Goal: Task Accomplishment & Management: Manage account settings

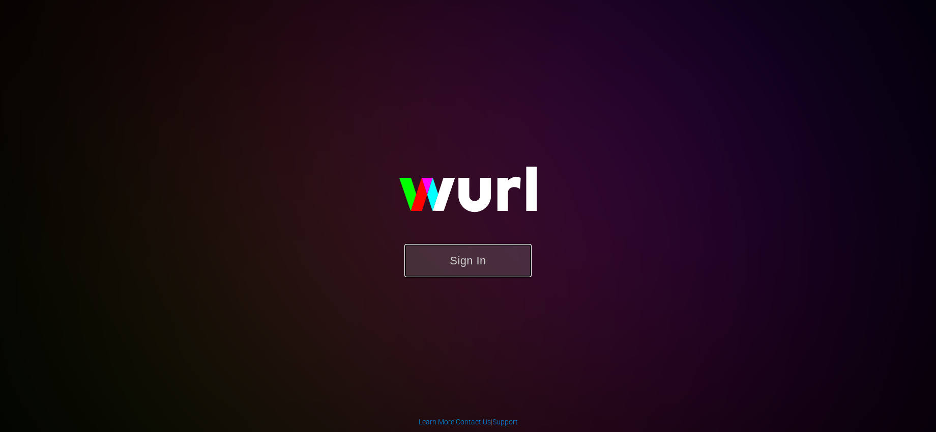
drag, startPoint x: 416, startPoint y: 246, endPoint x: 423, endPoint y: 253, distance: 10.1
click at [417, 246] on button "Sign In" at bounding box center [468, 260] width 127 height 33
click at [443, 269] on button "Sign In" at bounding box center [468, 260] width 127 height 33
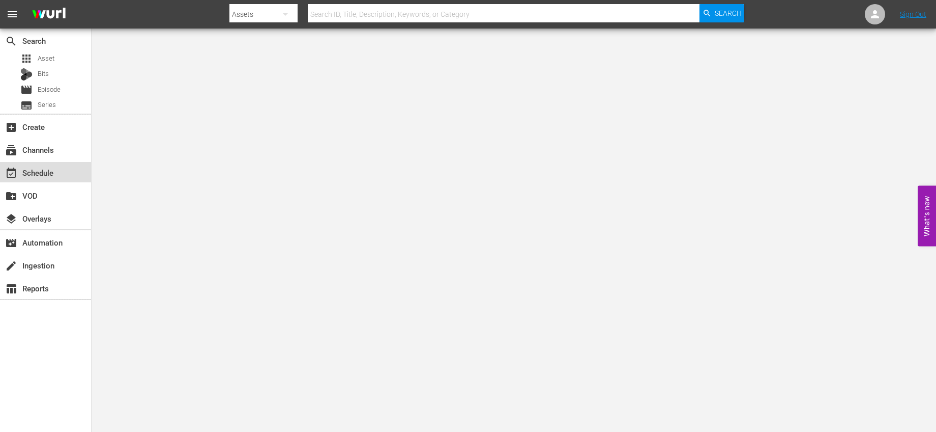
click at [37, 175] on div "event_available Schedule" at bounding box center [28, 170] width 57 height 9
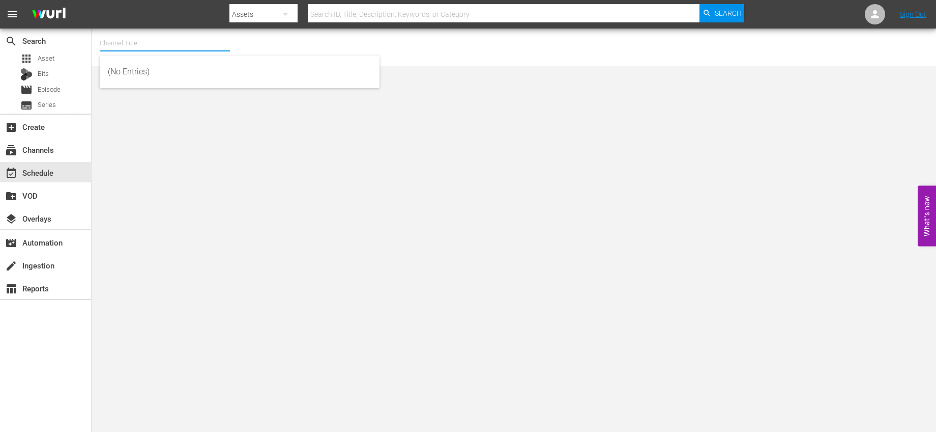
click at [229, 47] on input "text" at bounding box center [165, 43] width 130 height 24
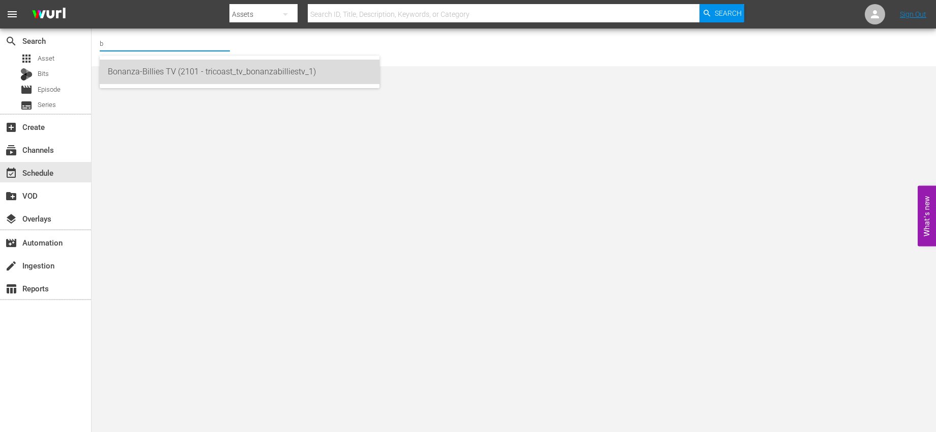
click at [205, 71] on div "Bonanza-Billies TV (2101 - tricoast_tv_bonanzabilliestv_1)" at bounding box center [240, 72] width 264 height 24
type input "Bonanza-Billies TV (2101 - tricoast_tv_bonanzabilliestv_1)"
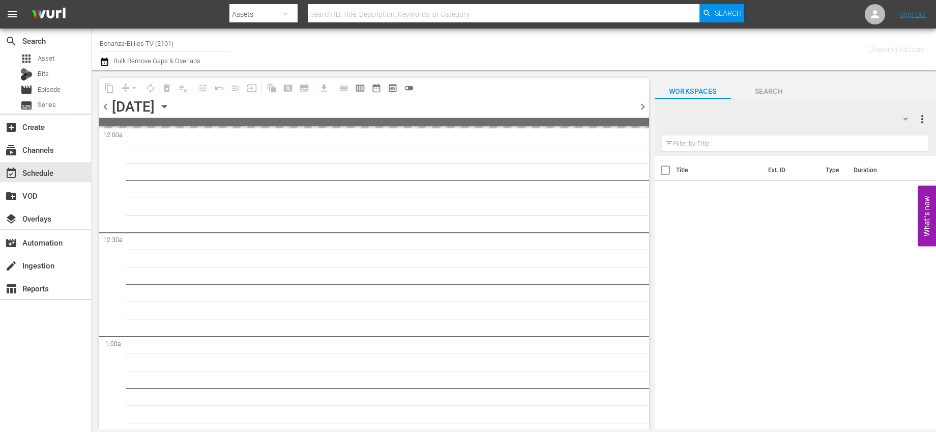
click at [205, 71] on div "content_copy compress arrow_drop_down autorenew_outlined delete_forever_outline…" at bounding box center [372, 249] width 560 height 359
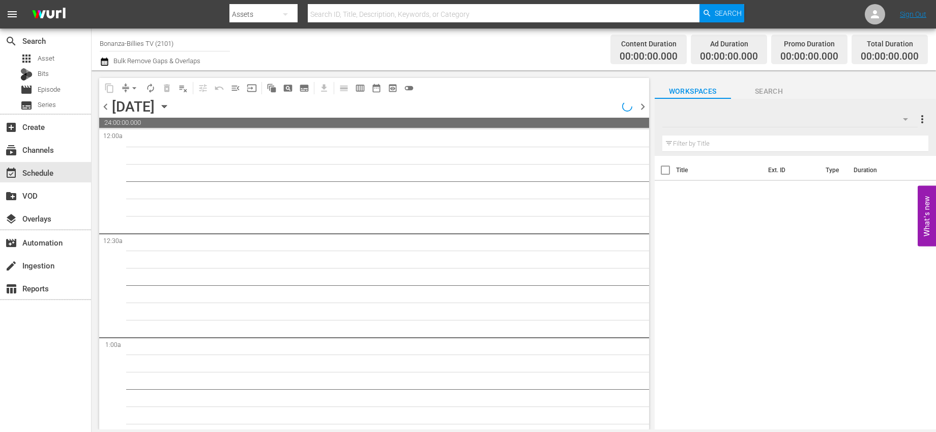
click at [170, 103] on icon "button" at bounding box center [164, 106] width 11 height 11
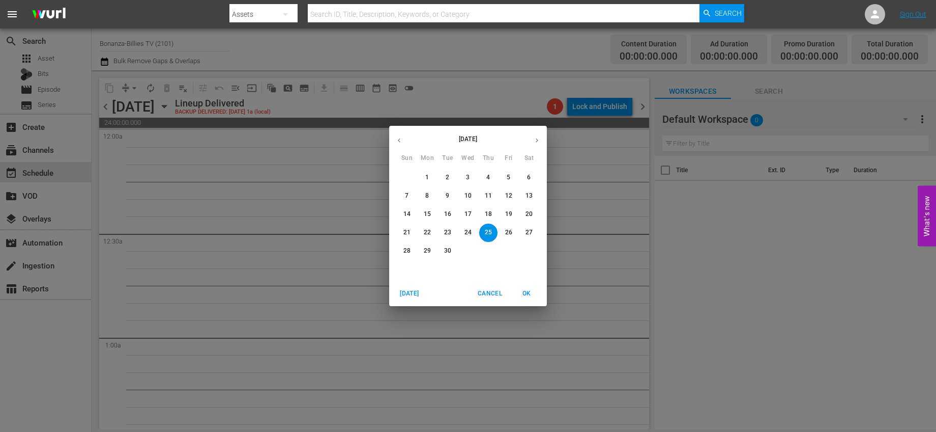
click at [541, 139] on button "button" at bounding box center [537, 140] width 20 height 20
click at [469, 175] on p "1" at bounding box center [468, 177] width 4 height 9
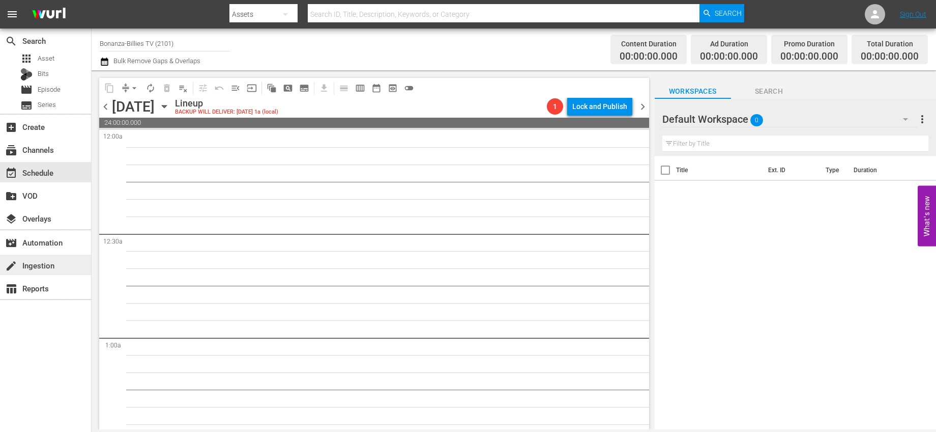
click at [47, 260] on div "create Ingestion" at bounding box center [28, 263] width 57 height 9
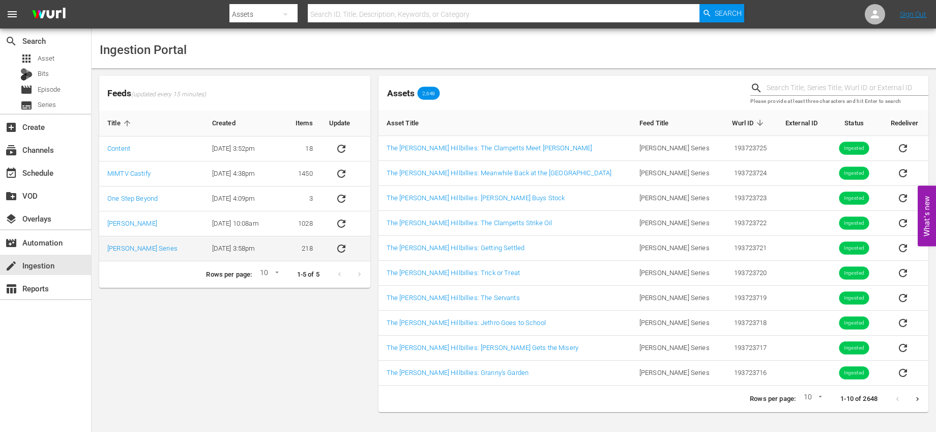
click at [337, 249] on icon "sticky table" at bounding box center [341, 248] width 12 height 12
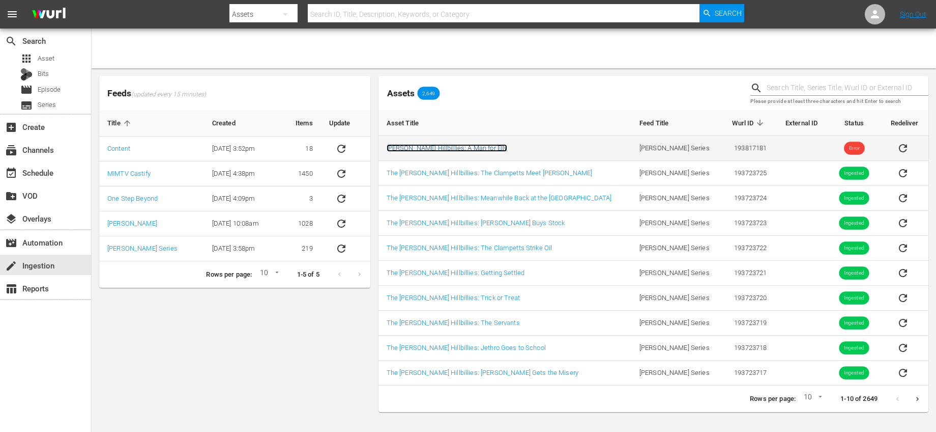
click at [430, 146] on link "[PERSON_NAME] Hillbillies: A Man for Elly" at bounding box center [447, 148] width 121 height 8
click at [898, 148] on icon "sticky table" at bounding box center [903, 148] width 12 height 12
click at [899, 147] on icon "sticky table" at bounding box center [903, 148] width 8 height 8
click at [442, 145] on link "[PERSON_NAME] Hillbillies: A Man for Elly" at bounding box center [447, 148] width 121 height 8
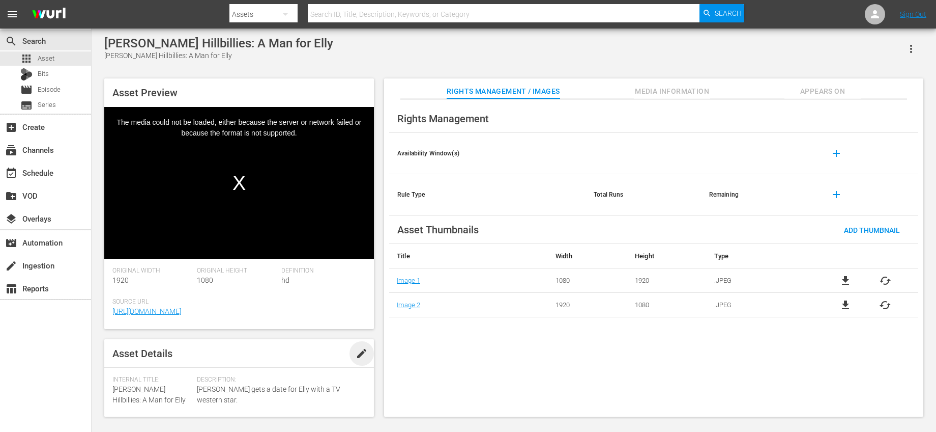
click at [358, 355] on span "edit" at bounding box center [362, 353] width 12 height 12
click at [146, 389] on span "[PERSON_NAME] Hillbillies: A Man for Elly" at bounding box center [148, 394] width 73 height 19
click at [119, 390] on span "Beverly Hillbillies: A Man for Elly" at bounding box center [148, 394] width 73 height 19
click at [120, 390] on span "Beverly Hillbillies: A Man for Elly" at bounding box center [148, 394] width 73 height 19
click at [297, 351] on span "Discard" at bounding box center [298, 354] width 45 height 8
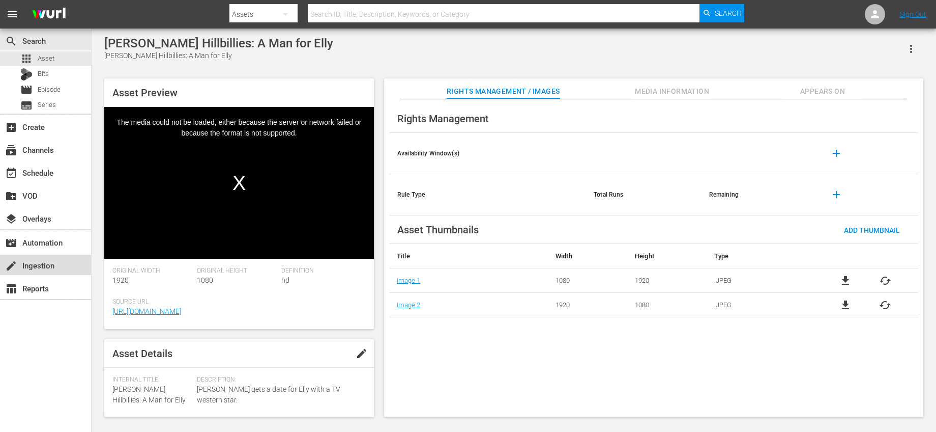
click at [36, 268] on div "create Ingestion" at bounding box center [28, 263] width 57 height 9
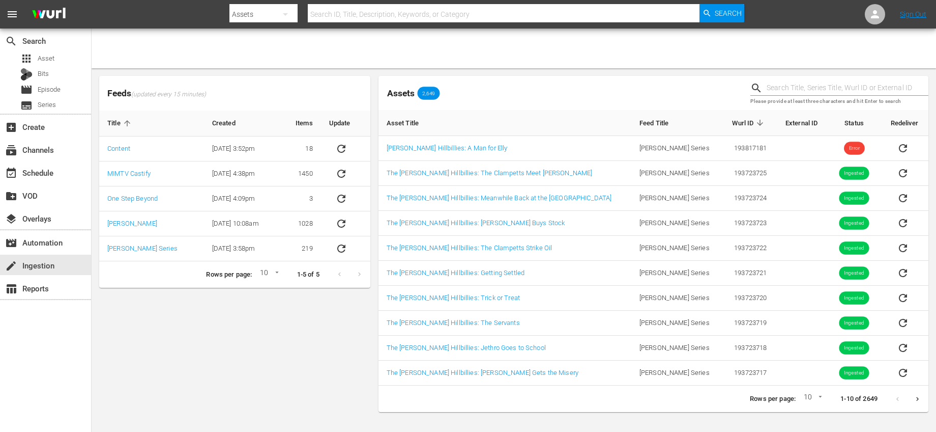
click at [513, 107] on div "Assets 2,649" at bounding box center [561, 93] width 373 height 42
click at [136, 246] on link "[PERSON_NAME] Series" at bounding box center [142, 248] width 70 height 8
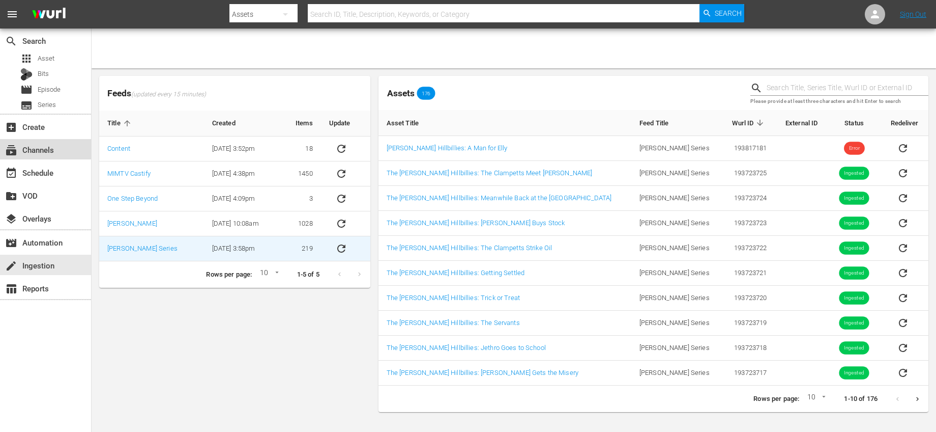
click at [61, 146] on div "subscriptions Channels" at bounding box center [45, 149] width 91 height 20
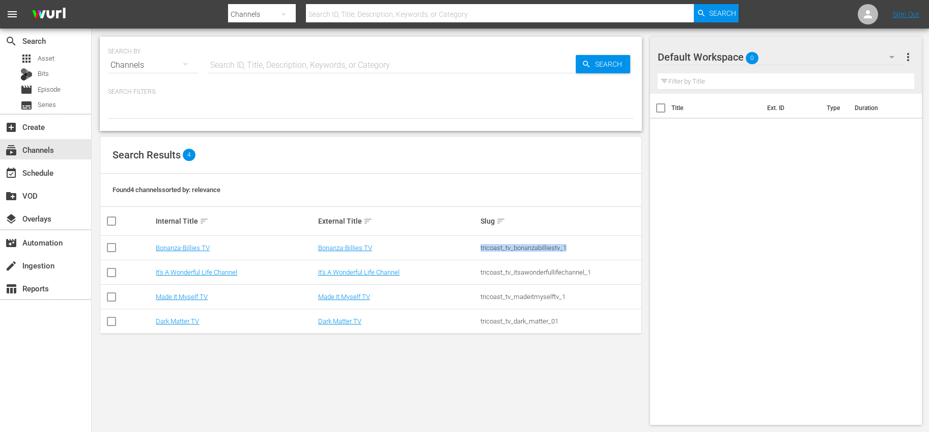
drag, startPoint x: 570, startPoint y: 246, endPoint x: 474, endPoint y: 247, distance: 96.7
click at [474, 247] on tr "Bonanza-Billies TV Bonanza-Billies TV tricoast_tv_bonanzabilliestv_1" at bounding box center [370, 248] width 541 height 24
copy tr "tricoast_tv_bonanzabilliestv_1"
click at [46, 261] on div "create Ingestion" at bounding box center [28, 263] width 57 height 9
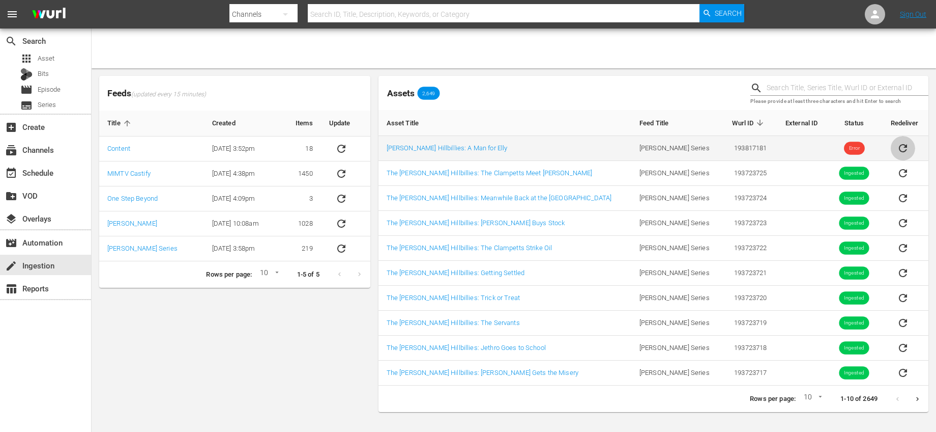
click at [899, 145] on icon "sticky table" at bounding box center [903, 148] width 8 height 8
click at [454, 151] on link "Beverly Hillbillies: A Man for Elly" at bounding box center [447, 148] width 121 height 8
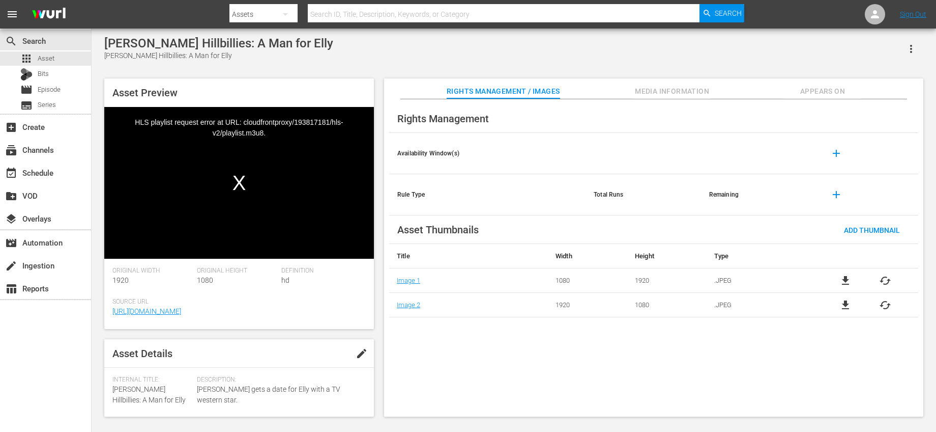
click at [253, 120] on div "Video Player" at bounding box center [239, 175] width 270 height 136
click at [58, 61] on div "apps Asset" at bounding box center [45, 58] width 91 height 14
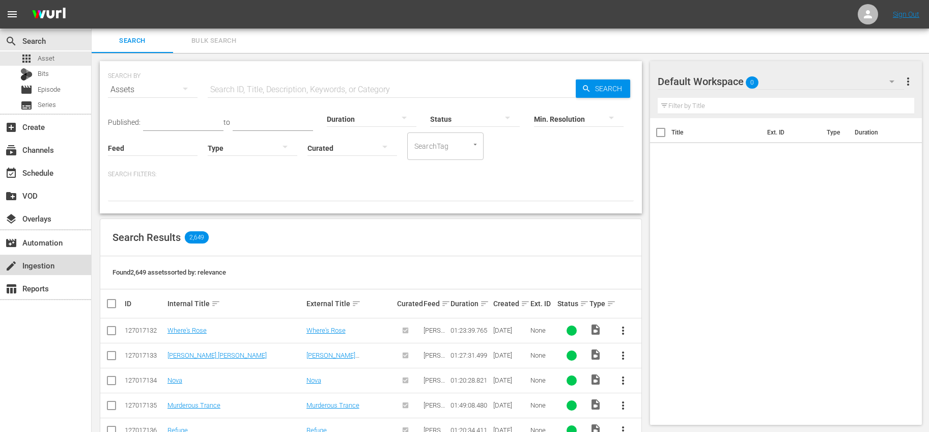
click at [44, 272] on div "create Ingestion" at bounding box center [45, 264] width 91 height 20
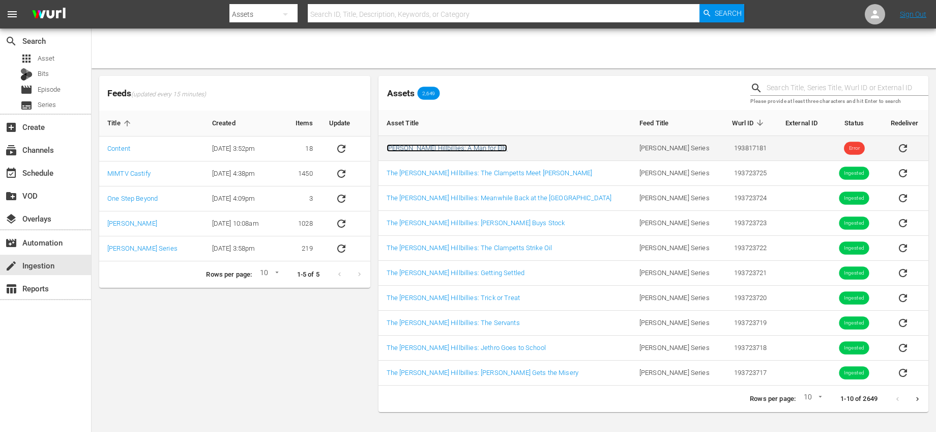
click at [440, 148] on link "[PERSON_NAME] Hillbillies: A Man for Elly" at bounding box center [447, 148] width 121 height 8
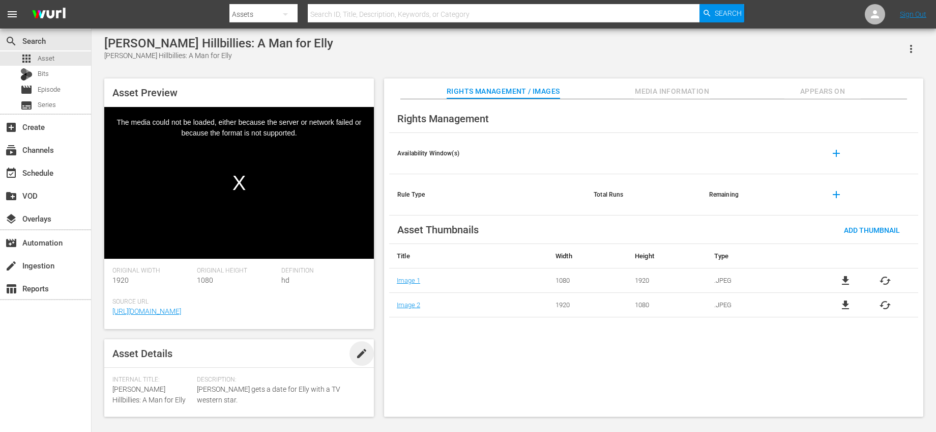
click at [356, 354] on span "edit" at bounding box center [362, 353] width 12 height 12
click at [137, 362] on span "193817181" at bounding box center [130, 360] width 37 height 8
copy span "193817181"
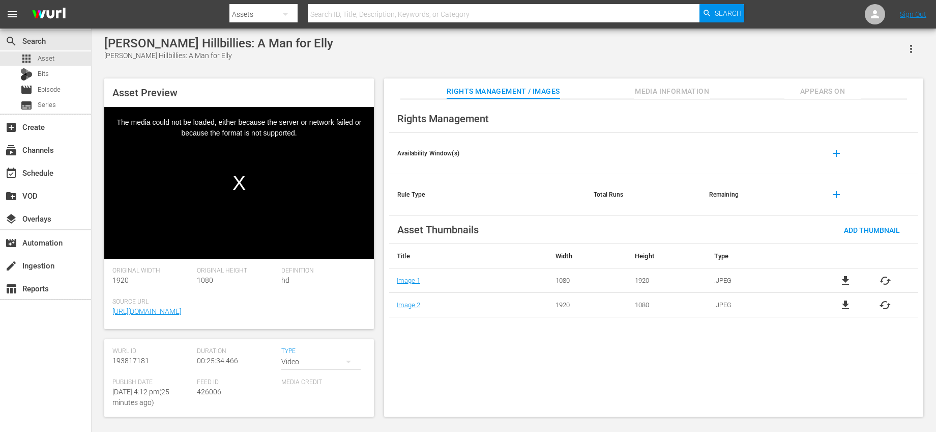
click at [208, 389] on span "426006" at bounding box center [209, 391] width 24 height 8
copy span "426006"
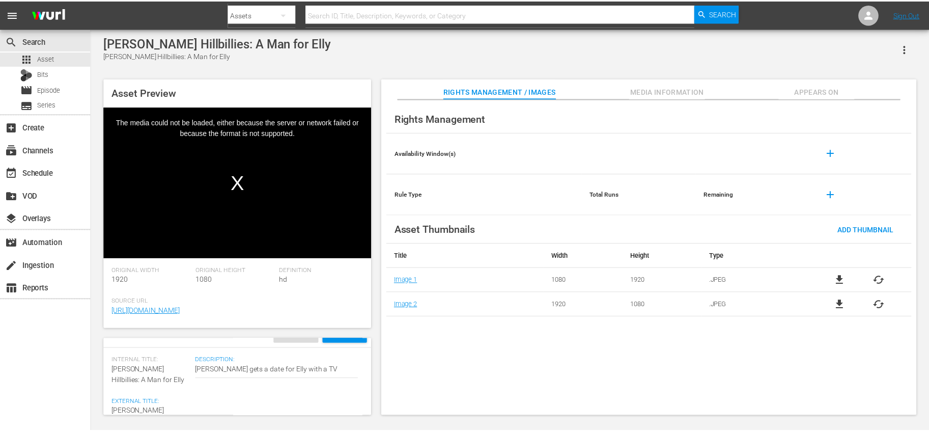
scroll to position [0, 0]
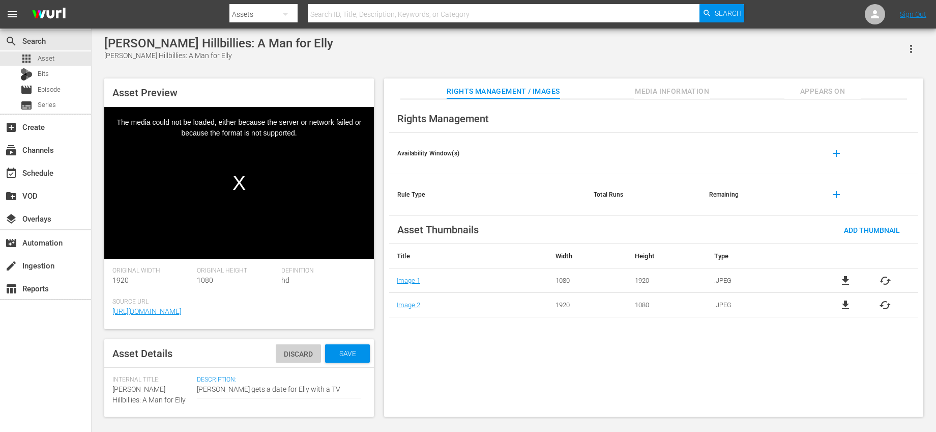
click at [276, 355] on span "Discard" at bounding box center [298, 354] width 45 height 8
click at [66, 170] on div "event_available Schedule" at bounding box center [45, 172] width 91 height 20
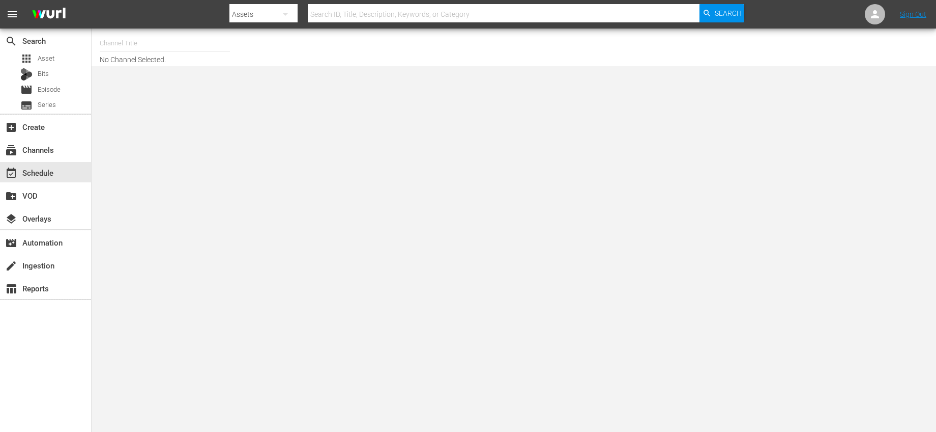
click at [147, 46] on input "text" at bounding box center [165, 43] width 130 height 24
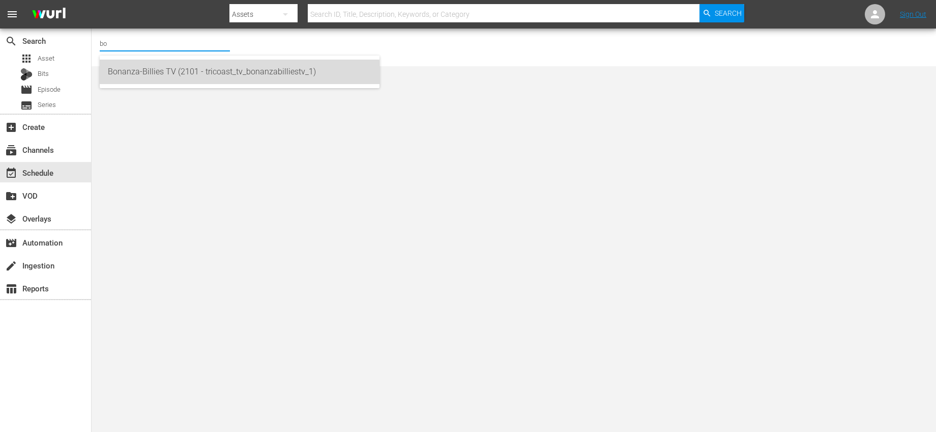
click at [224, 74] on div "Bonanza-Billies TV (2101 - tricoast_tv_bonanzabilliestv_1)" at bounding box center [240, 72] width 264 height 24
type input "Bonanza-Billies TV (2101 - tricoast_tv_bonanzabilliestv_1)"
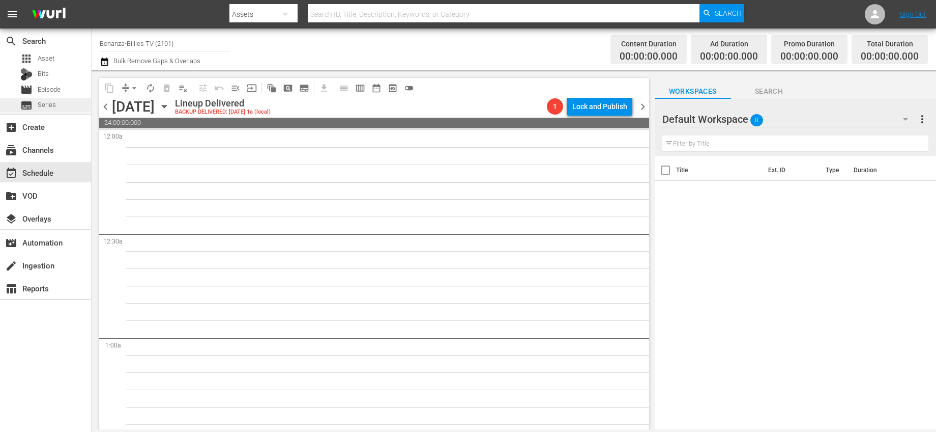
click at [59, 101] on div "subtitles Series" at bounding box center [45, 105] width 91 height 14
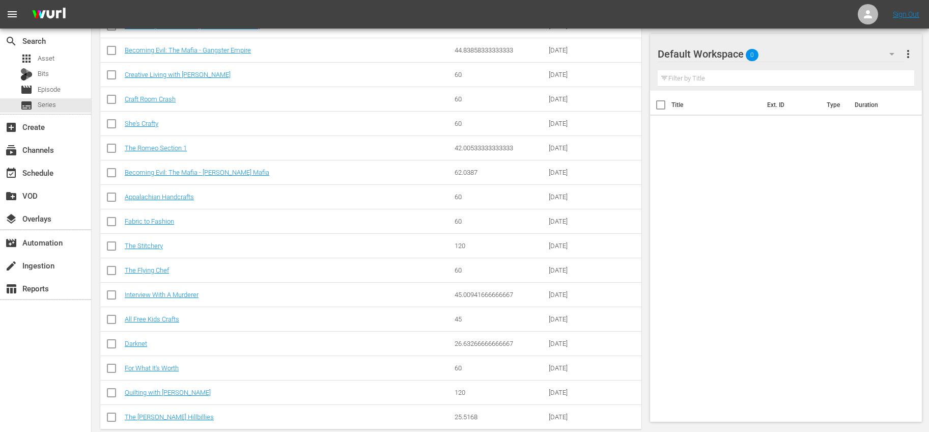
scroll to position [555, 0]
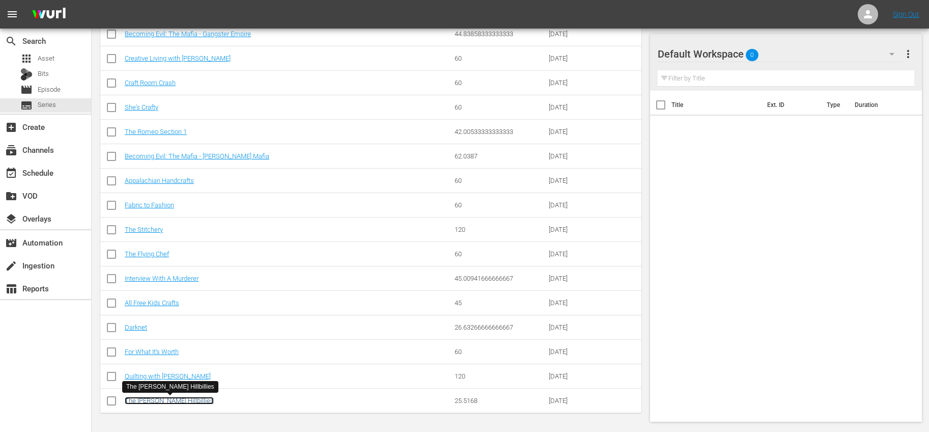
click at [175, 402] on link "The [PERSON_NAME] Hillbillies" at bounding box center [169, 400] width 89 height 8
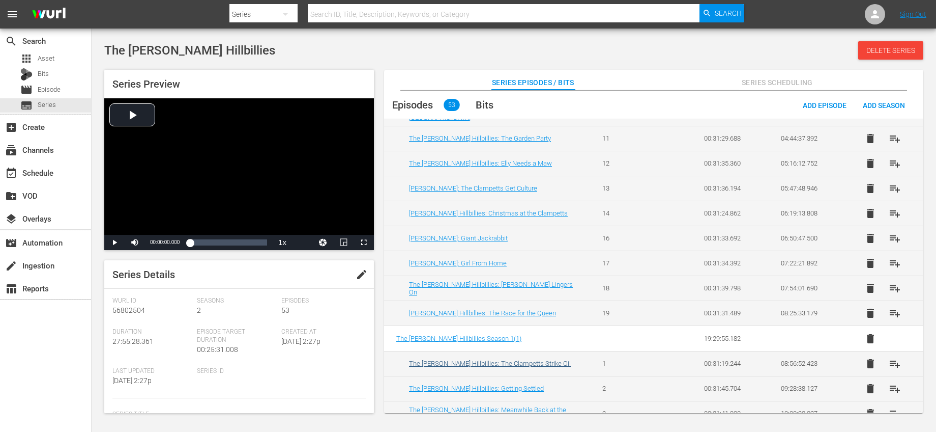
scroll to position [267, 0]
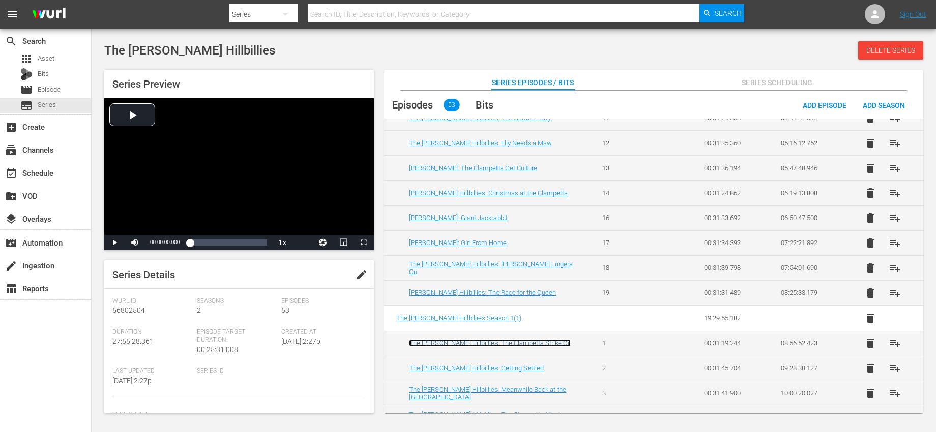
click at [519, 345] on link "The [PERSON_NAME] Hillbillies: The Clampetts Strike Oil" at bounding box center [490, 343] width 162 height 8
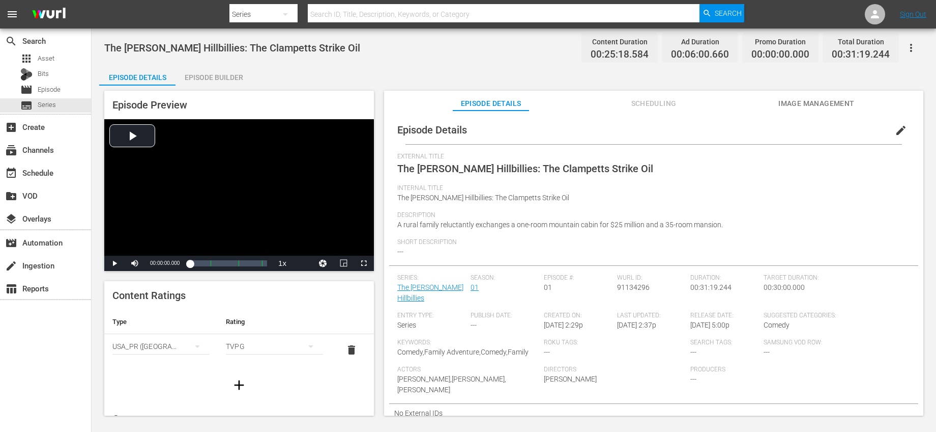
click at [914, 50] on icon "button" at bounding box center [911, 48] width 12 height 12
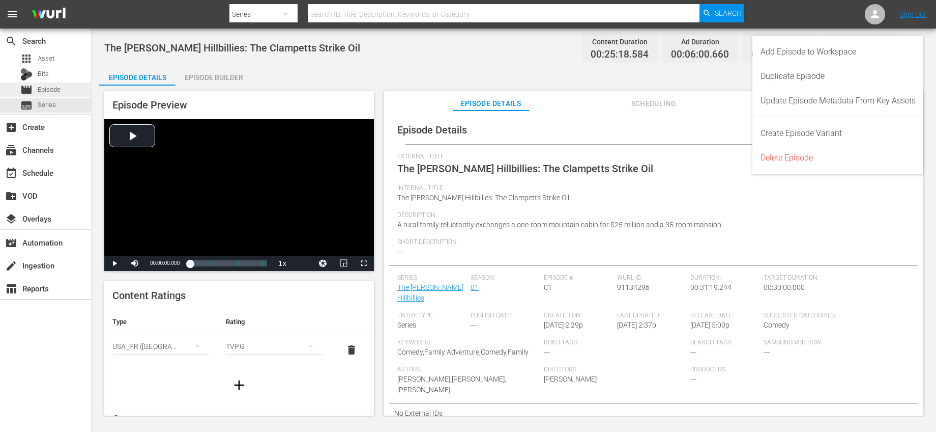
click at [60, 90] on span "Episode" at bounding box center [49, 89] width 23 height 10
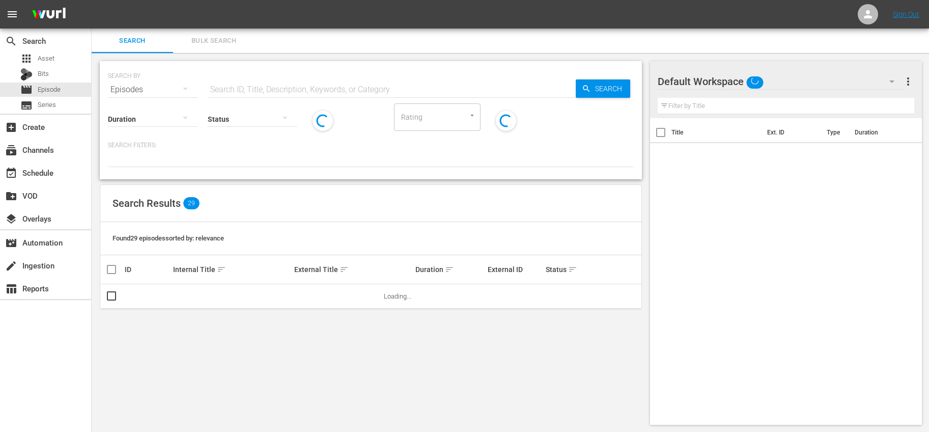
click at [404, 92] on input "text" at bounding box center [392, 89] width 368 height 24
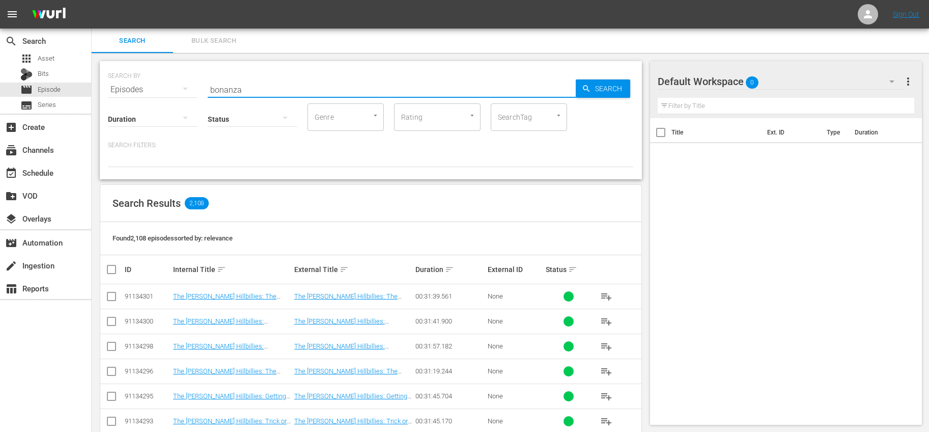
type input "bonanza"
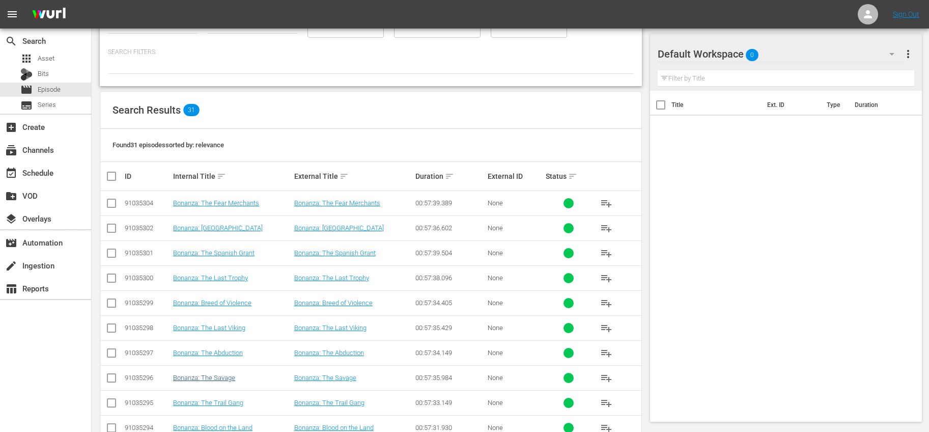
scroll to position [186, 0]
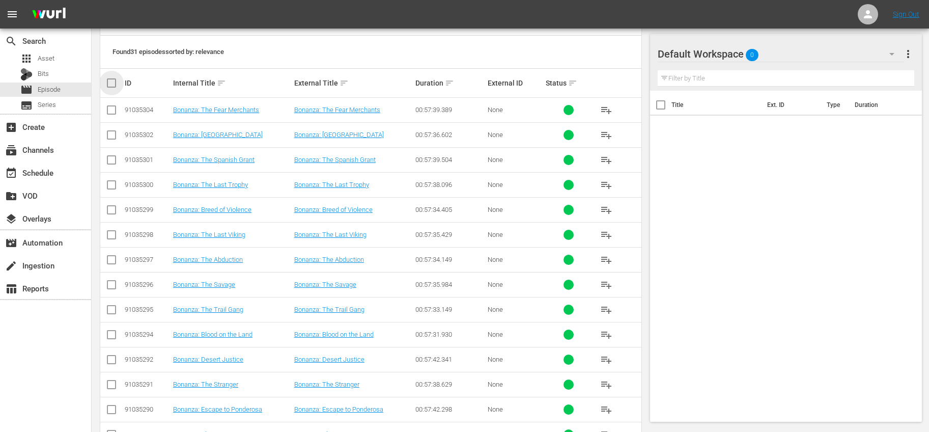
click at [114, 85] on input "checkbox" at bounding box center [115, 83] width 20 height 12
checkbox input "true"
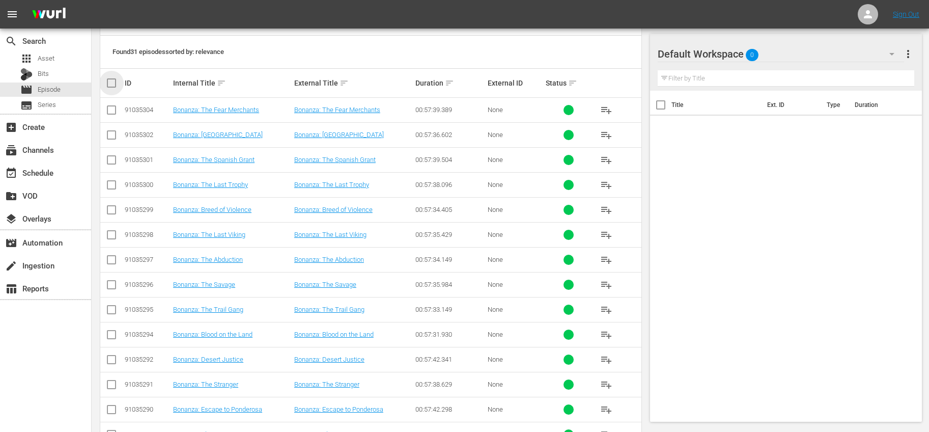
checkbox input "true"
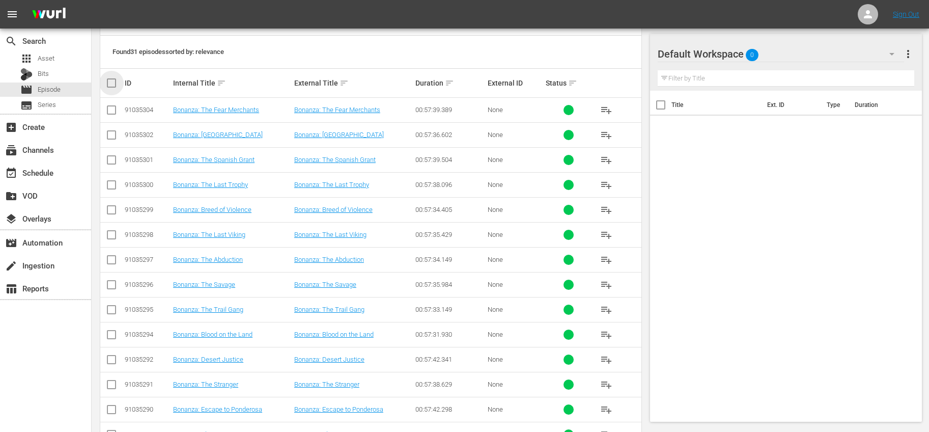
checkbox input "true"
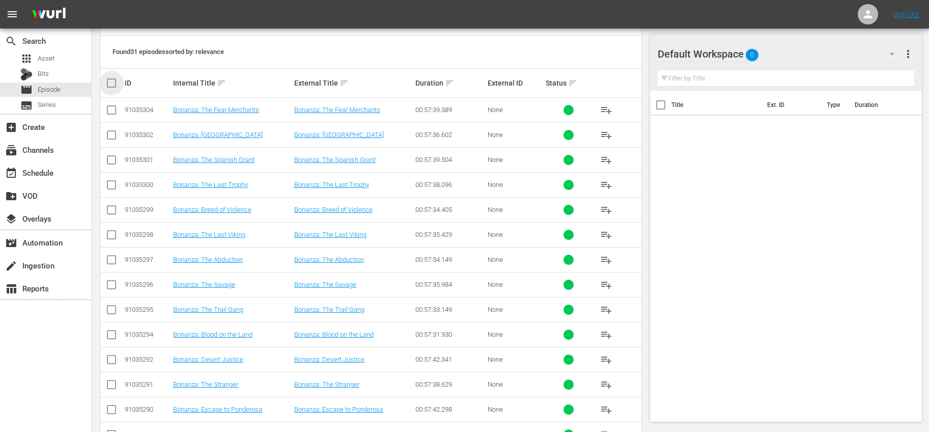
checkbox input "true"
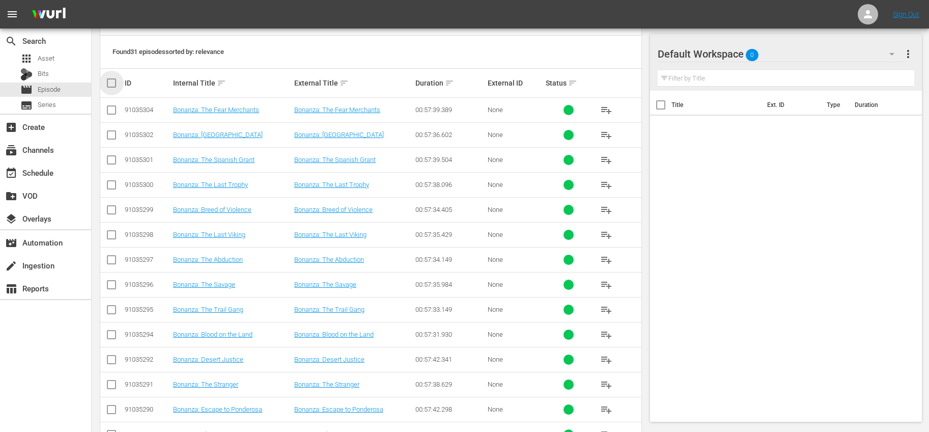
checkbox input "true"
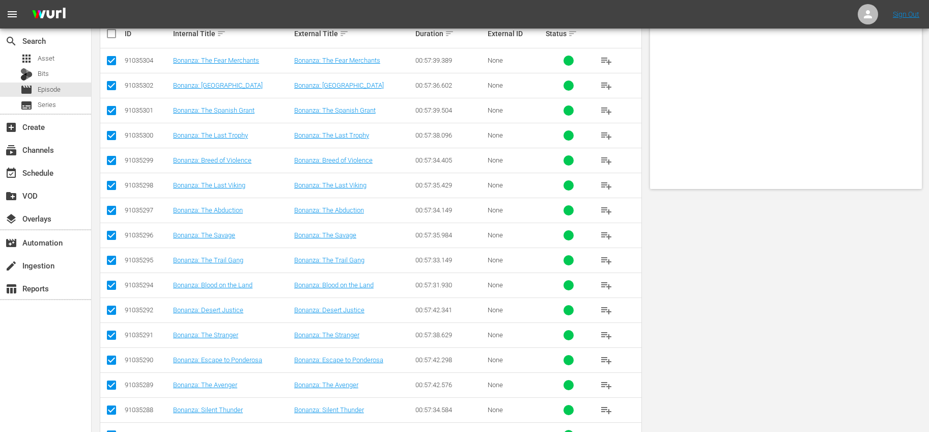
scroll to position [0, 0]
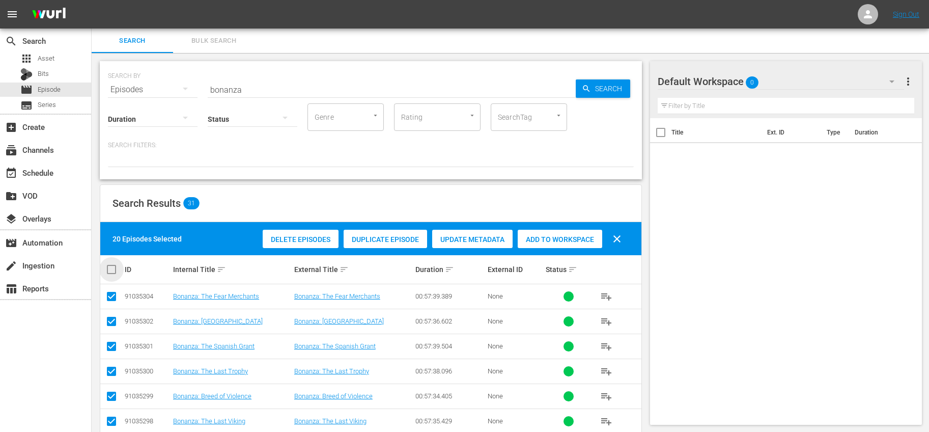
click at [115, 266] on input "checkbox" at bounding box center [115, 269] width 20 height 12
checkbox input "true"
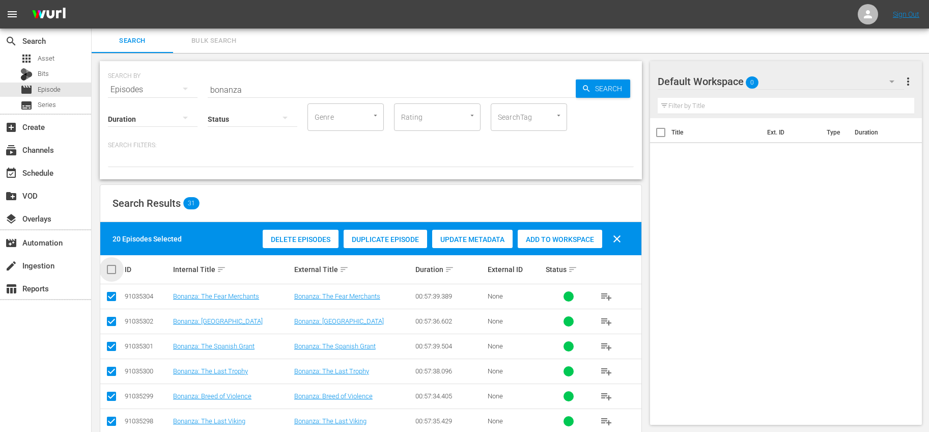
checkbox input "true"
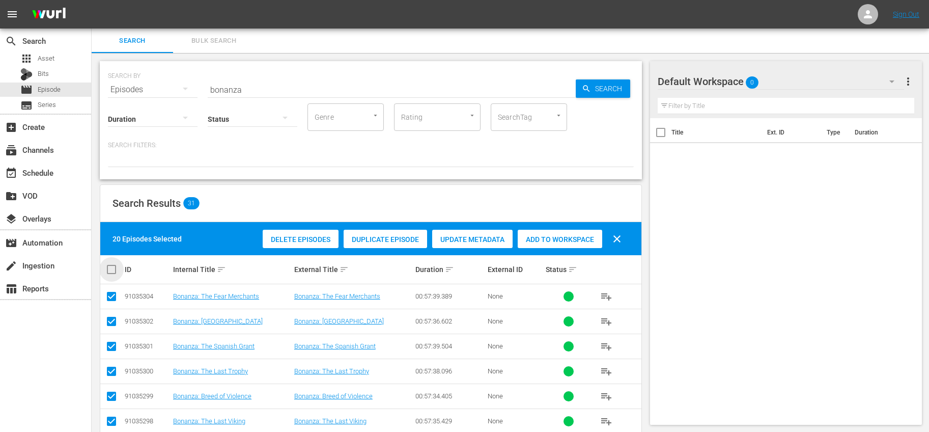
checkbox input "true"
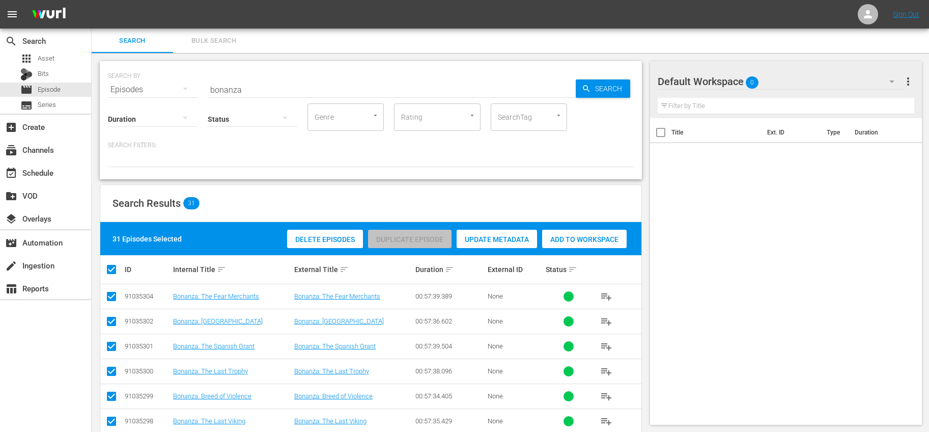
click at [112, 271] on input "checkbox" at bounding box center [115, 269] width 20 height 12
checkbox input "false"
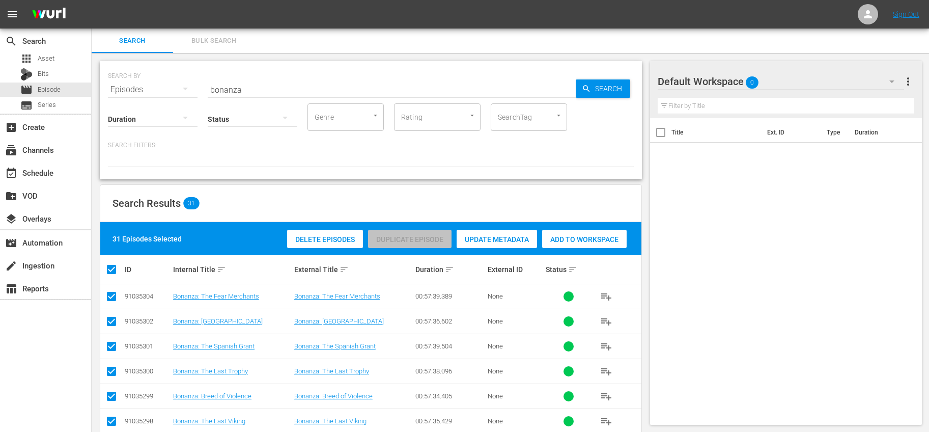
checkbox input "false"
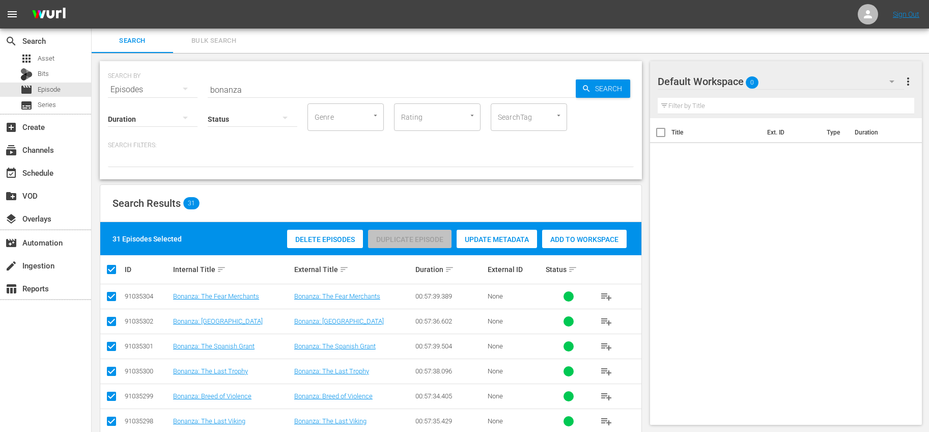
checkbox input "false"
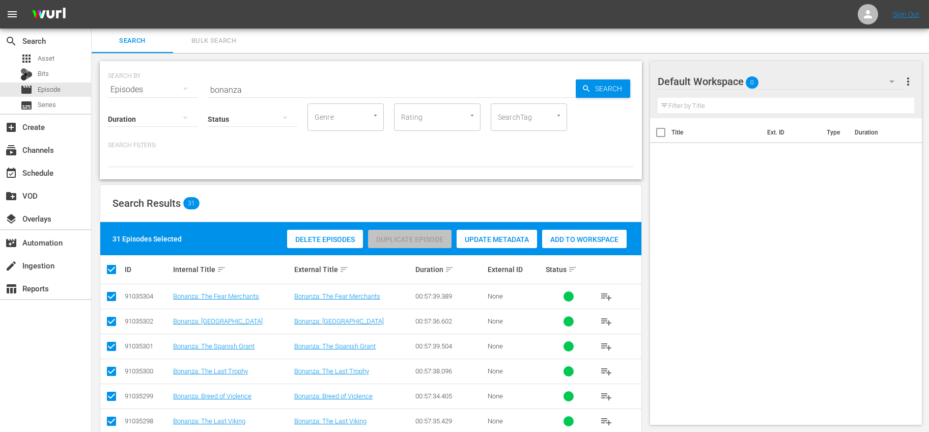
checkbox input "false"
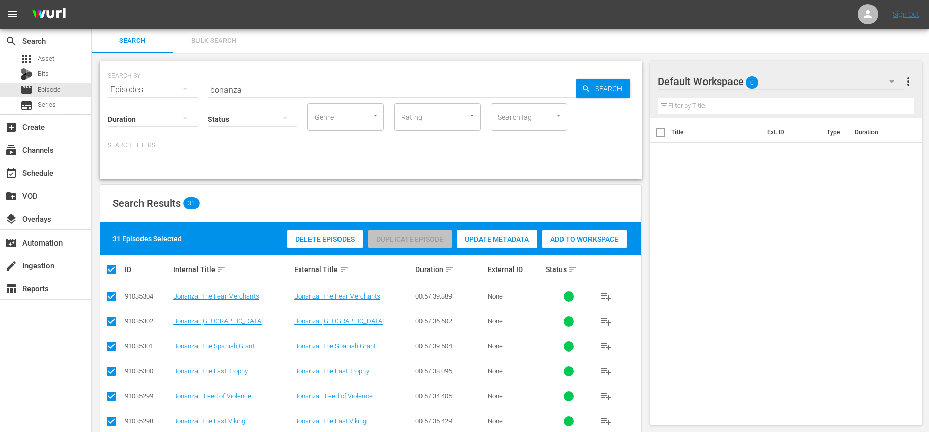
checkbox input "false"
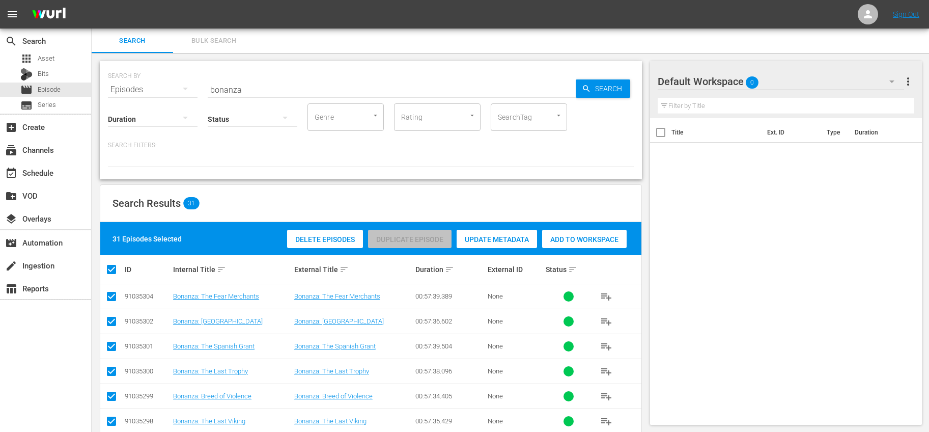
checkbox input "false"
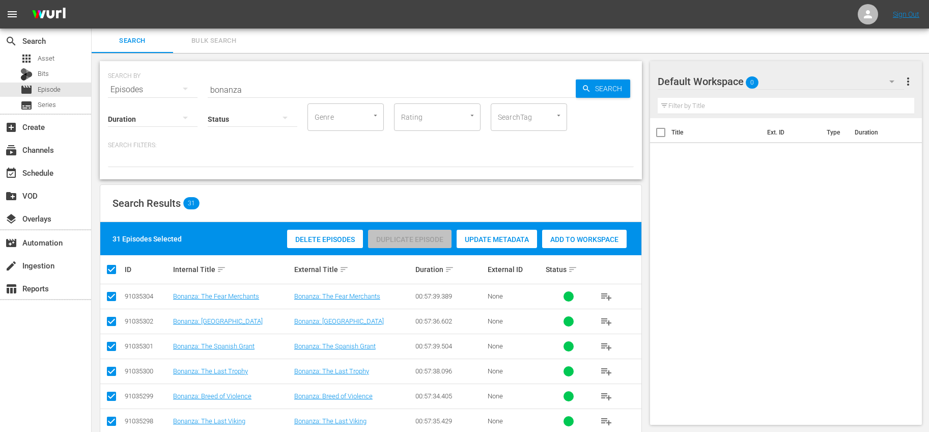
checkbox input "false"
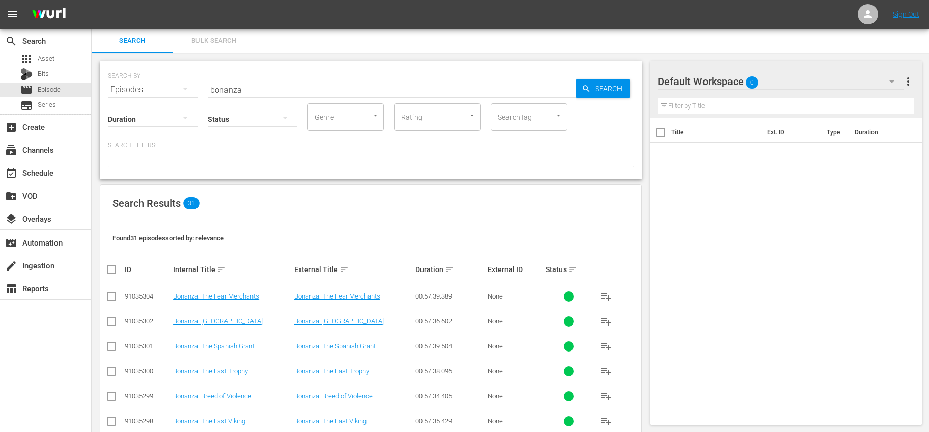
click at [113, 293] on input "checkbox" at bounding box center [111, 298] width 12 height 12
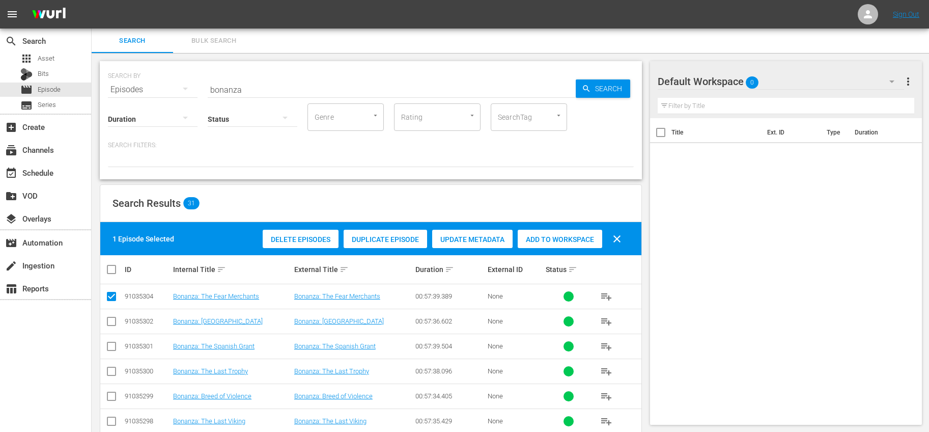
click at [365, 241] on span "Duplicate Episode" at bounding box center [385, 239] width 83 height 8
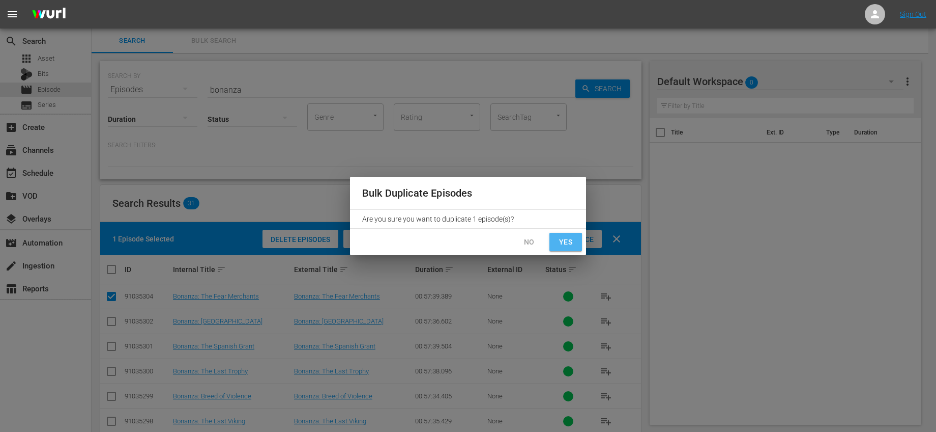
click at [567, 241] on span "Yes" at bounding box center [566, 242] width 16 height 13
checkbox input "false"
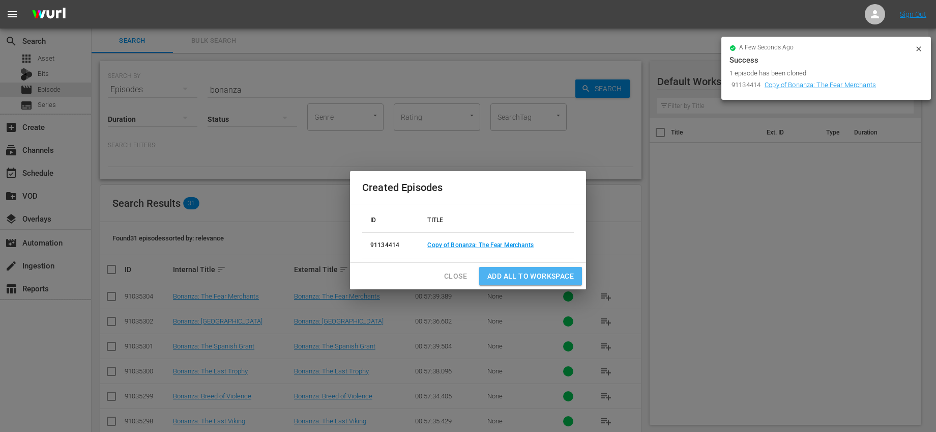
click at [556, 279] on span "Add all to Workspace" at bounding box center [531, 276] width 87 height 13
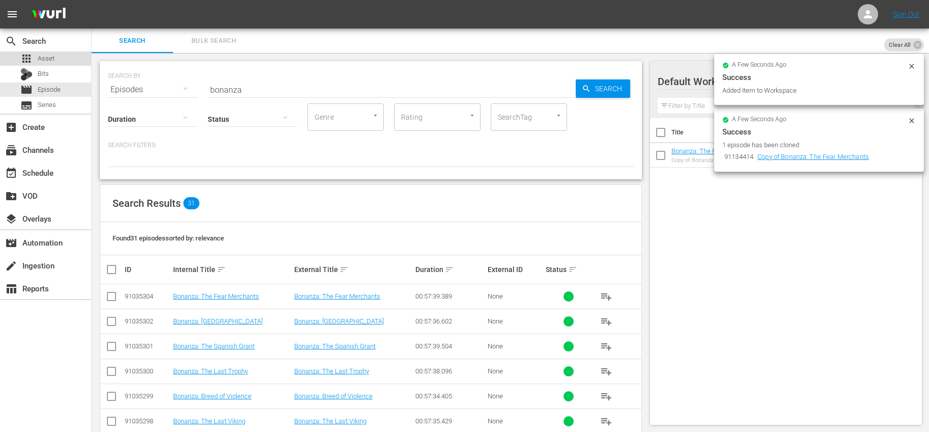
click at [60, 63] on div "apps Asset" at bounding box center [45, 58] width 91 height 14
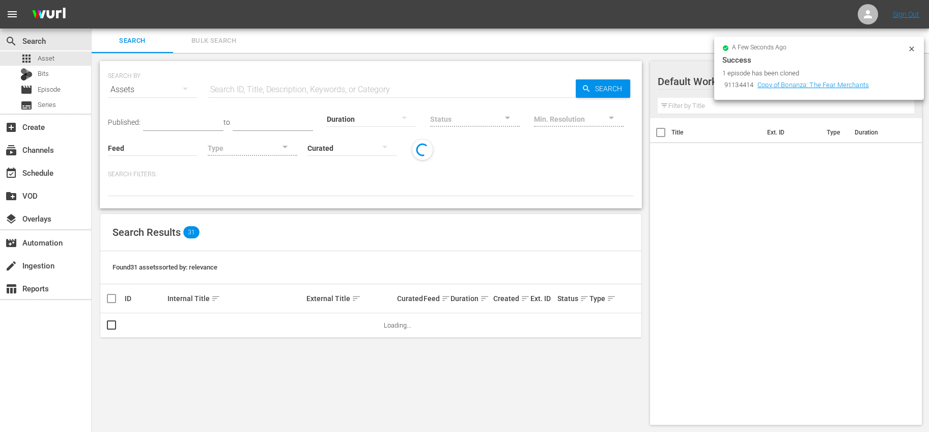
click at [268, 93] on input "text" at bounding box center [392, 89] width 368 height 24
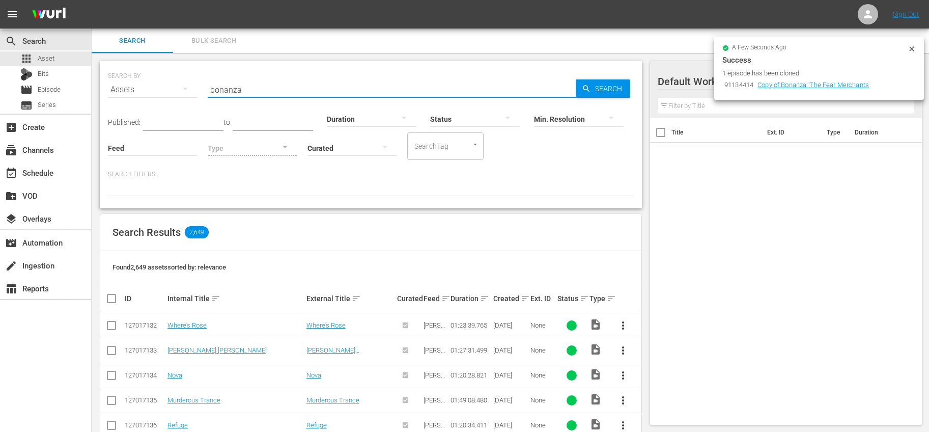
type input "bonanza"
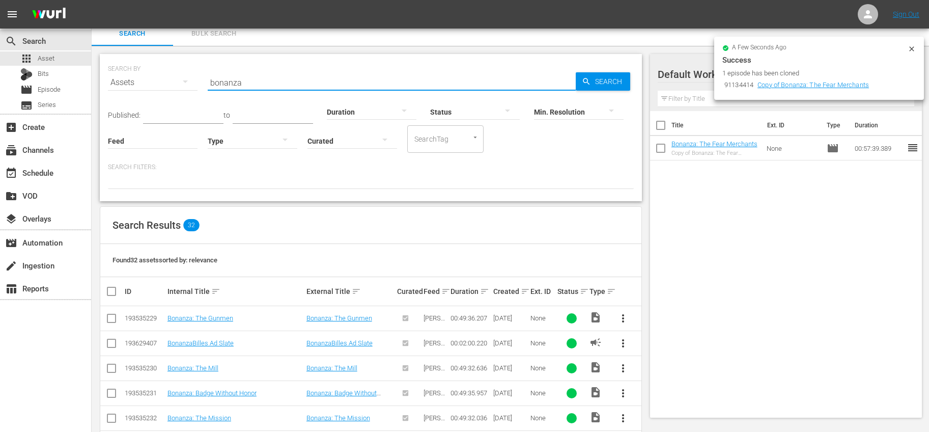
scroll to position [16, 0]
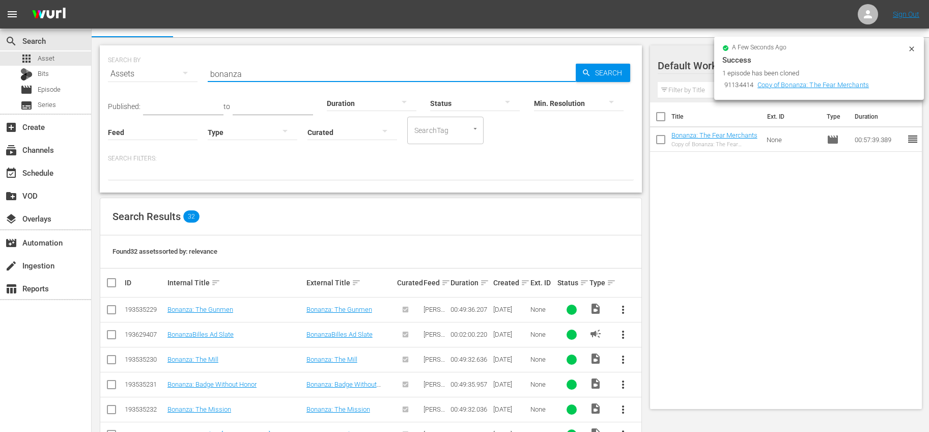
click at [110, 280] on input "checkbox" at bounding box center [115, 282] width 20 height 12
checkbox input "true"
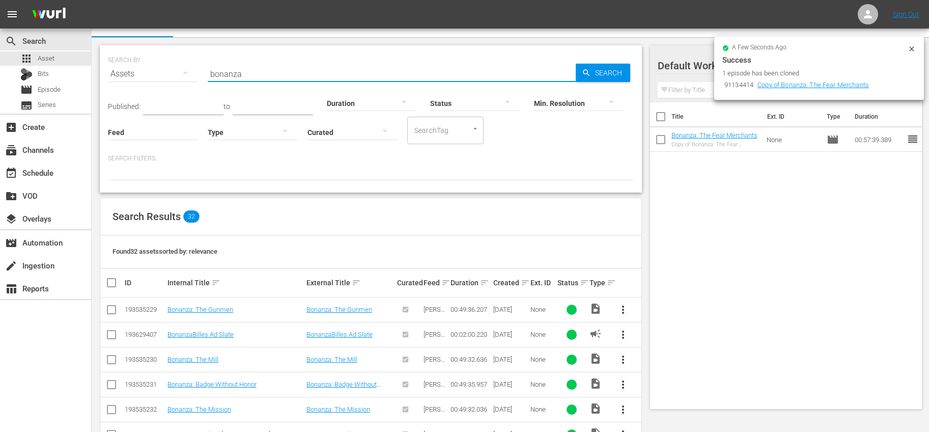
checkbox input "true"
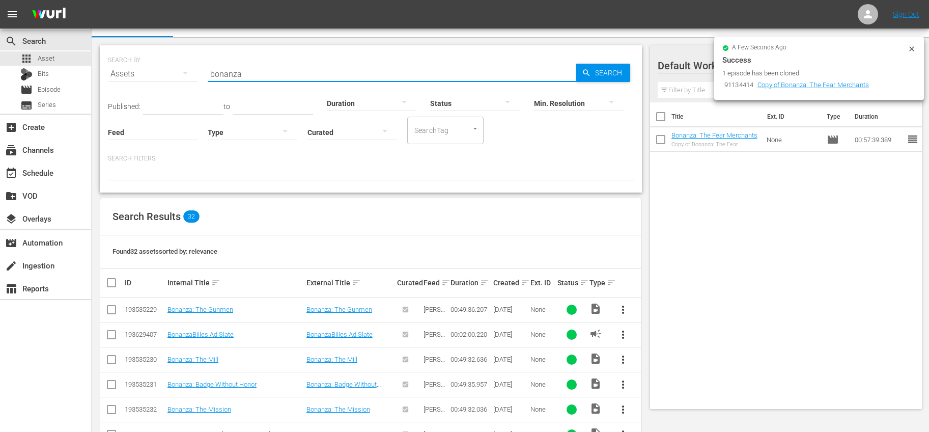
checkbox input "true"
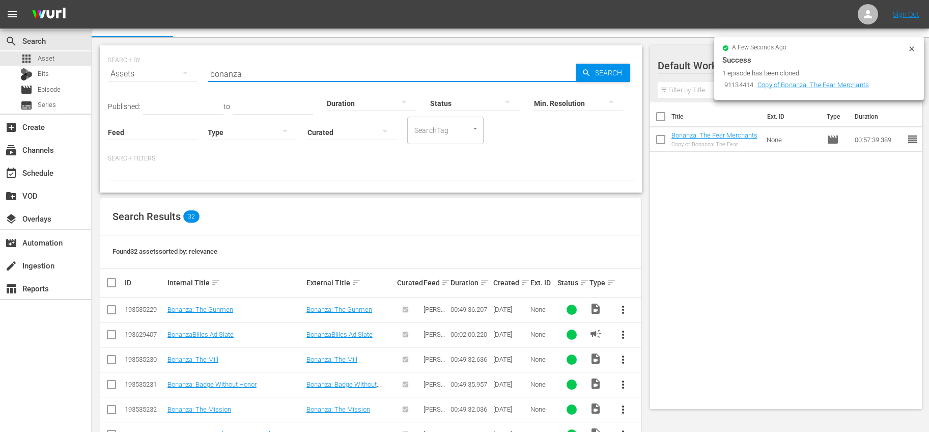
checkbox input "true"
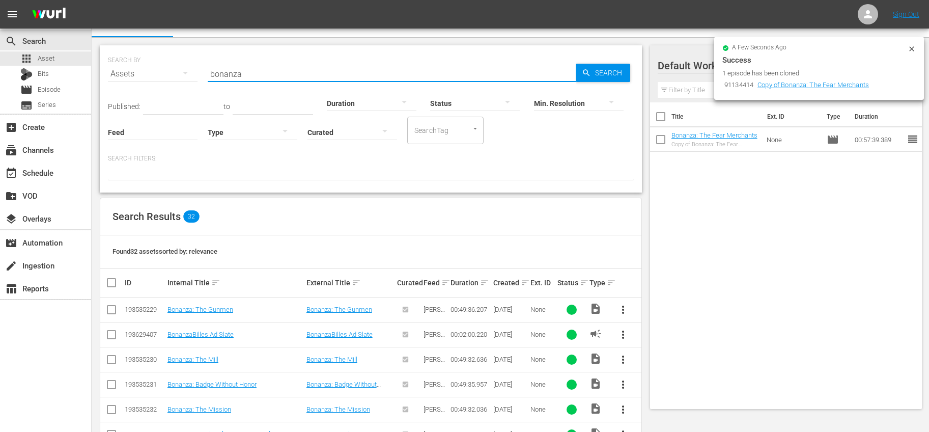
checkbox input "true"
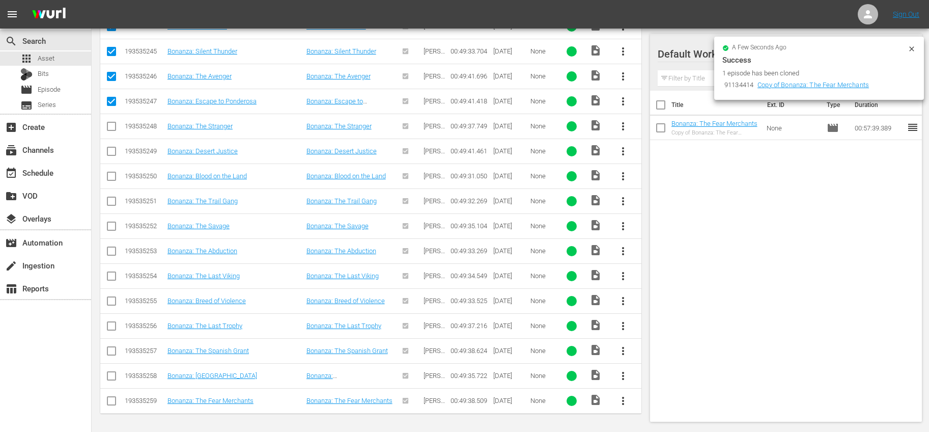
scroll to position [0, 0]
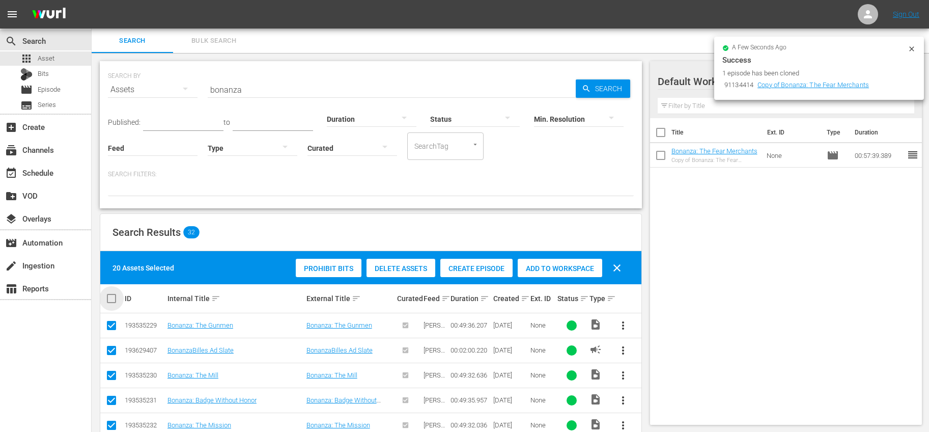
click at [109, 297] on input "checkbox" at bounding box center [115, 298] width 20 height 12
checkbox input "true"
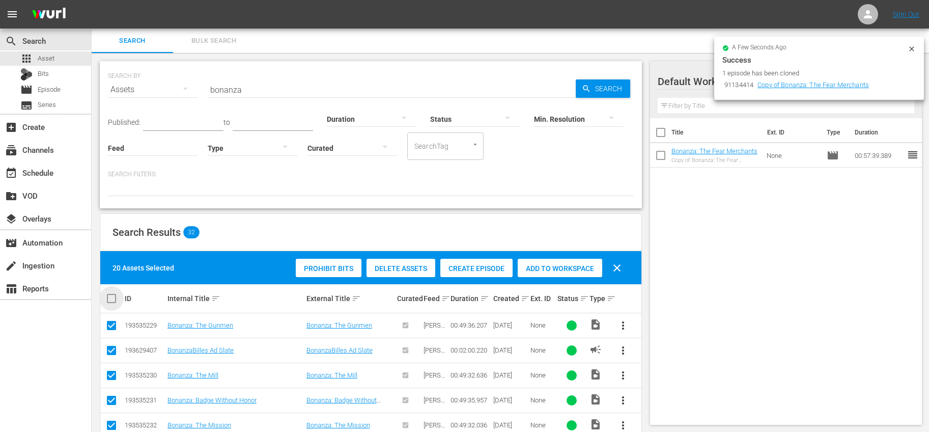
checkbox input "true"
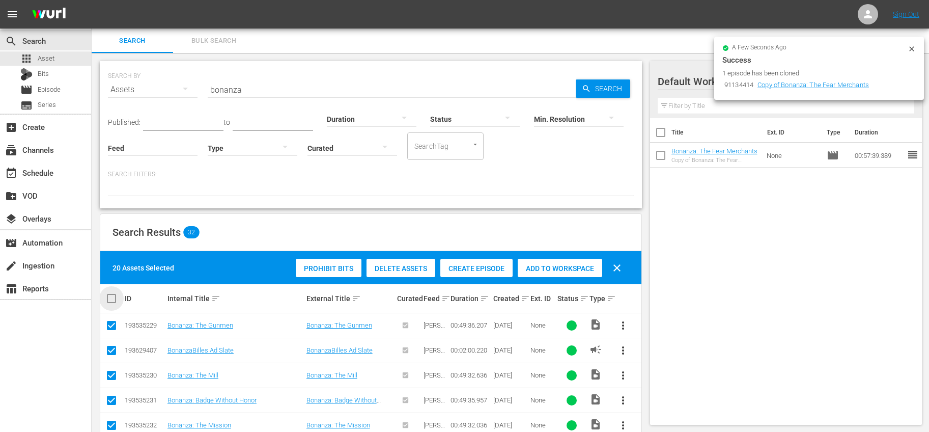
checkbox input "true"
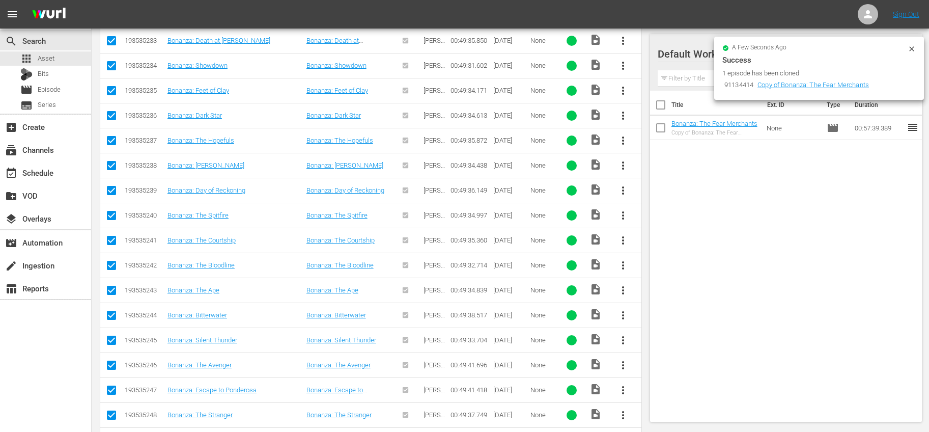
scroll to position [232, 0]
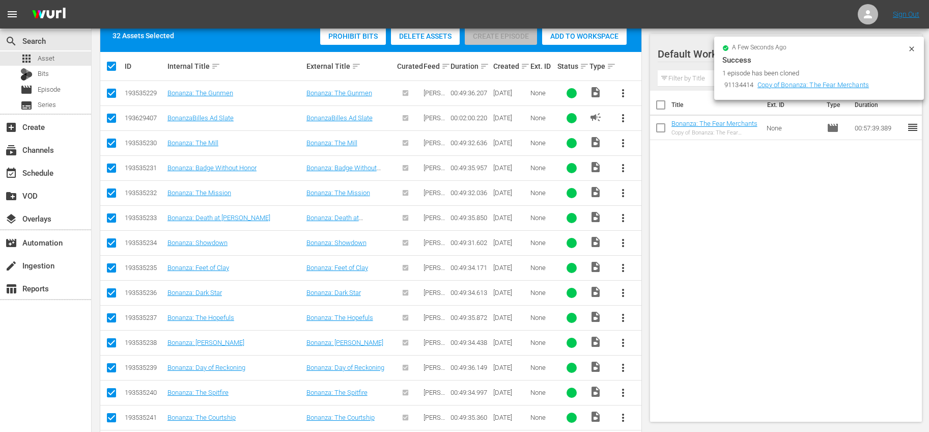
click at [110, 115] on input "checkbox" at bounding box center [111, 120] width 12 height 12
checkbox input "false"
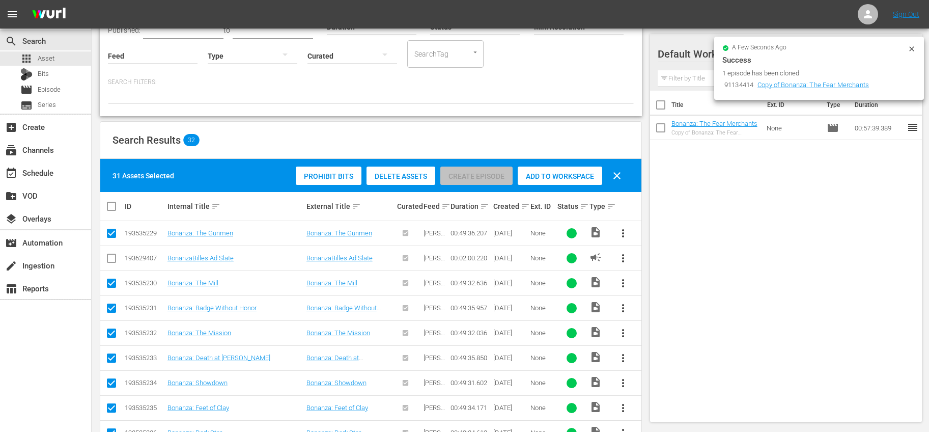
scroll to position [84, 0]
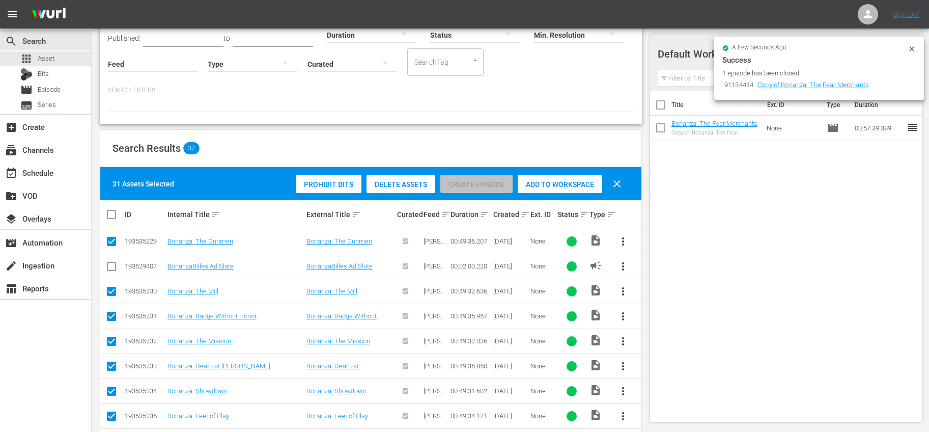
drag, startPoint x: 663, startPoint y: 126, endPoint x: 669, endPoint y: 128, distance: 6.3
click at [663, 126] on input "checkbox" at bounding box center [660, 129] width 21 height 21
checkbox input "true"
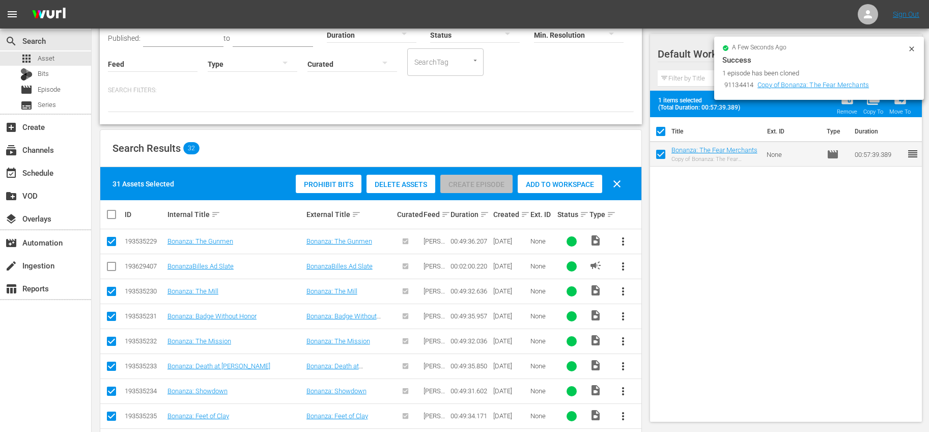
click at [660, 151] on input "checkbox" at bounding box center [660, 156] width 21 height 21
checkbox input "false"
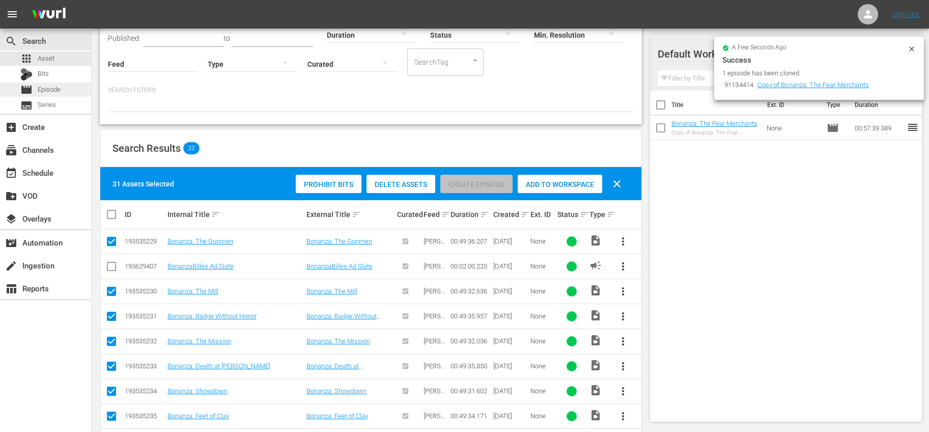
click at [37, 95] on div "movie Episode" at bounding box center [40, 89] width 40 height 14
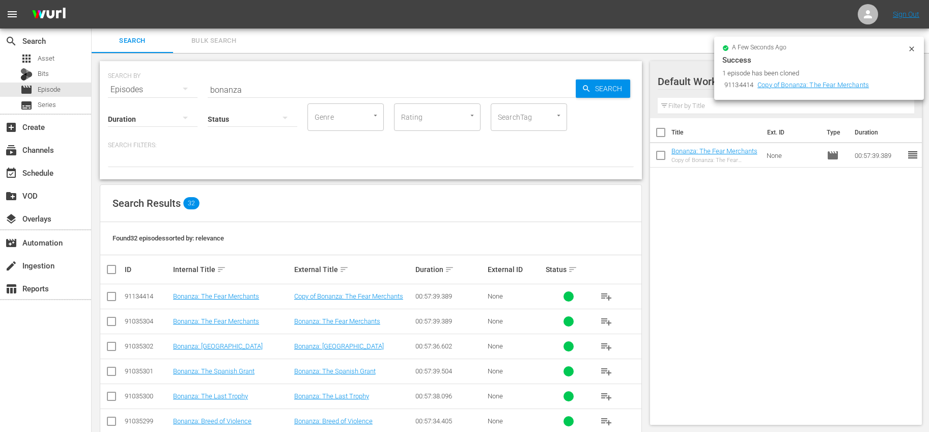
click at [111, 265] on input "checkbox" at bounding box center [115, 269] width 20 height 12
checkbox input "true"
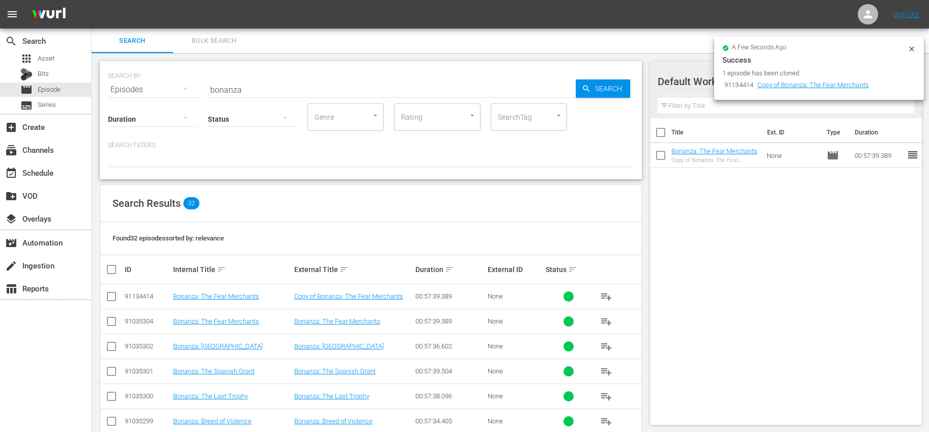
checkbox input "true"
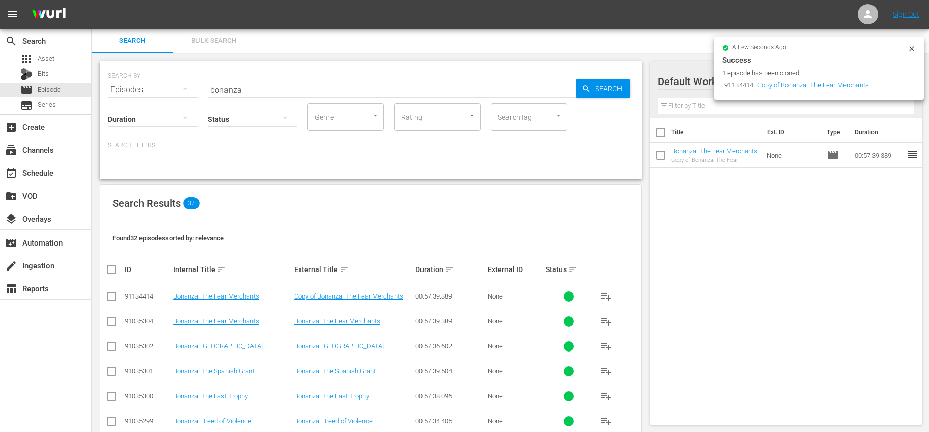
checkbox input "true"
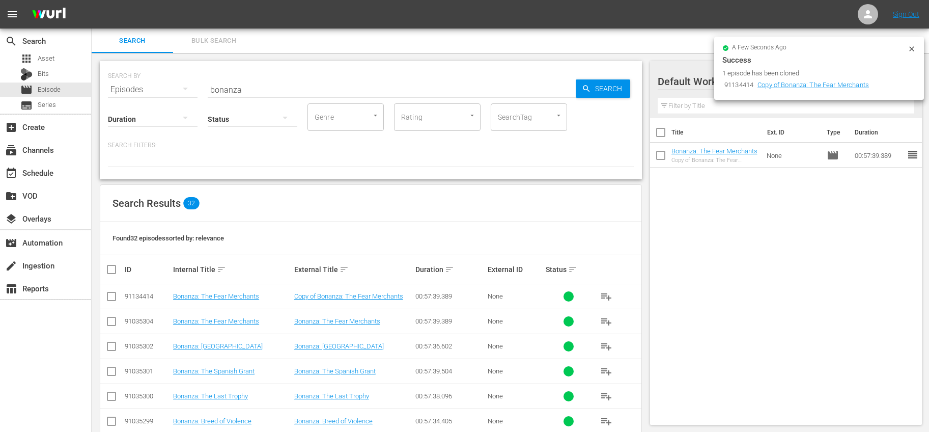
checkbox input "true"
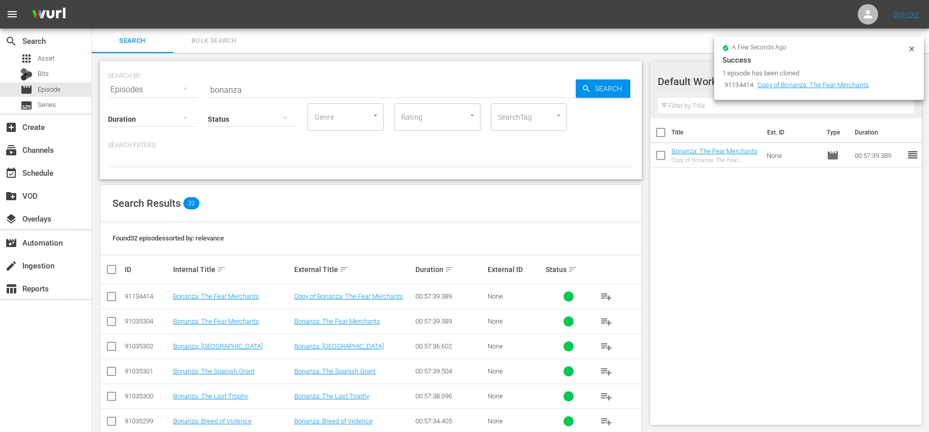
checkbox input "true"
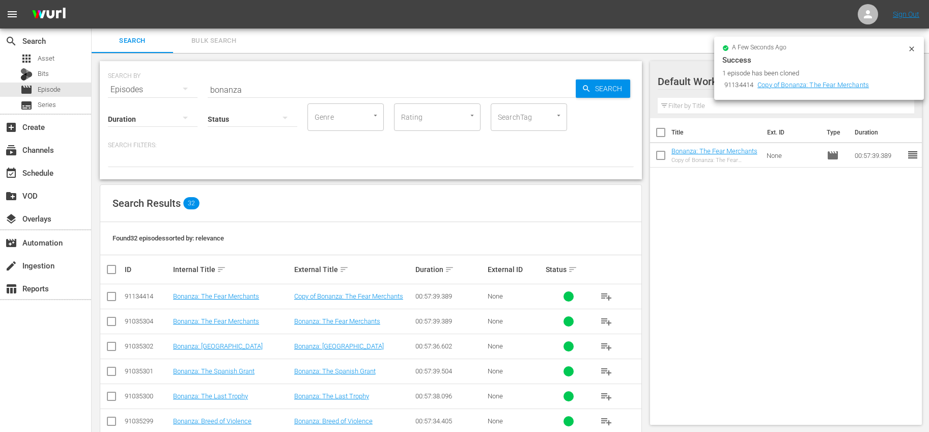
checkbox input "true"
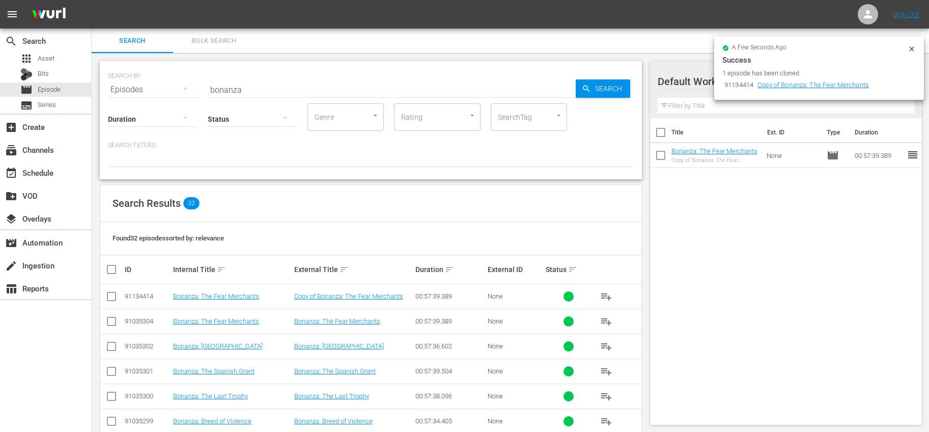
checkbox input "true"
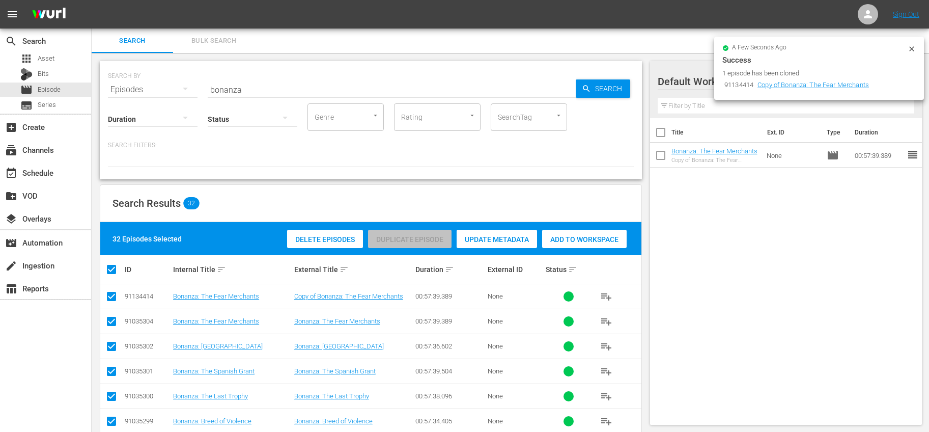
scroll to position [84, 0]
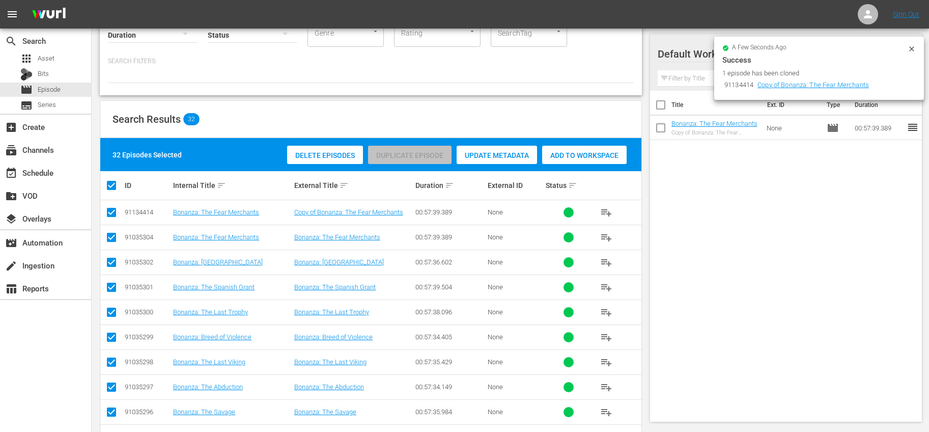
click at [112, 212] on input "checkbox" at bounding box center [111, 214] width 12 height 12
checkbox input "false"
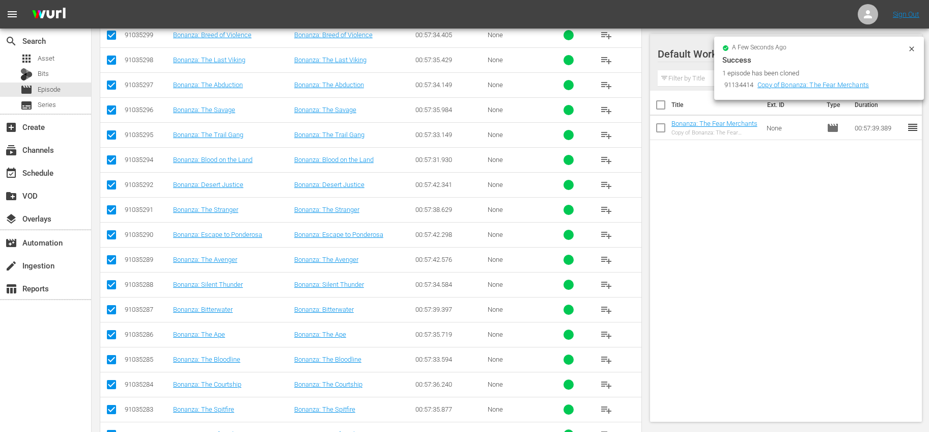
scroll to position [193, 0]
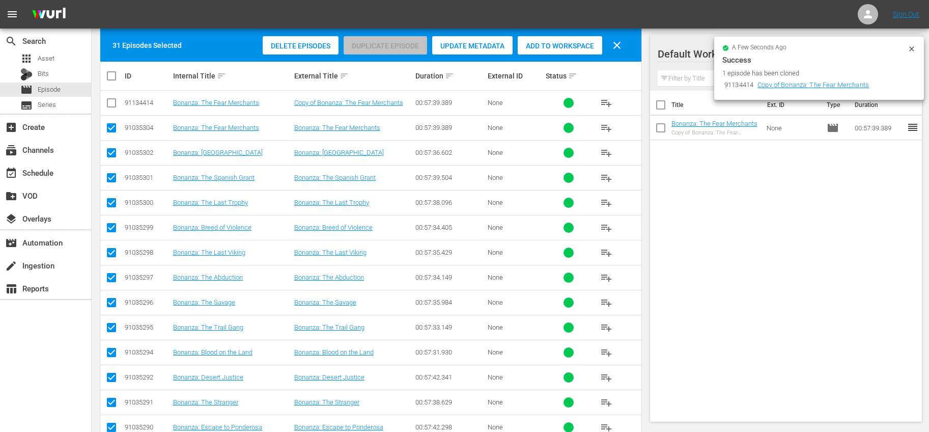
click at [115, 134] on input "checkbox" at bounding box center [111, 130] width 12 height 12
checkbox input "false"
drag, startPoint x: 112, startPoint y: 149, endPoint x: 111, endPoint y: 164, distance: 15.8
click at [112, 149] on input "checkbox" at bounding box center [111, 155] width 12 height 12
checkbox input "false"
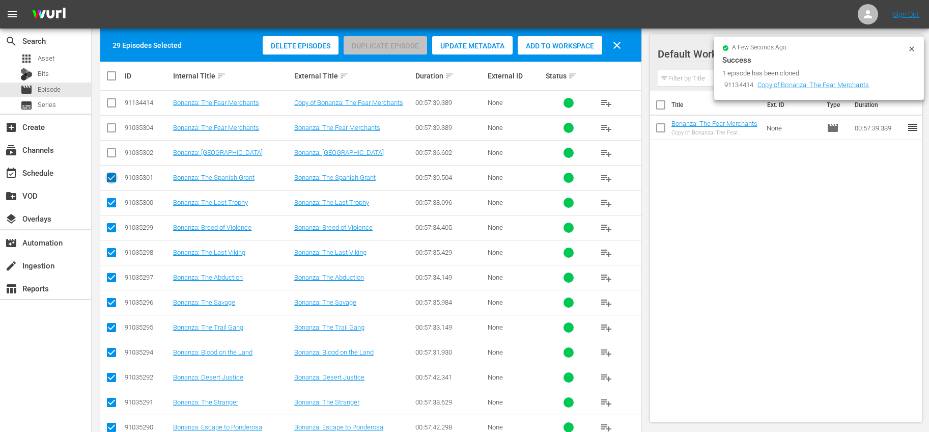
click at [109, 174] on input "checkbox" at bounding box center [111, 180] width 12 height 12
checkbox input "false"
click at [113, 199] on input "checkbox" at bounding box center [111, 204] width 12 height 12
checkbox input "false"
click at [111, 231] on input "checkbox" at bounding box center [111, 229] width 12 height 12
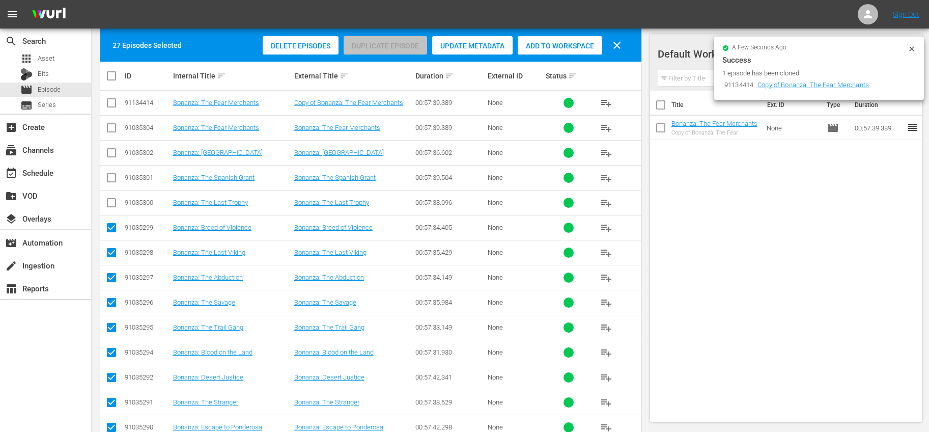
checkbox input "false"
click at [111, 156] on input "checkbox" at bounding box center [111, 155] width 12 height 12
checkbox input "true"
drag, startPoint x: 111, startPoint y: 176, endPoint x: 111, endPoint y: 189, distance: 12.7
click at [111, 177] on input "checkbox" at bounding box center [111, 180] width 12 height 12
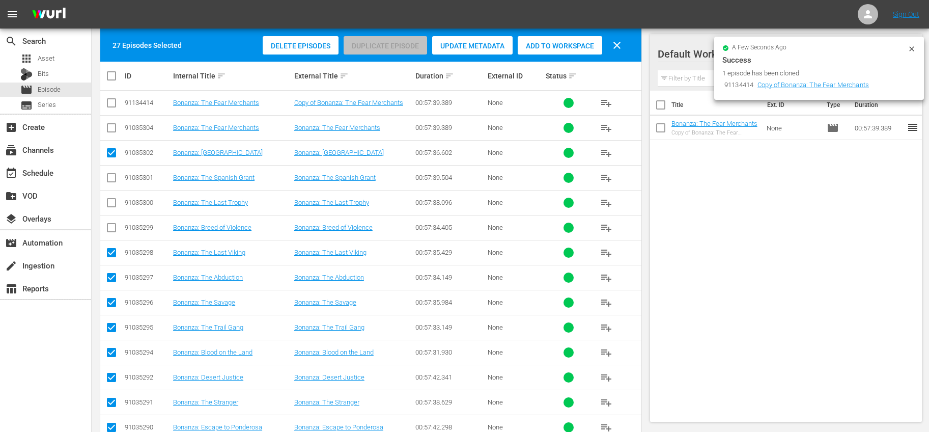
checkbox input "true"
click at [110, 202] on input "checkbox" at bounding box center [111, 204] width 12 height 12
checkbox input "true"
click at [113, 220] on td at bounding box center [111, 227] width 23 height 25
click at [111, 225] on input "checkbox" at bounding box center [111, 229] width 12 height 12
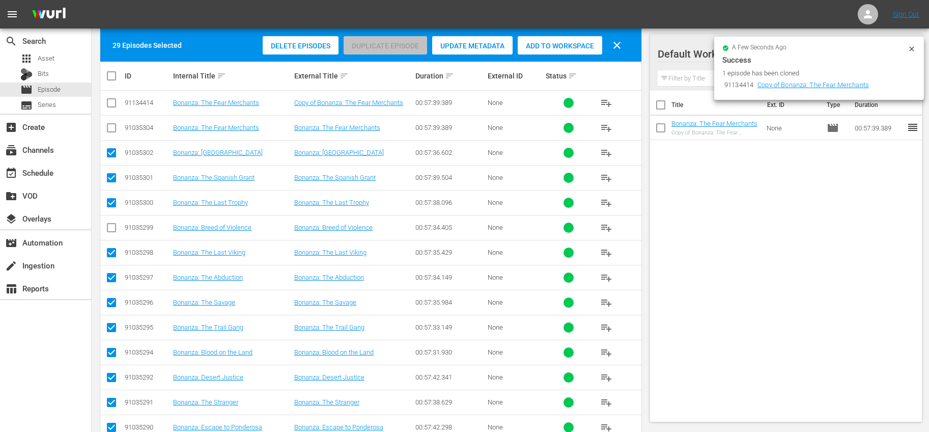
checkbox input "true"
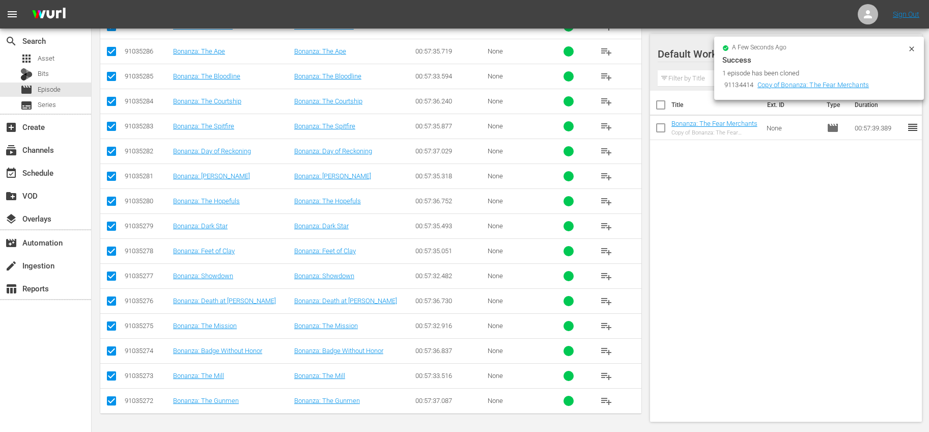
click at [111, 397] on input "checkbox" at bounding box center [111, 402] width 12 height 12
checkbox input "false"
click at [109, 383] on input "checkbox" at bounding box center [111, 377] width 12 height 12
checkbox input "false"
click at [115, 351] on input "checkbox" at bounding box center [111, 353] width 12 height 12
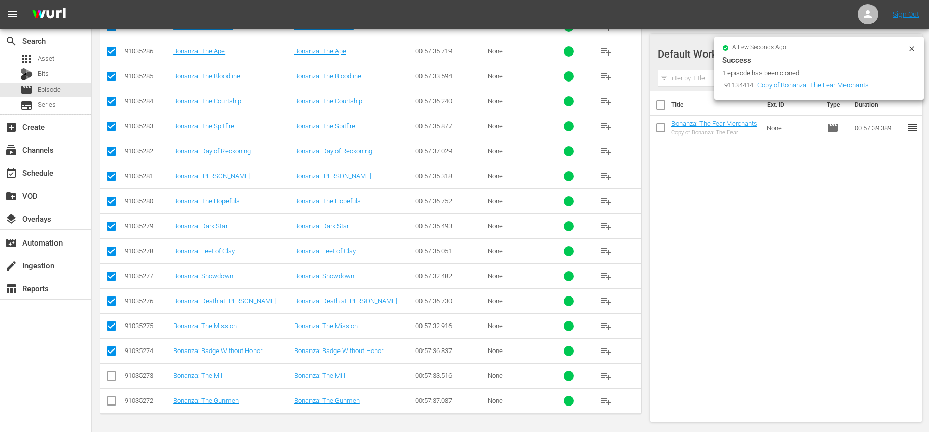
checkbox input "false"
click at [109, 332] on input "checkbox" at bounding box center [111, 328] width 12 height 12
checkbox input "false"
click at [113, 298] on input "checkbox" at bounding box center [111, 303] width 12 height 12
checkbox input "false"
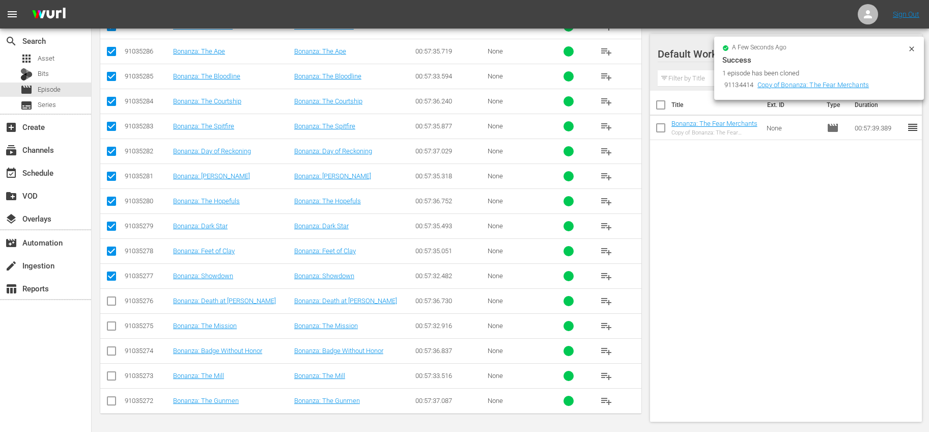
click at [111, 276] on input "checkbox" at bounding box center [111, 278] width 12 height 12
checkbox input "false"
click at [114, 252] on input "checkbox" at bounding box center [111, 253] width 12 height 12
checkbox input "false"
click at [111, 230] on input "checkbox" at bounding box center [111, 228] width 12 height 12
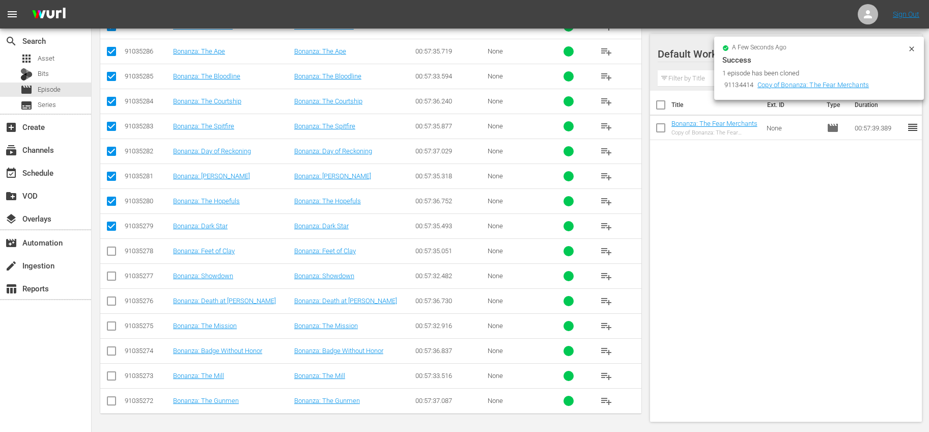
checkbox input "false"
click at [113, 204] on input "checkbox" at bounding box center [111, 203] width 12 height 12
checkbox input "false"
click at [113, 178] on input "checkbox" at bounding box center [111, 178] width 12 height 12
checkbox input "false"
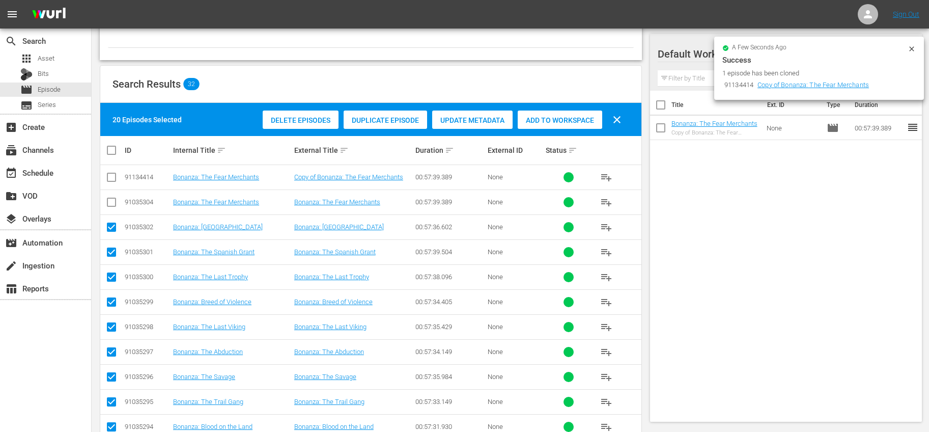
scroll to position [80, 0]
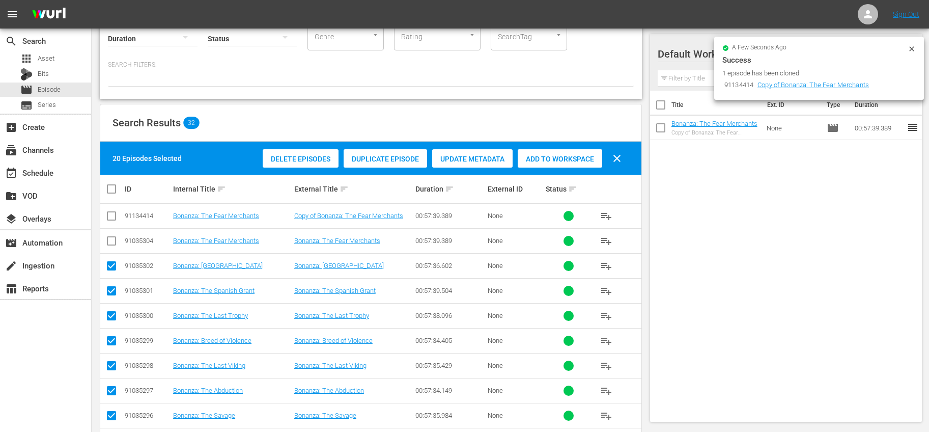
click at [408, 158] on span "Duplicate Episode" at bounding box center [385, 159] width 83 height 8
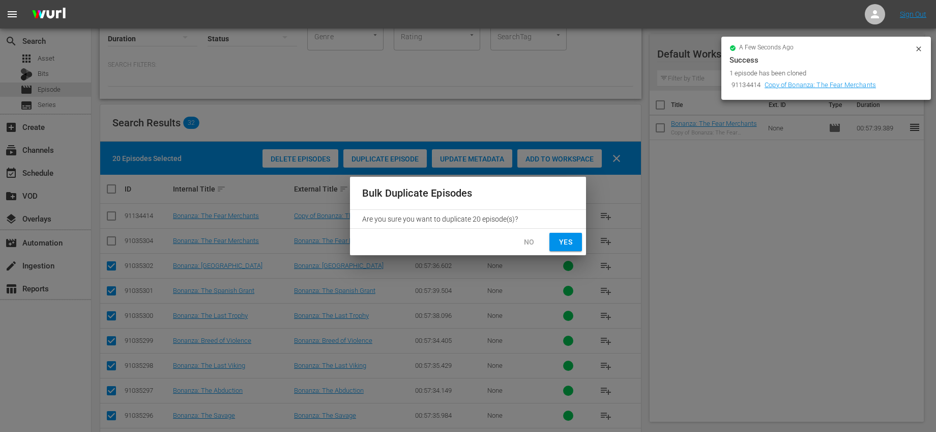
click at [560, 240] on span "Yes" at bounding box center [566, 242] width 16 height 13
checkbox input "false"
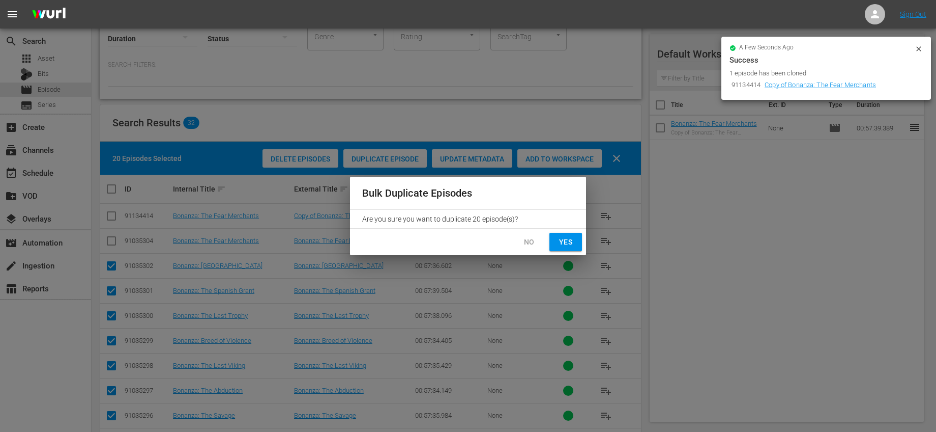
checkbox input "false"
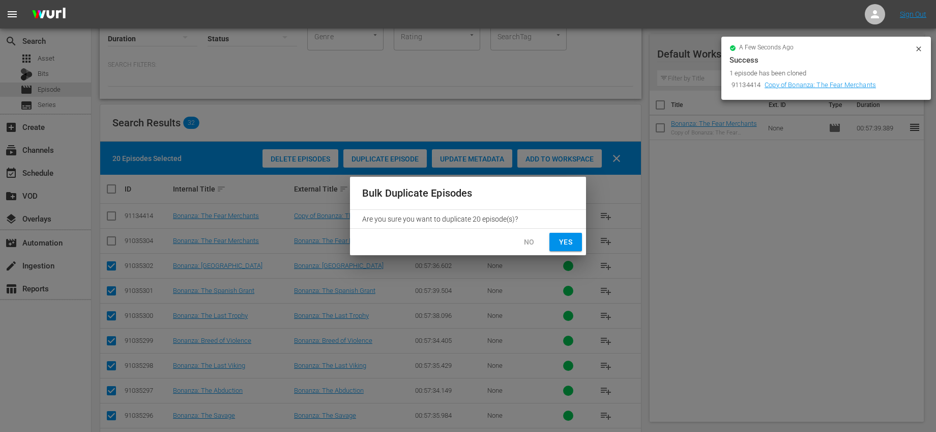
checkbox input "false"
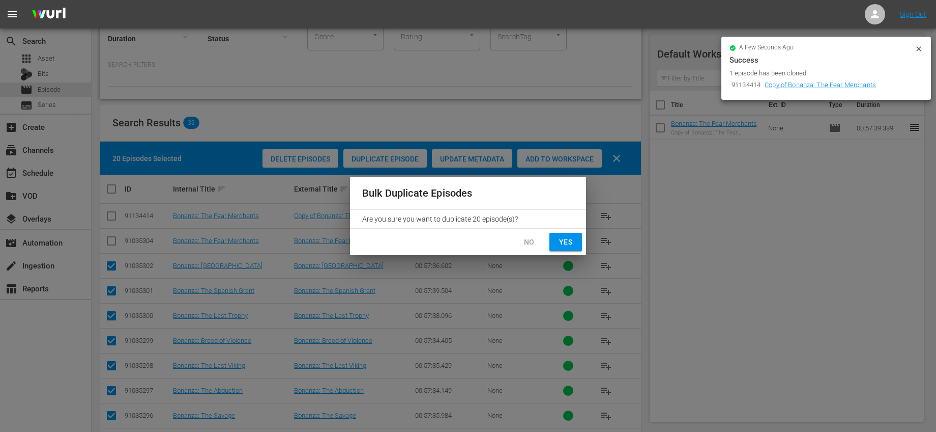
checkbox input "false"
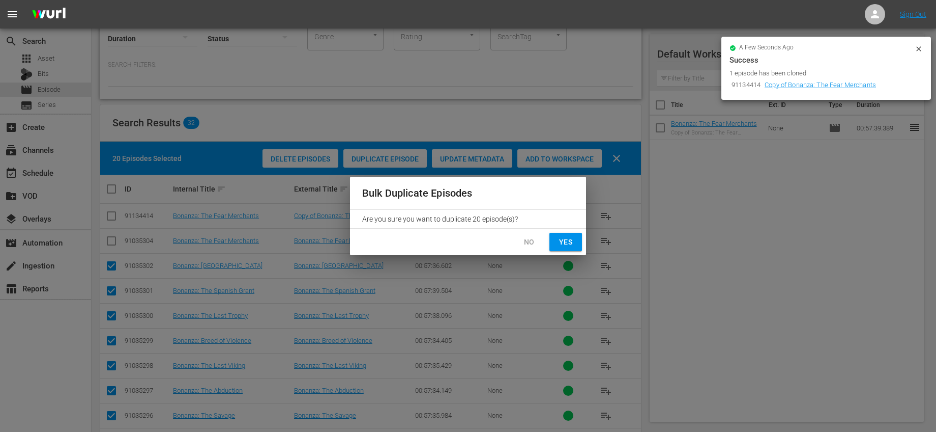
checkbox input "false"
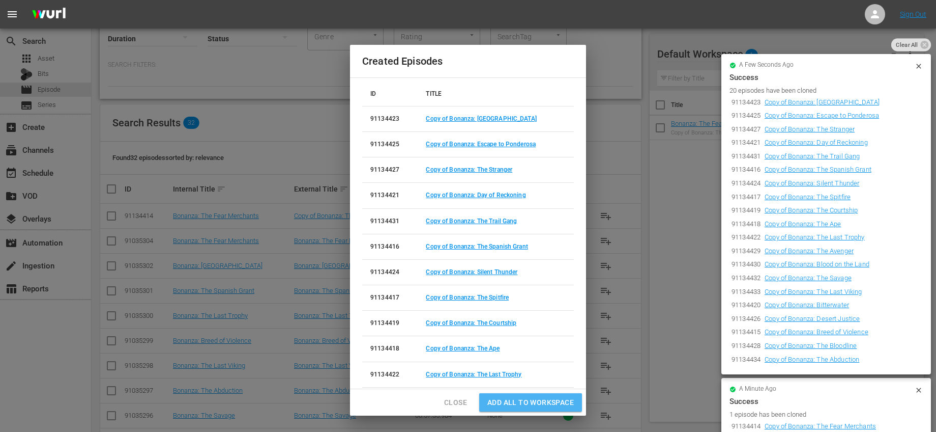
click at [535, 396] on span "Add all to Workspace" at bounding box center [531, 402] width 87 height 13
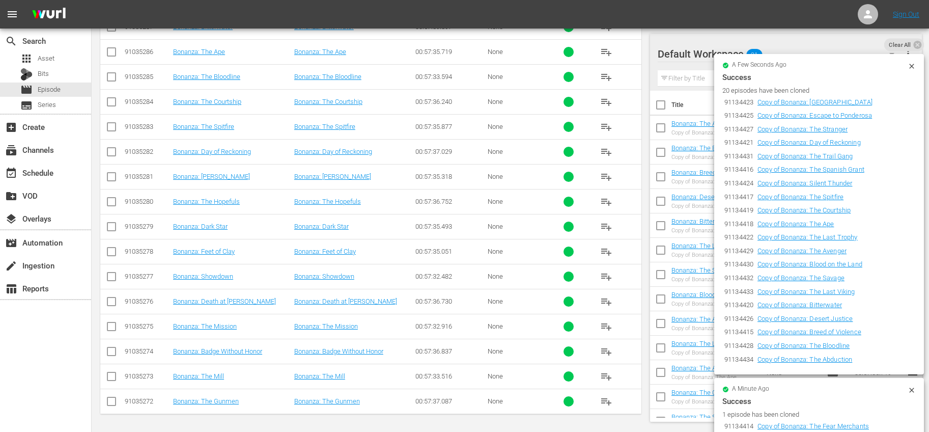
scroll to position [669, 0]
click at [111, 403] on input "checkbox" at bounding box center [111, 402] width 12 height 12
checkbox input "true"
click at [109, 380] on input "checkbox" at bounding box center [111, 377] width 12 height 12
checkbox input "true"
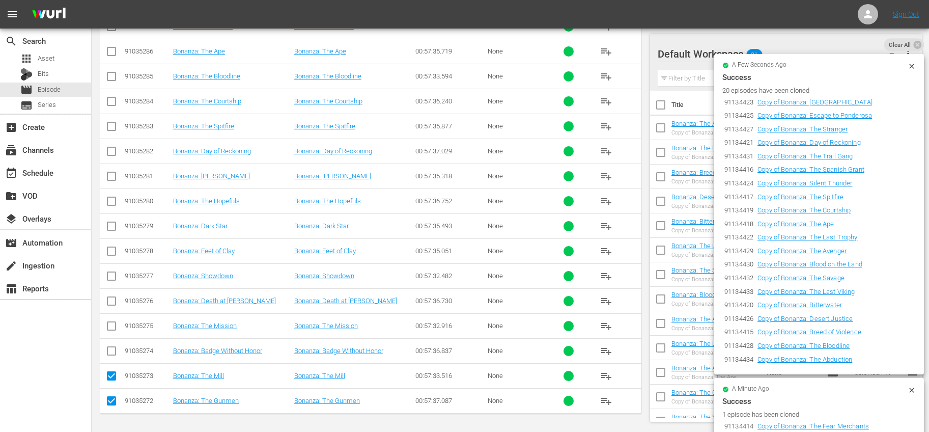
click at [110, 352] on input "checkbox" at bounding box center [111, 353] width 12 height 12
checkbox input "true"
click at [108, 326] on input "checkbox" at bounding box center [111, 328] width 12 height 12
checkbox input "true"
click at [110, 299] on input "checkbox" at bounding box center [111, 303] width 12 height 12
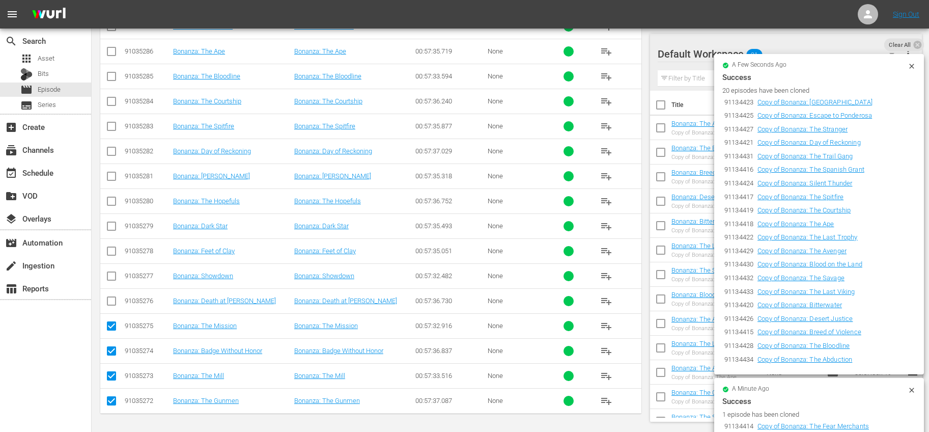
checkbox input "true"
click at [111, 275] on input "checkbox" at bounding box center [111, 278] width 12 height 12
checkbox input "true"
click at [108, 250] on input "checkbox" at bounding box center [111, 253] width 12 height 12
checkbox input "true"
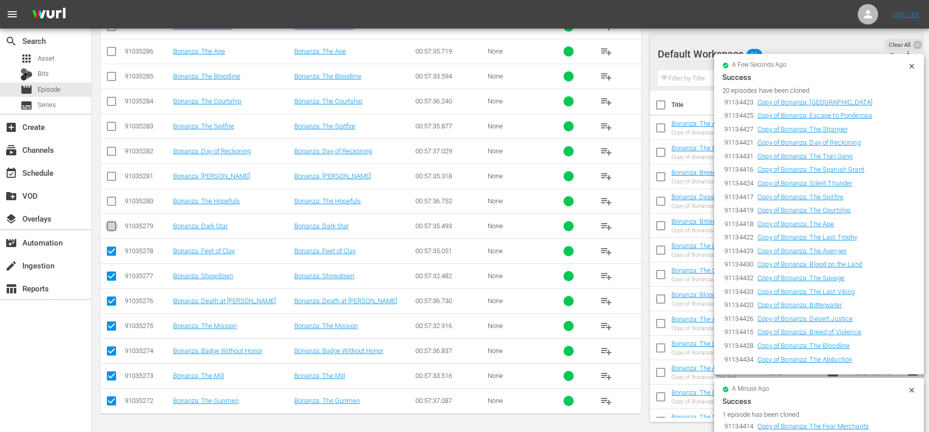
click at [116, 224] on input "checkbox" at bounding box center [111, 228] width 12 height 12
checkbox input "true"
click at [109, 202] on input "checkbox" at bounding box center [111, 203] width 12 height 12
checkbox input "true"
click at [113, 179] on input "checkbox" at bounding box center [111, 178] width 12 height 12
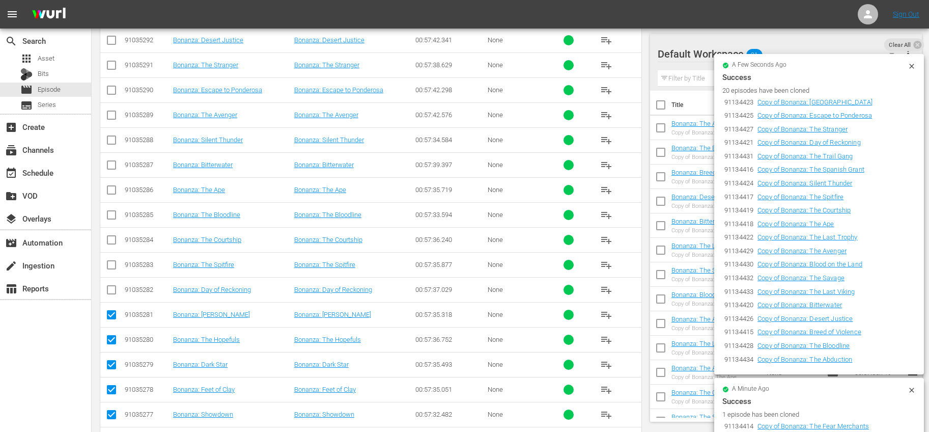
scroll to position [319, 0]
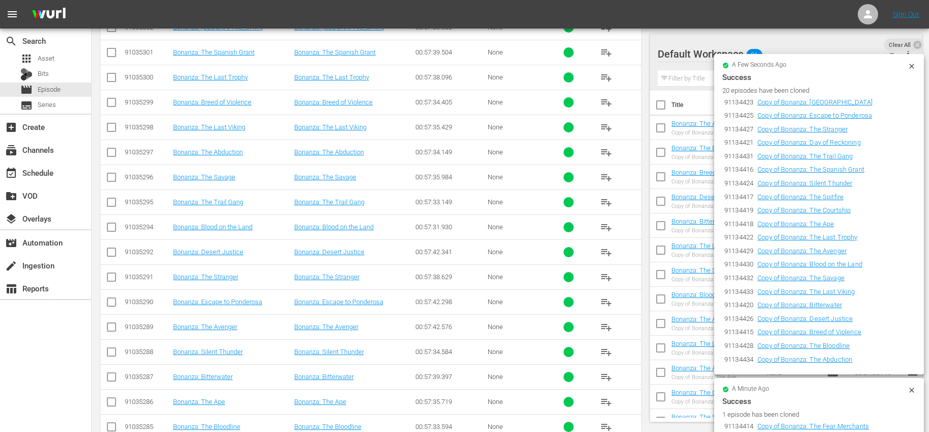
click at [910, 65] on icon at bounding box center [911, 66] width 5 height 5
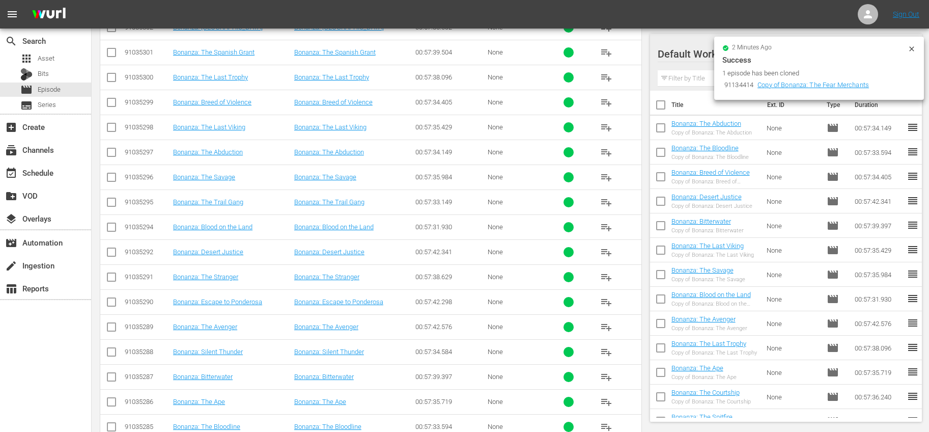
click at [910, 48] on icon at bounding box center [911, 48] width 5 height 5
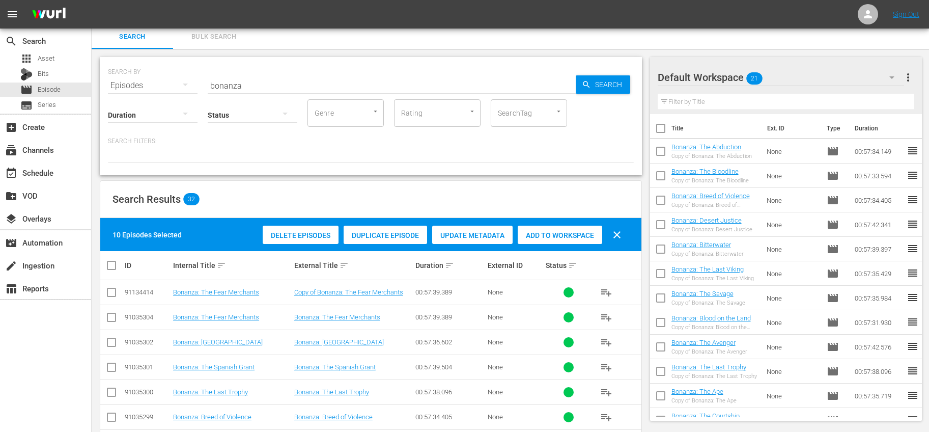
scroll to position [0, 0]
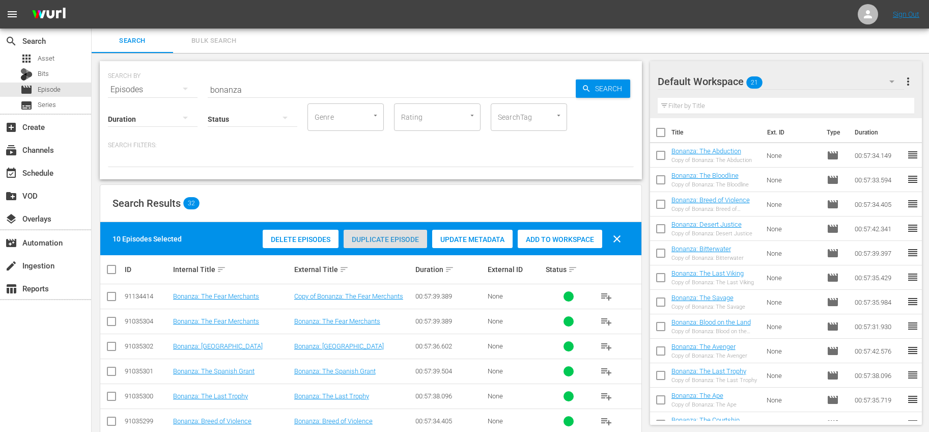
click at [415, 237] on span "Duplicate Episode" at bounding box center [385, 239] width 83 height 8
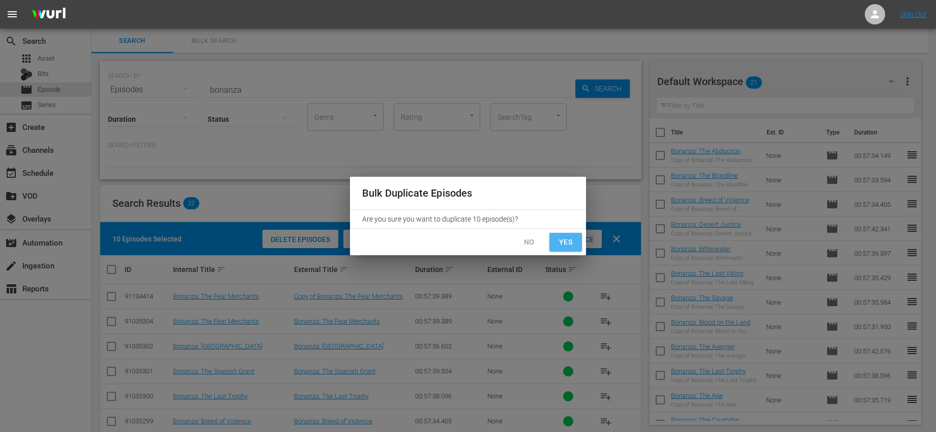
click at [578, 243] on button "Yes" at bounding box center [566, 242] width 33 height 19
checkbox input "false"
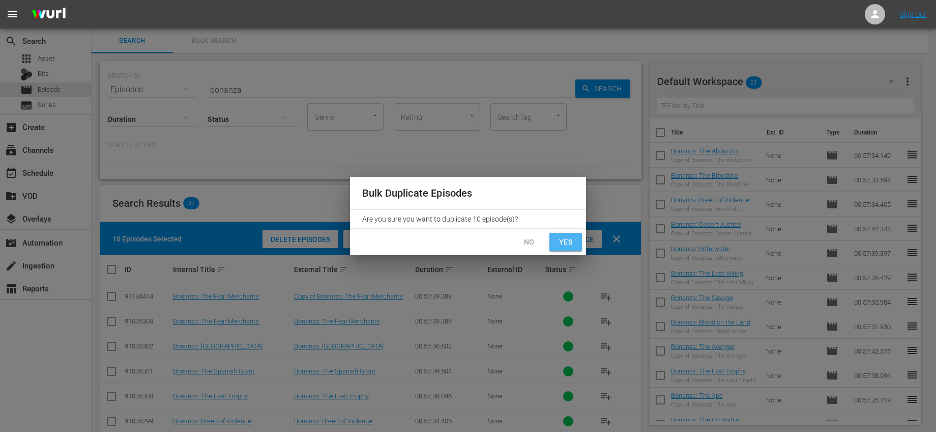
checkbox input "false"
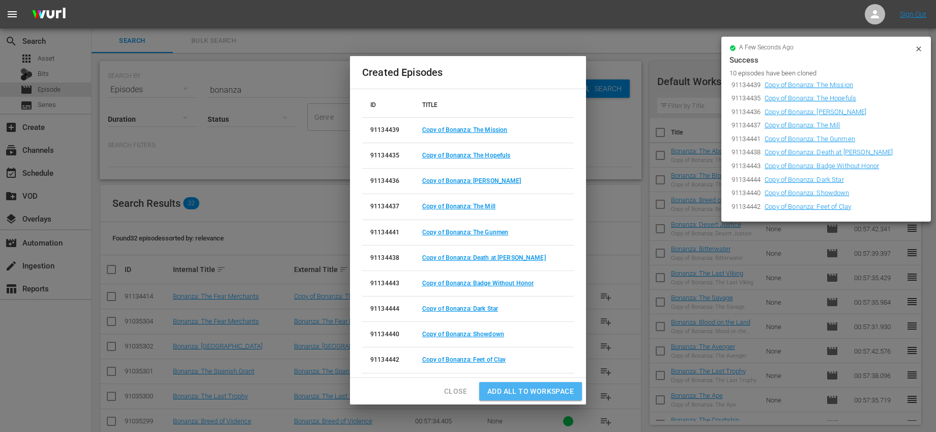
click at [541, 390] on span "Add all to Workspace" at bounding box center [531, 391] width 87 height 13
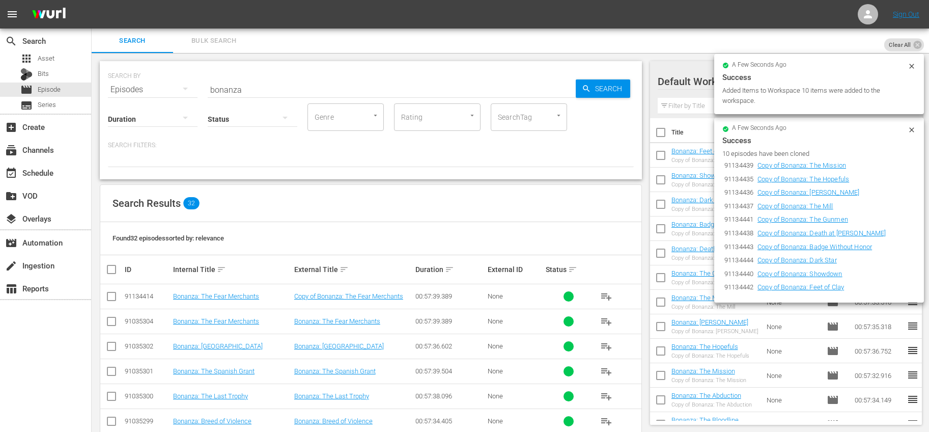
click at [909, 129] on icon at bounding box center [911, 130] width 8 height 8
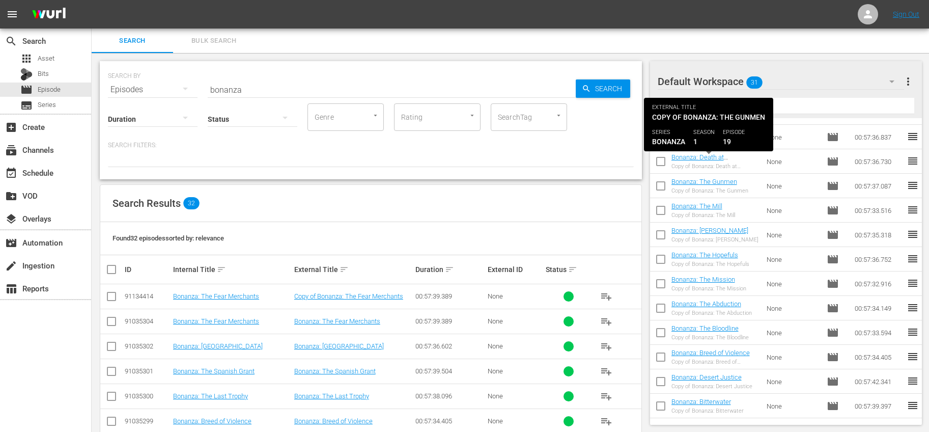
scroll to position [48, 0]
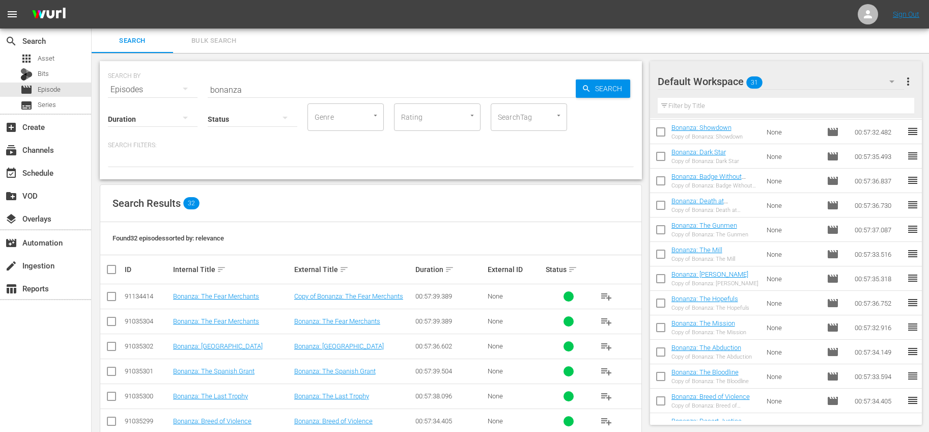
click at [266, 83] on input "bonanza" at bounding box center [392, 89] width 368 height 24
click at [265, 86] on input "bonanza" at bounding box center [392, 89] width 368 height 24
click at [580, 88] on div "Search" at bounding box center [603, 88] width 54 height 18
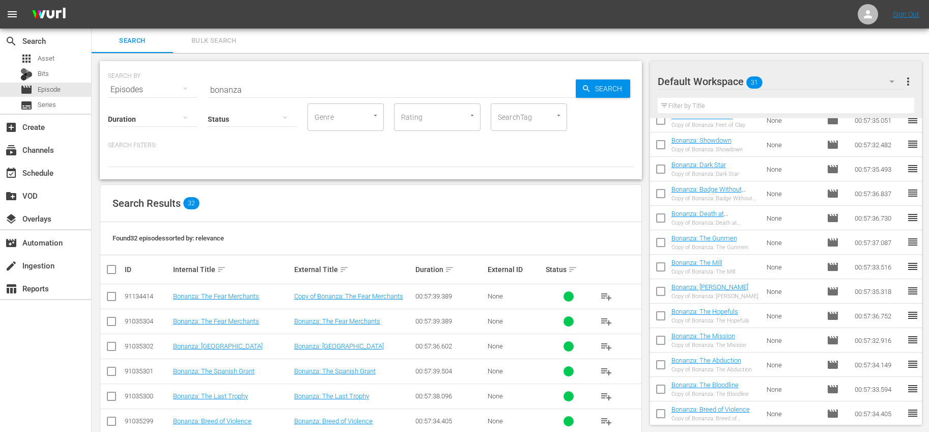
scroll to position [0, 0]
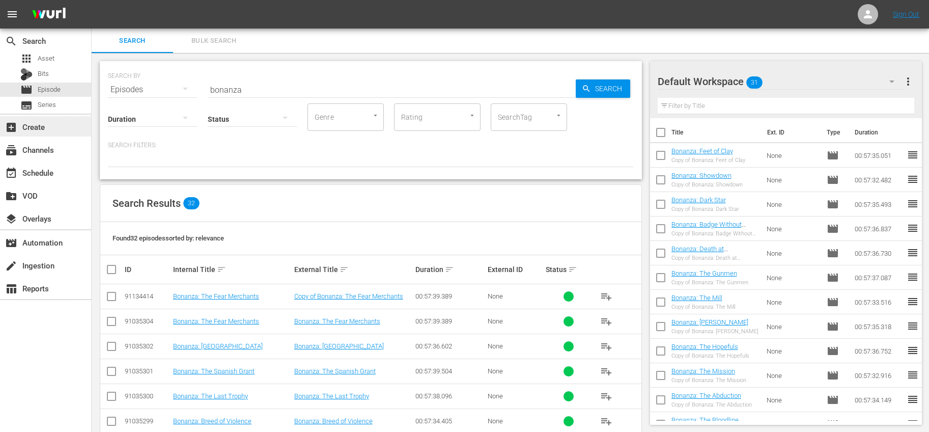
click at [45, 131] on div "add_box Create" at bounding box center [45, 126] width 91 height 20
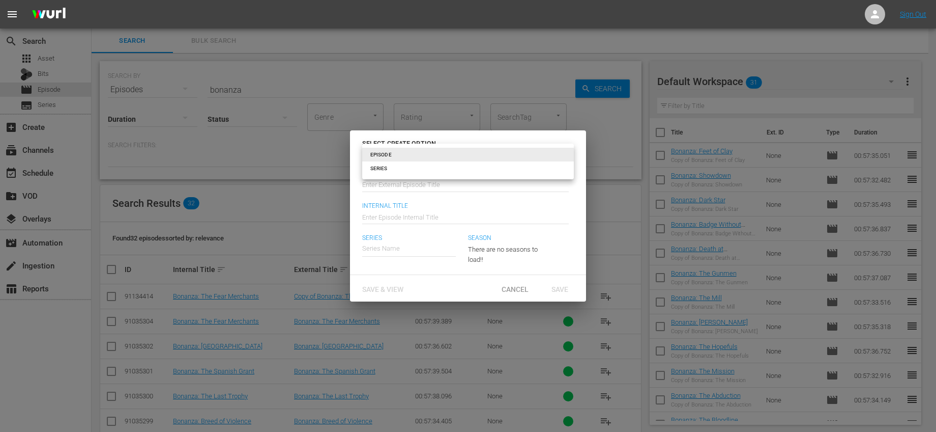
click at [439, 156] on body "menu Sign Out search Search apps Asset Bits movie Episode subtitles Series add_…" at bounding box center [468, 216] width 936 height 432
click at [426, 173] on li "SERIES" at bounding box center [468, 168] width 212 height 14
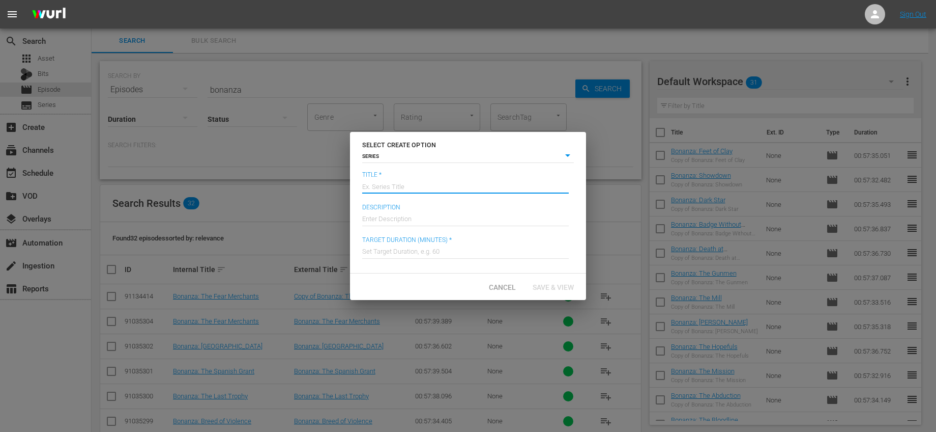
click at [407, 193] on input "text" at bounding box center [465, 185] width 207 height 24
click at [415, 215] on input "text" at bounding box center [465, 218] width 207 height 24
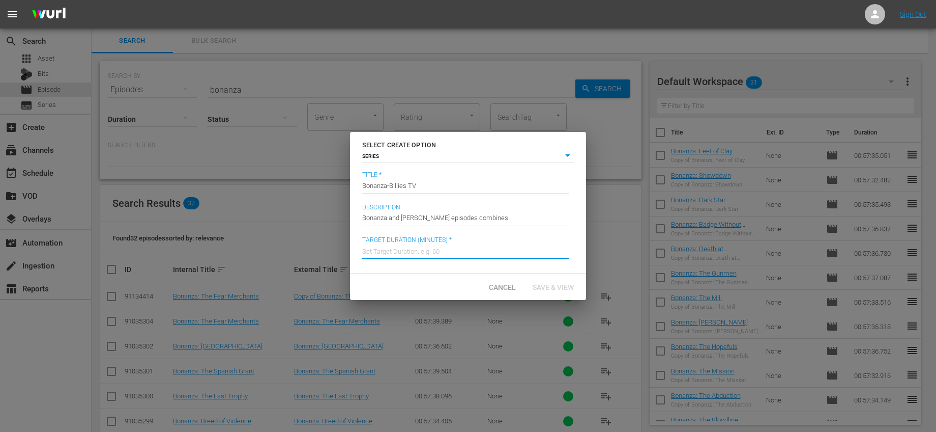
click at [429, 254] on input "text" at bounding box center [465, 250] width 207 height 24
click at [507, 237] on span "Target Duration (minutes) *" at bounding box center [465, 240] width 207 height 8
click at [551, 283] on span "Save & View" at bounding box center [554, 287] width 58 height 8
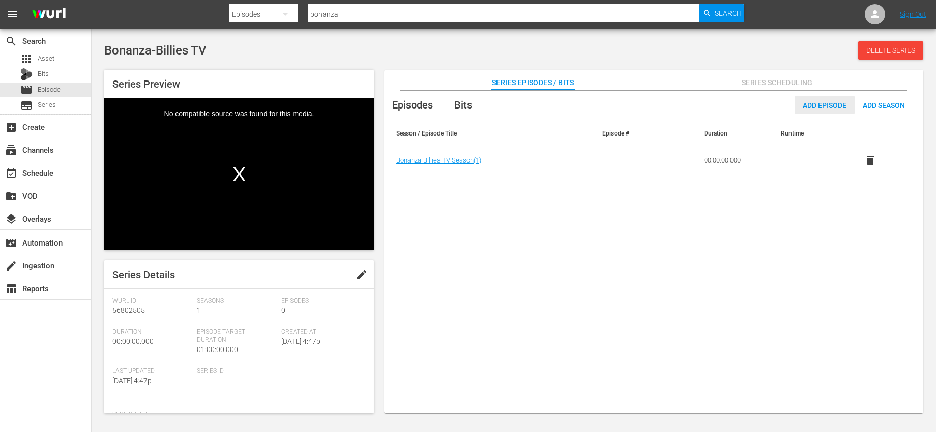
click at [809, 105] on span "Add Episode" at bounding box center [825, 105] width 60 height 8
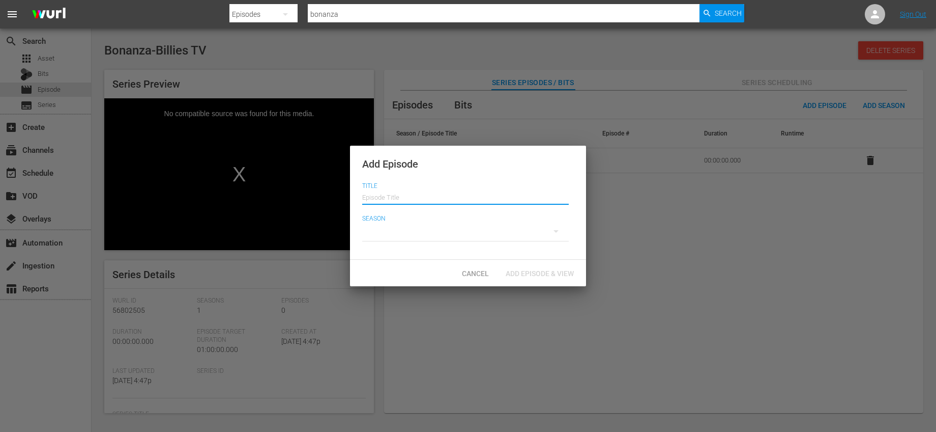
click at [423, 196] on input "text" at bounding box center [465, 196] width 207 height 24
click at [385, 234] on div at bounding box center [465, 231] width 207 height 28
click at [473, 268] on div "1" at bounding box center [468, 216] width 936 height 432
click at [473, 272] on div "1" at bounding box center [468, 216] width 936 height 432
click at [477, 273] on span "Cancel" at bounding box center [475, 273] width 43 height 8
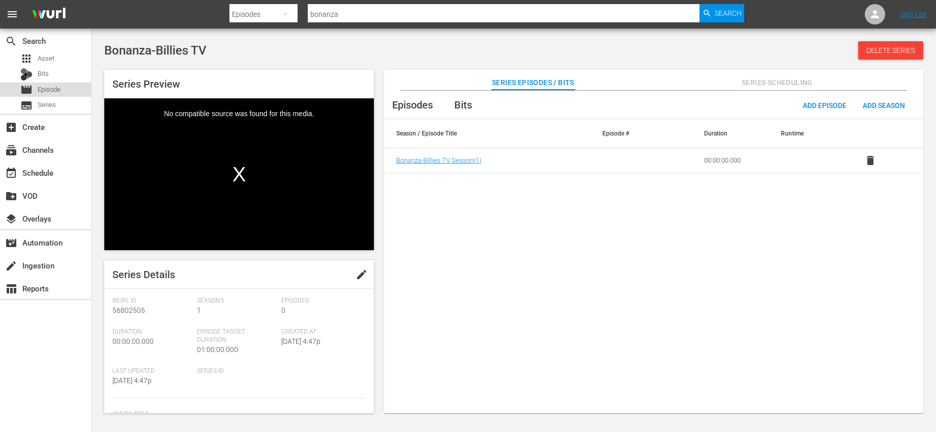
click at [50, 87] on span "Episode" at bounding box center [49, 89] width 23 height 10
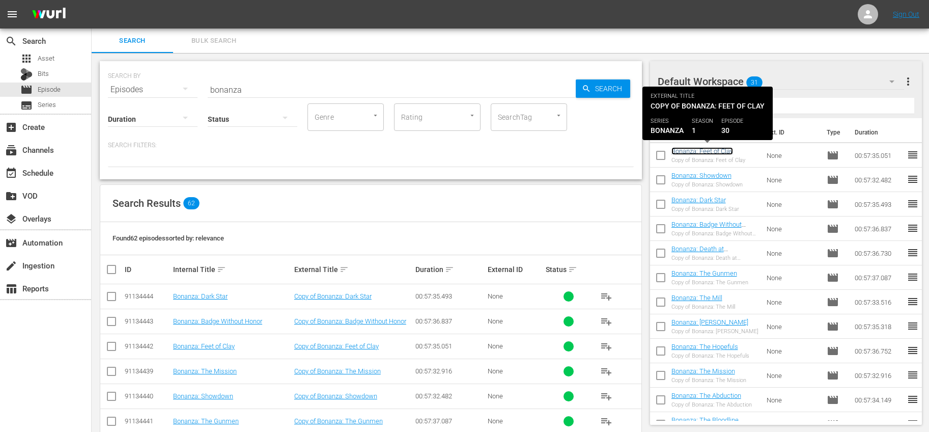
click at [706, 150] on link "Bonanza: Feet of Clay" at bounding box center [702, 151] width 62 height 8
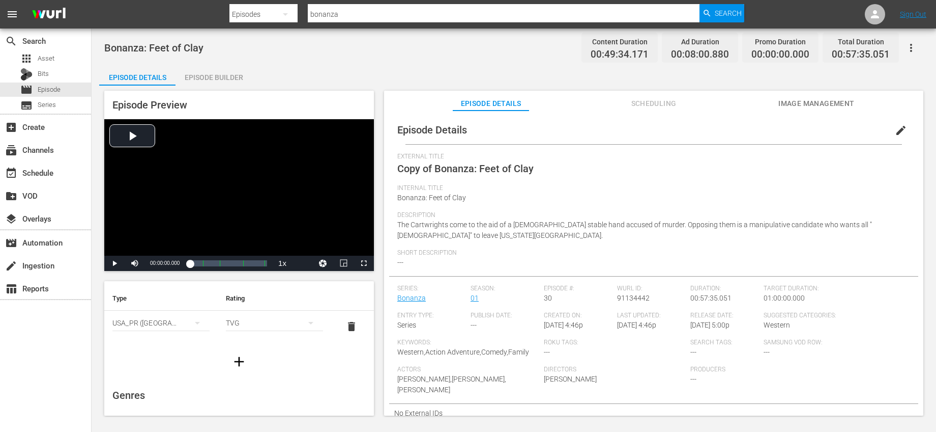
scroll to position [19, 0]
click at [895, 128] on span "edit" at bounding box center [901, 130] width 12 height 12
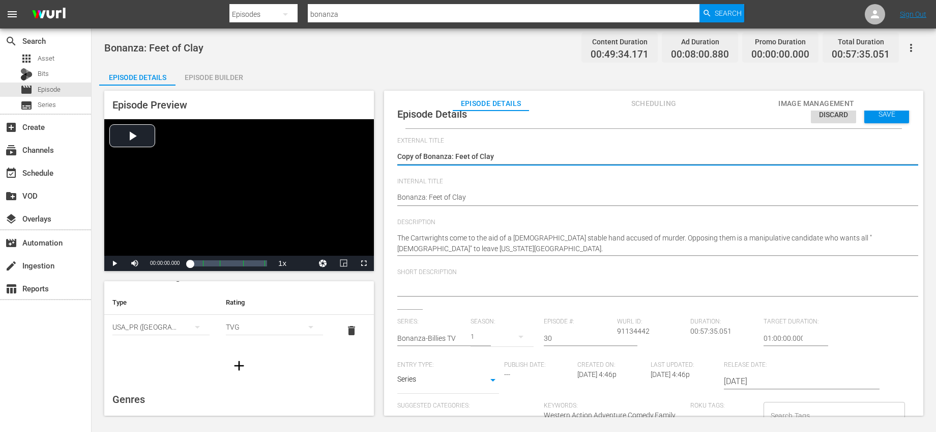
scroll to position [17, 0]
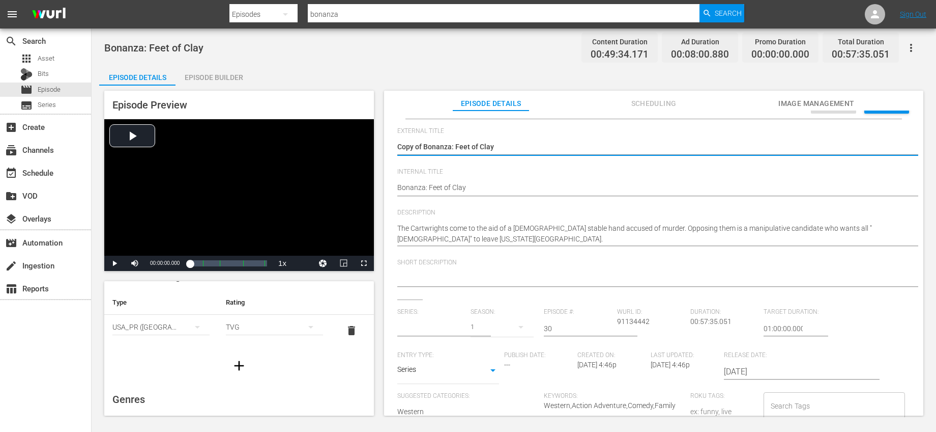
click at [452, 332] on div at bounding box center [431, 328] width 68 height 24
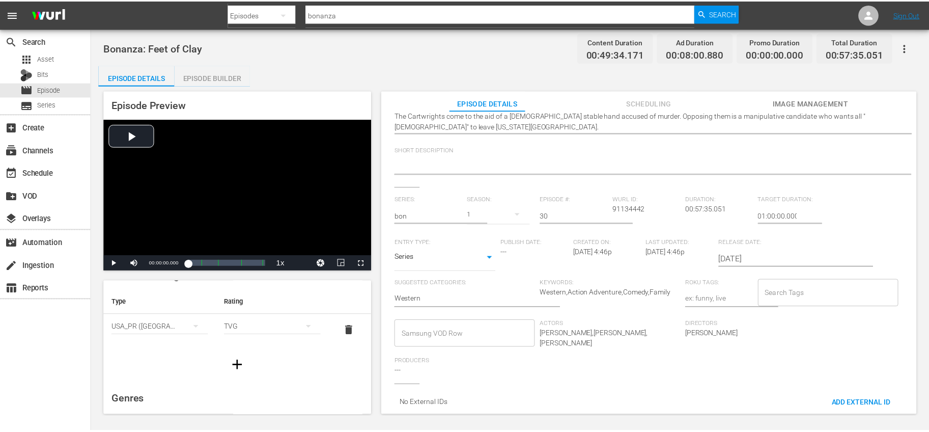
scroll to position [0, 0]
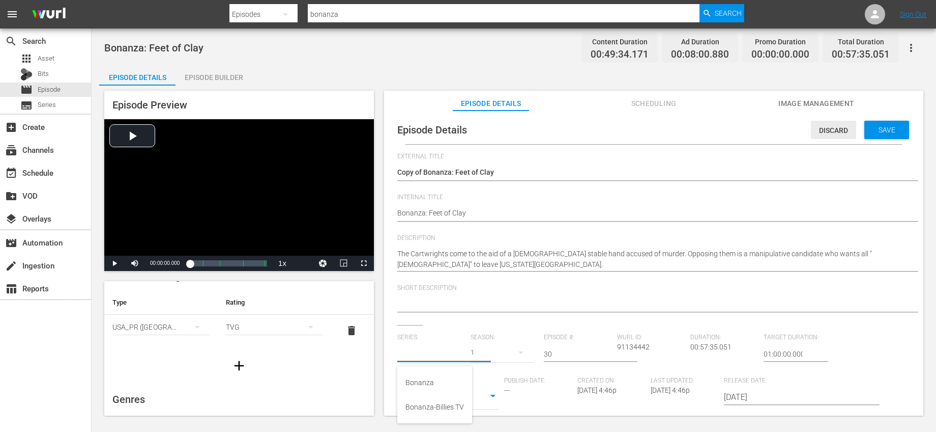
drag, startPoint x: 823, startPoint y: 129, endPoint x: 809, endPoint y: 124, distance: 15.1
click at [823, 129] on span "Discard" at bounding box center [833, 130] width 45 height 8
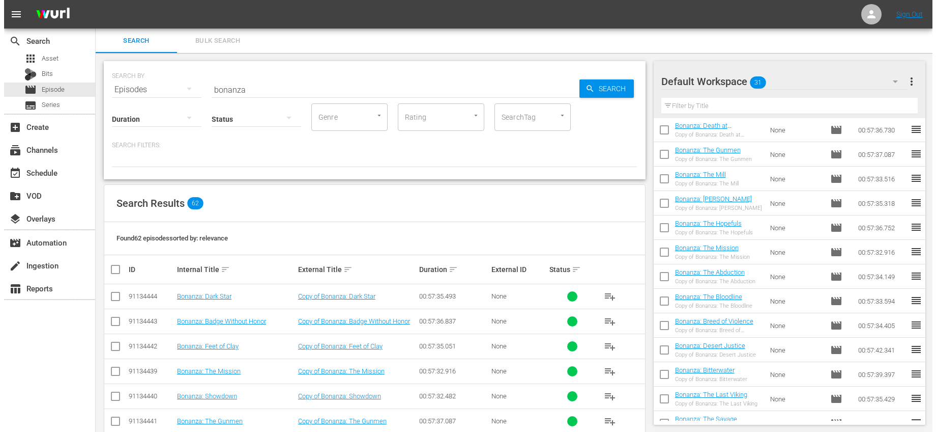
scroll to position [113, 0]
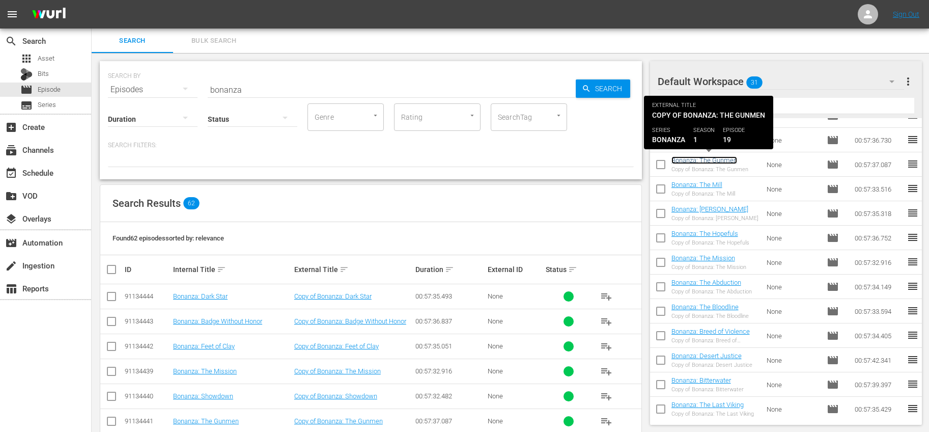
click at [726, 158] on link "Bonanza: The Gunmen" at bounding box center [704, 160] width 66 height 8
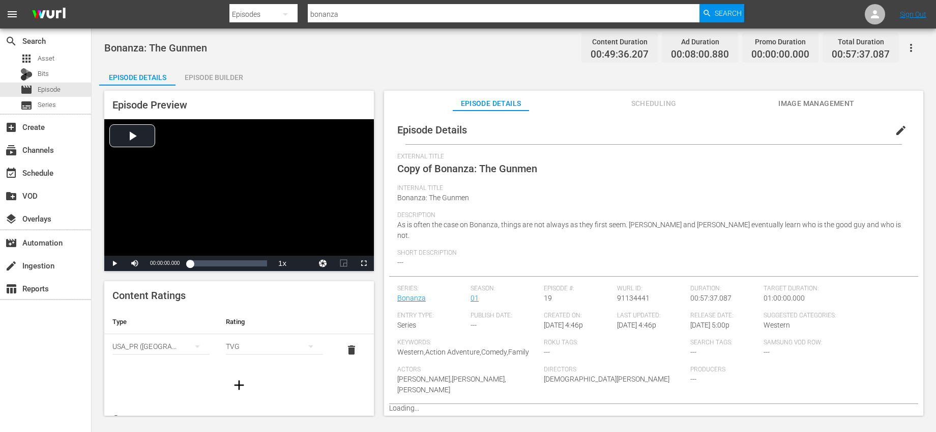
click at [899, 128] on span "edit" at bounding box center [901, 130] width 12 height 12
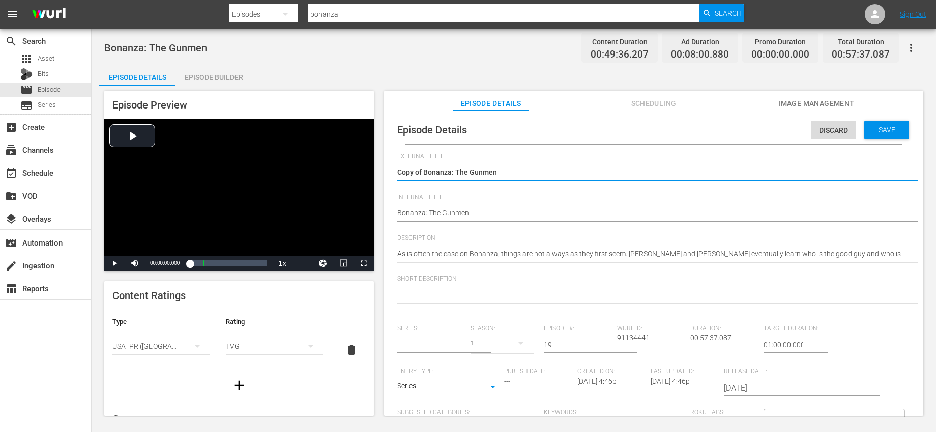
click at [438, 342] on input "text" at bounding box center [431, 344] width 68 height 24
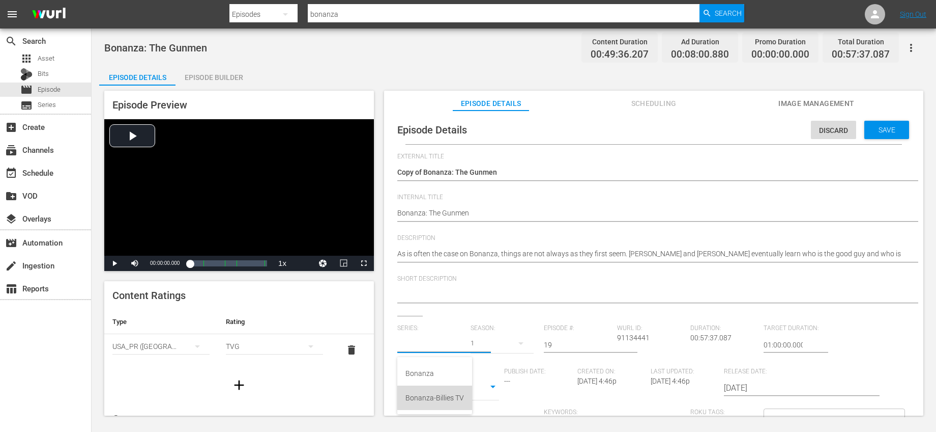
click at [444, 392] on div "Bonanza-Billies TV" at bounding box center [435, 397] width 59 height 24
click at [526, 312] on div "Short Description" at bounding box center [653, 295] width 513 height 41
click at [588, 343] on input "19" at bounding box center [578, 344] width 68 height 24
click at [573, 308] on div "Short Description" at bounding box center [653, 295] width 513 height 41
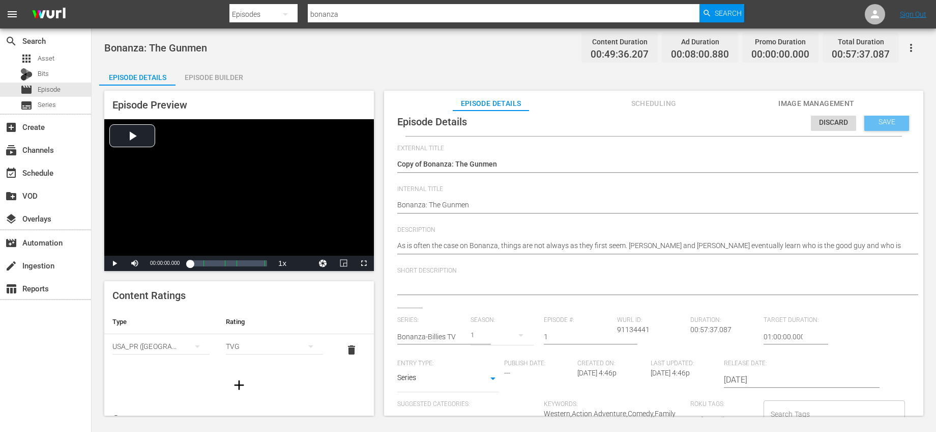
click at [873, 121] on span "Save" at bounding box center [887, 122] width 33 height 8
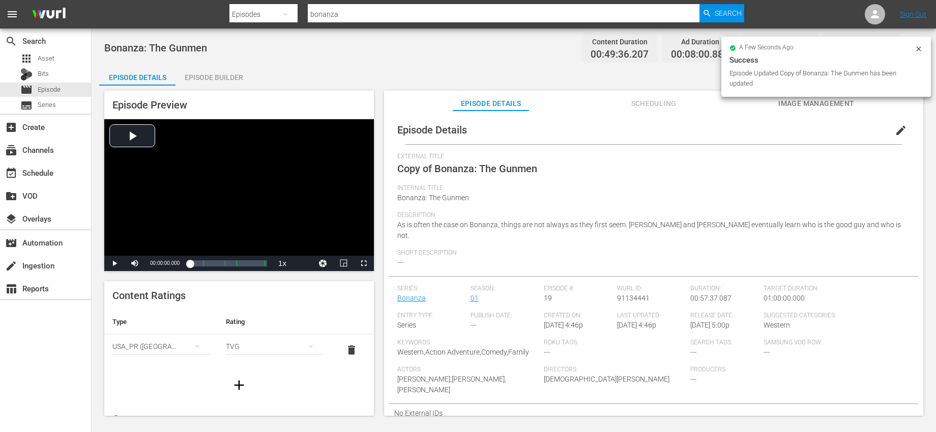
click at [895, 128] on span "edit" at bounding box center [901, 130] width 12 height 12
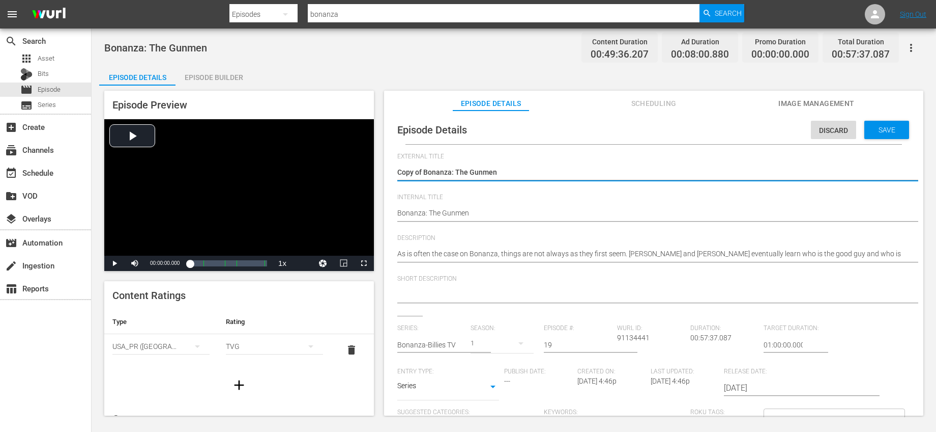
click at [434, 173] on textarea "Copy of Bonanza: The Gunmen" at bounding box center [651, 173] width 508 height 12
drag, startPoint x: 428, startPoint y: 223, endPoint x: 424, endPoint y: 218, distance: 6.5
click at [428, 222] on div "Bonanza: The Gunmen Bonanza: The Gunmen" at bounding box center [651, 214] width 508 height 24
drag, startPoint x: 425, startPoint y: 174, endPoint x: 314, endPoint y: 169, distance: 111.0
click at [314, 169] on div "Episode Preview Video Player is loading. Play Video Play Mute Current Time 00:0…" at bounding box center [514, 254] width 830 height 338
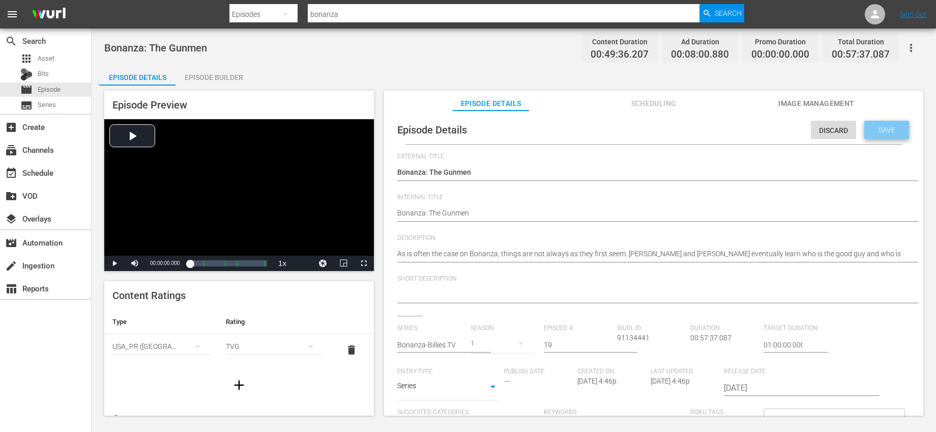
click at [871, 129] on span "Save" at bounding box center [887, 130] width 33 height 8
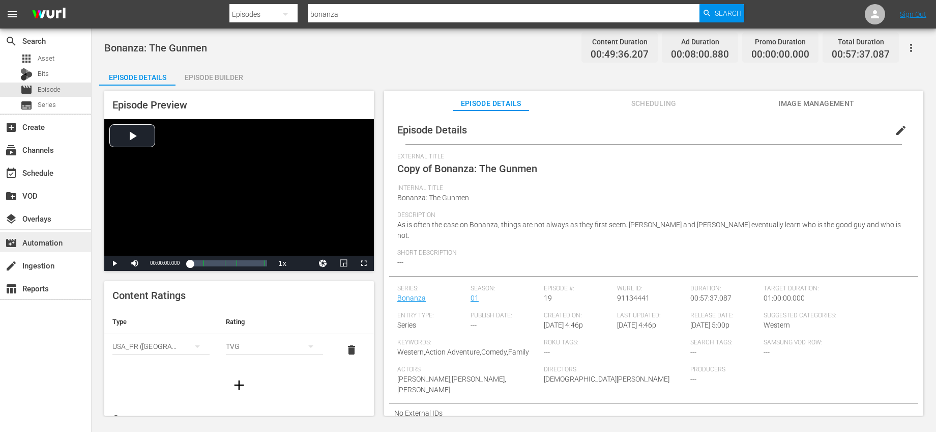
click at [50, 245] on div "movie_filter Automation" at bounding box center [28, 240] width 57 height 9
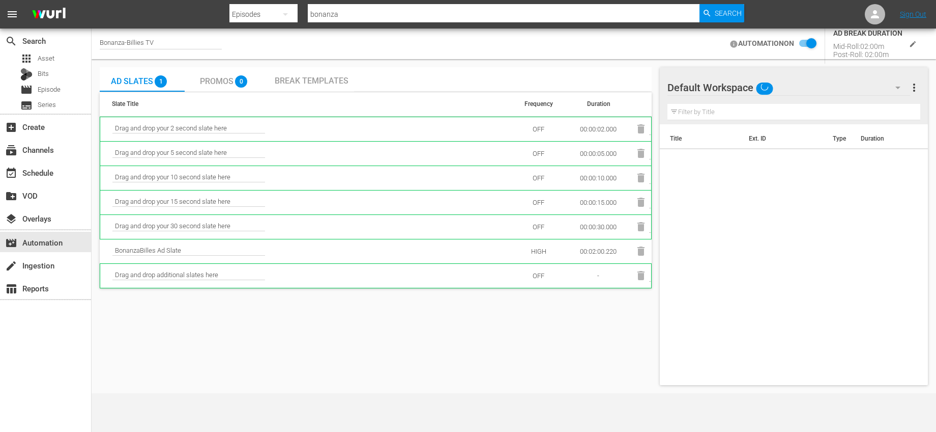
click at [219, 83] on span "Promos" at bounding box center [217, 81] width 34 height 10
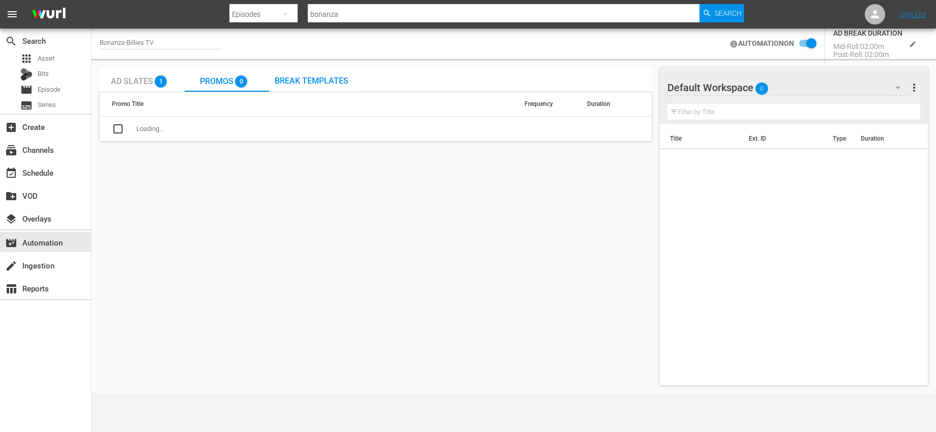
click at [305, 76] on span "Break Templates" at bounding box center [312, 81] width 74 height 10
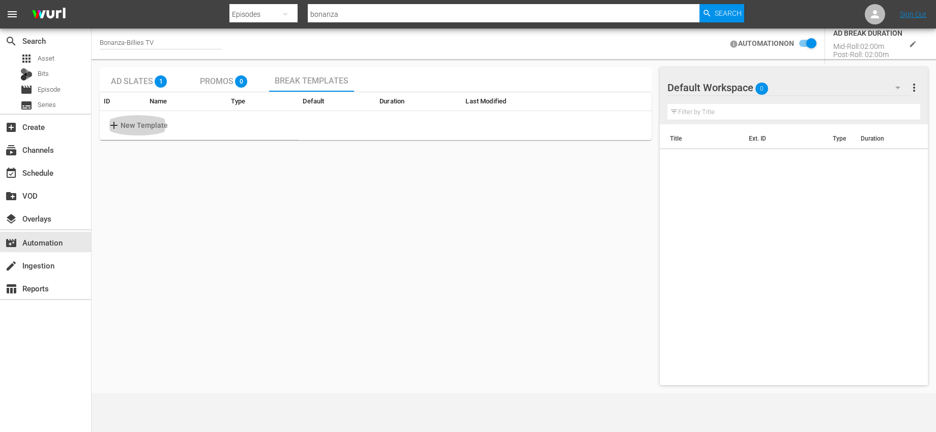
click at [159, 125] on p "New Template" at bounding box center [145, 125] width 48 height 11
click at [159, 125] on input "text" at bounding box center [159, 125] width 80 height 15
click at [625, 120] on span "close" at bounding box center [627, 125] width 12 height 12
click at [177, 40] on div "Bonanza-Billies TV" at bounding box center [161, 44] width 122 height 11
drag, startPoint x: 174, startPoint y: 40, endPoint x: 35, endPoint y: 42, distance: 138.9
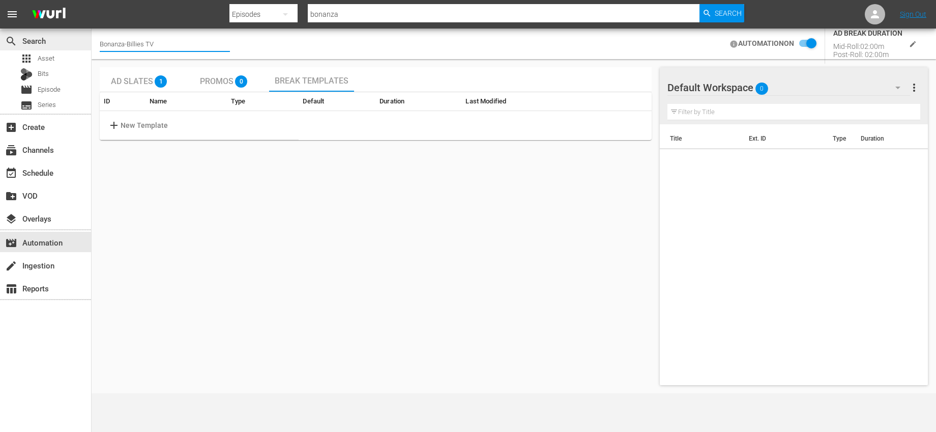
click at [92, 0] on div "search Search apps Asset Bits movie Episode subtitles Series add_box Create sub…" at bounding box center [514, 0] width 845 height 0
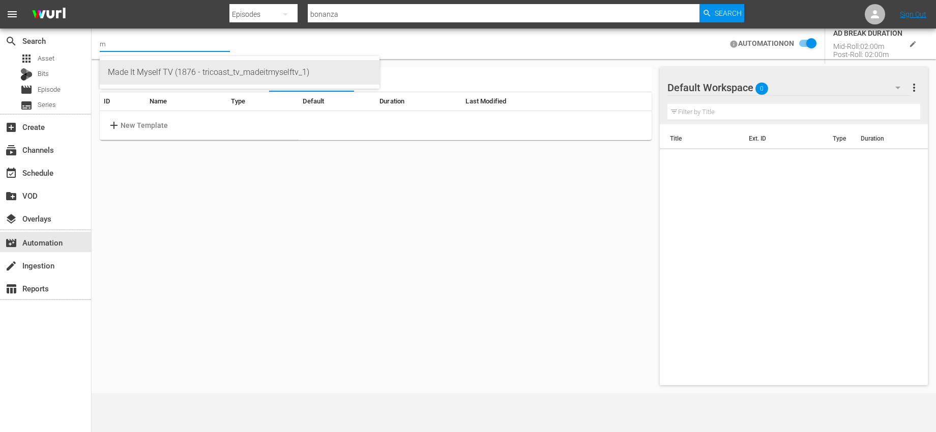
click at [137, 64] on div "Made It Myself TV (1876 - tricoast_tv_madeitmyselftv_1)" at bounding box center [240, 72] width 264 height 24
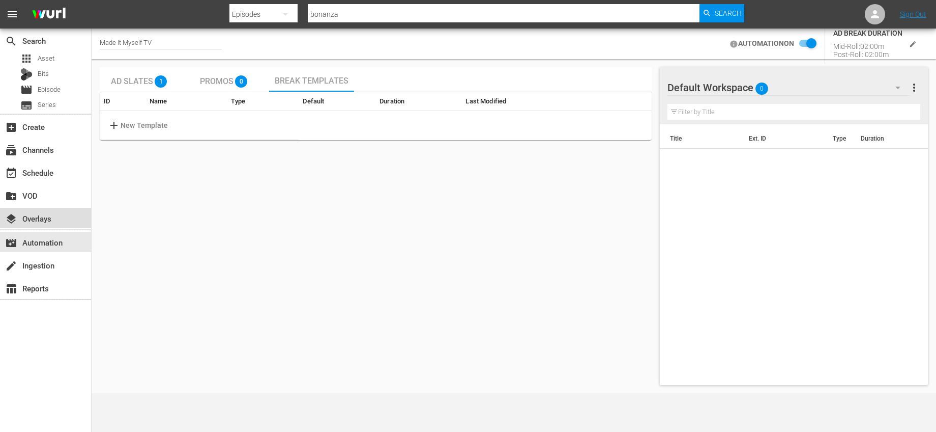
click at [44, 219] on div "layers Overlays" at bounding box center [28, 216] width 57 height 9
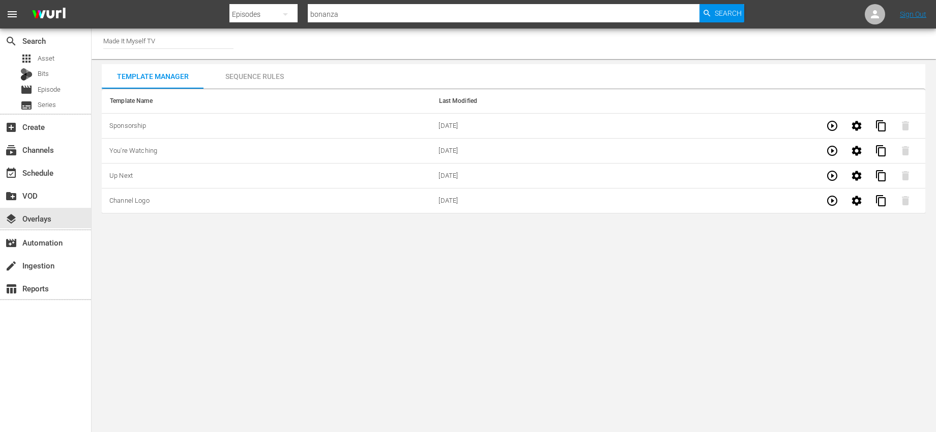
click at [251, 72] on div "Sequence Rules" at bounding box center [255, 76] width 102 height 24
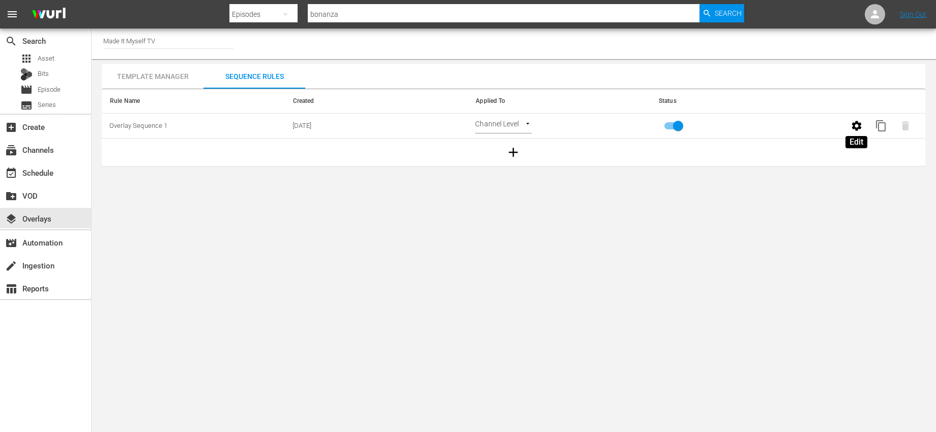
click at [850, 126] on button "button" at bounding box center [857, 125] width 24 height 24
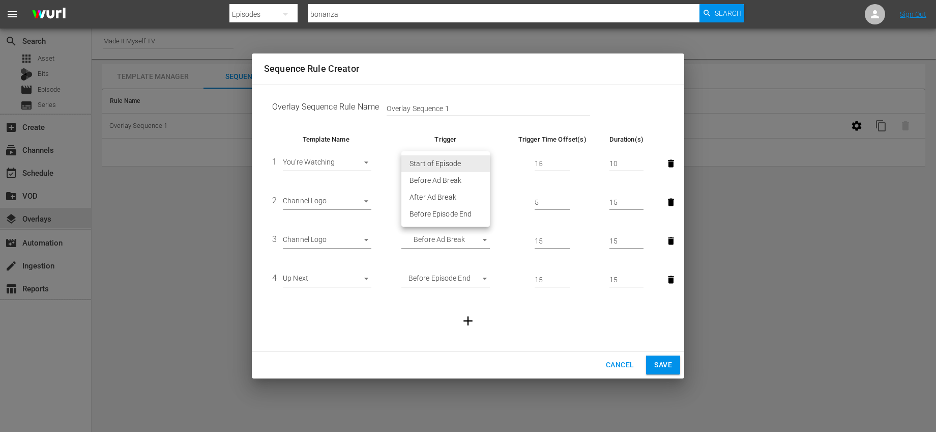
click at [481, 161] on body "menu Search By Episodes Search ID, Title, Description, Keywords, or Category bo…" at bounding box center [468, 216] width 936 height 432
click at [501, 149] on div at bounding box center [468, 216] width 936 height 432
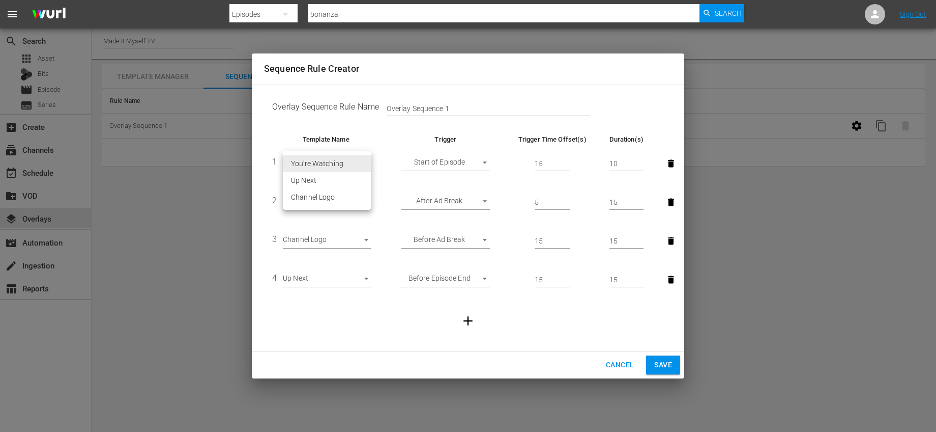
click at [369, 164] on body "menu Search By Episodes Search ID, Title, Description, Keywords, or Category bo…" at bounding box center [468, 216] width 936 height 432
click at [605, 120] on div at bounding box center [468, 216] width 936 height 432
click at [615, 365] on span "Cancel" at bounding box center [620, 364] width 28 height 13
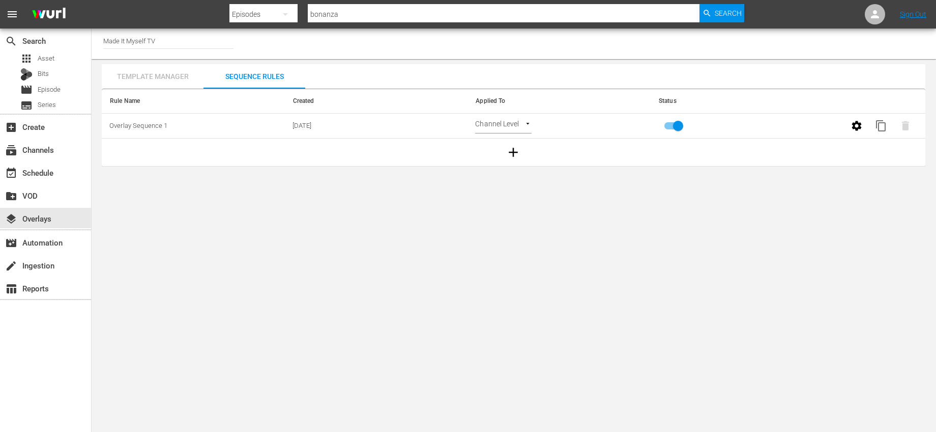
click at [178, 79] on div "Template Manager" at bounding box center [153, 76] width 102 height 24
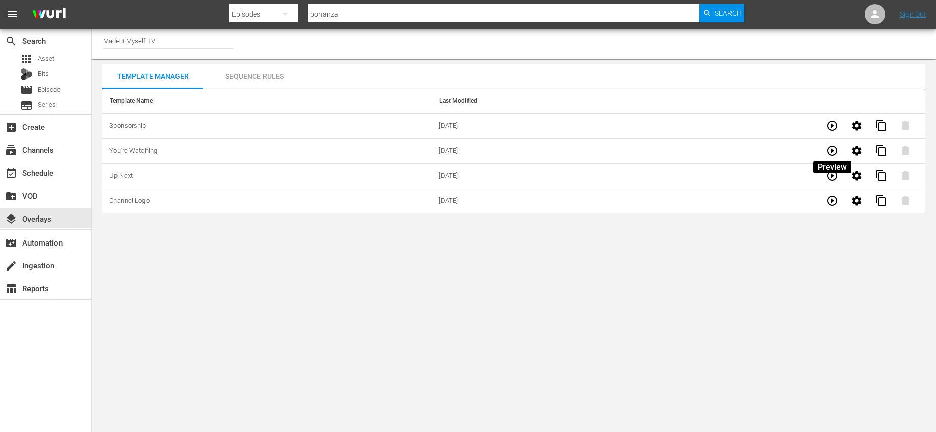
click at [828, 147] on icon "button" at bounding box center [832, 151] width 10 height 10
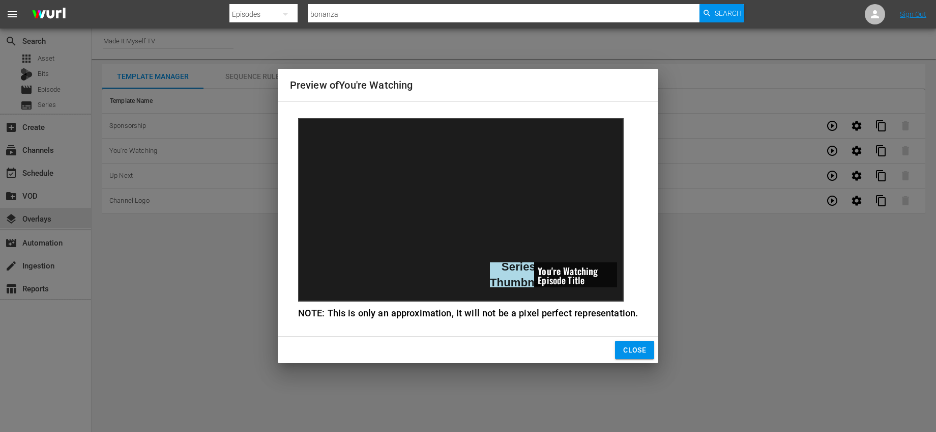
click at [633, 350] on span "Close" at bounding box center [634, 350] width 23 height 13
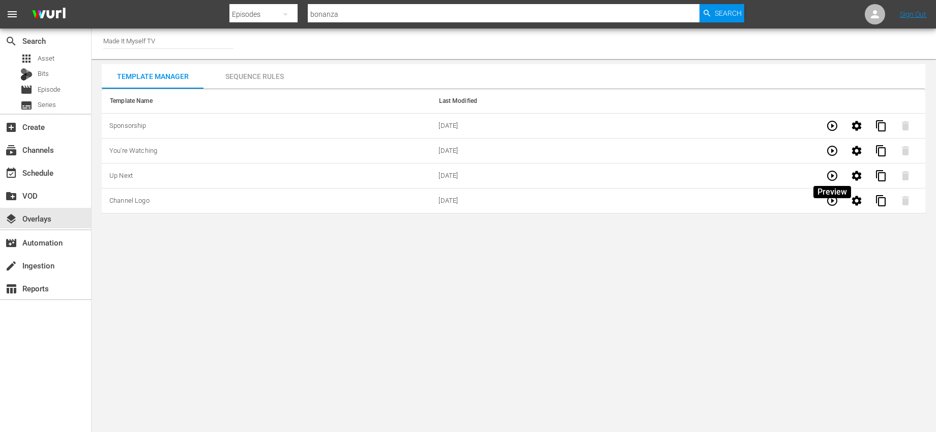
click at [833, 177] on icon "button" at bounding box center [832, 175] width 12 height 12
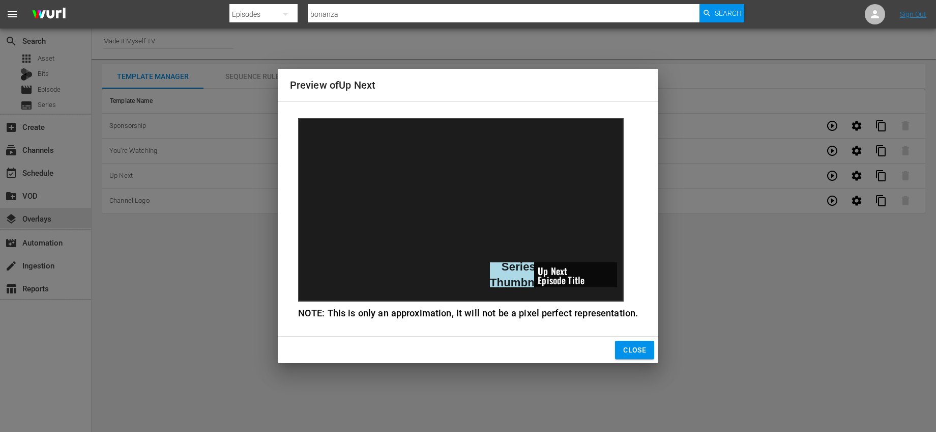
click at [620, 350] on button "Close" at bounding box center [634, 349] width 39 height 19
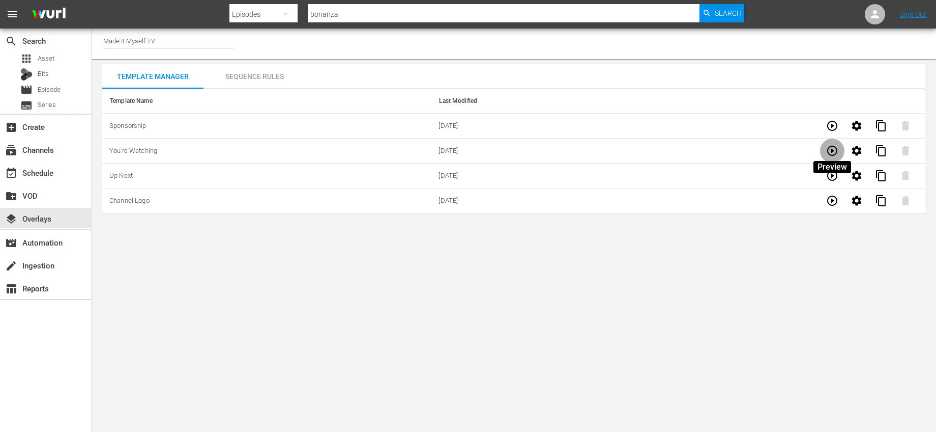
click at [831, 150] on icon "button" at bounding box center [832, 151] width 12 height 12
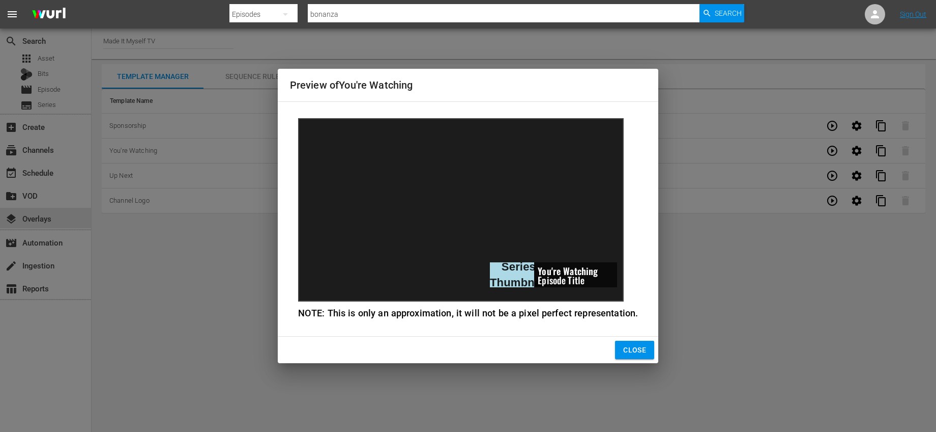
click at [643, 354] on span "Close" at bounding box center [634, 350] width 23 height 13
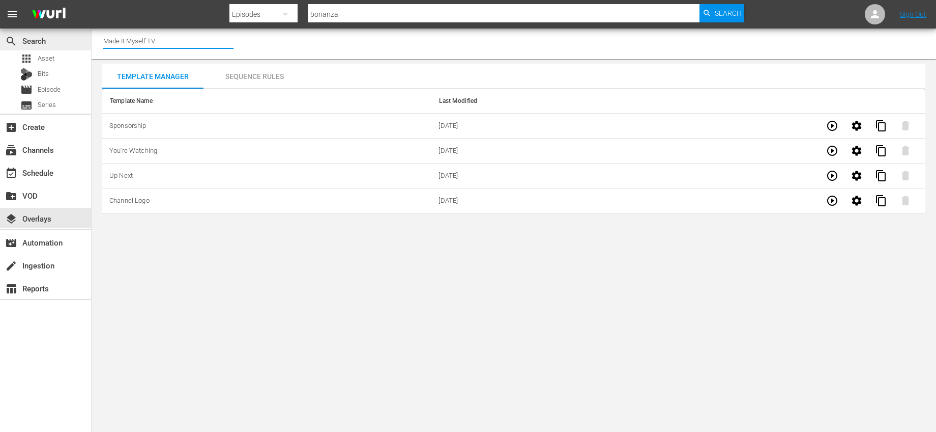
drag, startPoint x: 163, startPoint y: 44, endPoint x: 74, endPoint y: 45, distance: 88.6
click at [92, 0] on div "search Search apps Asset Bits movie Episode subtitles Series add_box Create sub…" at bounding box center [514, 0] width 845 height 0
drag, startPoint x: 169, startPoint y: 43, endPoint x: 91, endPoint y: 30, distance: 80.0
click at [92, 0] on div "search Search apps Asset Bits movie Episode subtitles Series add_box Create sub…" at bounding box center [514, 0] width 845 height 0
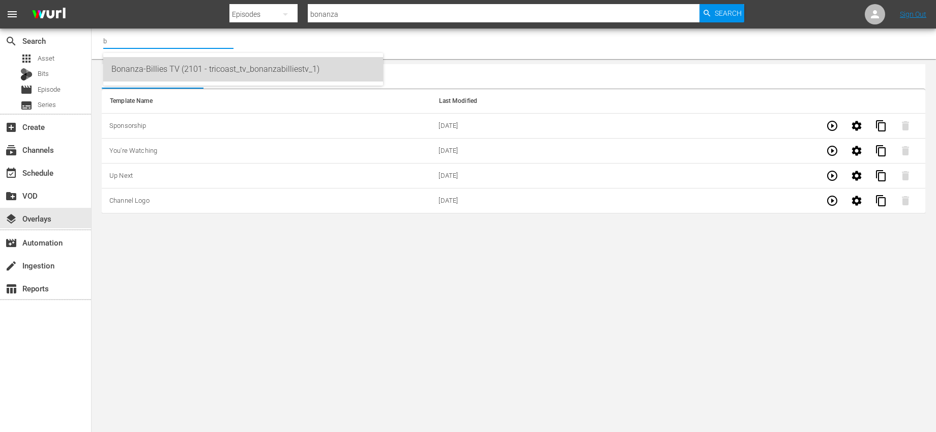
click at [147, 62] on div "Bonanza-Billies TV (2101 - tricoast_tv_bonanzabilliestv_1)" at bounding box center [243, 69] width 264 height 24
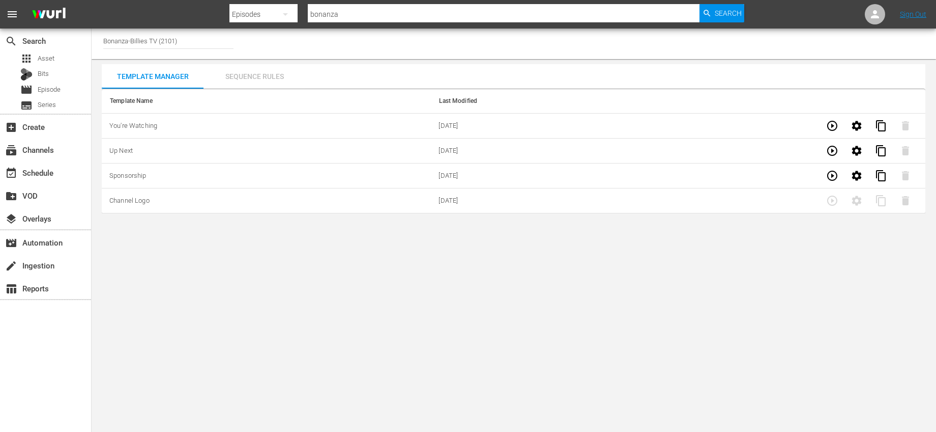
click at [248, 75] on div "Sequence Rules" at bounding box center [255, 76] width 102 height 24
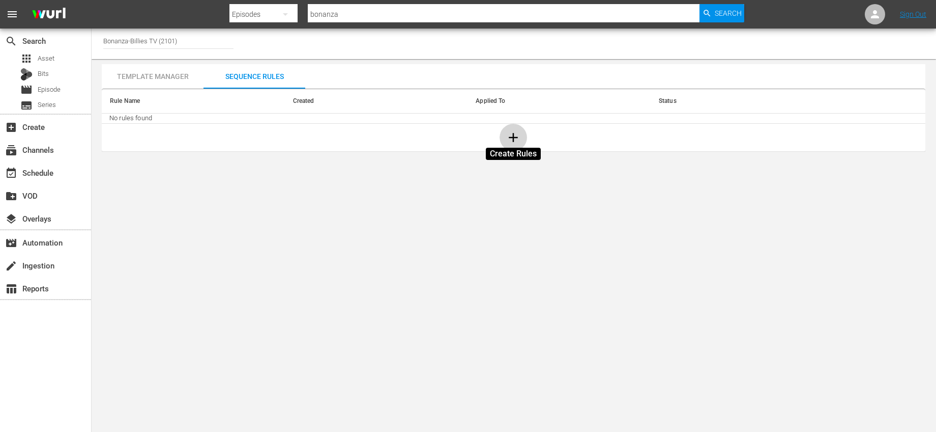
click at [513, 136] on icon "button" at bounding box center [513, 137] width 9 height 9
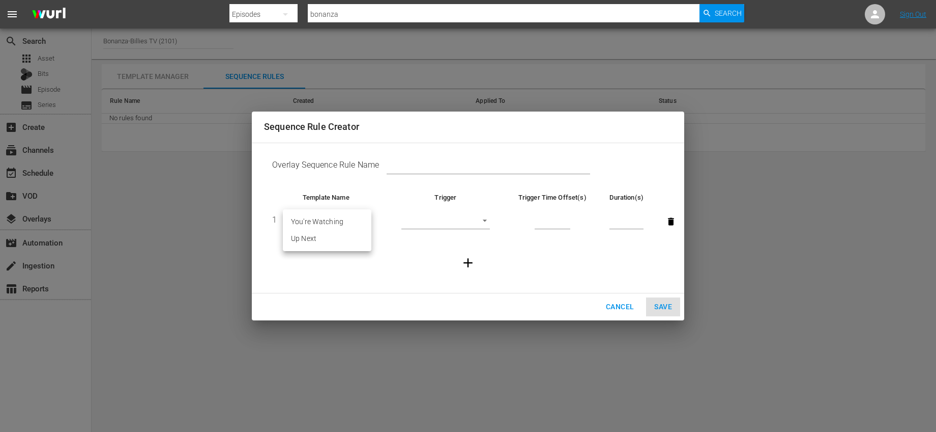
click at [353, 218] on body "menu Search By Episodes Search ID, Title, Description, Keywords, or Category bo…" at bounding box center [468, 216] width 936 height 432
click at [351, 222] on li "You're Watching" at bounding box center [327, 221] width 89 height 17
click at [479, 222] on body "menu Search By Episodes Search ID, Title, Description, Keywords, or Category bo…" at bounding box center [468, 216] width 936 height 432
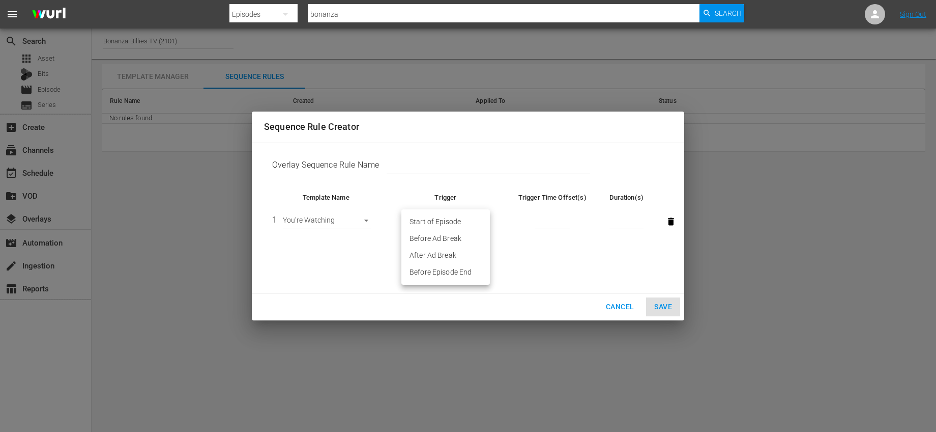
click at [456, 225] on li "Start of Episode" at bounding box center [446, 221] width 89 height 17
click at [558, 219] on input "number" at bounding box center [553, 221] width 36 height 15
click at [585, 257] on td at bounding box center [468, 263] width 408 height 44
drag, startPoint x: 557, startPoint y: 221, endPoint x: 538, endPoint y: 220, distance: 19.4
click at [538, 220] on input "15" at bounding box center [553, 221] width 36 height 15
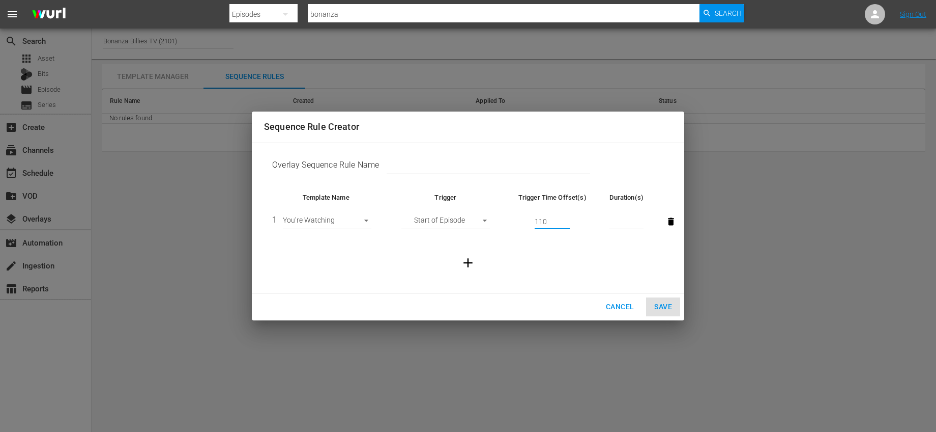
click at [624, 221] on input "number" at bounding box center [627, 221] width 34 height 15
click at [549, 220] on input "110" at bounding box center [553, 221] width 36 height 15
click at [539, 221] on input "110" at bounding box center [553, 221] width 36 height 15
click at [614, 223] on input "number" at bounding box center [627, 221] width 34 height 15
click at [603, 249] on td at bounding box center [468, 263] width 408 height 44
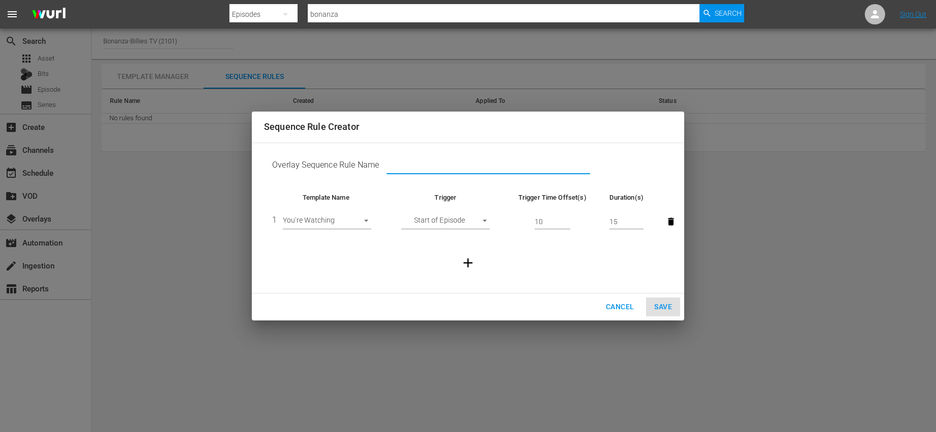
click at [435, 169] on input "text" at bounding box center [489, 166] width 204 height 15
click at [461, 265] on icon "button" at bounding box center [468, 262] width 15 height 15
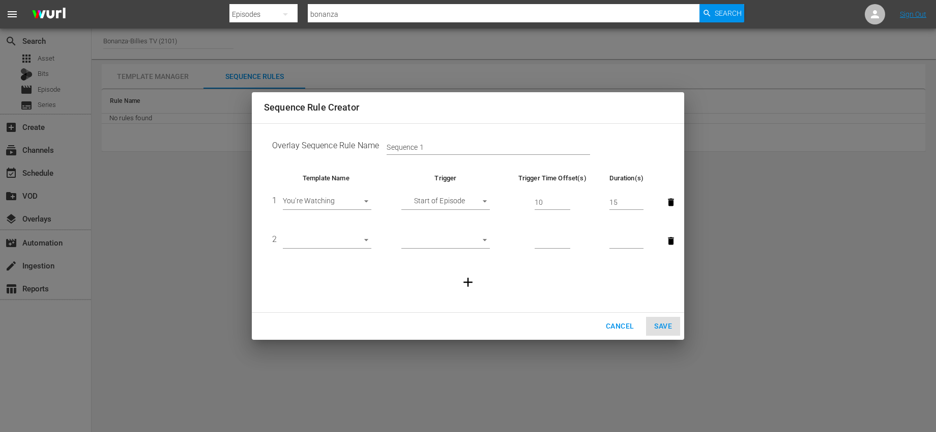
click at [366, 237] on body "menu Search By Episodes Search ID, Title, Description, Keywords, or Category bo…" at bounding box center [468, 216] width 936 height 432
click at [356, 240] on li "You're Watching" at bounding box center [327, 241] width 89 height 17
click at [488, 241] on body "menu Search By Episodes Search ID, Title, Description, Keywords, or Category bo…" at bounding box center [468, 216] width 936 height 432
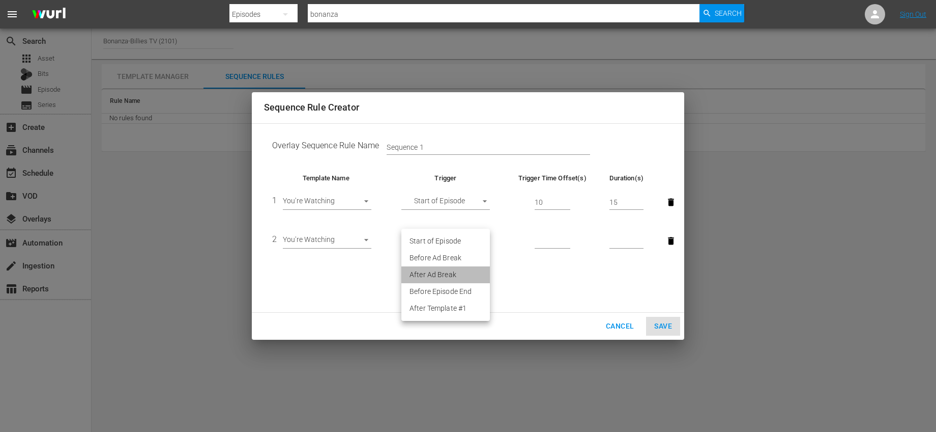
click at [462, 270] on li "After Ad Break" at bounding box center [446, 274] width 89 height 17
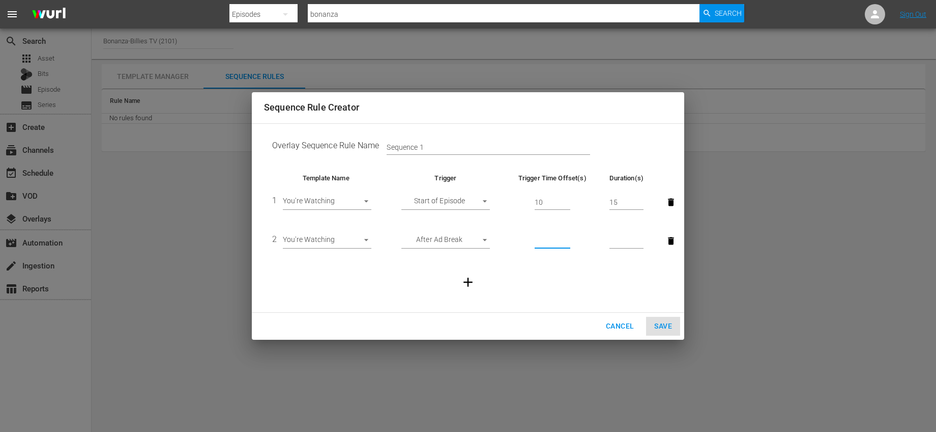
click at [561, 245] on input "number" at bounding box center [553, 241] width 36 height 15
click at [611, 239] on input "number" at bounding box center [627, 241] width 34 height 15
click at [575, 265] on td at bounding box center [468, 282] width 408 height 44
click at [469, 276] on icon "button" at bounding box center [468, 281] width 15 height 15
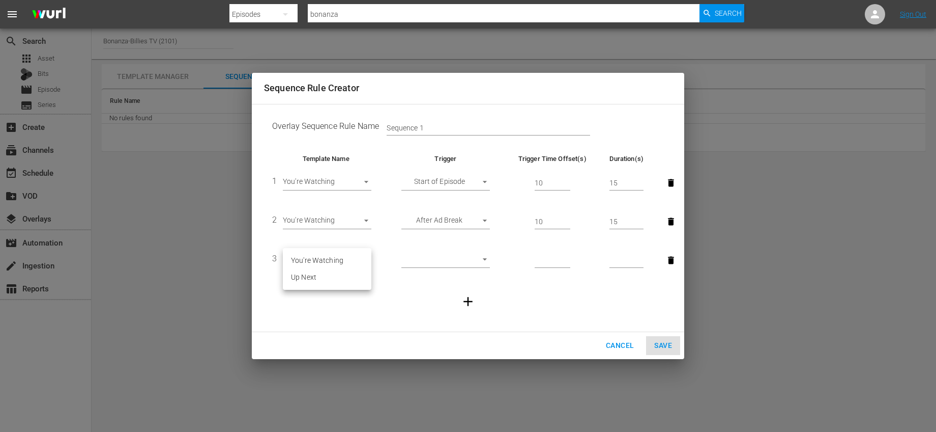
click at [365, 259] on body "menu Search By Episodes Search ID, Title, Description, Keywords, or Category bo…" at bounding box center [468, 216] width 936 height 432
click at [337, 275] on li "Up Next" at bounding box center [327, 277] width 89 height 17
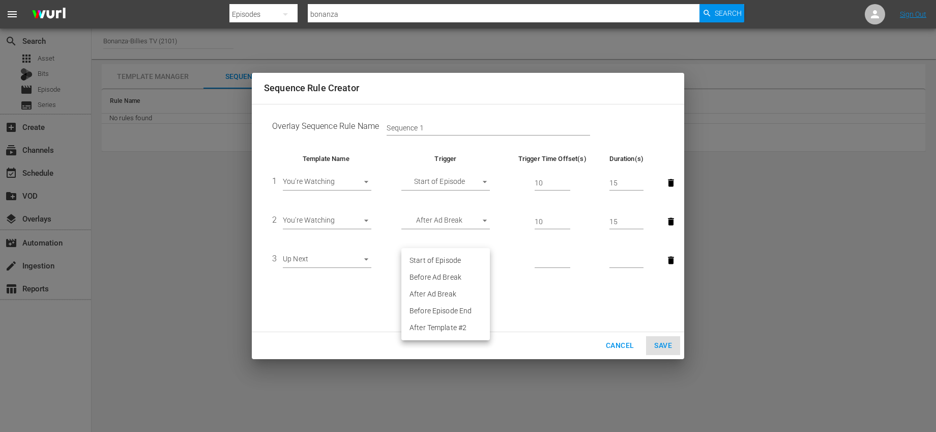
click at [472, 259] on body "menu Search By Episodes Search ID, Title, Description, Keywords, or Category bo…" at bounding box center [468, 216] width 936 height 432
click at [469, 308] on li "Before Episode End" at bounding box center [446, 310] width 89 height 17
click at [559, 256] on input "number" at bounding box center [553, 260] width 36 height 15
drag, startPoint x: 548, startPoint y: 259, endPoint x: 532, endPoint y: 259, distance: 15.8
click at [532, 259] on td "30" at bounding box center [552, 260] width 98 height 39
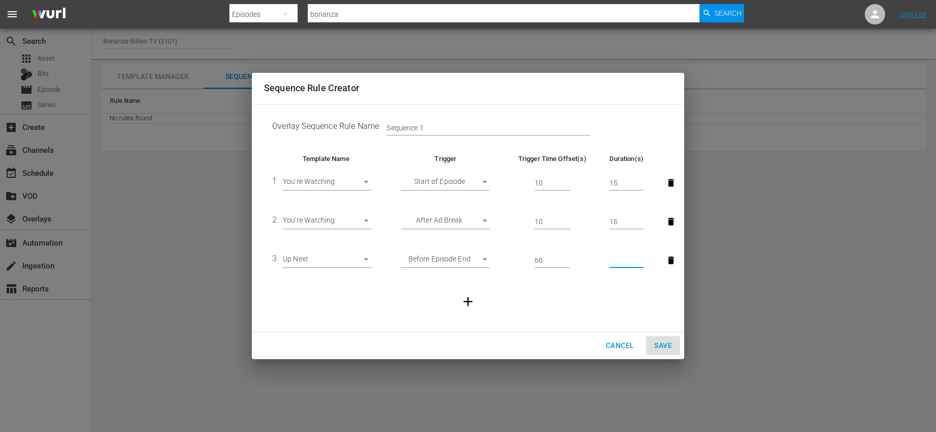
click at [616, 263] on input "number" at bounding box center [627, 260] width 34 height 15
click at [630, 294] on td at bounding box center [468, 301] width 408 height 44
click at [663, 345] on span "Save" at bounding box center [663, 345] width 18 height 13
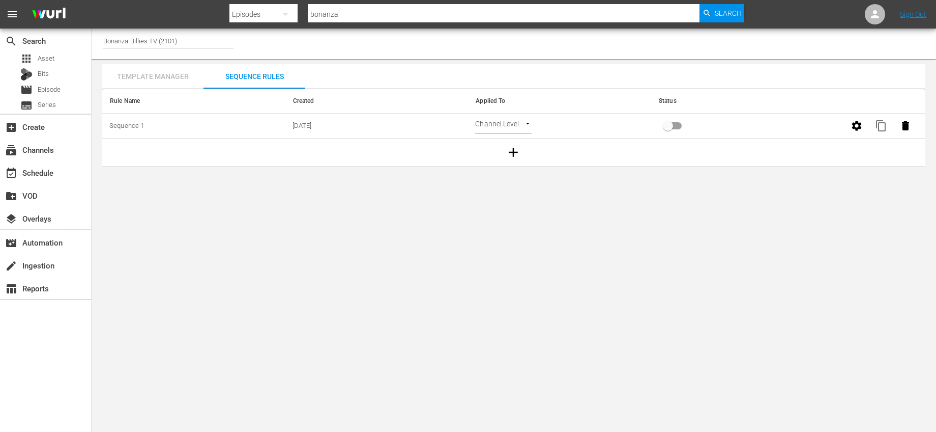
click at [163, 78] on div "Template Manager" at bounding box center [153, 76] width 102 height 24
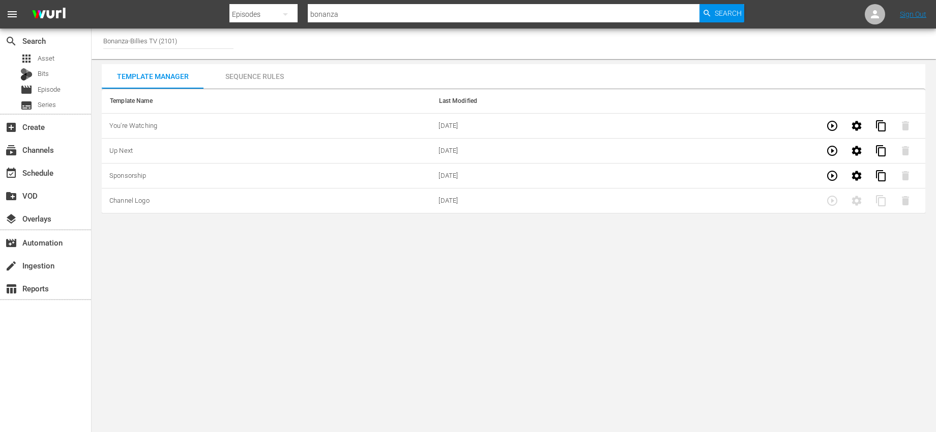
click at [225, 79] on div "Sequence Rules" at bounding box center [255, 76] width 102 height 24
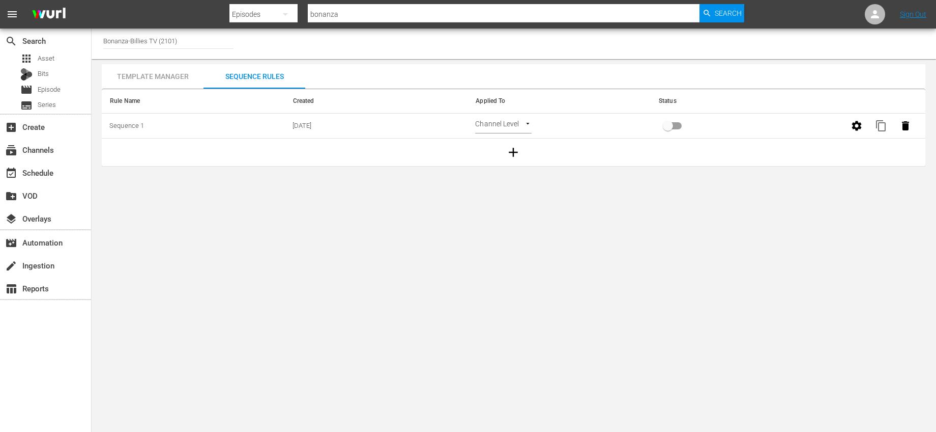
click at [512, 124] on body "menu Search By Episodes Search ID, Title, Description, Keywords, or Category bo…" at bounding box center [468, 216] width 936 height 432
click at [513, 124] on li "Channel Level" at bounding box center [505, 126] width 61 height 17
click at [685, 128] on input "primary checkbox" at bounding box center [668, 127] width 58 height 19
click at [176, 78] on div "Template Manager" at bounding box center [153, 76] width 102 height 24
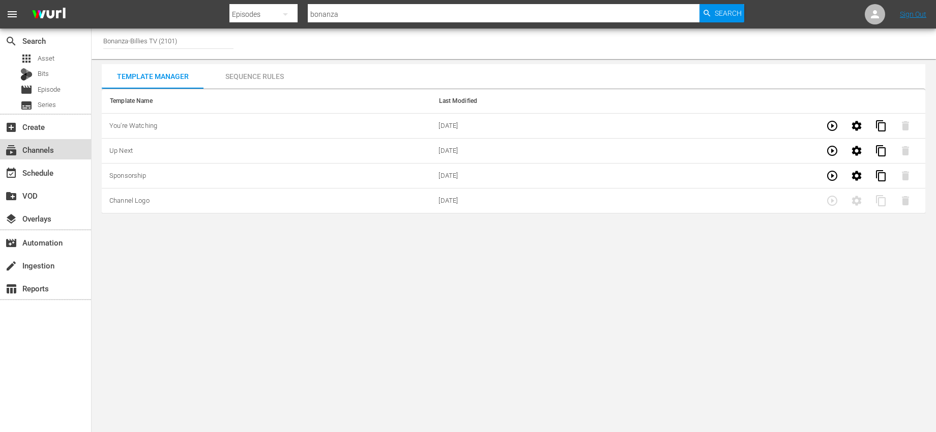
click at [56, 150] on div "subscriptions Channels" at bounding box center [28, 148] width 57 height 9
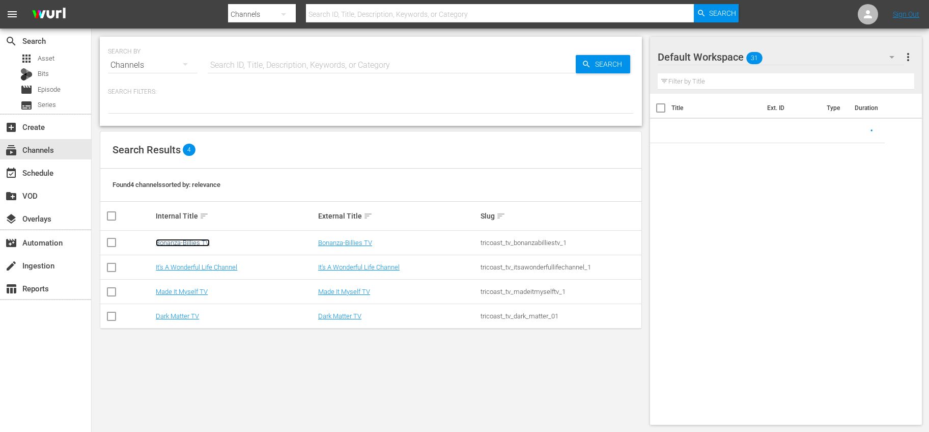
click at [187, 243] on link "Bonanza-Billies TV" at bounding box center [183, 243] width 54 height 8
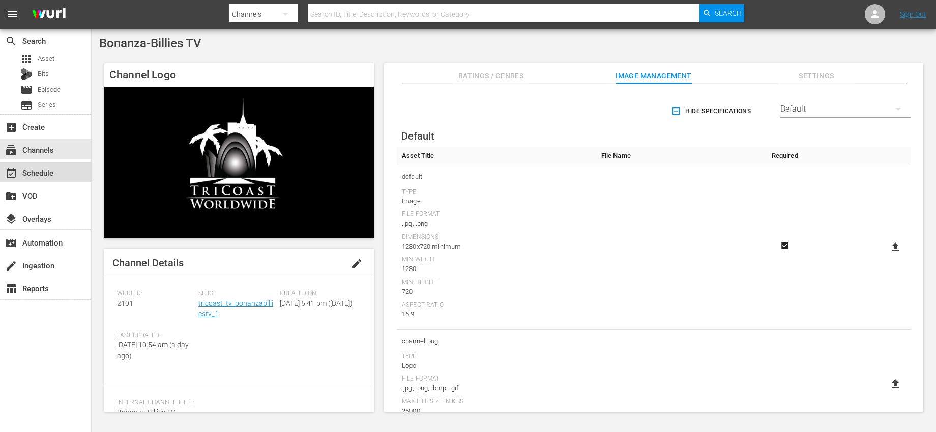
click at [48, 170] on div "event_available Schedule" at bounding box center [28, 170] width 57 height 9
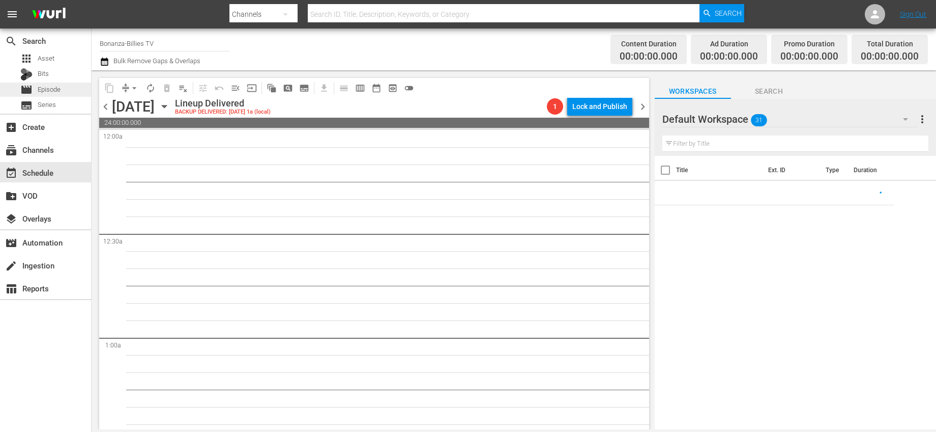
click at [58, 92] on span "Episode" at bounding box center [49, 89] width 23 height 10
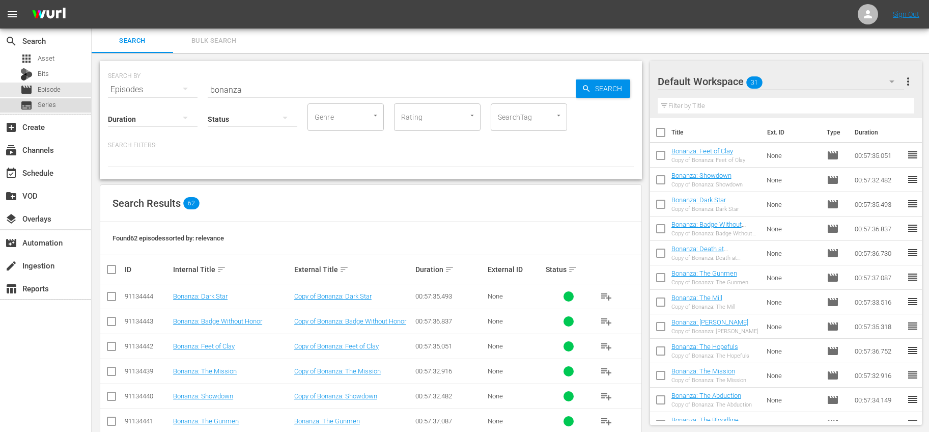
click at [55, 105] on div "subtitles Series" at bounding box center [45, 105] width 91 height 14
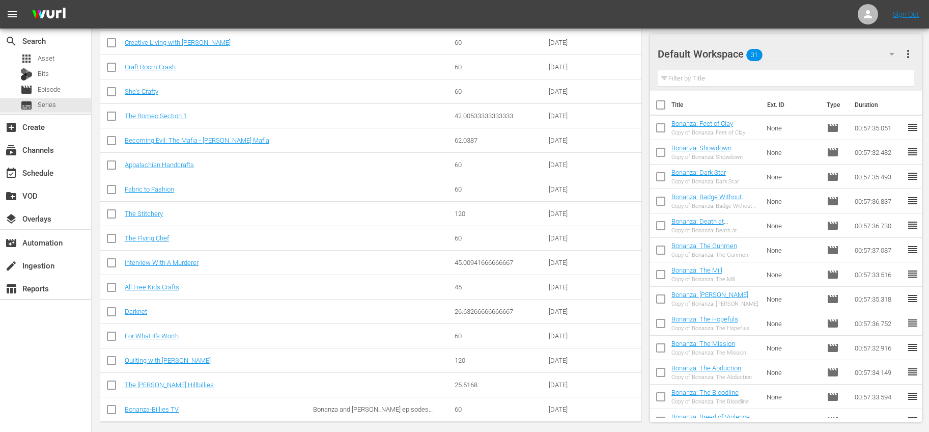
scroll to position [580, 0]
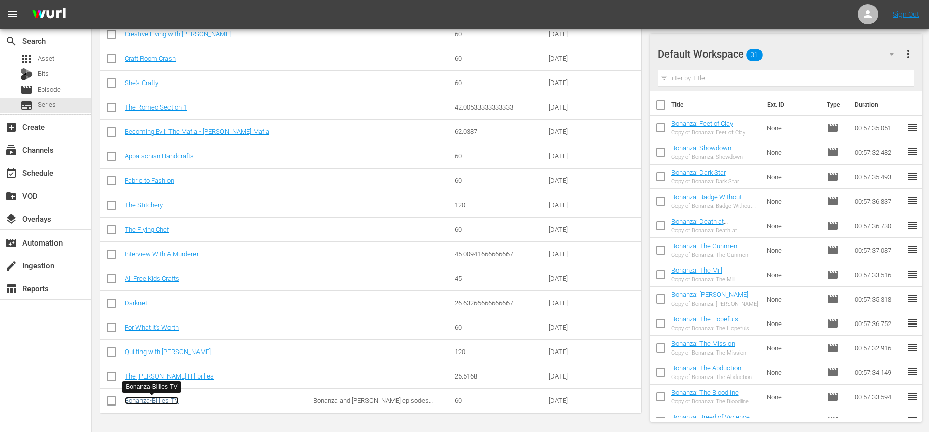
click at [167, 398] on link "Bonanza-Billies TV" at bounding box center [152, 400] width 54 height 8
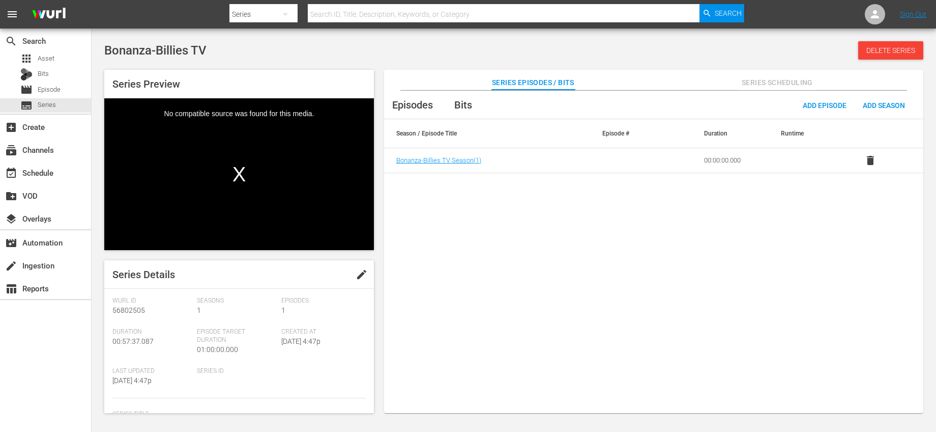
click at [513, 161] on div "Bonanza-Billies TV Season ( 1 )" at bounding box center [487, 160] width 182 height 8
click at [801, 78] on span "Series Scheduling" at bounding box center [777, 82] width 76 height 13
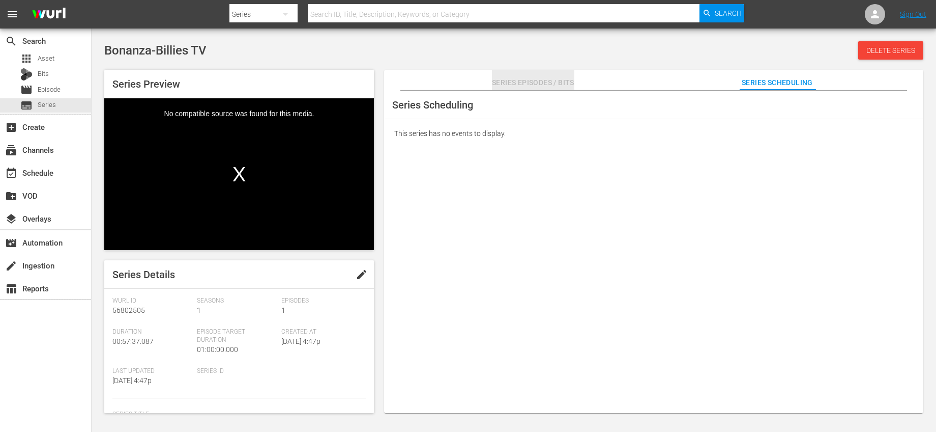
click at [557, 84] on span "Series Episodes / Bits" at bounding box center [533, 82] width 82 height 13
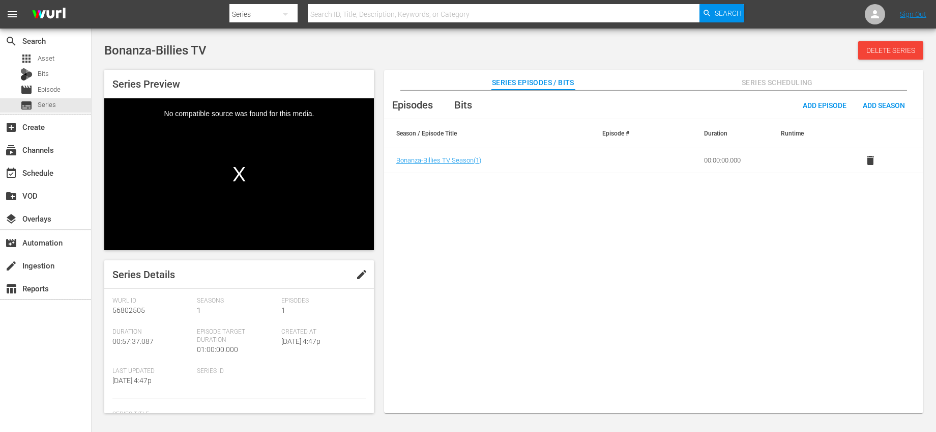
click at [470, 164] on td "Bonanza-Billies TV Season ( 1 )" at bounding box center [487, 160] width 206 height 25
click at [470, 159] on span "Bonanza-Billies TV Season ( 1 )" at bounding box center [438, 160] width 85 height 8
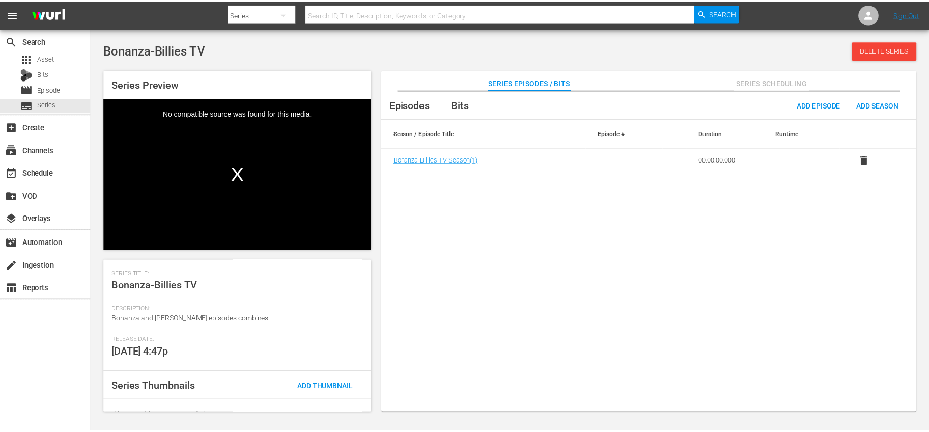
scroll to position [149, 0]
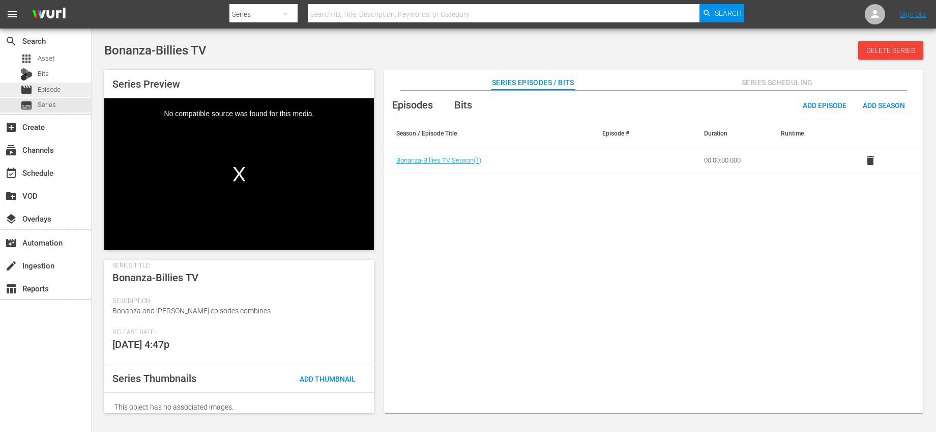
click at [53, 89] on span "Episode" at bounding box center [49, 89] width 23 height 10
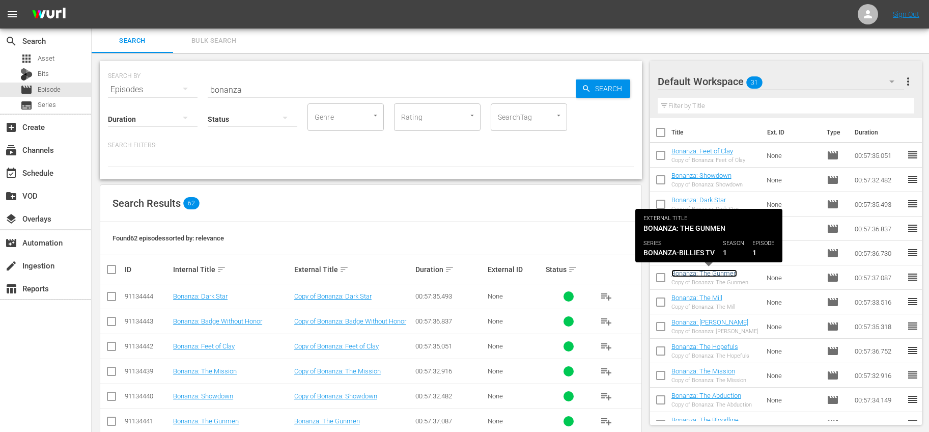
click at [709, 271] on link "Bonanza: The Gunmen" at bounding box center [704, 273] width 66 height 8
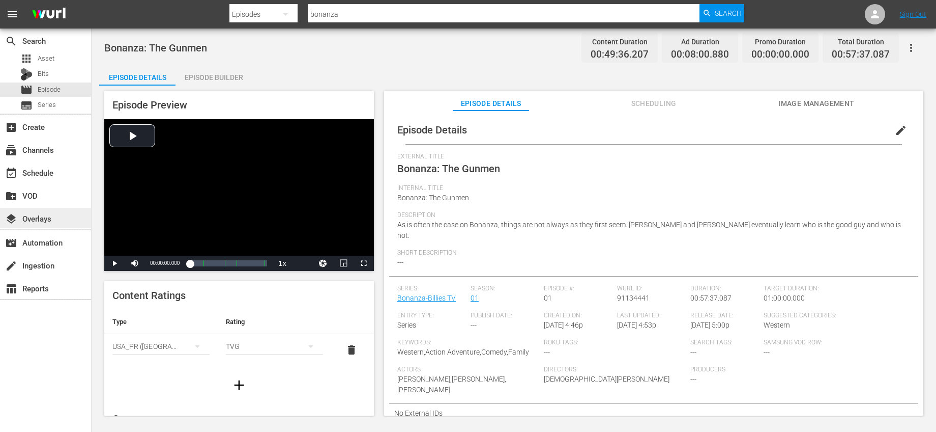
click at [39, 221] on div "layers Overlays" at bounding box center [28, 216] width 57 height 9
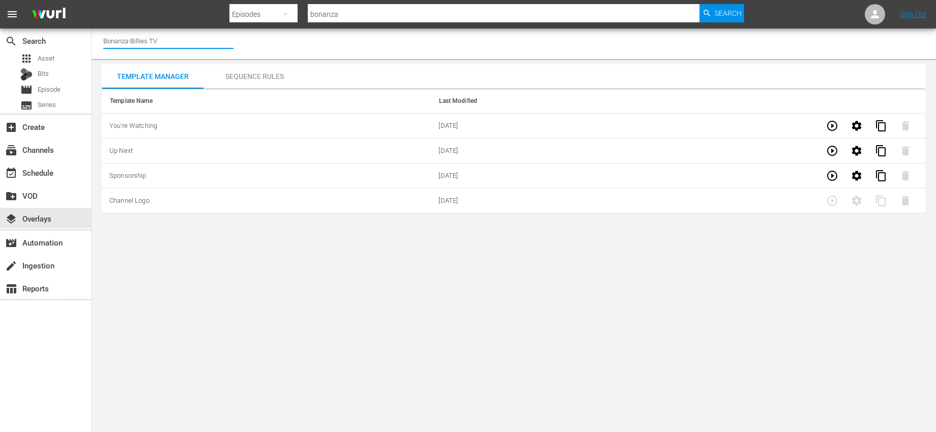
drag, startPoint x: 176, startPoint y: 43, endPoint x: 95, endPoint y: 25, distance: 83.0
click at [95, 25] on div "menu Search By Episodes Search ID, Title, Description, Keywords, or Category bo…" at bounding box center [468, 109] width 936 height 218
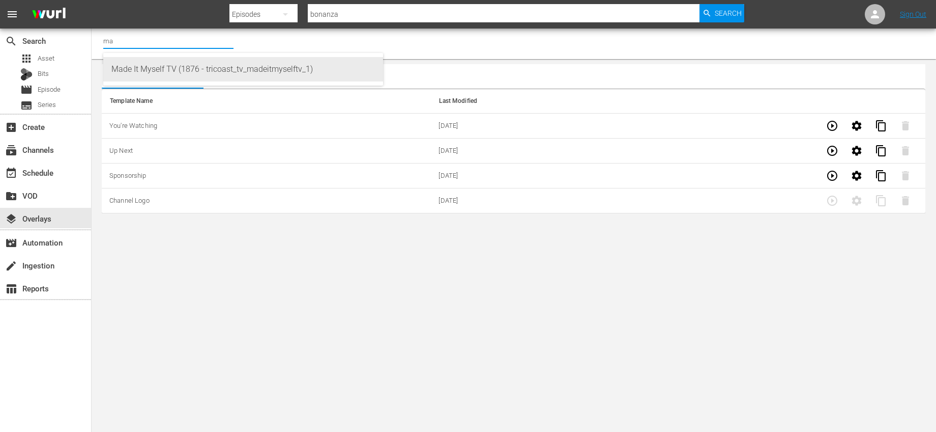
click at [152, 72] on div "Made It Myself TV (1876 - tricoast_tv_madeitmyselftv_1)" at bounding box center [243, 69] width 264 height 24
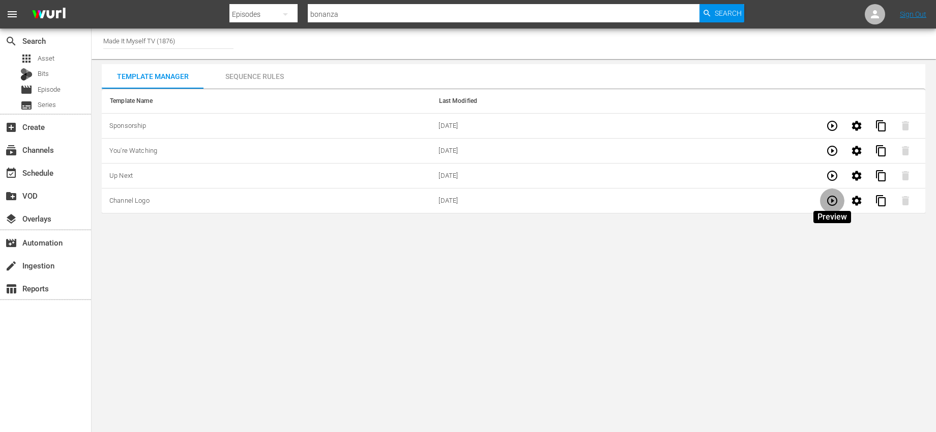
click at [835, 199] on icon "button" at bounding box center [832, 200] width 12 height 12
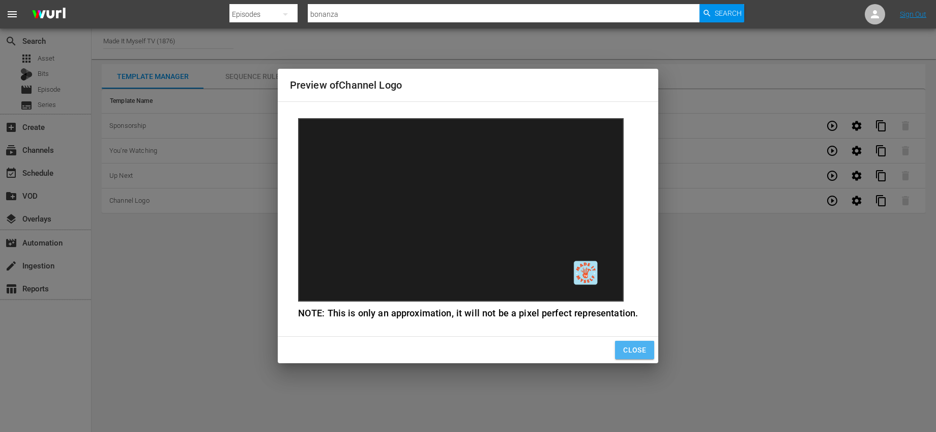
click at [631, 346] on span "Close" at bounding box center [634, 350] width 23 height 13
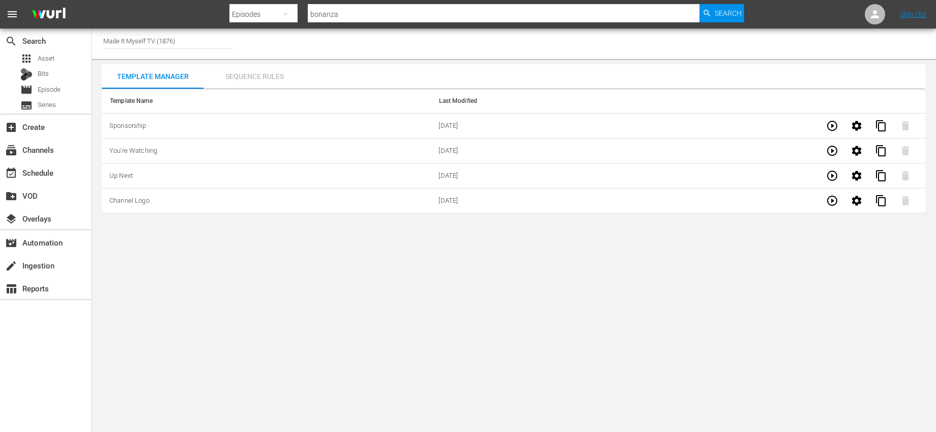
click at [271, 77] on div "Sequence Rules" at bounding box center [255, 76] width 102 height 24
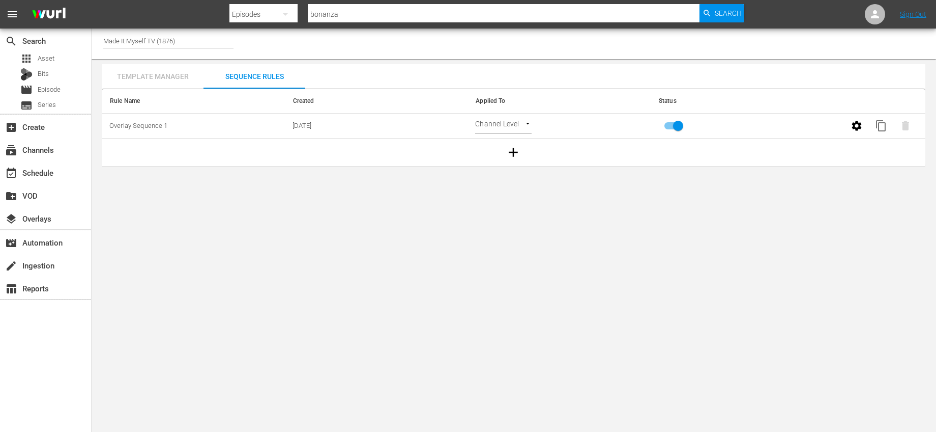
click at [169, 78] on div "Template Manager" at bounding box center [153, 76] width 102 height 24
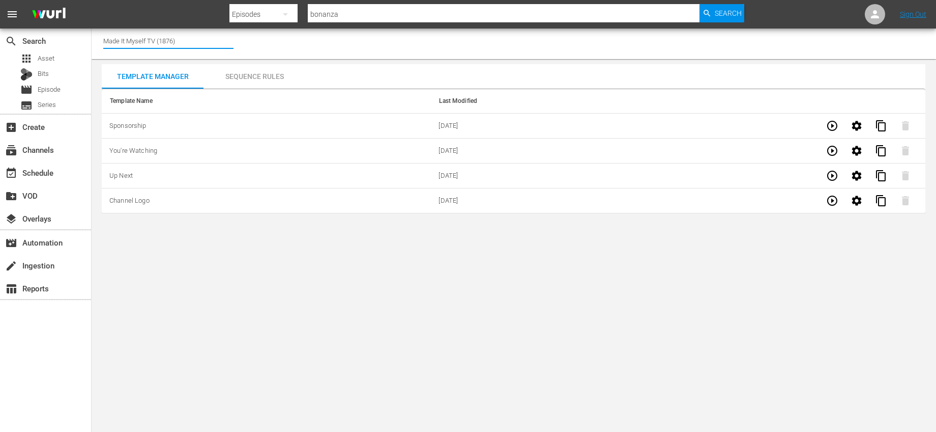
drag, startPoint x: 184, startPoint y: 44, endPoint x: 104, endPoint y: 23, distance: 82.6
click at [104, 23] on div "menu Search By Episodes Search ID, Title, Description, Keywords, or Category bo…" at bounding box center [468, 109] width 936 height 218
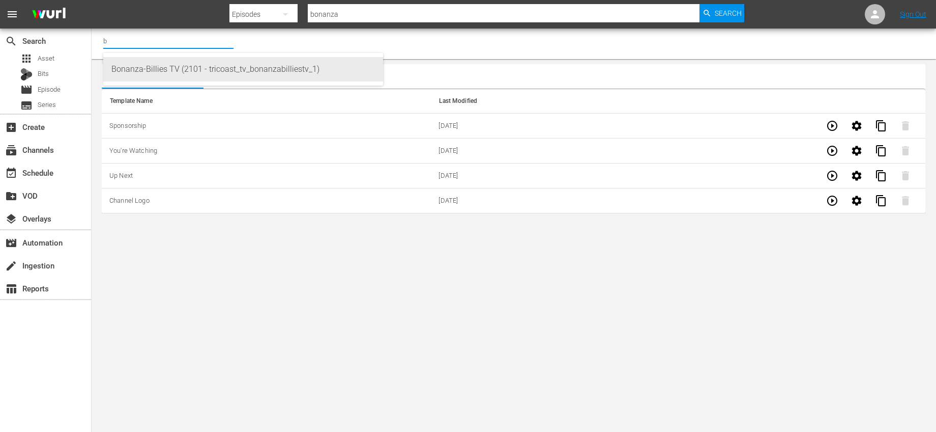
click at [145, 62] on div "Bonanza-Billies TV (2101 - tricoast_tv_bonanzabilliestv_1)" at bounding box center [243, 69] width 264 height 24
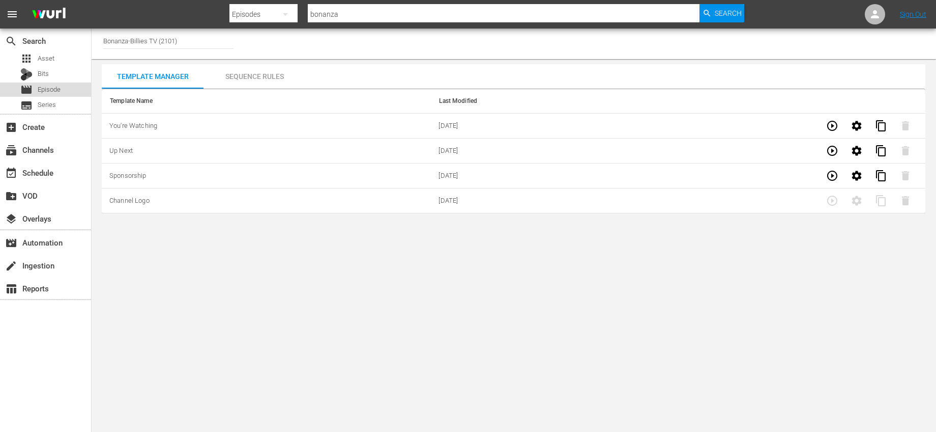
click at [57, 87] on span "Episode" at bounding box center [49, 89] width 23 height 10
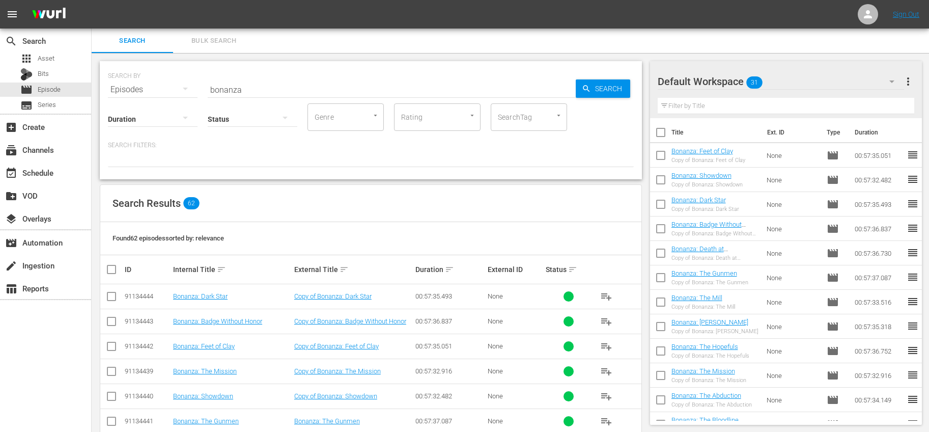
scroll to position [84, 0]
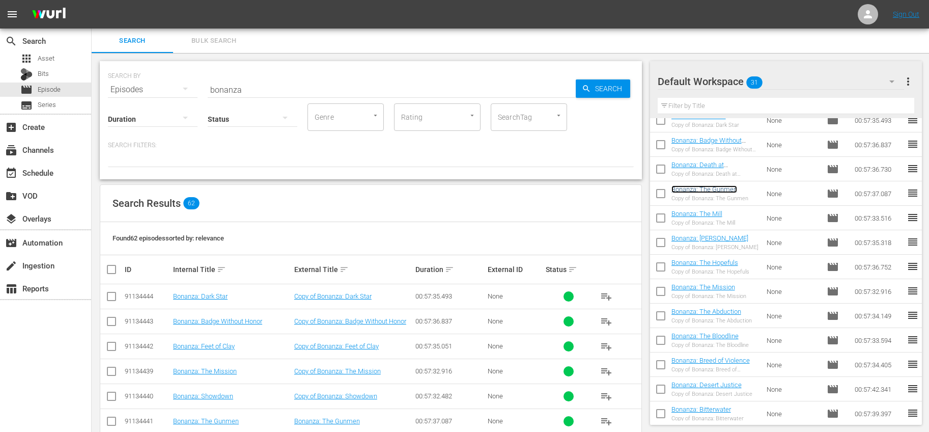
click at [729, 192] on link "Bonanza: The Gunmen" at bounding box center [704, 189] width 66 height 8
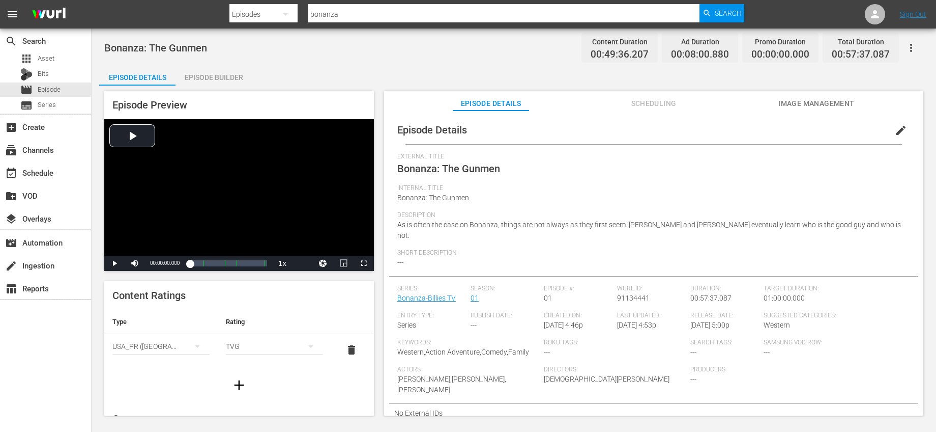
click at [897, 134] on span "edit" at bounding box center [901, 130] width 12 height 12
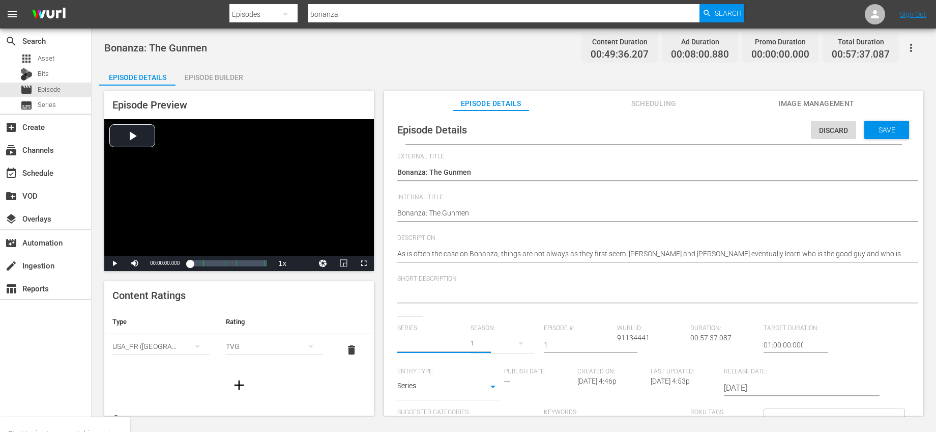
click at [453, 344] on input "text" at bounding box center [431, 344] width 68 height 24
click at [436, 398] on div "Bonanza-Billies TV" at bounding box center [435, 397] width 59 height 24
click at [501, 304] on div at bounding box center [651, 295] width 508 height 24
click at [518, 348] on icon "button" at bounding box center [521, 343] width 12 height 12
click at [501, 362] on span "1" at bounding box center [493, 369] width 49 height 16
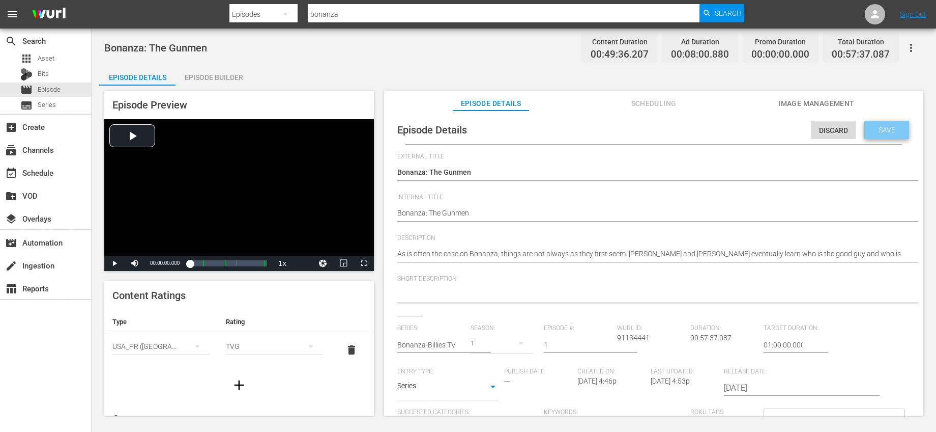
click at [880, 130] on span "Save" at bounding box center [887, 130] width 33 height 8
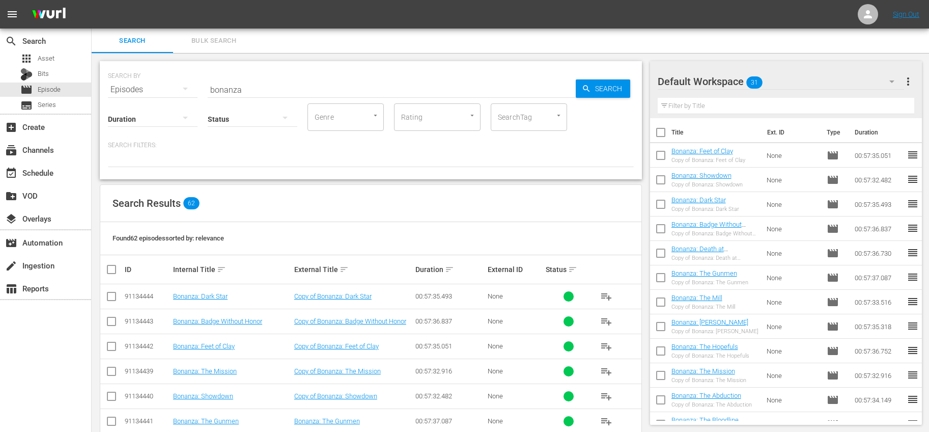
click at [663, 275] on input "checkbox" at bounding box center [660, 279] width 21 height 21
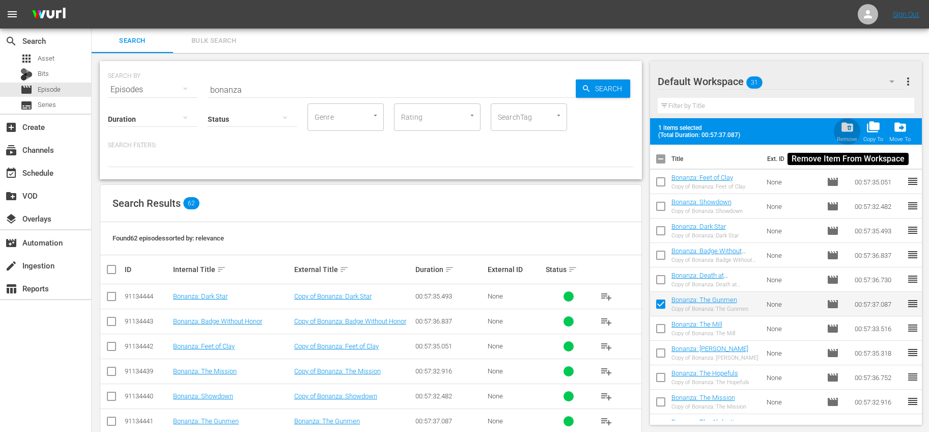
click at [841, 127] on span "folder_delete" at bounding box center [847, 127] width 14 height 14
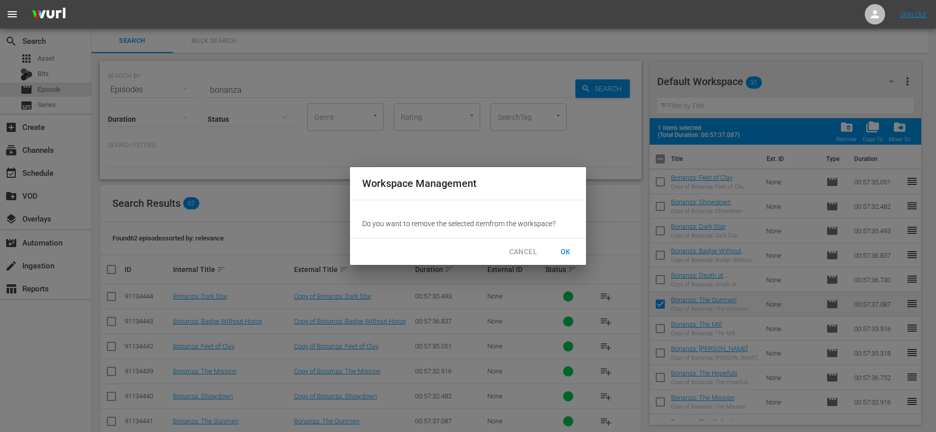
click at [556, 247] on button "OK" at bounding box center [566, 251] width 33 height 19
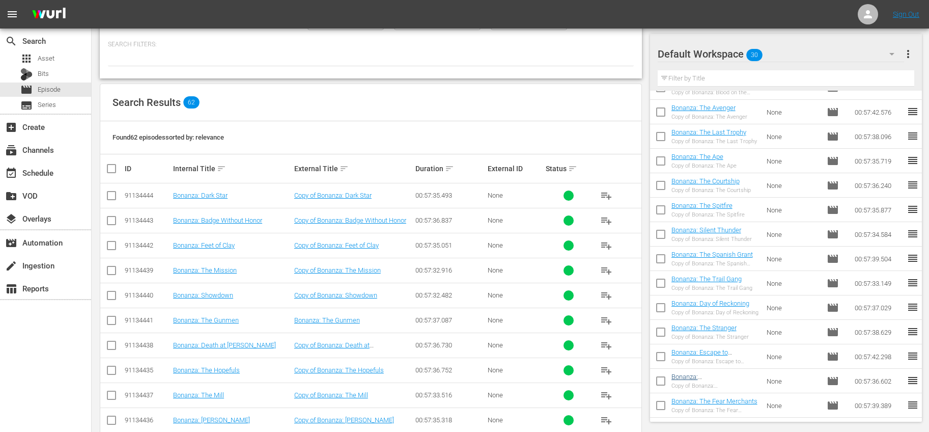
scroll to position [101, 0]
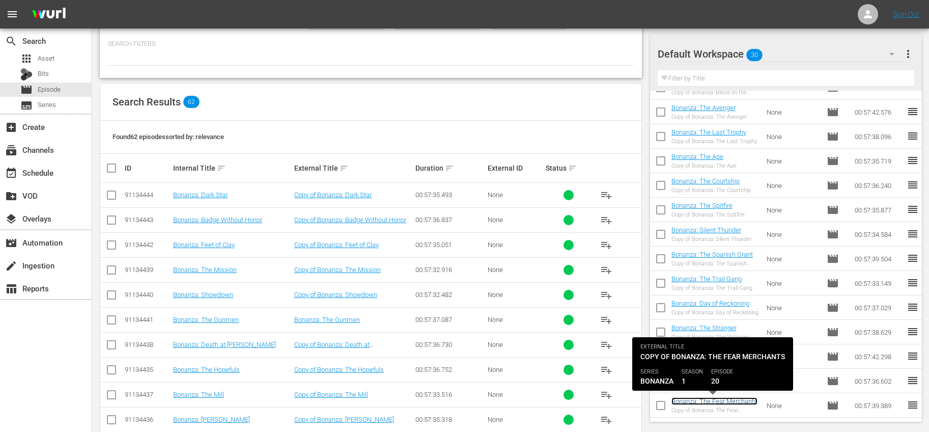
click at [716, 402] on link "Bonanza: The Fear Merchants" at bounding box center [714, 401] width 86 height 8
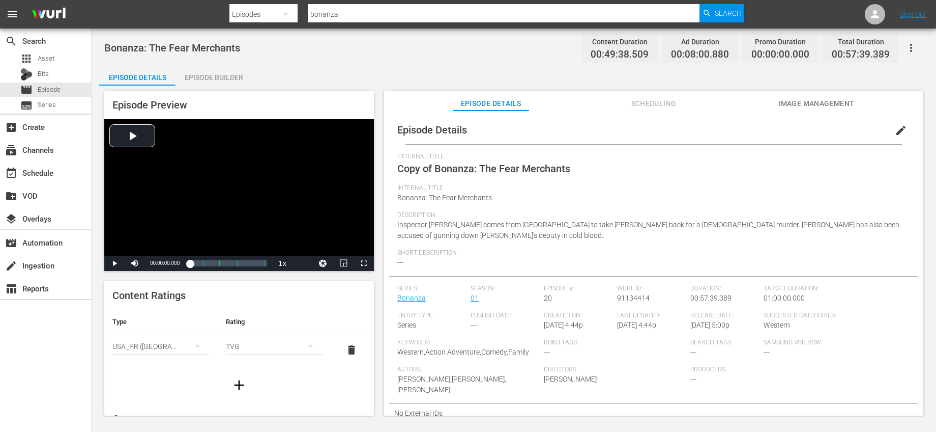
click at [900, 124] on button "edit" at bounding box center [901, 130] width 24 height 24
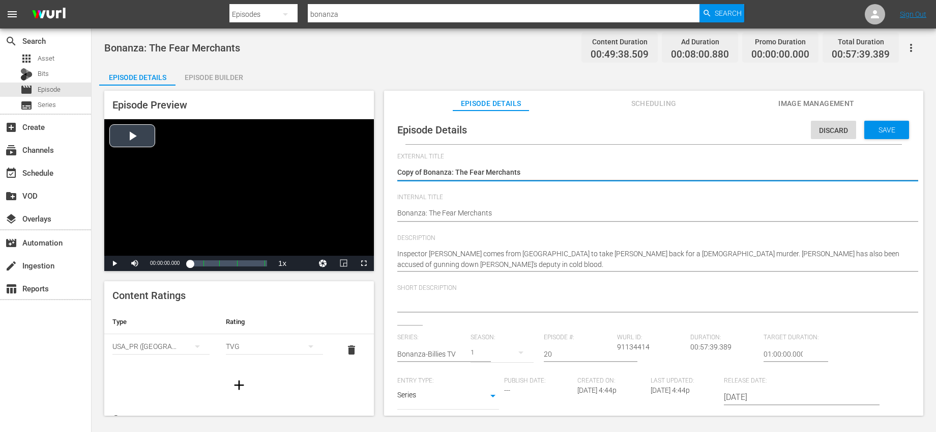
drag, startPoint x: 425, startPoint y: 171, endPoint x: 339, endPoint y: 170, distance: 85.5
click at [339, 170] on div "Episode Preview Video Player is loading. Play Video Play Mute Current Time 00:0…" at bounding box center [514, 254] width 830 height 338
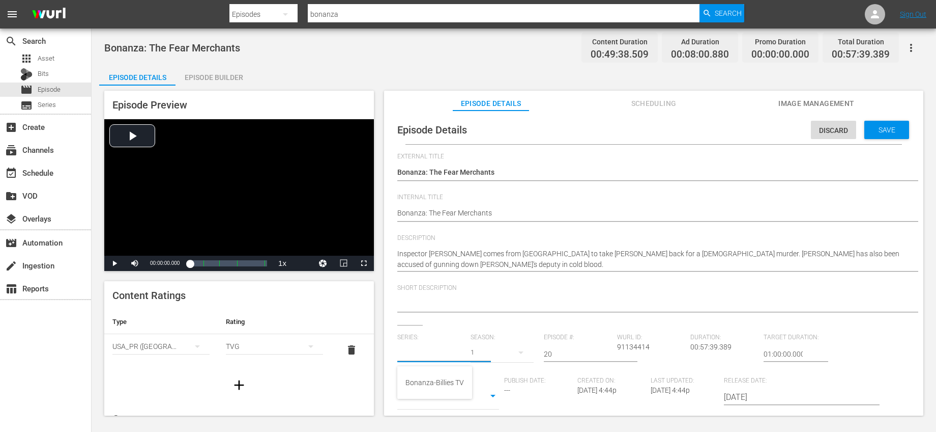
click at [416, 349] on input "text" at bounding box center [431, 353] width 68 height 24
click at [422, 376] on div "Bonanza-Billies TV" at bounding box center [435, 382] width 59 height 24
drag, startPoint x: 571, startPoint y: 353, endPoint x: 524, endPoint y: 351, distance: 47.4
click at [524, 351] on div "Series: Bonanza-Billies TV Season: 1 Episode #: 20 Wurl ID: 91134414 Duration: …" at bounding box center [653, 427] width 513 height 189
click at [579, 324] on div "Short Description" at bounding box center [653, 304] width 513 height 41
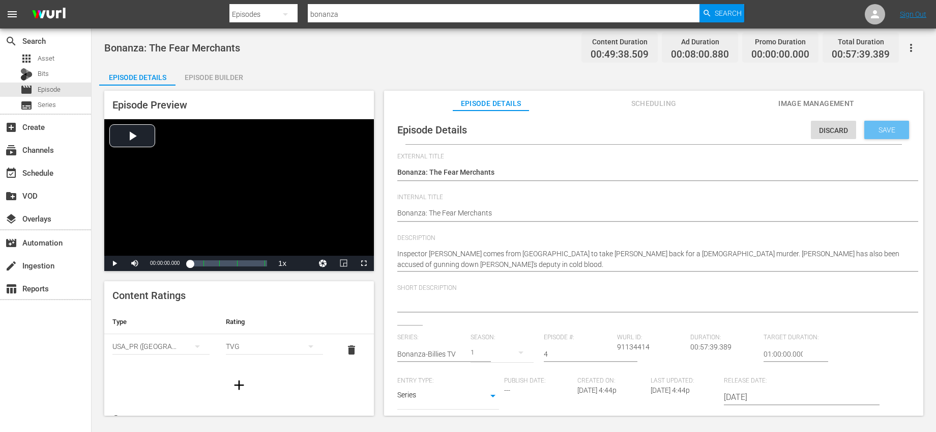
click at [889, 132] on span "Save" at bounding box center [887, 130] width 33 height 8
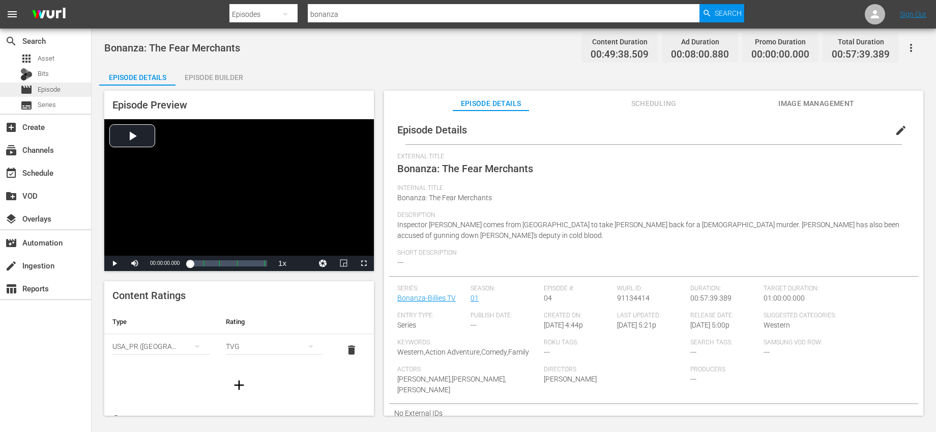
click at [55, 89] on span "Episode" at bounding box center [49, 89] width 23 height 10
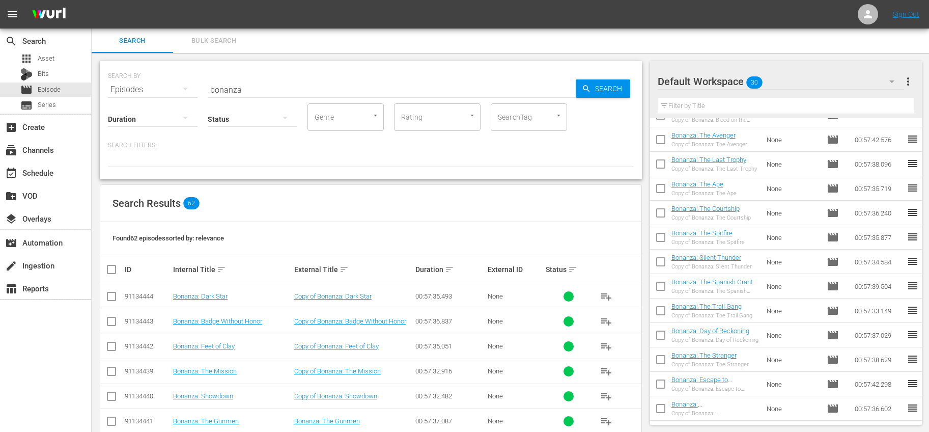
scroll to position [455, 0]
click at [659, 403] on input "checkbox" at bounding box center [660, 409] width 21 height 21
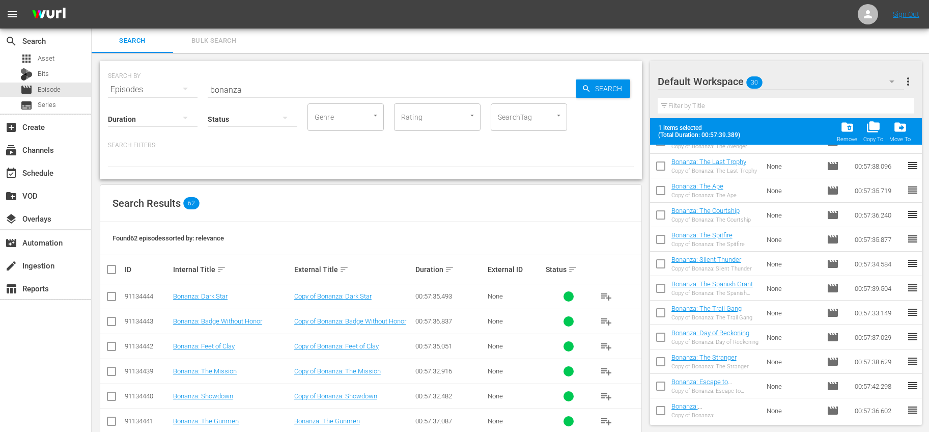
scroll to position [0, 0]
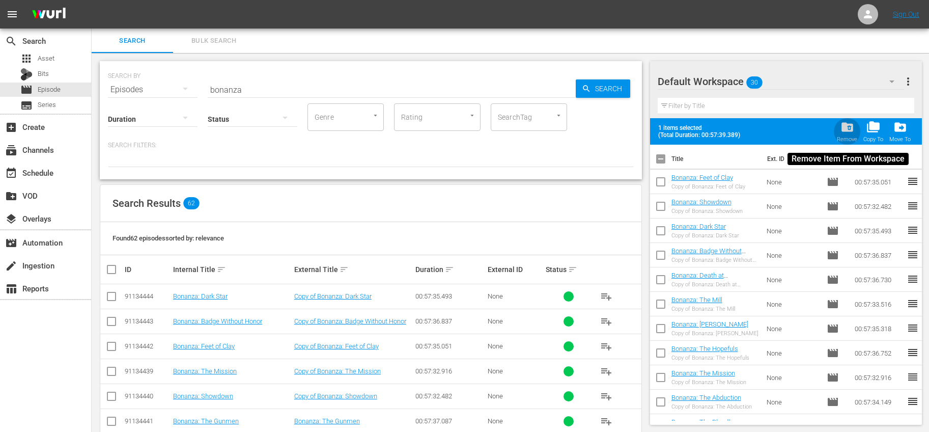
click at [851, 133] on span "folder_delete" at bounding box center [847, 127] width 14 height 14
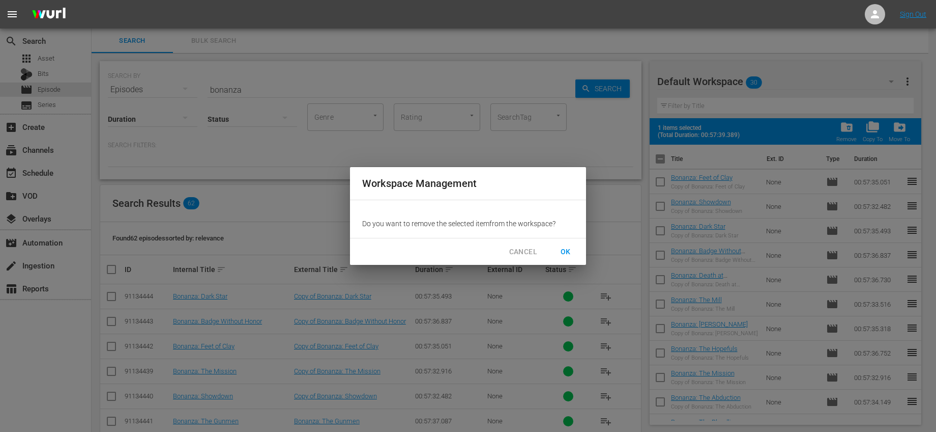
click at [560, 249] on span "OK" at bounding box center [566, 251] width 16 height 13
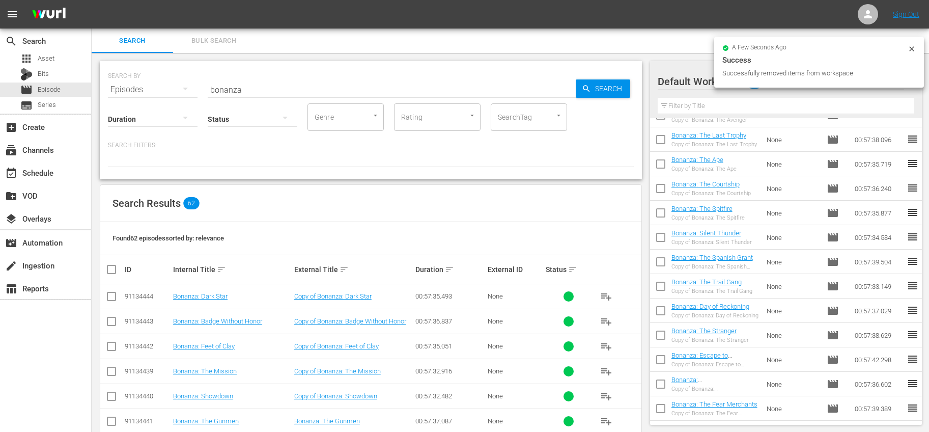
scroll to position [431, 0]
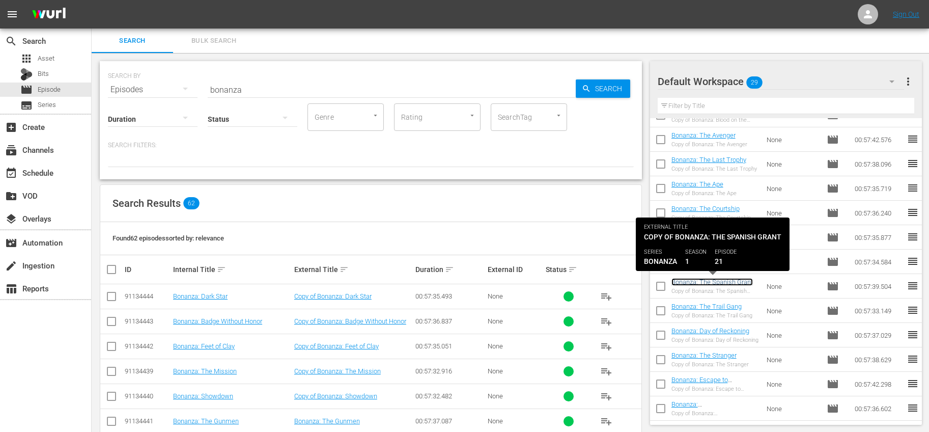
click at [745, 280] on link "Bonanza: The Spanish Grant" at bounding box center [711, 282] width 81 height 8
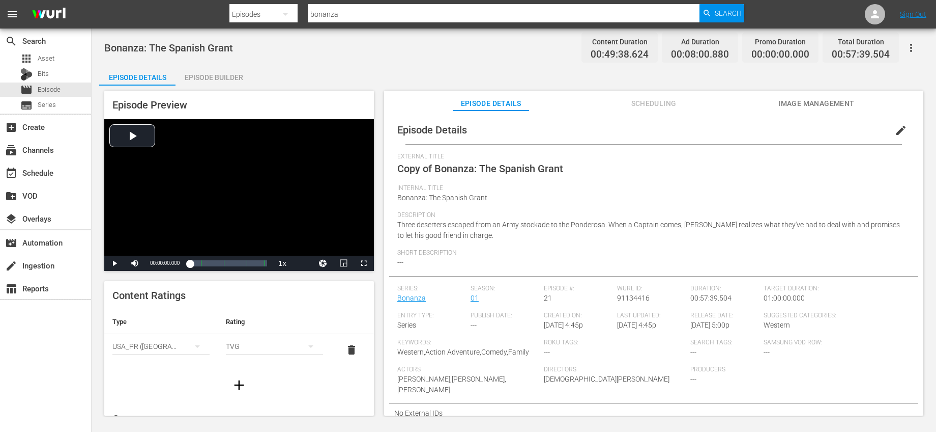
click at [895, 131] on span "edit" at bounding box center [901, 130] width 12 height 12
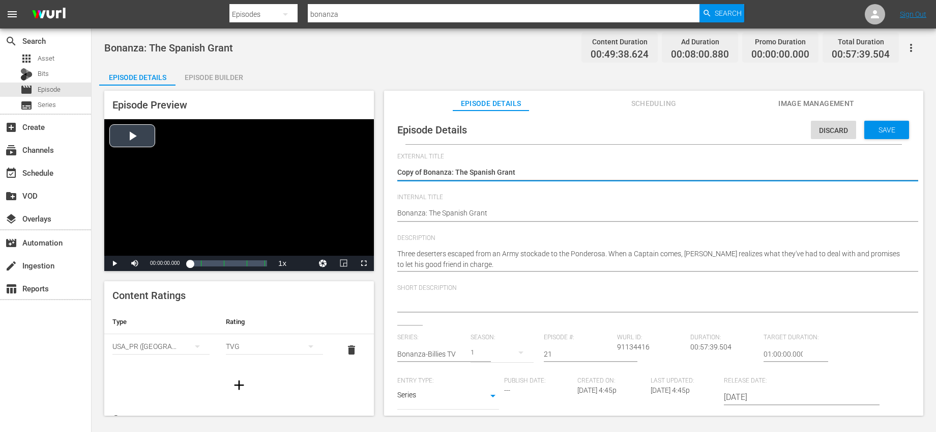
drag, startPoint x: 425, startPoint y: 169, endPoint x: 356, endPoint y: 165, distance: 68.8
click at [356, 165] on div "Episode Preview Video Player is loading. Play Video Play Mute Current Time 00:0…" at bounding box center [514, 254] width 830 height 338
click at [450, 354] on input "text" at bounding box center [431, 353] width 68 height 24
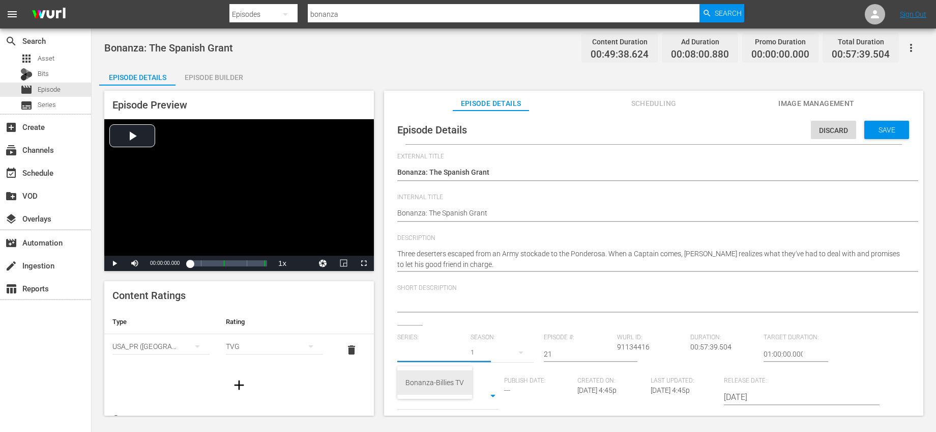
click at [406, 385] on div "Bonanza-Billies TV" at bounding box center [435, 382] width 59 height 24
drag, startPoint x: 551, startPoint y: 352, endPoint x: 536, endPoint y: 350, distance: 14.9
click at [536, 350] on div "Series: Bonanza-Billies TV Season: 1 Episode #: 21 Wurl ID: 91134416 Duration: …" at bounding box center [653, 427] width 513 height 189
click at [573, 326] on div "External Title Copy of Bonanza: The Spanish Grant Copy of Bonanza: The Spanish …" at bounding box center [653, 355] width 513 height 405
click at [877, 129] on span "Save" at bounding box center [887, 130] width 33 height 8
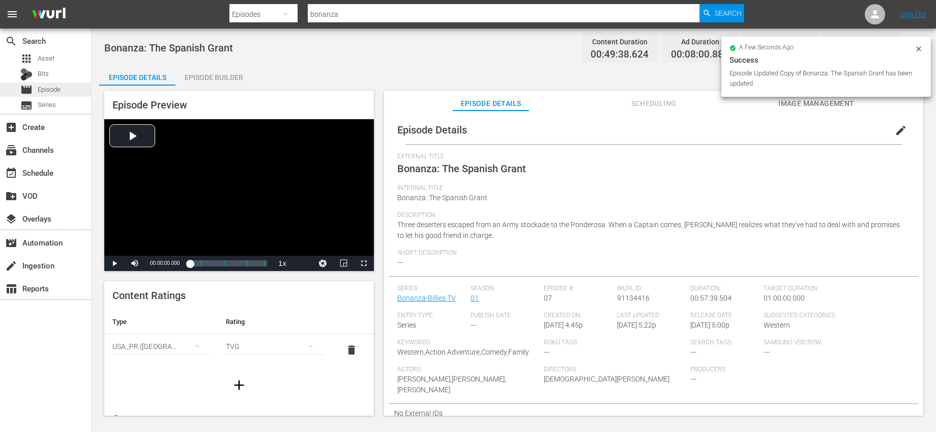
click at [48, 85] on span "Episode" at bounding box center [49, 89] width 23 height 10
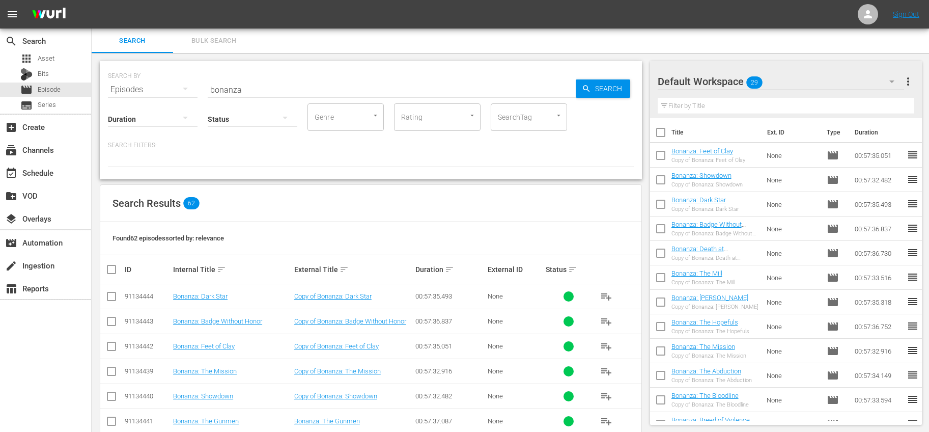
scroll to position [431, 0]
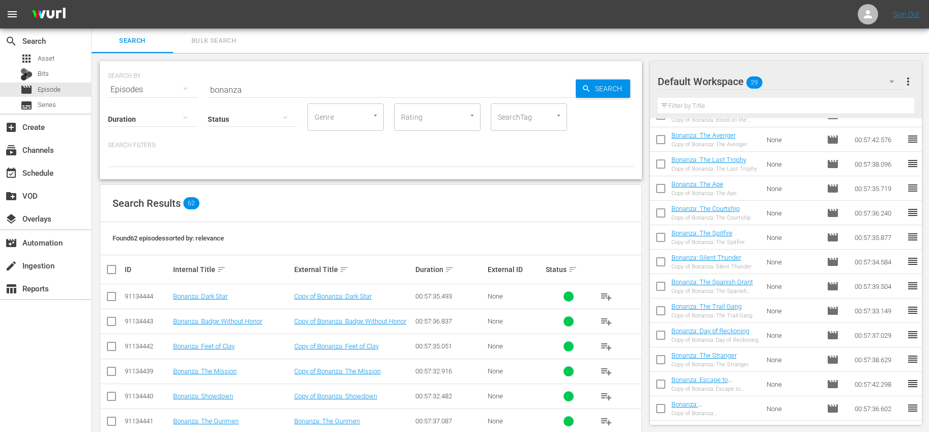
click at [661, 281] on input "checkbox" at bounding box center [660, 287] width 21 height 21
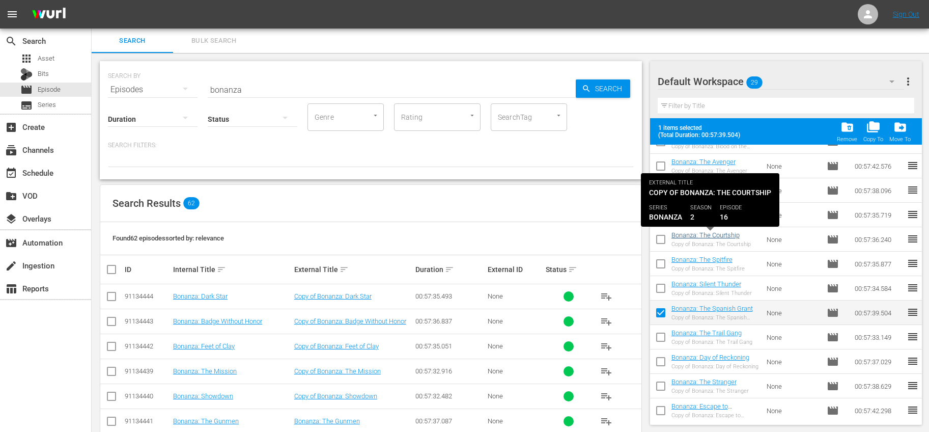
scroll to position [0, 0]
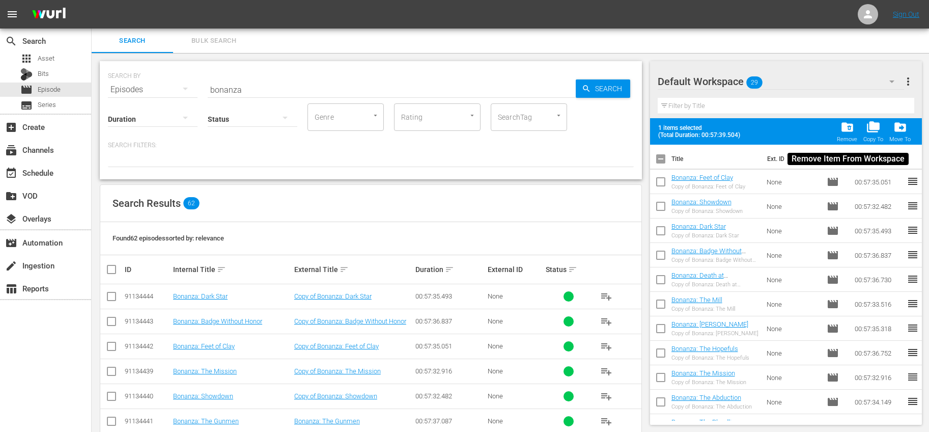
click at [849, 132] on span "folder_delete" at bounding box center [847, 127] width 14 height 14
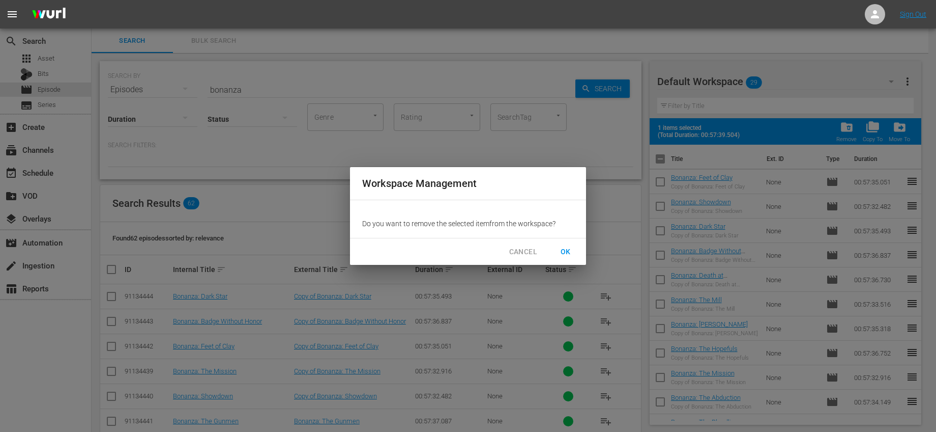
click at [566, 251] on span "OK" at bounding box center [566, 251] width 16 height 13
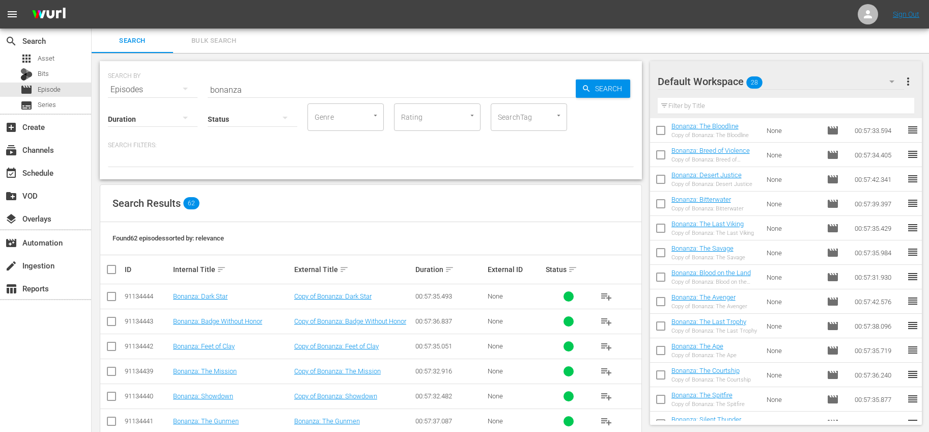
scroll to position [279, 0]
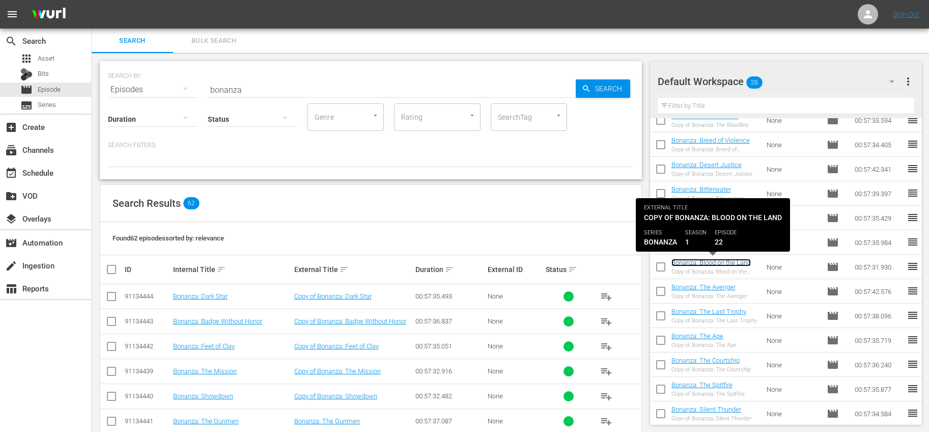
click at [691, 261] on link "Bonanza: Blood on the Land" at bounding box center [710, 263] width 79 height 8
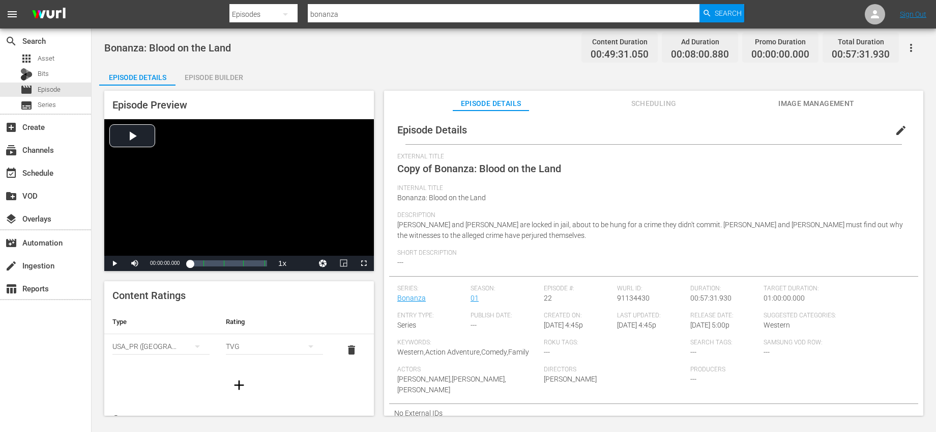
click at [895, 128] on span "edit" at bounding box center [901, 130] width 12 height 12
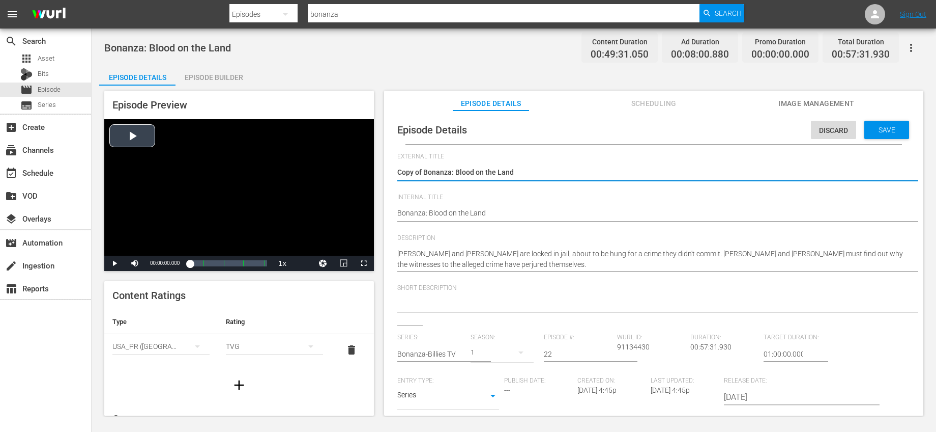
drag, startPoint x: 423, startPoint y: 169, endPoint x: 366, endPoint y: 170, distance: 57.5
click at [366, 170] on div "Episode Preview Video Player is loading. Play Video Play Mute Current Time 00:0…" at bounding box center [514, 254] width 830 height 338
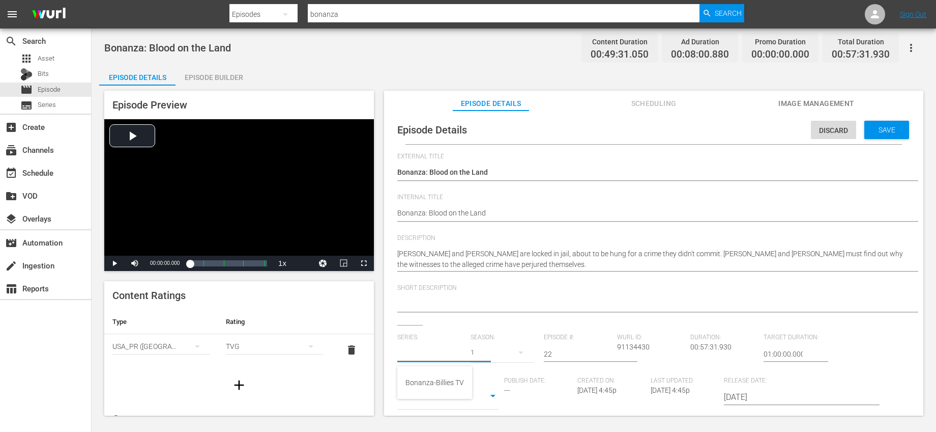
click at [447, 352] on input "text" at bounding box center [431, 353] width 68 height 24
click at [440, 378] on div "Bonanza-Billies TV" at bounding box center [435, 382] width 59 height 24
click at [500, 350] on div "1" at bounding box center [502, 352] width 63 height 28
click at [485, 370] on span "1" at bounding box center [493, 378] width 49 height 16
drag, startPoint x: 567, startPoint y: 348, endPoint x: 552, endPoint y: 352, distance: 15.7
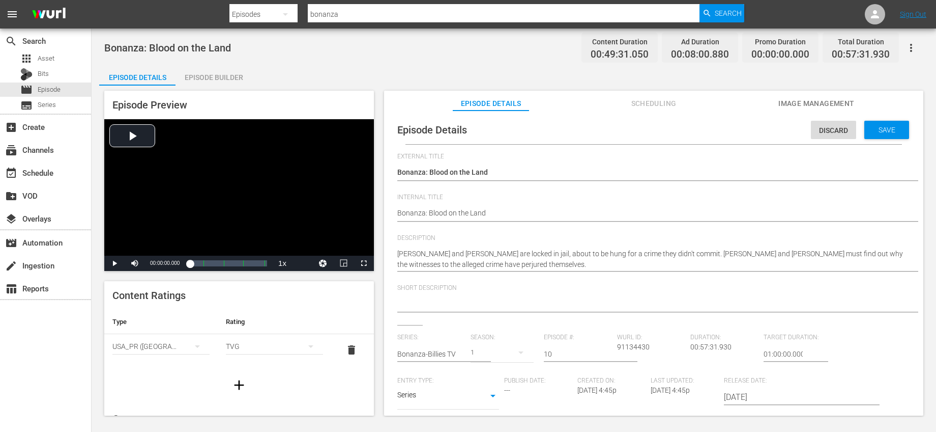
click at [587, 322] on div "Short Description" at bounding box center [653, 304] width 513 height 41
click at [878, 132] on span "Save" at bounding box center [887, 130] width 33 height 8
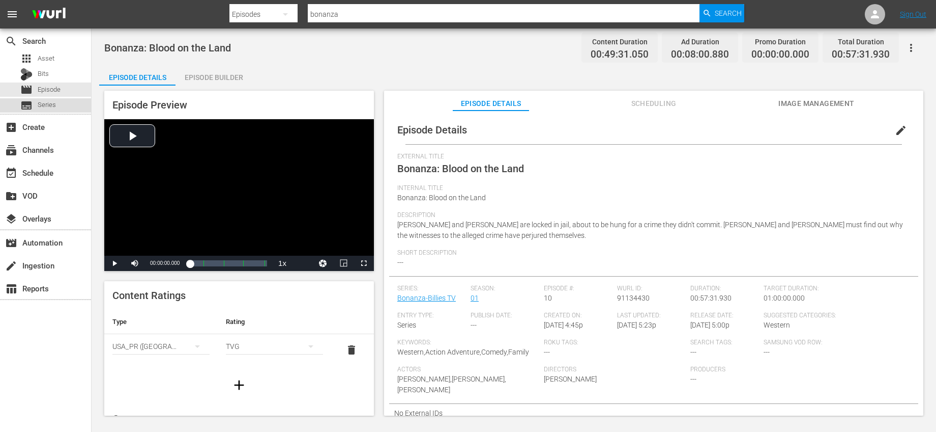
click at [59, 105] on div "subtitles Series" at bounding box center [45, 105] width 91 height 14
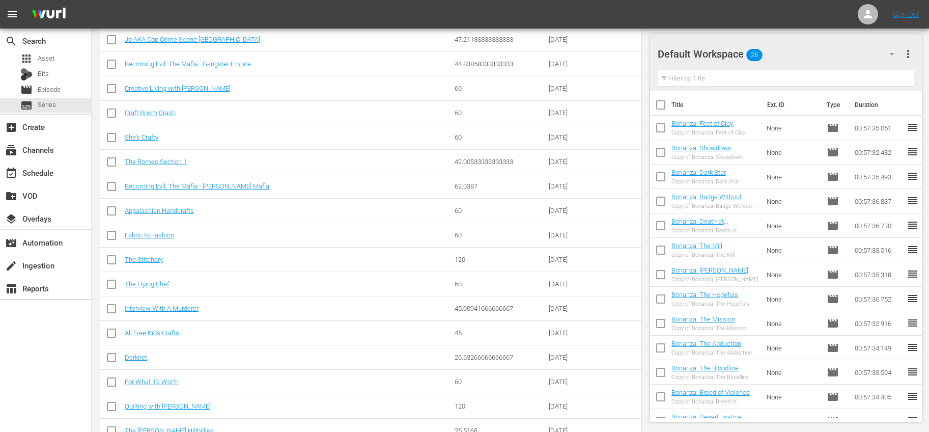
scroll to position [580, 0]
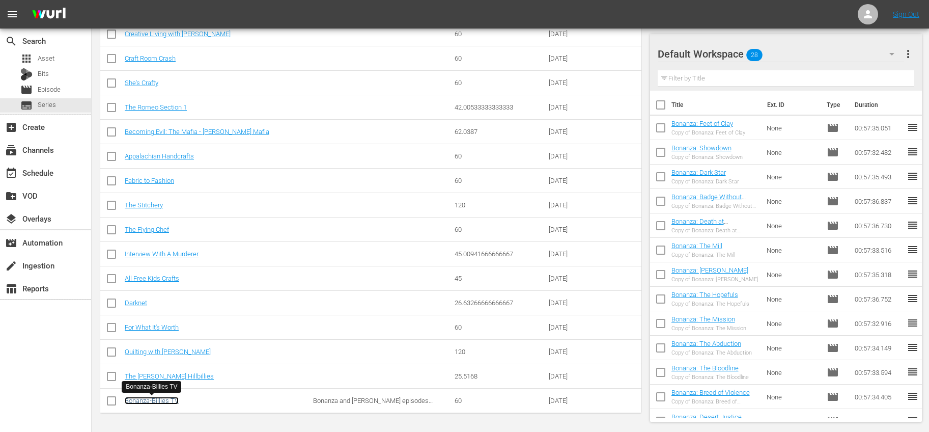
click at [146, 402] on link "Bonanza-Billies TV" at bounding box center [152, 400] width 54 height 8
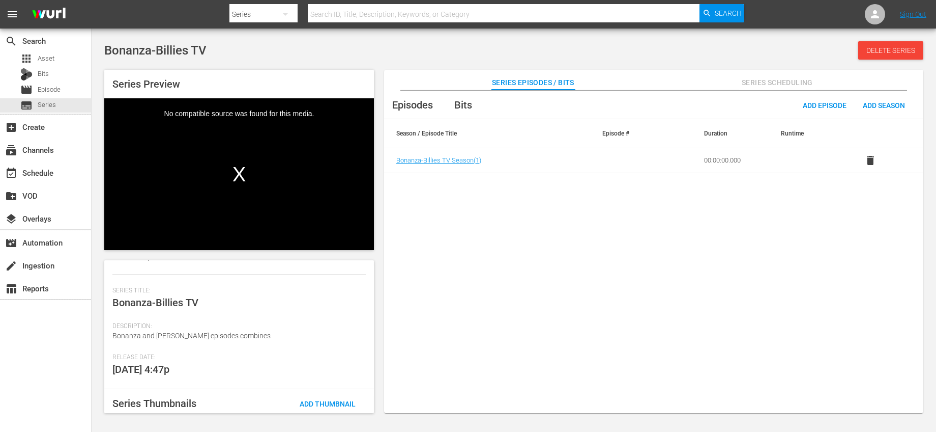
scroll to position [149, 0]
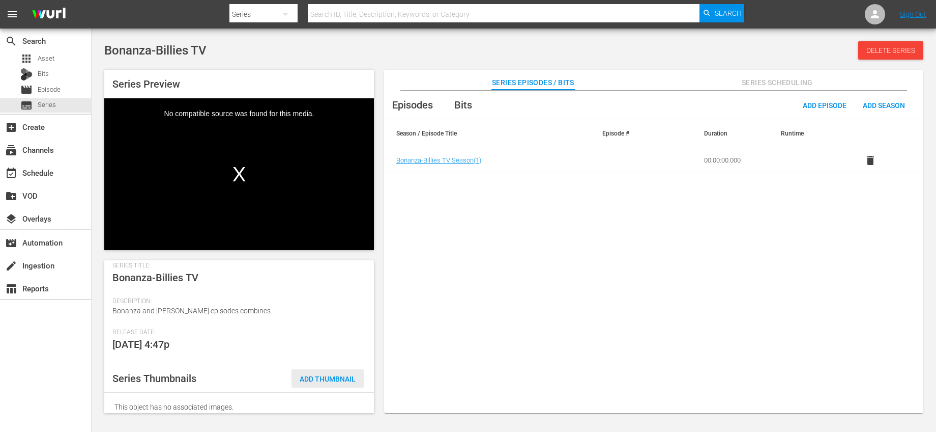
click at [313, 375] on span "Add Thumbnail" at bounding box center [328, 379] width 72 height 8
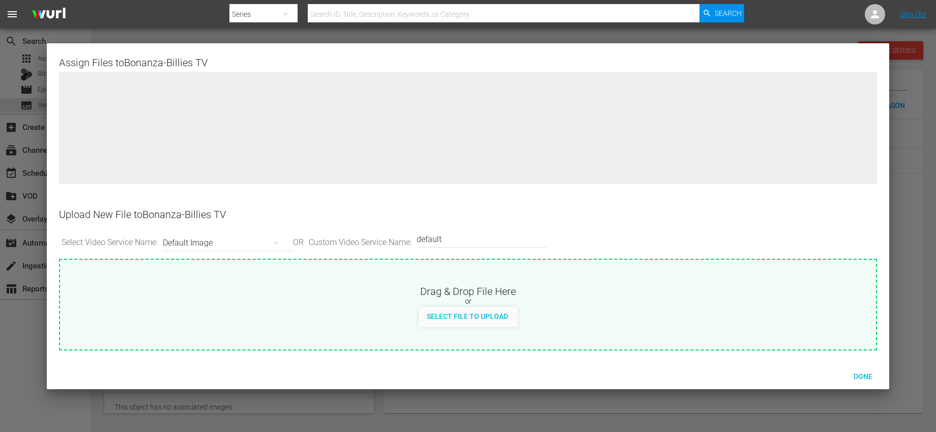
click at [261, 241] on div "Default Image" at bounding box center [225, 242] width 125 height 28
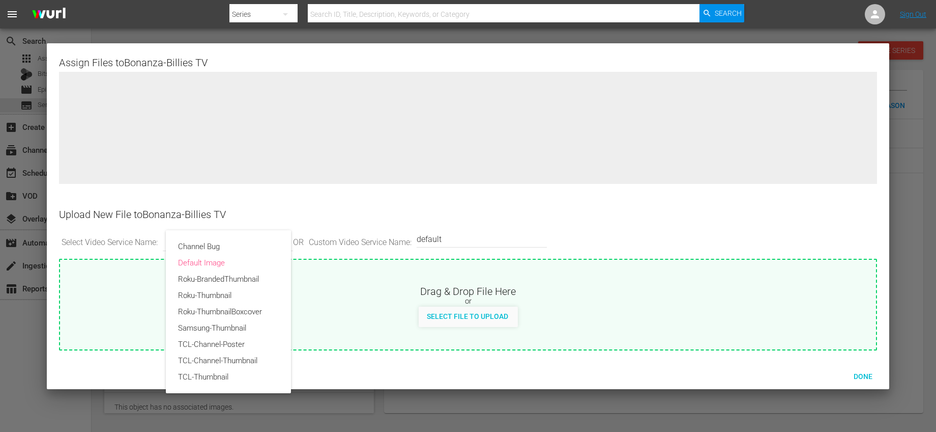
click at [325, 212] on div "Channel Bug Default Image Roku-BrandedThumbnail Roku-Thumbnail Roku-ThumbnailBo…" at bounding box center [468, 216] width 936 height 432
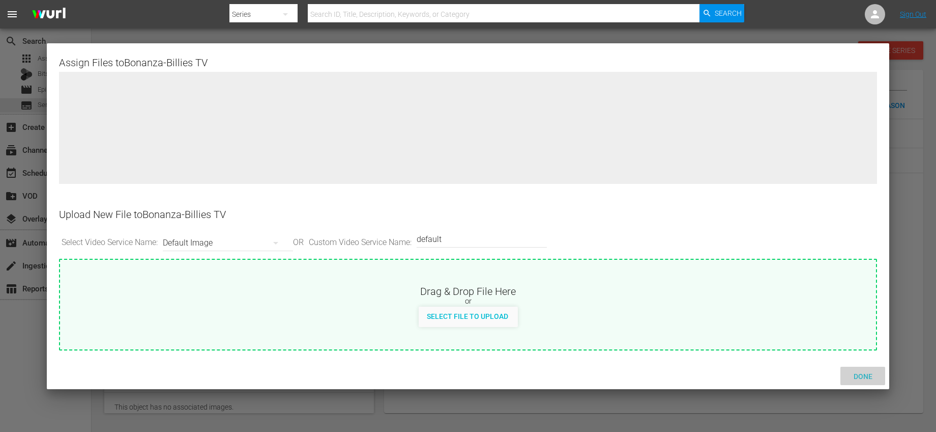
click at [869, 377] on span "Done" at bounding box center [863, 376] width 35 height 8
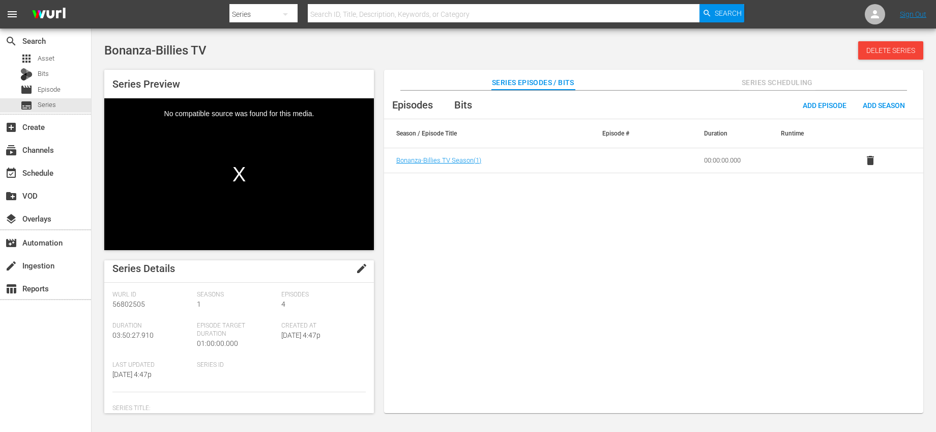
scroll to position [0, 0]
click at [352, 276] on button "edit" at bounding box center [362, 274] width 24 height 24
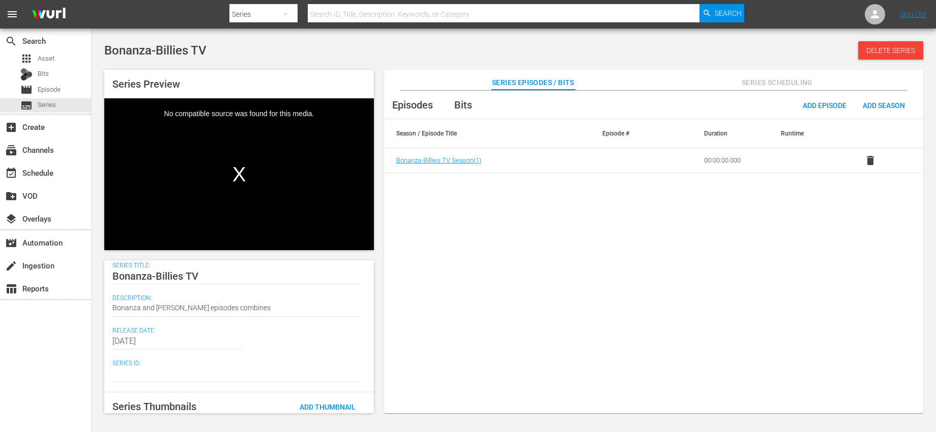
scroll to position [149, 0]
click at [291, 296] on div "Bonanza and Beverly Hillbillies episodes combines Bonanza and Beverly Hillbilli…" at bounding box center [236, 308] width 248 height 24
drag, startPoint x: 277, startPoint y: 298, endPoint x: 287, endPoint y: 305, distance: 12.4
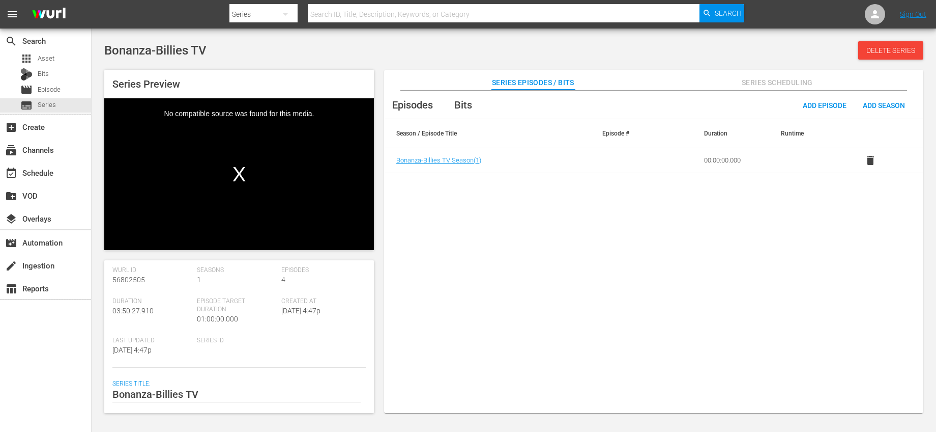
scroll to position [0, 0]
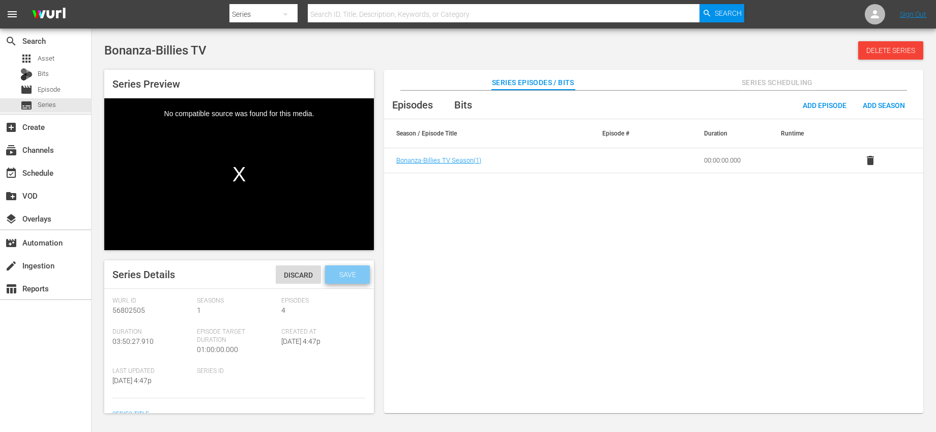
click at [335, 272] on span "Save" at bounding box center [347, 274] width 33 height 8
click at [462, 159] on span "Bonanza-Billies TV Season ( 1 )" at bounding box center [438, 160] width 85 height 8
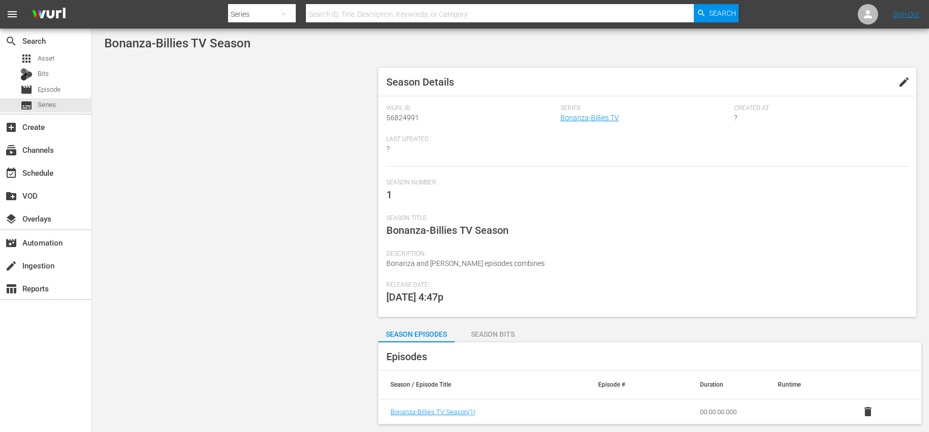
click at [485, 339] on div "Season Bits" at bounding box center [492, 334] width 76 height 24
click at [423, 330] on div "Season Episodes" at bounding box center [416, 334] width 76 height 24
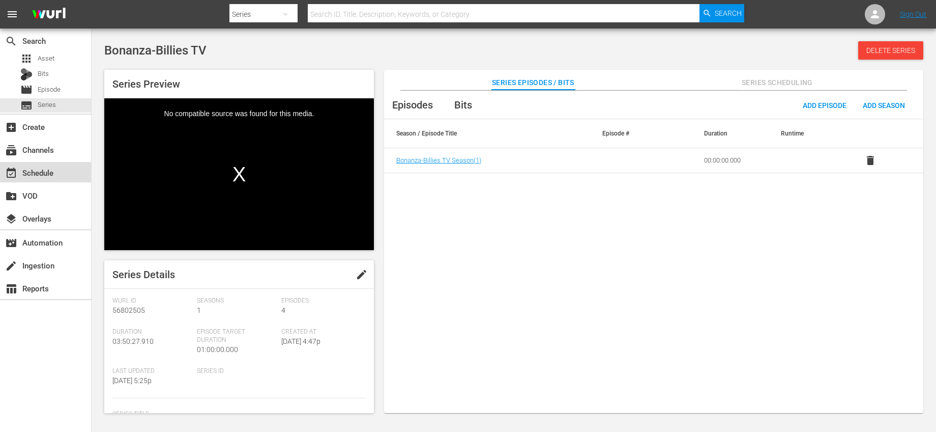
click at [51, 171] on div "event_available Schedule" at bounding box center [28, 170] width 57 height 9
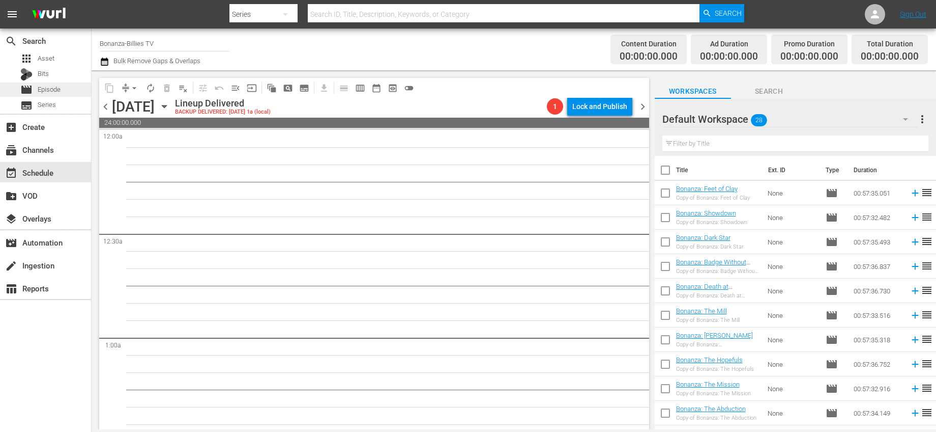
click at [55, 93] on span "Episode" at bounding box center [49, 89] width 23 height 10
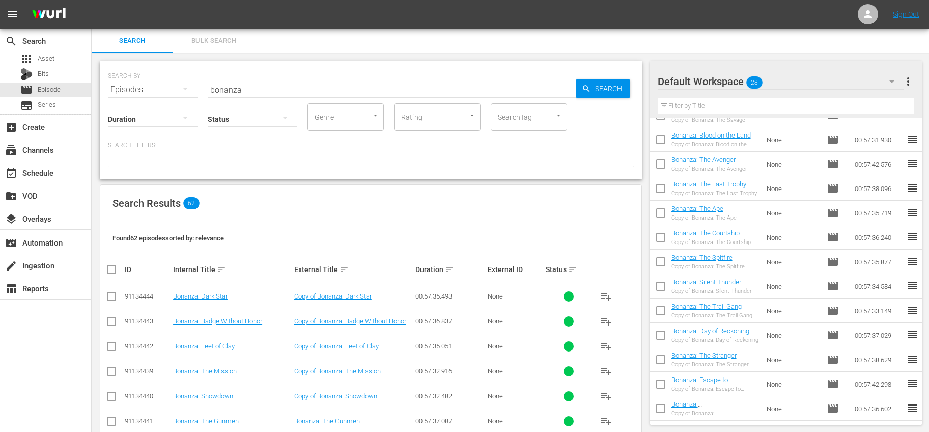
scroll to position [323, 0]
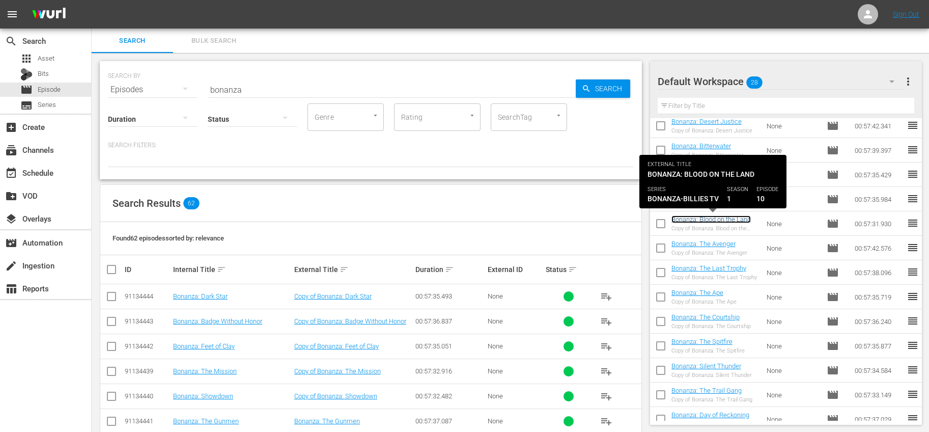
click at [717, 218] on link "Bonanza: Blood on the Land" at bounding box center [710, 219] width 79 height 8
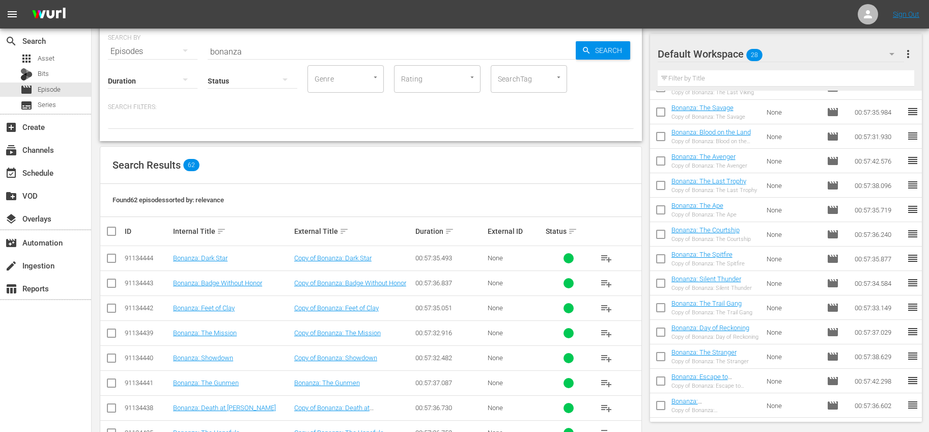
scroll to position [64, 0]
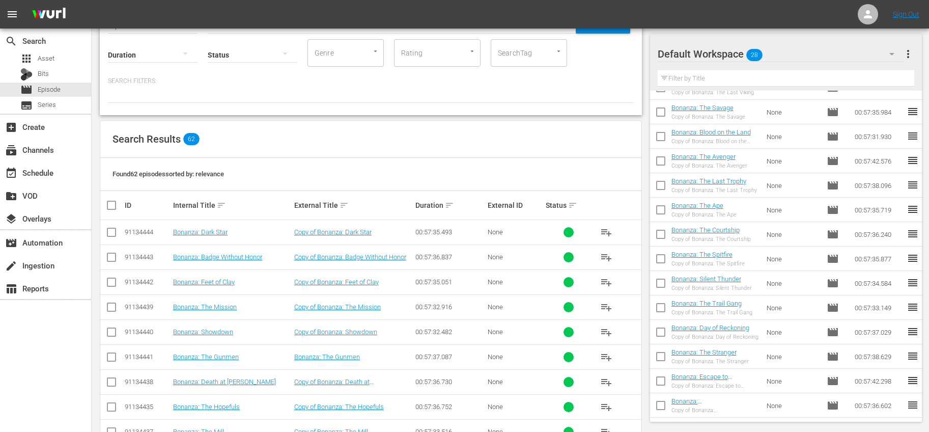
click at [664, 138] on input "checkbox" at bounding box center [660, 138] width 21 height 21
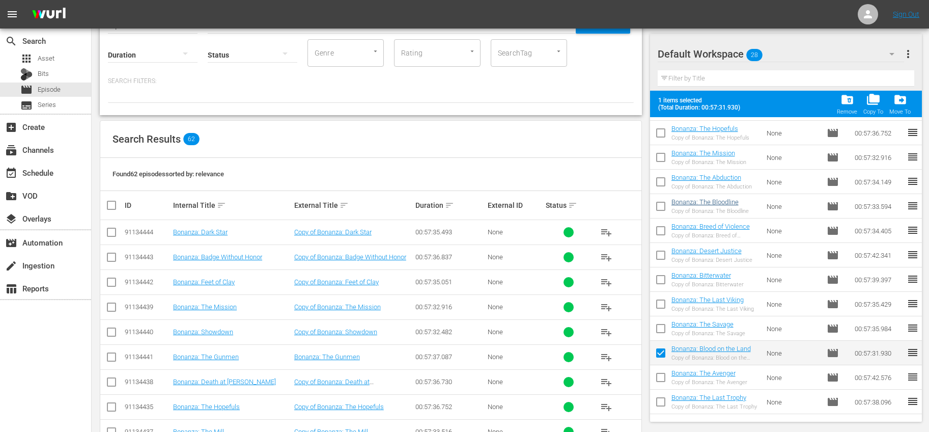
scroll to position [0, 0]
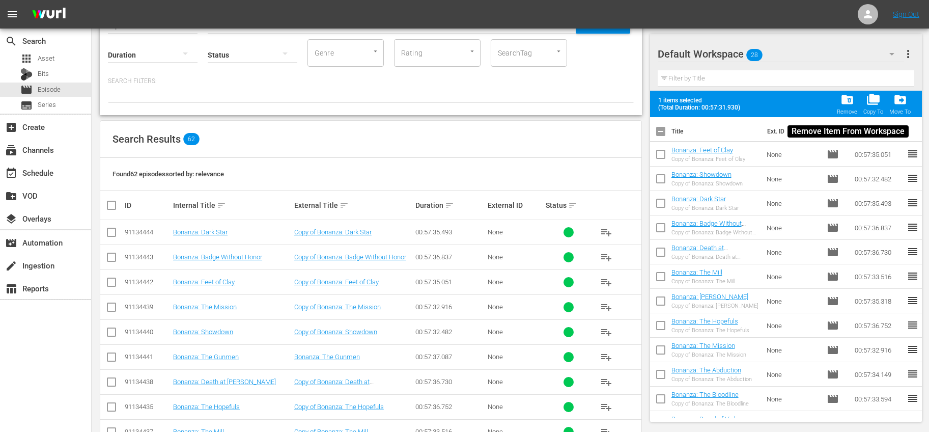
click at [839, 105] on div "folder_delete Remove" at bounding box center [847, 104] width 20 height 22
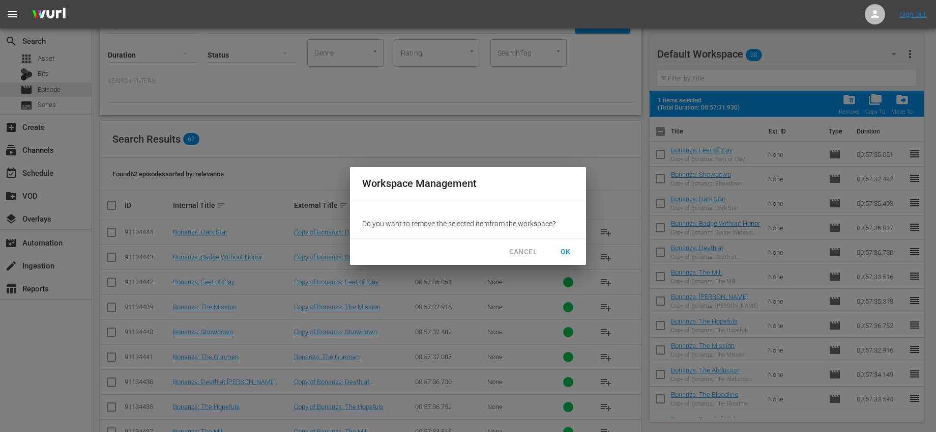
click at [568, 251] on span "OK" at bounding box center [566, 251] width 16 height 13
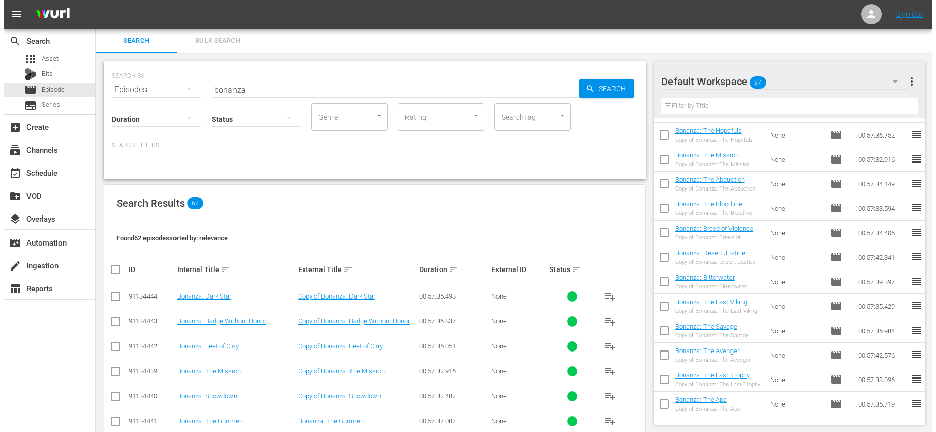
scroll to position [281, 0]
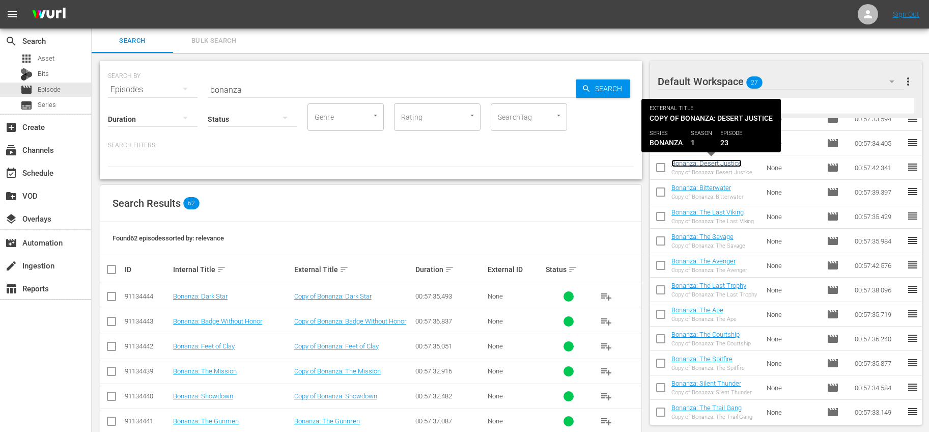
click at [709, 163] on link "Bonanza: Desert Justice" at bounding box center [706, 163] width 70 height 8
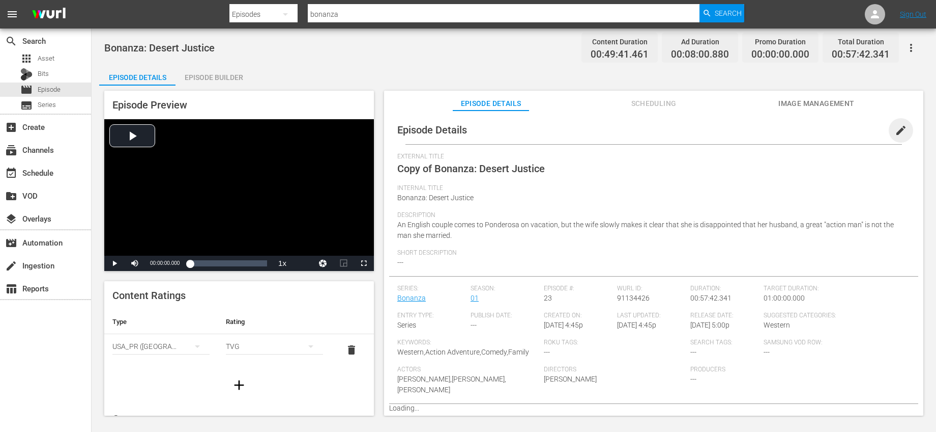
click at [901, 125] on span "edit" at bounding box center [901, 130] width 12 height 12
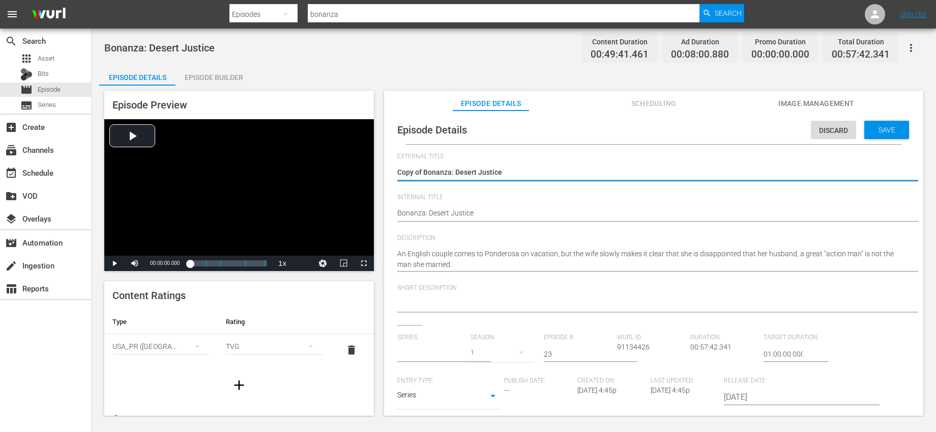
click at [421, 352] on input "text" at bounding box center [431, 353] width 68 height 24
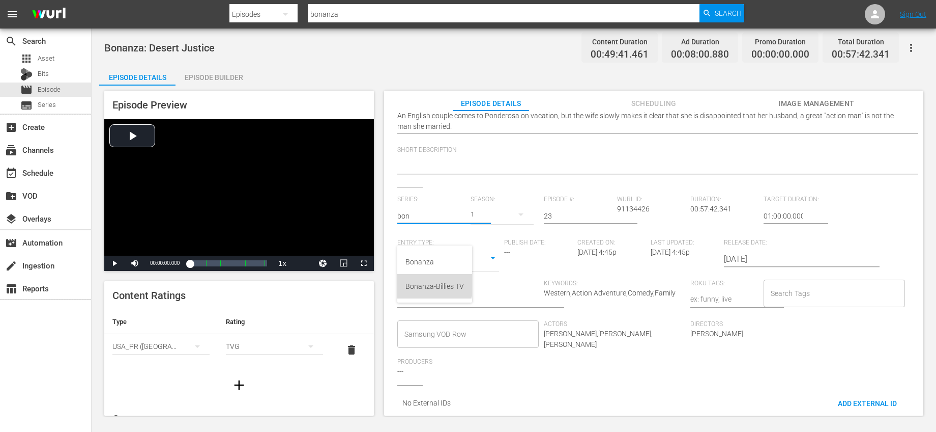
click at [431, 279] on div "Bonanza-Billies TV" at bounding box center [435, 286] width 59 height 24
drag, startPoint x: 563, startPoint y: 209, endPoint x: 538, endPoint y: 209, distance: 24.9
click at [538, 209] on div "Series: Bonanza-Billies TV Season: 1 Episode #: 23 Wurl ID: 91134426 Duration: …" at bounding box center [653, 289] width 513 height 189
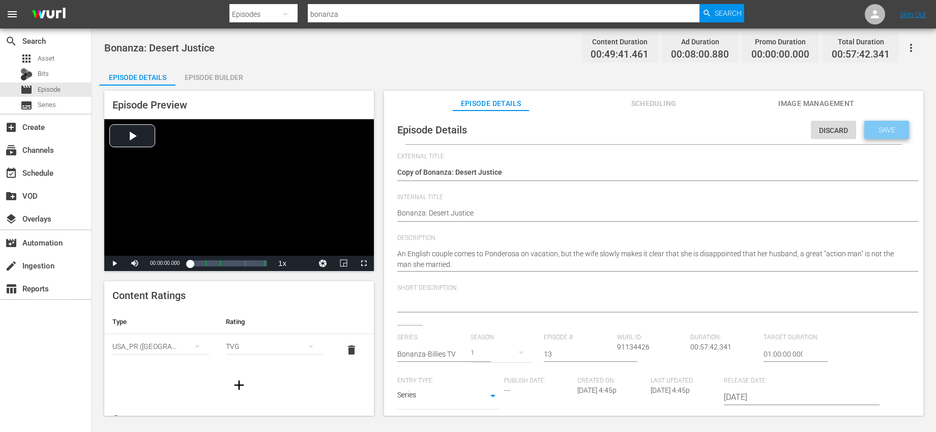
click at [871, 128] on span "Save" at bounding box center [887, 130] width 33 height 8
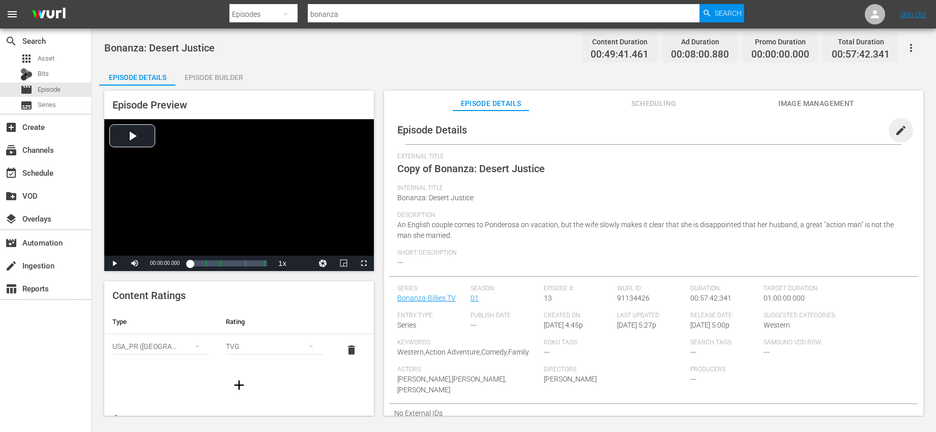
click at [895, 130] on span "edit" at bounding box center [901, 130] width 12 height 12
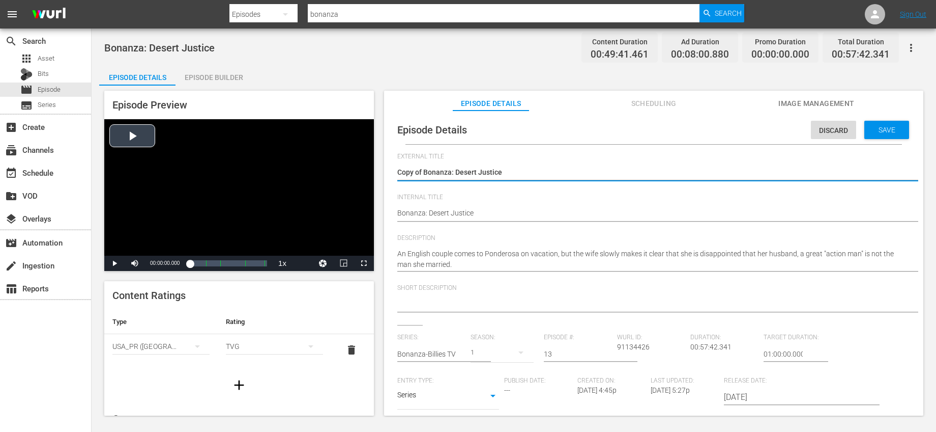
drag, startPoint x: 424, startPoint y: 171, endPoint x: 313, endPoint y: 169, distance: 111.5
click at [313, 169] on div "Episode Preview Video Player is loading. Play Video Play Mute Current Time 00:0…" at bounding box center [514, 254] width 830 height 338
click at [584, 157] on span "External Title" at bounding box center [651, 157] width 508 height 8
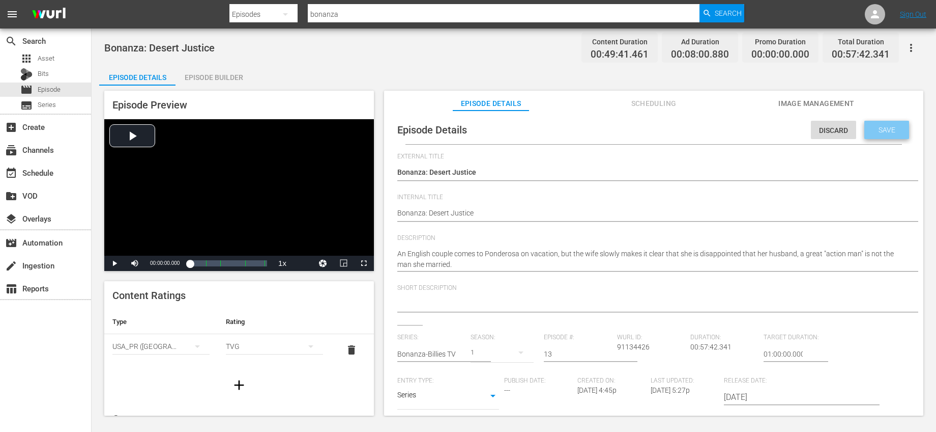
click at [882, 128] on span "Save" at bounding box center [887, 130] width 33 height 8
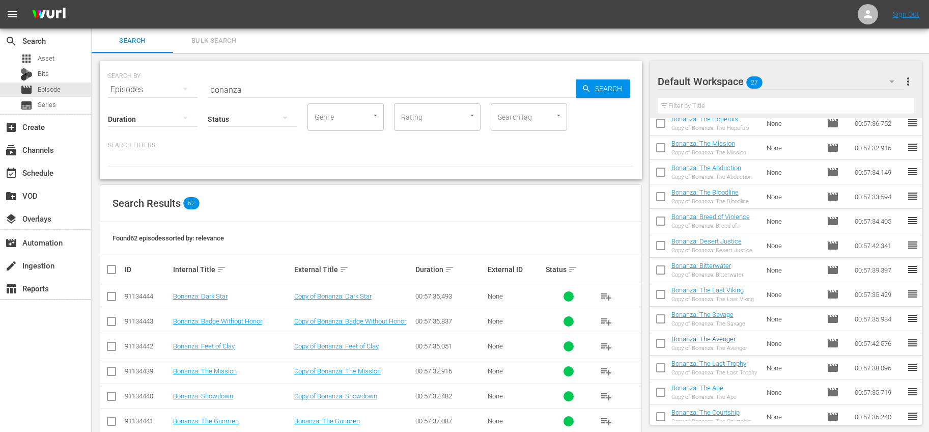
scroll to position [211, 0]
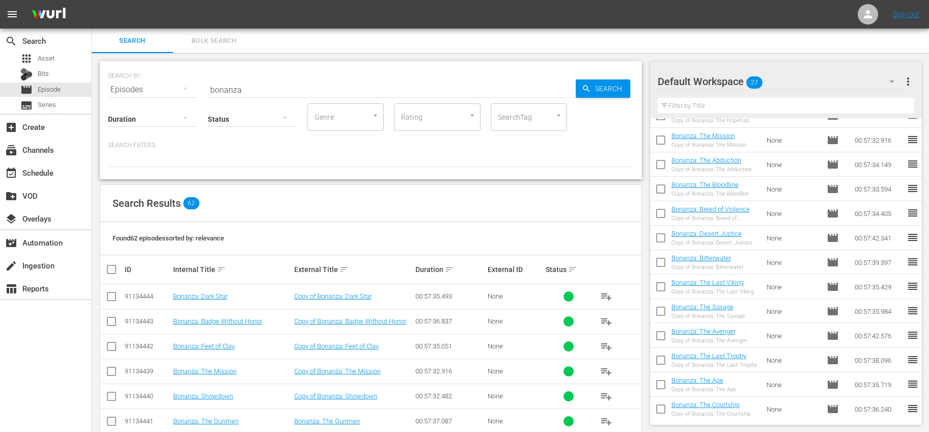
click at [663, 237] on input "checkbox" at bounding box center [660, 239] width 21 height 21
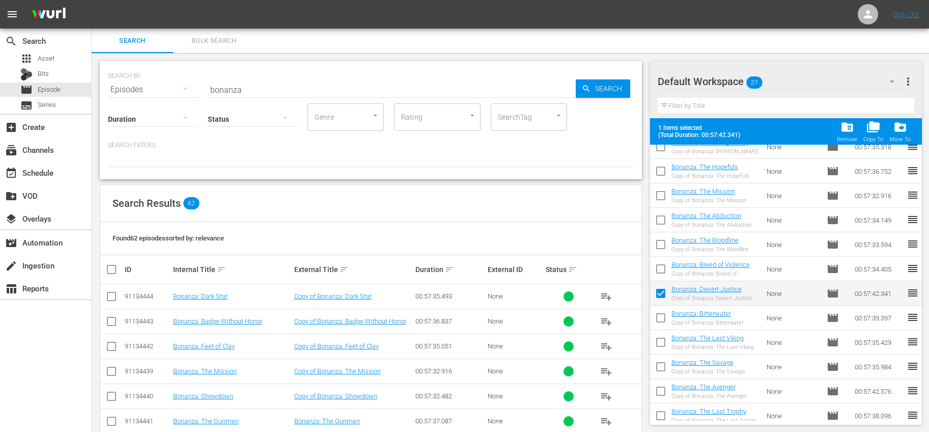
scroll to position [0, 0]
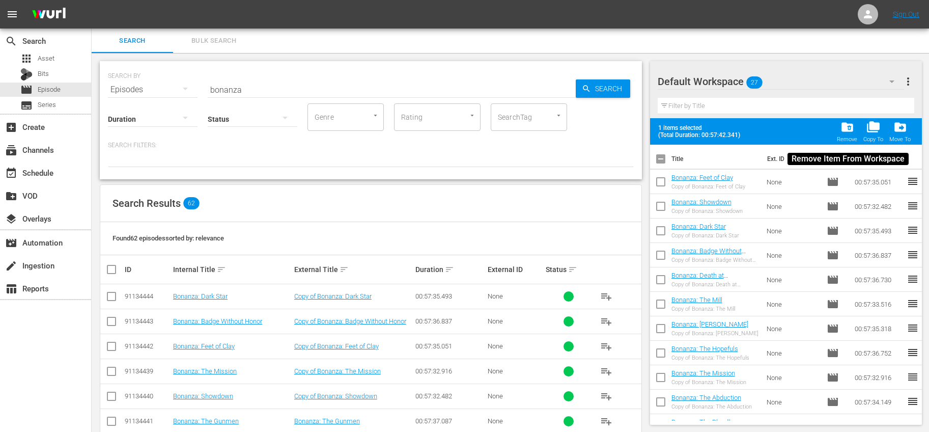
click at [840, 133] on div "folder_delete Remove" at bounding box center [847, 131] width 20 height 22
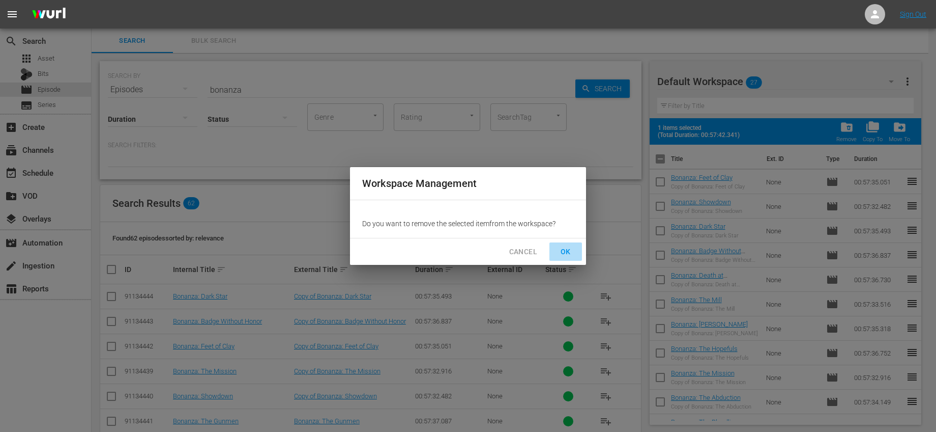
click at [563, 247] on span "OK" at bounding box center [566, 251] width 16 height 13
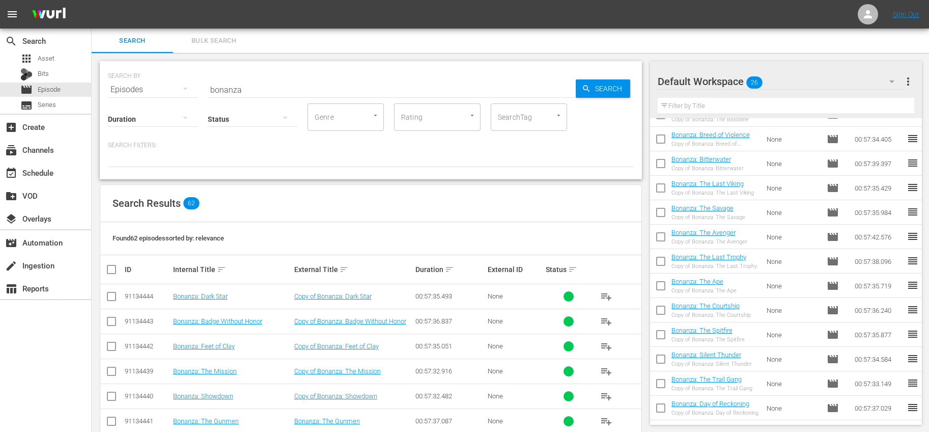
scroll to position [358, 0]
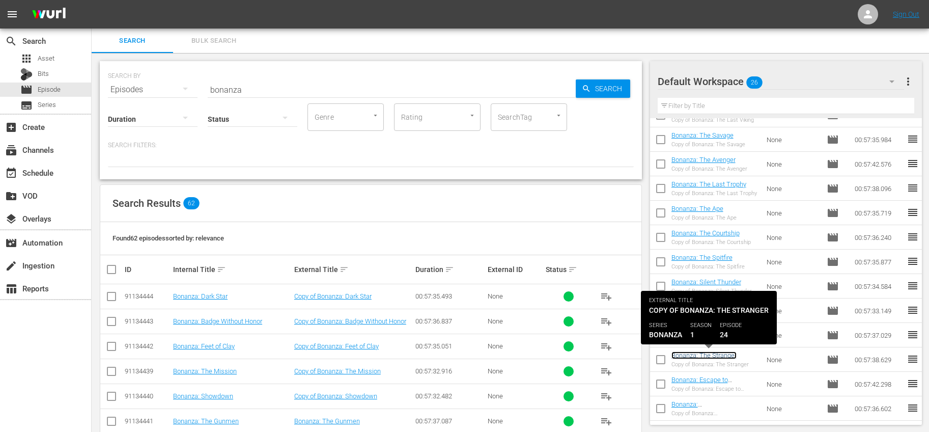
click at [717, 356] on link "Bonanza: The Stranger" at bounding box center [703, 355] width 65 height 8
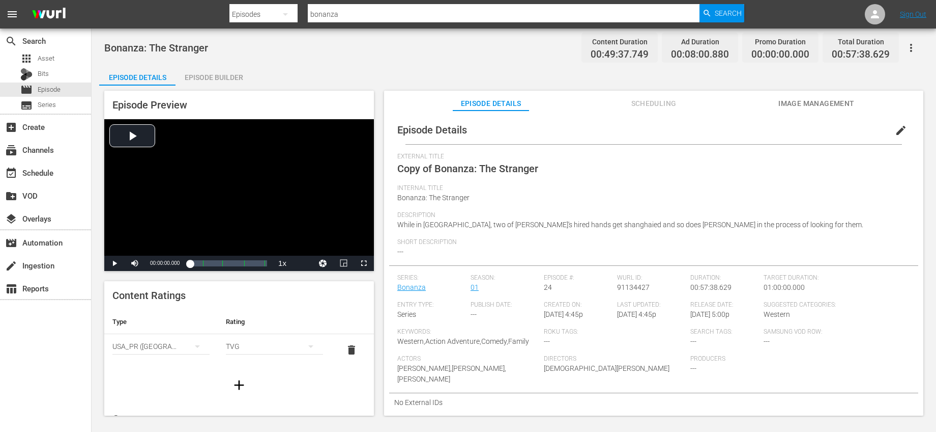
click at [895, 129] on span "edit" at bounding box center [901, 130] width 12 height 12
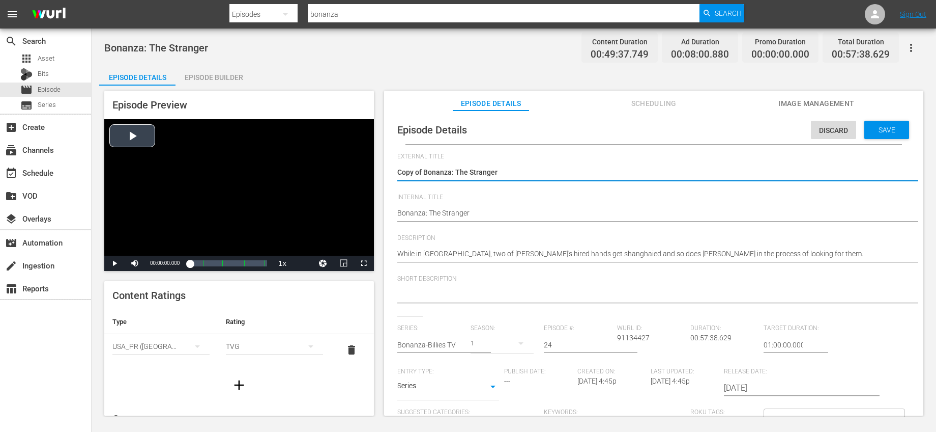
drag, startPoint x: 423, startPoint y: 171, endPoint x: 328, endPoint y: 169, distance: 95.7
click at [329, 170] on div "Episode Preview Video Player is loading. Play Video Play Mute Current Time 00:0…" at bounding box center [514, 254] width 830 height 338
click at [457, 341] on input "text" at bounding box center [431, 344] width 68 height 24
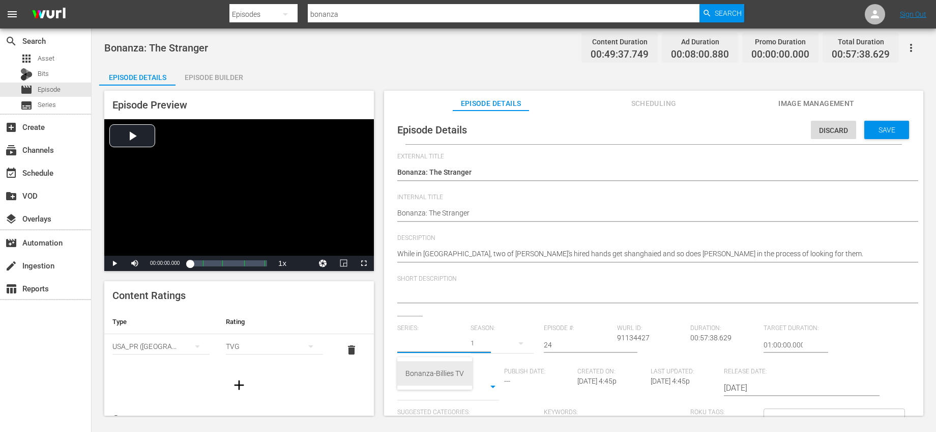
click at [439, 376] on div "Bonanza-Billies TV" at bounding box center [435, 373] width 59 height 24
drag, startPoint x: 559, startPoint y: 341, endPoint x: 520, endPoint y: 336, distance: 40.1
click at [520, 336] on div "Series: Bonanza-Billies TV Season: 1 Episode #: 24 Wurl ID: 91134427 Duration: …" at bounding box center [653, 418] width 513 height 189
click at [879, 129] on span "Save" at bounding box center [887, 130] width 33 height 8
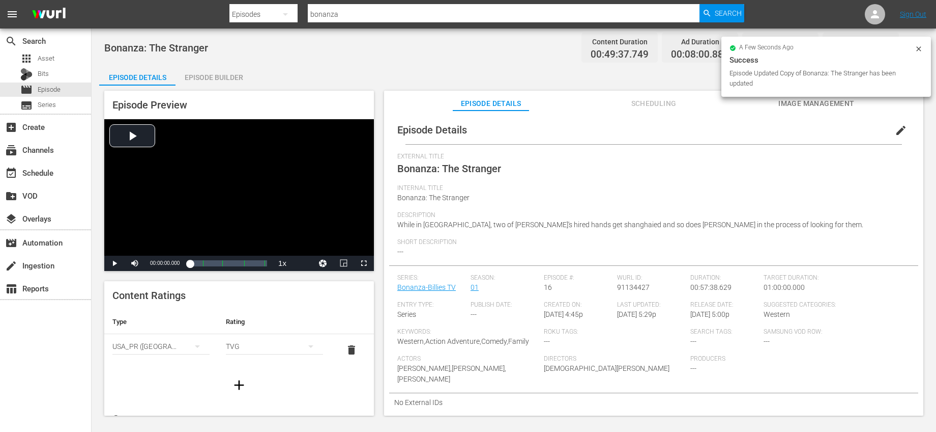
click at [919, 48] on icon at bounding box center [919, 48] width 5 height 5
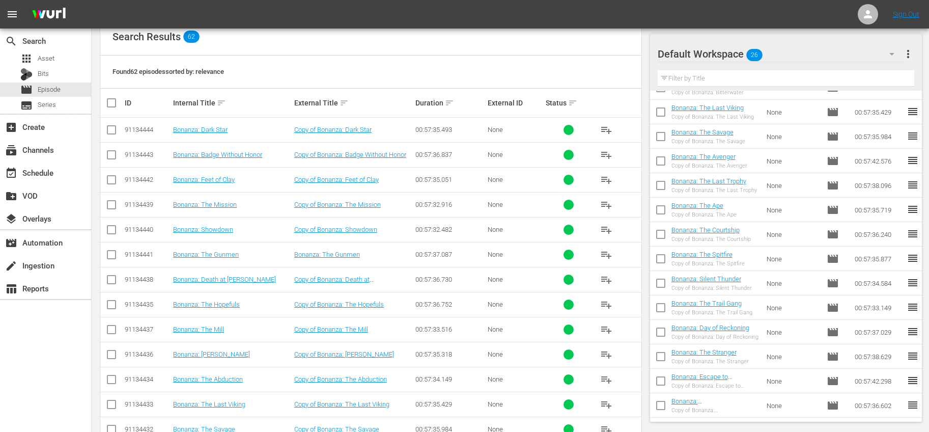
scroll to position [167, 0]
click at [660, 353] on input "checkbox" at bounding box center [660, 358] width 21 height 21
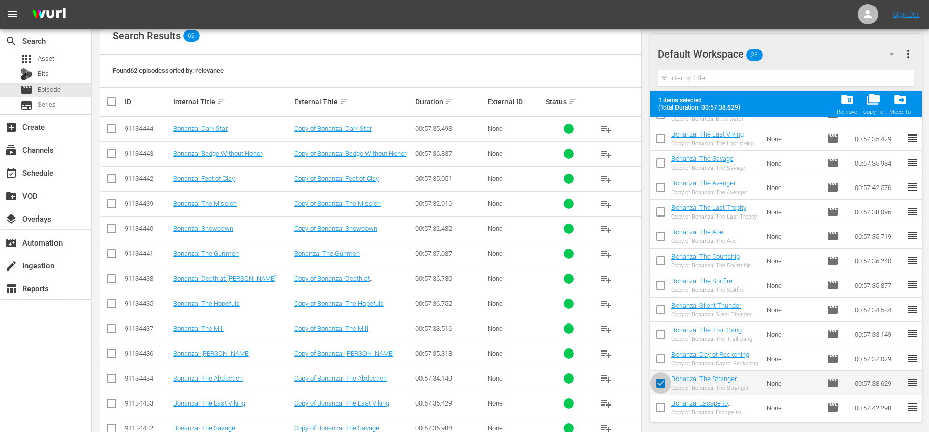
click at [664, 380] on input "checkbox" at bounding box center [660, 384] width 21 height 21
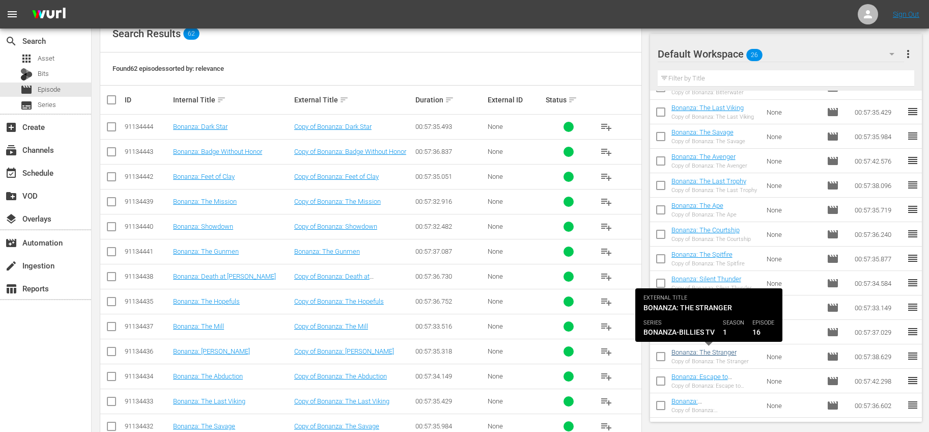
scroll to position [169, 0]
click at [719, 350] on link "Bonanza: The Stranger" at bounding box center [703, 352] width 65 height 8
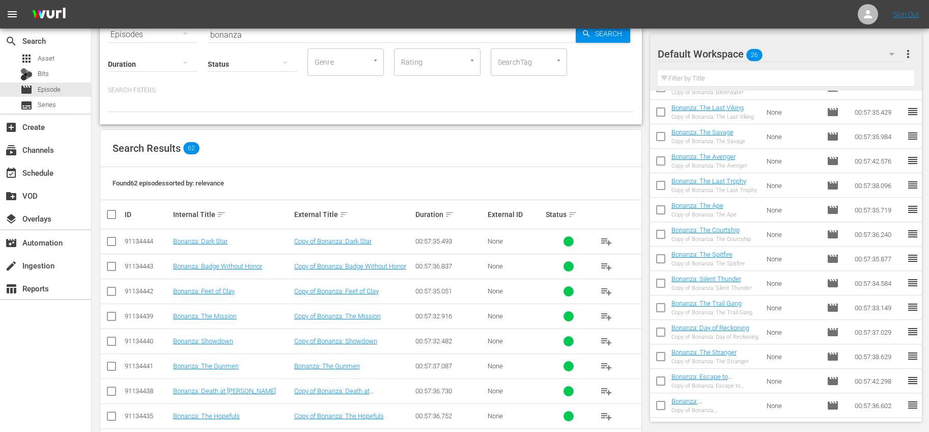
scroll to position [55, 0]
click at [663, 355] on input "checkbox" at bounding box center [660, 358] width 21 height 21
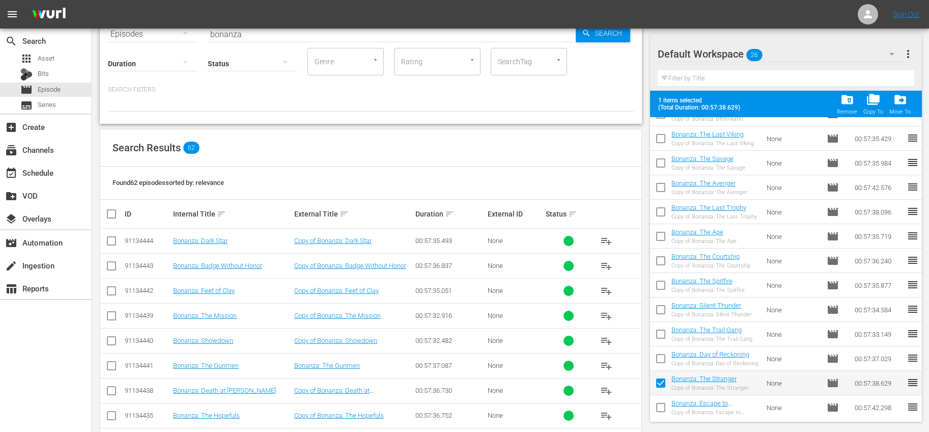
scroll to position [0, 0]
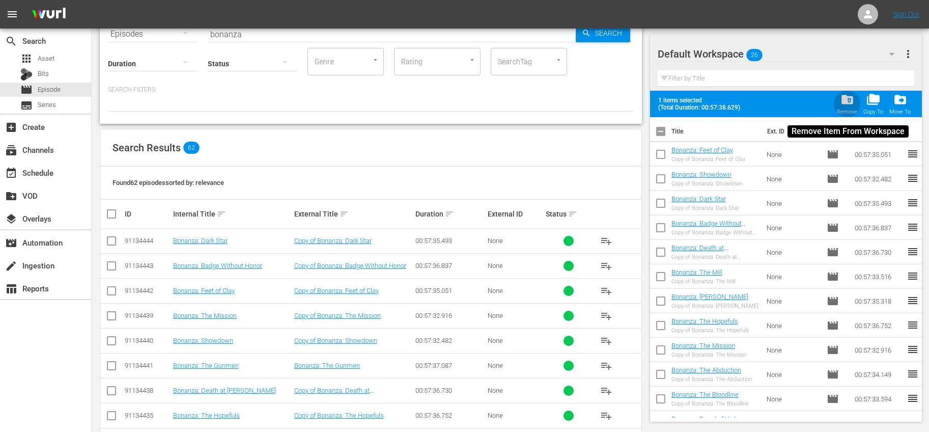
click at [845, 104] on span "folder_delete" at bounding box center [847, 100] width 14 height 14
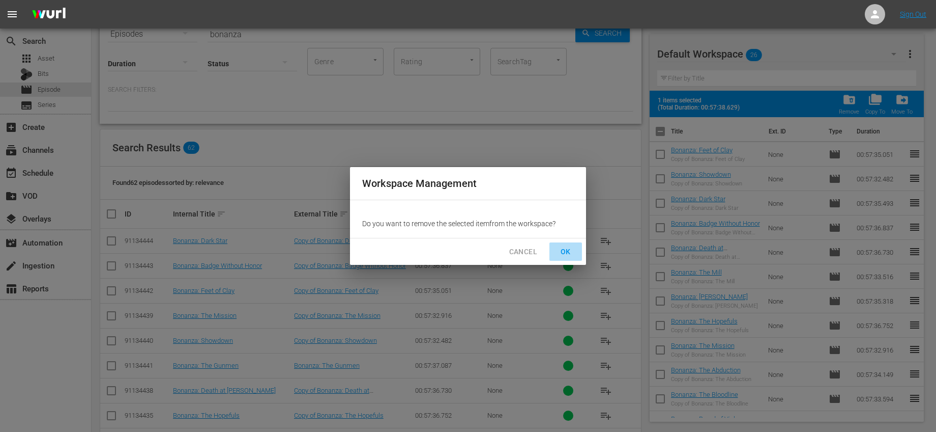
click at [570, 245] on span "OK" at bounding box center [566, 251] width 16 height 13
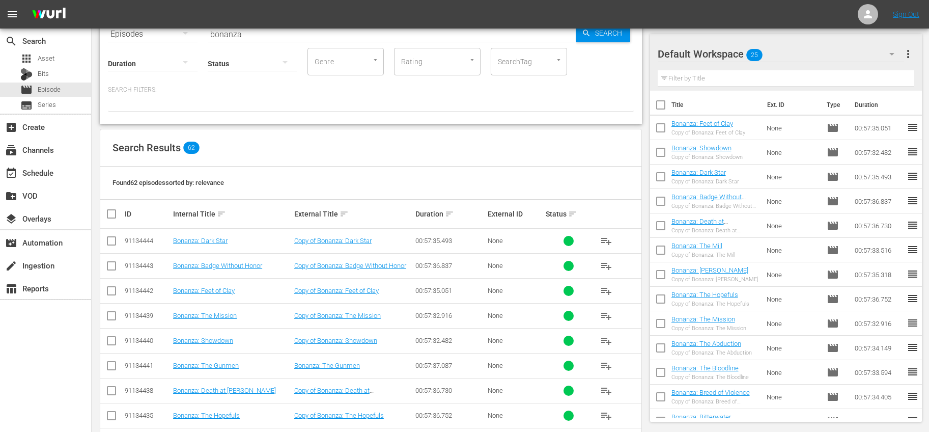
scroll to position [309, 0]
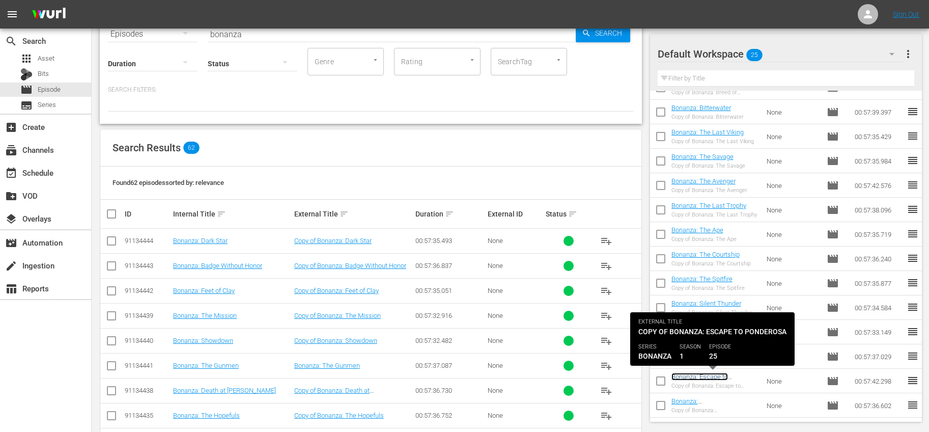
click at [722, 377] on link "Bonanza: Escape to Ponderosa" at bounding box center [699, 380] width 56 height 15
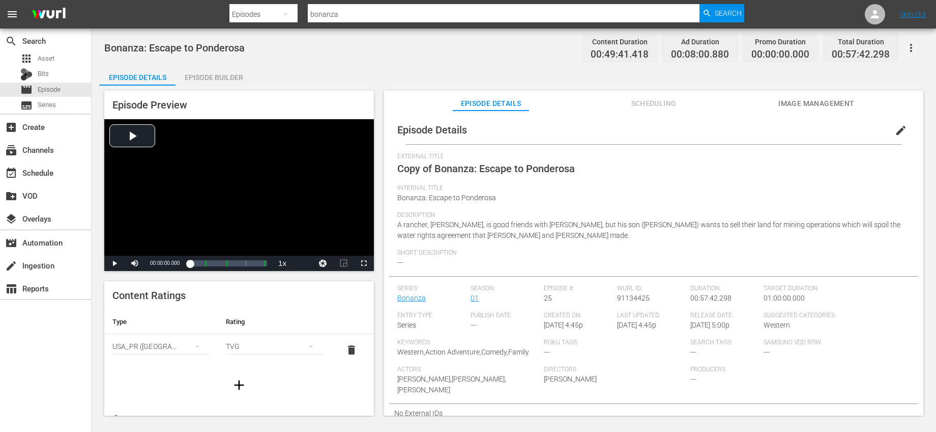
click at [895, 131] on span "edit" at bounding box center [901, 130] width 12 height 12
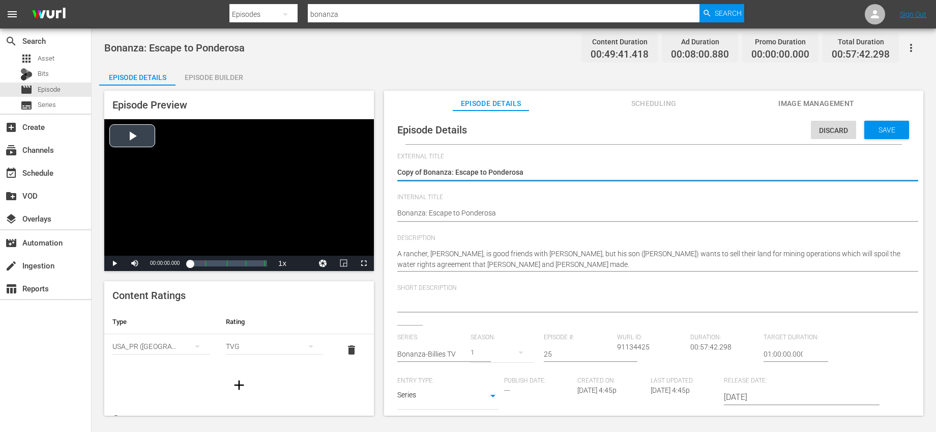
drag, startPoint x: 424, startPoint y: 170, endPoint x: 343, endPoint y: 158, distance: 82.3
click at [345, 158] on div "Episode Preview Video Player is loading. Play Video Play Mute Current Time 00:0…" at bounding box center [514, 254] width 830 height 338
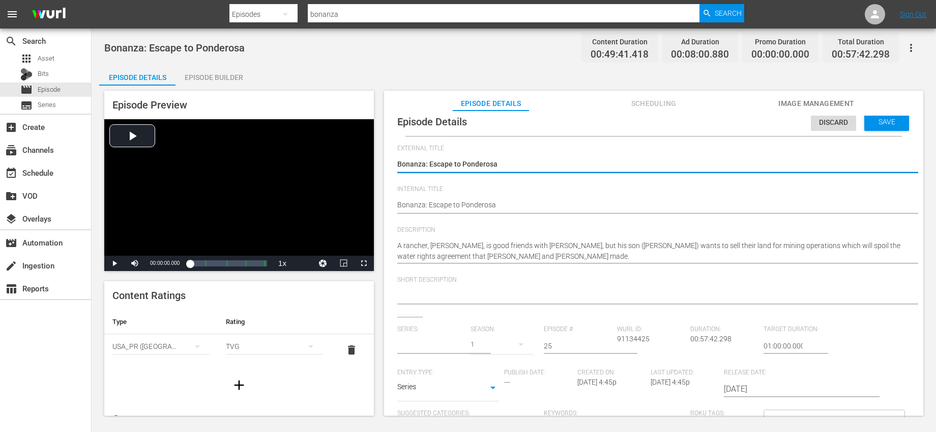
click at [449, 343] on input "text" at bounding box center [431, 345] width 68 height 24
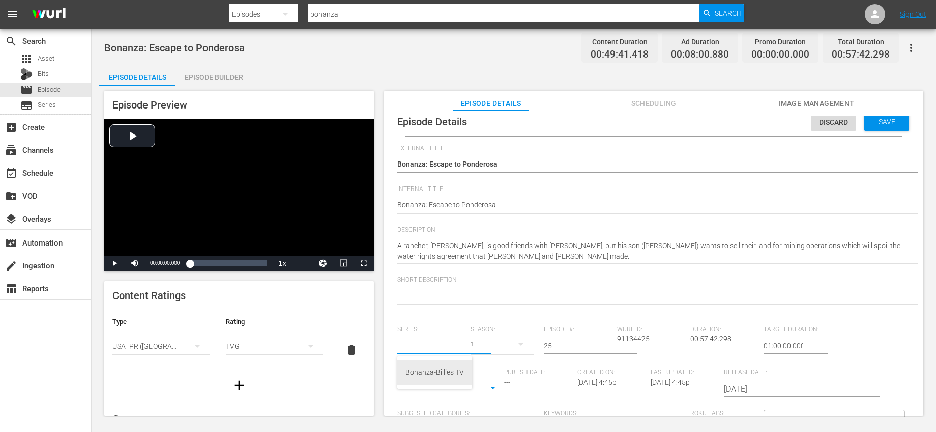
click at [433, 368] on div "Bonanza-Billies TV" at bounding box center [435, 372] width 59 height 24
click at [568, 343] on input "25" at bounding box center [578, 345] width 68 height 24
click at [548, 341] on input "119" at bounding box center [578, 345] width 68 height 24
click at [879, 119] on span "Save" at bounding box center [887, 122] width 33 height 8
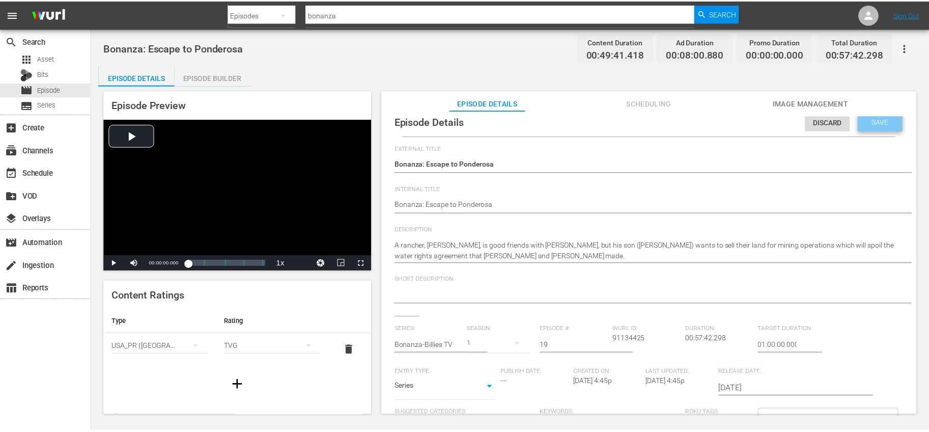
scroll to position [0, 0]
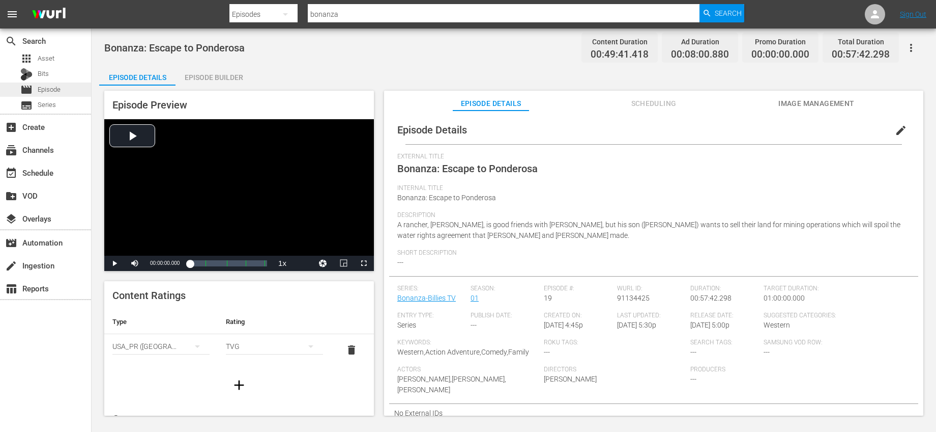
click at [42, 87] on span "Episode" at bounding box center [49, 89] width 23 height 10
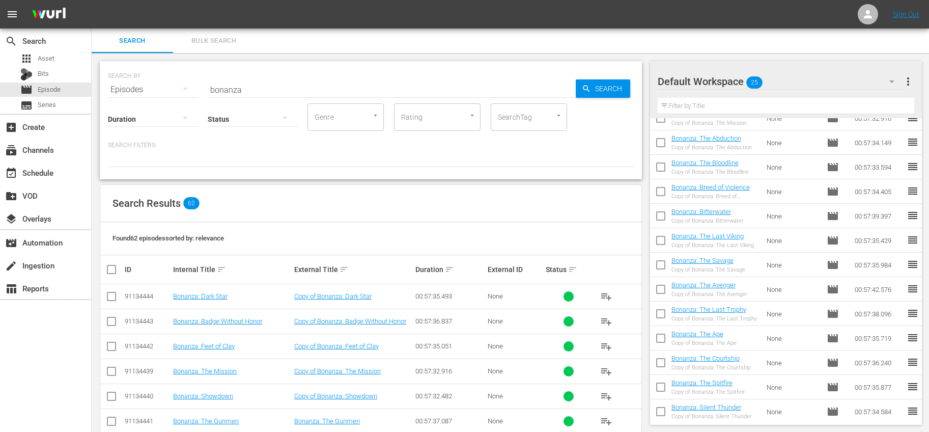
scroll to position [333, 0]
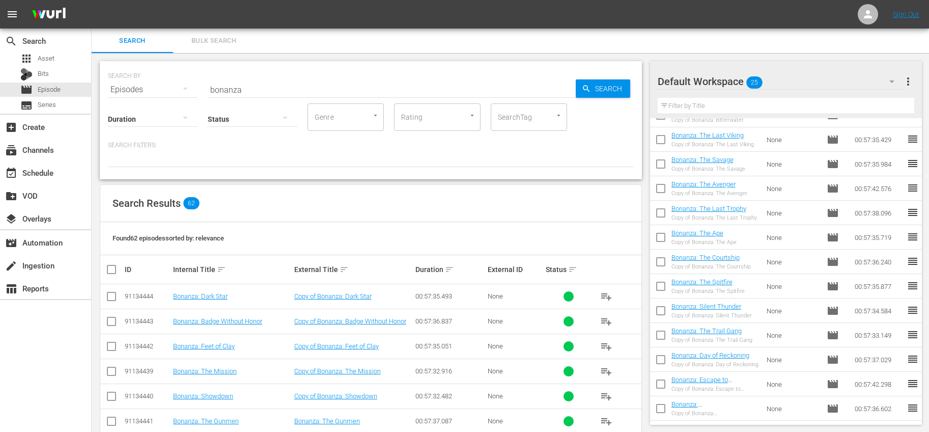
click at [661, 384] on input "checkbox" at bounding box center [660, 385] width 21 height 21
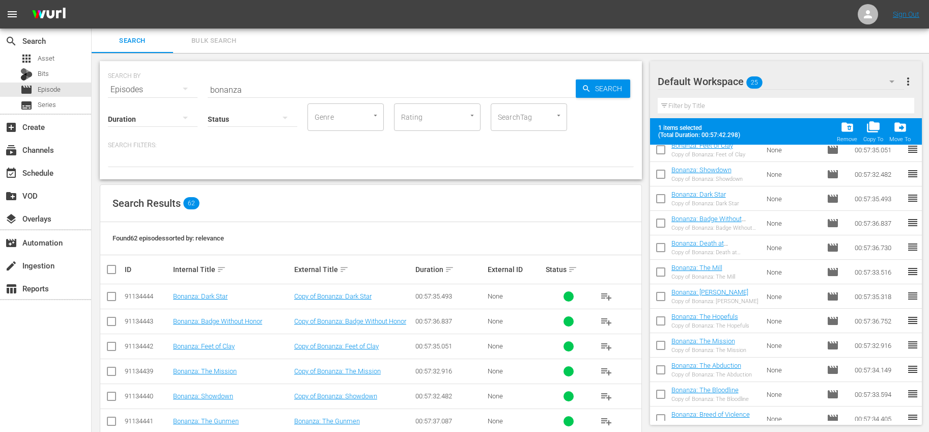
scroll to position [0, 0]
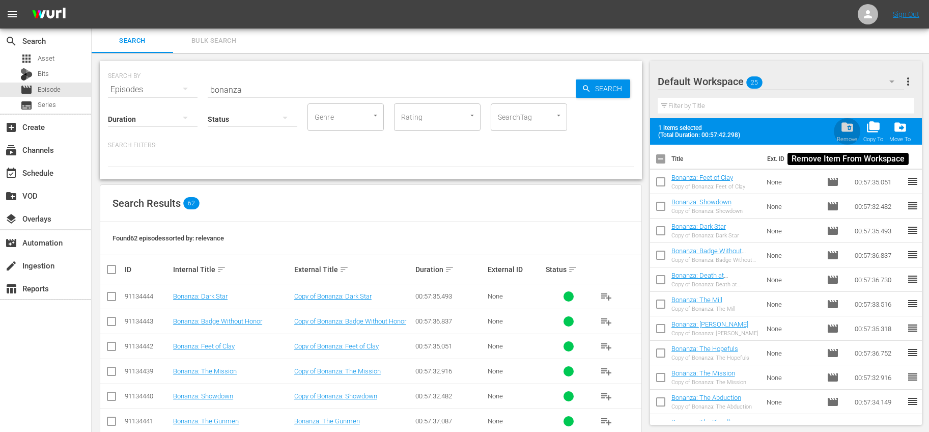
click at [841, 127] on span "folder_delete" at bounding box center [847, 127] width 14 height 14
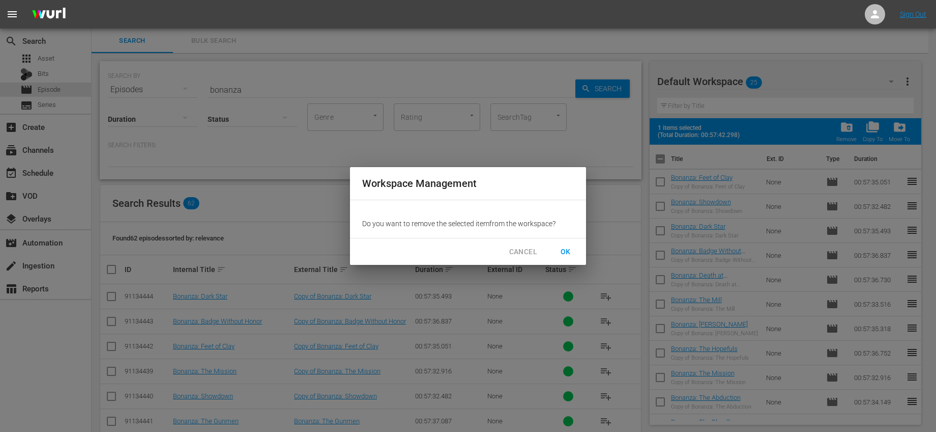
click at [568, 248] on span "OK" at bounding box center [566, 251] width 16 height 13
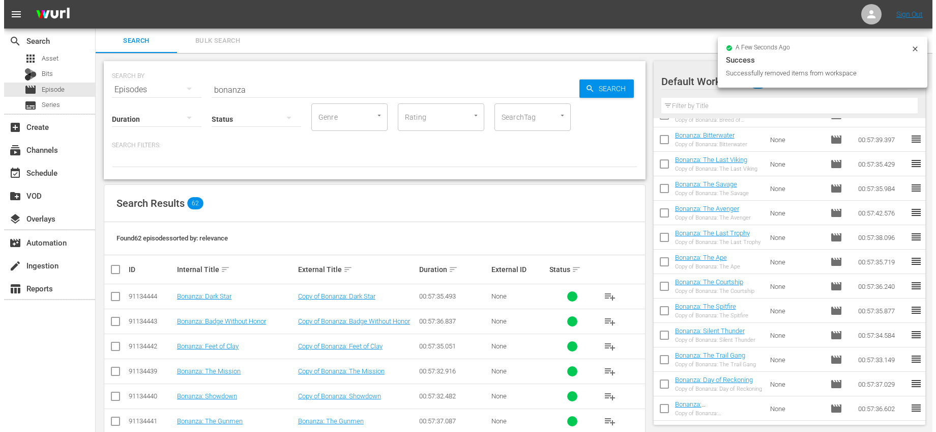
scroll to position [309, 0]
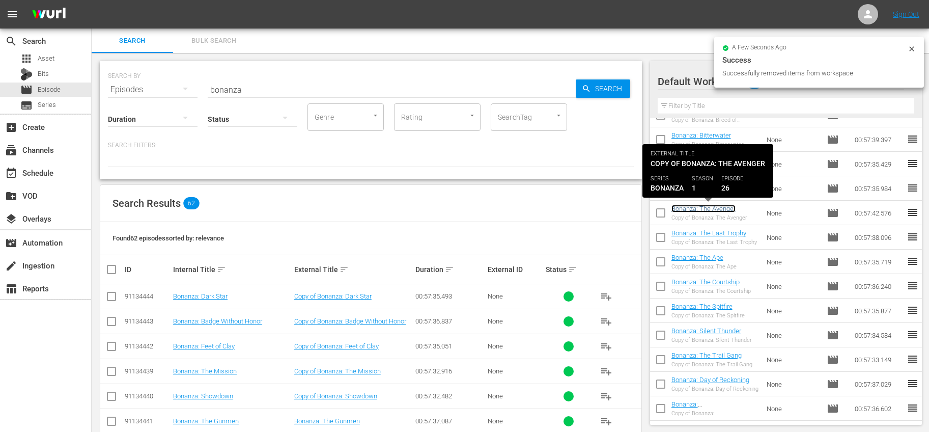
click at [710, 210] on link "Bonanza: The Avenger" at bounding box center [703, 209] width 64 height 8
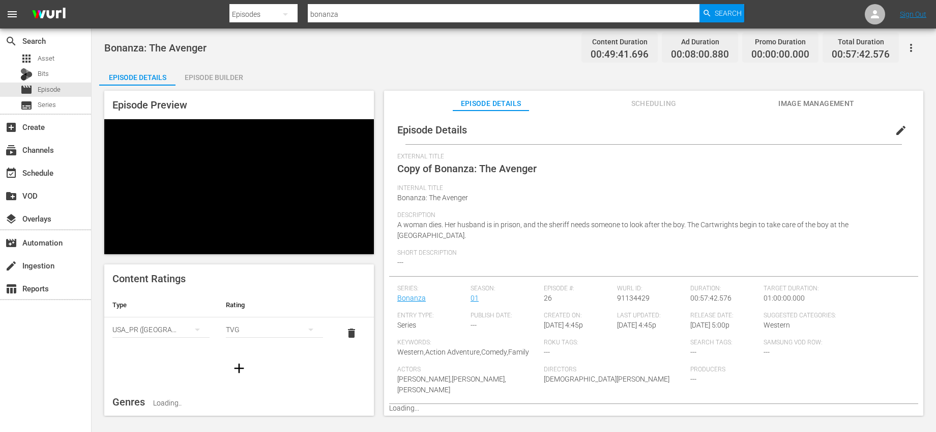
click at [896, 129] on span "edit" at bounding box center [901, 130] width 12 height 12
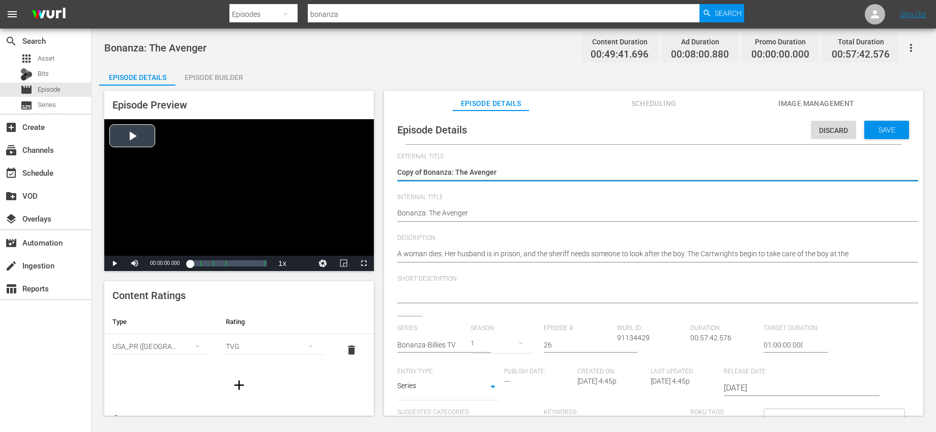
drag, startPoint x: 425, startPoint y: 171, endPoint x: 351, endPoint y: 163, distance: 74.2
click at [352, 163] on div "Episode Preview Video Player is loading. Play Video Play Mute Current Time 00:0…" at bounding box center [514, 254] width 830 height 338
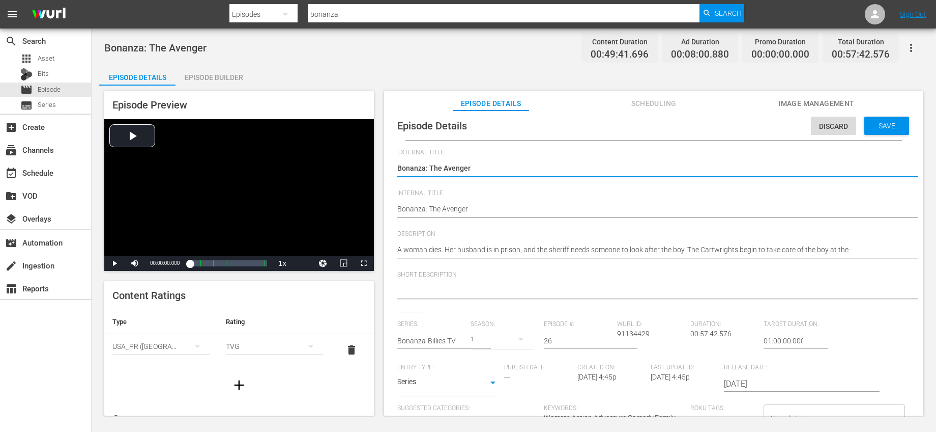
scroll to position [10, 0]
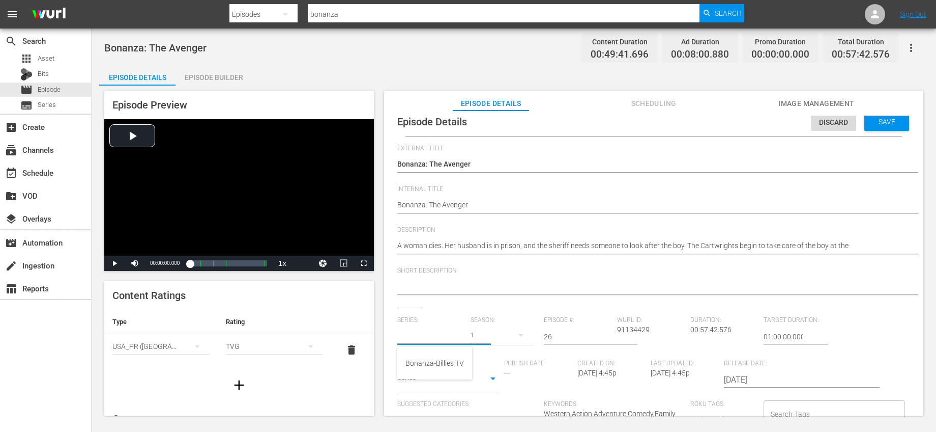
click at [459, 335] on input "text" at bounding box center [431, 336] width 68 height 24
click at [422, 355] on div "Bonanza-Billies TV" at bounding box center [435, 363] width 59 height 24
drag, startPoint x: 557, startPoint y: 334, endPoint x: 523, endPoint y: 334, distance: 34.1
click at [523, 334] on div "Series: Bonanza-Billies TV Season: 1 Episode #: 26 Wurl ID: 91134429 Duration: …" at bounding box center [653, 410] width 513 height 189
click at [875, 126] on div "Save" at bounding box center [887, 121] width 45 height 18
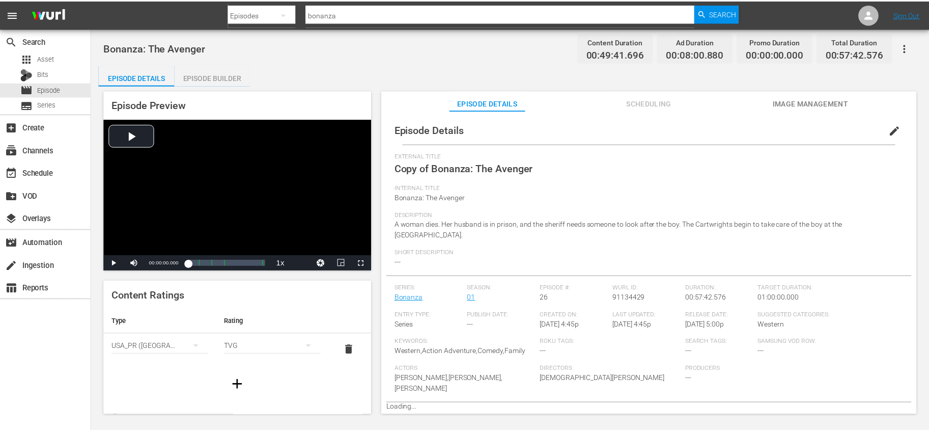
scroll to position [0, 0]
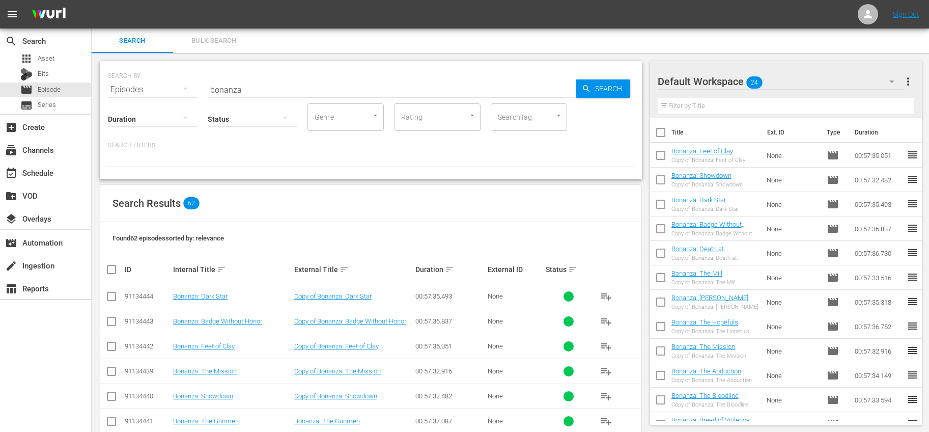
scroll to position [309, 0]
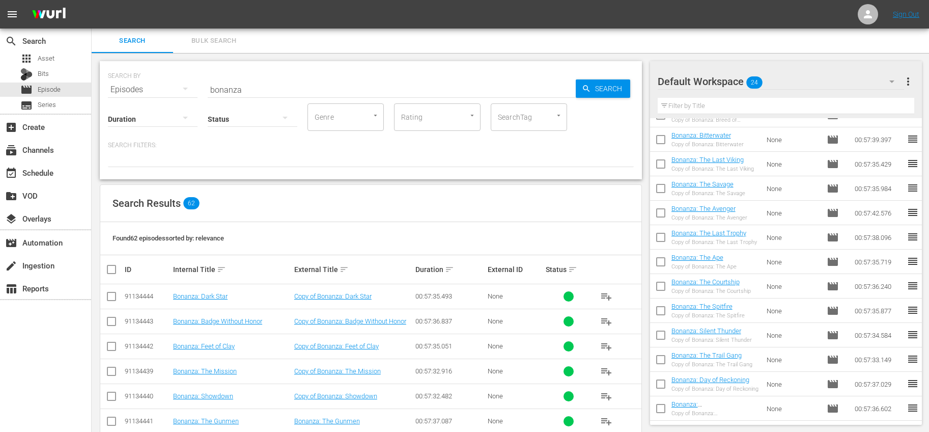
click at [665, 215] on input "checkbox" at bounding box center [660, 214] width 21 height 21
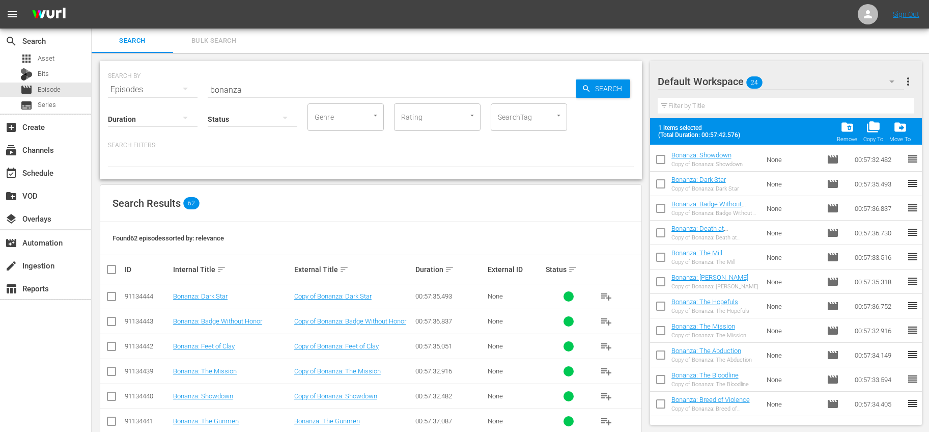
scroll to position [0, 0]
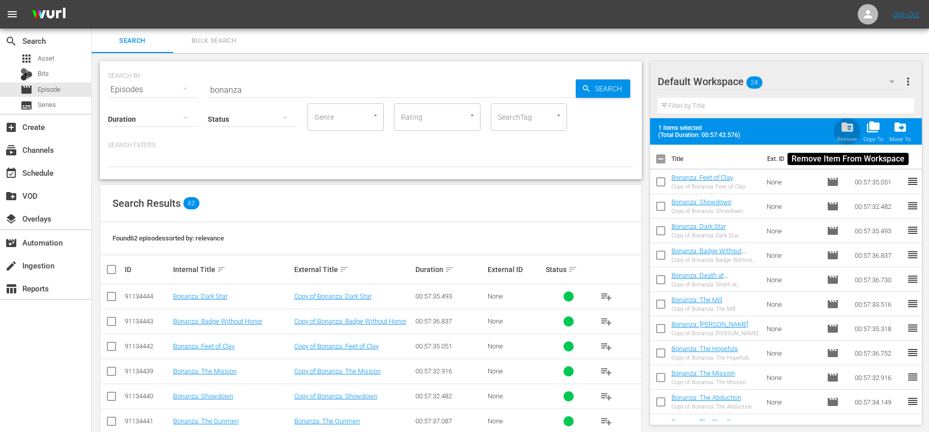
click at [849, 133] on span "folder_delete" at bounding box center [847, 127] width 14 height 14
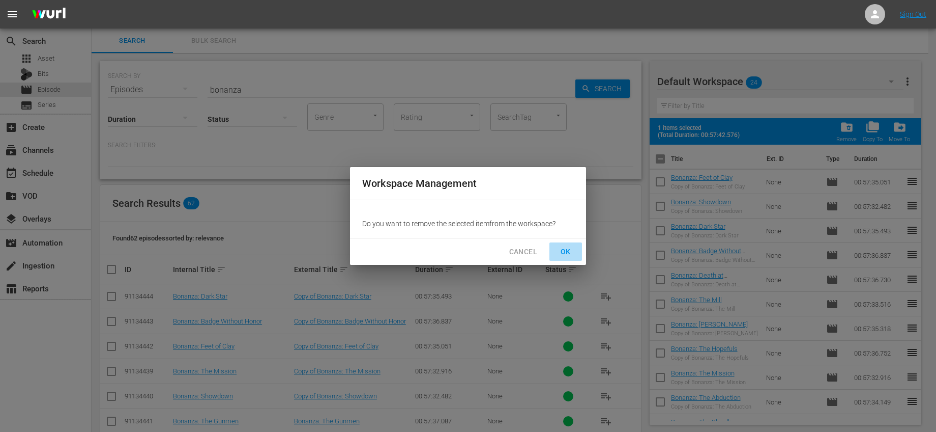
click at [564, 246] on span "OK" at bounding box center [566, 251] width 16 height 13
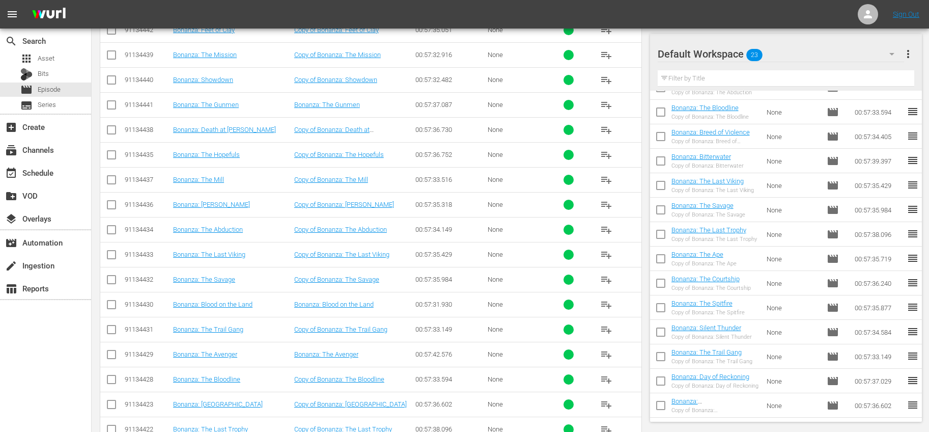
scroll to position [371, 0]
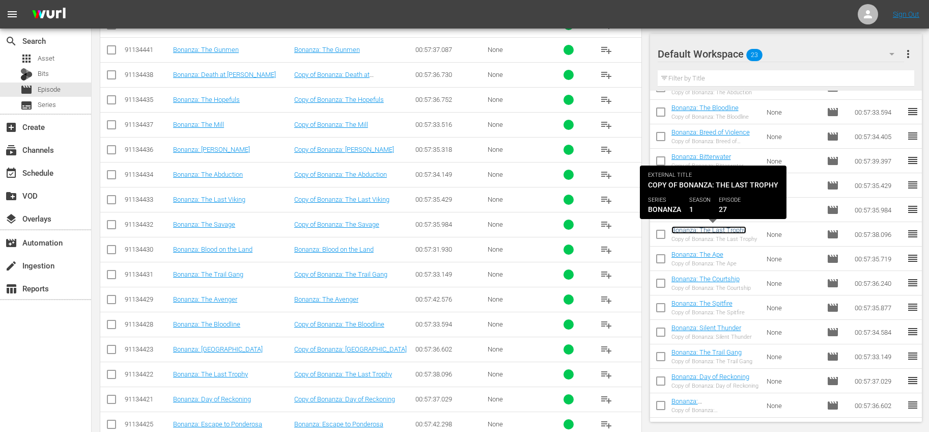
click at [694, 229] on link "Bonanza: The Last Trophy" at bounding box center [708, 230] width 75 height 8
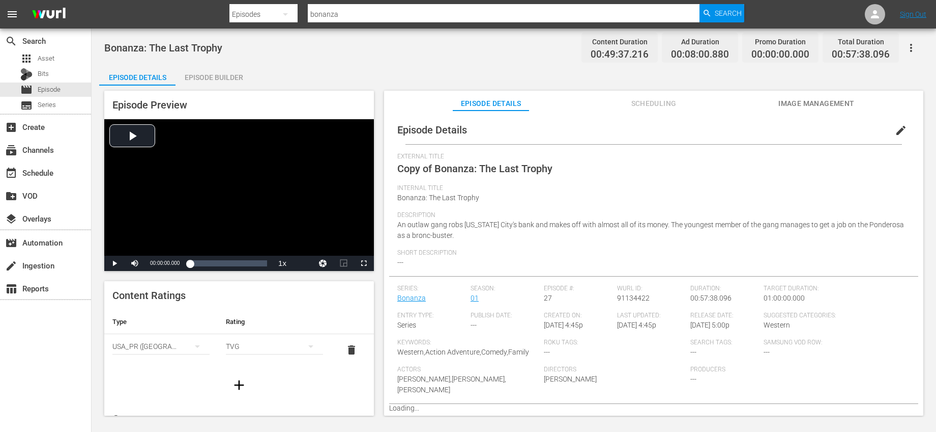
click at [895, 130] on span "edit" at bounding box center [901, 130] width 12 height 12
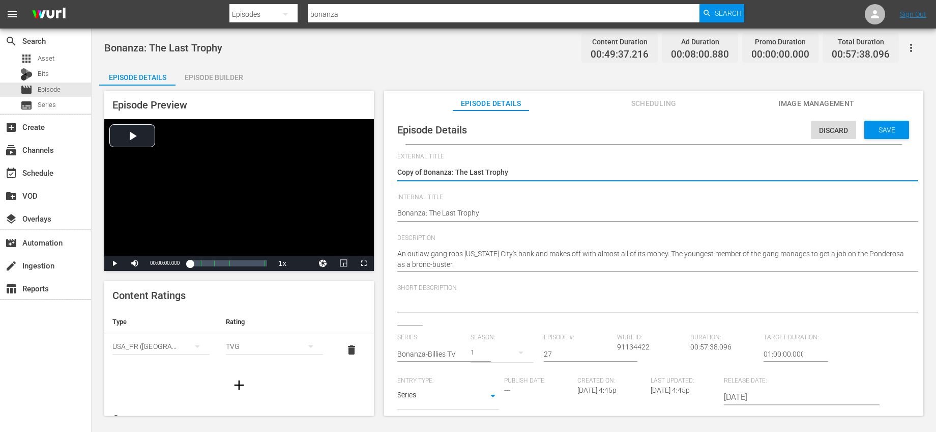
drag, startPoint x: 425, startPoint y: 169, endPoint x: 379, endPoint y: 166, distance: 46.4
click at [379, 166] on div "Episode Preview Video Player is loading. Play Video Play Mute Current Time 00:0…" at bounding box center [514, 254] width 830 height 338
click at [454, 351] on input "text" at bounding box center [431, 353] width 68 height 24
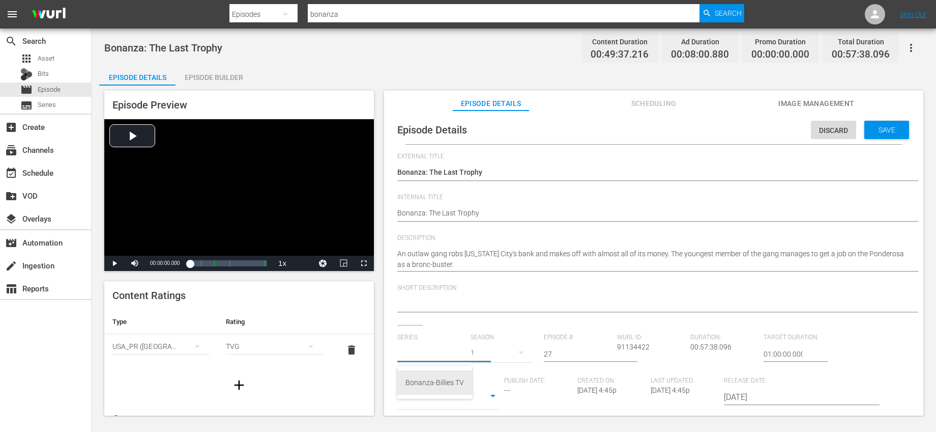
click at [432, 380] on div "Bonanza-Billies TV" at bounding box center [435, 382] width 59 height 24
click at [557, 349] on input "27" at bounding box center [578, 353] width 68 height 24
click at [558, 351] on input "27" at bounding box center [578, 353] width 68 height 24
click at [583, 323] on div "Short Description" at bounding box center [653, 304] width 513 height 41
click at [879, 135] on div "Save" at bounding box center [887, 130] width 45 height 18
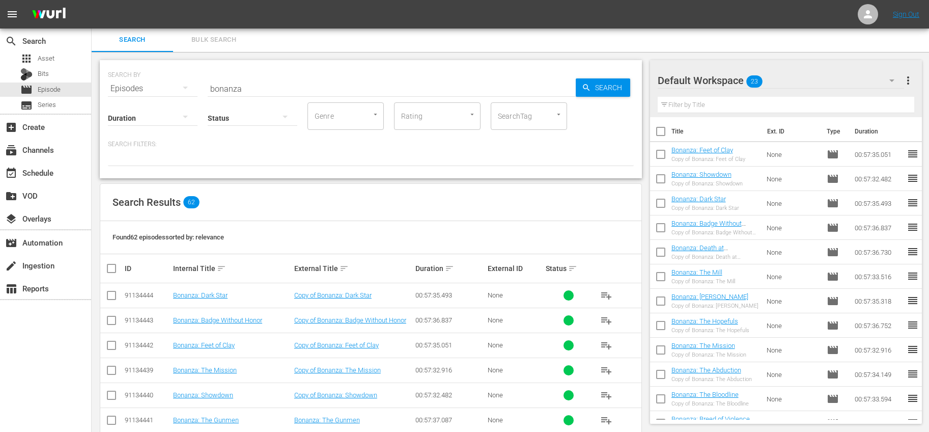
scroll to position [284, 0]
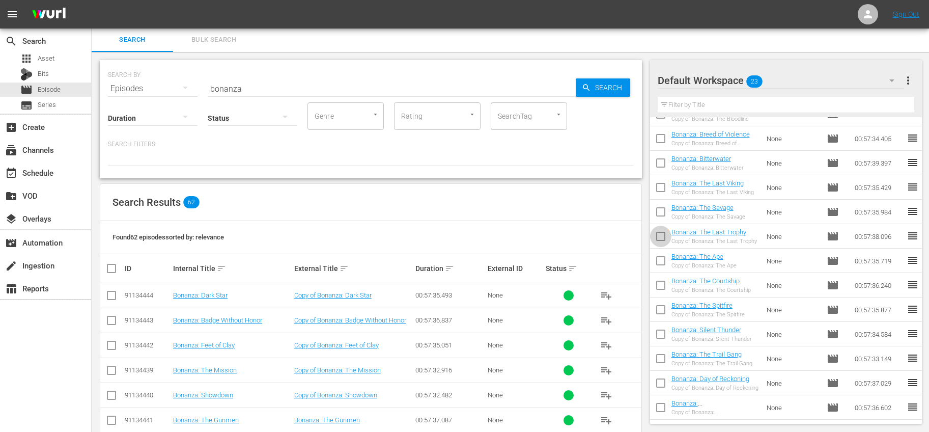
click at [659, 234] on input "checkbox" at bounding box center [660, 237] width 21 height 21
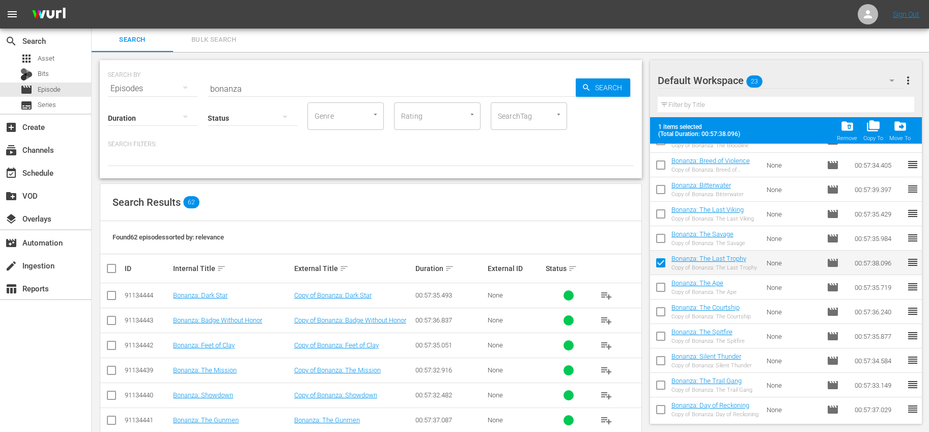
scroll to position [0, 0]
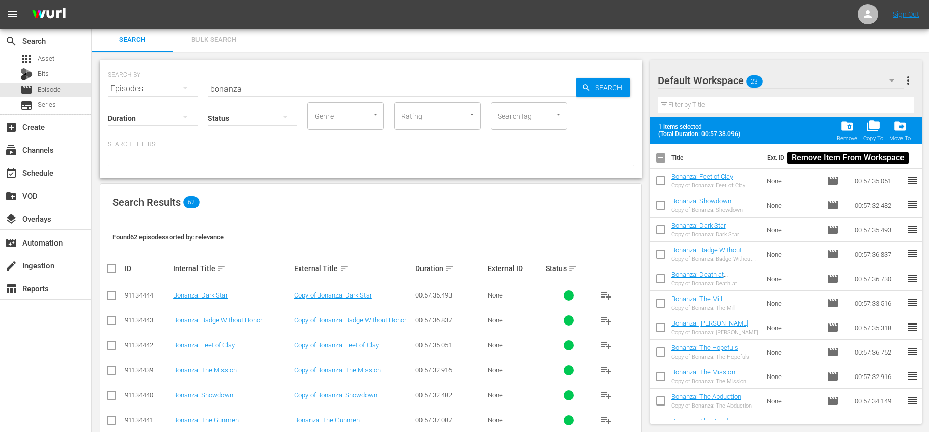
click at [843, 123] on span "folder_delete" at bounding box center [847, 126] width 14 height 14
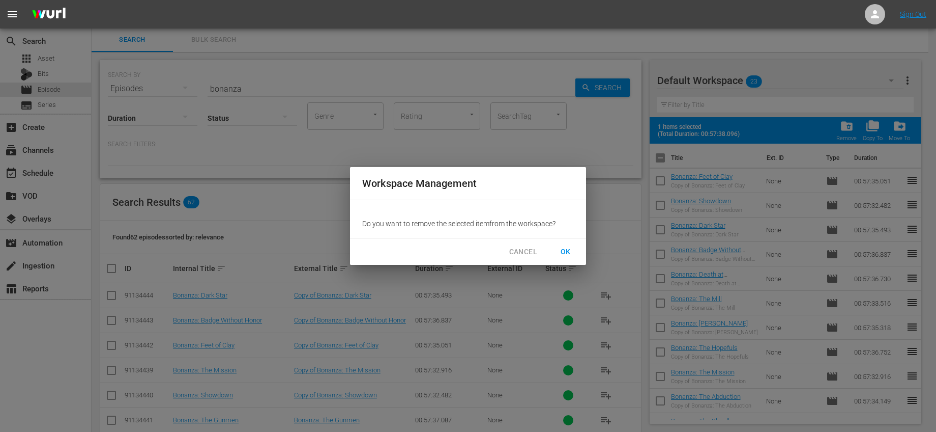
click at [567, 248] on span "OK" at bounding box center [566, 251] width 16 height 13
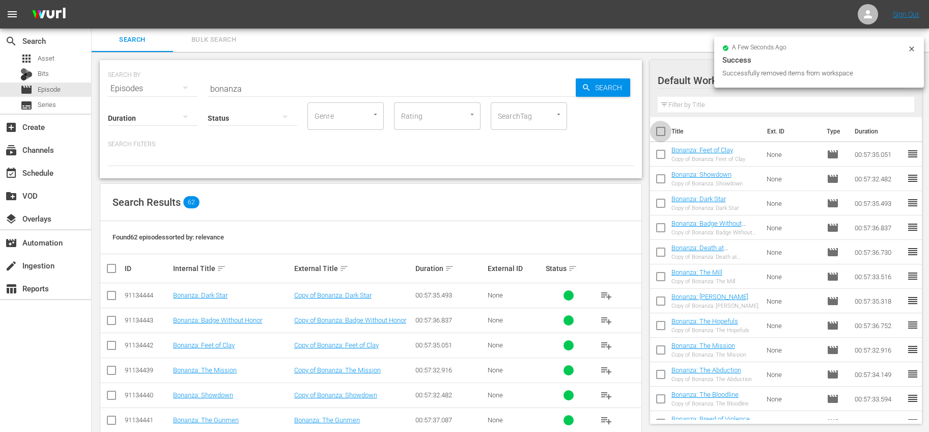
click at [656, 129] on input "checkbox" at bounding box center [660, 133] width 21 height 21
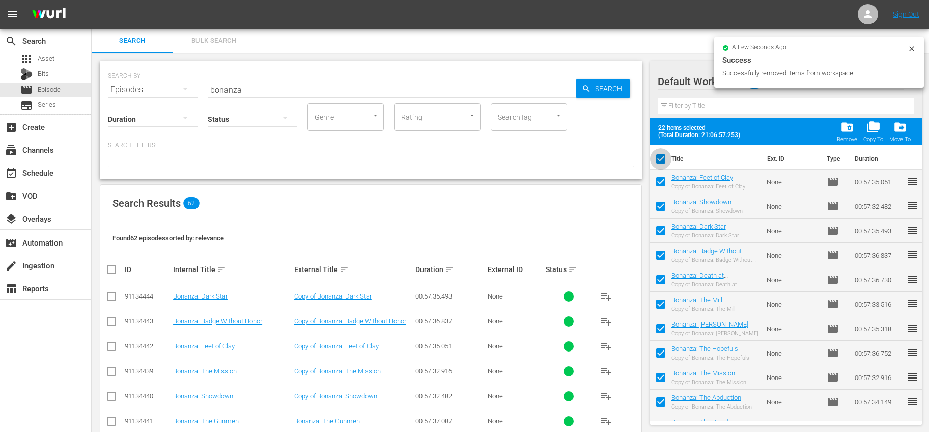
click at [661, 160] on input "checkbox" at bounding box center [660, 160] width 21 height 21
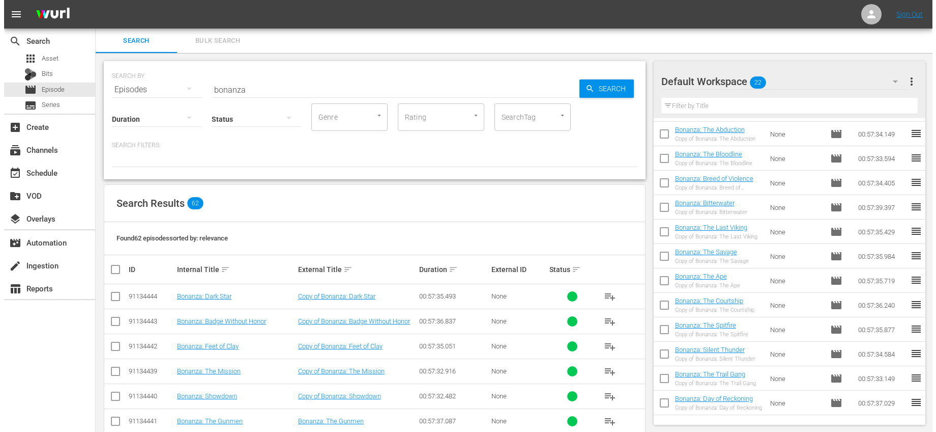
scroll to position [260, 0]
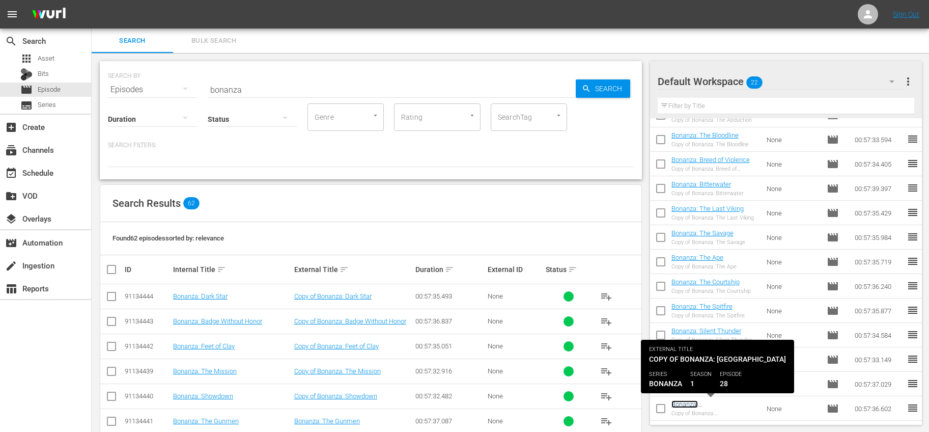
click at [717, 404] on link "Bonanza: [GEOGRAPHIC_DATA]" at bounding box center [702, 407] width 62 height 15
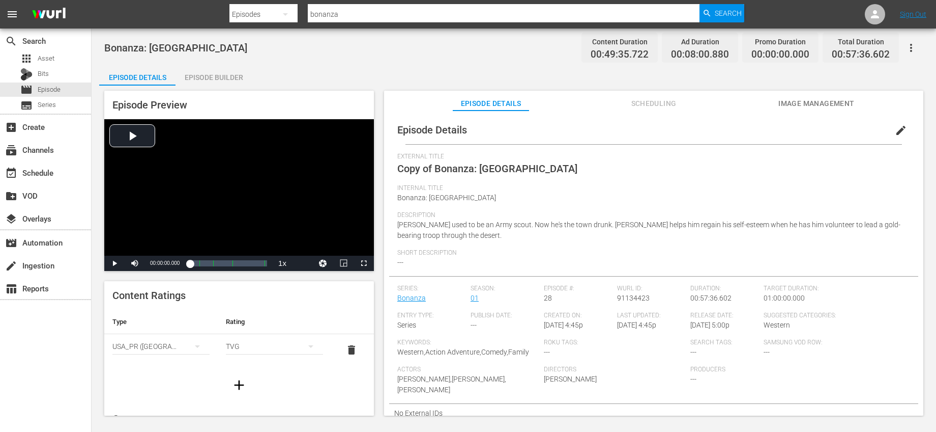
click at [896, 127] on span "edit" at bounding box center [901, 130] width 12 height 12
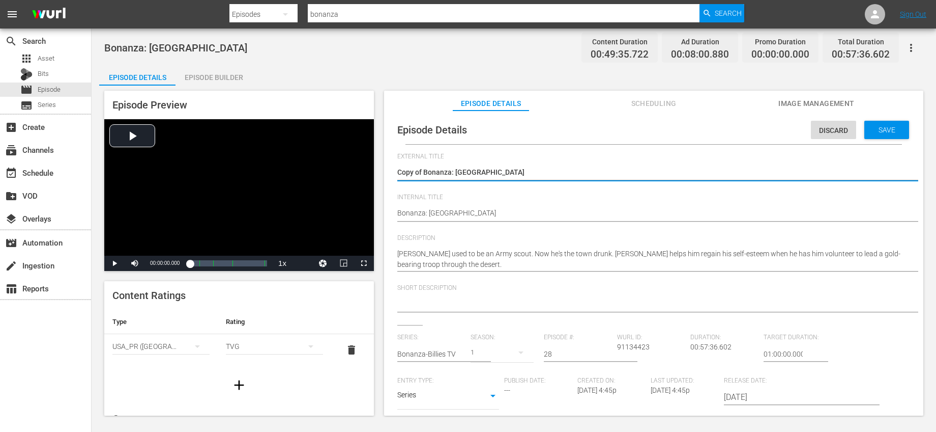
drag, startPoint x: 426, startPoint y: 169, endPoint x: 390, endPoint y: 170, distance: 35.6
click at [390, 170] on div "Episode Details Discard Save External Title Copy of Bonanza: San Francisco Copy…" at bounding box center [653, 337] width 529 height 442
click at [423, 168] on textarea "Copy of Bonanza: San Francisco" at bounding box center [651, 173] width 508 height 12
drag, startPoint x: 424, startPoint y: 168, endPoint x: 400, endPoint y: 169, distance: 24.4
click at [401, 169] on textarea "Copy of Bonanza: San Francisco" at bounding box center [651, 173] width 508 height 12
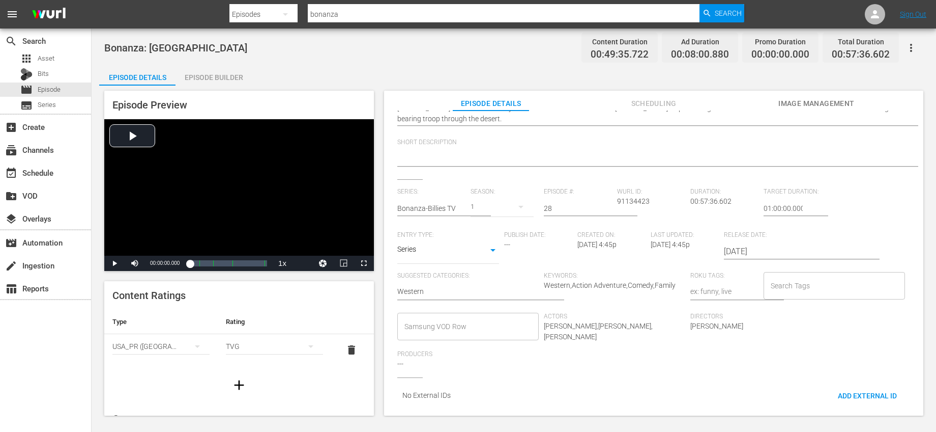
scroll to position [146, 0]
click at [439, 202] on input "text" at bounding box center [431, 208] width 68 height 24
click at [432, 224] on div "Bonanza-Billies TV" at bounding box center [435, 228] width 59 height 24
click at [563, 201] on input "28" at bounding box center [578, 208] width 68 height 24
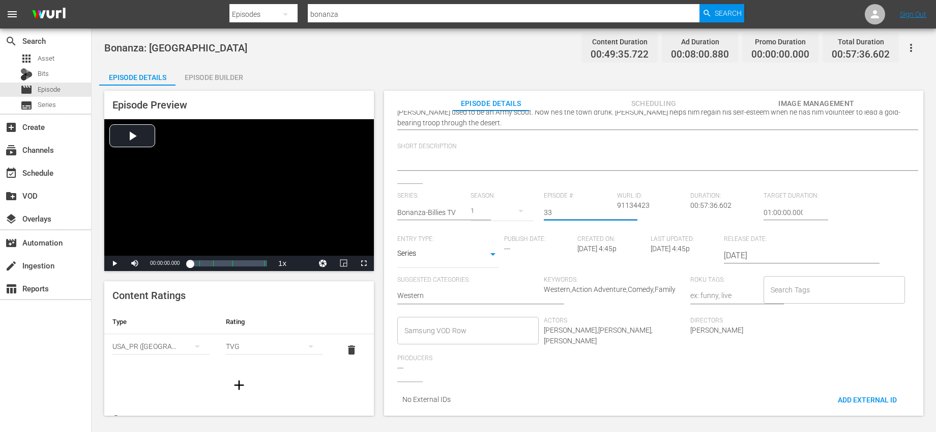
scroll to position [8, 0]
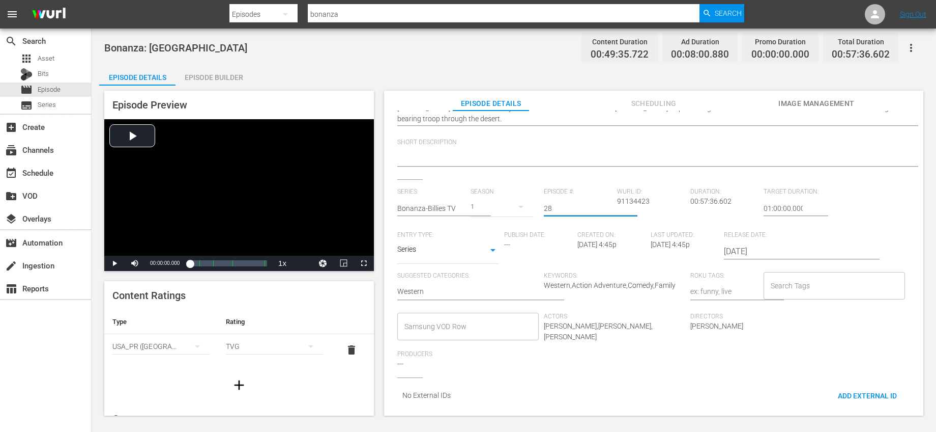
click at [655, 172] on div "External Title Copy of Bonanza: San Francisco Copy of Bonanza: San Francisco In…" at bounding box center [653, 209] width 513 height 405
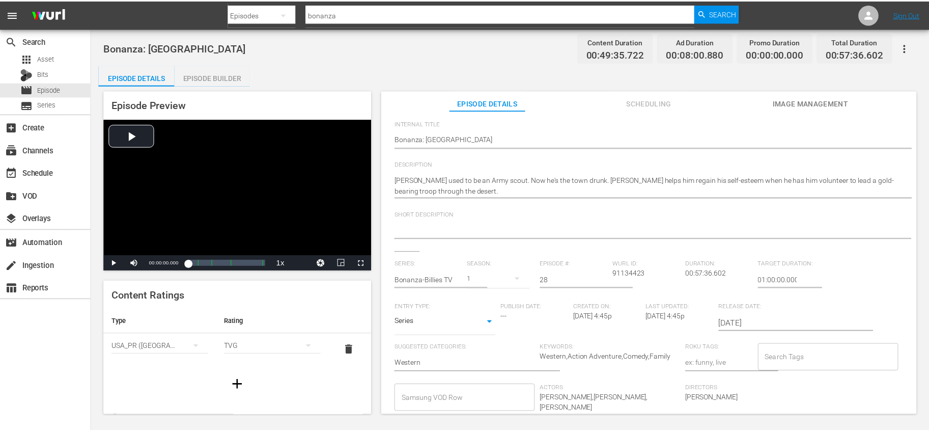
scroll to position [0, 0]
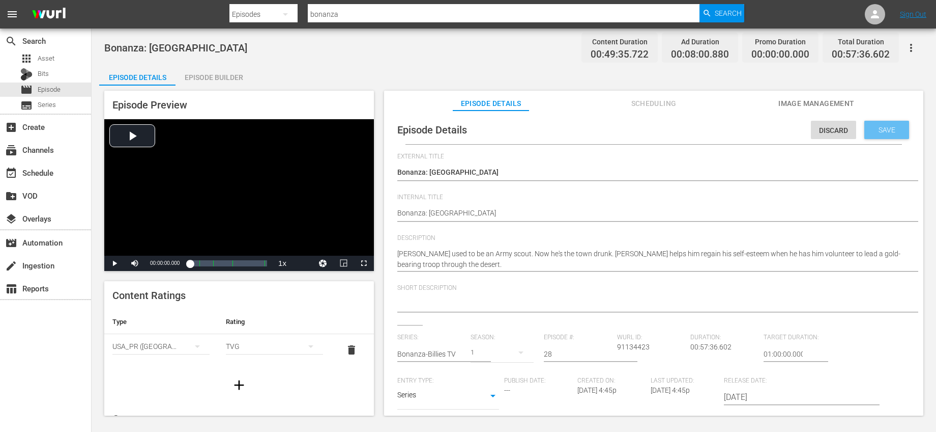
click at [871, 133] on span "Save" at bounding box center [887, 130] width 33 height 8
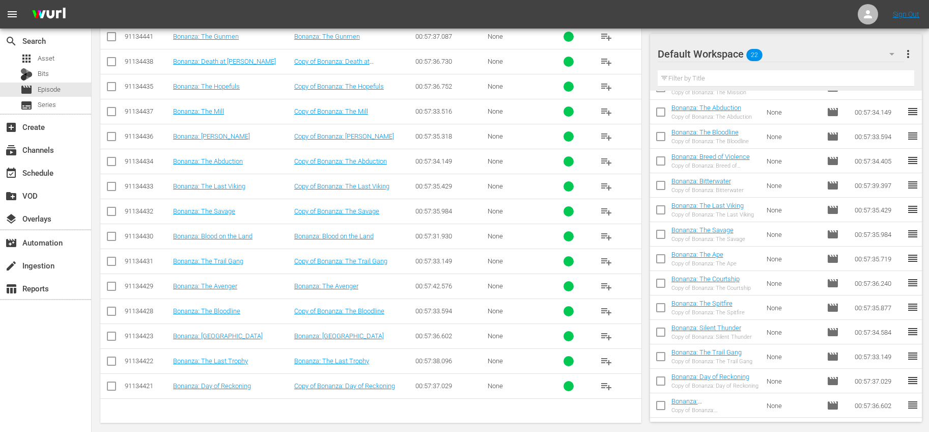
scroll to position [394, 0]
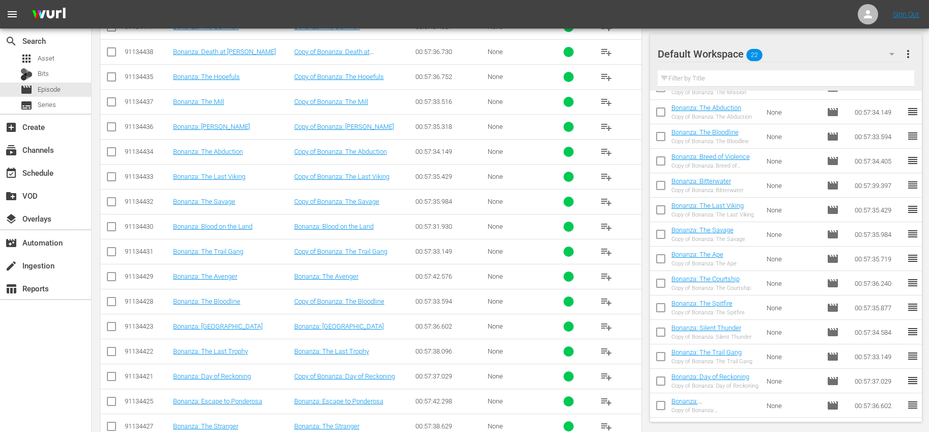
click at [657, 402] on input "checkbox" at bounding box center [660, 406] width 21 height 21
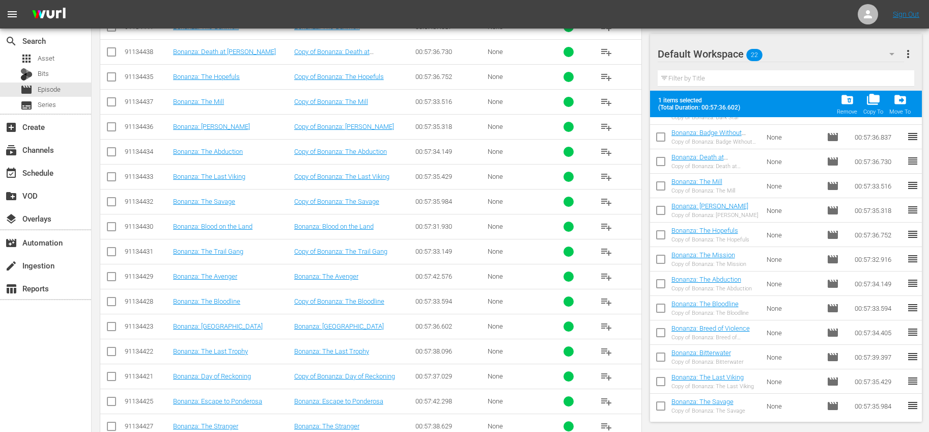
scroll to position [0, 0]
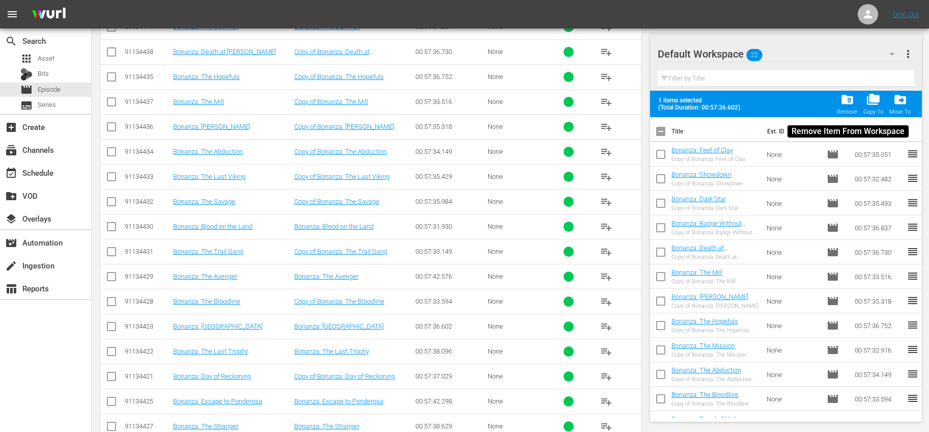
click at [846, 99] on span "folder_delete" at bounding box center [847, 100] width 14 height 14
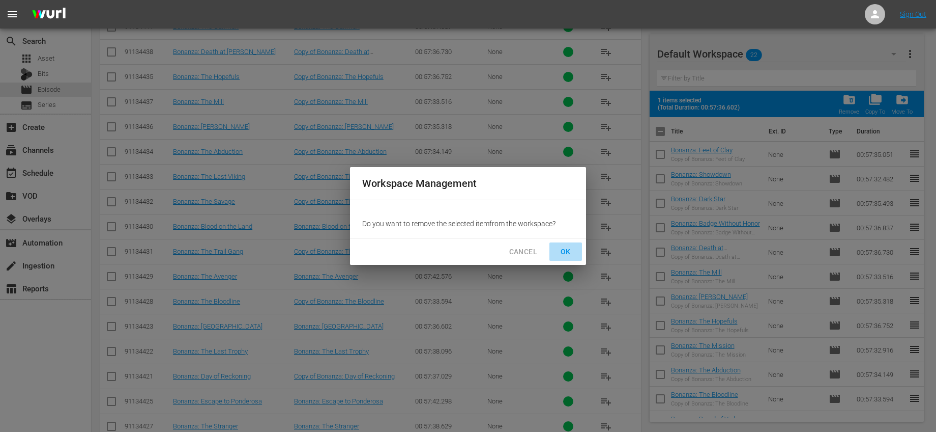
click at [562, 246] on span "OK" at bounding box center [566, 251] width 16 height 13
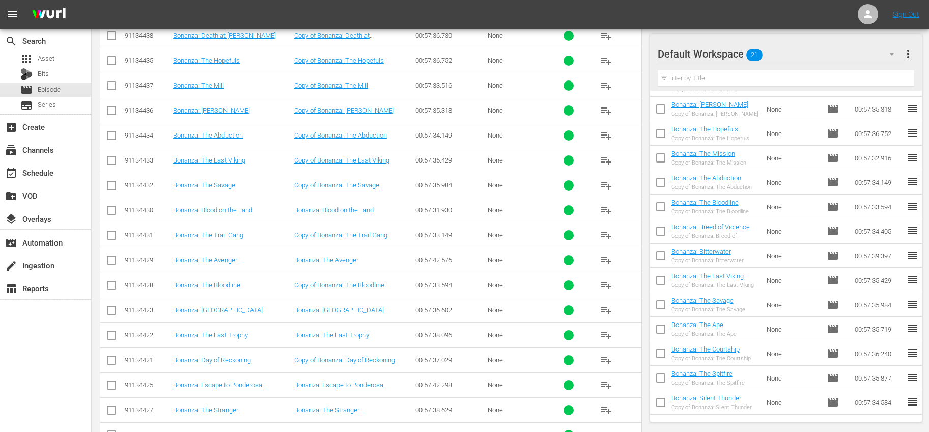
scroll to position [167, 0]
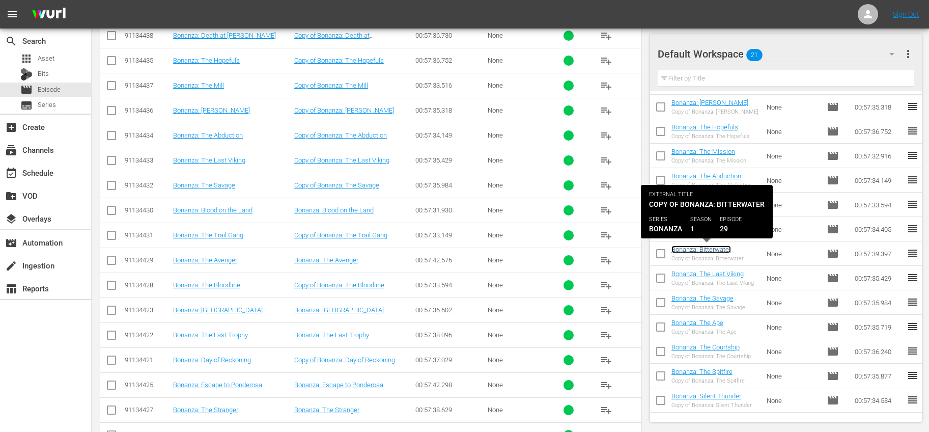
click at [711, 248] on link "Bonanza: Bitterwater" at bounding box center [701, 249] width 60 height 8
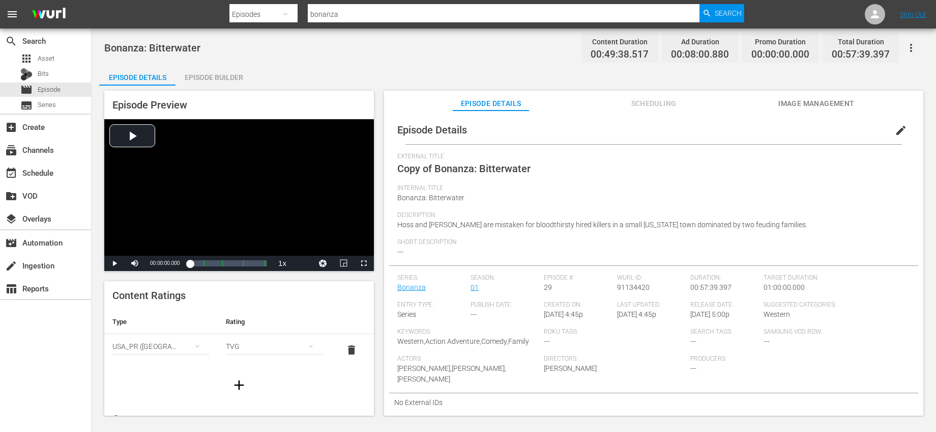
click at [895, 129] on span "edit" at bounding box center [901, 130] width 12 height 12
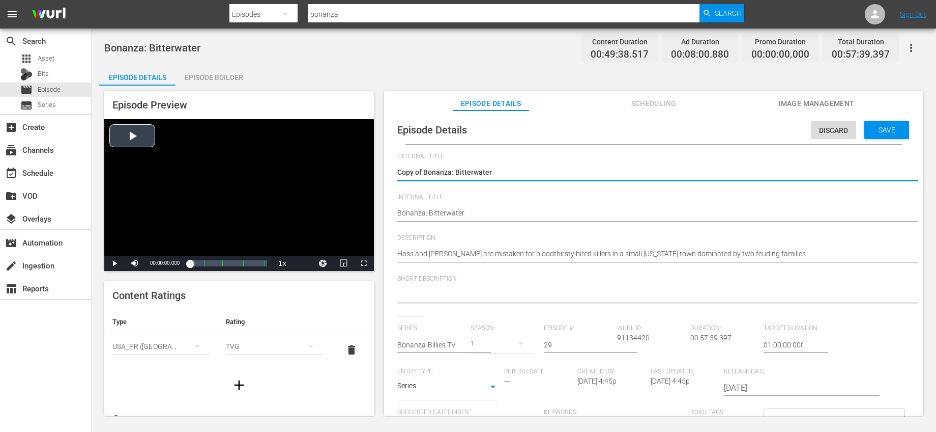
drag, startPoint x: 425, startPoint y: 171, endPoint x: 332, endPoint y: 162, distance: 93.1
click at [332, 162] on div "Episode Preview Video Player is loading. Play Video Play Mute Current Time 00:0…" at bounding box center [514, 254] width 830 height 338
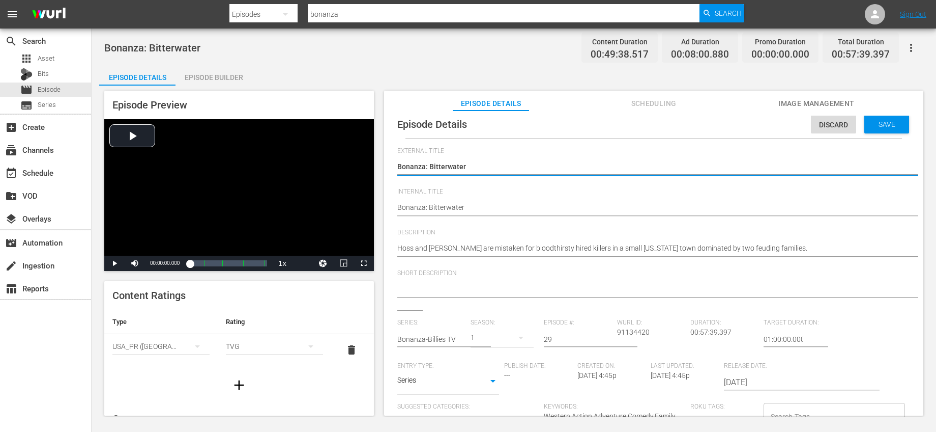
scroll to position [10, 0]
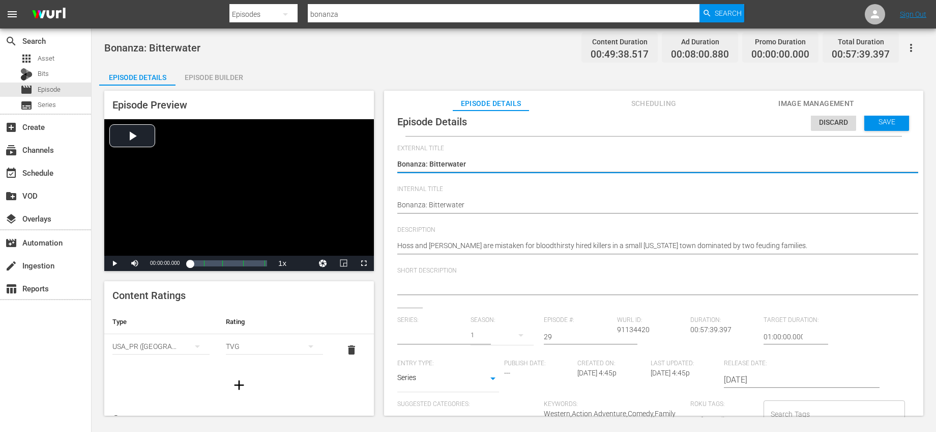
click at [444, 335] on input "text" at bounding box center [431, 336] width 68 height 24
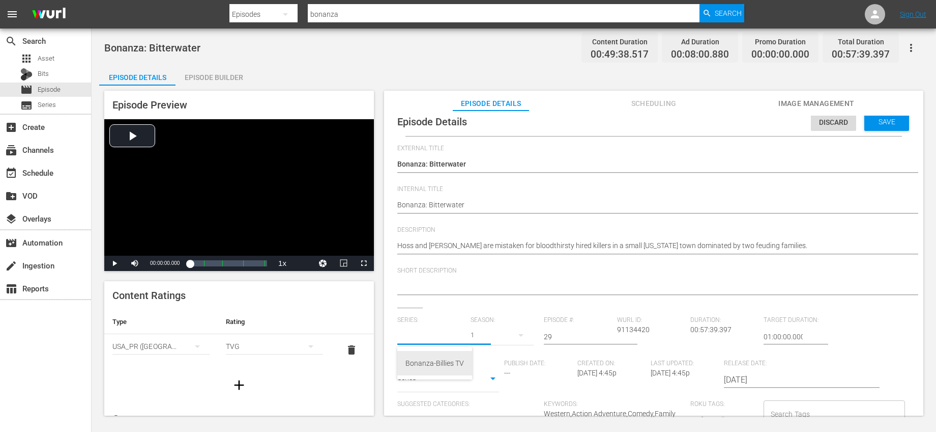
click at [433, 361] on div "Bonanza-Billies TV" at bounding box center [435, 363] width 59 height 24
click at [557, 334] on input "29" at bounding box center [578, 336] width 68 height 24
click at [585, 303] on div "Short Description" at bounding box center [653, 287] width 513 height 41
click at [879, 125] on div "Save" at bounding box center [887, 121] width 45 height 18
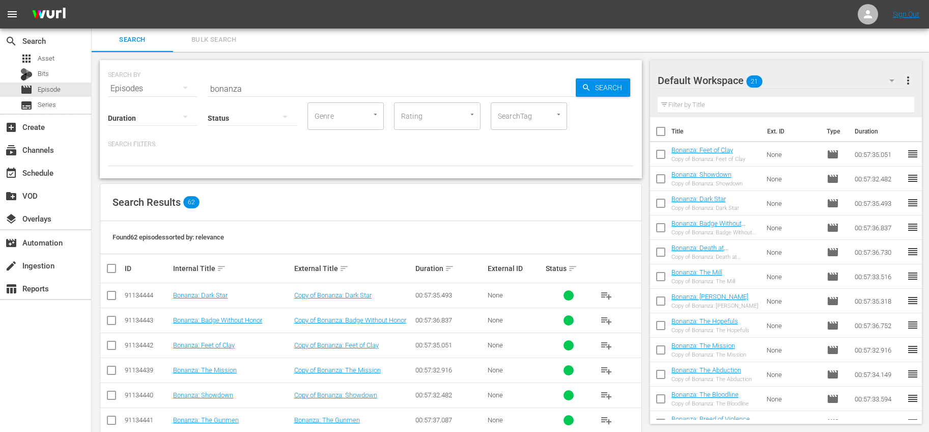
scroll to position [236, 0]
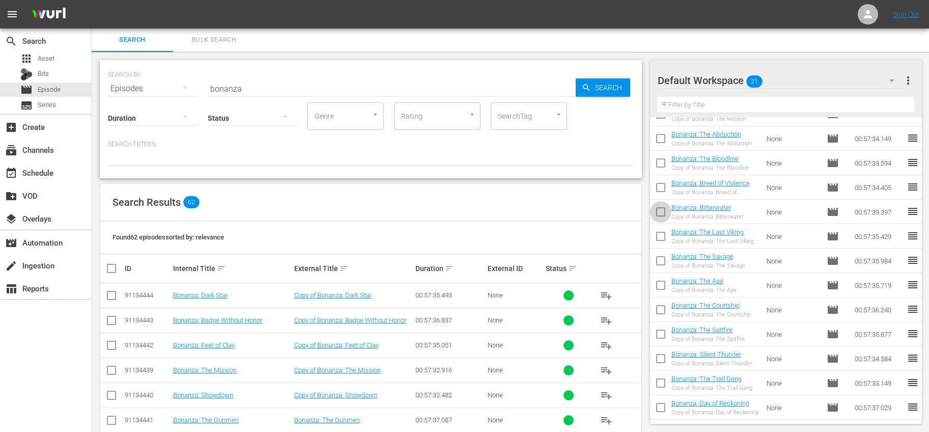
click at [658, 208] on input "checkbox" at bounding box center [660, 213] width 21 height 21
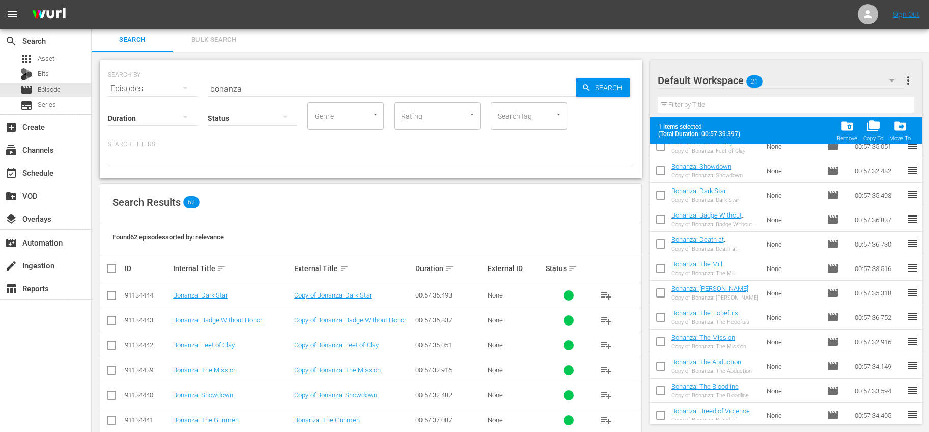
scroll to position [0, 0]
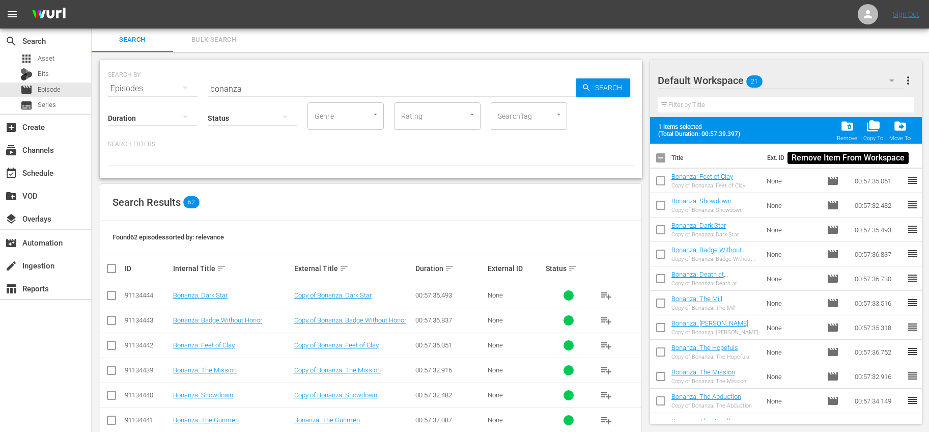
click at [851, 127] on span "folder_delete" at bounding box center [847, 126] width 14 height 14
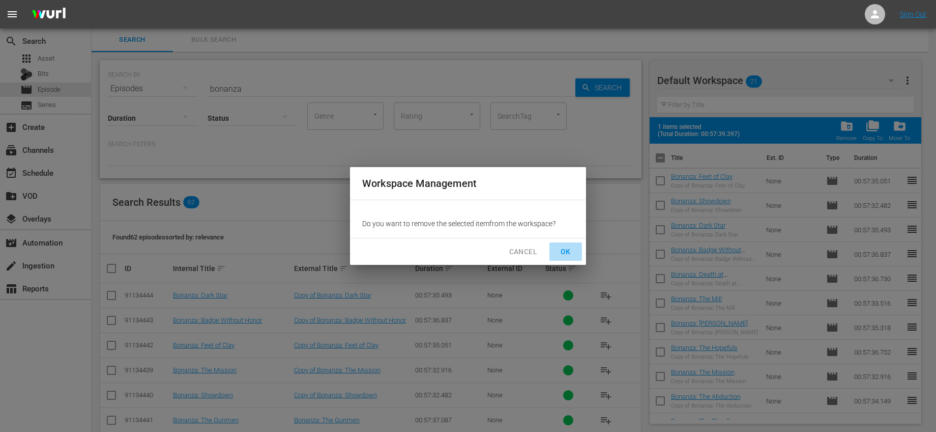
click at [562, 248] on span "OK" at bounding box center [566, 251] width 16 height 13
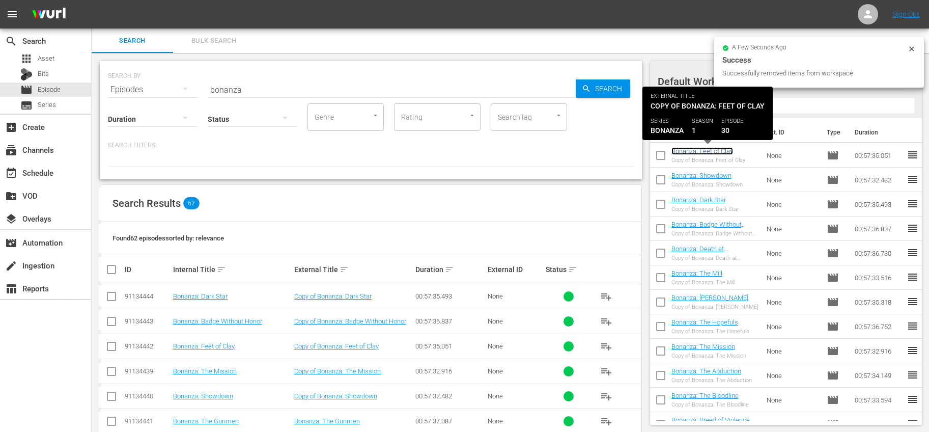
click at [712, 150] on link "Bonanza: Feet of Clay" at bounding box center [702, 151] width 62 height 8
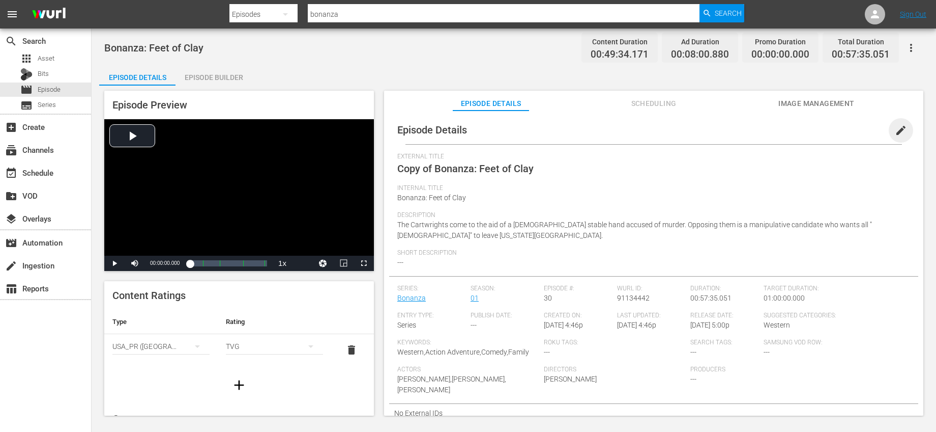
click at [895, 128] on span "edit" at bounding box center [901, 130] width 12 height 12
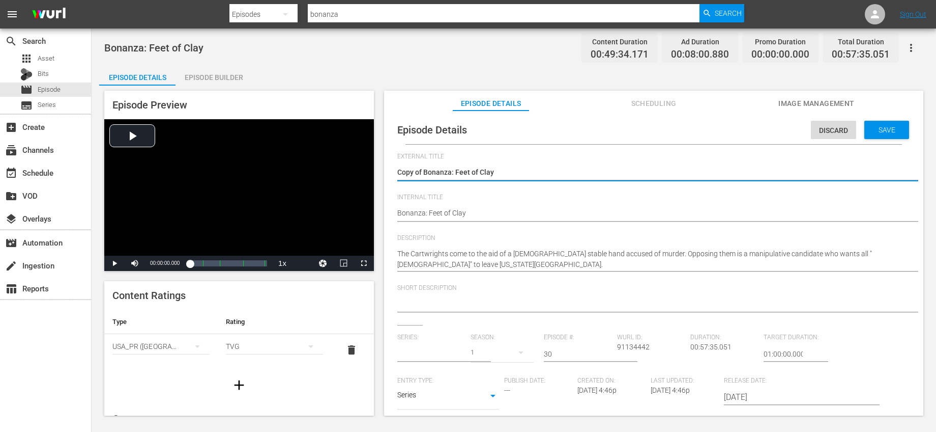
click at [426, 353] on input "text" at bounding box center [431, 353] width 68 height 24
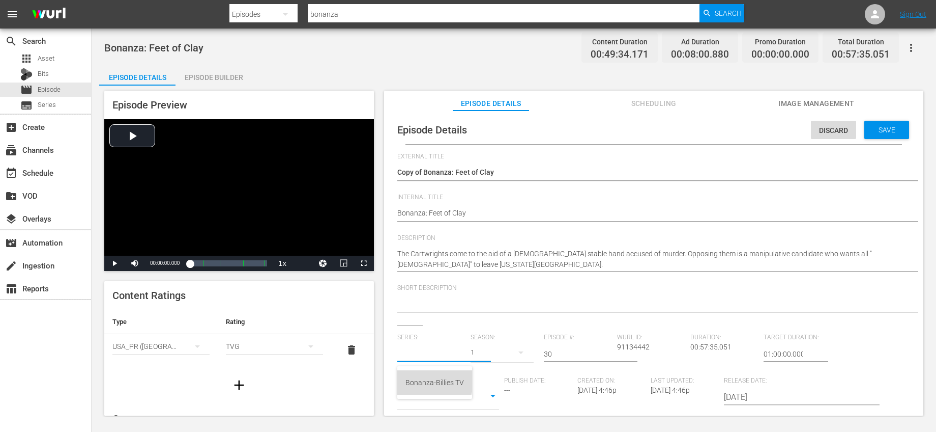
click at [432, 378] on div "Bonanza-Billies TV" at bounding box center [435, 382] width 59 height 24
click at [560, 353] on input "30" at bounding box center [578, 353] width 68 height 24
click at [580, 325] on div "External Title Copy of Bonanza: Feet of Clay Copy of Bonanza: Feet of Clay Inte…" at bounding box center [653, 355] width 513 height 405
click at [895, 133] on div "Save" at bounding box center [887, 130] width 45 height 18
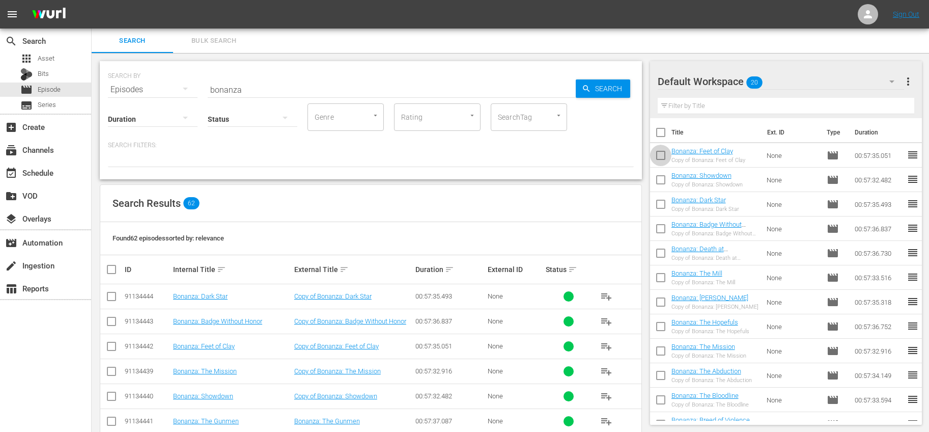
drag, startPoint x: 660, startPoint y: 152, endPoint x: 668, endPoint y: 148, distance: 8.7
click at [660, 152] on input "checkbox" at bounding box center [660, 157] width 21 height 21
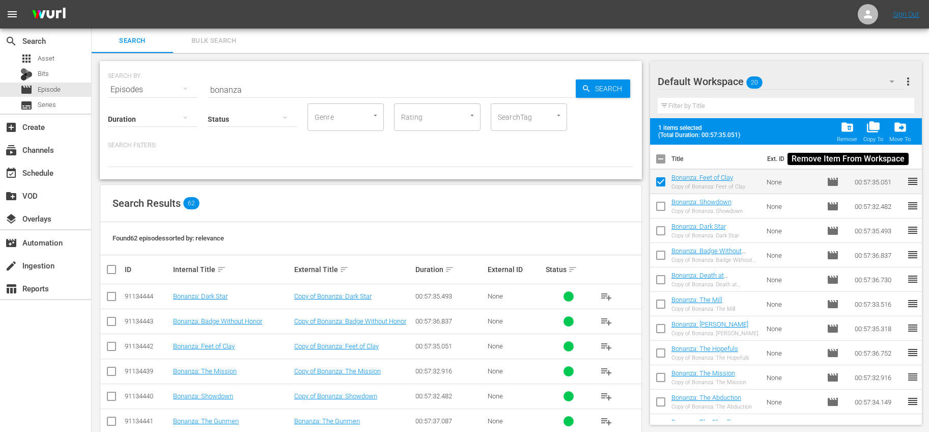
click at [840, 132] on div "folder_delete Remove" at bounding box center [847, 131] width 20 height 22
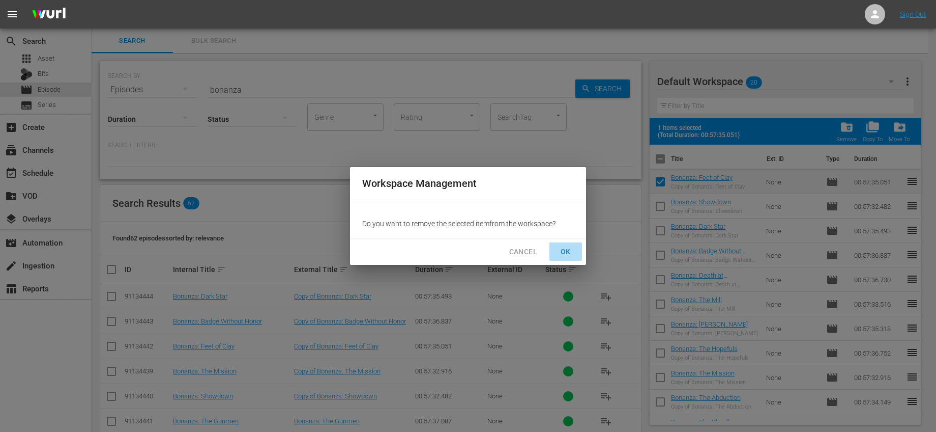
click at [565, 246] on span "OK" at bounding box center [566, 251] width 16 height 13
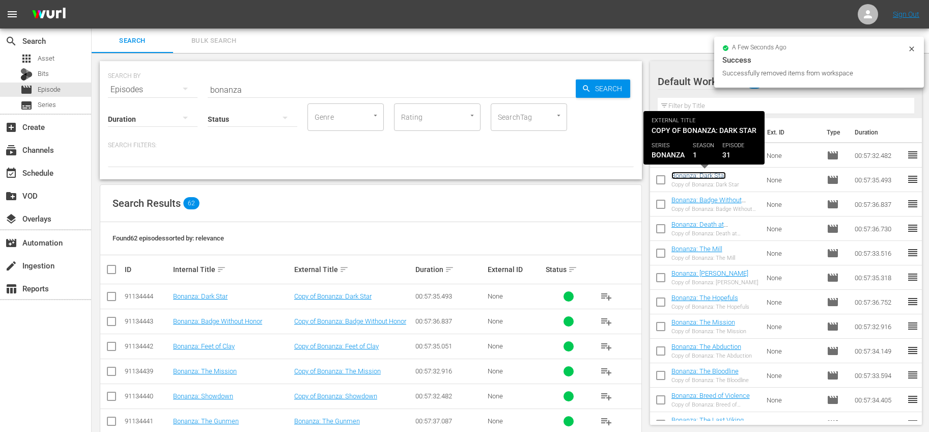
click at [709, 175] on link "Bonanza: Dark Star" at bounding box center [698, 175] width 54 height 8
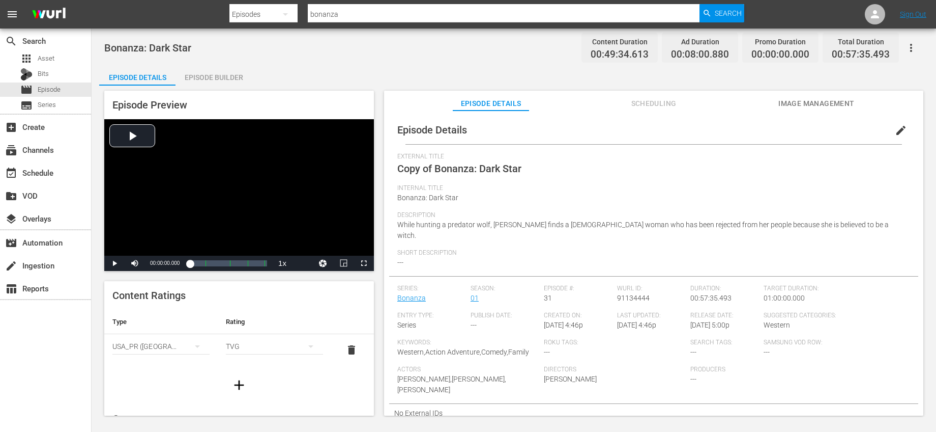
click at [895, 130] on span "edit" at bounding box center [901, 130] width 12 height 12
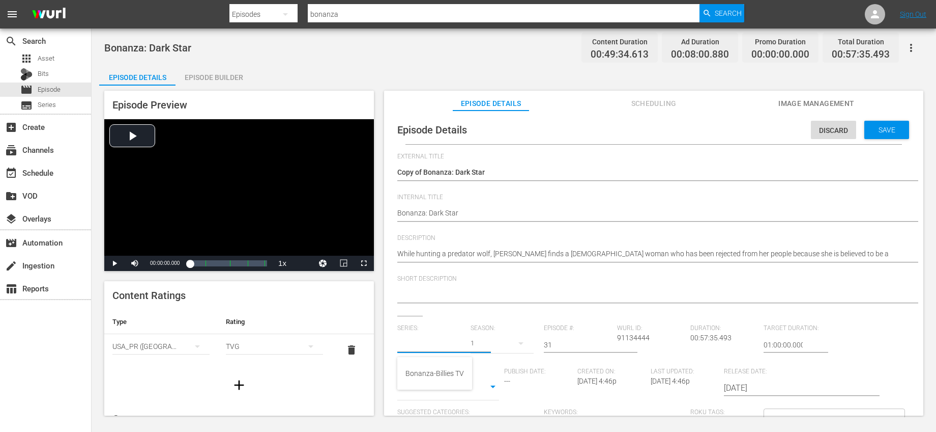
click at [443, 340] on input "text" at bounding box center [431, 344] width 68 height 24
click at [440, 373] on div "Bonanza-Billies TV" at bounding box center [435, 373] width 59 height 24
type input "Bonanza-Billies TV"
click at [559, 342] on input "31" at bounding box center [578, 344] width 68 height 24
type input "37"
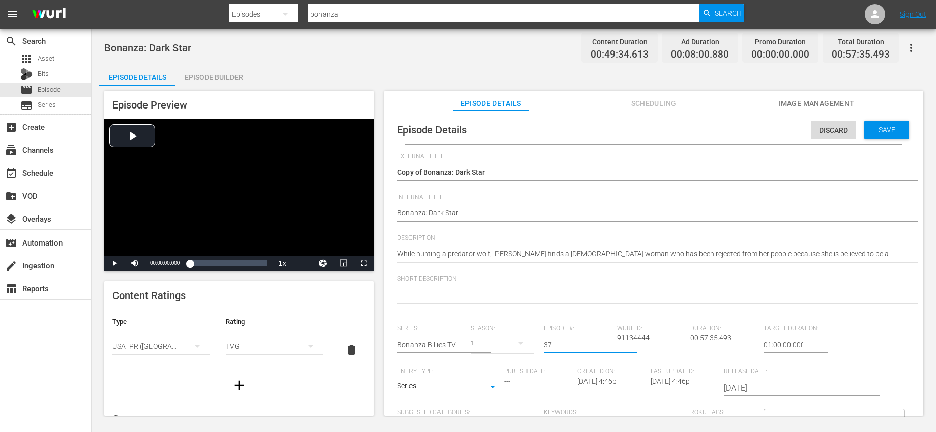
click at [576, 306] on div at bounding box center [651, 295] width 508 height 24
click at [890, 130] on span "Save" at bounding box center [887, 130] width 33 height 8
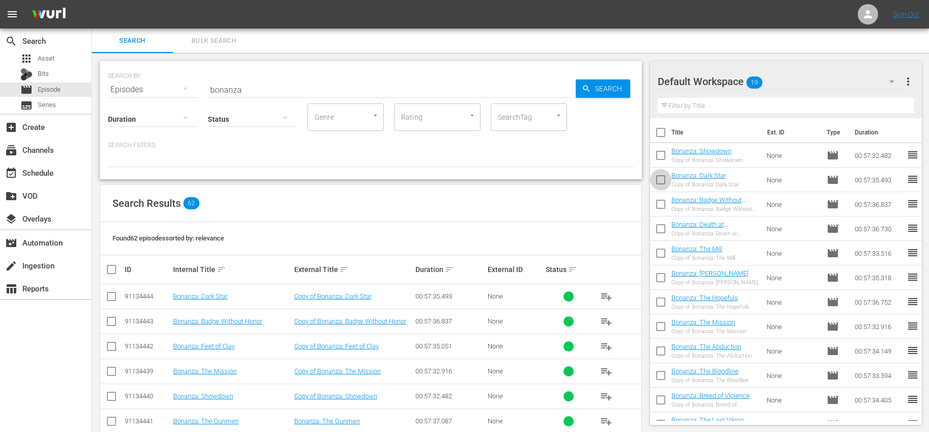
click at [661, 177] on input "checkbox" at bounding box center [660, 181] width 21 height 21
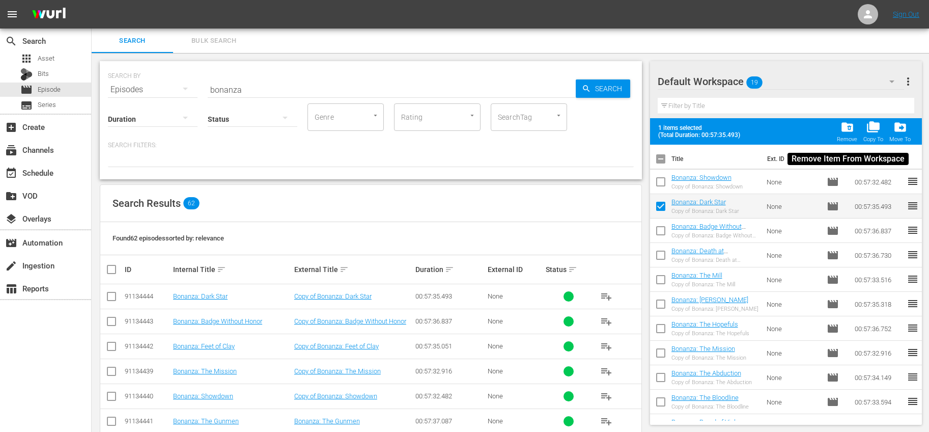
click at [848, 127] on span "folder_delete" at bounding box center [847, 127] width 14 height 14
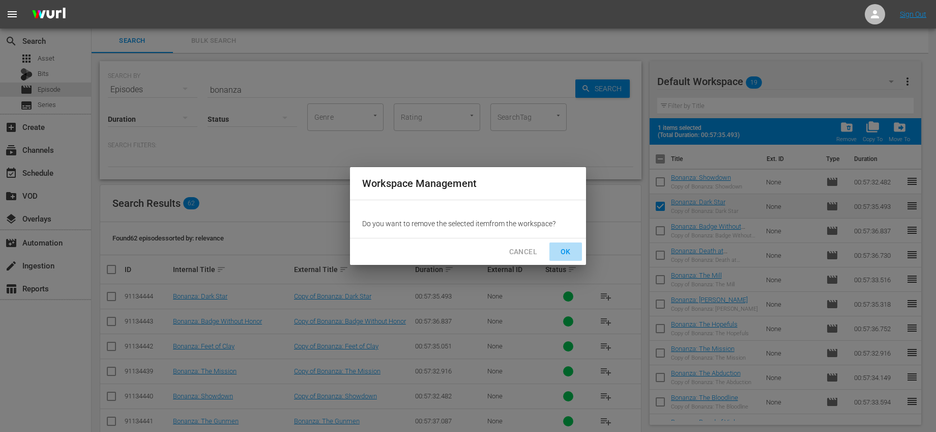
click at [561, 249] on span "OK" at bounding box center [566, 251] width 16 height 13
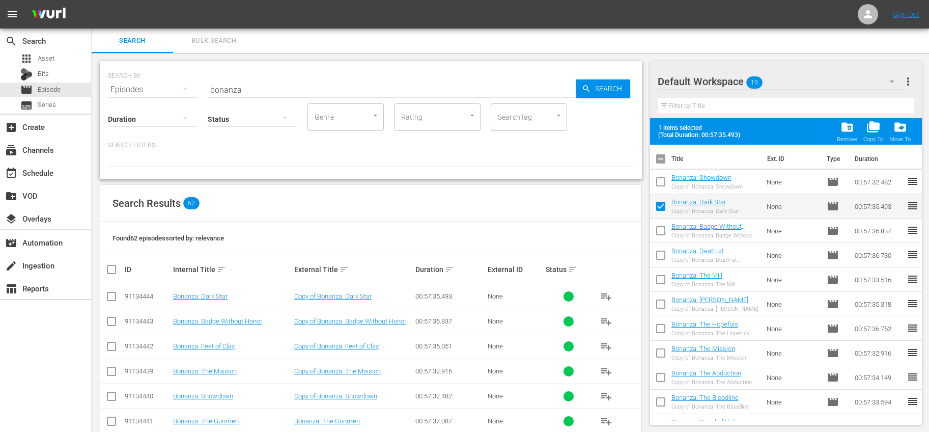
checkbox input "false"
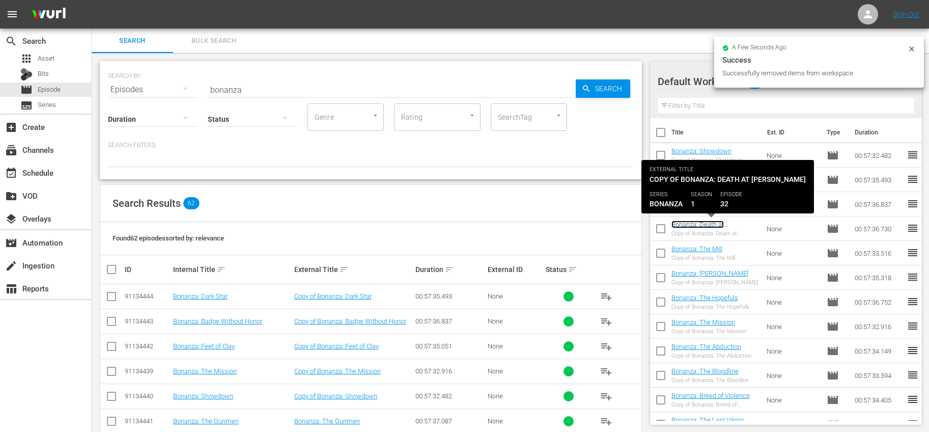
click at [724, 223] on link "Bonanza: Death at [PERSON_NAME]" at bounding box center [697, 227] width 52 height 15
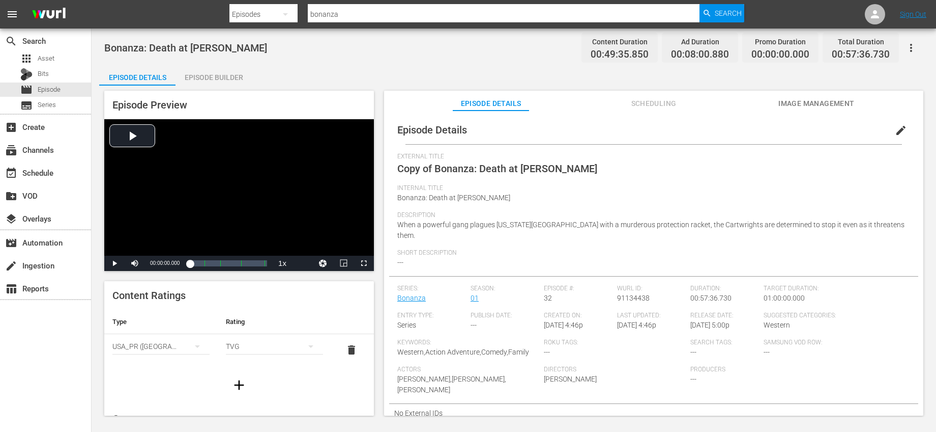
click at [897, 127] on span "edit" at bounding box center [901, 130] width 12 height 12
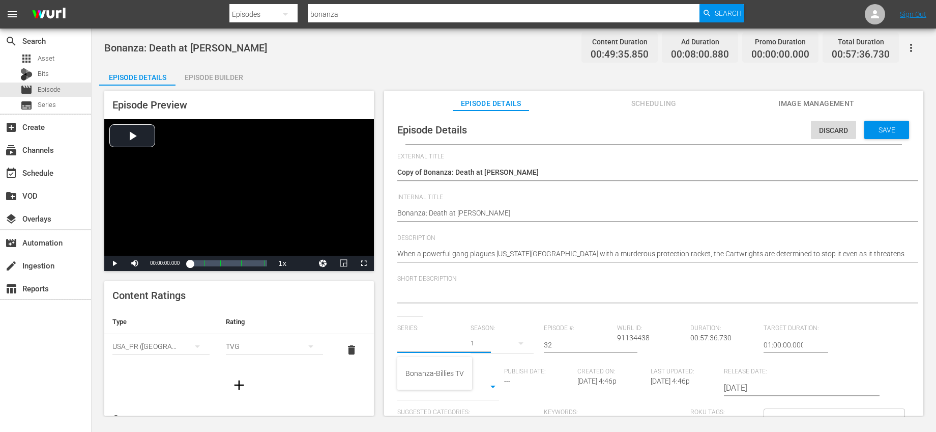
click at [434, 348] on input "text" at bounding box center [431, 344] width 68 height 24
click at [436, 362] on div "Bonanza-Billies TV" at bounding box center [435, 373] width 59 height 24
type input "Bonanza-Billies TV"
click at [553, 344] on input "32" at bounding box center [578, 344] width 68 height 24
type input "3"
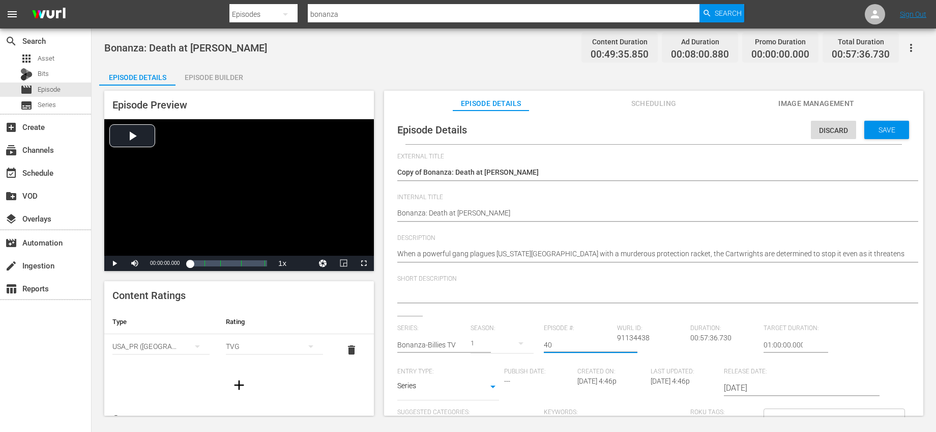
type input "40"
click at [571, 312] on div "Short Description" at bounding box center [653, 295] width 513 height 41
click at [874, 132] on span "Save" at bounding box center [887, 130] width 33 height 8
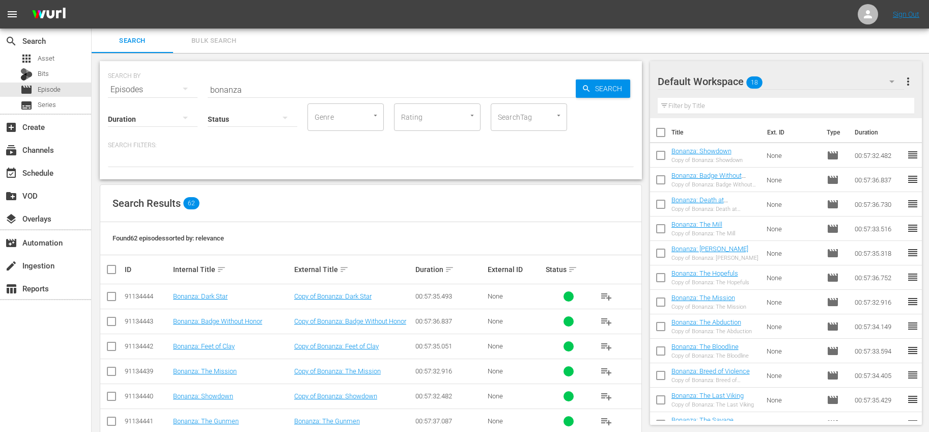
click at [659, 202] on input "checkbox" at bounding box center [660, 205] width 21 height 21
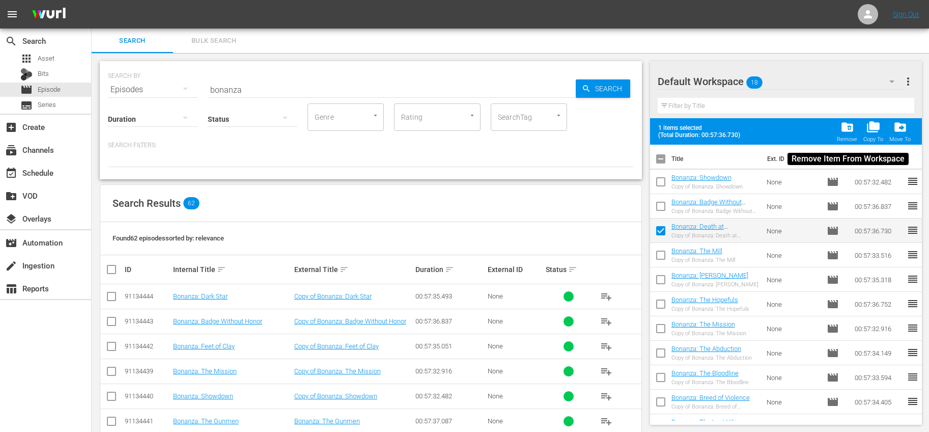
click at [847, 125] on span "folder_delete" at bounding box center [847, 127] width 14 height 14
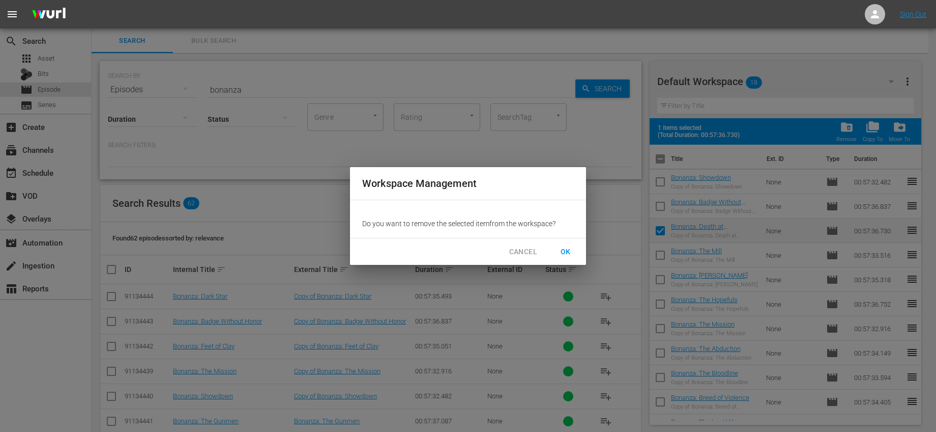
click at [575, 247] on button "OK" at bounding box center [566, 251] width 33 height 19
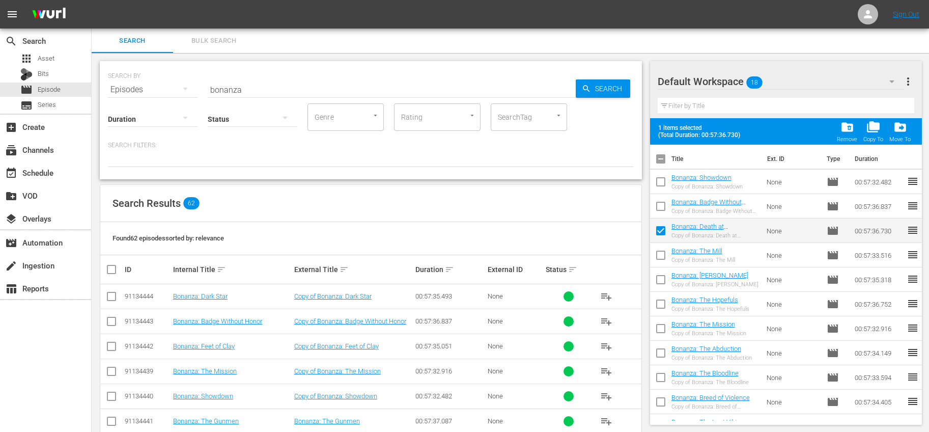
checkbox input "false"
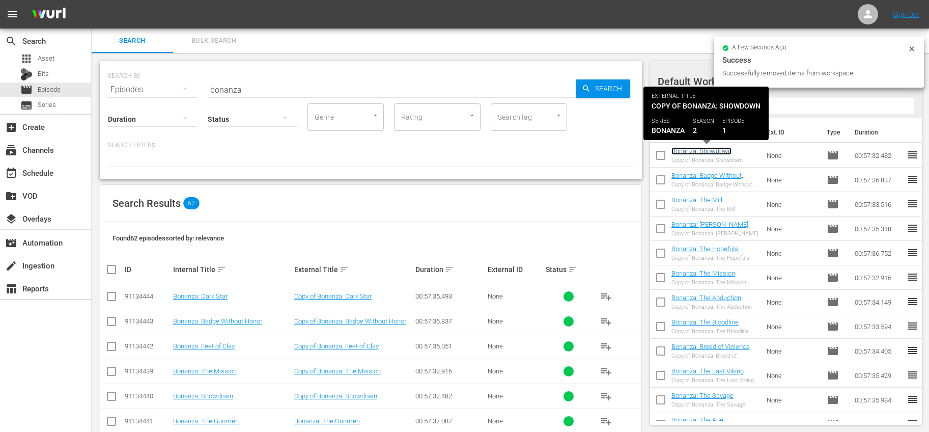
click at [723, 153] on link "Bonanza: Showdown" at bounding box center [701, 151] width 60 height 8
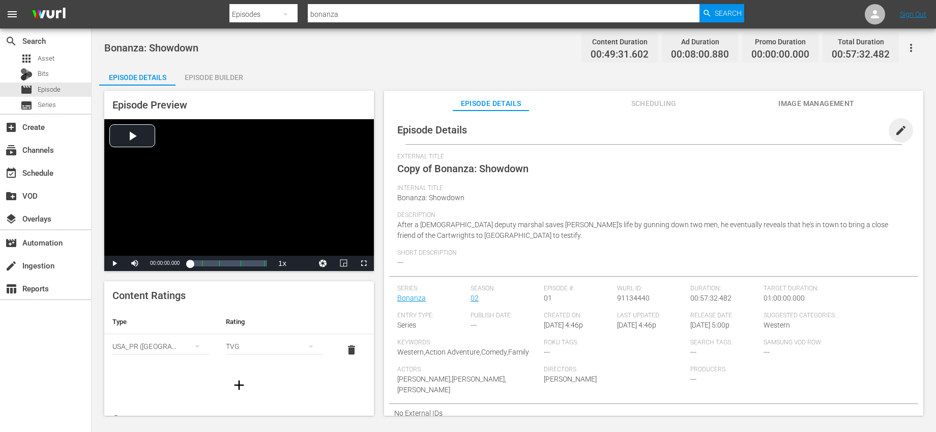
click at [895, 129] on span "edit" at bounding box center [901, 130] width 12 height 12
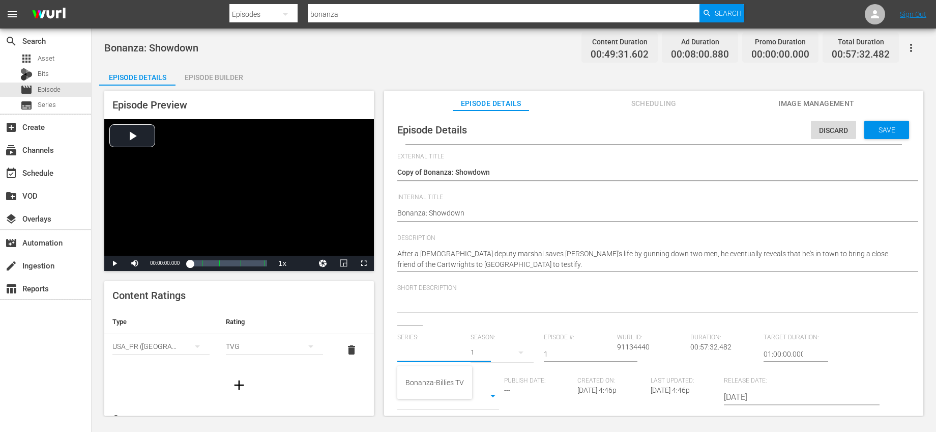
click at [443, 353] on input "text" at bounding box center [431, 353] width 68 height 24
click at [437, 378] on div "Bonanza-Billies TV" at bounding box center [435, 382] width 59 height 24
type input "Bonanza-Billies TV"
drag, startPoint x: 549, startPoint y: 354, endPoint x: 517, endPoint y: 348, distance: 32.5
click at [517, 348] on div "Series: Bonanza-Billies TV Season: 1 Episode #: 1 Wurl ID: 91134440 Duration: 0…" at bounding box center [653, 427] width 513 height 189
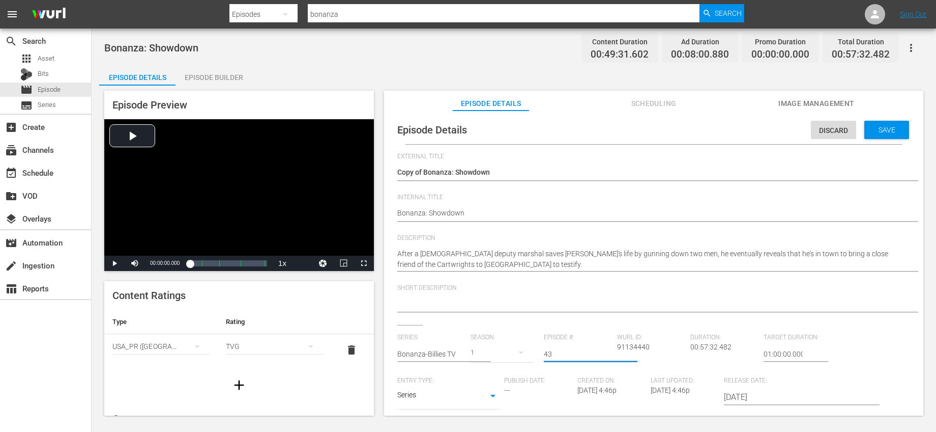
type input "43"
click at [577, 333] on span "Episode #:" at bounding box center [578, 337] width 68 height 8
click at [874, 133] on span "Save" at bounding box center [887, 130] width 33 height 8
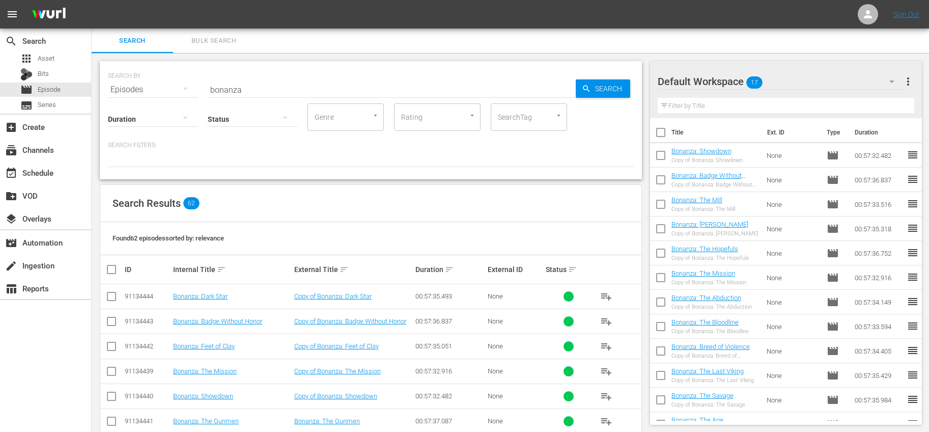
click at [659, 153] on input "checkbox" at bounding box center [660, 157] width 21 height 21
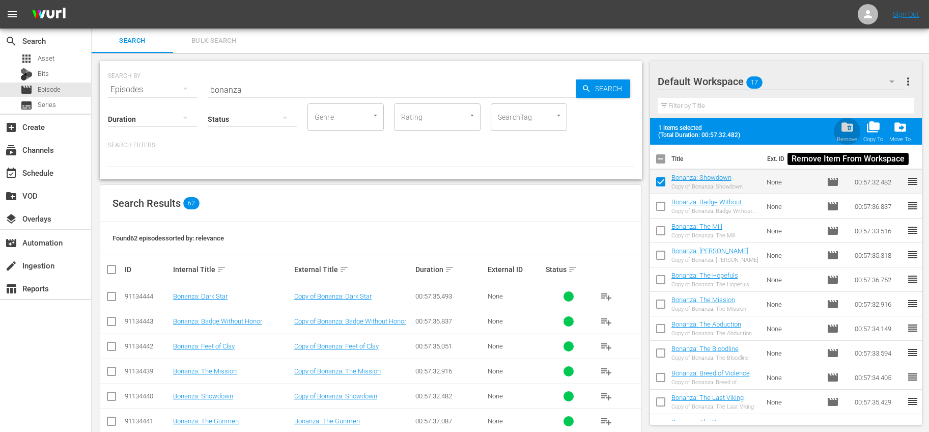
click at [840, 124] on div "folder_delete Remove" at bounding box center [847, 131] width 20 height 22
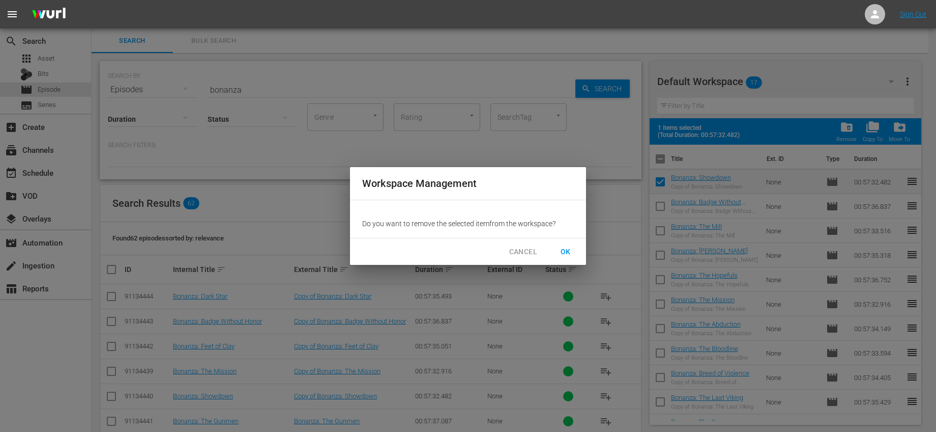
click at [570, 246] on span "OK" at bounding box center [566, 251] width 16 height 13
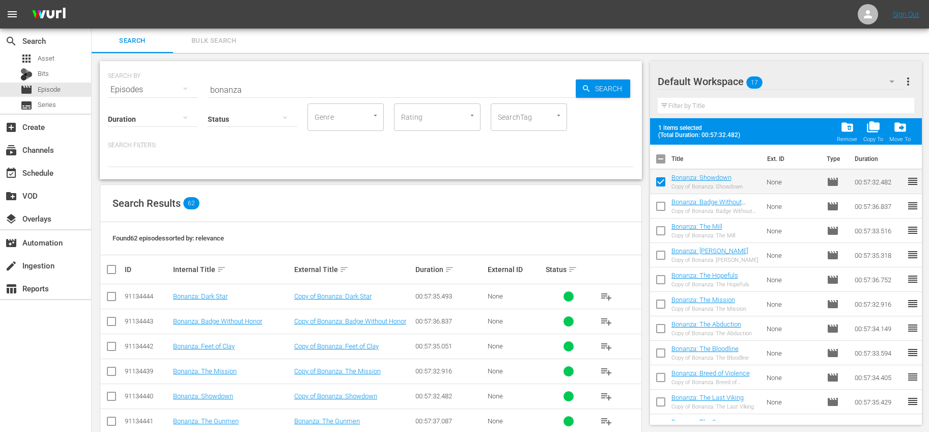
checkbox input "false"
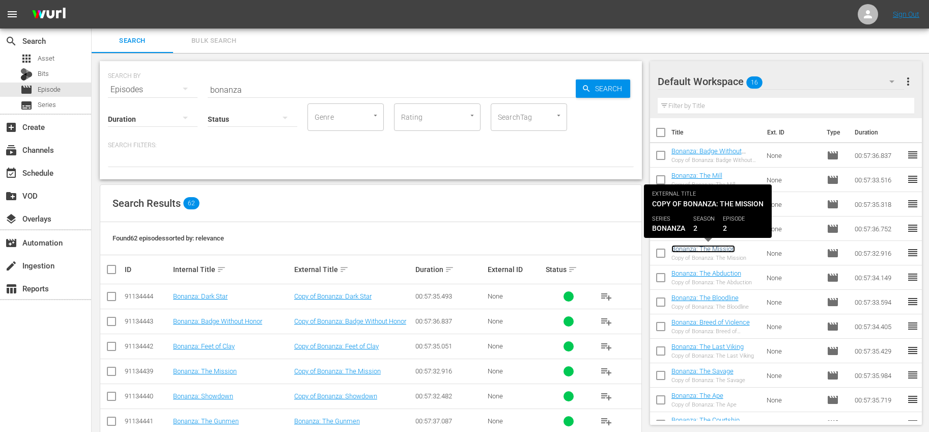
click at [712, 249] on link "Bonanza: The Mission" at bounding box center [703, 249] width 64 height 8
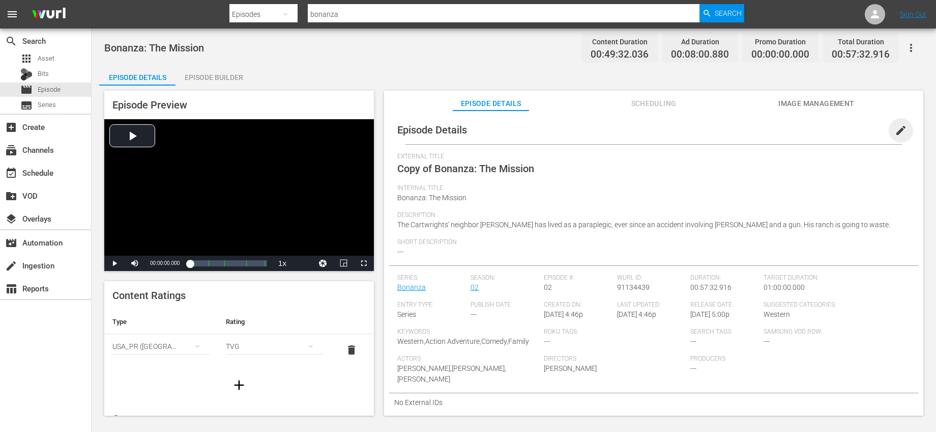
click at [895, 131] on span "edit" at bounding box center [901, 130] width 12 height 12
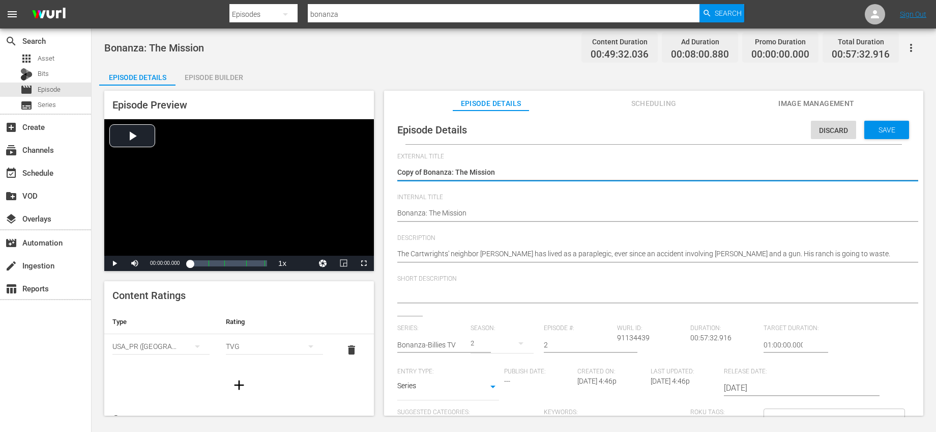
drag, startPoint x: 426, startPoint y: 171, endPoint x: 395, endPoint y: 165, distance: 31.6
click at [395, 165] on div "Episode Details Discard Save External Title Copy of Bonanza: The Mission Copy o…" at bounding box center [653, 332] width 529 height 433
type textarea "Bonanza: The Mission"
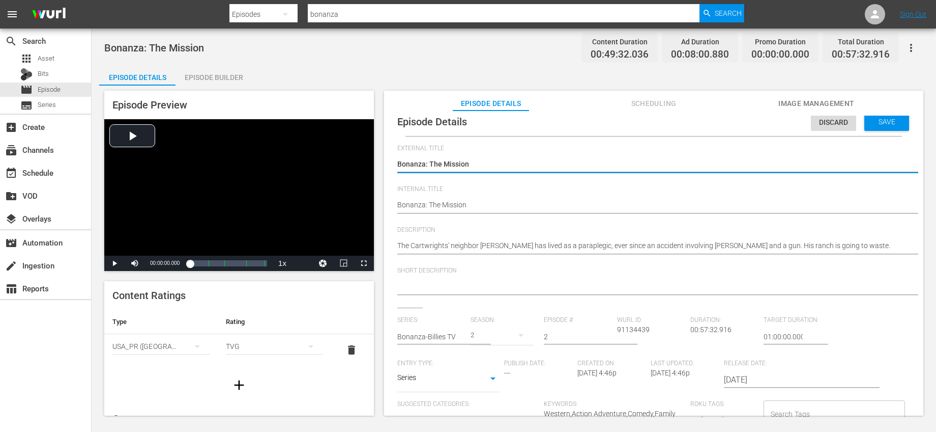
type textarea "Bonanza: The Mission"
click at [442, 329] on input "text" at bounding box center [431, 336] width 68 height 24
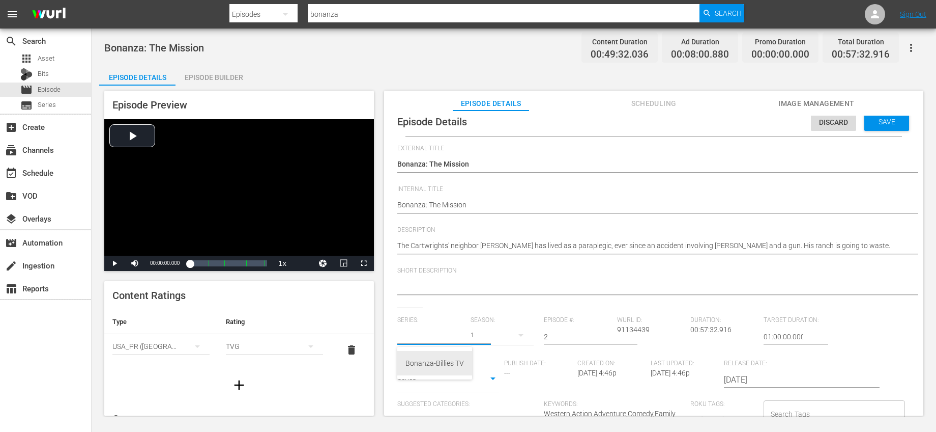
click at [430, 364] on div "Bonanza-Billies TV" at bounding box center [435, 363] width 59 height 24
type input "Bonanza-Billies TV"
click at [555, 336] on input "2" at bounding box center [578, 336] width 68 height 24
type input "46"
click at [577, 305] on div "Short Description" at bounding box center [653, 287] width 513 height 41
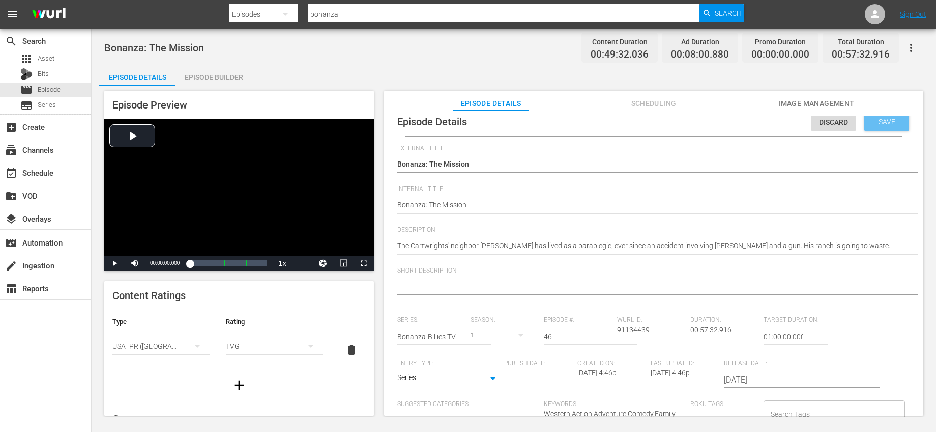
click at [884, 118] on span "Save" at bounding box center [887, 122] width 33 height 8
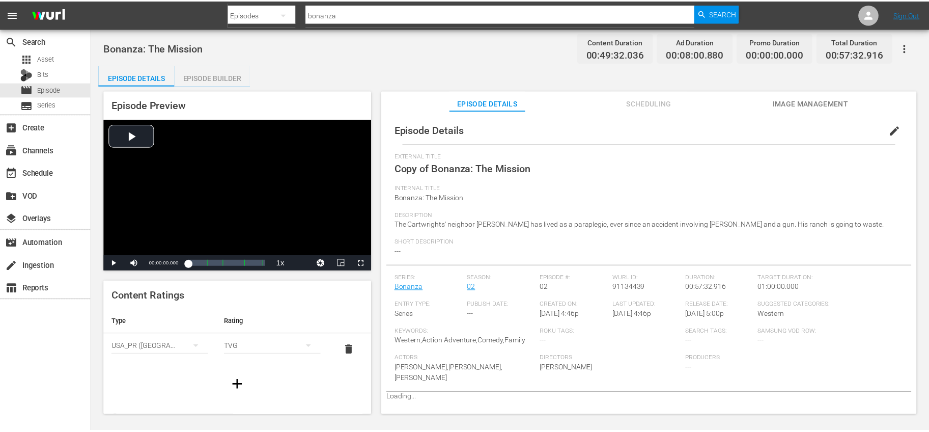
scroll to position [0, 0]
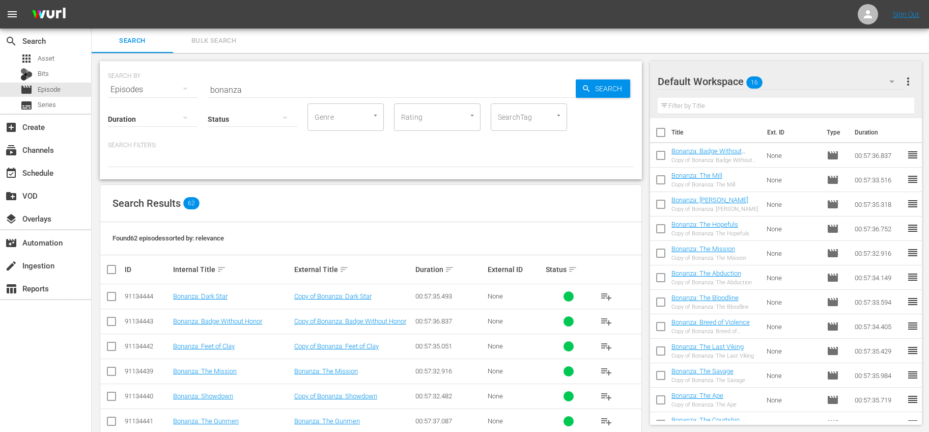
click at [660, 253] on input "checkbox" at bounding box center [660, 254] width 21 height 21
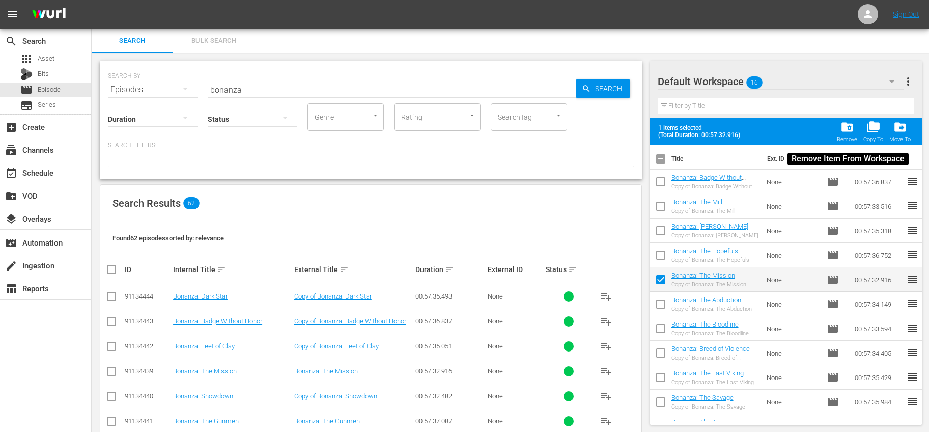
click at [844, 127] on span "folder_delete" at bounding box center [847, 127] width 14 height 14
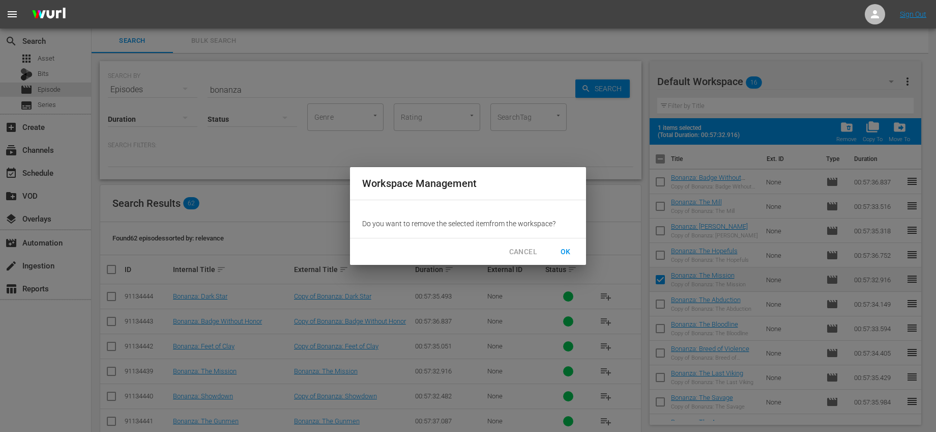
click at [568, 253] on span "OK" at bounding box center [566, 251] width 16 height 13
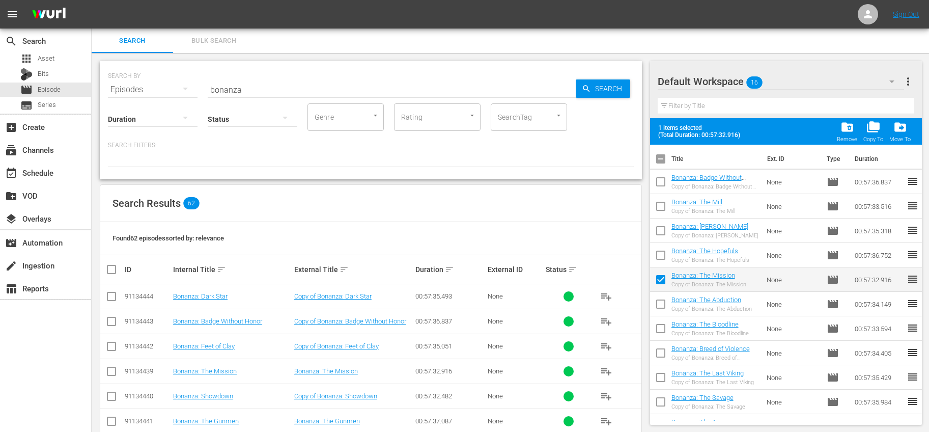
checkbox input "false"
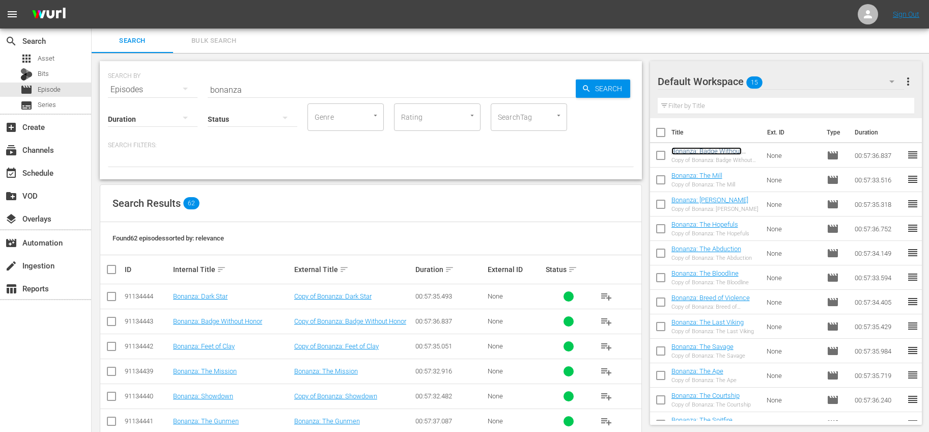
click at [738, 154] on link "Bonanza: Badge Without Honor" at bounding box center [706, 154] width 70 height 15
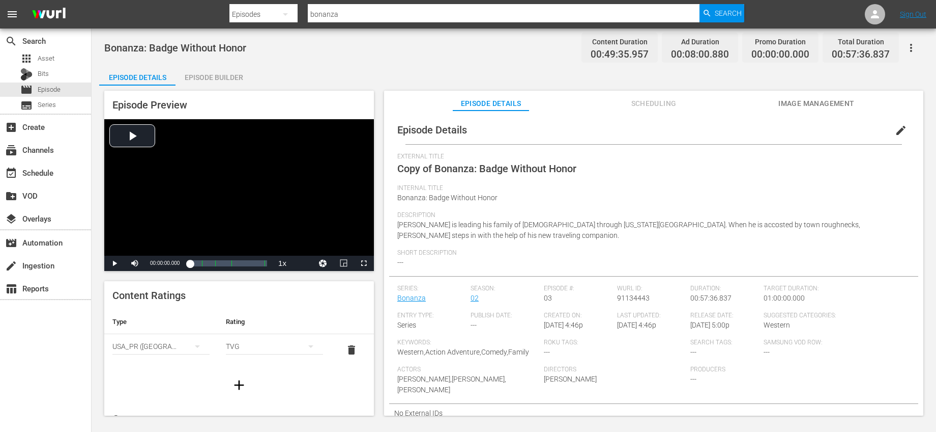
click at [895, 128] on span "edit" at bounding box center [901, 130] width 12 height 12
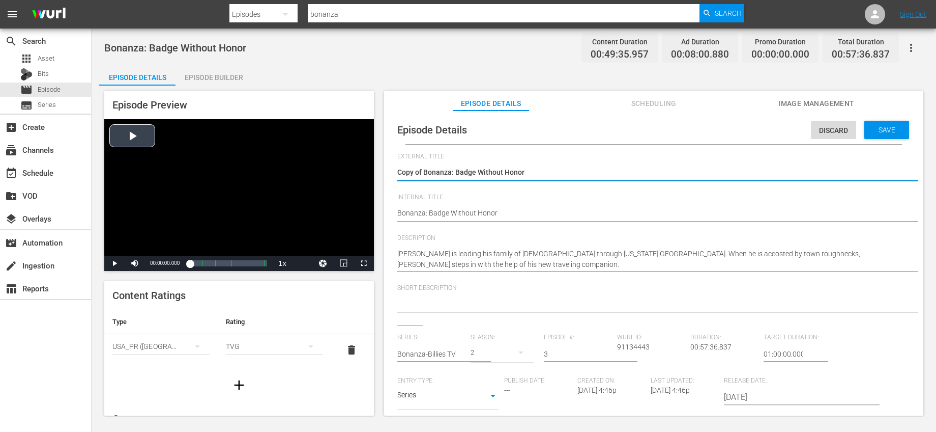
drag, startPoint x: 425, startPoint y: 171, endPoint x: 341, endPoint y: 158, distance: 84.4
click at [342, 158] on div "Episode Preview Video Player is loading. Play Video Play Mute Current Time 00:0…" at bounding box center [514, 254] width 830 height 338
type textarea "Bonanza: Badge Without Honor"
click at [442, 356] on input "text" at bounding box center [431, 353] width 68 height 24
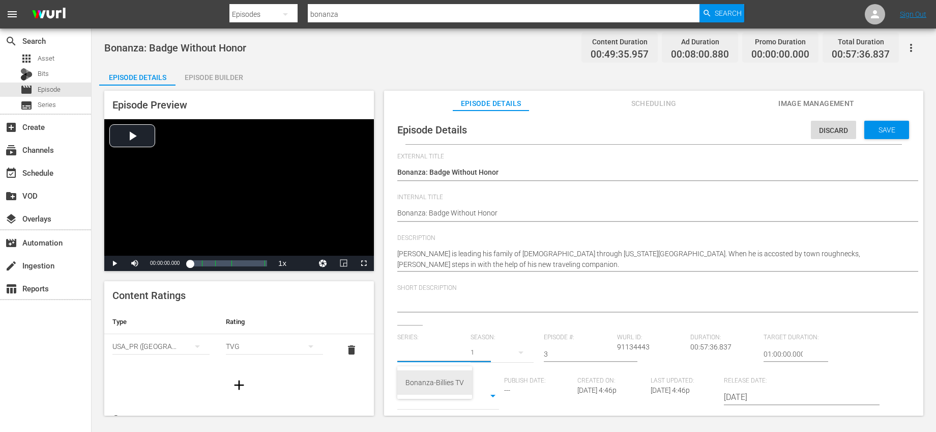
click at [431, 378] on div "Bonanza-Billies TV" at bounding box center [435, 382] width 59 height 24
type input "Bonanza-Billies TV"
drag, startPoint x: 556, startPoint y: 354, endPoint x: 523, endPoint y: 348, distance: 33.5
click at [523, 348] on div "Series: Bonanza-Billies TV Season: 1 Episode #: 3 Wurl ID: 91134443 Duration: 0…" at bounding box center [653, 427] width 513 height 189
type input "49"
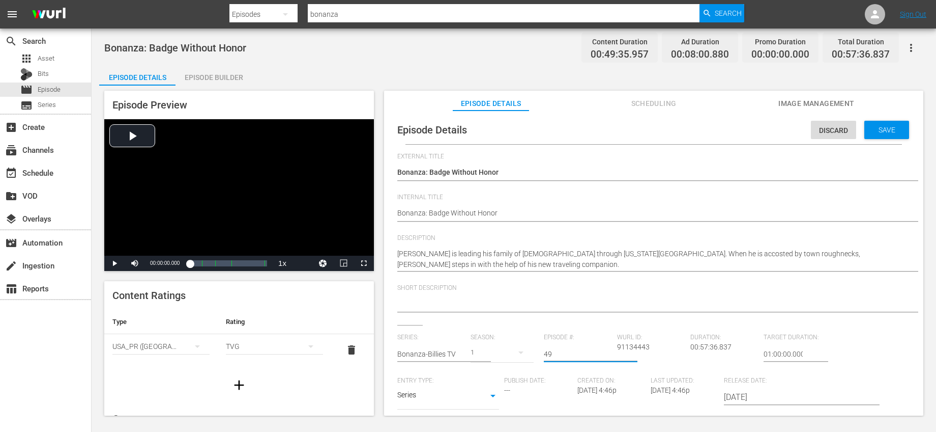
click at [579, 320] on div "Short Description" at bounding box center [653, 304] width 513 height 41
click at [877, 133] on span "Save" at bounding box center [887, 130] width 33 height 8
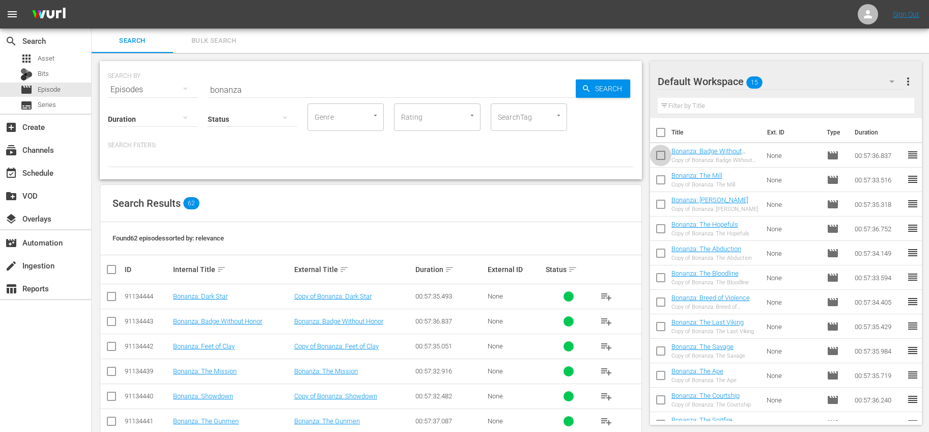
click at [667, 153] on input "checkbox" at bounding box center [660, 157] width 21 height 21
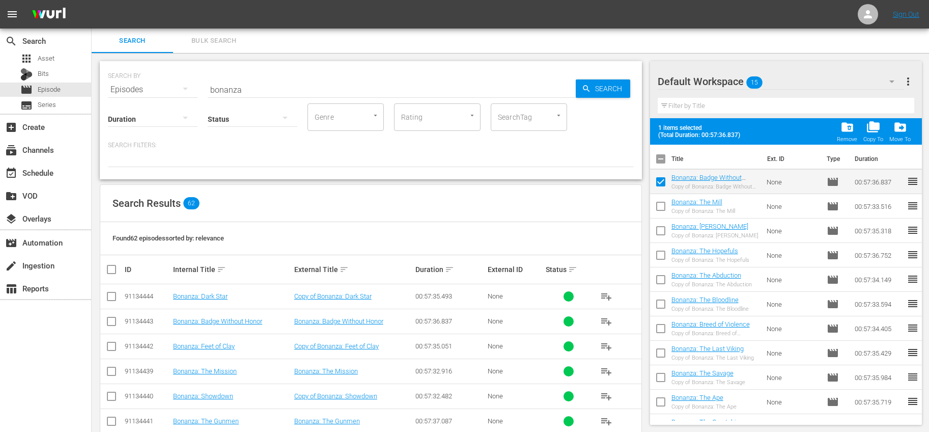
click at [847, 131] on span "folder_delete" at bounding box center [847, 127] width 14 height 14
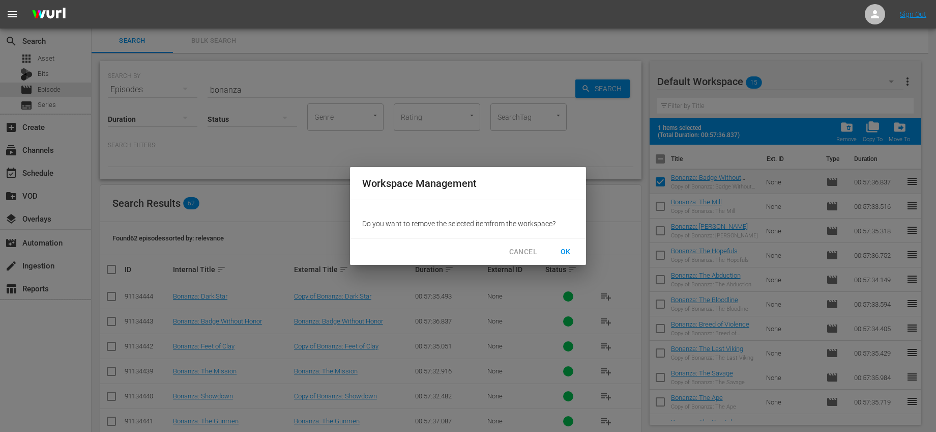
click at [575, 247] on button "OK" at bounding box center [566, 251] width 33 height 19
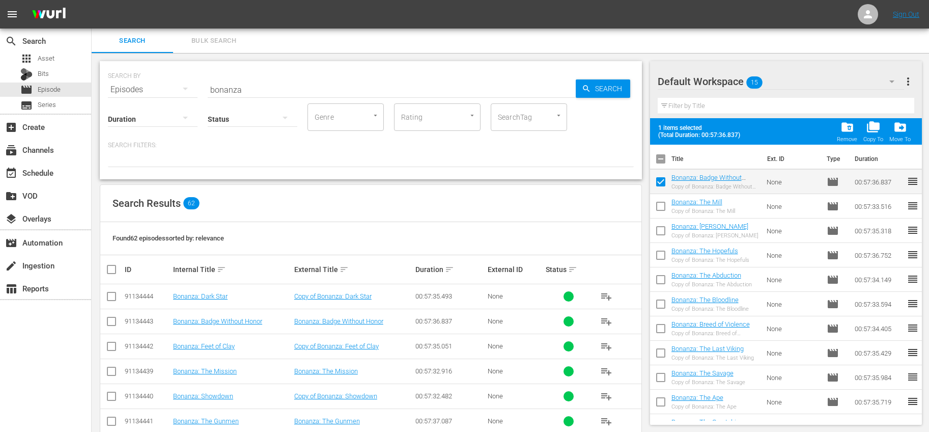
checkbox input "false"
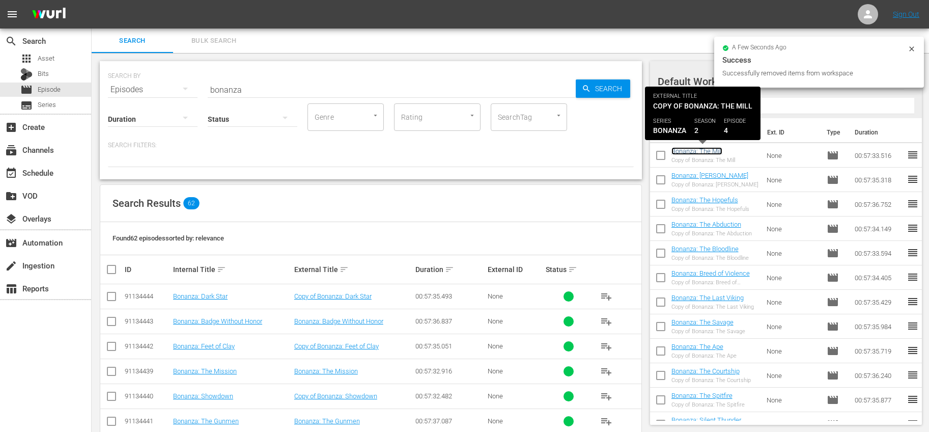
click at [700, 152] on link "Bonanza: The Mill" at bounding box center [696, 151] width 51 height 8
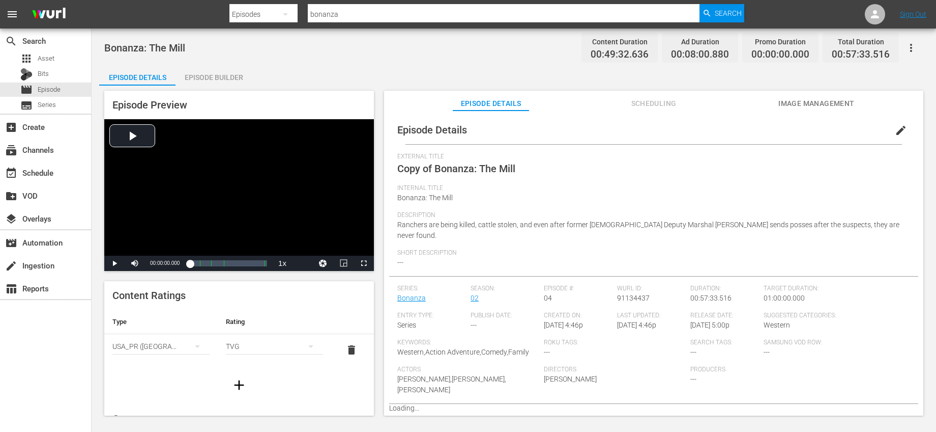
click at [895, 135] on span "edit" at bounding box center [901, 130] width 12 height 12
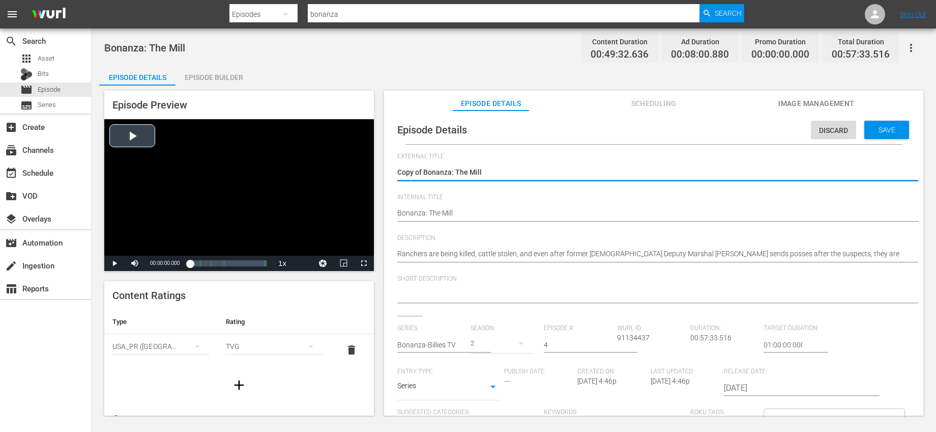
drag, startPoint x: 424, startPoint y: 170, endPoint x: 338, endPoint y: 150, distance: 88.5
click at [340, 151] on div "Episode Preview Video Player is loading. Play Video Play Mute Current Time 00:0…" at bounding box center [514, 254] width 830 height 338
type textarea "Bonanza: The Mill"
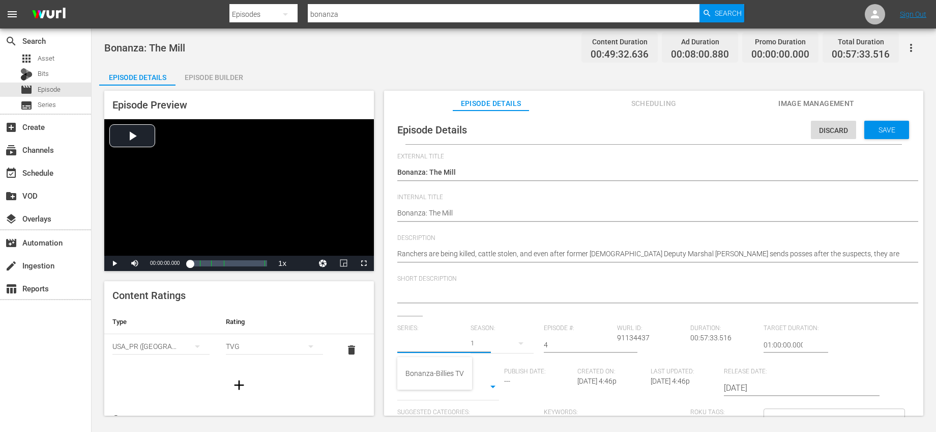
click at [454, 338] on input "text" at bounding box center [431, 344] width 68 height 24
click at [439, 368] on div "Bonanza-Billies TV" at bounding box center [435, 373] width 59 height 24
type input "Bonanza-Billies TV"
drag, startPoint x: 565, startPoint y: 343, endPoint x: 537, endPoint y: 336, distance: 28.3
click at [537, 336] on div "Series: Bonanza-Billies TV Season: 1 Episode #: 4 Wurl ID: 91134437 Duration: 0…" at bounding box center [653, 418] width 513 height 189
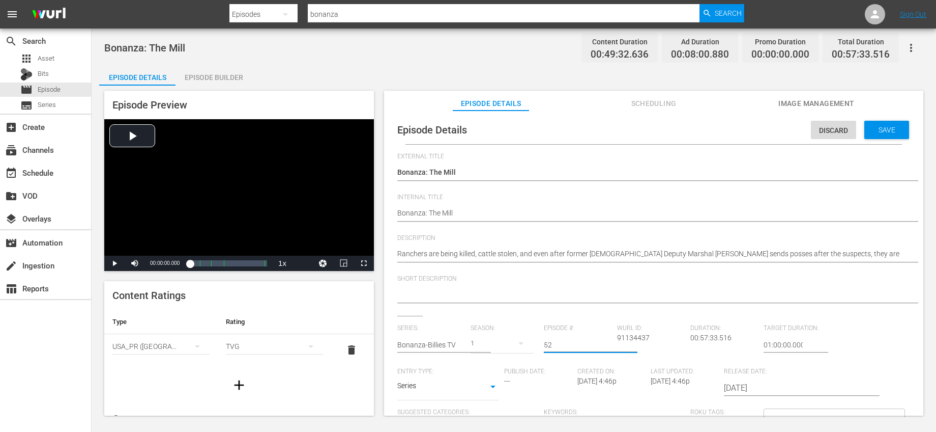
type input "52"
drag, startPoint x: 588, startPoint y: 317, endPoint x: 631, endPoint y: 294, distance: 48.7
click at [588, 317] on div "External Title Copy of Bonanza: The Mill Copy of Bonanza: The Mill Internal Tit…" at bounding box center [653, 351] width 513 height 396
click at [873, 131] on span "Save" at bounding box center [887, 130] width 33 height 8
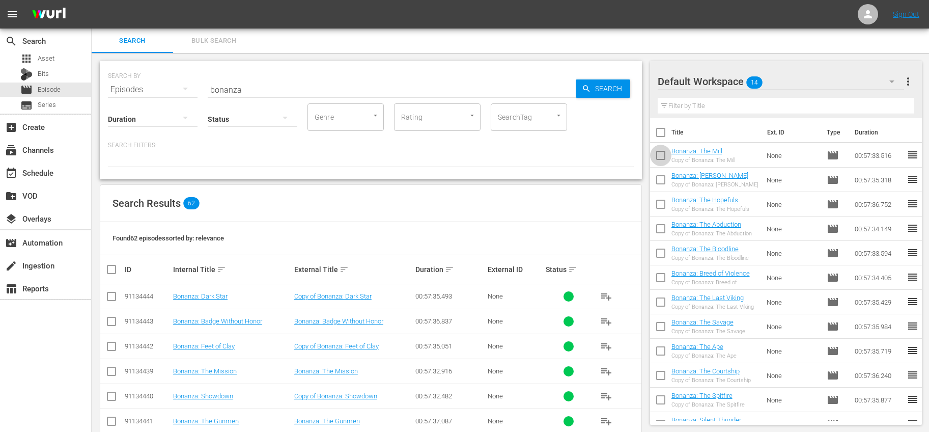
click at [662, 155] on input "checkbox" at bounding box center [660, 157] width 21 height 21
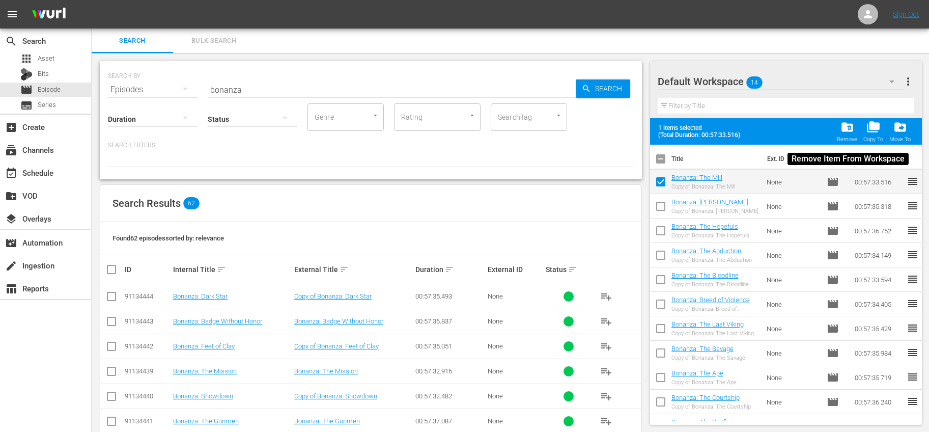
click at [839, 131] on div "folder_delete Remove" at bounding box center [847, 131] width 20 height 22
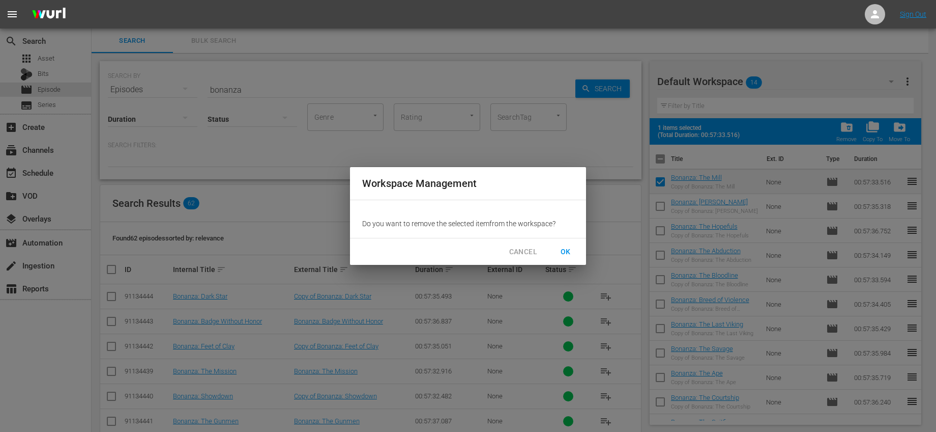
click at [560, 254] on span "OK" at bounding box center [566, 251] width 16 height 13
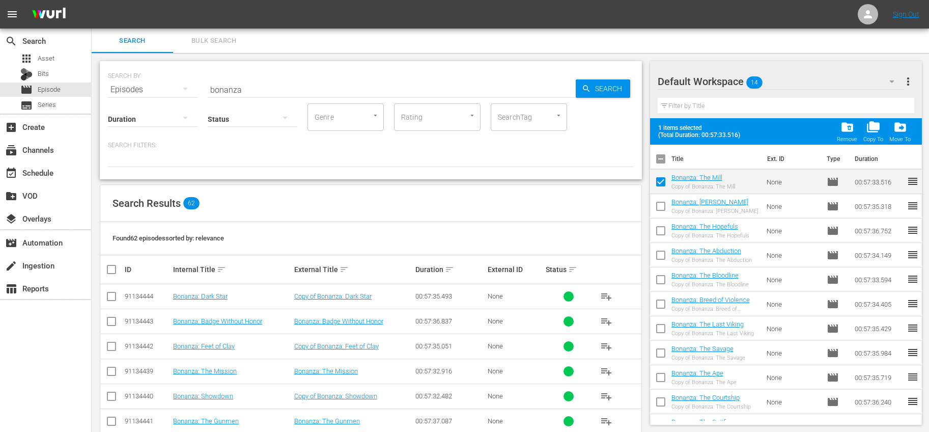
checkbox input "false"
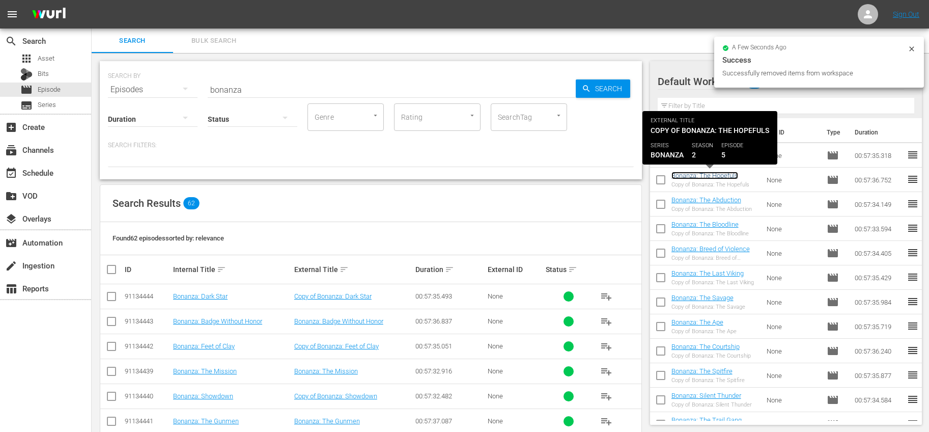
click at [732, 175] on link "Bonanza: The Hopefuls" at bounding box center [704, 175] width 67 height 8
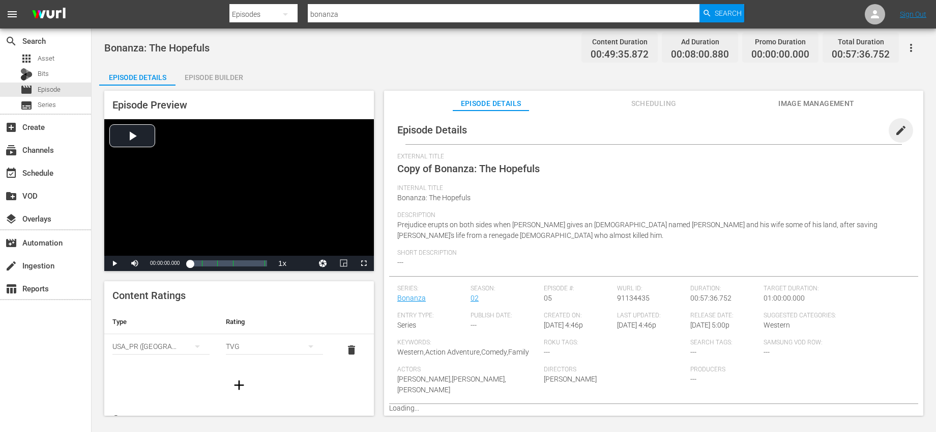
click at [895, 129] on span "edit" at bounding box center [901, 130] width 12 height 12
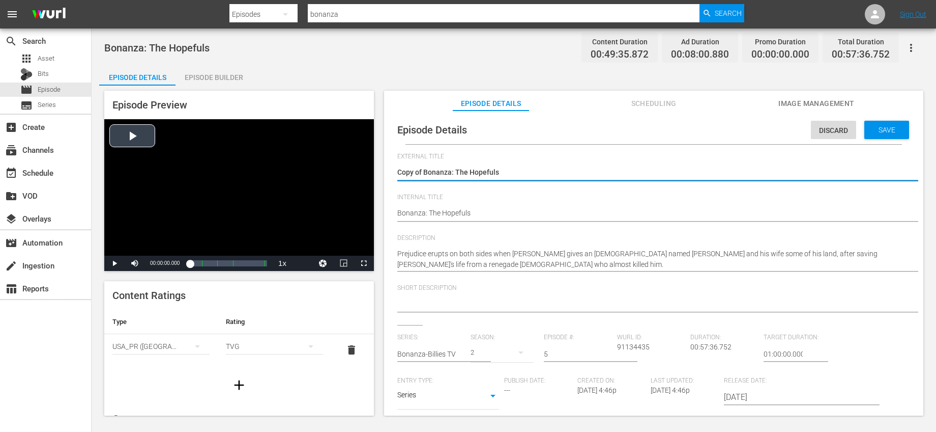
drag, startPoint x: 425, startPoint y: 170, endPoint x: 370, endPoint y: 167, distance: 54.5
click at [371, 167] on div "Episode Preview Video Player is loading. Play Video Play Mute Current Time 00:0…" at bounding box center [514, 254] width 830 height 338
type textarea "Bonanza: The Hopefuls"
click at [456, 352] on input "text" at bounding box center [431, 353] width 68 height 24
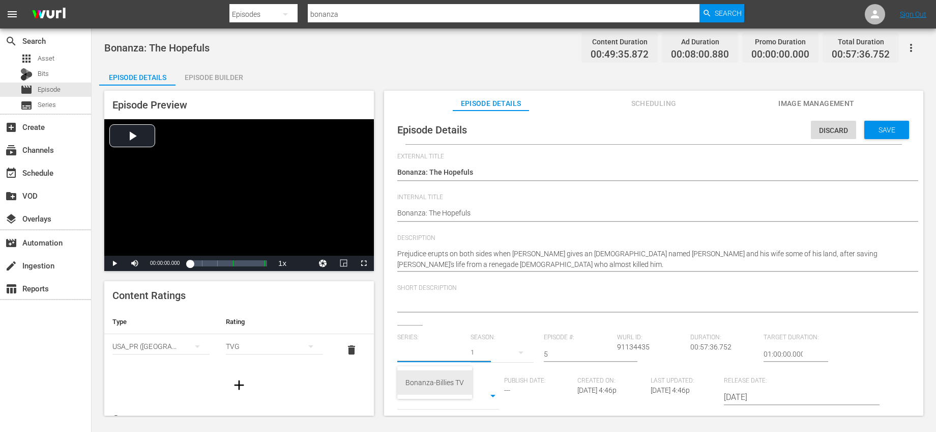
click at [445, 377] on div "Bonanza-Billies TV" at bounding box center [435, 382] width 59 height 24
type input "Bonanza-Billies TV"
click at [568, 352] on input "5" at bounding box center [578, 353] width 68 height 24
type input "55"
click at [582, 321] on div "Short Description" at bounding box center [653, 304] width 513 height 41
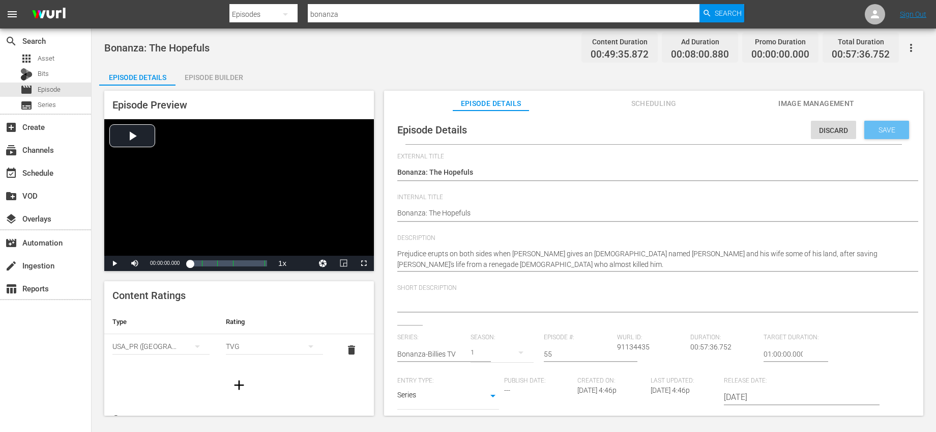
click at [889, 127] on span "Save" at bounding box center [887, 130] width 33 height 8
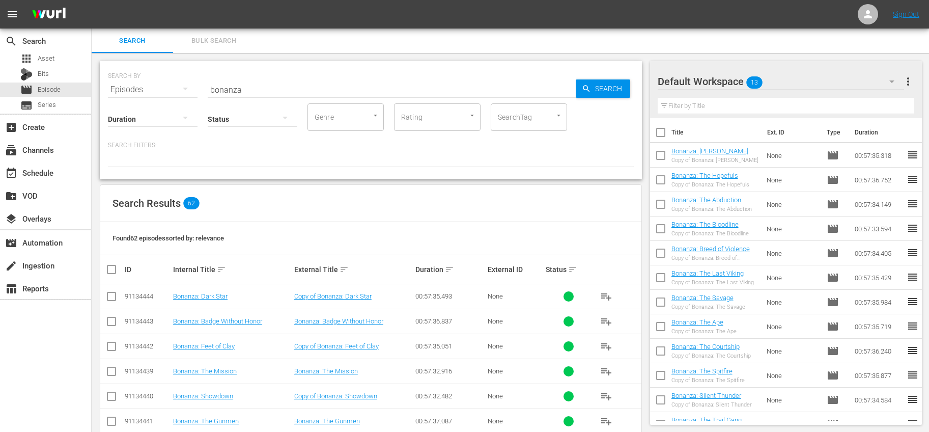
click at [661, 177] on input "checkbox" at bounding box center [660, 181] width 21 height 21
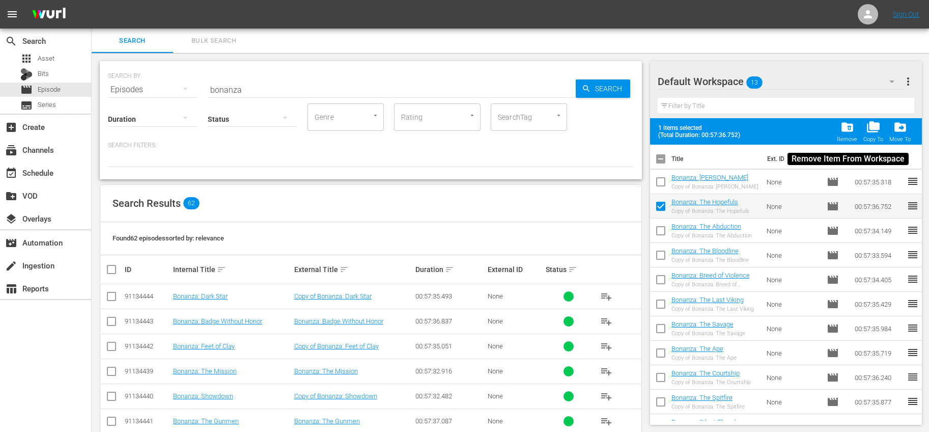
click at [852, 128] on span "folder_delete" at bounding box center [847, 127] width 14 height 14
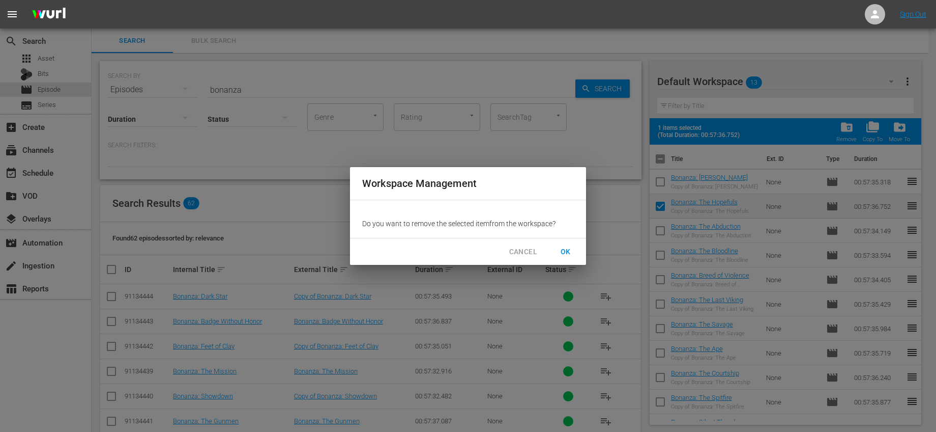
click at [573, 255] on span "OK" at bounding box center [566, 251] width 16 height 13
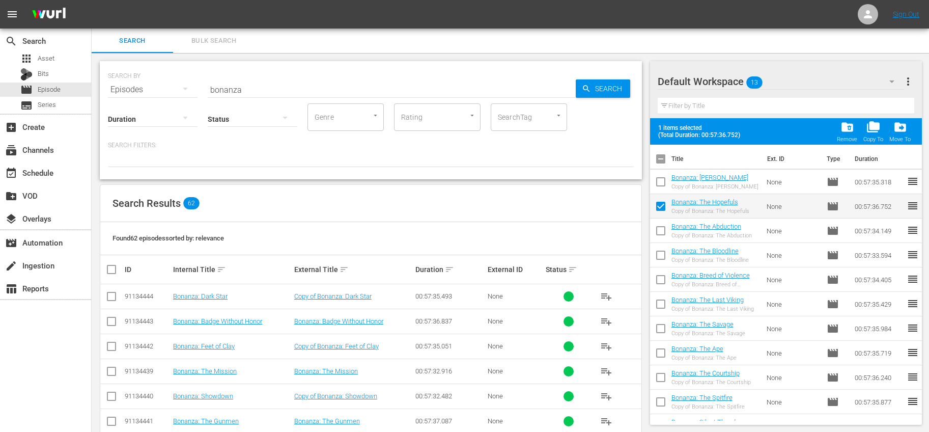
checkbox input "false"
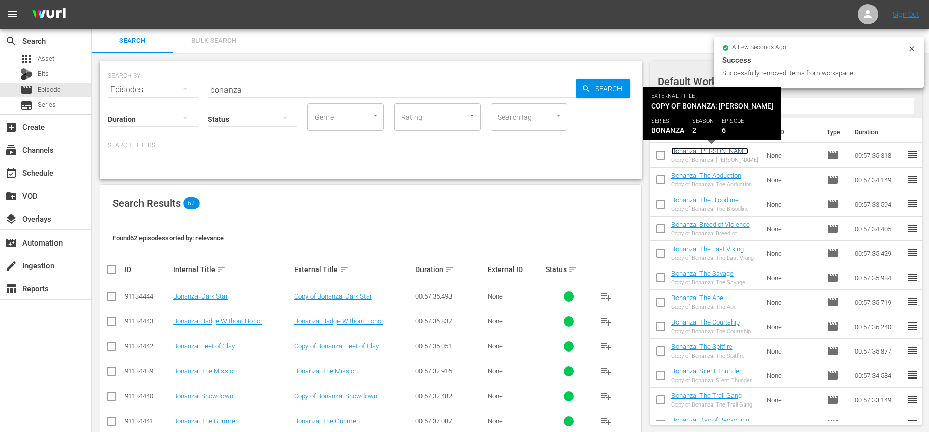
click at [738, 151] on link "Bonanza: [PERSON_NAME]" at bounding box center [709, 151] width 77 height 8
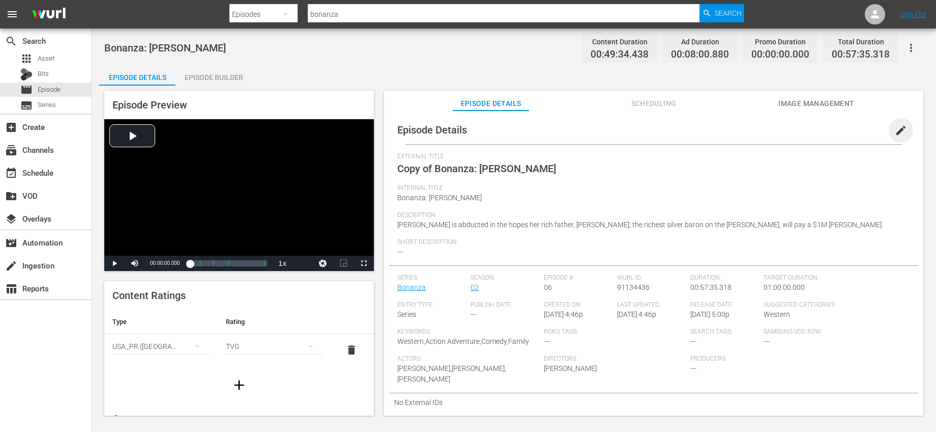
click at [895, 129] on span "edit" at bounding box center [901, 130] width 12 height 12
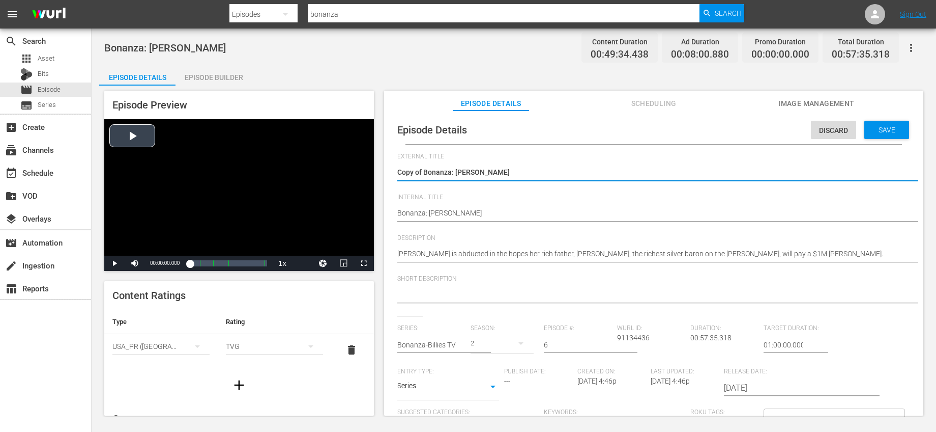
drag, startPoint x: 425, startPoint y: 169, endPoint x: 370, endPoint y: 165, distance: 54.6
click at [371, 165] on div "Episode Preview Video Player is loading. Play Video Play Mute Current Time 00:0…" at bounding box center [514, 254] width 830 height 338
type textarea "Bonanza: [PERSON_NAME]"
click at [445, 341] on input "text" at bounding box center [431, 344] width 68 height 24
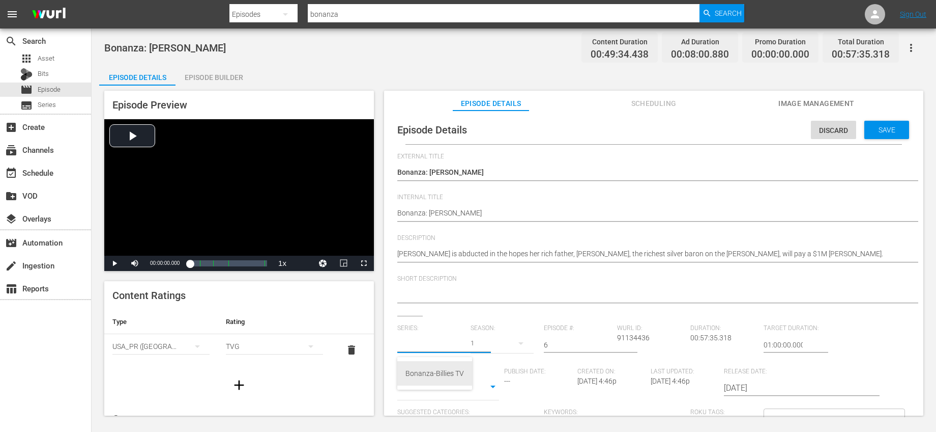
click at [437, 365] on div "Bonanza-Billies TV" at bounding box center [435, 373] width 59 height 24
type input "Bonanza-Billies TV"
drag, startPoint x: 556, startPoint y: 343, endPoint x: 506, endPoint y: 337, distance: 49.7
click at [508, 337] on div "Series: Bonanza-Billies TV Season: 1 Episode #: 6 Wurl ID: 91134436 Duration: 0…" at bounding box center [653, 418] width 513 height 189
type input "58"
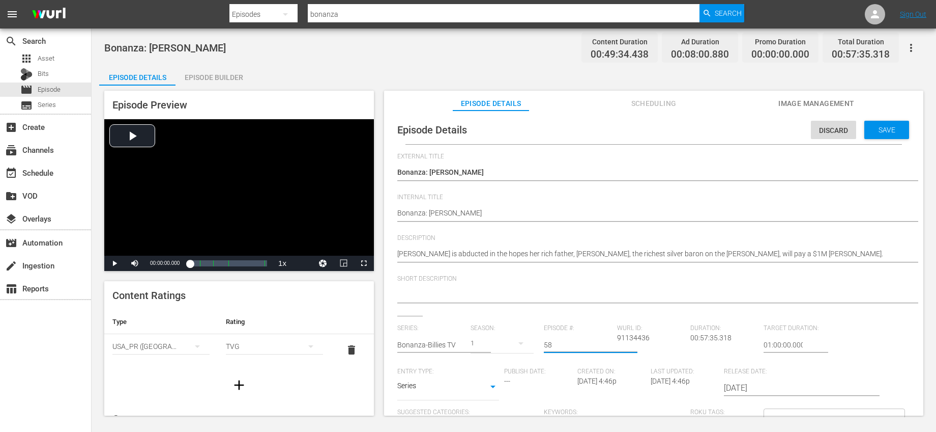
click at [581, 315] on div "External Title Copy of Bonanza: Denver McKee Copy of Bonanza: Denver McKee Inte…" at bounding box center [653, 351] width 513 height 396
click at [871, 133] on span "Save" at bounding box center [887, 130] width 33 height 8
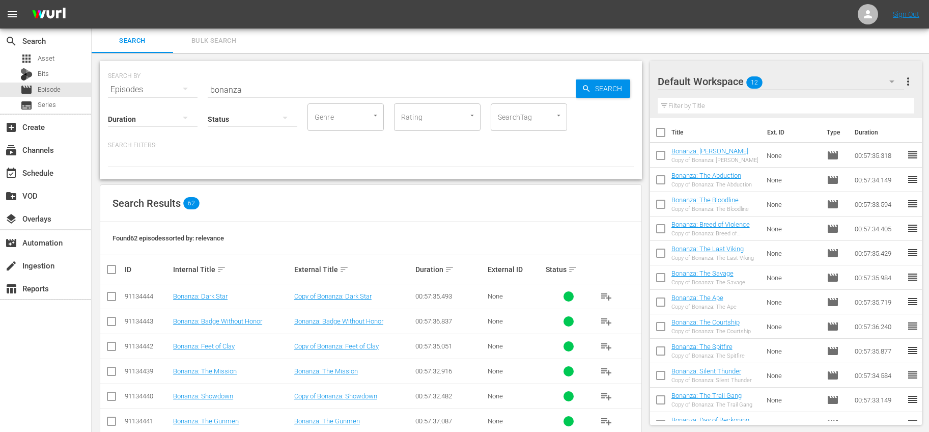
click at [660, 153] on input "checkbox" at bounding box center [660, 157] width 21 height 21
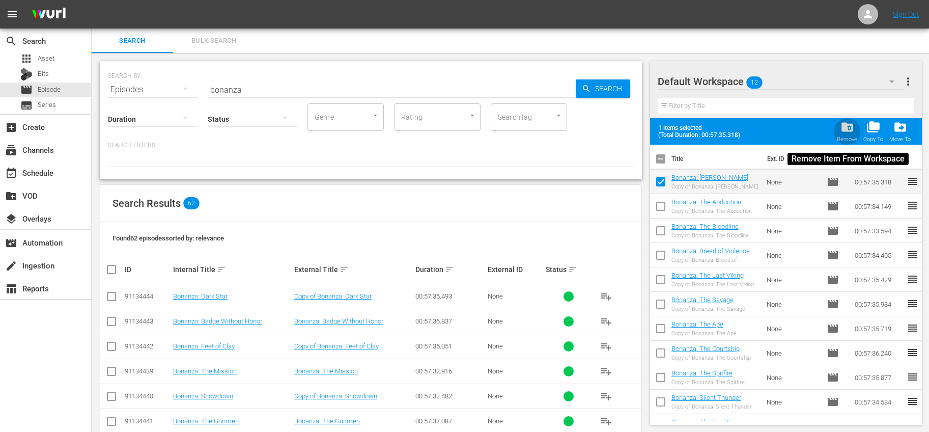
click at [845, 127] on span "folder_delete" at bounding box center [847, 127] width 14 height 14
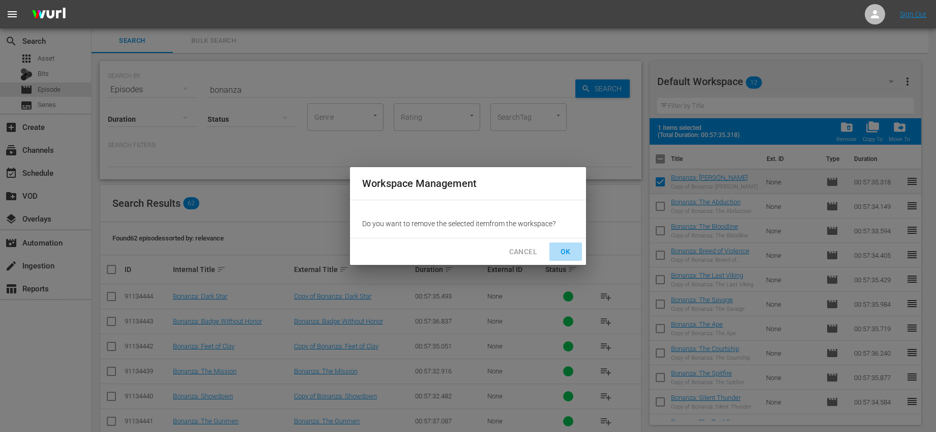
click at [573, 246] on span "OK" at bounding box center [566, 251] width 16 height 13
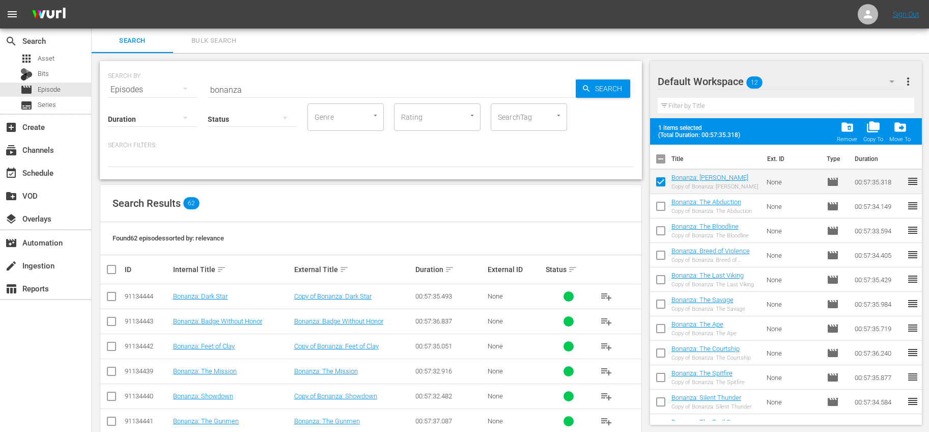
checkbox input "false"
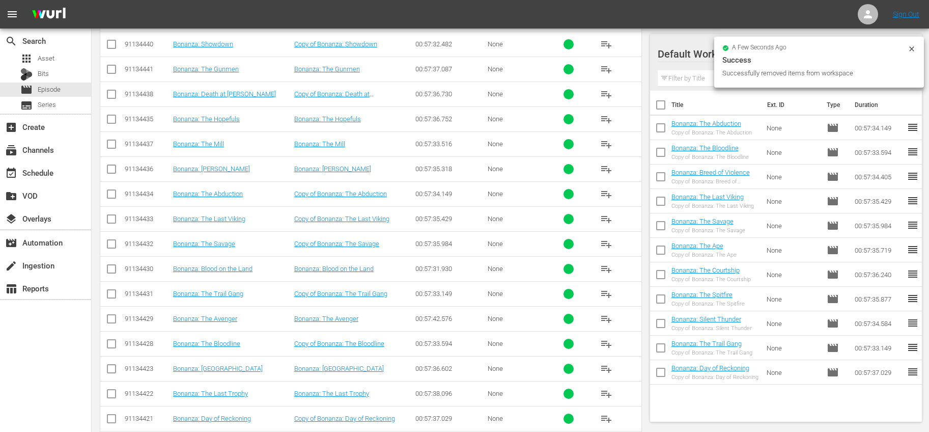
scroll to position [355, 0]
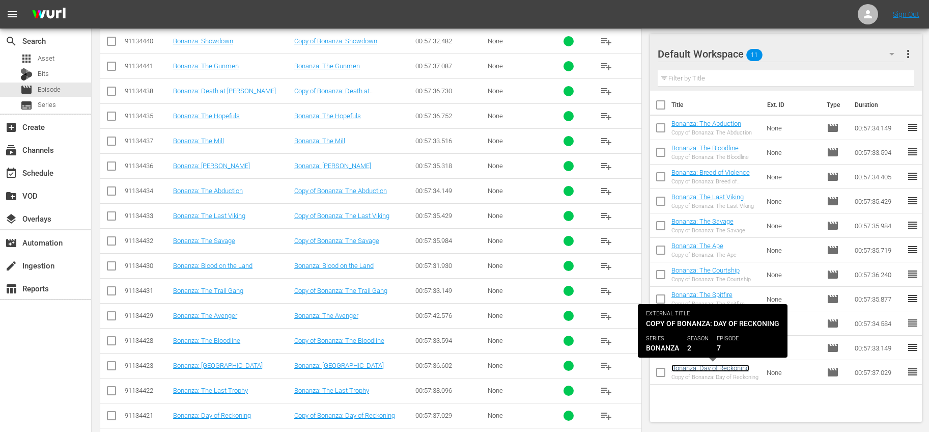
click at [683, 368] on link "Bonanza: Day of Reckoning" at bounding box center [710, 368] width 78 height 8
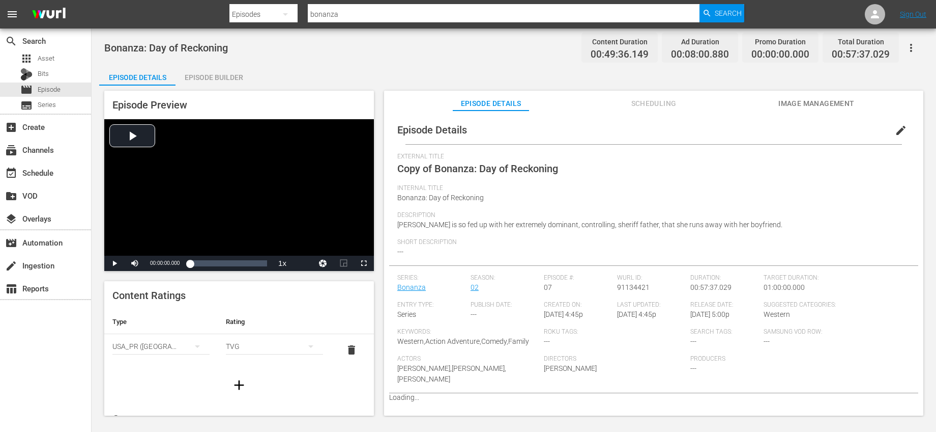
click at [900, 131] on span "edit" at bounding box center [901, 130] width 12 height 12
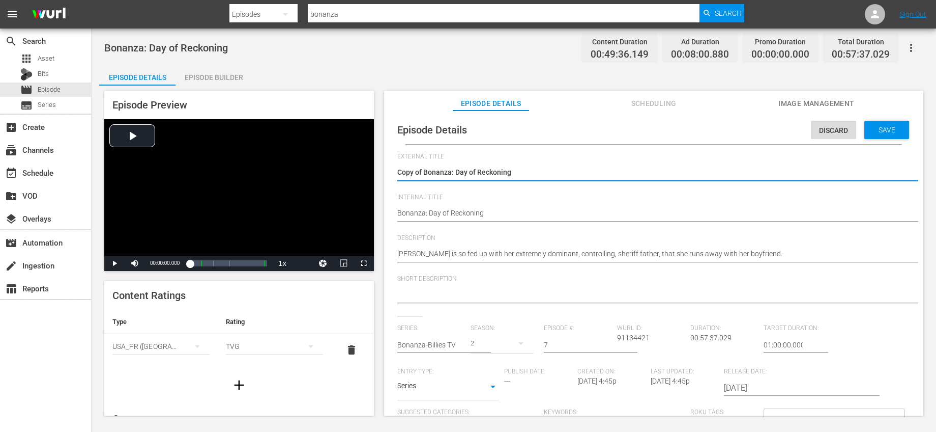
click at [426, 171] on textarea "Copy of Bonanza: Day of Reckoning" at bounding box center [651, 173] width 508 height 12
click at [421, 171] on textarea "Copy of Bonanza: Day of Reckoning" at bounding box center [651, 173] width 508 height 12
drag, startPoint x: 423, startPoint y: 171, endPoint x: 345, endPoint y: 165, distance: 78.6
click at [351, 166] on div "Episode Preview Video Player is loading. Play Video Play Mute Current Time 00:0…" at bounding box center [514, 254] width 830 height 338
type textarea "Bonanza: Day of Reckoning"
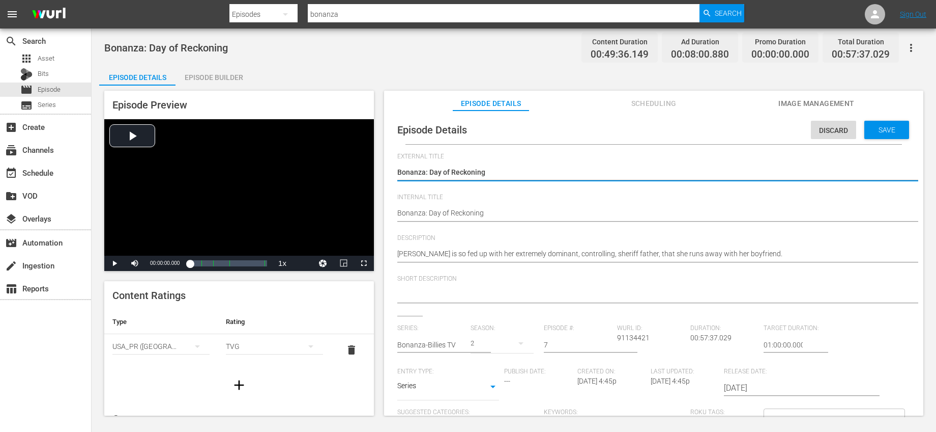
type textarea "Bonanza: Day of Reckoning"
click at [452, 343] on input "text" at bounding box center [431, 344] width 68 height 24
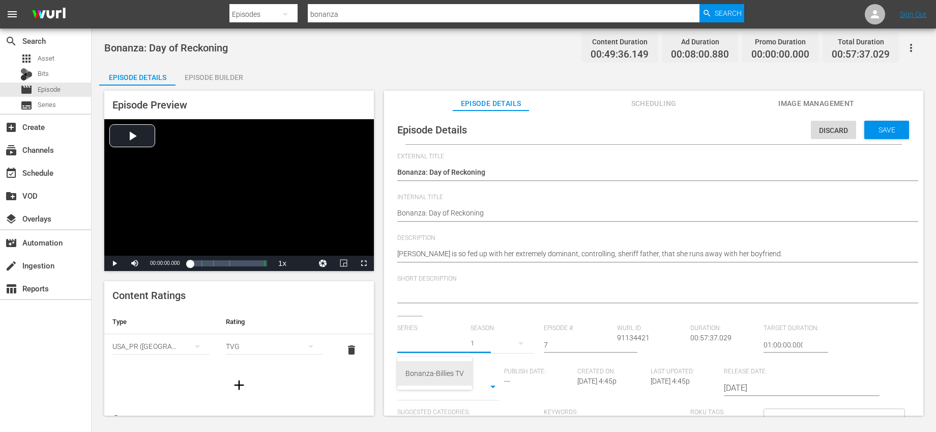
click at [429, 382] on div "Bonanza-Billies TV" at bounding box center [435, 373] width 59 height 24
type input "Bonanza-Billies TV"
click at [573, 346] on input "7" at bounding box center [578, 344] width 68 height 24
drag, startPoint x: 552, startPoint y: 346, endPoint x: 519, endPoint y: 345, distance: 33.1
click at [519, 345] on div "Series: Bonanza-Billies TV Season: 1 Episode #: 7 Wurl ID: 91134421 Duration: 0…" at bounding box center [653, 418] width 513 height 189
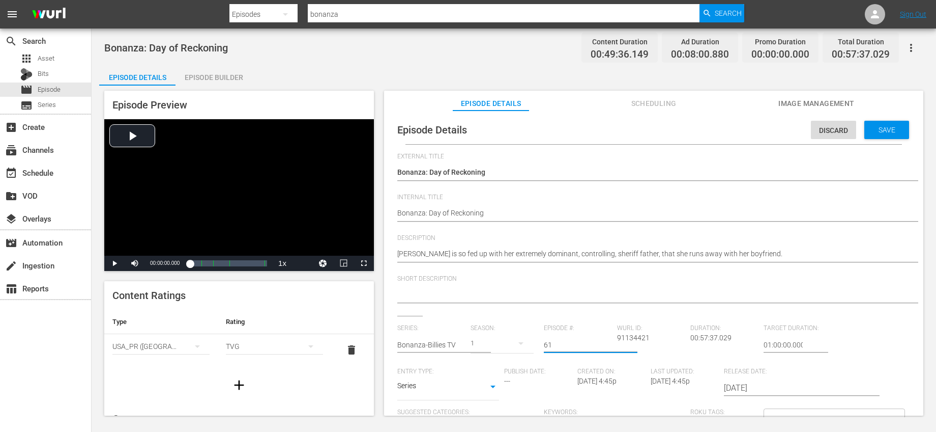
type input "61"
click at [562, 313] on div "Short Description" at bounding box center [653, 295] width 513 height 41
click at [871, 126] on span "Save" at bounding box center [887, 130] width 33 height 8
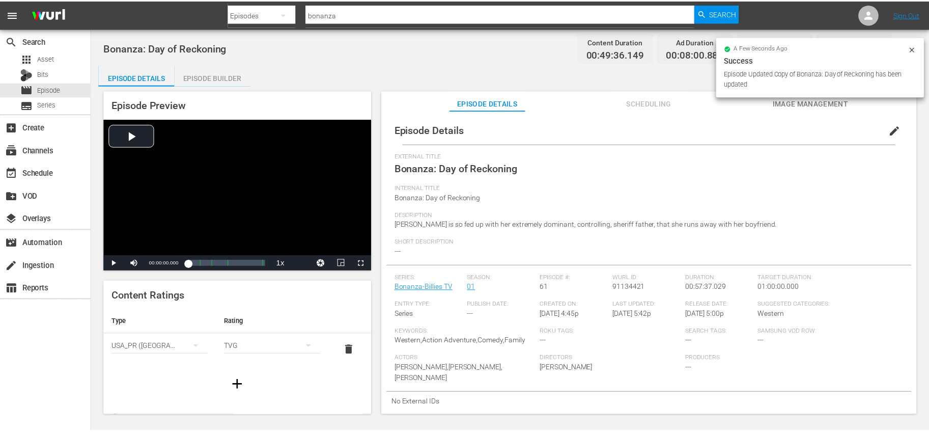
scroll to position [1, 0]
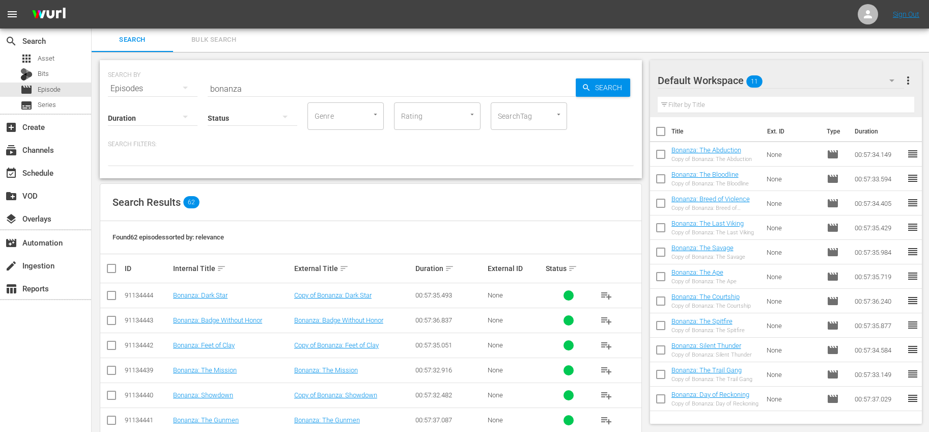
click at [661, 396] on input "checkbox" at bounding box center [660, 400] width 21 height 21
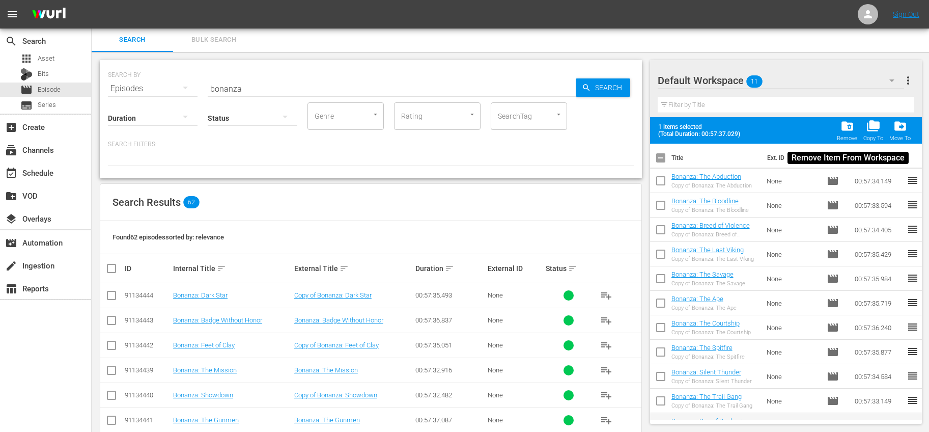
click at [847, 133] on div "folder_delete Remove" at bounding box center [847, 130] width 20 height 22
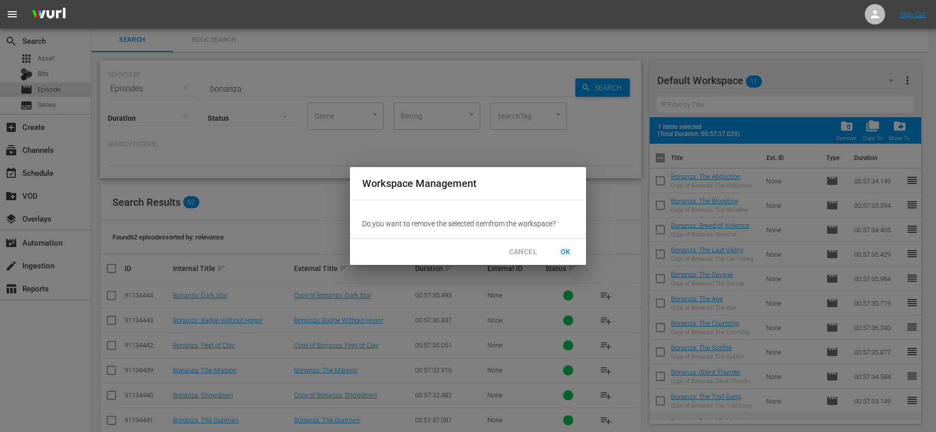
click at [562, 247] on span "OK" at bounding box center [566, 251] width 16 height 13
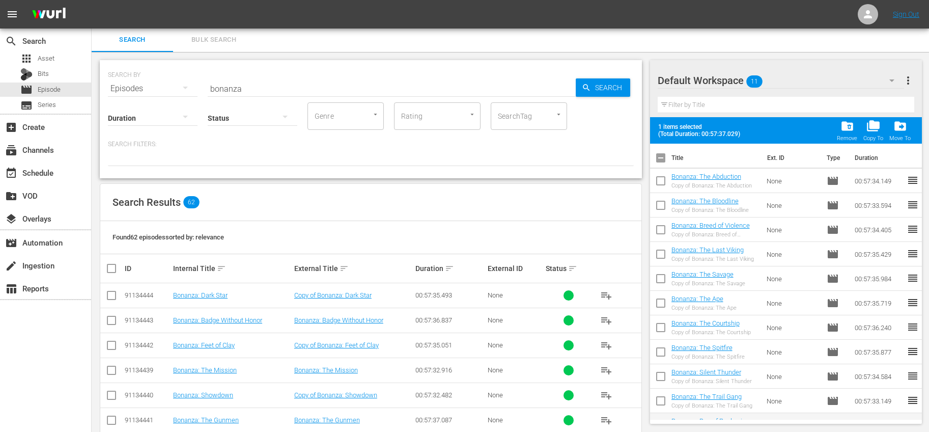
checkbox input "false"
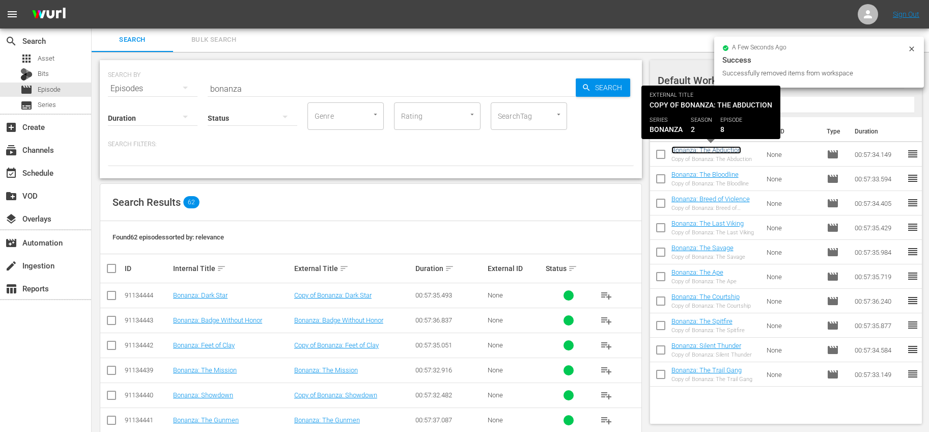
click at [730, 149] on link "Bonanza: The Abduction" at bounding box center [706, 150] width 70 height 8
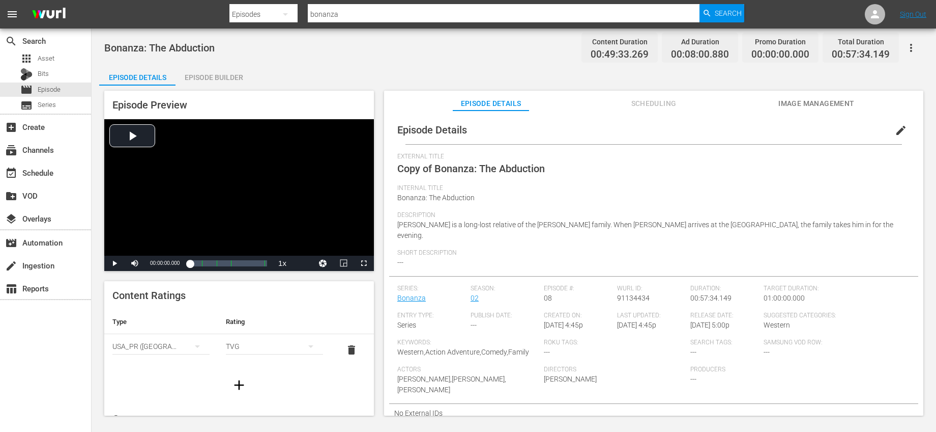
click at [895, 129] on span "edit" at bounding box center [901, 130] width 12 height 12
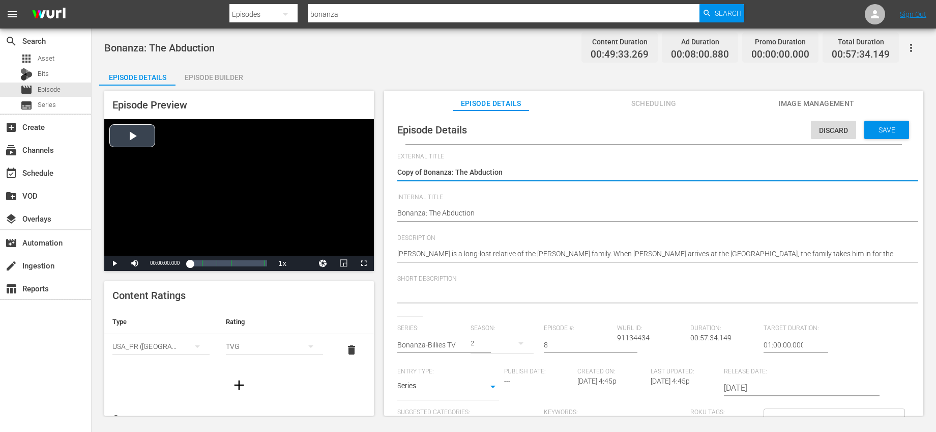
drag, startPoint x: 423, startPoint y: 169, endPoint x: 325, endPoint y: 154, distance: 99.9
click at [325, 153] on div "Episode Preview Video Player is loading. Play Video Play Mute Current Time 00:0…" at bounding box center [514, 254] width 830 height 338
type textarea "Bonanza: The Abduction"
click at [422, 348] on input "text" at bounding box center [431, 344] width 68 height 24
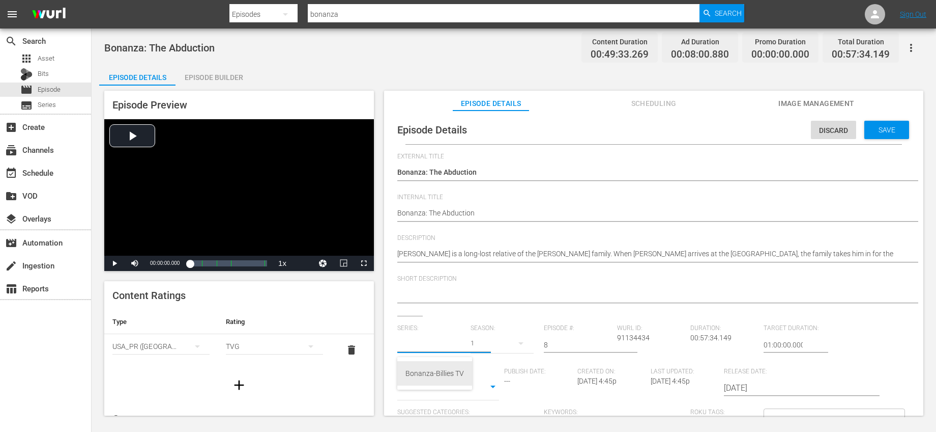
click at [422, 367] on div "Bonanza-Billies TV" at bounding box center [435, 373] width 59 height 24
type input "Bonanza-Billies TV"
drag, startPoint x: 566, startPoint y: 341, endPoint x: 523, endPoint y: 331, distance: 44.9
click at [523, 331] on div "Series: Bonanza-Billies TV Season: 1 Episode #: 8 Wurl ID: 91134434 Duration: 0…" at bounding box center [653, 418] width 513 height 189
type input "64"
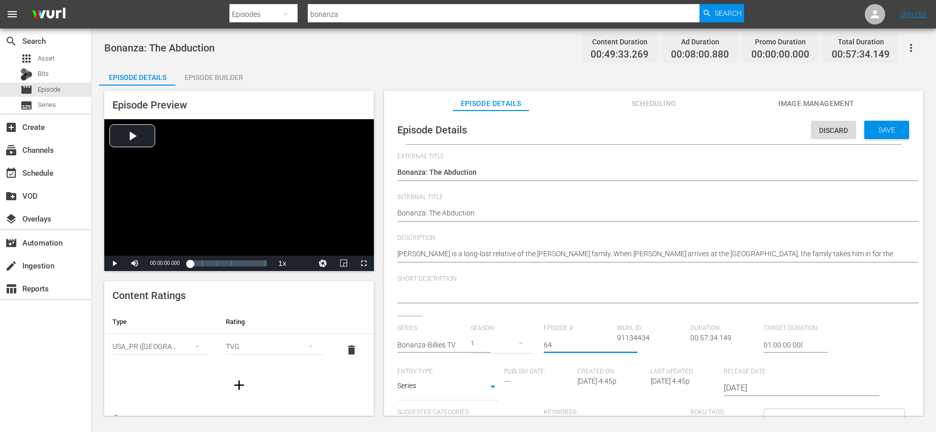
click at [604, 315] on div "Short Description" at bounding box center [653, 295] width 513 height 41
click at [875, 133] on span "Save" at bounding box center [887, 130] width 33 height 8
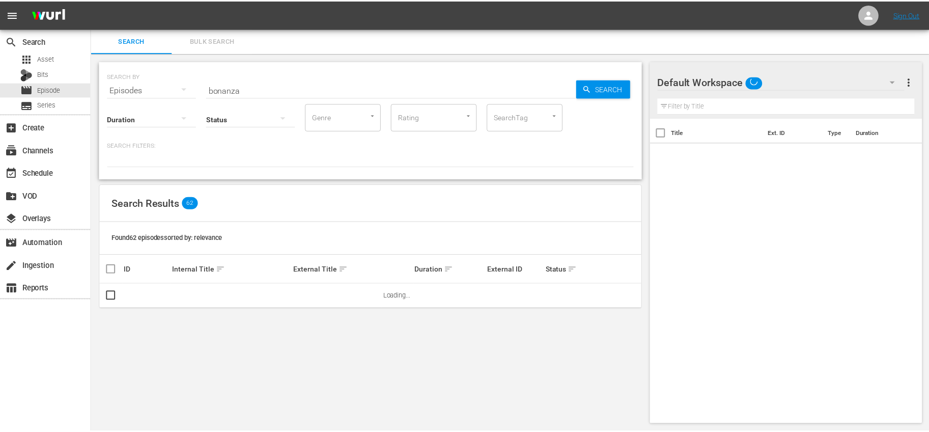
scroll to position [1, 0]
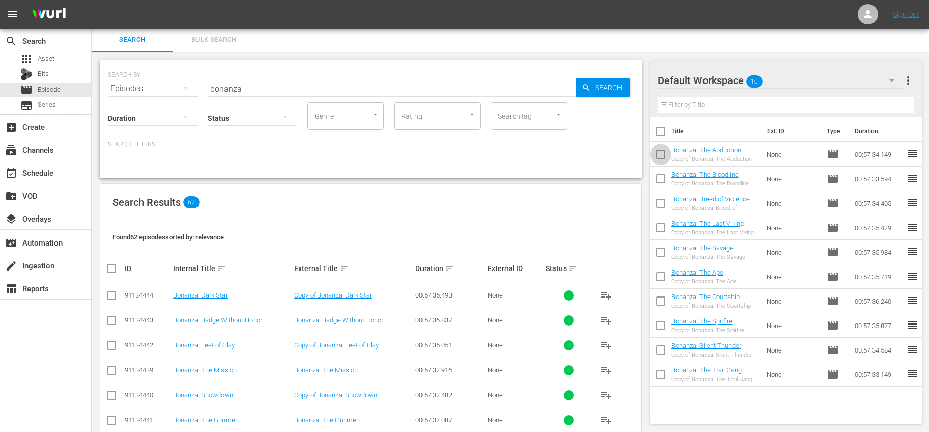
click at [663, 153] on input "checkbox" at bounding box center [660, 156] width 21 height 21
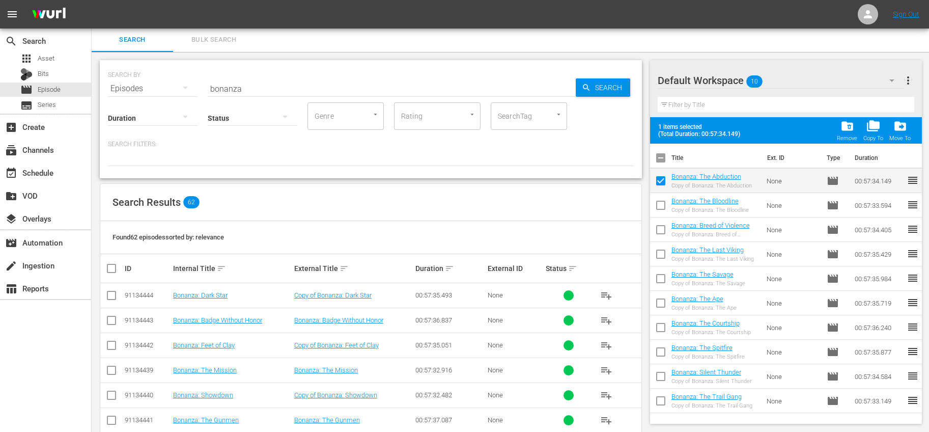
click at [841, 128] on span "folder_delete" at bounding box center [847, 126] width 14 height 14
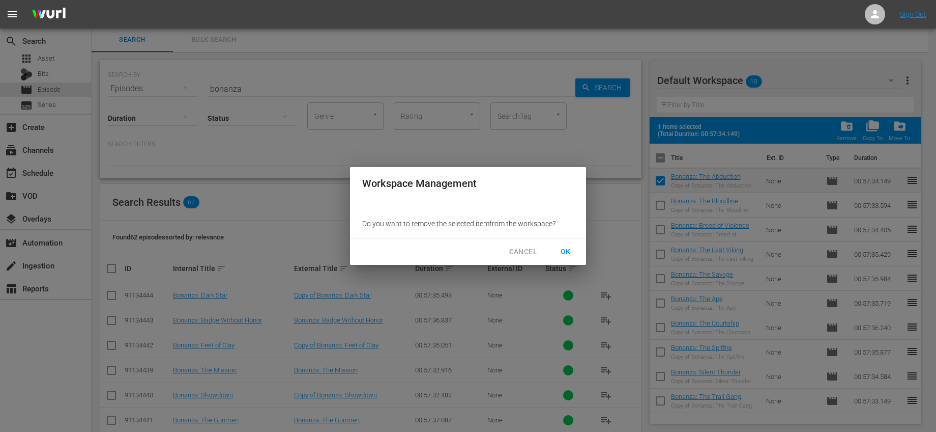
click at [570, 248] on span "OK" at bounding box center [566, 251] width 16 height 13
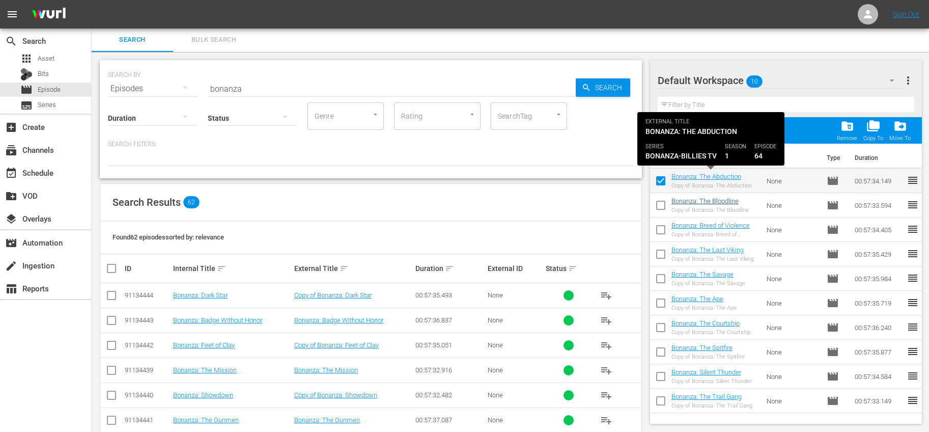
checkbox input "false"
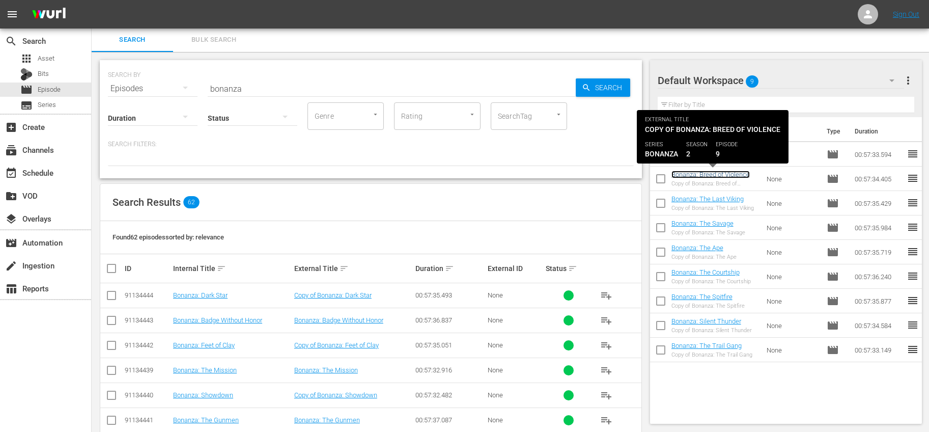
click at [732, 174] on link "Bonanza: Breed of Violence" at bounding box center [710, 174] width 78 height 8
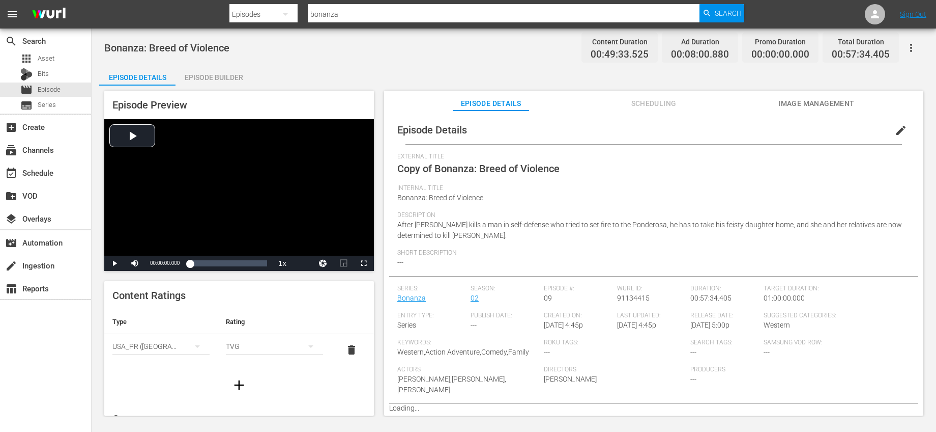
click at [889, 129] on button "edit" at bounding box center [901, 130] width 24 height 24
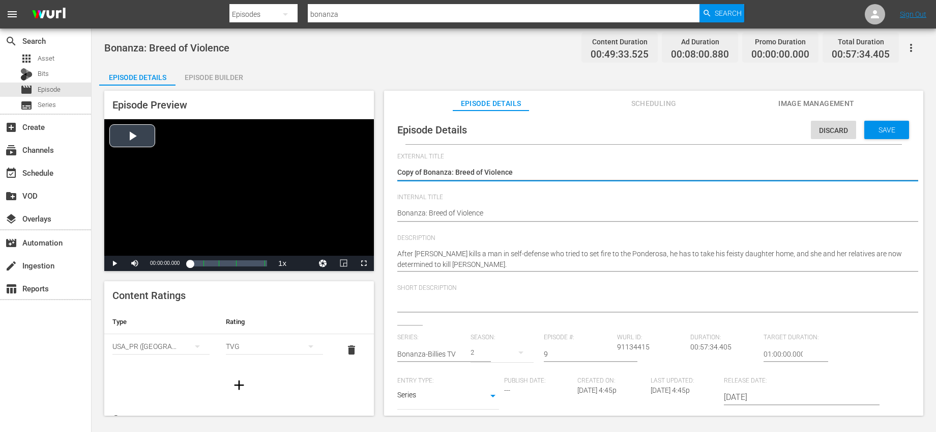
drag, startPoint x: 425, startPoint y: 170, endPoint x: 319, endPoint y: 168, distance: 105.9
click at [320, 168] on div "Episode Preview Video Player is loading. Play Video Play Mute Current Time 00:0…" at bounding box center [514, 254] width 830 height 338
type textarea "Bonanza: Breed of Violence"
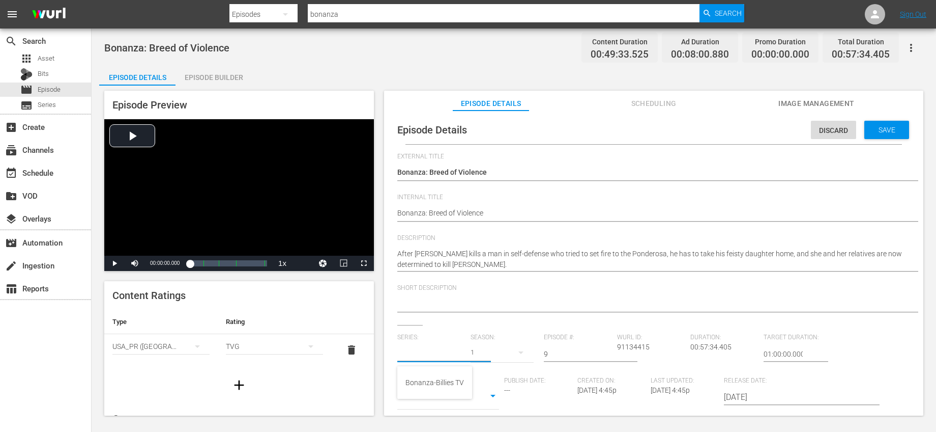
click at [449, 357] on input "text" at bounding box center [431, 353] width 68 height 24
click at [437, 384] on div "Bonanza-Billies TV" at bounding box center [435, 382] width 59 height 24
type input "Bonanza-Billies TV"
drag, startPoint x: 561, startPoint y: 353, endPoint x: 504, endPoint y: 340, distance: 57.9
click at [504, 340] on div "Series: Bonanza-Billies TV Season: 1 Episode #: 9 Wurl ID: 91134415 Duration: 0…" at bounding box center [653, 427] width 513 height 189
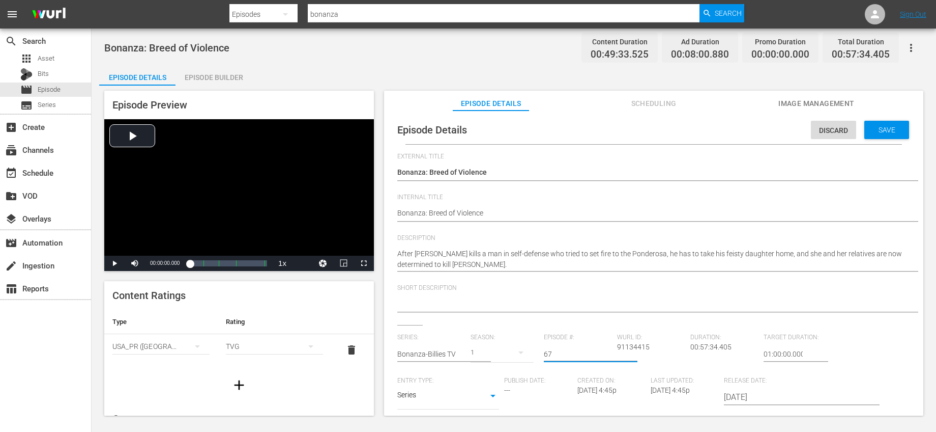
type input "67"
click at [596, 320] on div "Short Description" at bounding box center [653, 304] width 513 height 41
click at [877, 124] on div "Save" at bounding box center [887, 130] width 45 height 18
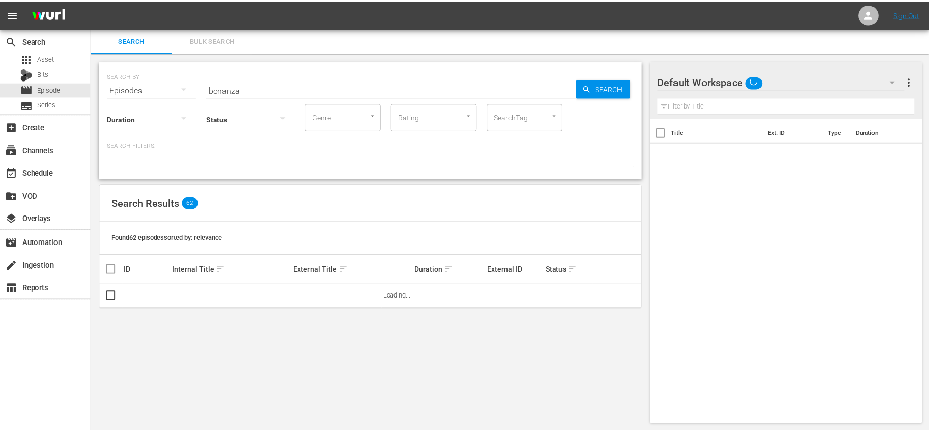
scroll to position [1, 0]
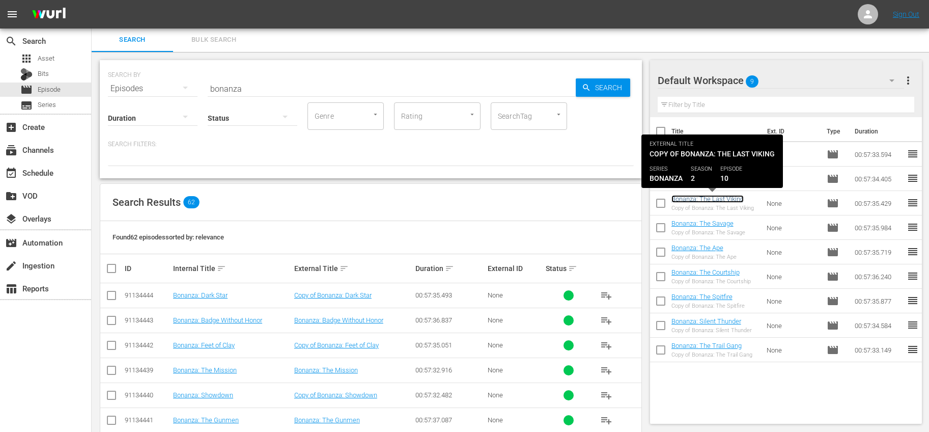
click at [703, 197] on link "Bonanza: The Last Viking" at bounding box center [707, 199] width 72 height 8
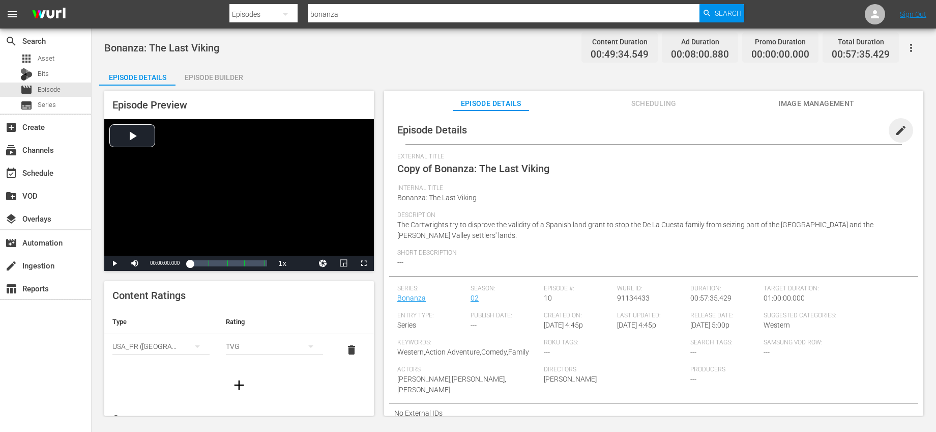
click at [895, 129] on span "edit" at bounding box center [901, 130] width 12 height 12
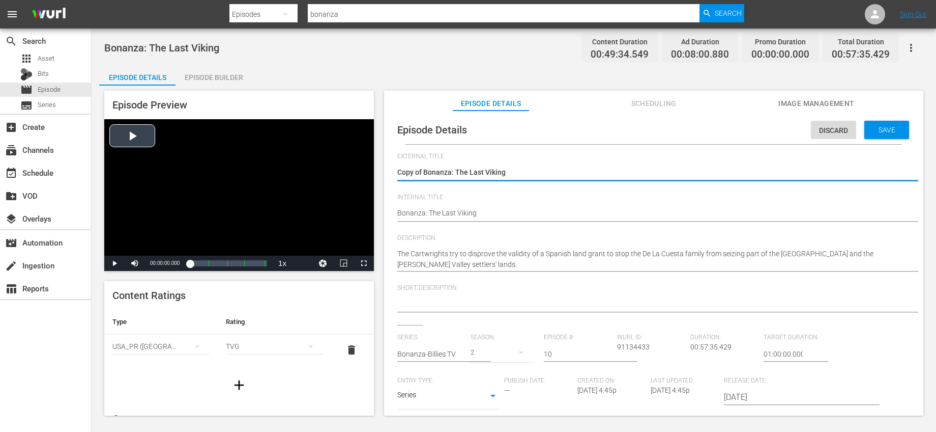
drag, startPoint x: 425, startPoint y: 169, endPoint x: 307, endPoint y: 165, distance: 118.1
click at [308, 165] on div "Episode Preview Video Player is loading. Play Video Play Mute Current Time 00:0…" at bounding box center [514, 254] width 830 height 338
type textarea "Bonanza: The Last Viking"
click at [436, 351] on input "text" at bounding box center [431, 353] width 68 height 24
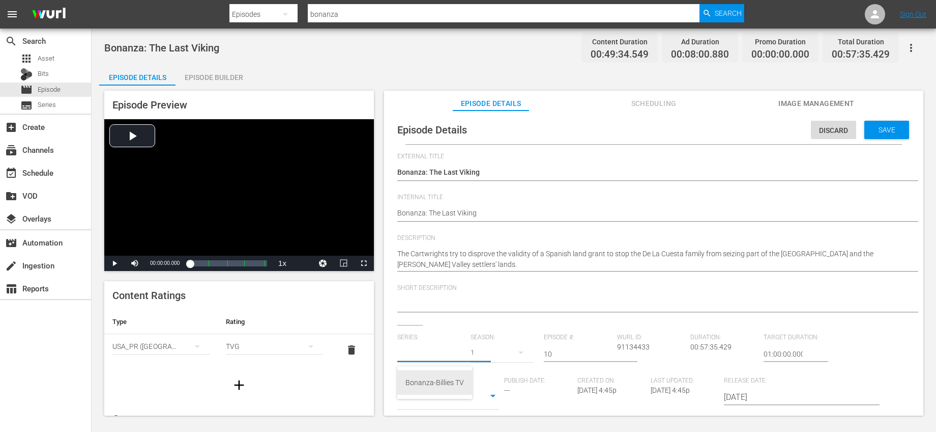
click at [437, 373] on div "Bonanza-Billies TV" at bounding box center [435, 382] width 59 height 24
type input "Bonanza-Billies TV"
drag, startPoint x: 562, startPoint y: 347, endPoint x: 530, endPoint y: 345, distance: 32.1
click at [532, 346] on div "Series: Bonanza-Billies TV Season: 1 Episode #: 10 Wurl ID: 91134433 Duration: …" at bounding box center [653, 427] width 513 height 189
type input "70"
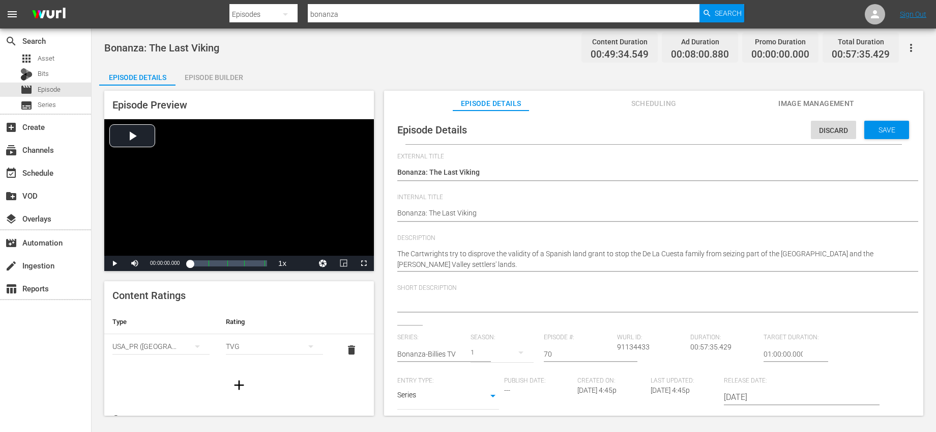
click at [580, 318] on div "Short Description" at bounding box center [653, 304] width 513 height 41
click at [875, 130] on span "Save" at bounding box center [887, 130] width 33 height 8
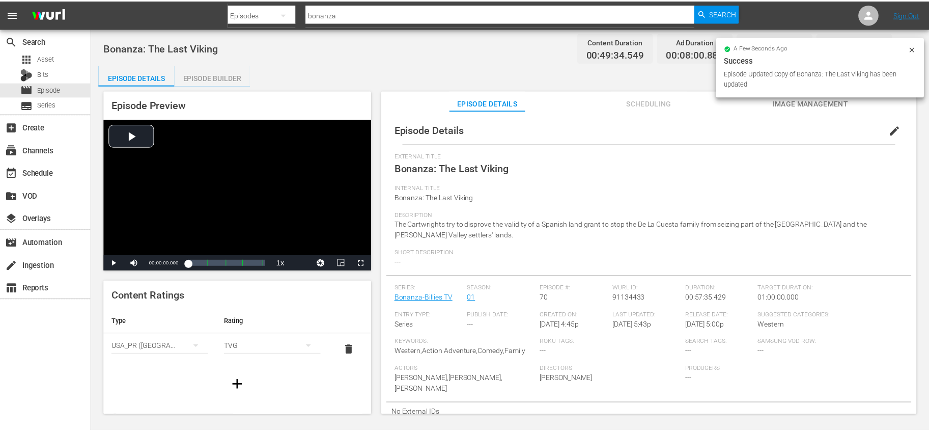
scroll to position [1, 0]
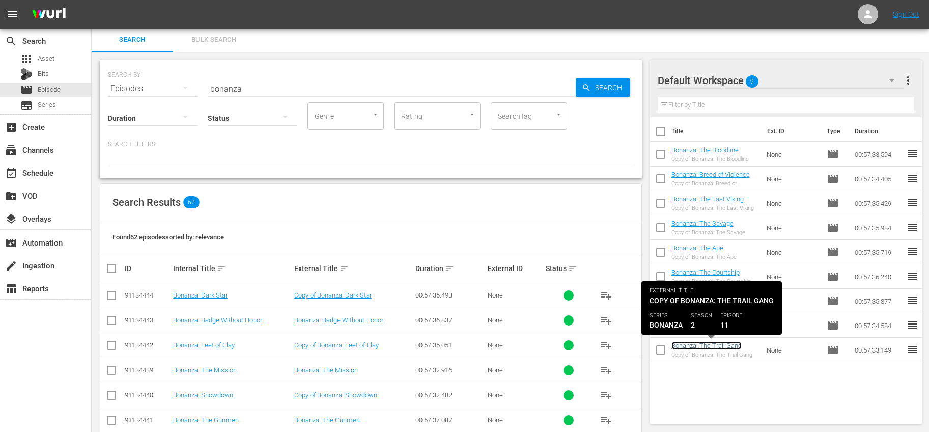
click at [726, 348] on link "Bonanza: The Trail Gang" at bounding box center [706, 345] width 70 height 8
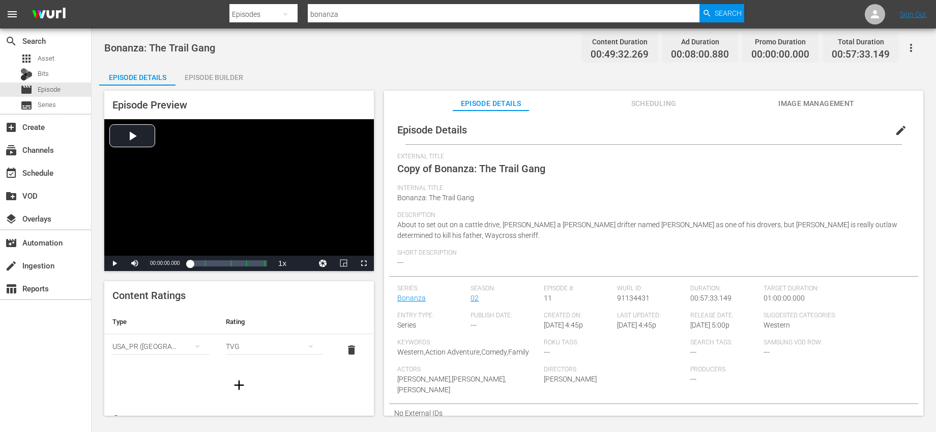
click at [895, 131] on span "edit" at bounding box center [901, 130] width 12 height 12
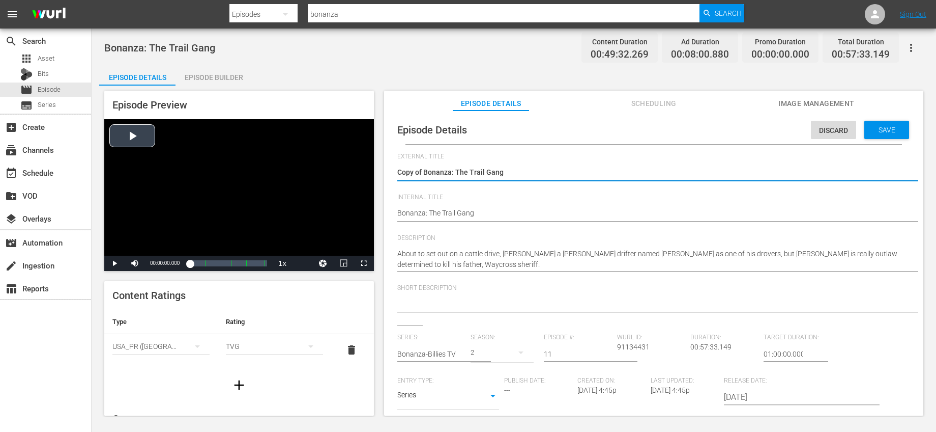
drag, startPoint x: 424, startPoint y: 171, endPoint x: 344, endPoint y: 159, distance: 81.3
click at [344, 159] on div "Episode Preview Video Player is loading. Play Video Play Mute Current Time 00:0…" at bounding box center [514, 254] width 830 height 338
type textarea "Bonanza: The Trail Gang"
click at [429, 350] on input "text" at bounding box center [431, 353] width 68 height 24
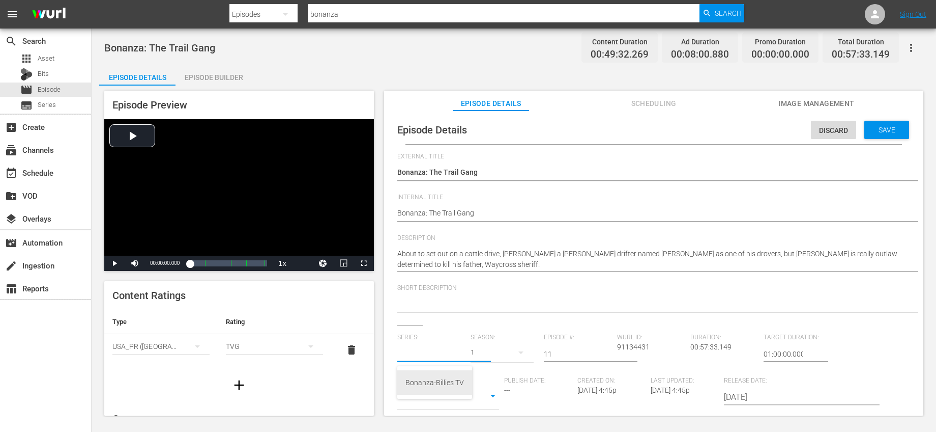
click at [420, 380] on div "Bonanza-Billies TV" at bounding box center [435, 382] width 59 height 24
type input "Bonanza-Billies TV"
drag, startPoint x: 560, startPoint y: 354, endPoint x: 520, endPoint y: 344, distance: 41.0
click at [520, 344] on div "Series: Bonanza-Billies TV Season: 1 Episode #: 11 Wurl ID: 91134431 Duration: …" at bounding box center [653, 427] width 513 height 189
type input "73"
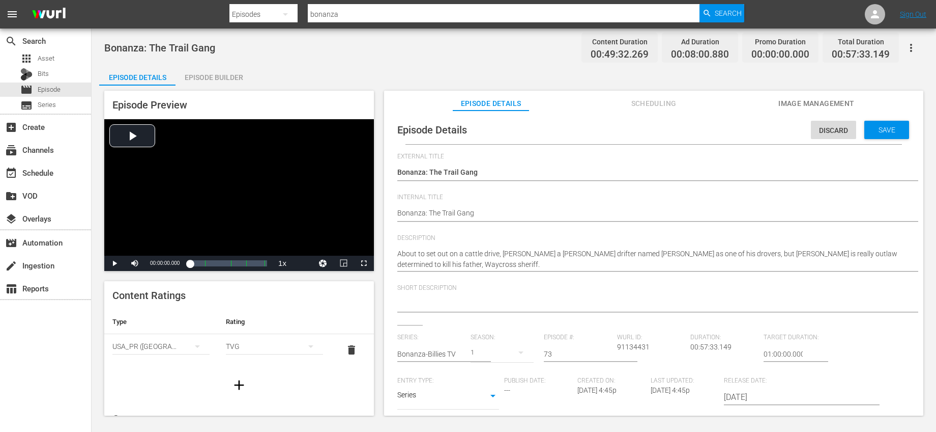
drag, startPoint x: 596, startPoint y: 322, endPoint x: 655, endPoint y: 273, distance: 76.7
click at [596, 322] on div "Short Description" at bounding box center [653, 304] width 513 height 41
click at [876, 134] on div "Save" at bounding box center [887, 130] width 45 height 18
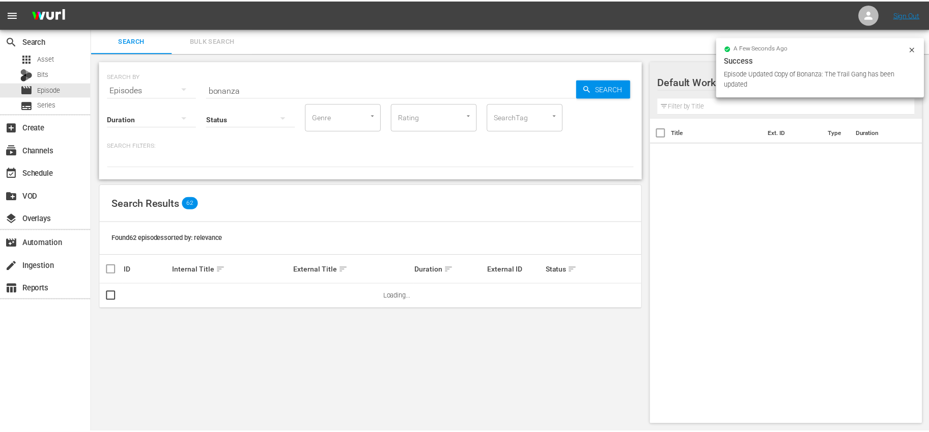
scroll to position [1, 0]
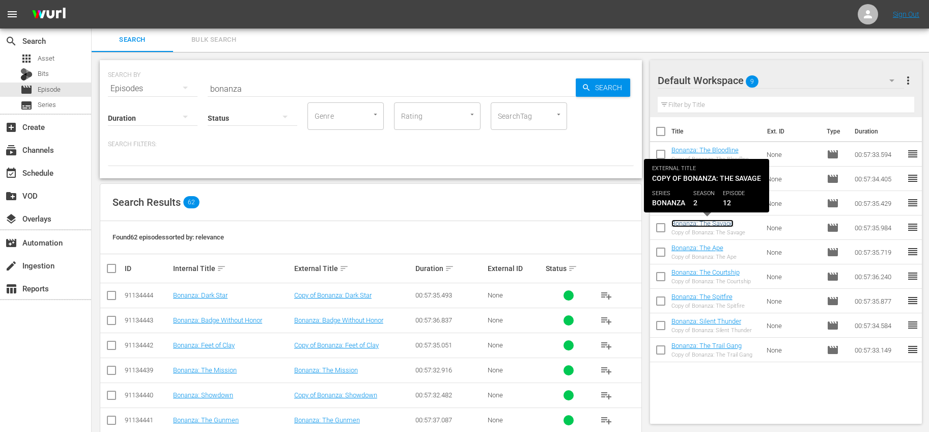
click at [722, 221] on link "Bonanza: The Savage" at bounding box center [702, 223] width 62 height 8
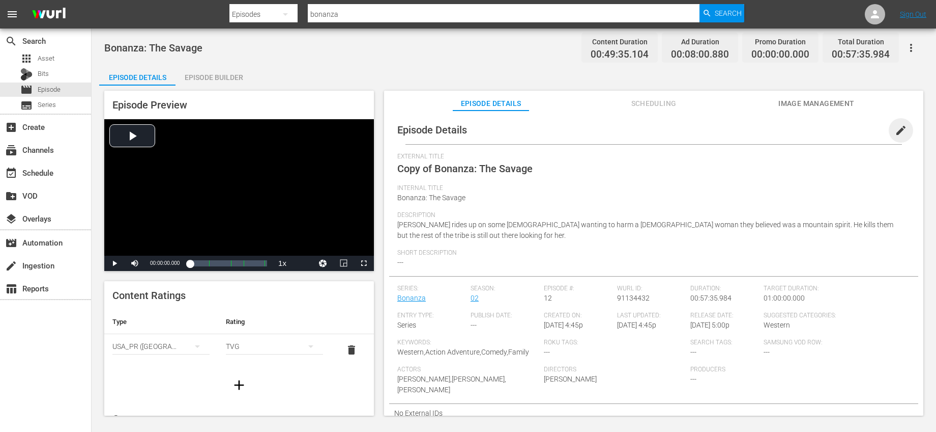
click at [897, 130] on span "edit" at bounding box center [901, 130] width 12 height 12
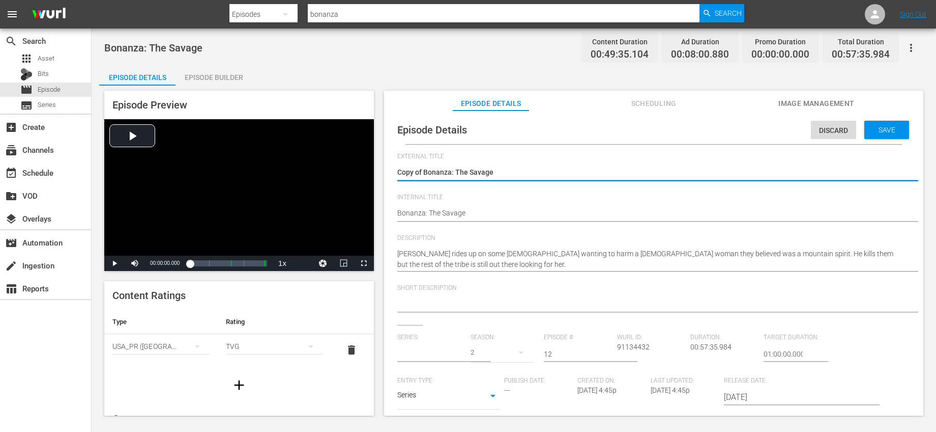
click at [439, 353] on input "text" at bounding box center [431, 353] width 68 height 24
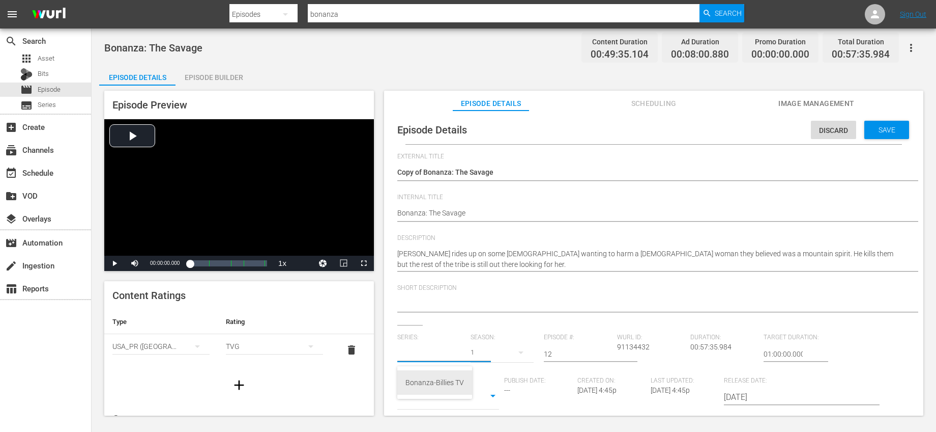
click at [440, 376] on div "Bonanza-Billies TV" at bounding box center [435, 382] width 59 height 24
type input "Bonanza-Billies TV"
drag, startPoint x: 552, startPoint y: 353, endPoint x: 524, endPoint y: 353, distance: 28.5
click at [524, 353] on div "Series: Bonanza-Billies TV Season: 1 Episode #: 12 Wurl ID: 91134432 Duration: …" at bounding box center [653, 427] width 513 height 189
type input "76"
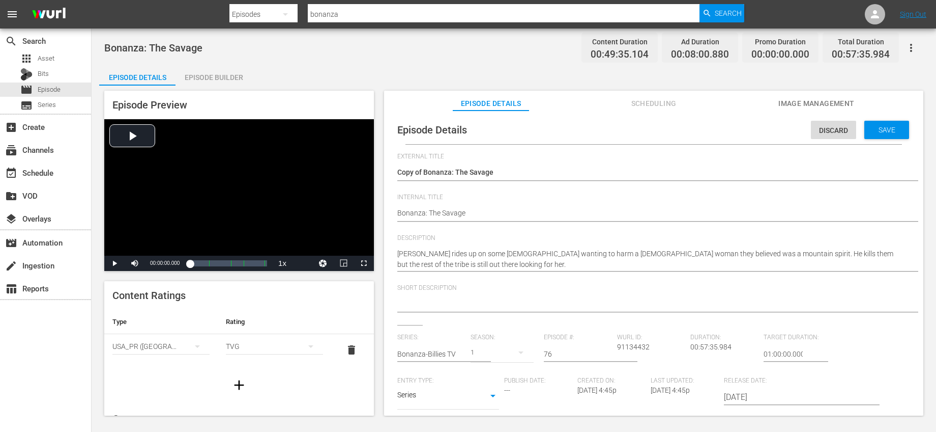
click at [595, 326] on div "External Title Copy of Bonanza: The Savage Copy of Bonanza: The Savage Internal…" at bounding box center [653, 355] width 513 height 405
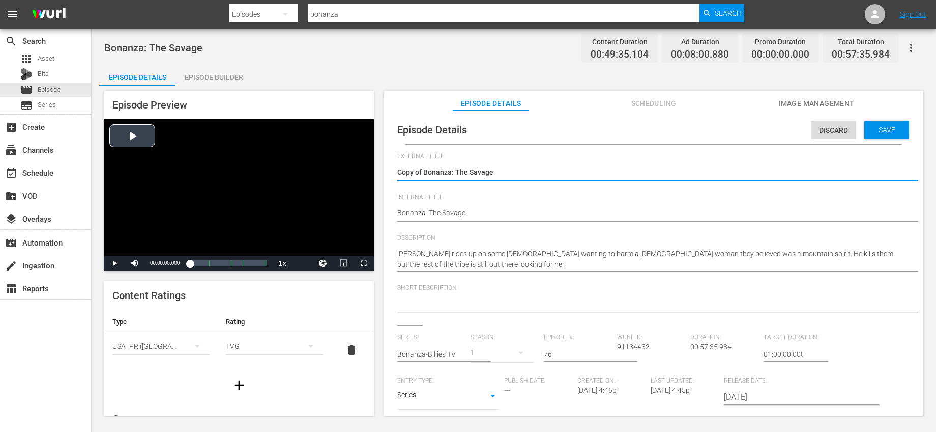
drag, startPoint x: 423, startPoint y: 175, endPoint x: 339, endPoint y: 164, distance: 84.6
type textarea "Bonanza: The Savage"
click at [875, 128] on span "Save" at bounding box center [887, 130] width 33 height 8
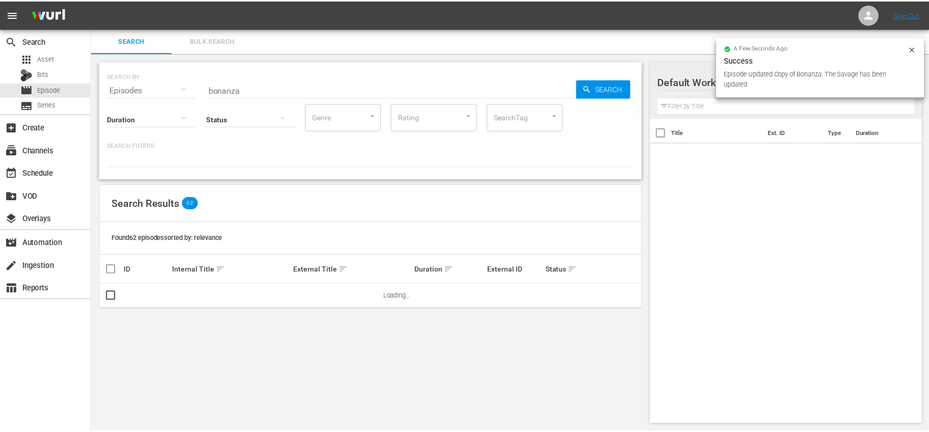
scroll to position [1, 0]
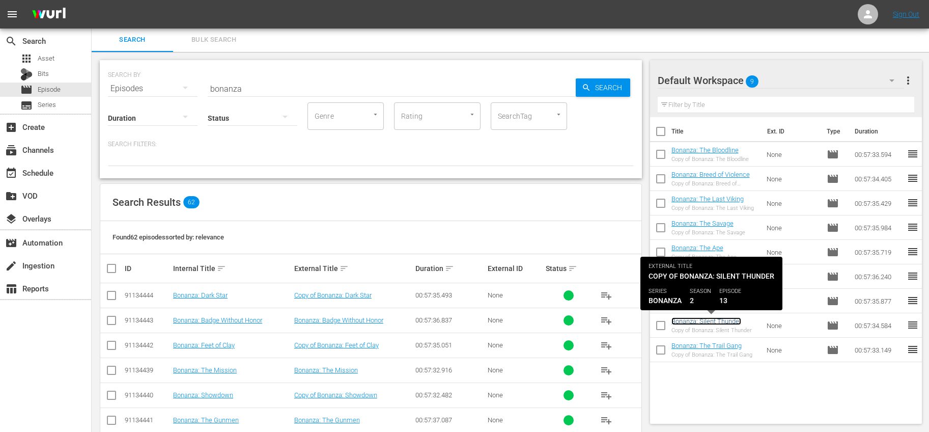
click at [712, 321] on link "Bonanza: Silent Thunder" at bounding box center [706, 321] width 70 height 8
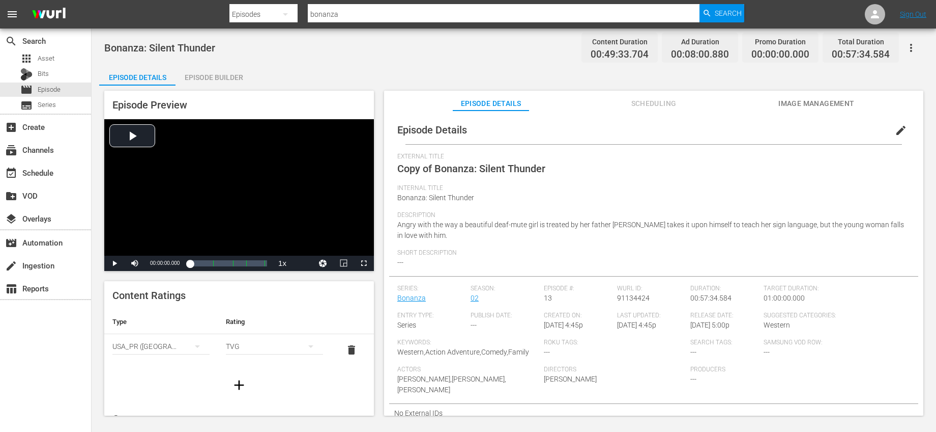
click at [904, 134] on button "edit" at bounding box center [901, 130] width 24 height 24
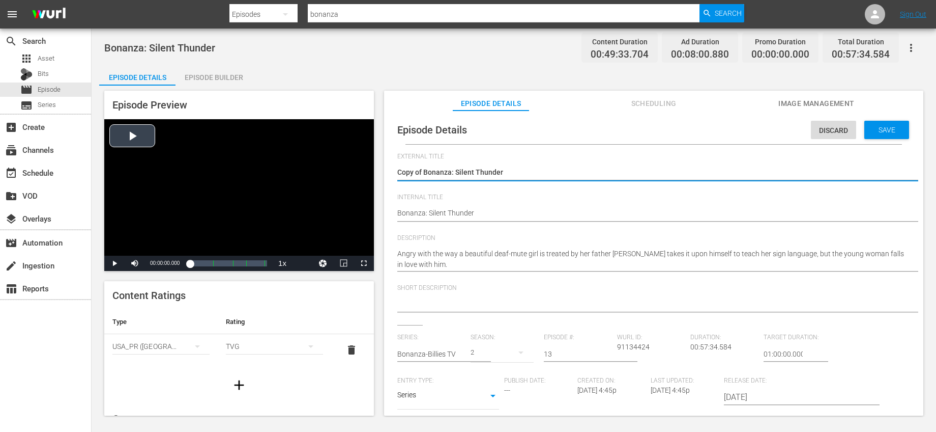
drag, startPoint x: 422, startPoint y: 174, endPoint x: 342, endPoint y: 164, distance: 80.4
click at [342, 164] on div "Episode Preview Video Player is loading. Play Video Play Mute Current Time 00:0…" at bounding box center [514, 254] width 830 height 338
type textarea "Bonanza: Silent Thunder"
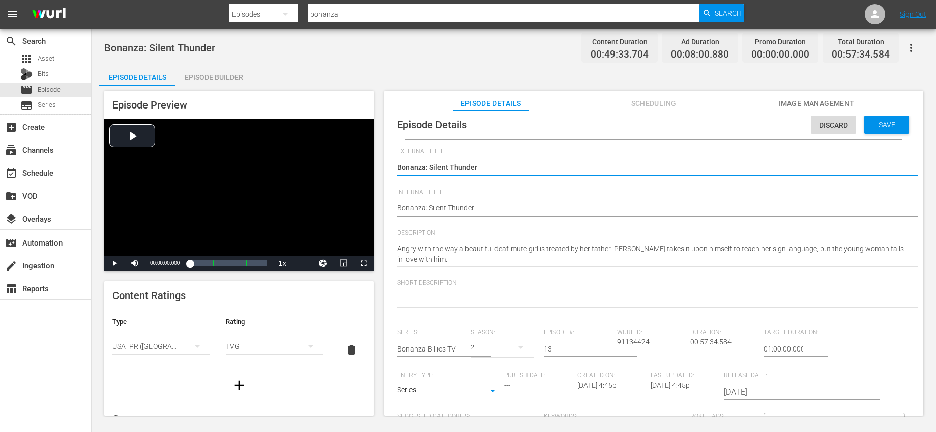
scroll to position [8, 0]
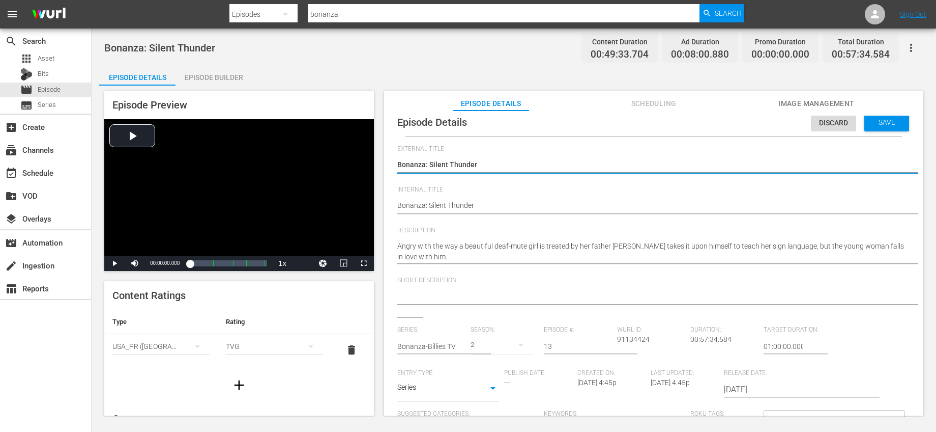
type textarea "Bonanza: Silent Thunder"
click at [429, 350] on input "text" at bounding box center [431, 346] width 68 height 24
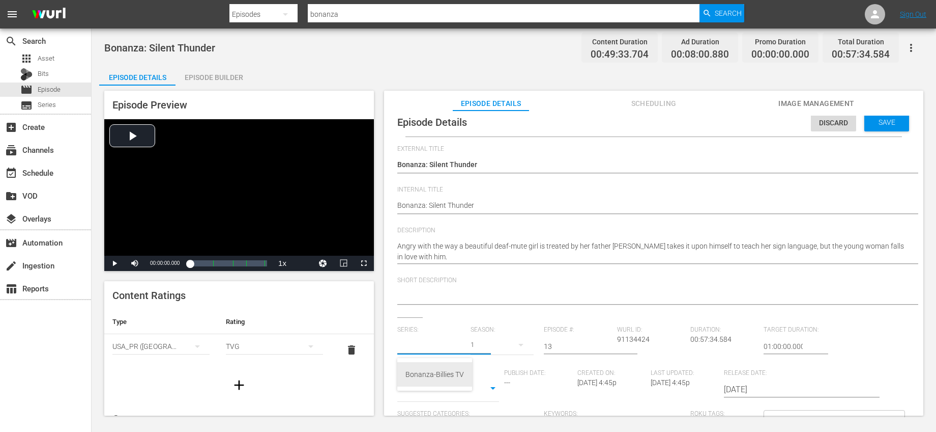
click at [426, 371] on div "Bonanza-Billies TV" at bounding box center [435, 374] width 59 height 24
type input "Bonanza-Billies TV"
drag, startPoint x: 570, startPoint y: 342, endPoint x: 528, endPoint y: 342, distance: 41.7
click at [528, 342] on div "Series: Bonanza-Billies TV Season: 1 Episode #: 13 Wurl ID: 91134424 Duration: …" at bounding box center [653, 420] width 513 height 189
type input "79"
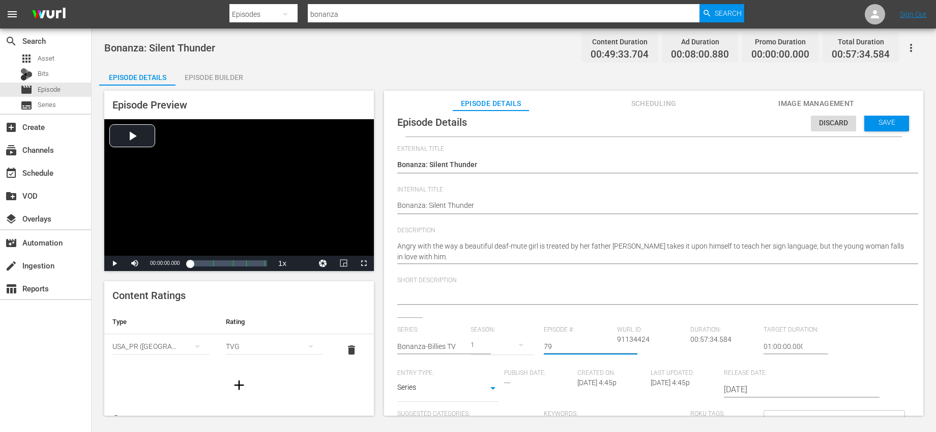
click at [615, 315] on div "Short Description" at bounding box center [653, 296] width 513 height 41
click at [885, 125] on span "Save" at bounding box center [887, 122] width 33 height 8
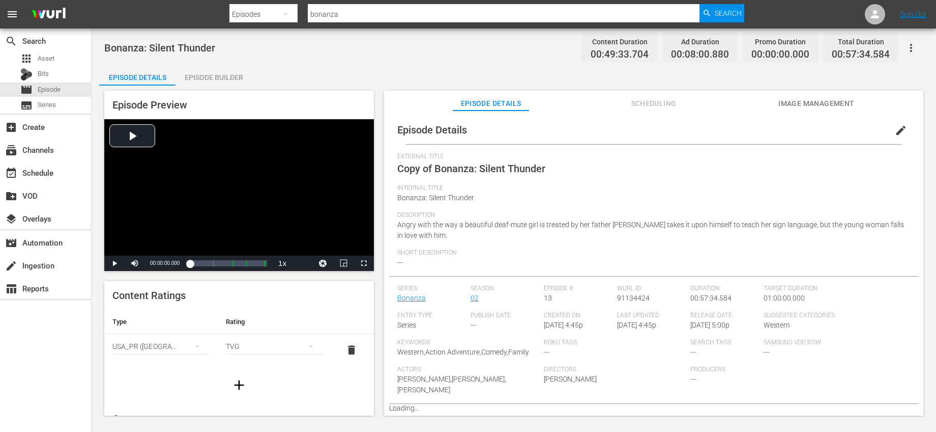
scroll to position [0, 0]
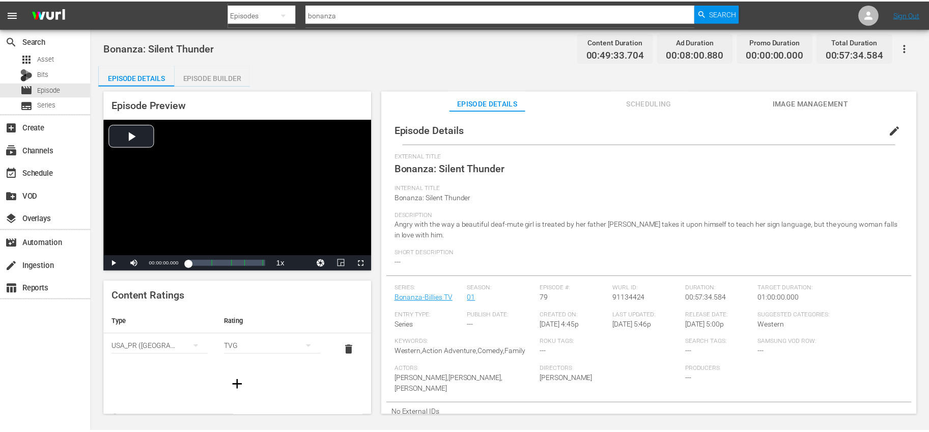
scroll to position [1, 0]
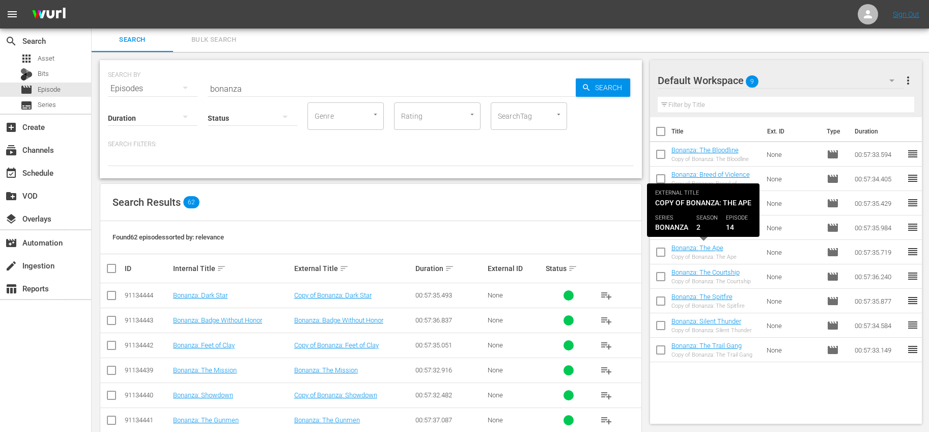
click at [724, 246] on div "Bonanza: The Ape" at bounding box center [703, 248] width 65 height 8
click at [720, 248] on link "Bonanza: The Ape" at bounding box center [697, 248] width 52 height 8
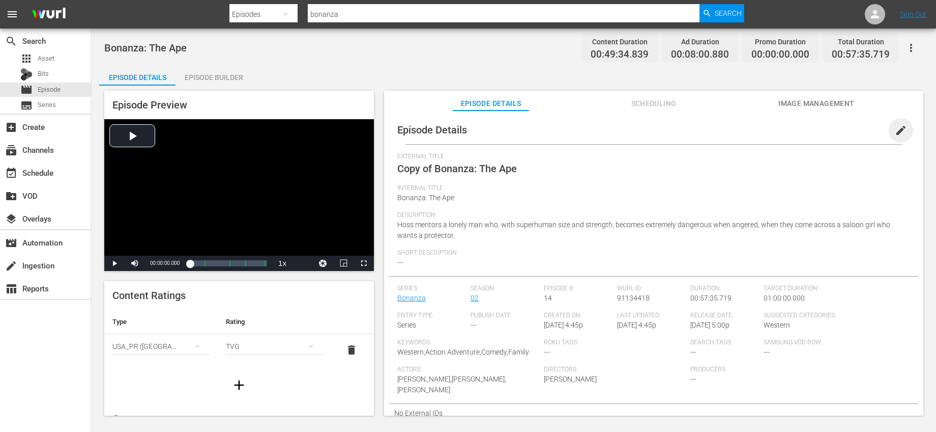
click at [895, 133] on span "edit" at bounding box center [901, 130] width 12 height 12
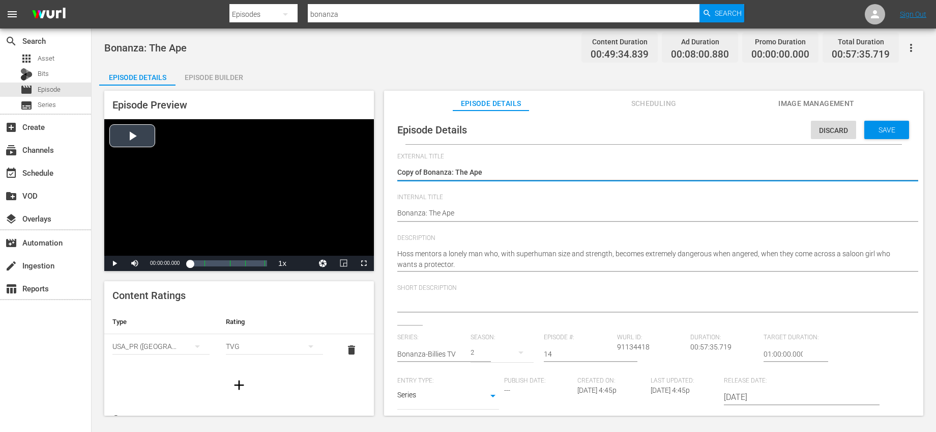
drag, startPoint x: 424, startPoint y: 171, endPoint x: 306, endPoint y: 156, distance: 119.0
click at [311, 157] on div "Episode Preview Video Player is loading. Play Video Play Mute Current Time 00:0…" at bounding box center [514, 254] width 830 height 338
type textarea "Bonanza: The Ape"
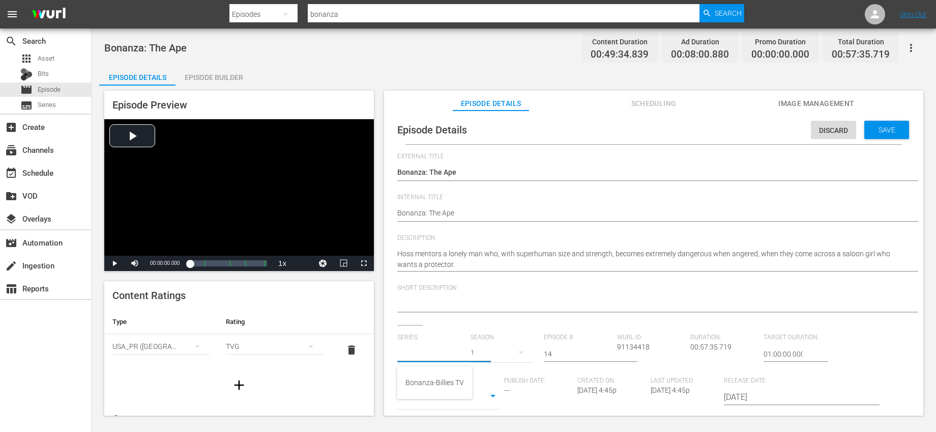
click at [438, 356] on input "text" at bounding box center [431, 353] width 68 height 24
click at [422, 378] on div "Bonanza-Billies TV" at bounding box center [435, 382] width 59 height 24
type input "Bonanza-Billies TV"
drag, startPoint x: 576, startPoint y: 351, endPoint x: 528, endPoint y: 341, distance: 48.7
click at [528, 341] on div "Series: Bonanza-Billies TV Season: 1 Episode #: 14 Wurl ID: 91134418 Duration: …" at bounding box center [653, 427] width 513 height 189
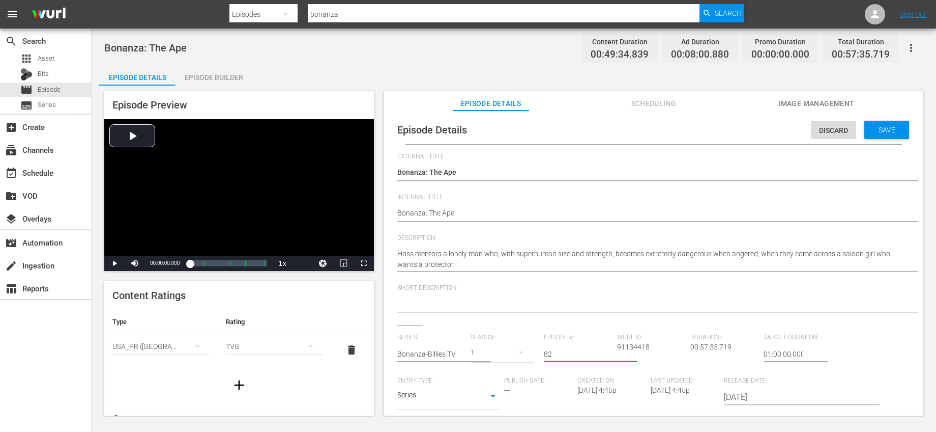
type input "82"
click at [590, 333] on span "Episode #:" at bounding box center [578, 337] width 68 height 8
click at [892, 133] on span "Save" at bounding box center [887, 130] width 33 height 8
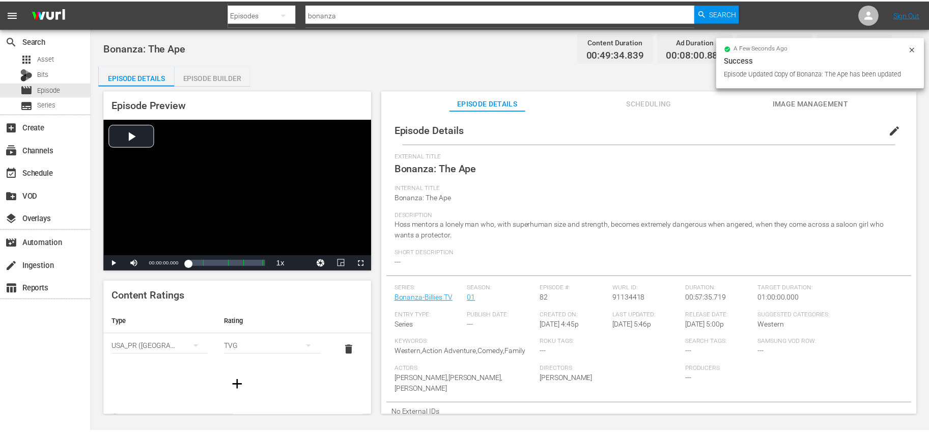
scroll to position [1, 0]
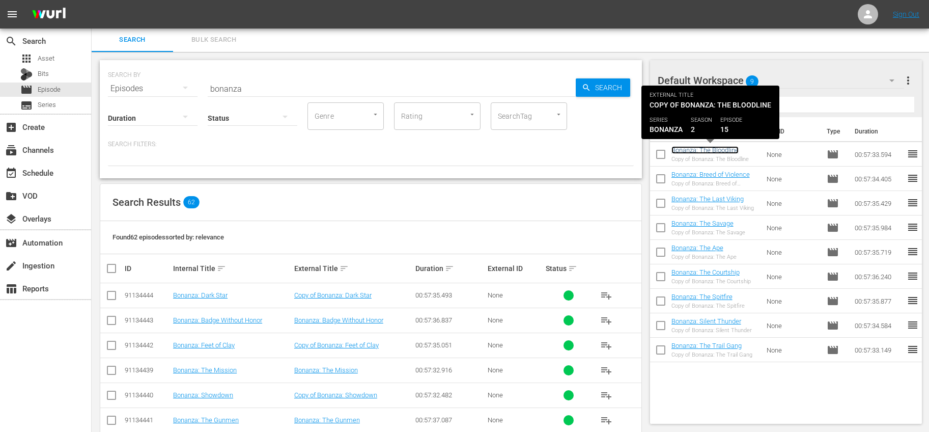
click at [734, 149] on link "Bonanza: The Bloodline" at bounding box center [704, 150] width 67 height 8
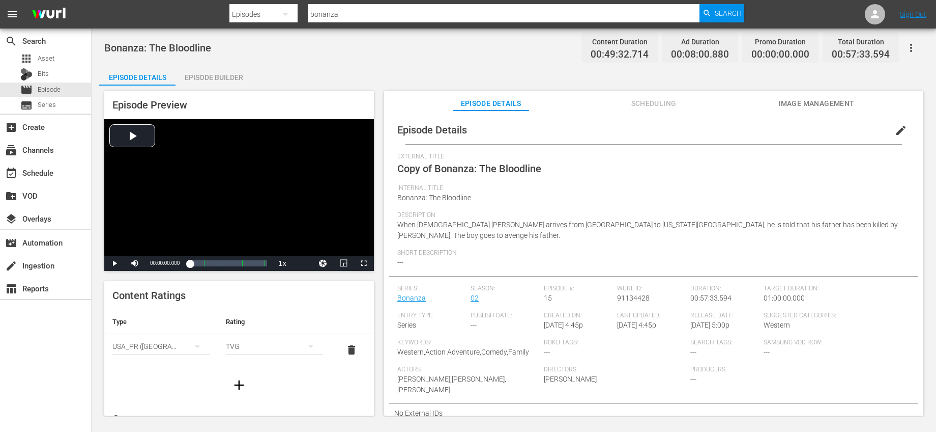
click at [895, 129] on span "edit" at bounding box center [901, 130] width 12 height 12
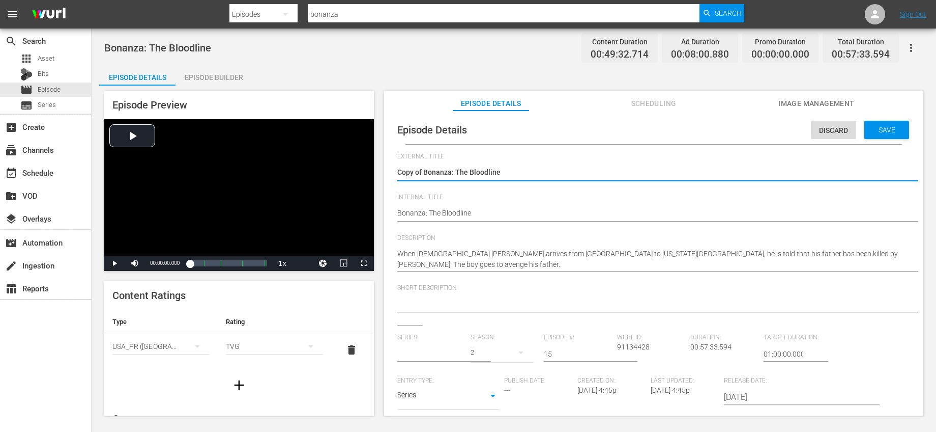
click at [421, 349] on input "text" at bounding box center [431, 353] width 68 height 24
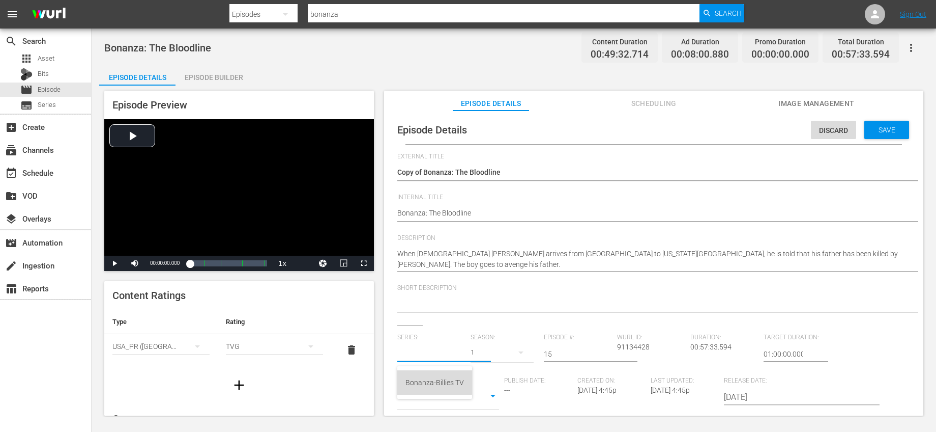
drag, startPoint x: 435, startPoint y: 378, endPoint x: 444, endPoint y: 376, distance: 9.5
click at [435, 378] on div "Bonanza-Billies TV" at bounding box center [435, 382] width 59 height 24
type input "Bonanza-Billies TV"
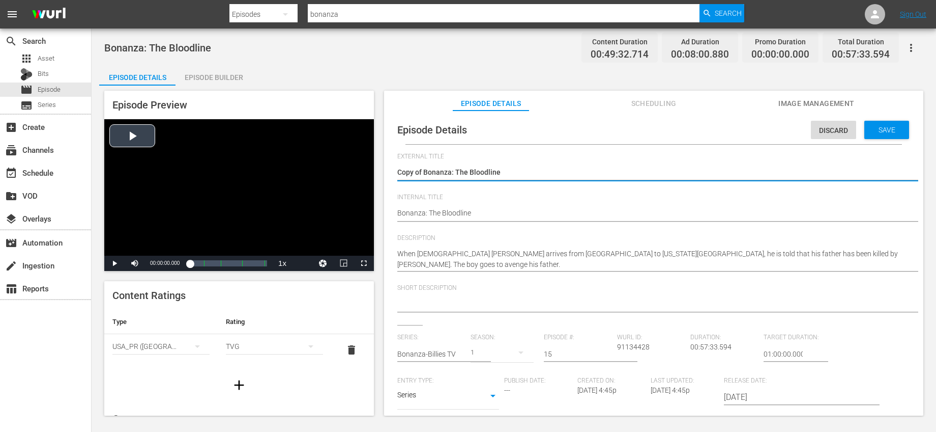
drag, startPoint x: 424, startPoint y: 170, endPoint x: 351, endPoint y: 159, distance: 74.6
type textarea "Bonanza: The Bloodline"
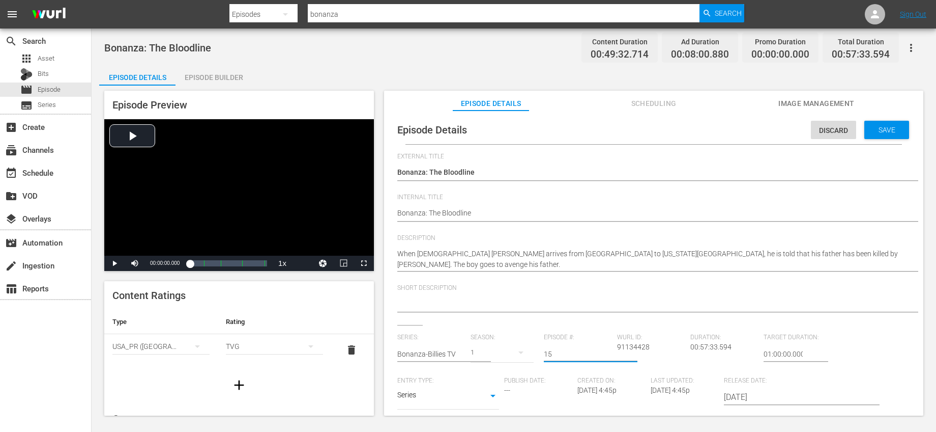
drag, startPoint x: 582, startPoint y: 358, endPoint x: 503, endPoint y: 341, distance: 80.6
click at [504, 341] on div "Series: Bonanza-Billies TV Season: 1 Episode #: 15 Wurl ID: 91134428 Duration: …" at bounding box center [653, 427] width 513 height 189
type input "85"
click at [602, 326] on div "External Title Copy of Bonanza: The Bloodline Copy of Bonanza: The Bloodline In…" at bounding box center [653, 355] width 513 height 405
click at [891, 124] on div "Save" at bounding box center [887, 130] width 45 height 18
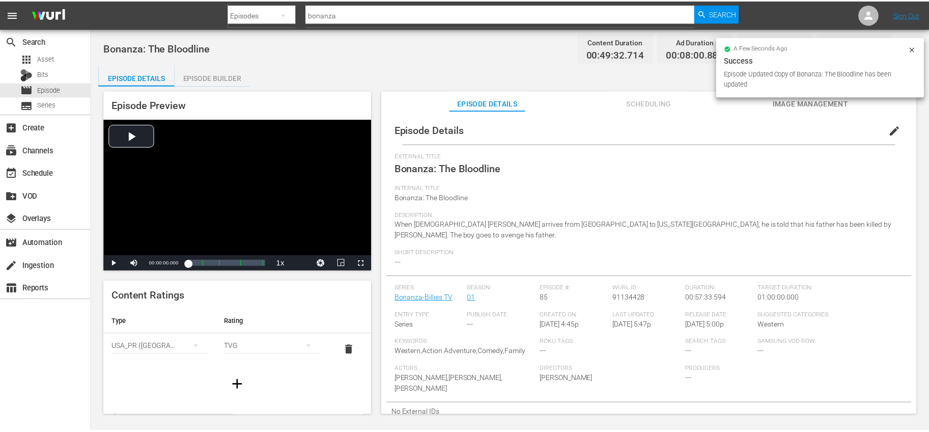
scroll to position [1, 0]
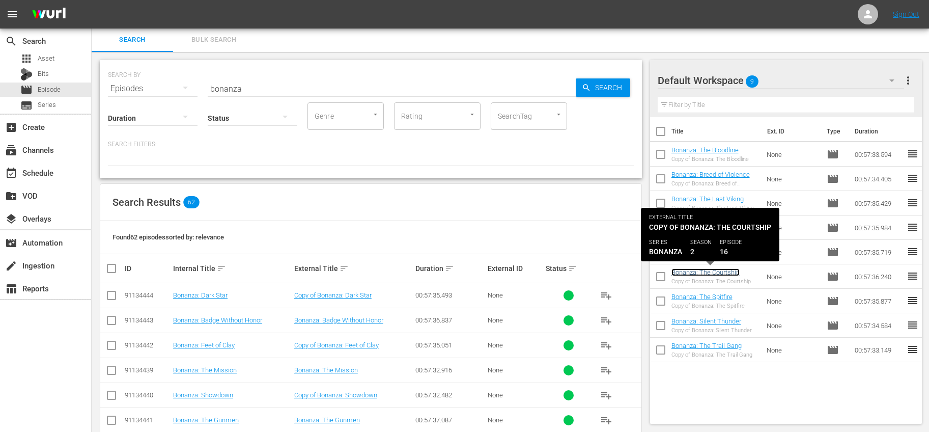
click at [727, 274] on link "Bonanza: The Courtship" at bounding box center [705, 272] width 68 height 8
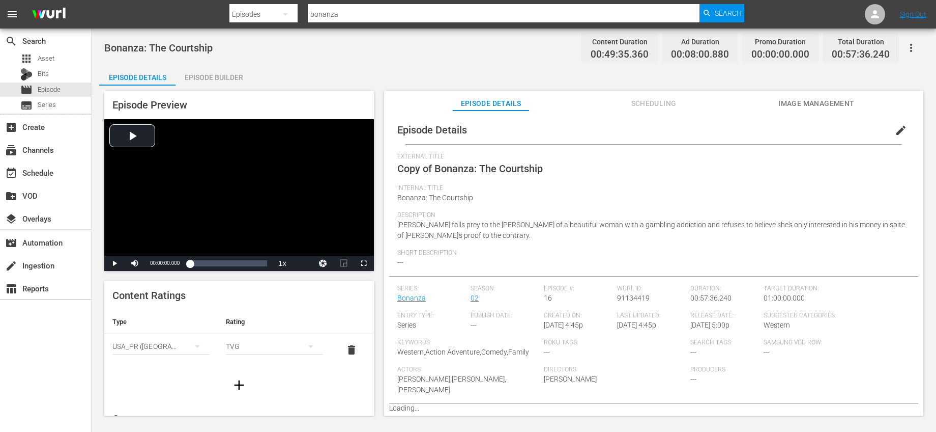
click at [896, 130] on span "edit" at bounding box center [901, 130] width 12 height 12
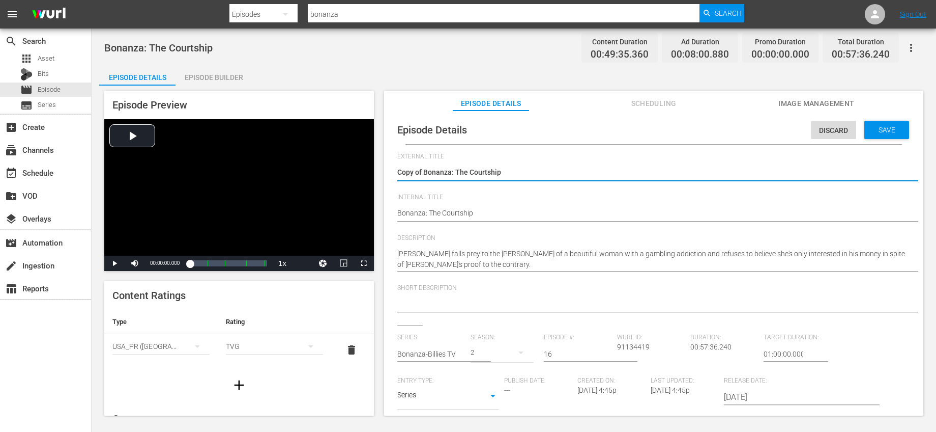
drag, startPoint x: 426, startPoint y: 169, endPoint x: 392, endPoint y: 166, distance: 34.2
click at [391, 167] on div "Episode Details Discard Save External Title Copy of Bonanza: The Courtship Copy…" at bounding box center [653, 337] width 529 height 442
type textarea "Bonanza: The Courtship"
click at [448, 353] on input "text" at bounding box center [431, 353] width 68 height 24
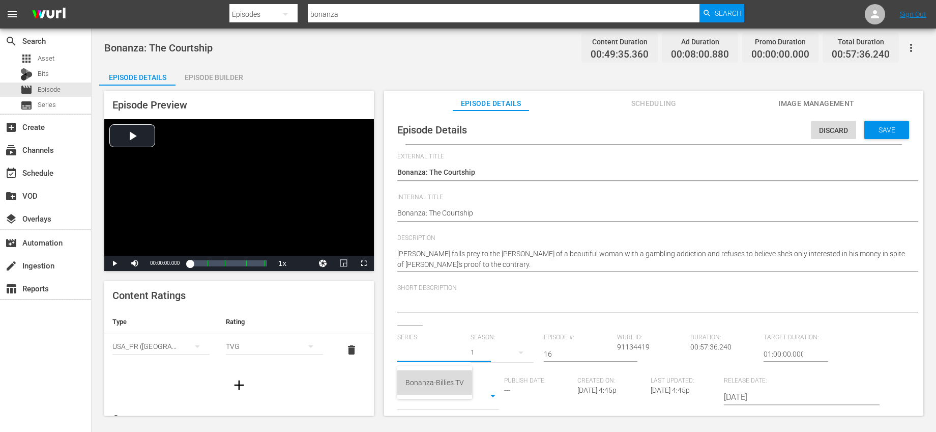
click at [431, 382] on div "Bonanza-Billies TV" at bounding box center [435, 382] width 59 height 24
type input "Bonanza-Billies TV"
drag, startPoint x: 574, startPoint y: 355, endPoint x: 508, endPoint y: 347, distance: 66.2
click at [508, 347] on div "Series: Bonanza-Billies TV Season: 1 Episode #: 16 Wurl ID: 91134419 Duration: …" at bounding box center [653, 427] width 513 height 189
type input "88"
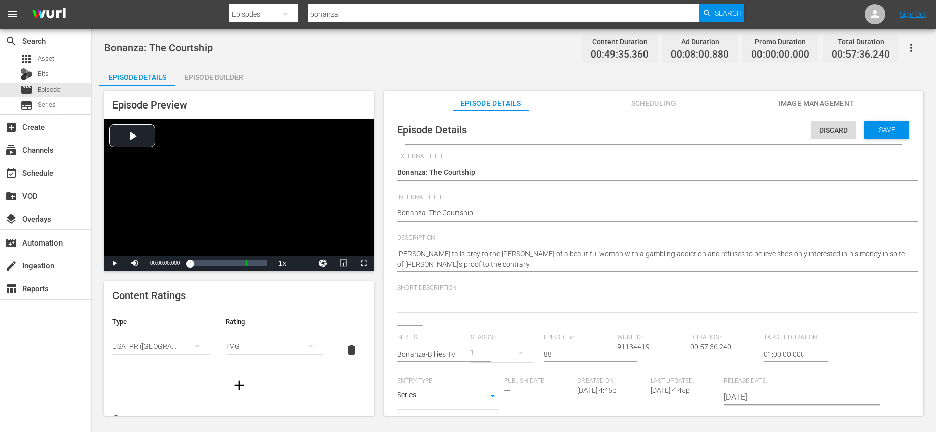
drag, startPoint x: 570, startPoint y: 326, endPoint x: 611, endPoint y: 296, distance: 51.3
click at [570, 326] on div "External Title Copy of Bonanza: The Courtship Copy of Bonanza: The Courtship In…" at bounding box center [653, 355] width 513 height 405
click at [865, 134] on div "Save" at bounding box center [887, 130] width 45 height 18
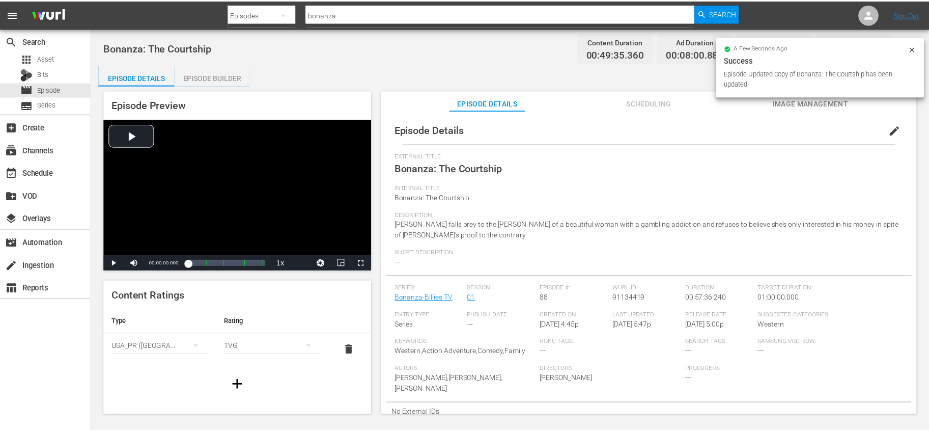
scroll to position [1, 0]
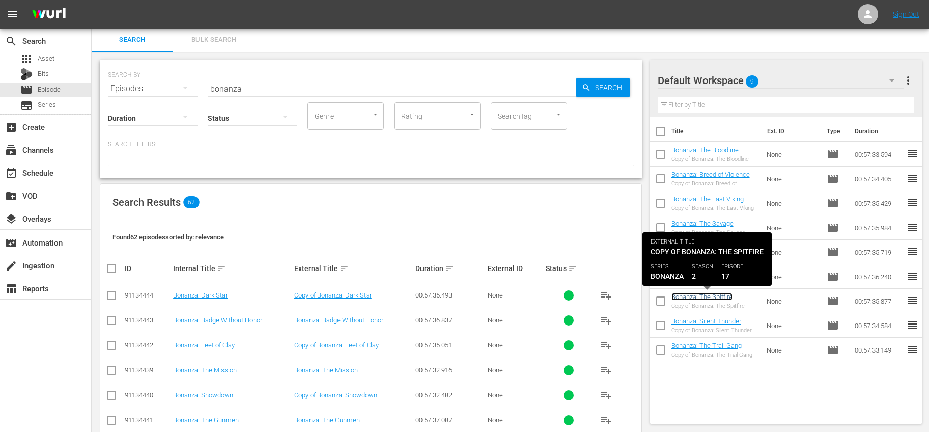
click at [717, 296] on link "Bonanza: The Spitfire" at bounding box center [701, 297] width 61 height 8
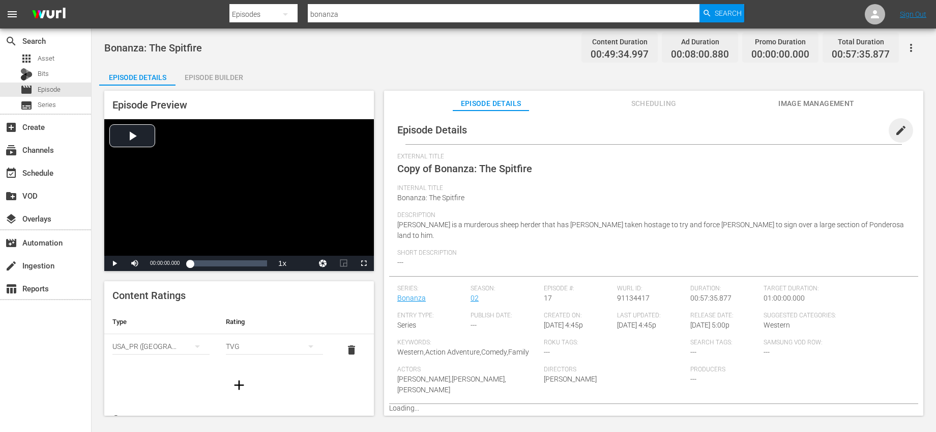
click at [900, 129] on span "edit" at bounding box center [901, 130] width 12 height 12
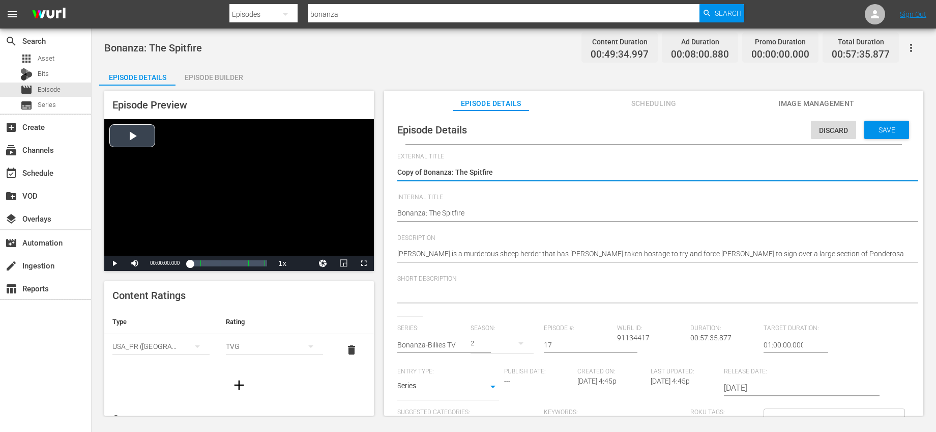
drag, startPoint x: 424, startPoint y: 173, endPoint x: 340, endPoint y: 165, distance: 84.8
click at [340, 165] on div "Episode Preview Video Player is loading. Play Video Play Mute Current Time 00:0…" at bounding box center [514, 254] width 830 height 338
type textarea "Bonanza: The Spitfire"
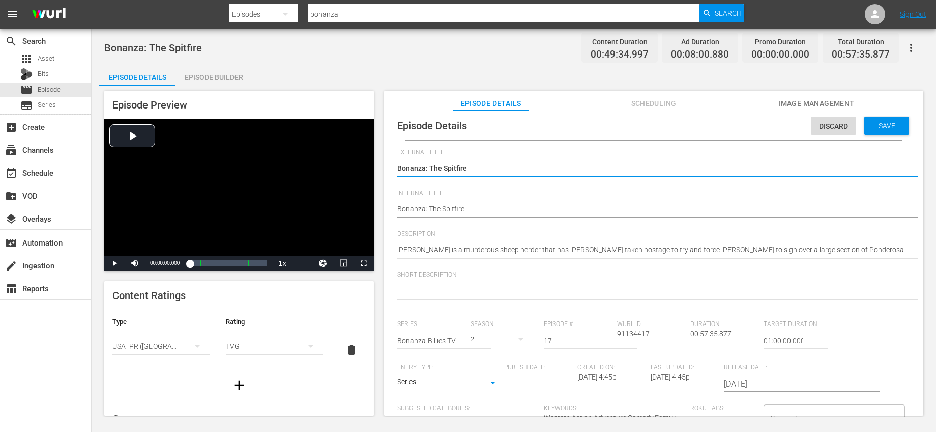
scroll to position [8, 0]
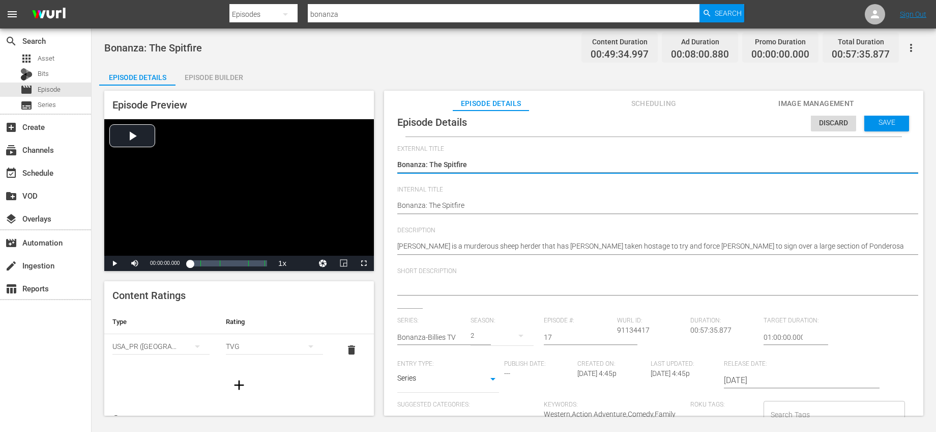
type textarea "Bonanza: The Spitfire"
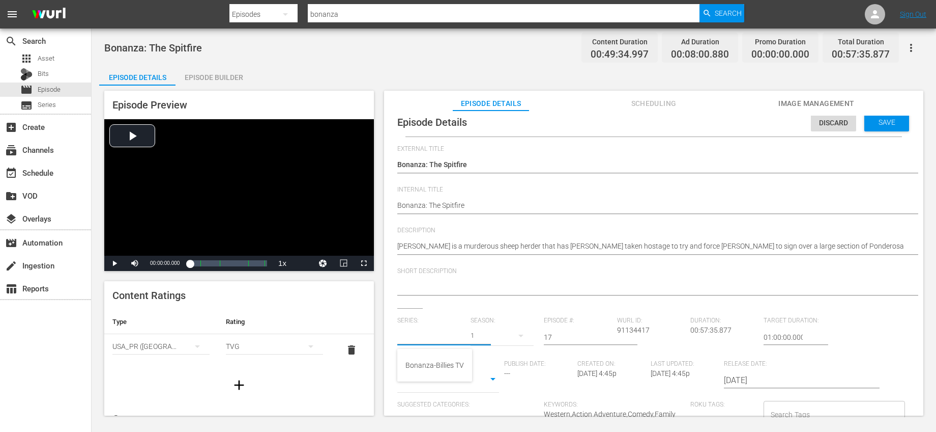
click at [450, 337] on input "text" at bounding box center [431, 337] width 68 height 24
click at [442, 366] on div "Bonanza-Billies TV" at bounding box center [435, 365] width 59 height 24
type input "Bonanza-Billies TV"
drag, startPoint x: 576, startPoint y: 339, endPoint x: 512, endPoint y: 331, distance: 64.1
click at [512, 331] on div "Series: Bonanza-Billies TV Season: 1 Episode #: 17 Wurl ID: 91134417 Duration: …" at bounding box center [653, 411] width 513 height 189
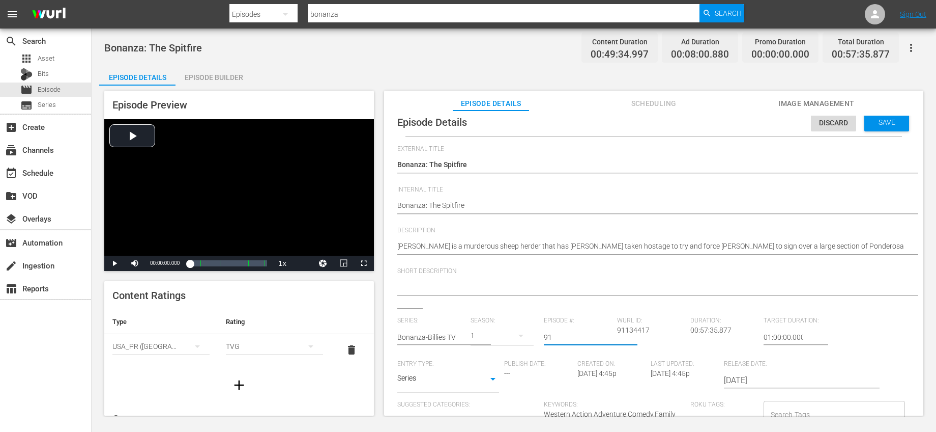
type input "91"
click at [581, 310] on div "External Title Copy of Bonanza: The Spitfire Copy of Bonanza: The Spitfire Inte…" at bounding box center [653, 343] width 513 height 396
click at [874, 125] on span "Save" at bounding box center [887, 122] width 33 height 8
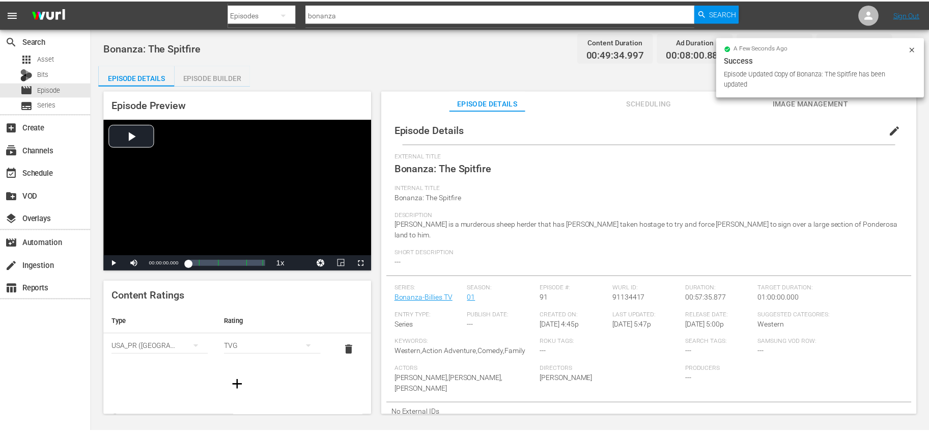
scroll to position [1, 0]
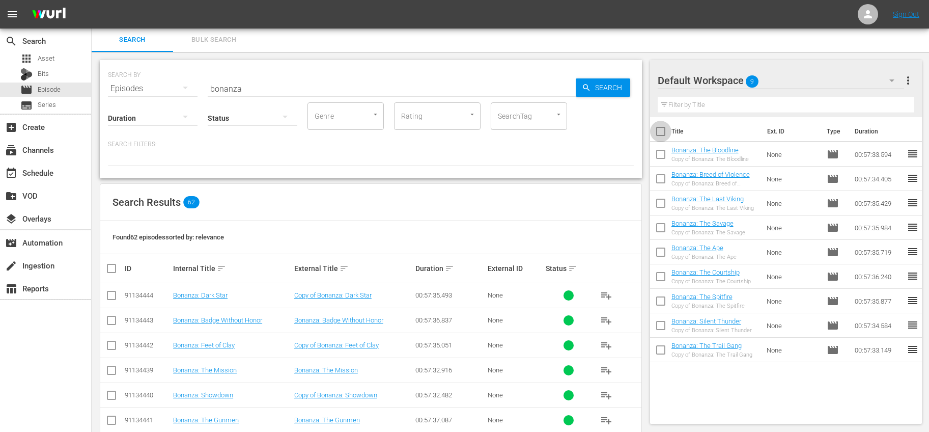
click at [655, 128] on input "checkbox" at bounding box center [660, 133] width 21 height 21
checkbox input "true"
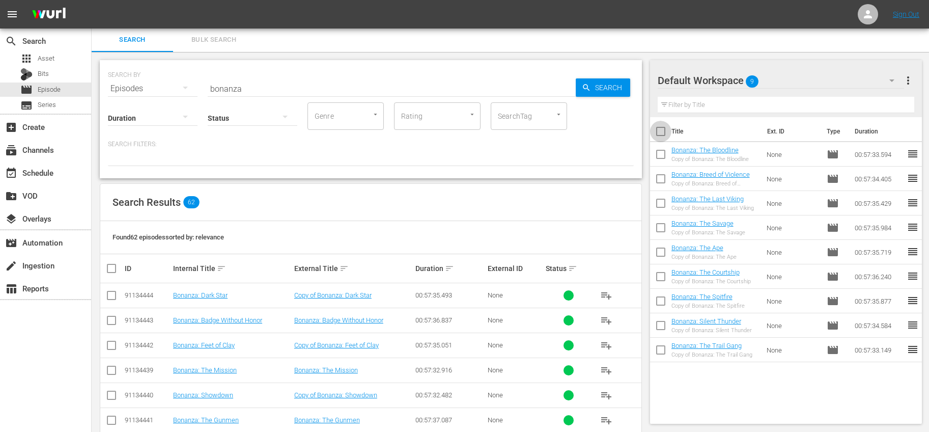
checkbox input "true"
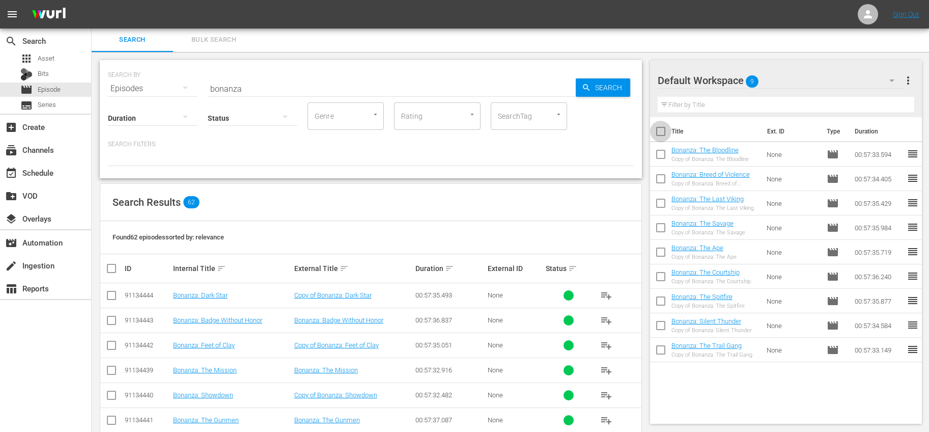
checkbox input "true"
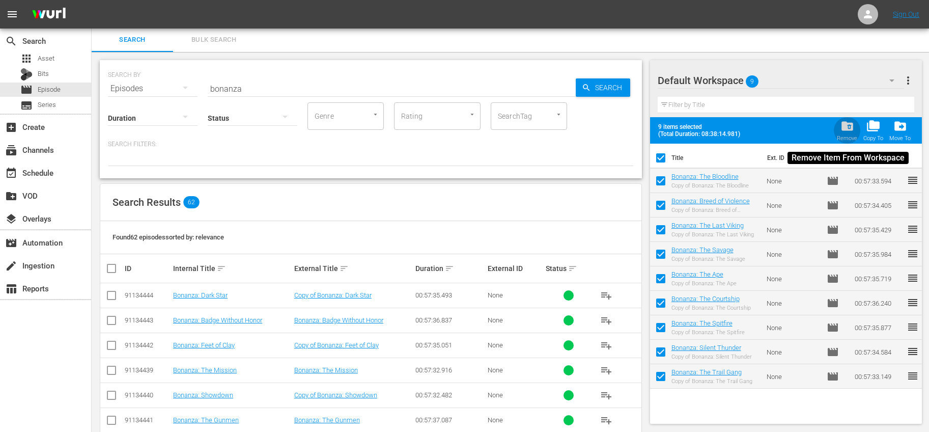
click at [847, 131] on span "folder_delete" at bounding box center [847, 126] width 14 height 14
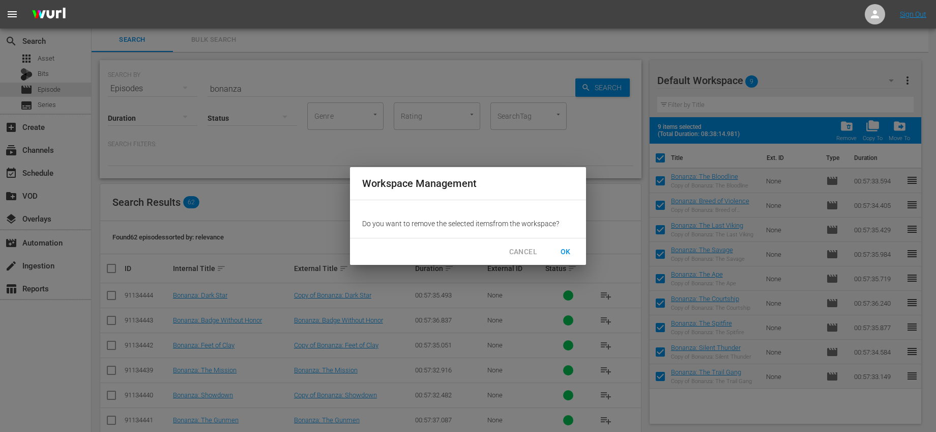
click at [563, 252] on span "OK" at bounding box center [566, 251] width 16 height 13
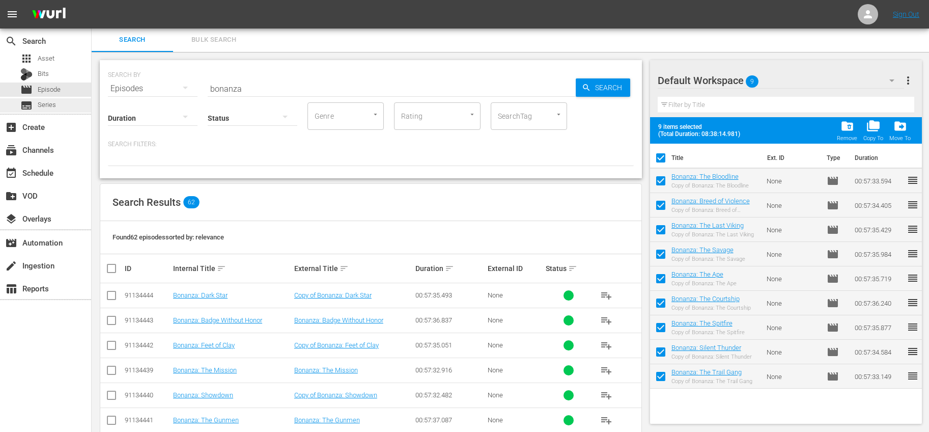
checkbox input "false"
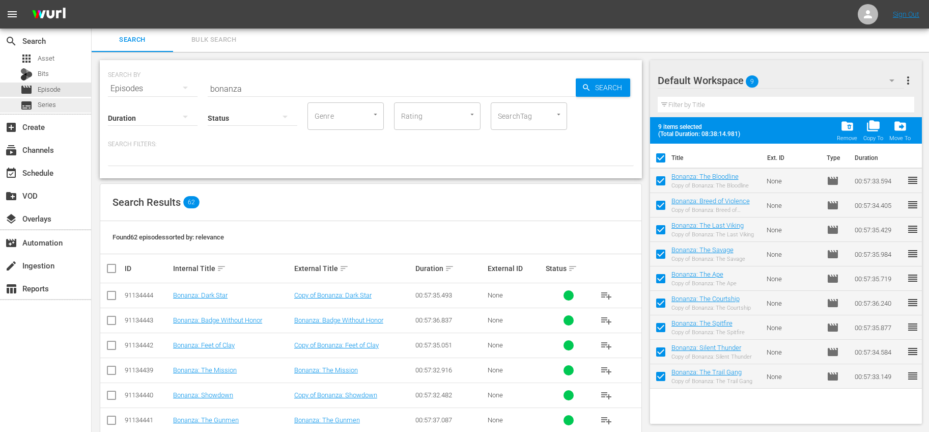
checkbox input "false"
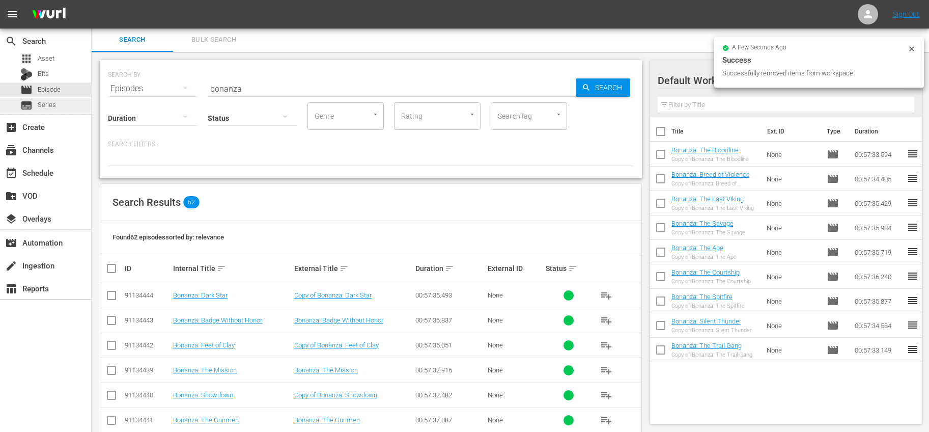
click at [65, 106] on div "subtitles Series" at bounding box center [45, 105] width 91 height 14
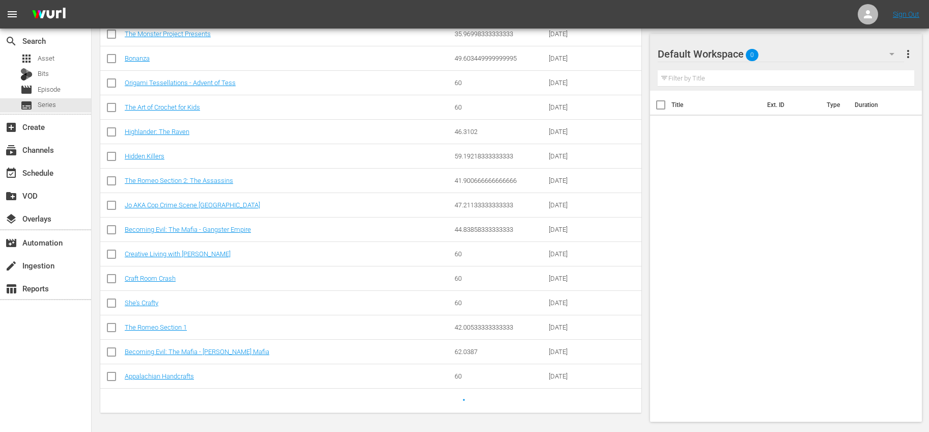
scroll to position [51, 0]
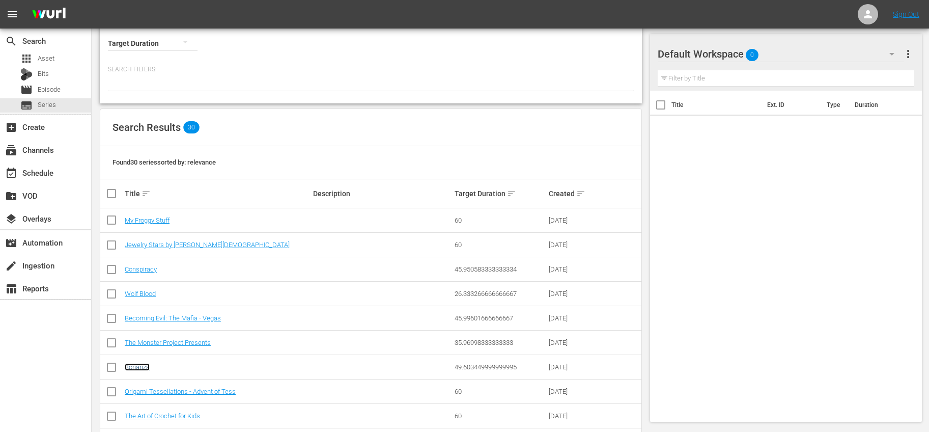
click at [139, 365] on link "Bonanza" at bounding box center [137, 367] width 25 height 8
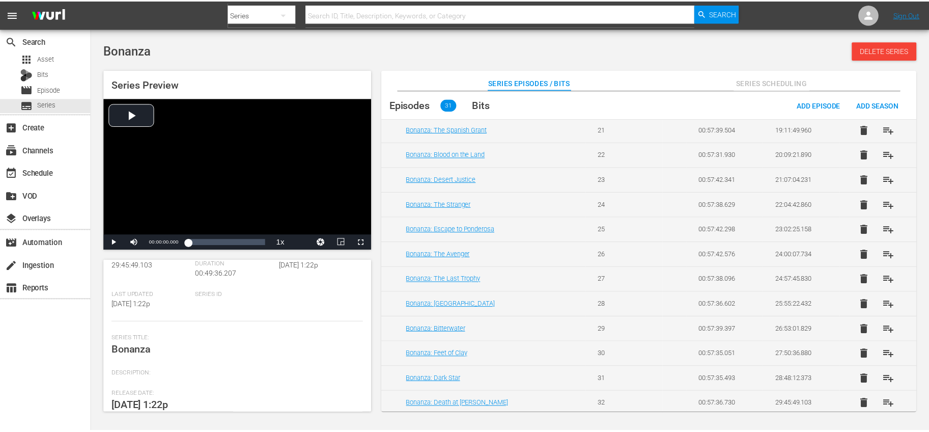
scroll to position [559, 0]
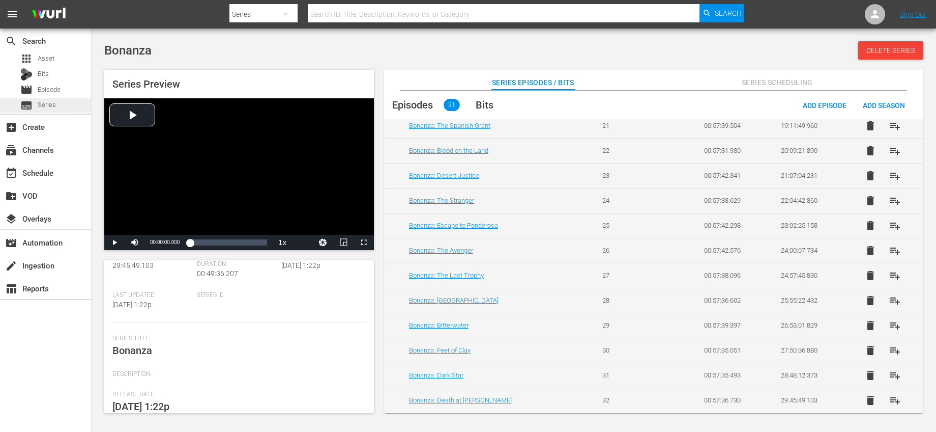
click at [53, 106] on span "Series" at bounding box center [47, 105] width 18 height 10
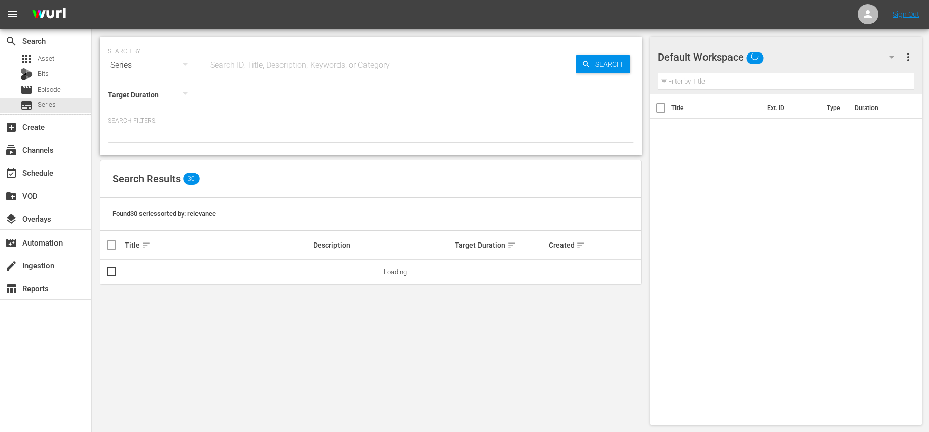
click at [313, 66] on input "text" at bounding box center [392, 65] width 368 height 24
type input "bonanza"
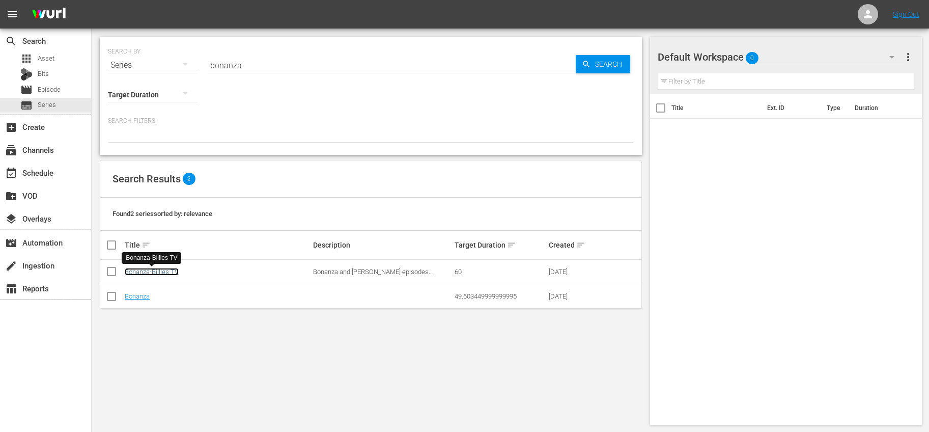
click at [157, 269] on link "Bonanza-Billies TV" at bounding box center [152, 272] width 54 height 8
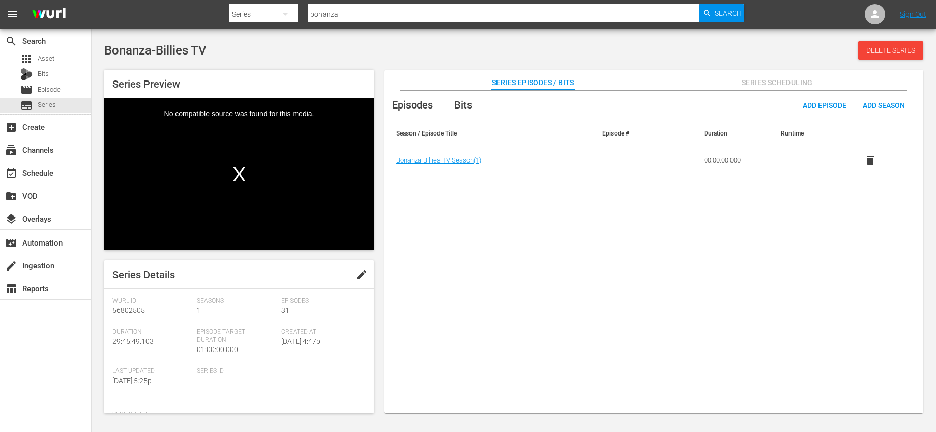
drag, startPoint x: 244, startPoint y: 175, endPoint x: 251, endPoint y: 171, distance: 7.3
click at [252, 172] on div "Video Player" at bounding box center [239, 166] width 270 height 136
click at [45, 94] on span "Episode" at bounding box center [49, 89] width 23 height 10
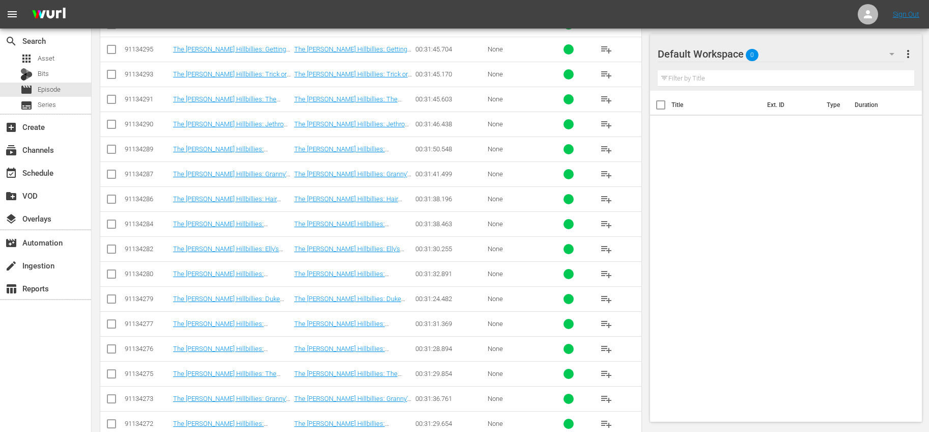
scroll to position [1163, 0]
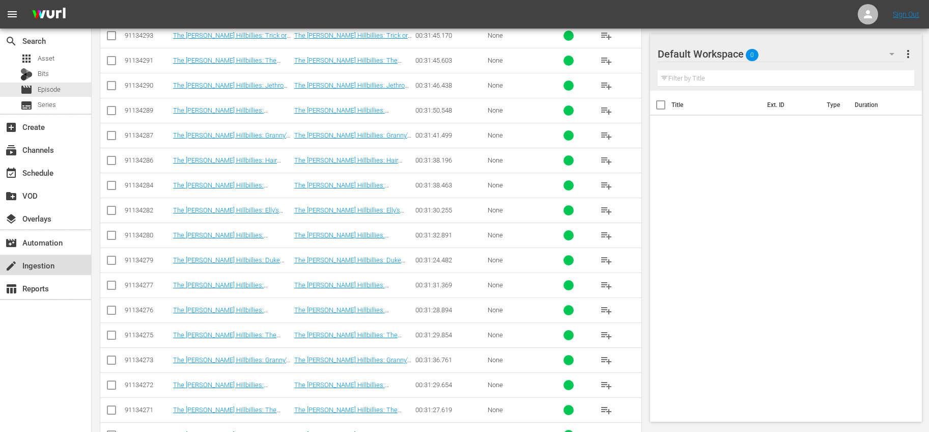
click at [30, 268] on div "create Ingestion" at bounding box center [28, 263] width 57 height 9
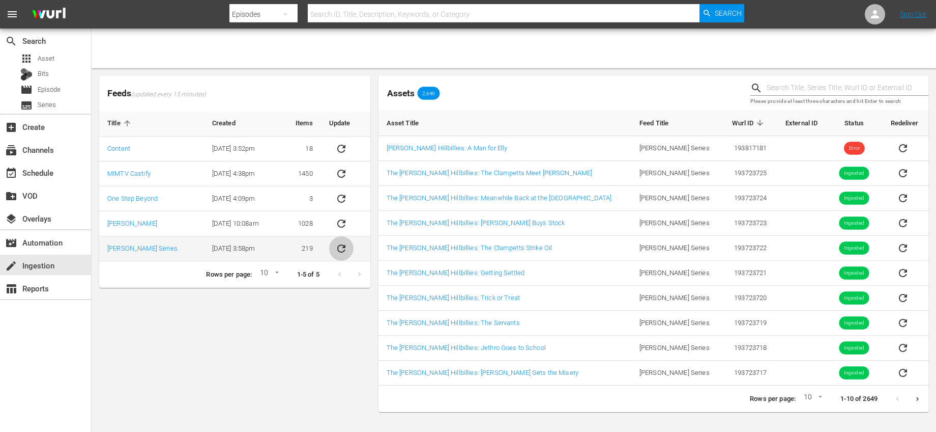
click at [337, 243] on icon "sticky table" at bounding box center [341, 248] width 12 height 12
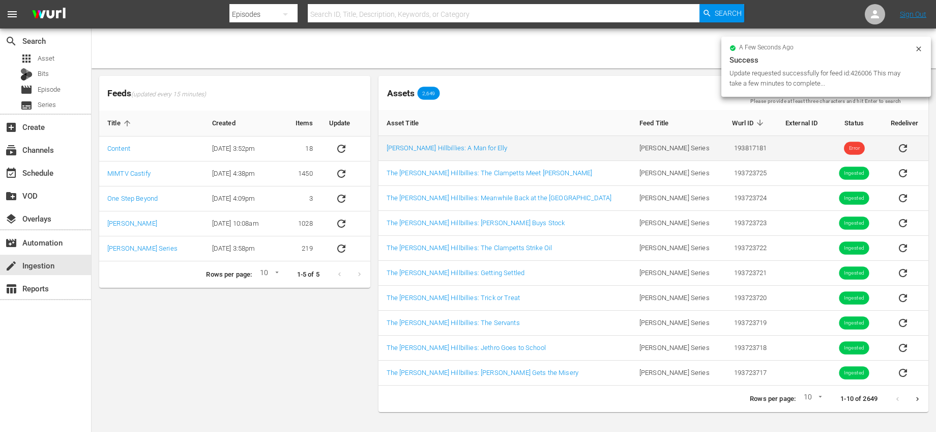
click at [897, 142] on icon "sticky table" at bounding box center [903, 148] width 12 height 12
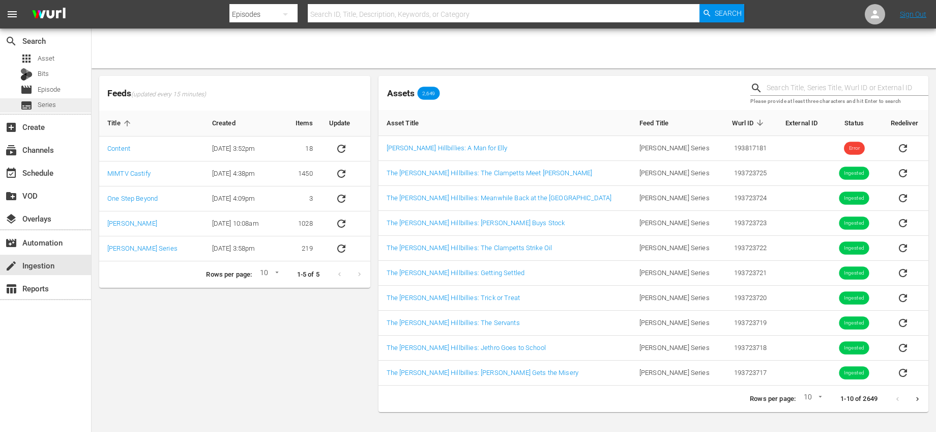
click at [46, 104] on span "Series" at bounding box center [47, 105] width 18 height 10
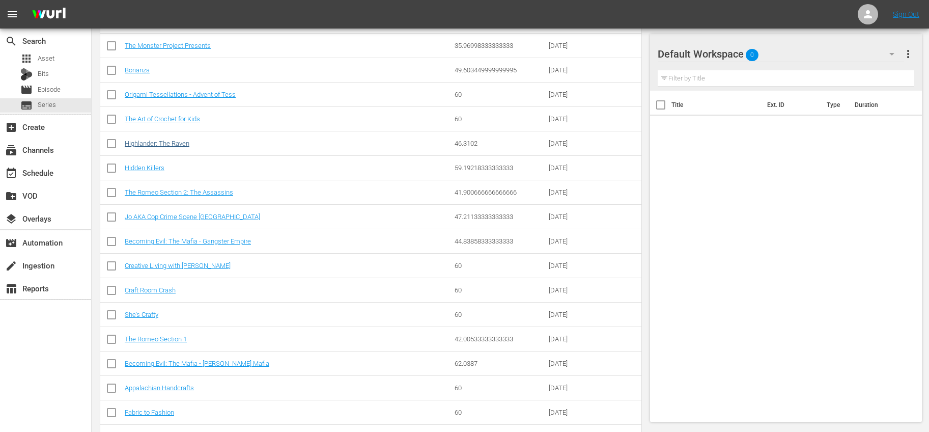
scroll to position [302, 0]
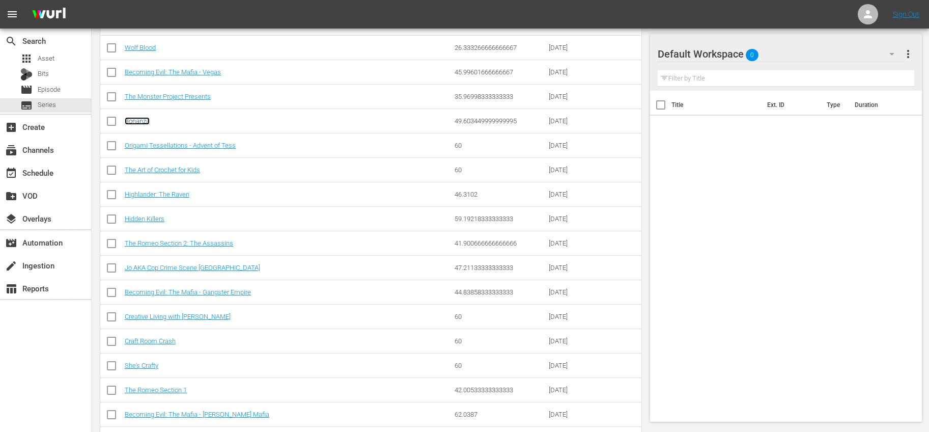
click at [140, 117] on link "Bonanza" at bounding box center [137, 121] width 25 height 8
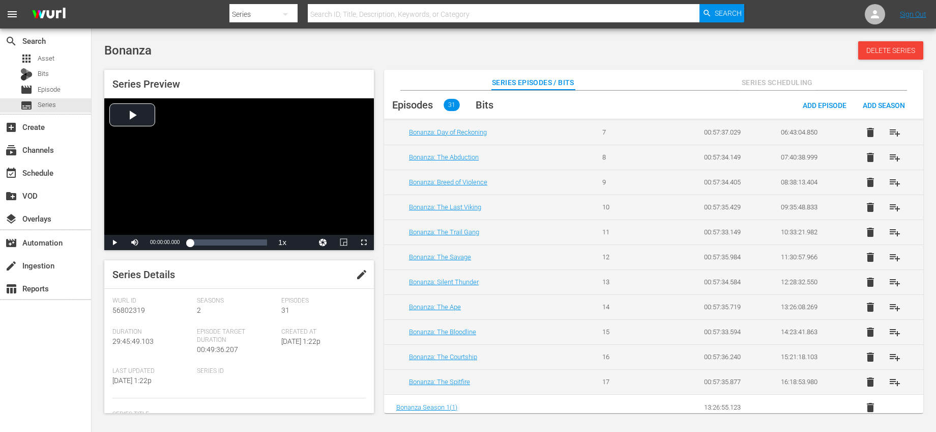
scroll to position [284, 0]
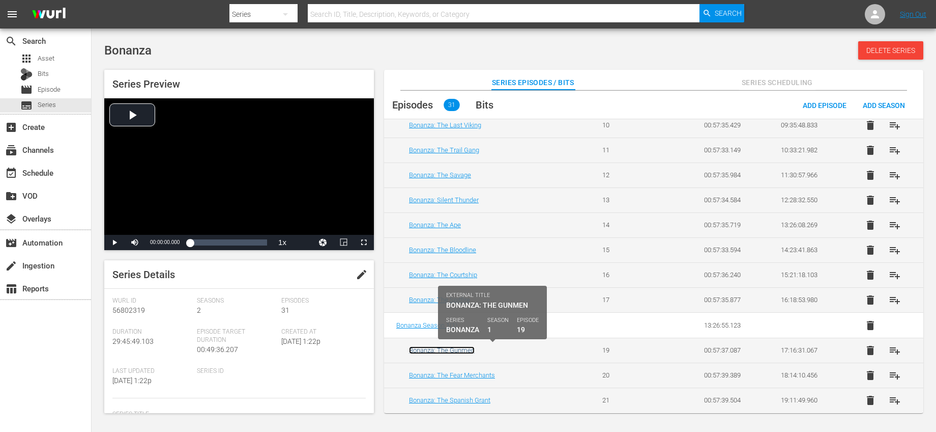
click at [464, 352] on link "Bonanza: The Gunmen" at bounding box center [442, 350] width 66 height 8
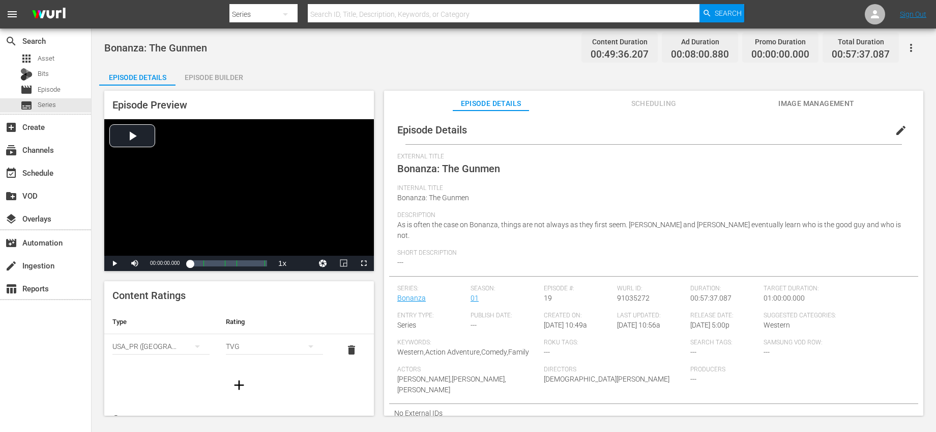
click at [895, 131] on span "edit" at bounding box center [901, 130] width 12 height 12
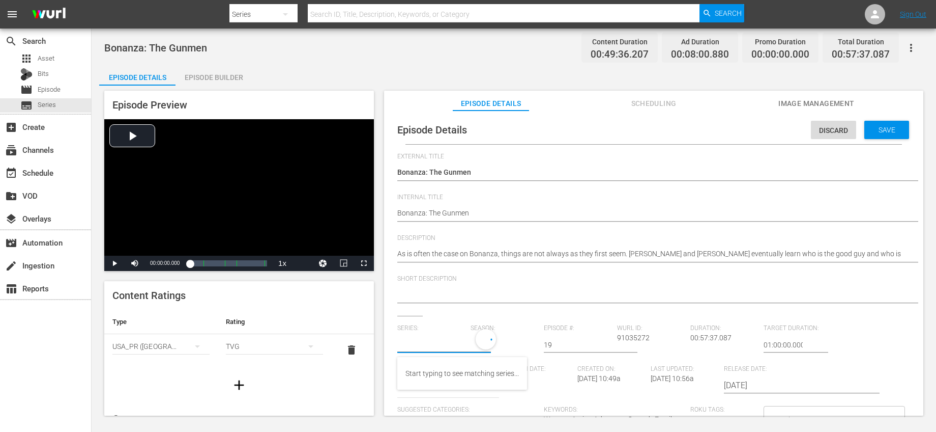
click at [443, 338] on input "text" at bounding box center [431, 344] width 68 height 24
drag, startPoint x: 435, startPoint y: 398, endPoint x: 475, endPoint y: 365, distance: 52.1
click at [434, 398] on div "Bonanza-Billies TV" at bounding box center [435, 397] width 59 height 24
type input "Bonanza-Billies TV"
drag, startPoint x: 552, startPoint y: 342, endPoint x: 536, endPoint y: 341, distance: 15.8
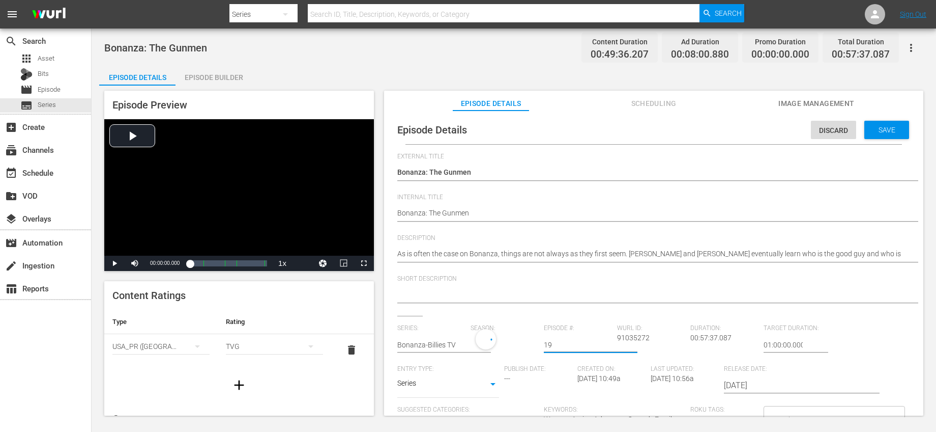
click at [536, 341] on div "Series: Bonanza-Billies TV Season: Episode #: 19 [PERSON_NAME] ID: 91035272 Dur…" at bounding box center [653, 417] width 513 height 187
type input "2"
click at [596, 316] on div "External Title Bonanza: The Gunmen Bonanza: The Gunmen Internal Title Bonanza: …" at bounding box center [653, 351] width 513 height 396
click at [880, 132] on span "Save" at bounding box center [887, 130] width 33 height 8
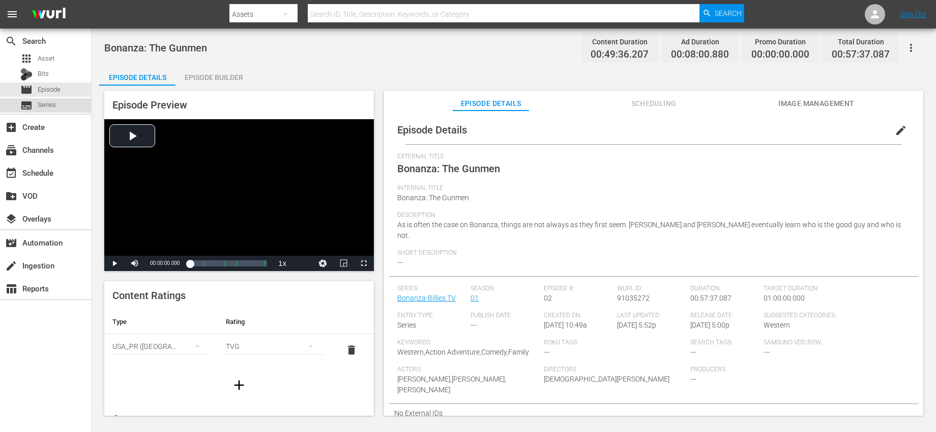
click at [57, 105] on div "subtitles Series" at bounding box center [45, 105] width 91 height 14
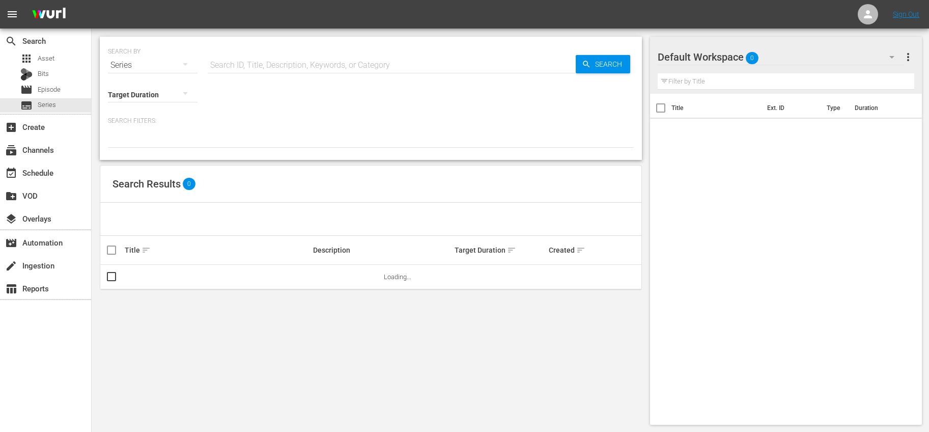
click at [276, 63] on input "text" at bounding box center [392, 65] width 368 height 24
type input "bonanza"
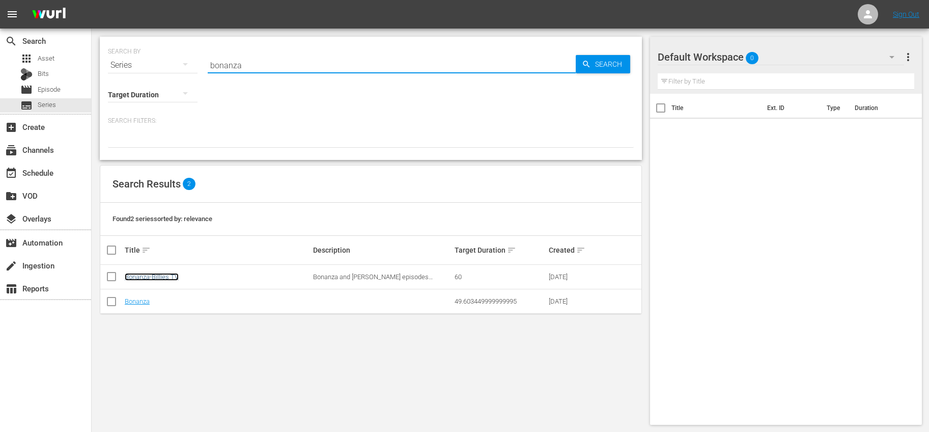
click at [162, 274] on link "Bonanza-Billies TV" at bounding box center [152, 277] width 54 height 8
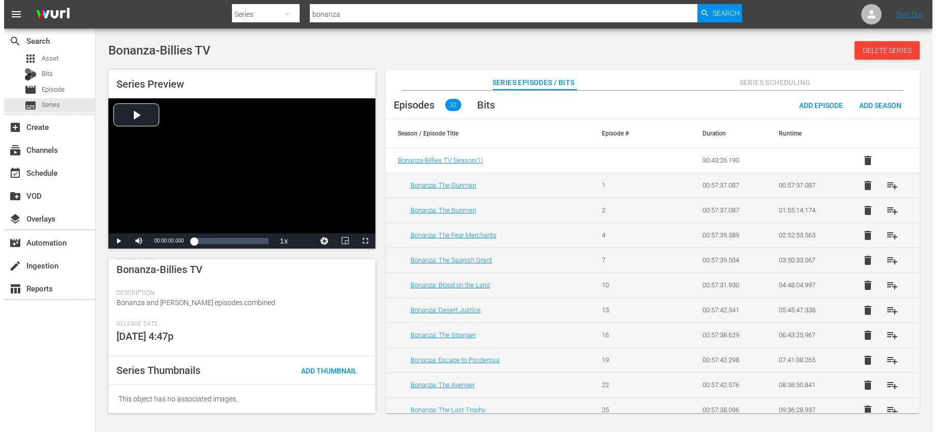
scroll to position [149, 0]
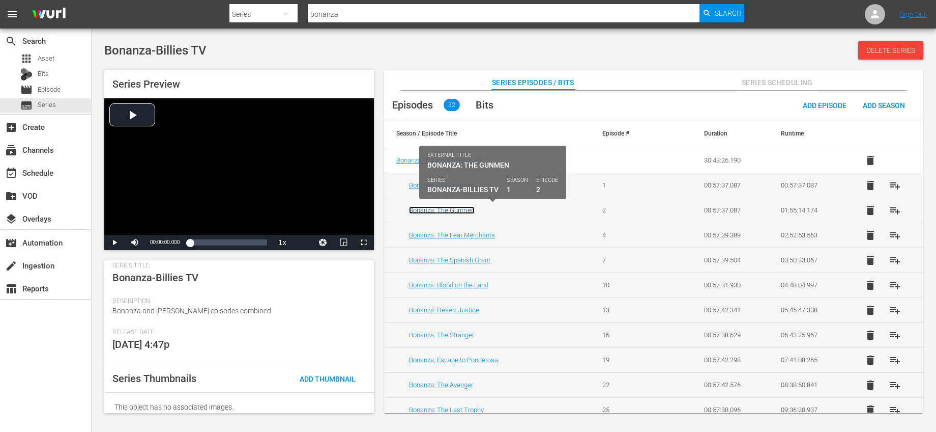
click at [466, 210] on link "Bonanza: The Gunmen" at bounding box center [442, 210] width 66 height 8
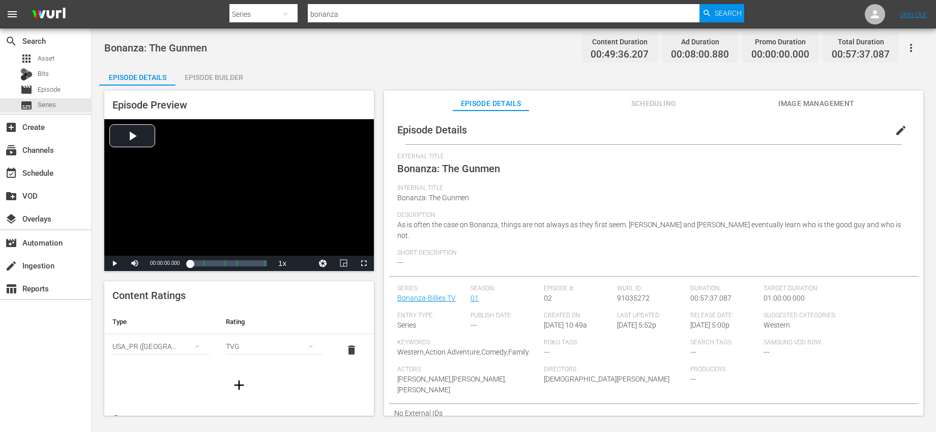
click at [895, 126] on span "edit" at bounding box center [901, 130] width 12 height 12
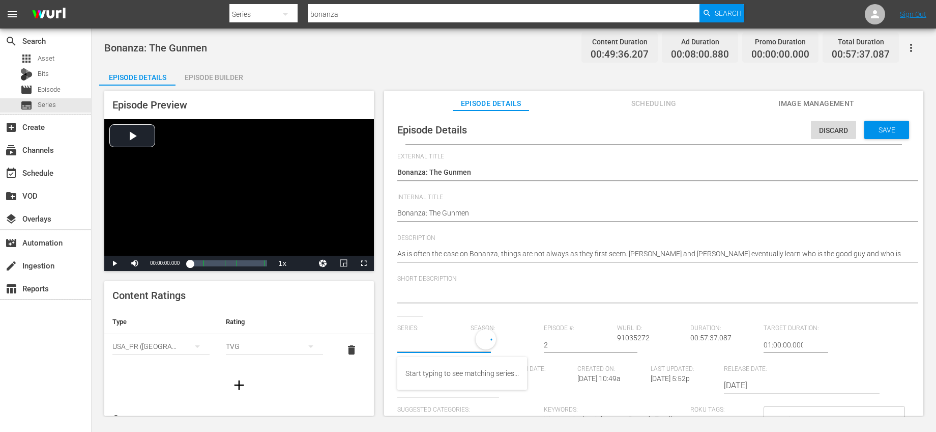
click at [442, 348] on input "text" at bounding box center [431, 344] width 68 height 24
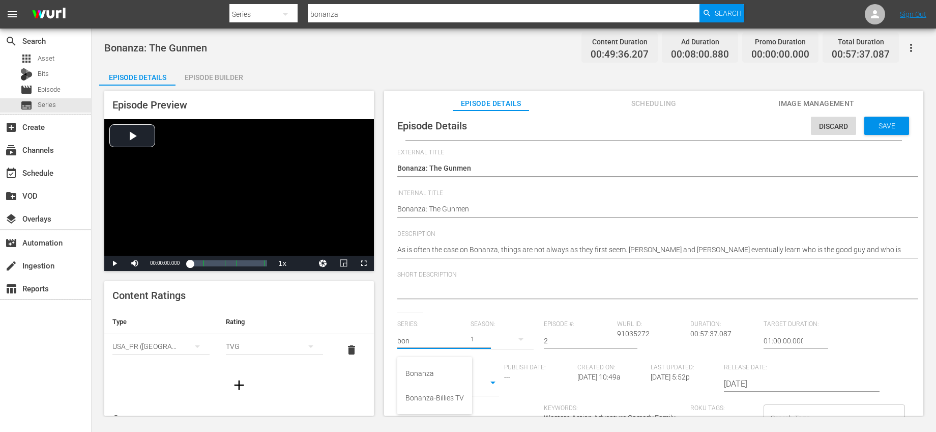
scroll to position [10, 0]
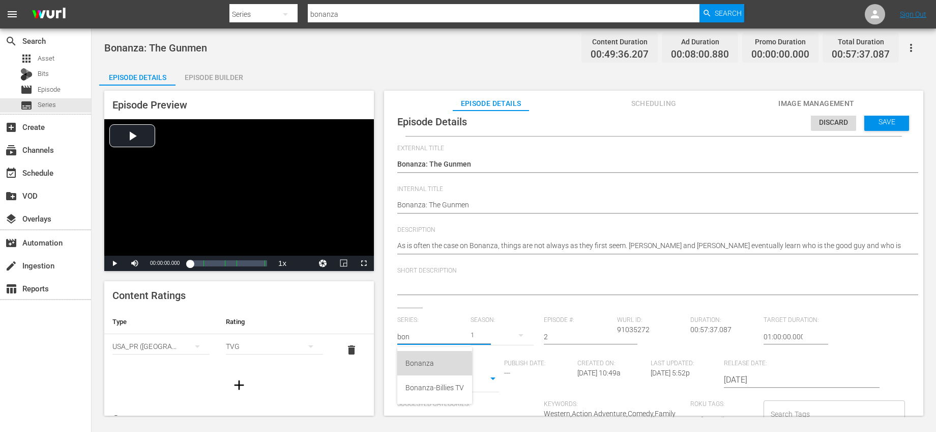
click at [433, 364] on div "Bonanza" at bounding box center [435, 363] width 59 height 24
type input "Bonanza"
drag, startPoint x: 559, startPoint y: 336, endPoint x: 526, endPoint y: 332, distance: 33.3
click at [526, 332] on div "Series: Bonanza Season: 2 Episode #: 2 Wurl ID: 91035272 Duration: 00:57:37.087…" at bounding box center [653, 410] width 513 height 189
type input "19"
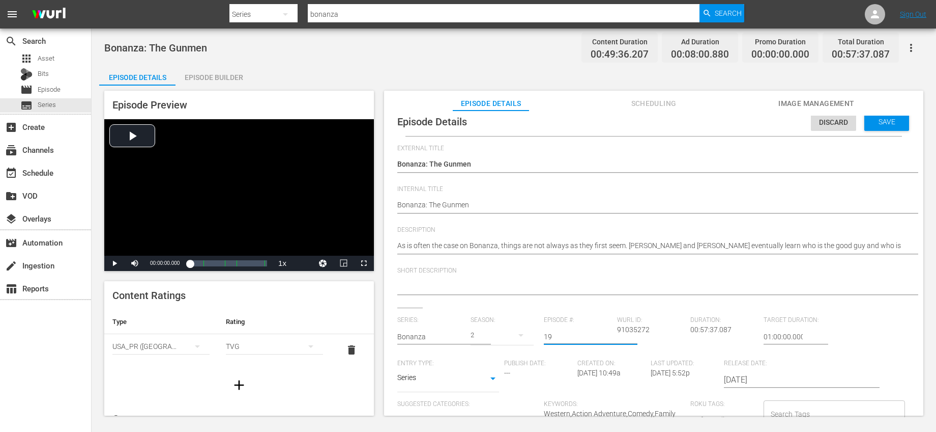
click at [480, 332] on div "2" at bounding box center [502, 335] width 63 height 28
click at [481, 368] on span "1" at bounding box center [493, 375] width 49 height 16
click at [879, 122] on span "Save" at bounding box center [887, 122] width 33 height 8
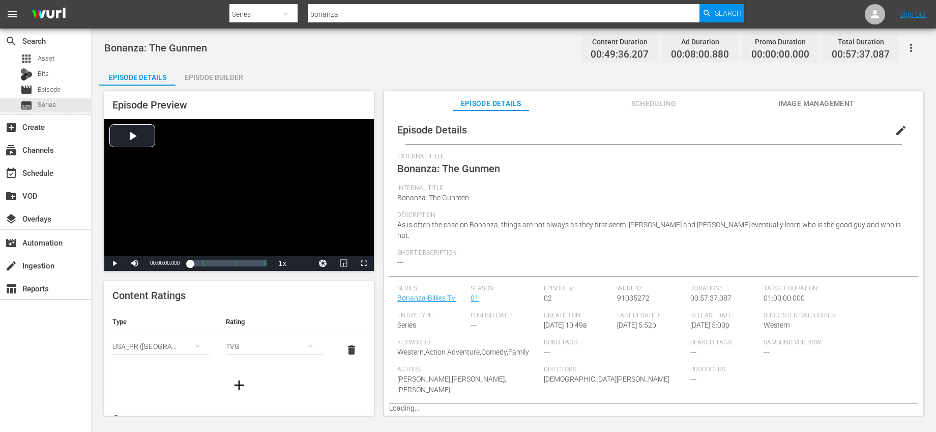
scroll to position [0, 0]
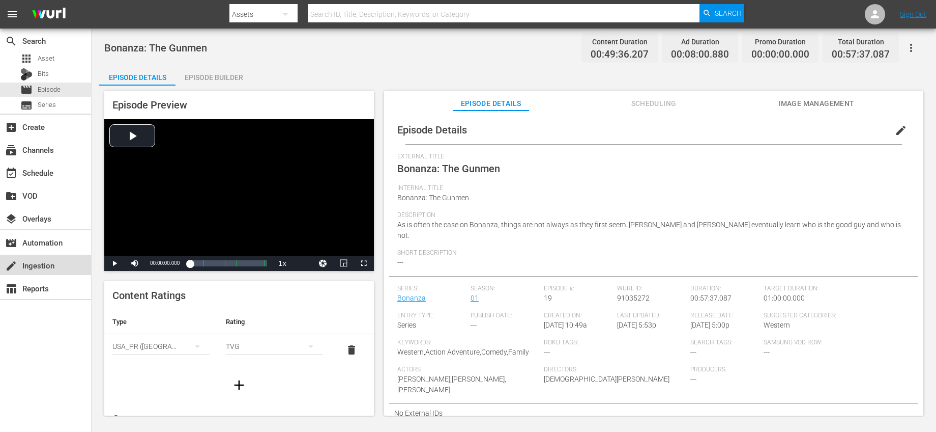
click at [54, 260] on div "create Ingestion" at bounding box center [28, 263] width 57 height 9
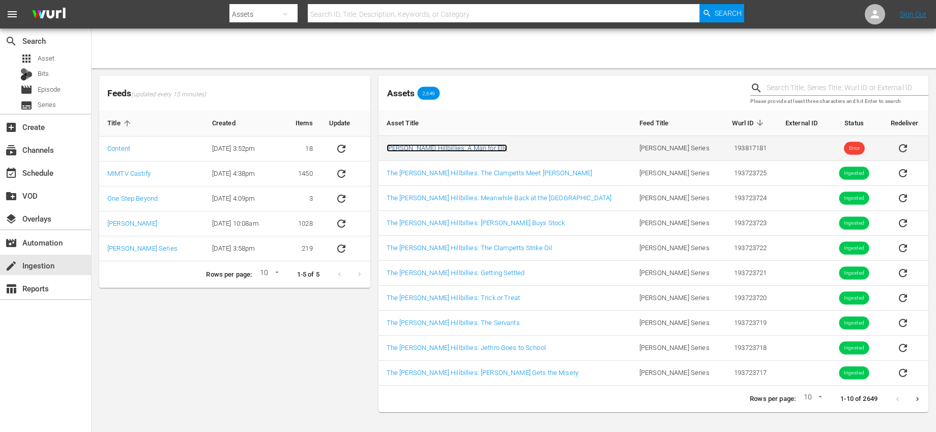
click at [424, 145] on link "[PERSON_NAME] Hillbillies: A Man for Elly" at bounding box center [447, 148] width 121 height 8
click at [897, 148] on icon "sticky table" at bounding box center [903, 148] width 12 height 12
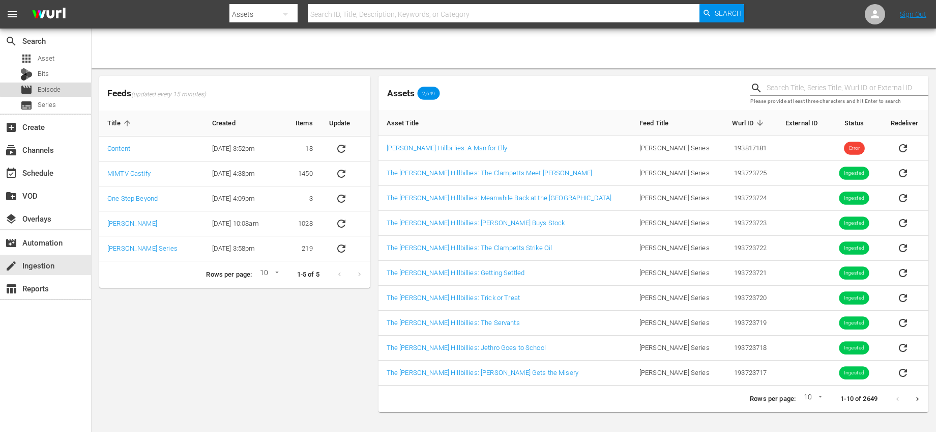
click at [50, 89] on span "Episode" at bounding box center [49, 89] width 23 height 10
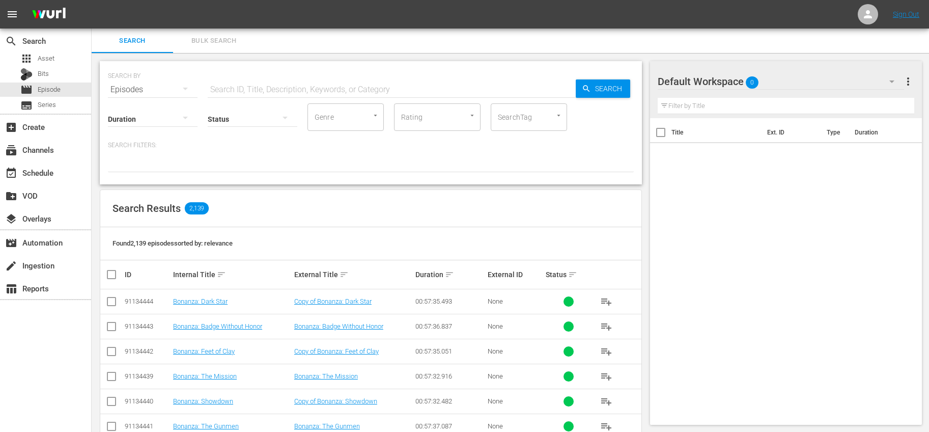
click at [262, 87] on input "text" at bounding box center [392, 89] width 368 height 24
type input "[PERSON_NAME] hillbillies"
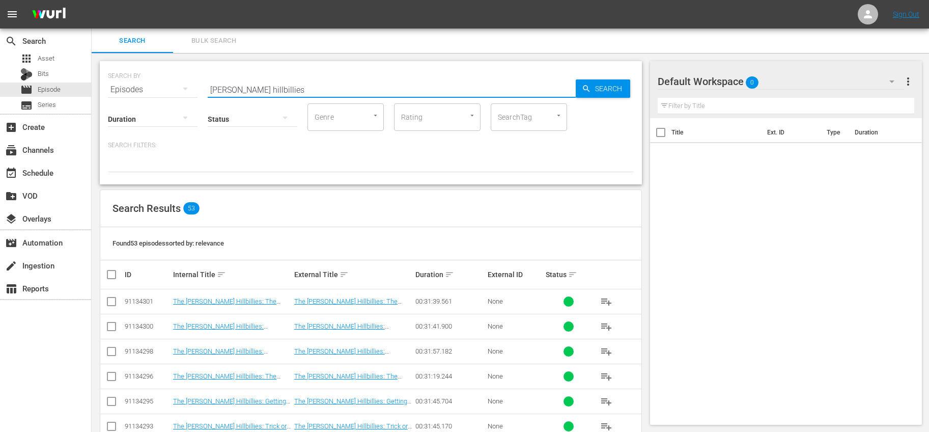
click at [113, 282] on th at bounding box center [111, 274] width 23 height 28
click at [111, 276] on input "checkbox" at bounding box center [115, 274] width 20 height 12
checkbox input "true"
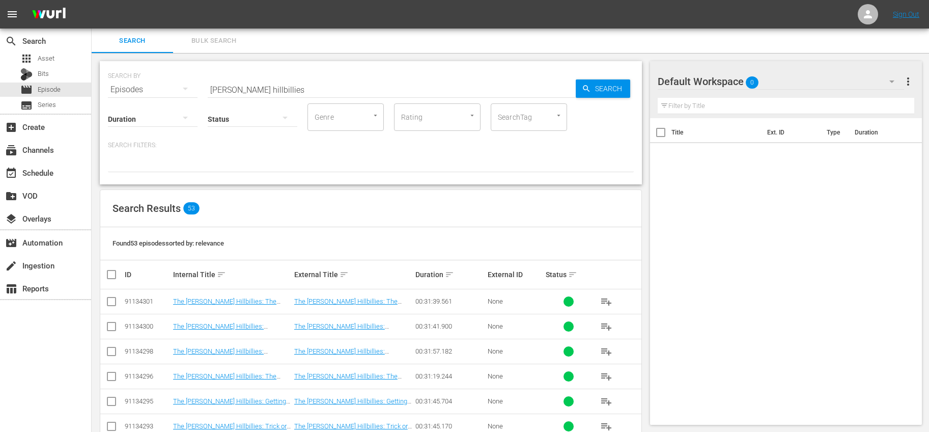
checkbox input "true"
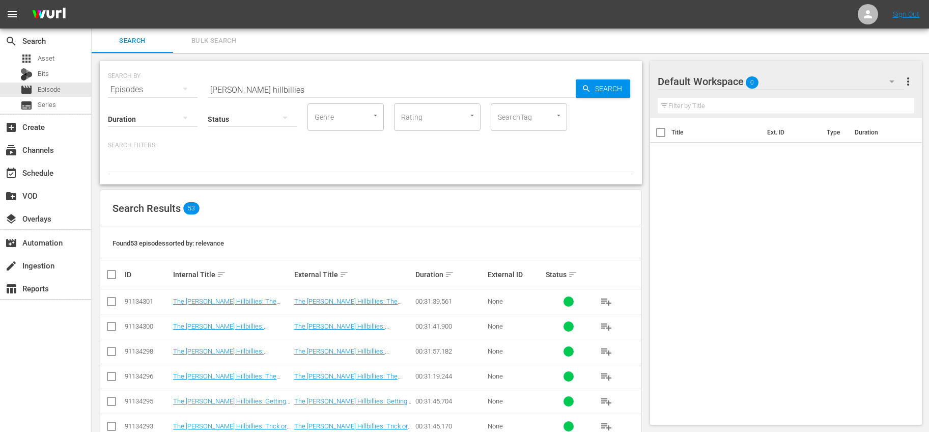
checkbox input "true"
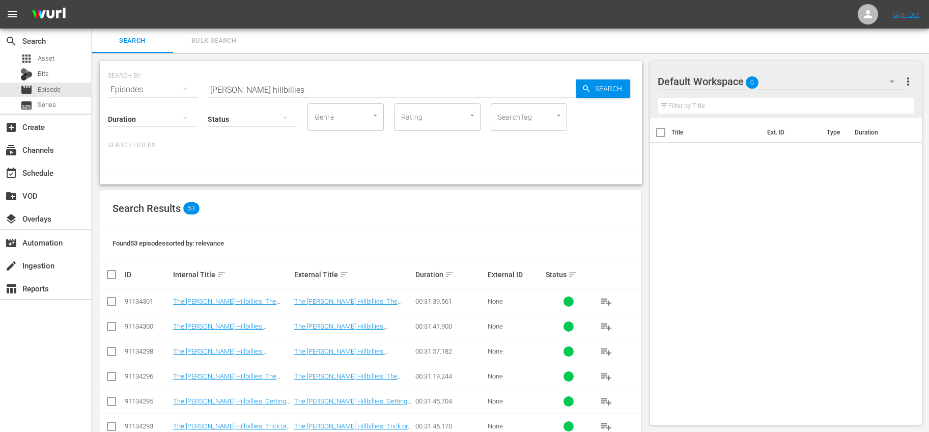
checkbox input "true"
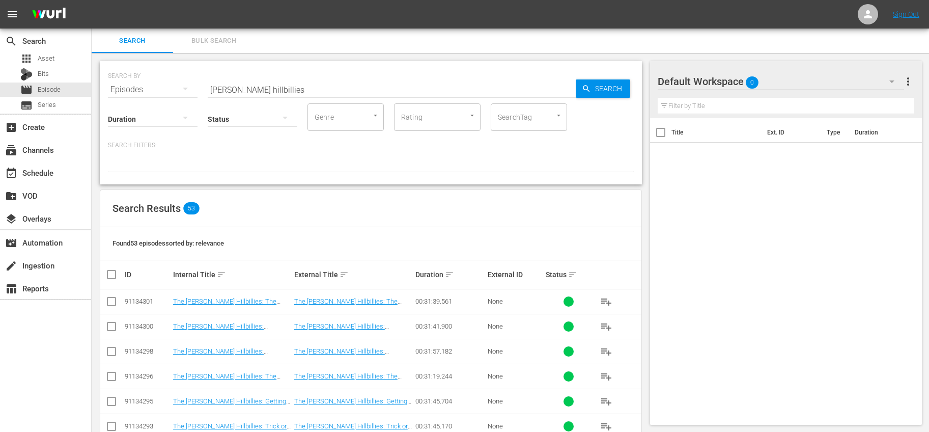
checkbox input "true"
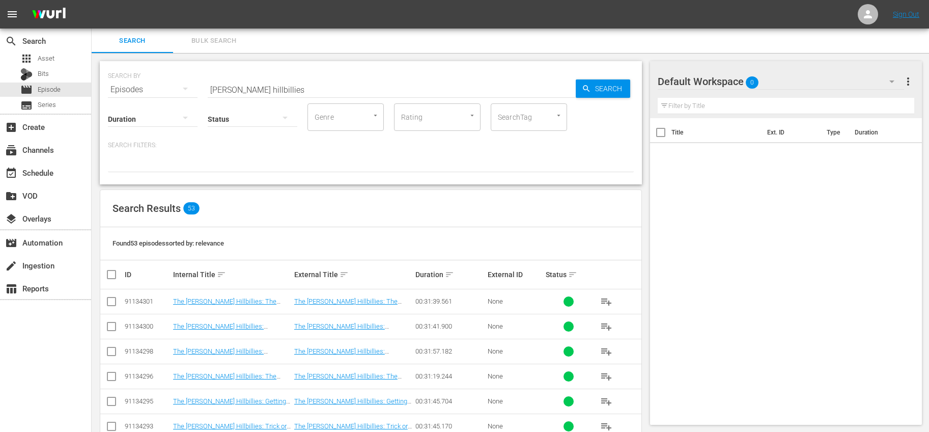
checkbox input "true"
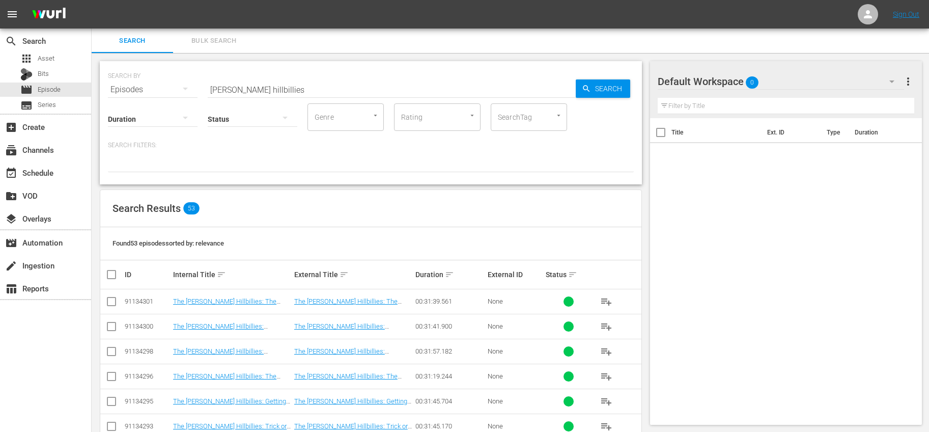
checkbox input "true"
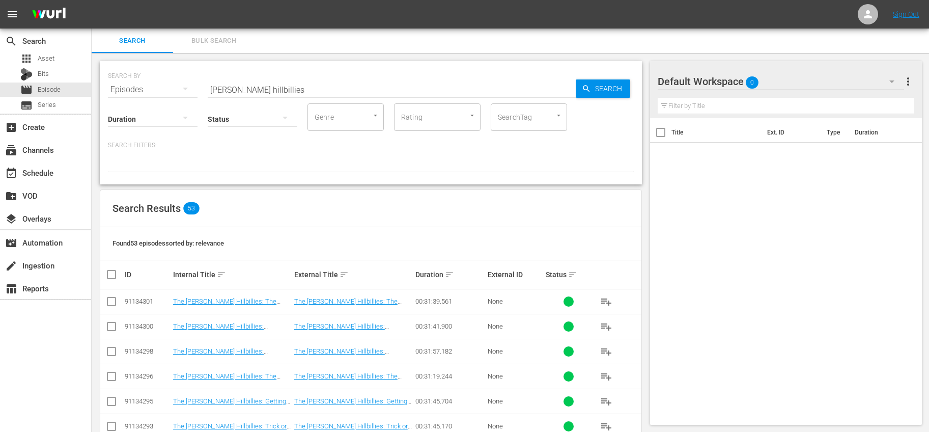
checkbox input "true"
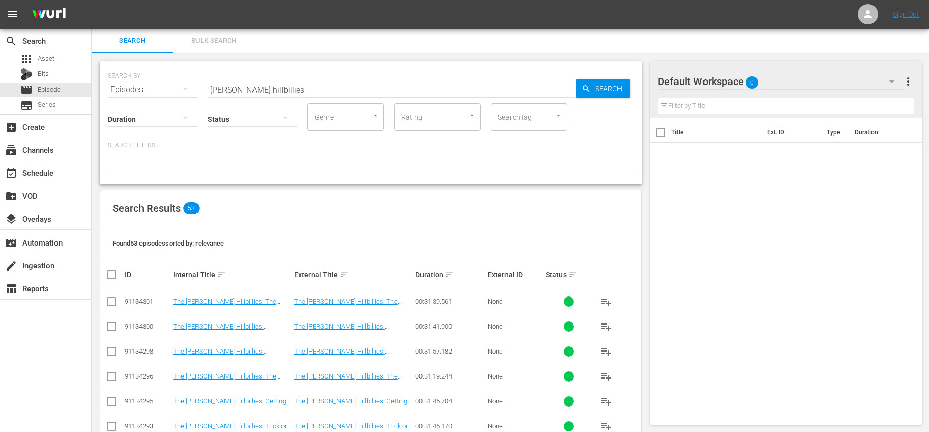
checkbox input "true"
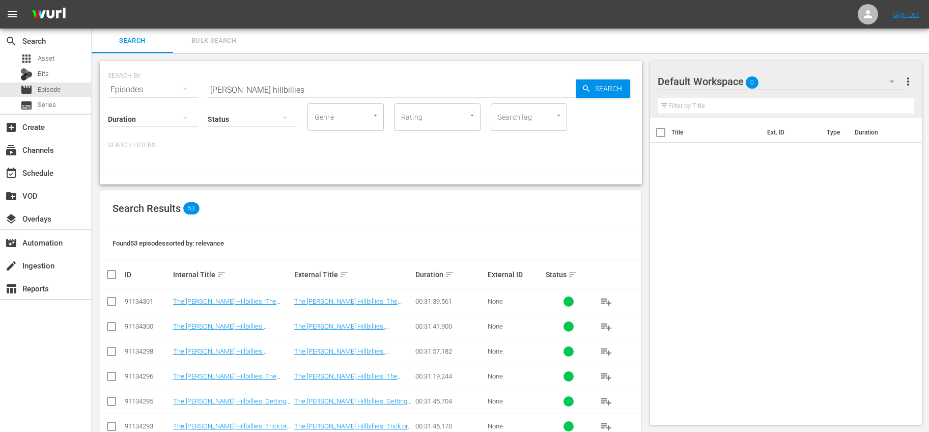
checkbox input "true"
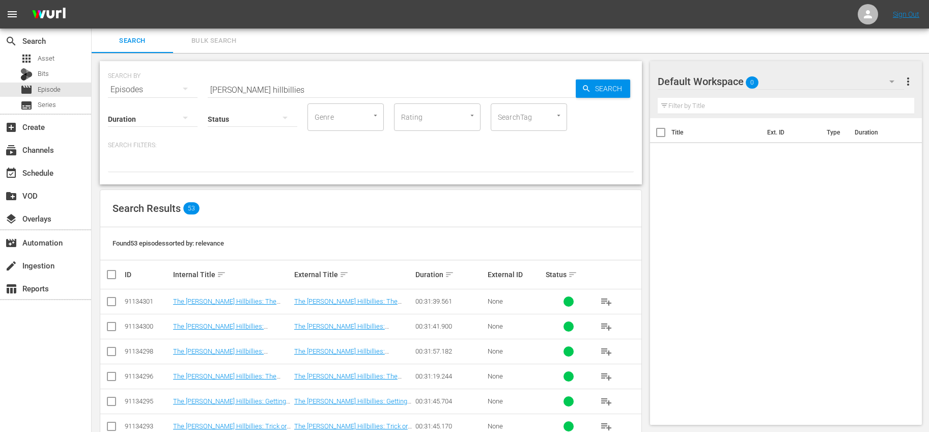
checkbox input "true"
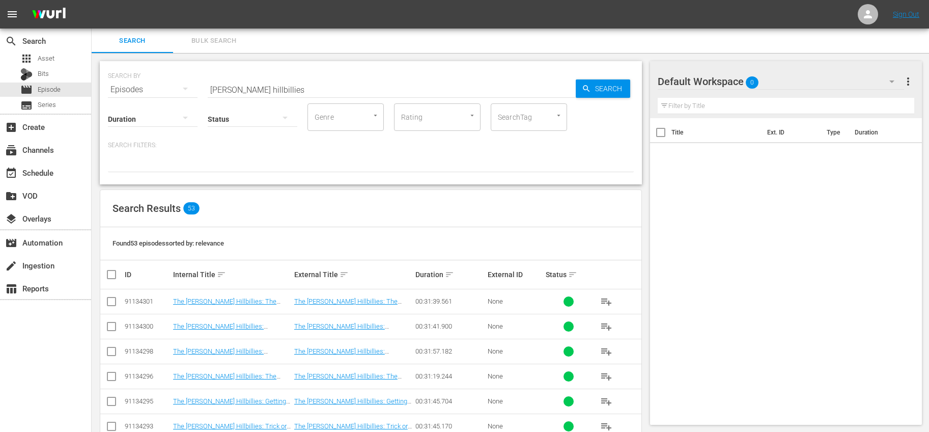
checkbox input "true"
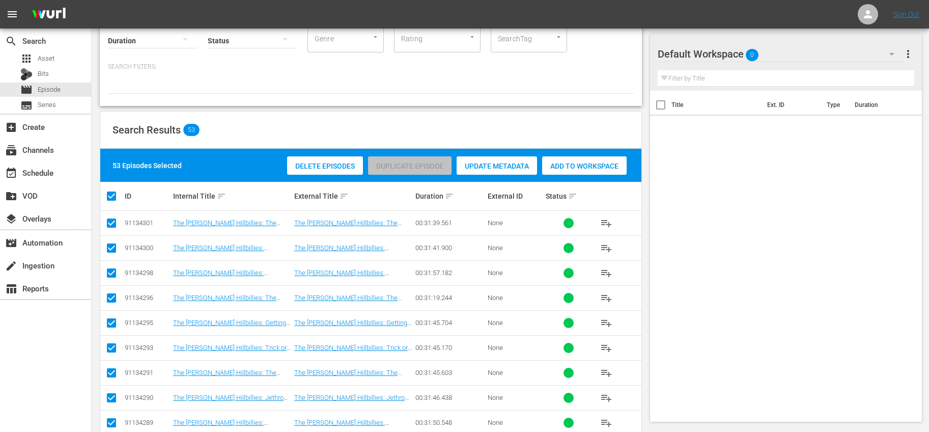
scroll to position [35, 0]
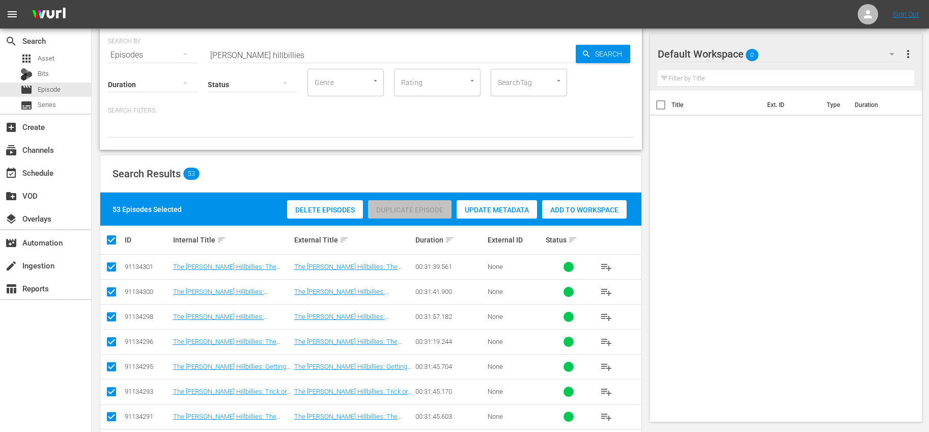
click at [113, 240] on input "checkbox" at bounding box center [115, 240] width 20 height 12
checkbox input "false"
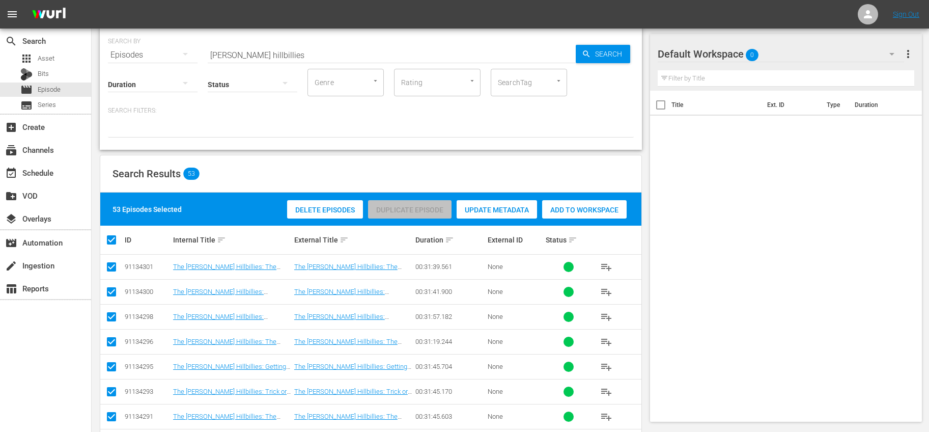
checkbox input "false"
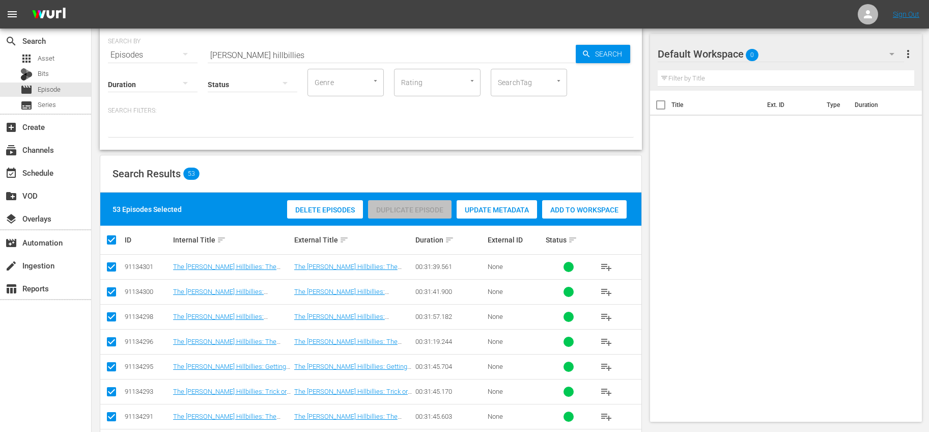
checkbox input "false"
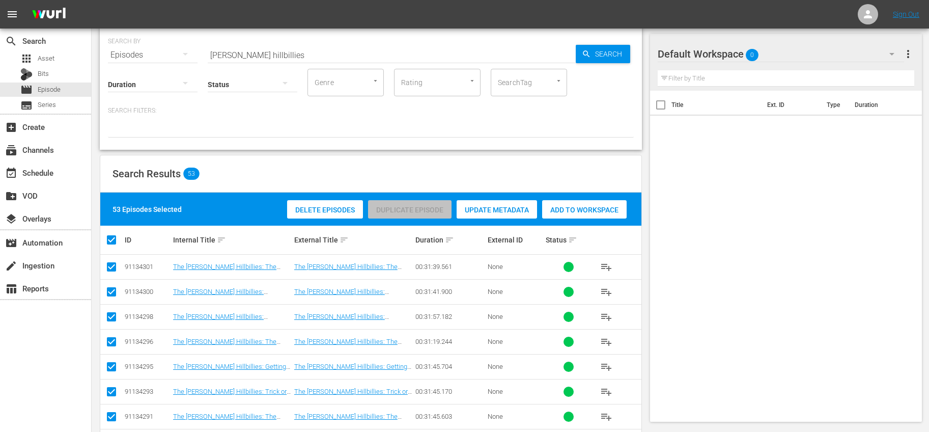
checkbox input "false"
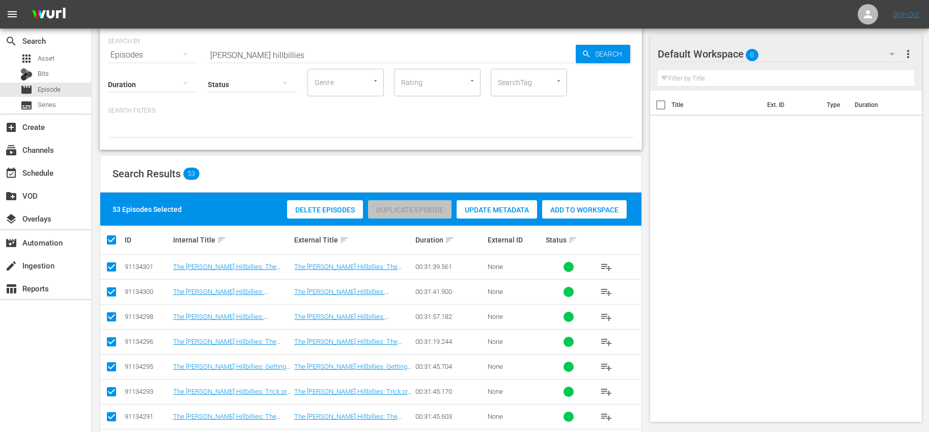
checkbox input "false"
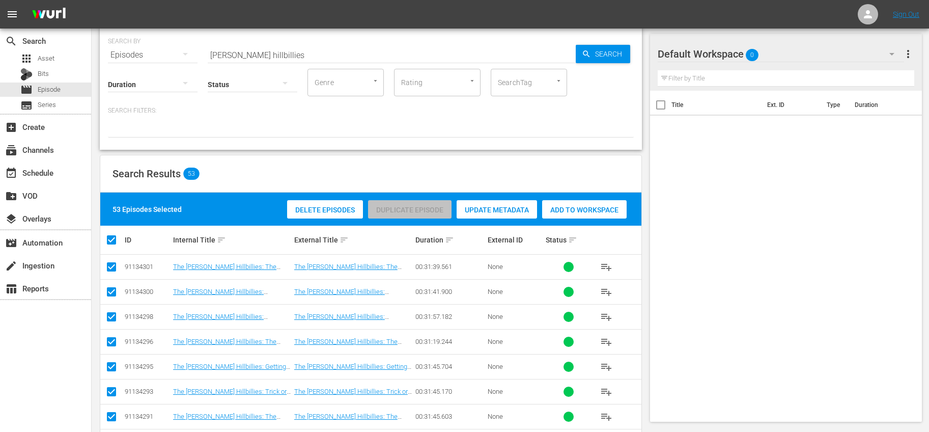
checkbox input "false"
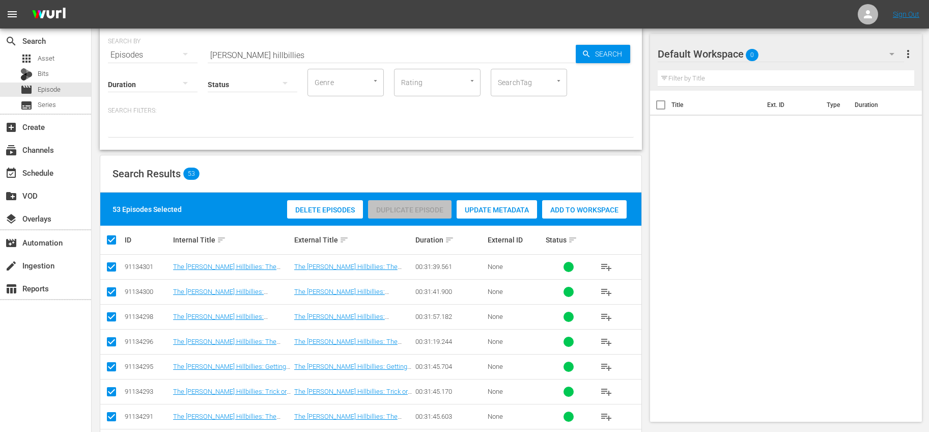
checkbox input "false"
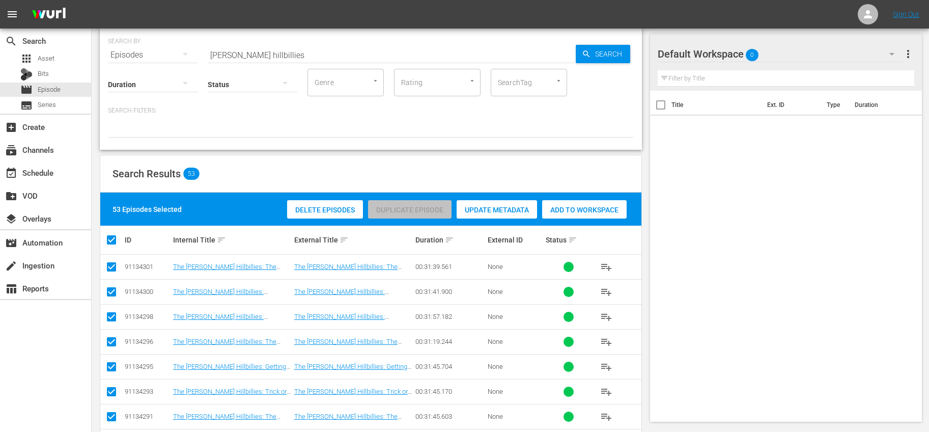
checkbox input "false"
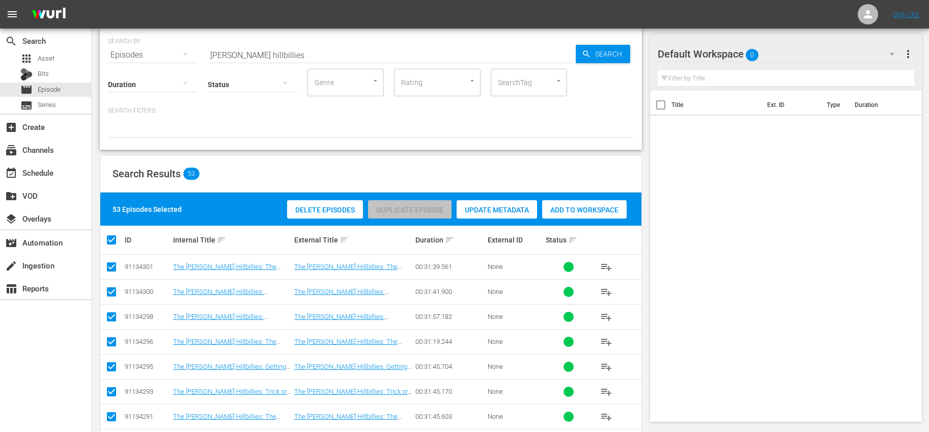
checkbox input "false"
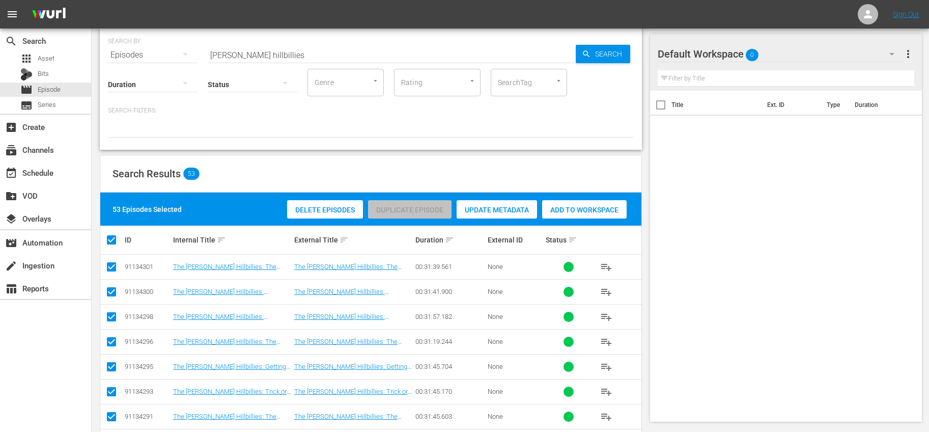
checkbox input "false"
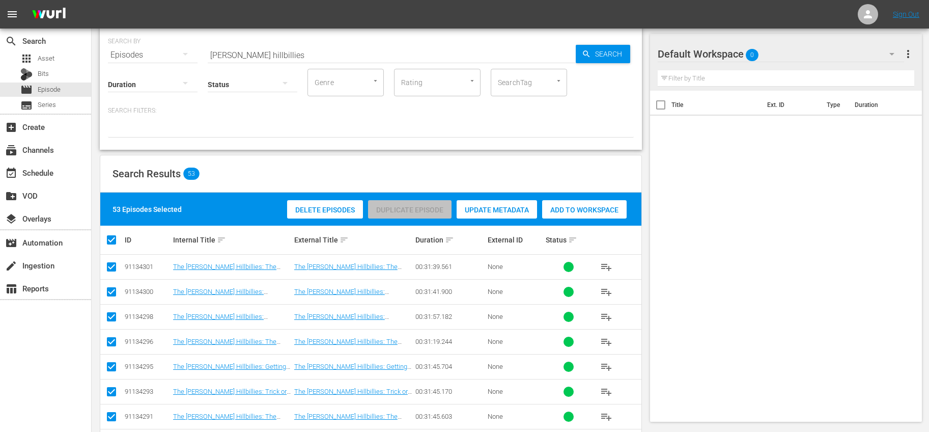
checkbox input "false"
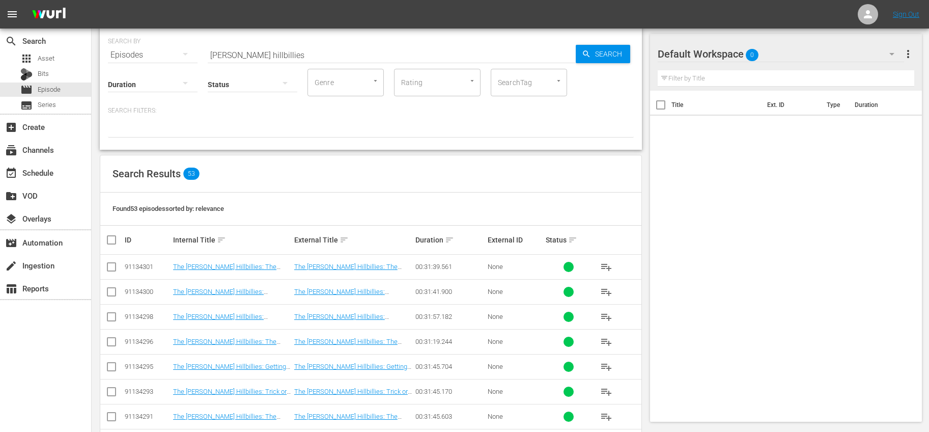
click at [113, 265] on input "checkbox" at bounding box center [111, 269] width 12 height 12
checkbox input "true"
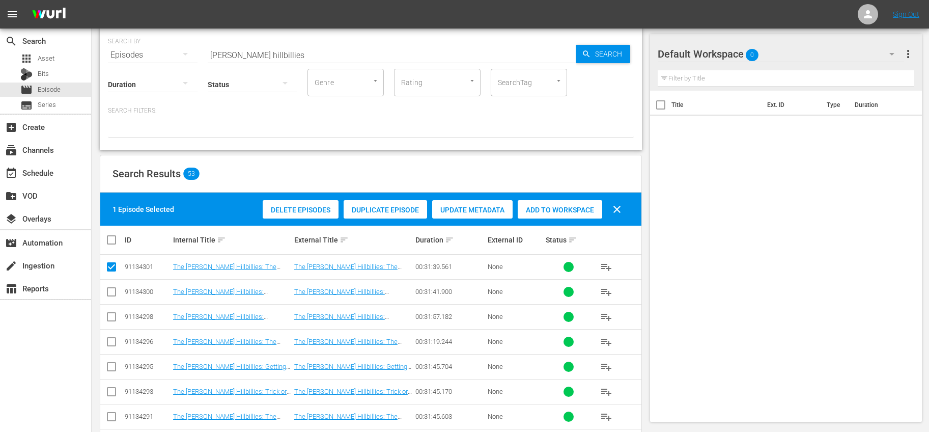
click at [113, 293] on input "checkbox" at bounding box center [111, 294] width 12 height 12
checkbox input "true"
click at [116, 315] on input "checkbox" at bounding box center [111, 318] width 12 height 12
checkbox input "true"
click at [111, 340] on input "checkbox" at bounding box center [111, 343] width 12 height 12
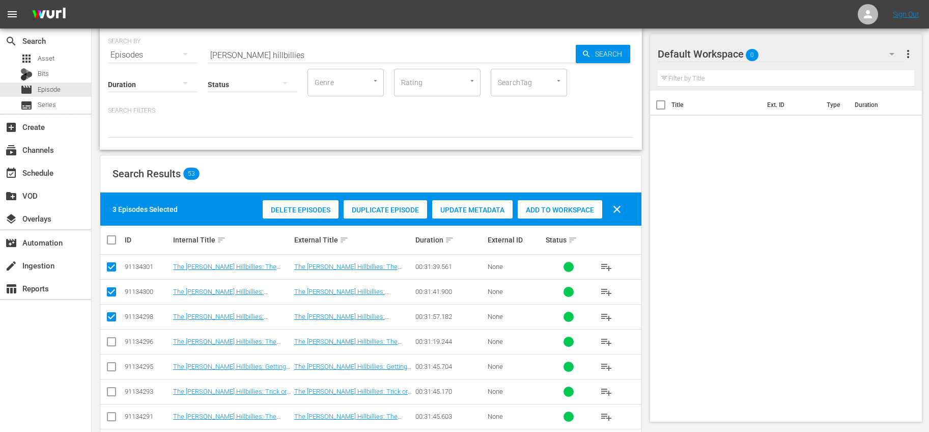
checkbox input "true"
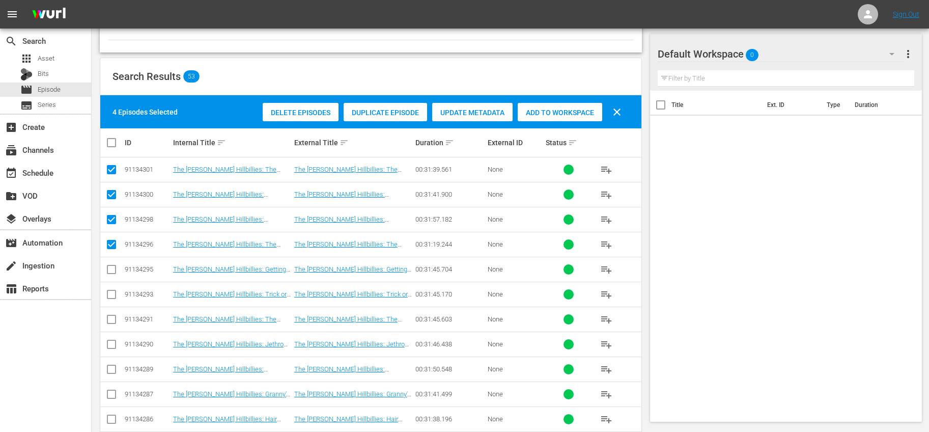
scroll to position [166, 0]
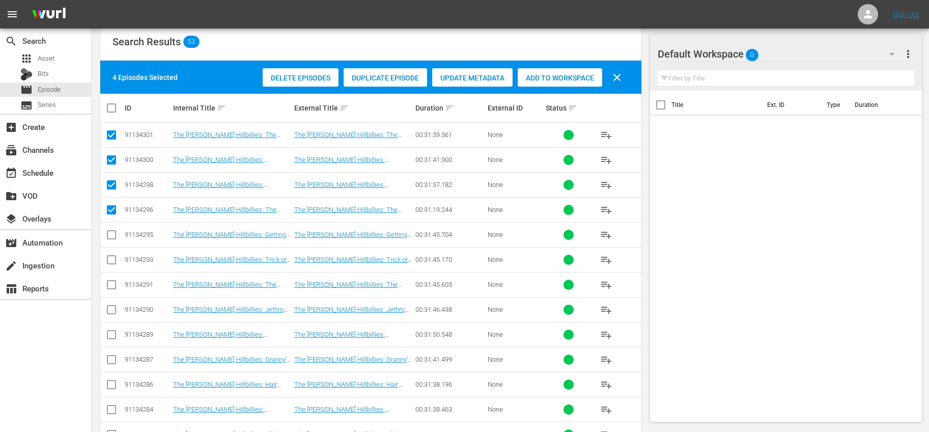
click at [114, 233] on input "checkbox" at bounding box center [111, 237] width 12 height 12
checkbox input "true"
click at [112, 256] on input "checkbox" at bounding box center [111, 261] width 12 height 12
checkbox input "true"
click at [110, 285] on input "checkbox" at bounding box center [111, 286] width 12 height 12
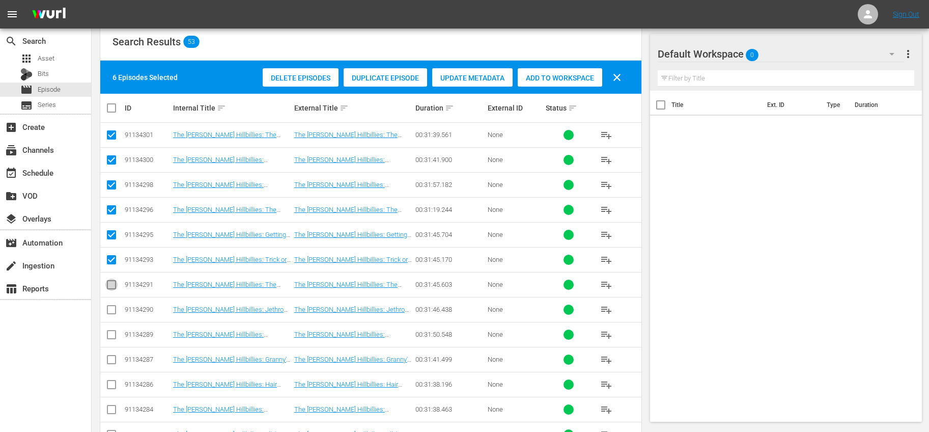
checkbox input "true"
click at [113, 313] on input "checkbox" at bounding box center [111, 311] width 12 height 12
checkbox input "true"
click at [113, 330] on icon at bounding box center [111, 334] width 9 height 9
click at [109, 361] on input "checkbox" at bounding box center [111, 361] width 12 height 12
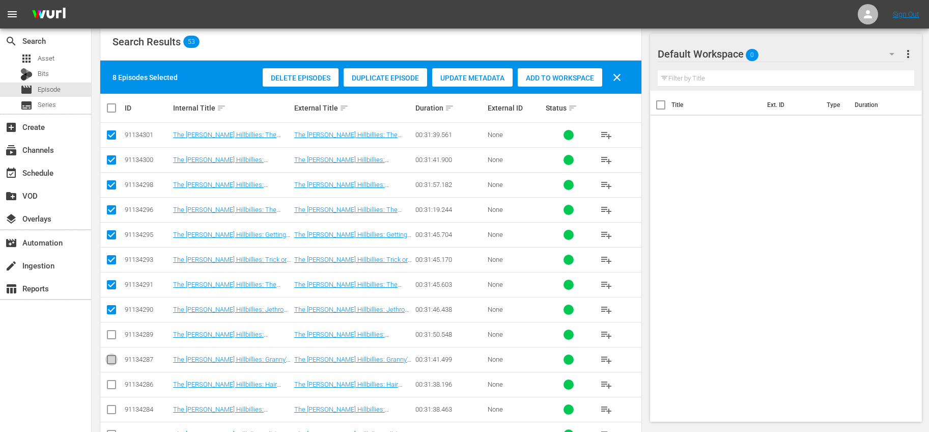
checkbox input "true"
click at [110, 339] on input "checkbox" at bounding box center [111, 336] width 12 height 12
checkbox input "true"
click at [110, 382] on input "checkbox" at bounding box center [111, 386] width 12 height 12
checkbox input "true"
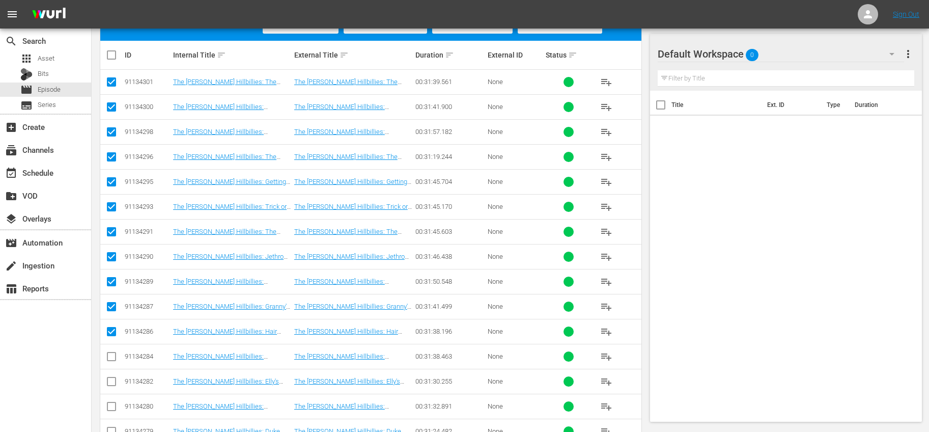
scroll to position [333, 0]
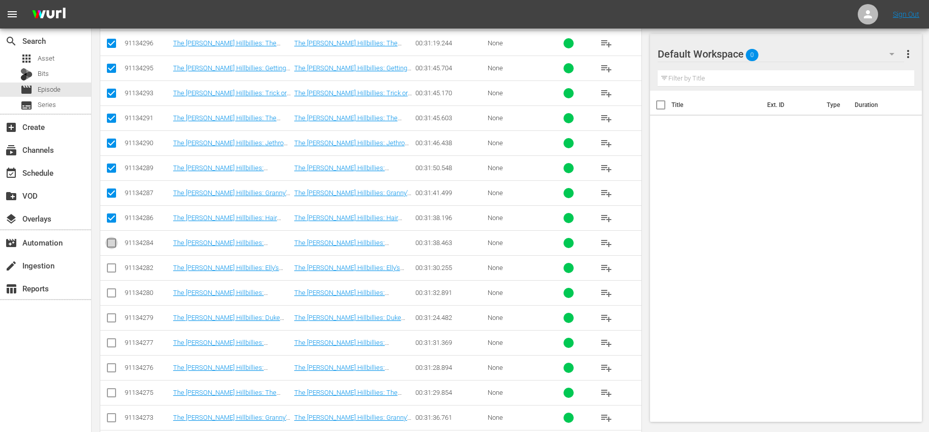
click at [108, 243] on input "checkbox" at bounding box center [111, 245] width 12 height 12
checkbox input "true"
click at [111, 265] on input "checkbox" at bounding box center [111, 270] width 12 height 12
checkbox input "true"
click at [112, 291] on input "checkbox" at bounding box center [111, 295] width 12 height 12
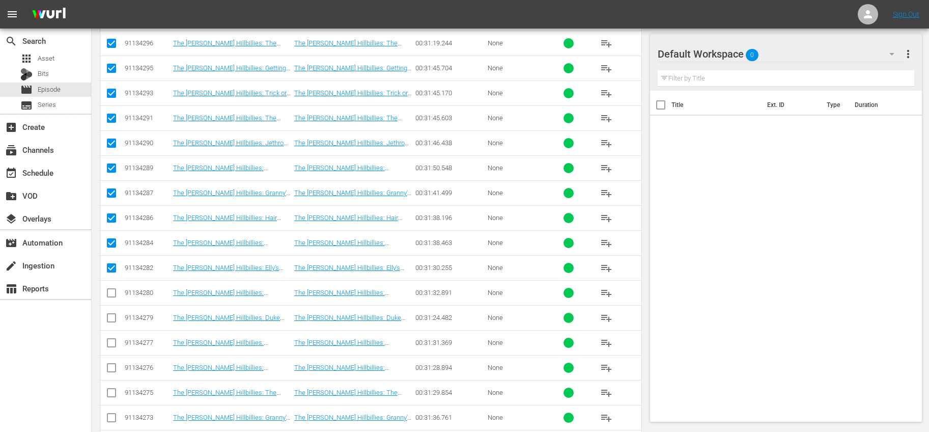
checkbox input "true"
click at [110, 317] on input "checkbox" at bounding box center [111, 319] width 12 height 12
checkbox input "true"
click at [113, 345] on input "checkbox" at bounding box center [111, 344] width 12 height 12
checkbox input "true"
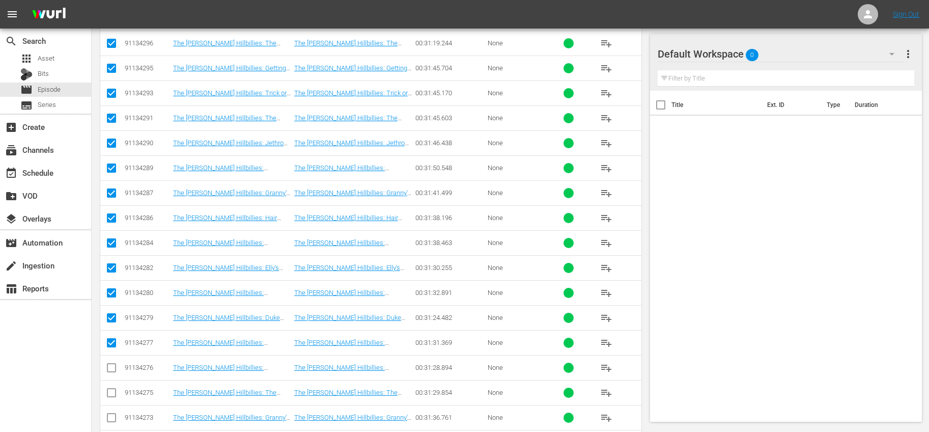
click at [110, 368] on input "checkbox" at bounding box center [111, 369] width 12 height 12
checkbox input "true"
click at [106, 389] on input "checkbox" at bounding box center [111, 394] width 12 height 12
checkbox input "true"
click at [114, 411] on icon at bounding box center [111, 417] width 12 height 12
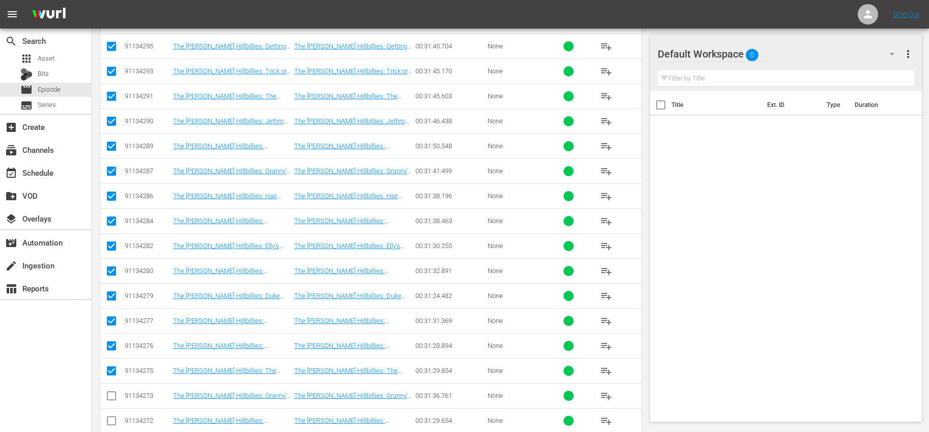
scroll to position [355, 0]
click at [115, 391] on input "checkbox" at bounding box center [111, 397] width 12 height 12
checkbox input "true"
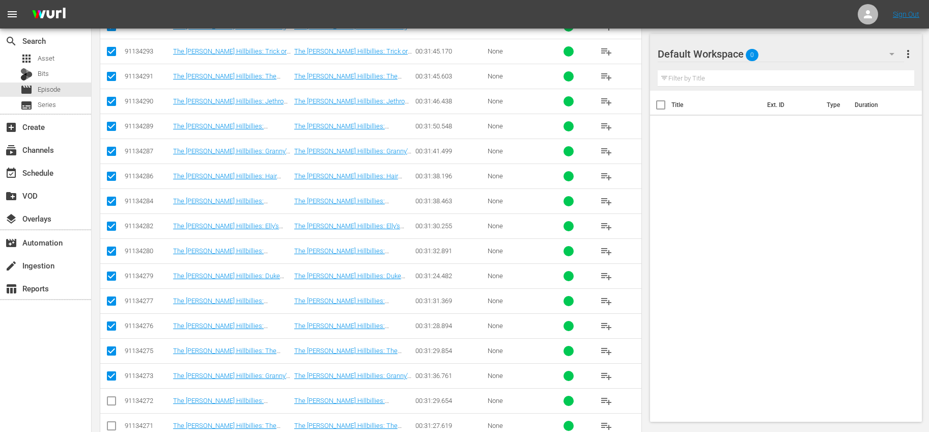
scroll to position [375, 0]
click at [108, 395] on icon at bounding box center [111, 400] width 12 height 12
click at [111, 396] on input "checkbox" at bounding box center [111, 402] width 12 height 12
checkbox input "true"
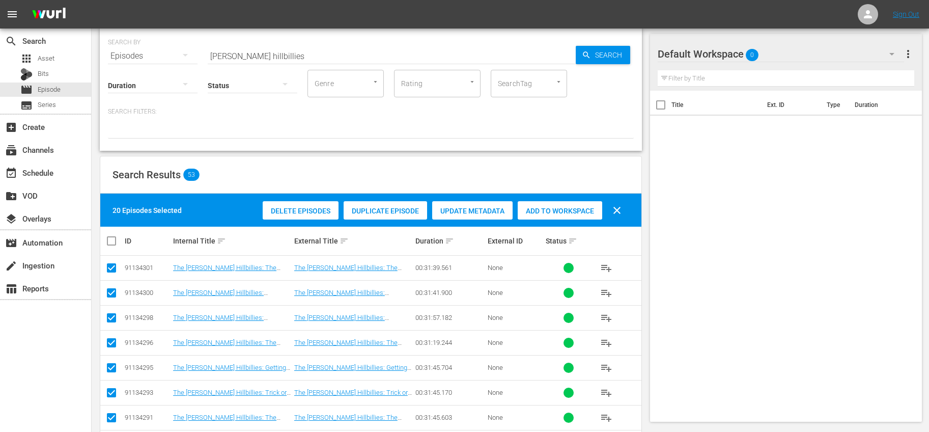
scroll to position [0, 0]
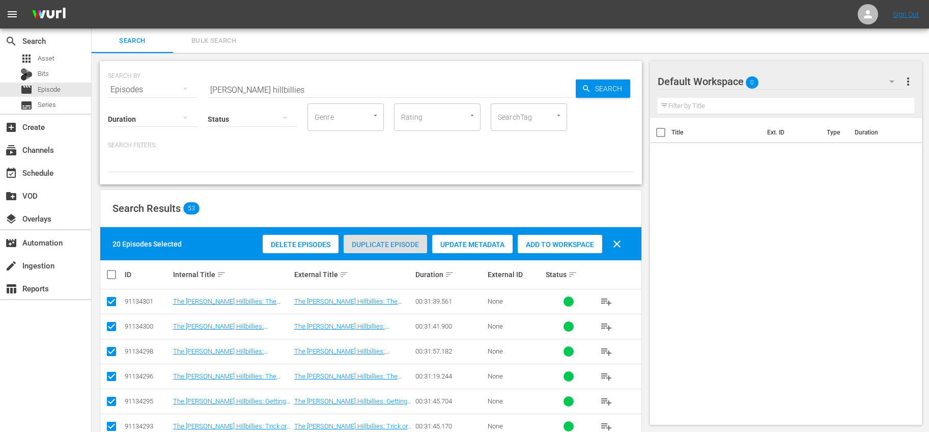
click at [385, 244] on span "Duplicate Episode" at bounding box center [385, 244] width 83 height 8
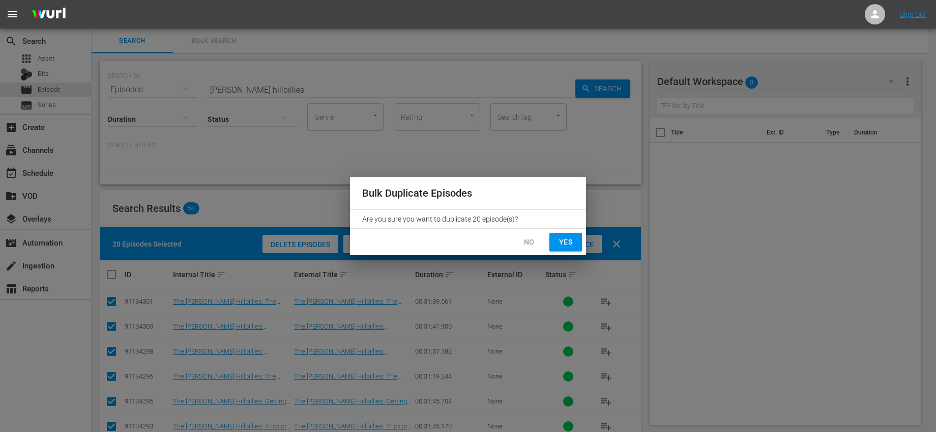
click at [565, 243] on span "Yes" at bounding box center [566, 242] width 16 height 13
checkbox input "false"
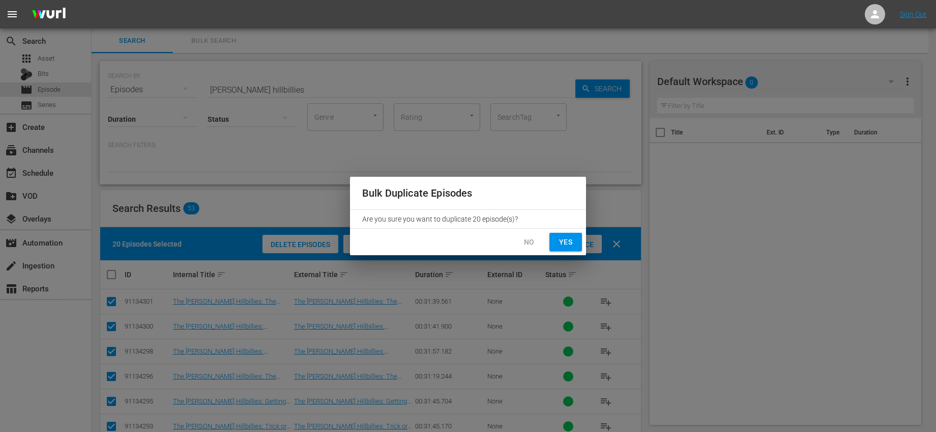
checkbox input "false"
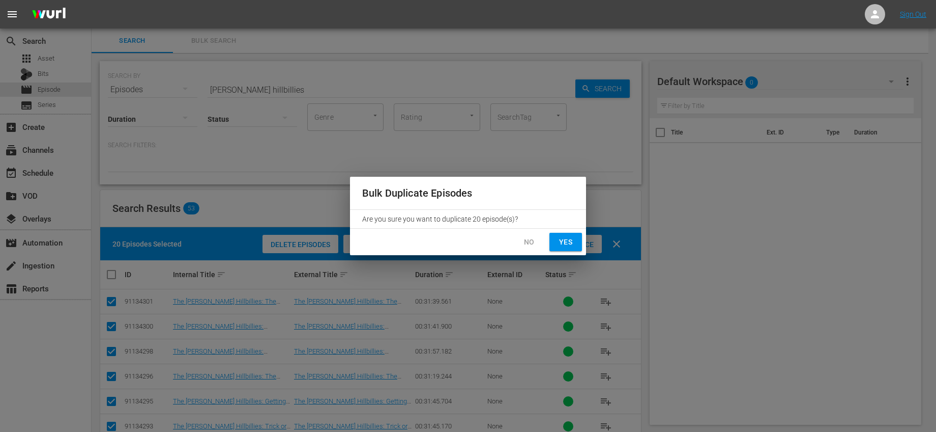
checkbox input "false"
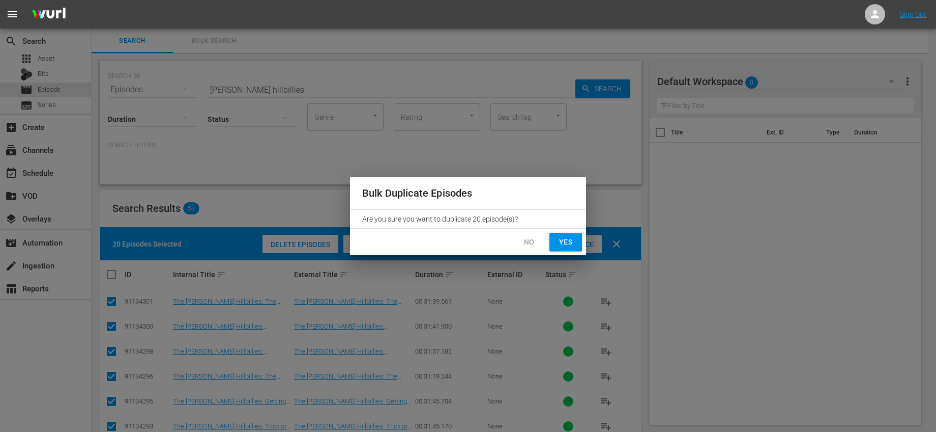
checkbox input "false"
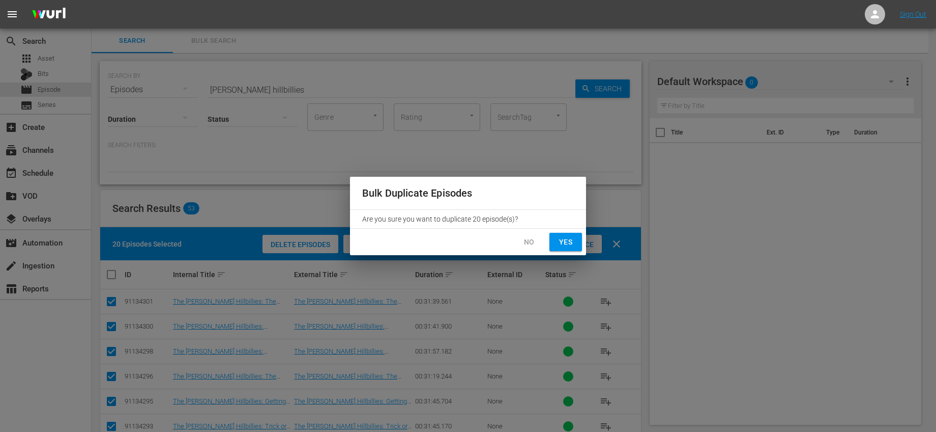
checkbox input "false"
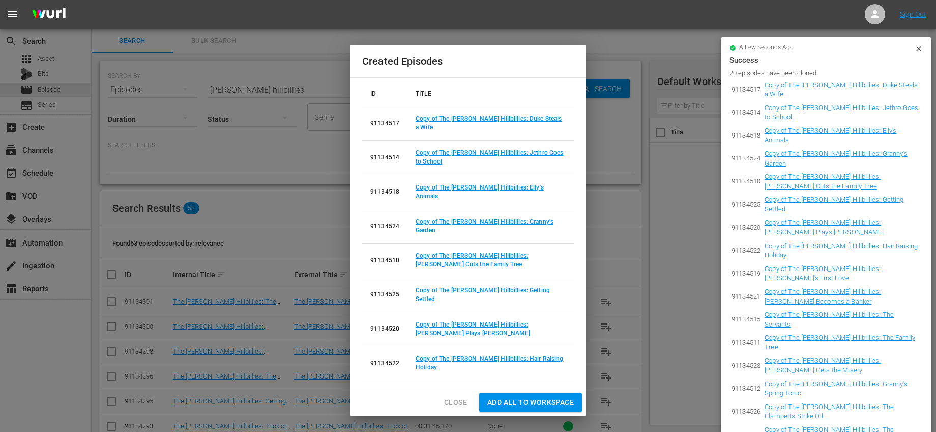
click at [532, 399] on span "Add all to Workspace" at bounding box center [531, 402] width 87 height 13
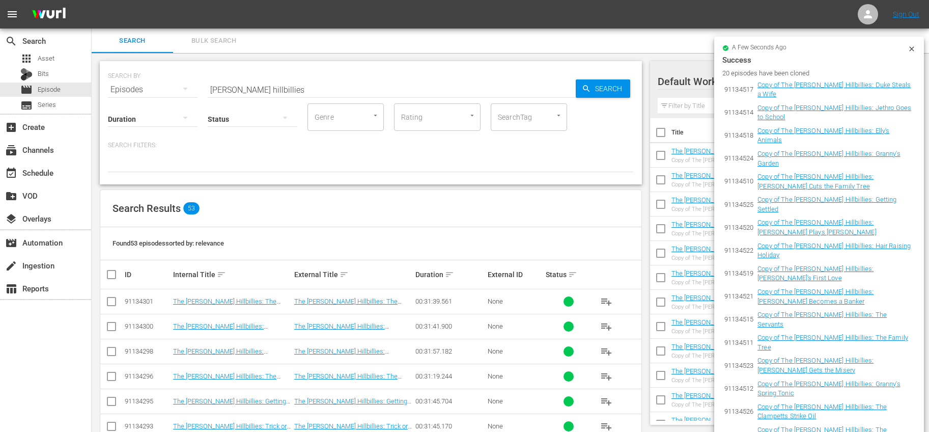
click at [910, 49] on icon at bounding box center [911, 49] width 8 height 8
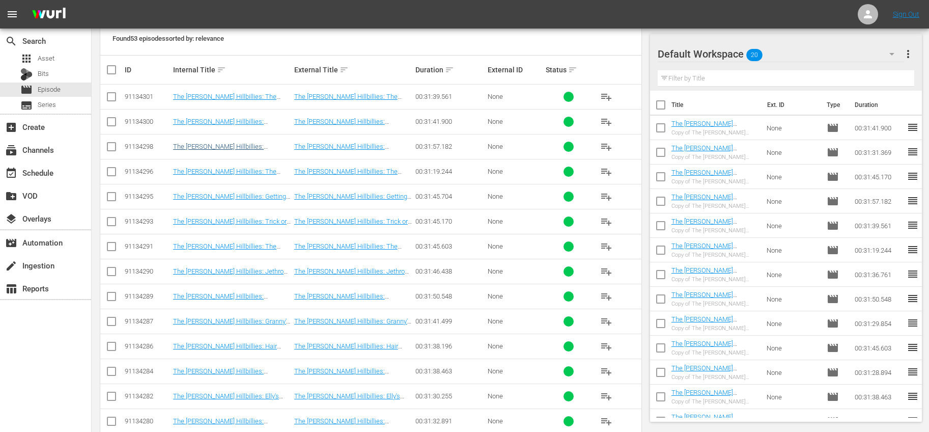
scroll to position [85, 0]
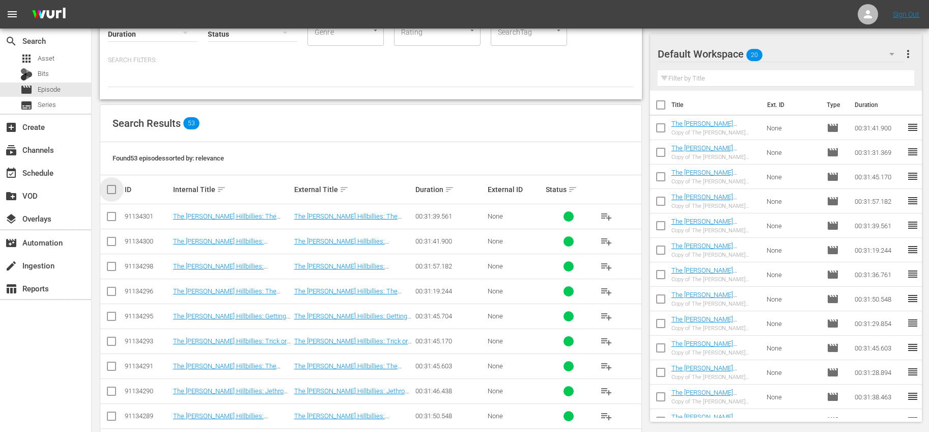
click at [116, 189] on input "checkbox" at bounding box center [115, 189] width 20 height 12
checkbox input "true"
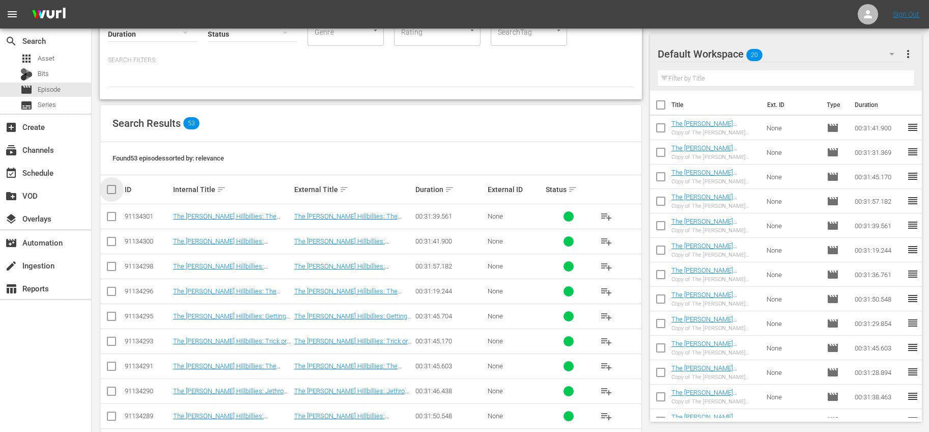
checkbox input "true"
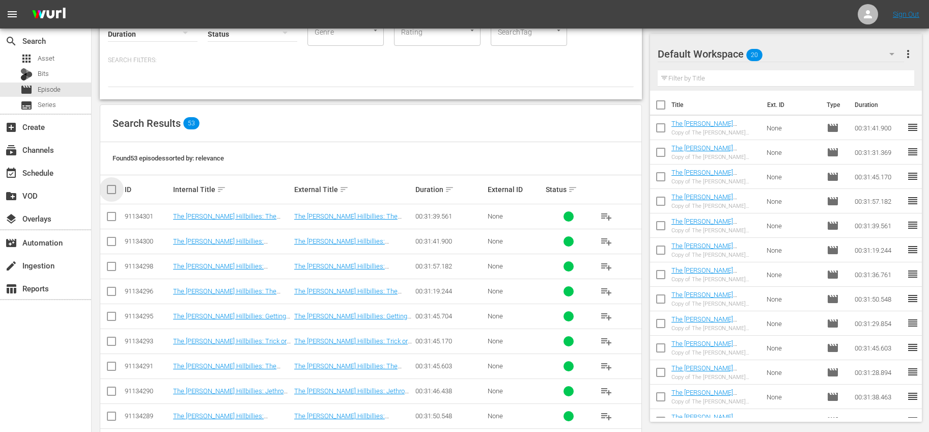
checkbox input "true"
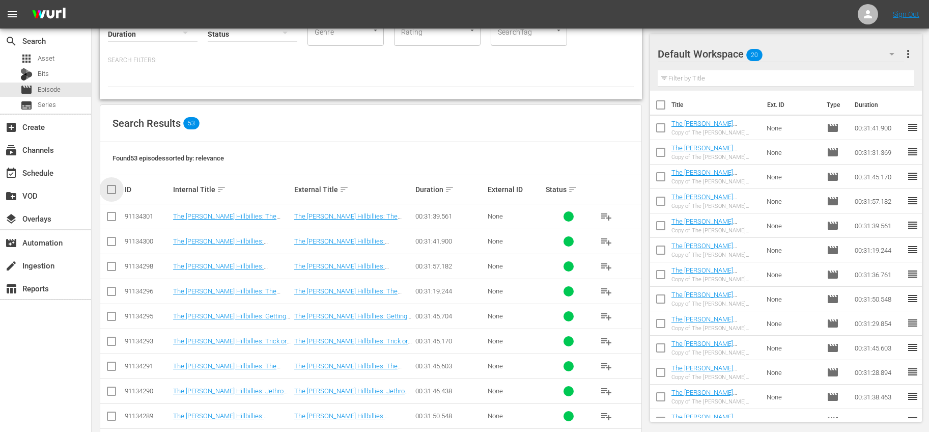
checkbox input "true"
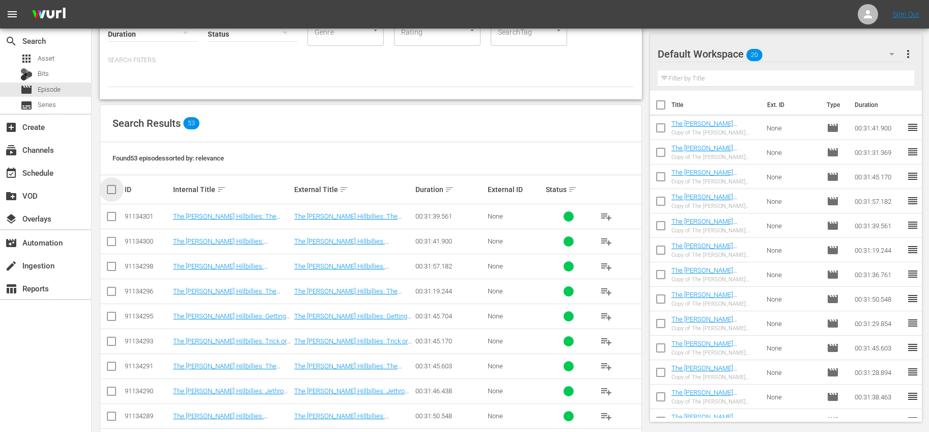
checkbox input "true"
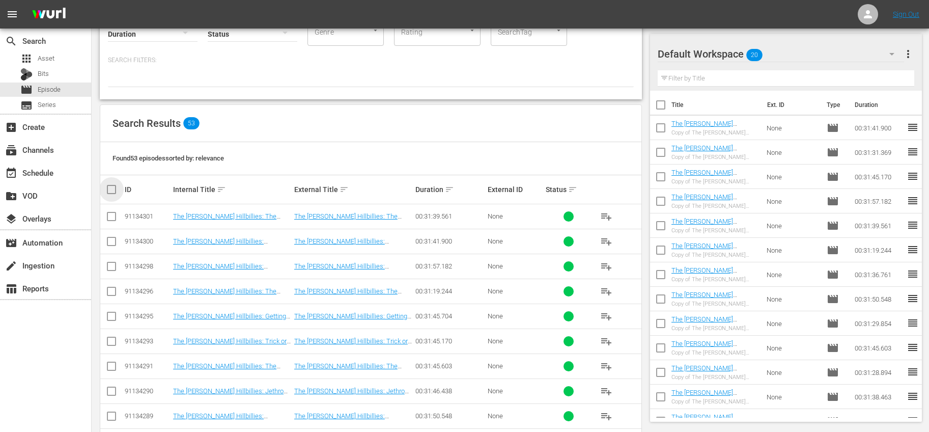
checkbox input "true"
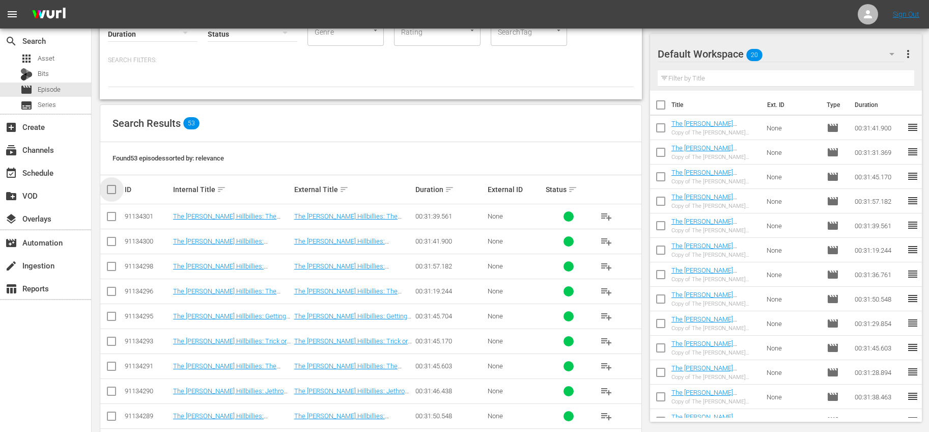
checkbox input "true"
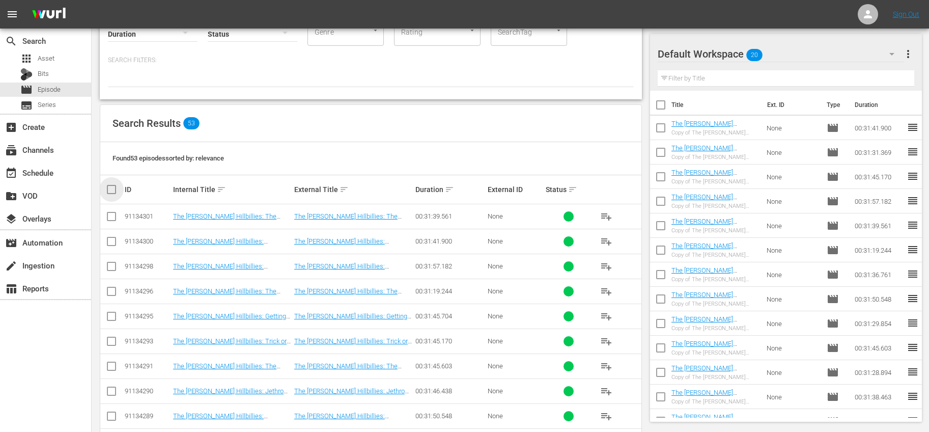
checkbox input "true"
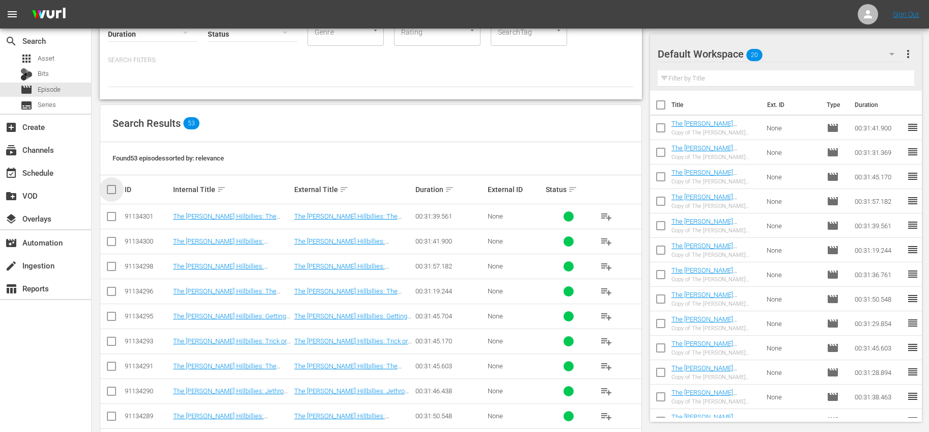
checkbox input "true"
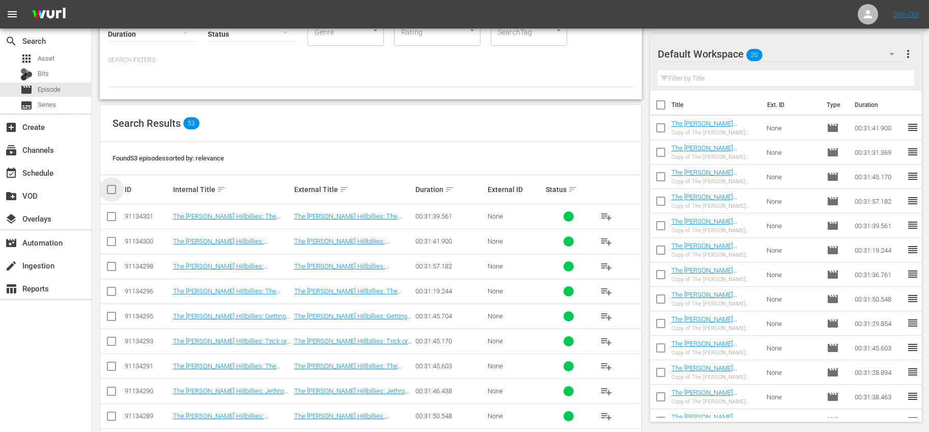
checkbox input "true"
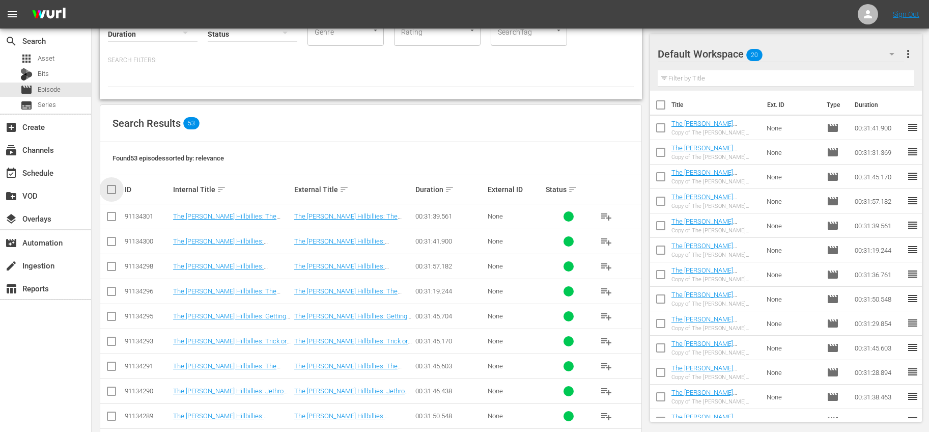
checkbox input "true"
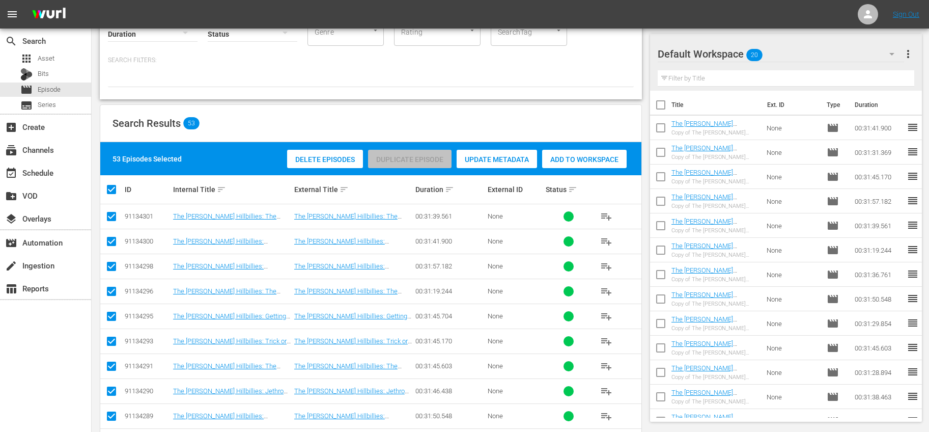
click at [114, 215] on input "checkbox" at bounding box center [111, 218] width 12 height 12
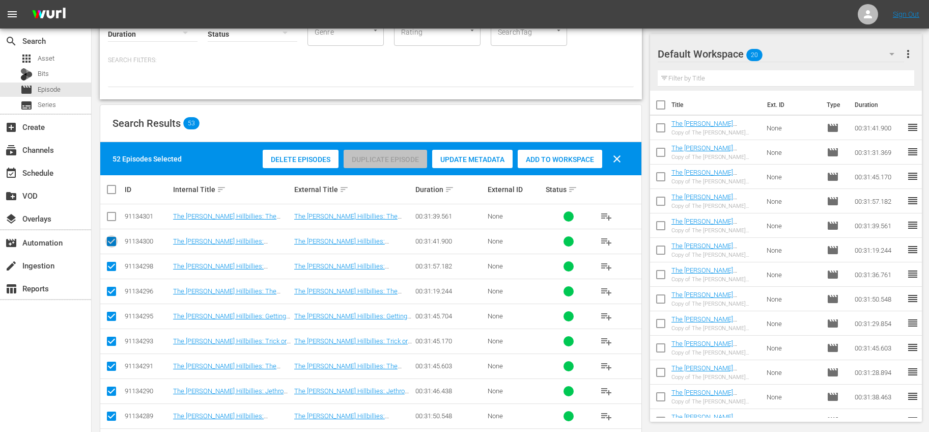
click at [113, 238] on input "checkbox" at bounding box center [111, 243] width 12 height 12
click at [111, 265] on input "checkbox" at bounding box center [111, 268] width 12 height 12
click at [112, 295] on input "checkbox" at bounding box center [111, 293] width 12 height 12
drag, startPoint x: 112, startPoint y: 313, endPoint x: 112, endPoint y: 320, distance: 6.6
click at [113, 314] on input "checkbox" at bounding box center [111, 318] width 12 height 12
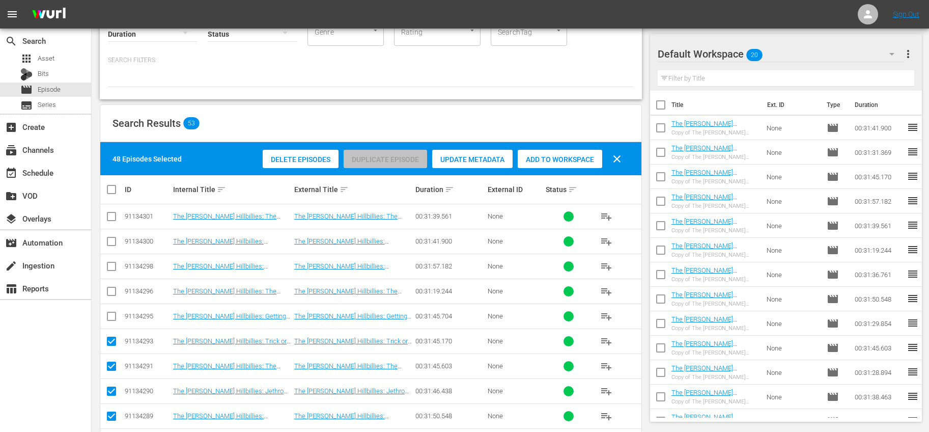
click at [110, 338] on input "checkbox" at bounding box center [111, 343] width 12 height 12
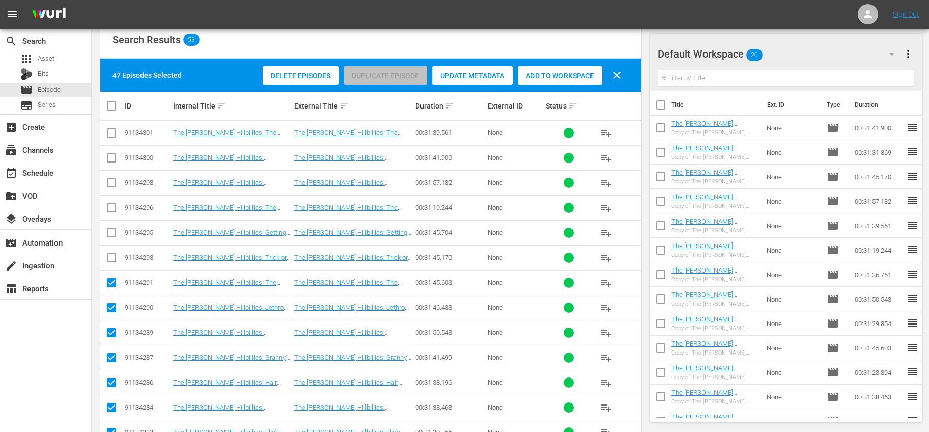
click at [114, 279] on input "checkbox" at bounding box center [111, 284] width 12 height 12
click at [115, 305] on input "checkbox" at bounding box center [111, 309] width 12 height 12
drag, startPoint x: 112, startPoint y: 330, endPoint x: 109, endPoint y: 351, distance: 21.0
click at [112, 330] on input "checkbox" at bounding box center [111, 334] width 12 height 12
click at [109, 360] on input "checkbox" at bounding box center [111, 359] width 12 height 12
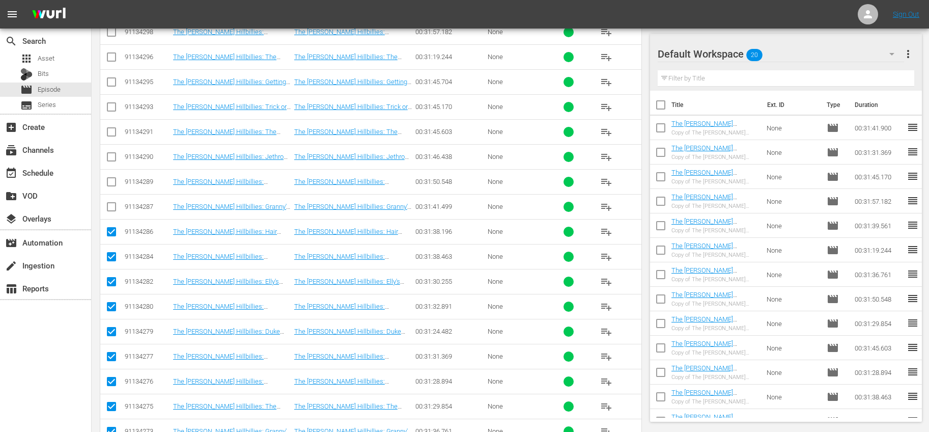
scroll to position [321, 0]
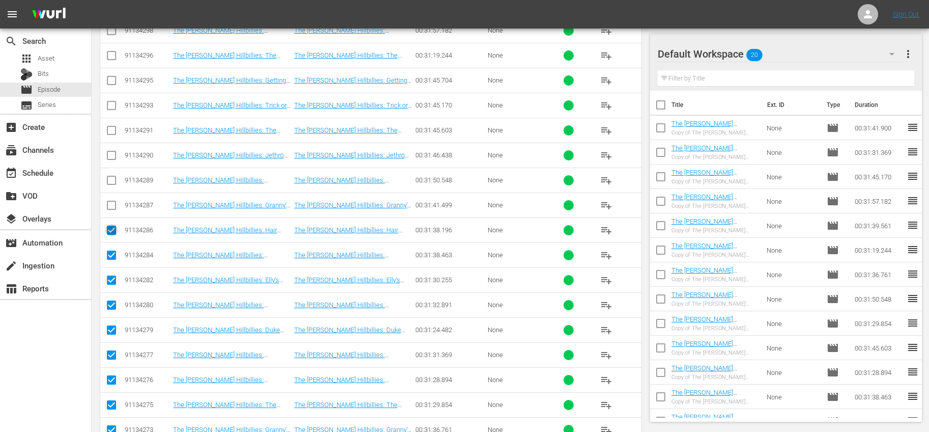
click at [111, 226] on input "checkbox" at bounding box center [111, 232] width 12 height 12
click at [113, 252] on input "checkbox" at bounding box center [111, 257] width 12 height 12
click at [110, 277] on input "checkbox" at bounding box center [111, 282] width 12 height 12
drag, startPoint x: 111, startPoint y: 301, endPoint x: 112, endPoint y: 312, distance: 10.7
click at [111, 302] on input "checkbox" at bounding box center [111, 307] width 12 height 12
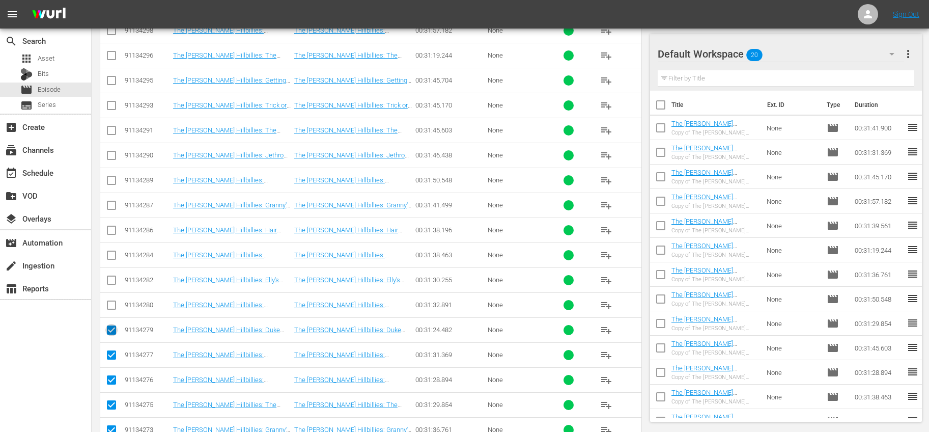
drag, startPoint x: 112, startPoint y: 329, endPoint x: 110, endPoint y: 350, distance: 21.0
click at [112, 329] on input "checkbox" at bounding box center [111, 332] width 12 height 12
click at [110, 354] on input "checkbox" at bounding box center [111, 357] width 12 height 12
click at [109, 376] on input "checkbox" at bounding box center [111, 382] width 12 height 12
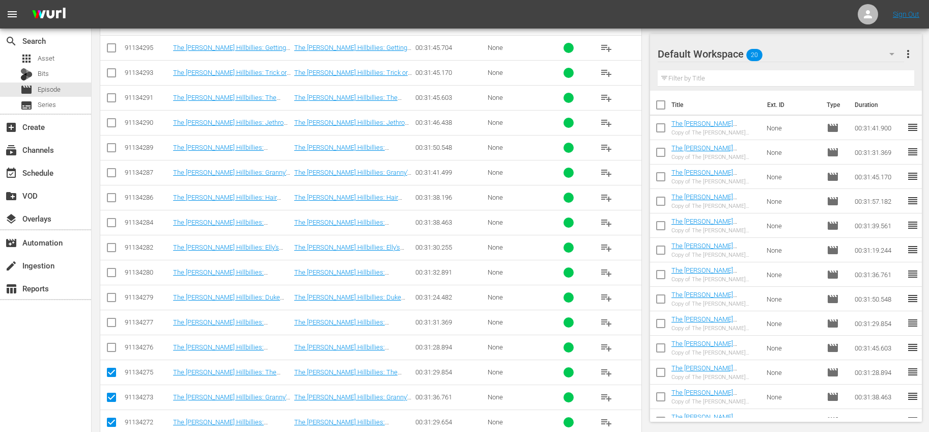
scroll to position [431, 0]
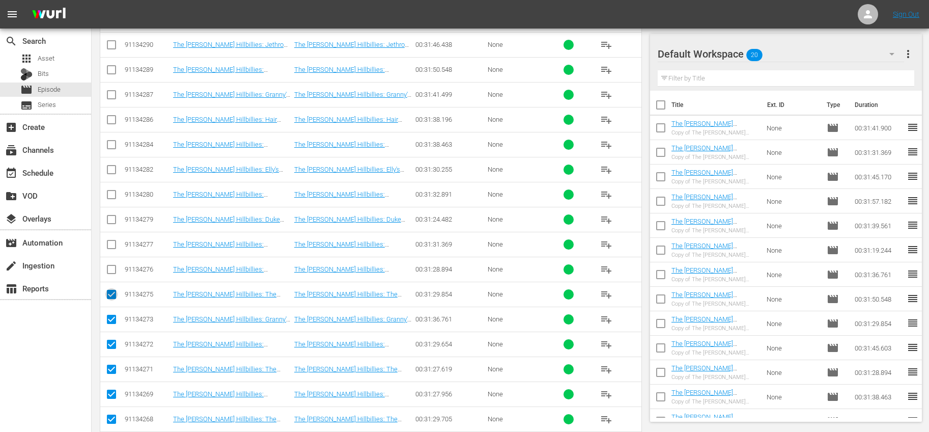
click at [113, 294] on input "checkbox" at bounding box center [111, 296] width 12 height 12
click at [112, 317] on input "checkbox" at bounding box center [111, 321] width 12 height 12
click at [110, 347] on input "checkbox" at bounding box center [111, 346] width 12 height 12
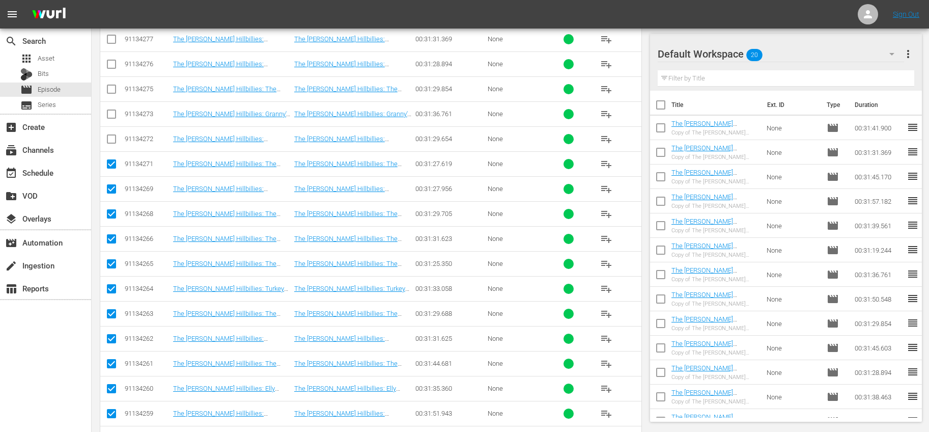
scroll to position [1197, 0]
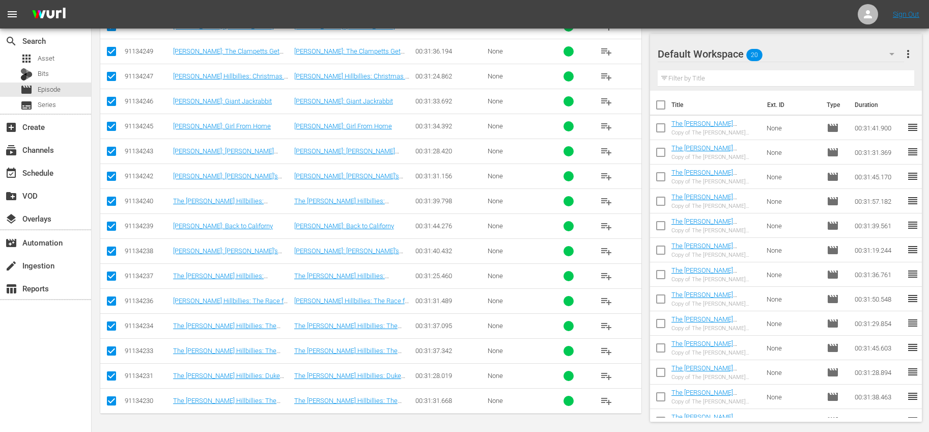
click at [112, 398] on input "checkbox" at bounding box center [111, 402] width 12 height 12
drag, startPoint x: 115, startPoint y: 376, endPoint x: 116, endPoint y: 356, distance: 20.4
click at [115, 376] on input "checkbox" at bounding box center [111, 377] width 12 height 12
click at [113, 352] on input "checkbox" at bounding box center [111, 353] width 12 height 12
click at [113, 326] on input "checkbox" at bounding box center [111, 328] width 12 height 12
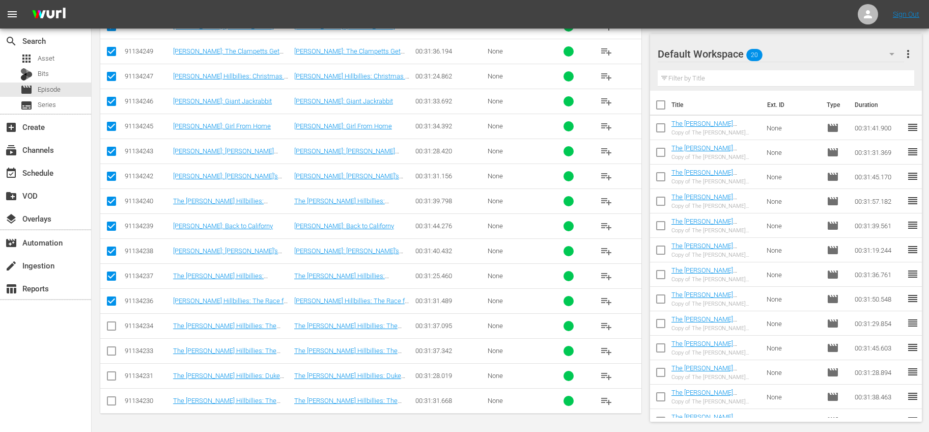
click at [111, 300] on input "checkbox" at bounding box center [111, 303] width 12 height 12
click at [110, 274] on input "checkbox" at bounding box center [111, 278] width 12 height 12
drag, startPoint x: 108, startPoint y: 253, endPoint x: 108, endPoint y: 247, distance: 5.6
click at [108, 252] on input "checkbox" at bounding box center [111, 253] width 12 height 12
click at [111, 231] on input "checkbox" at bounding box center [111, 228] width 12 height 12
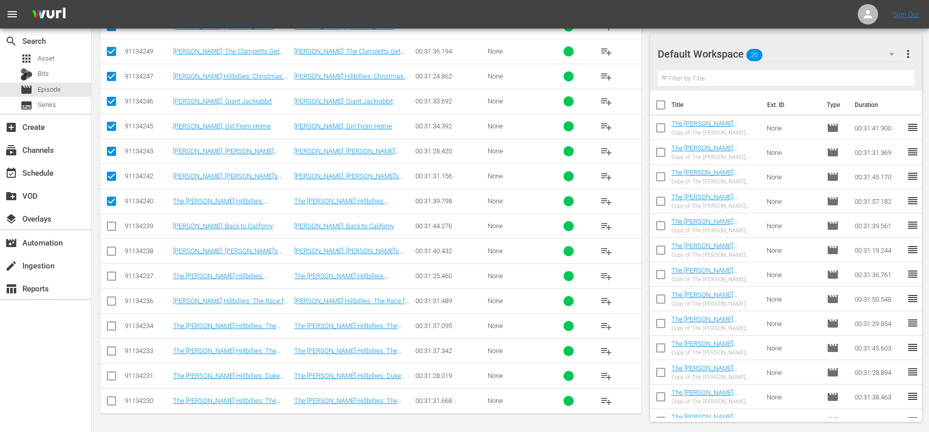
click at [113, 199] on input "checkbox" at bounding box center [111, 203] width 12 height 12
drag, startPoint x: 108, startPoint y: 176, endPoint x: 115, endPoint y: 154, distance: 22.7
click at [108, 176] on input "checkbox" at bounding box center [111, 178] width 12 height 12
click at [117, 148] on input "checkbox" at bounding box center [111, 153] width 12 height 12
click at [109, 127] on input "checkbox" at bounding box center [111, 128] width 12 height 12
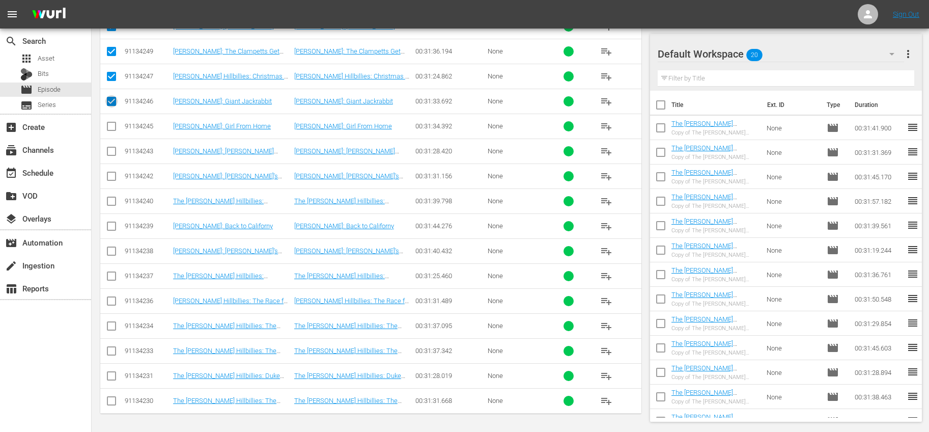
click at [117, 98] on input "checkbox" at bounding box center [111, 103] width 12 height 12
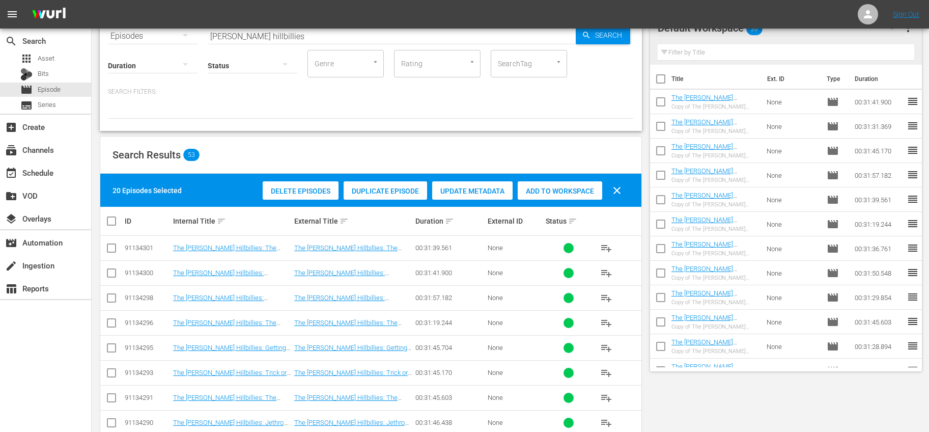
scroll to position [0, 0]
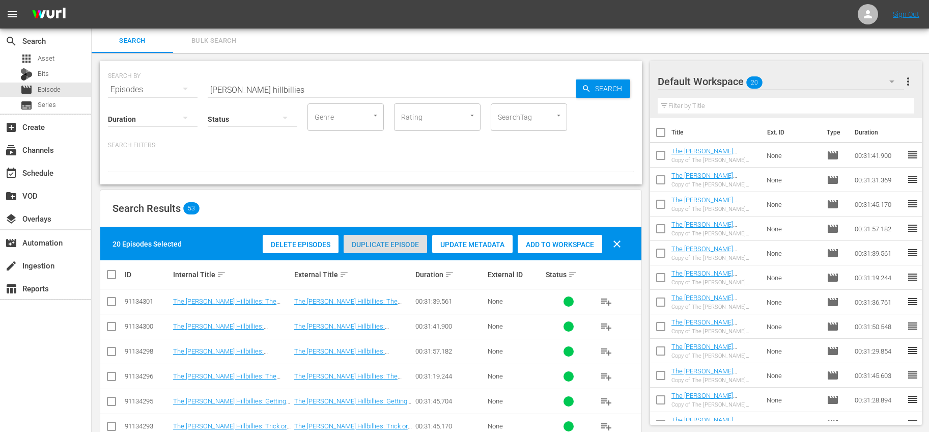
click at [406, 245] on span "Duplicate Episode" at bounding box center [385, 244] width 83 height 8
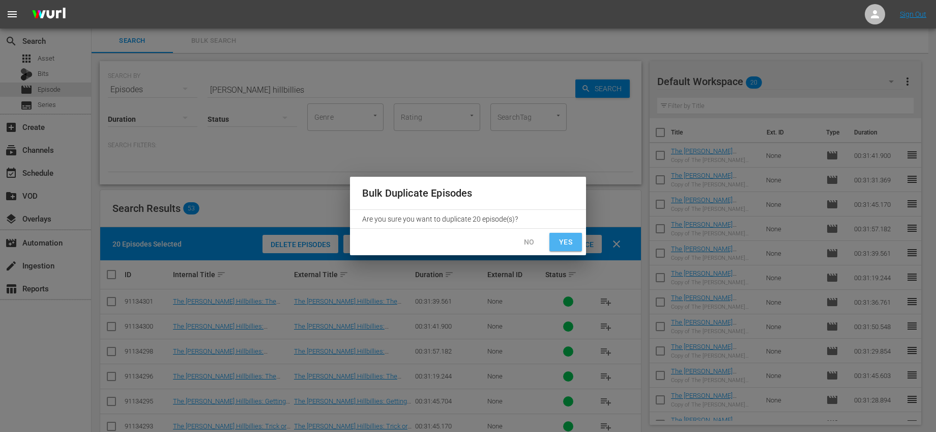
click at [556, 239] on button "Yes" at bounding box center [566, 242] width 33 height 19
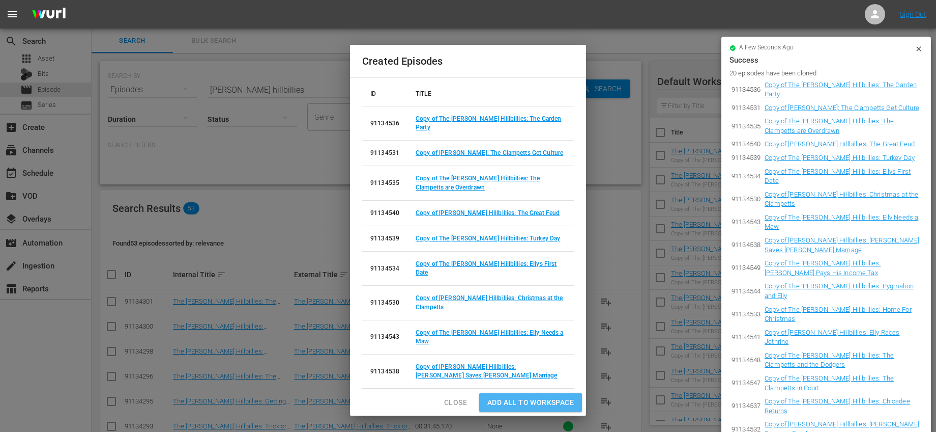
click at [525, 404] on span "Add all to Workspace" at bounding box center [531, 402] width 87 height 13
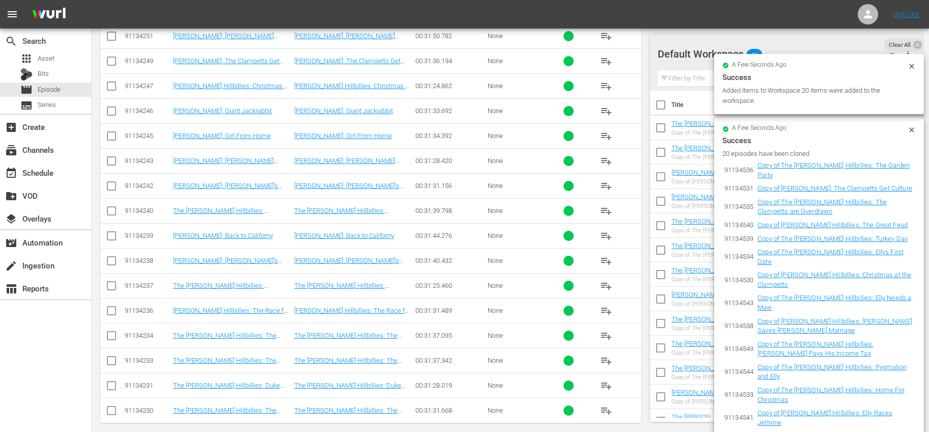
scroll to position [1197, 0]
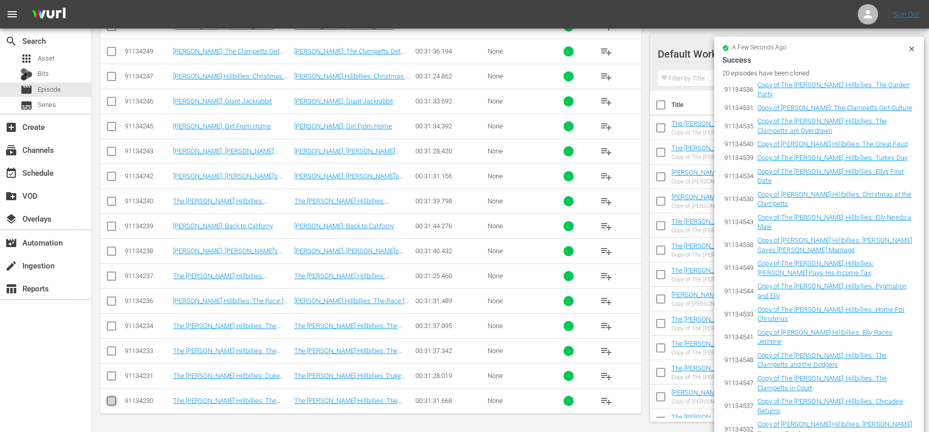
click at [112, 397] on input "checkbox" at bounding box center [111, 402] width 12 height 12
click at [111, 379] on input "checkbox" at bounding box center [111, 377] width 12 height 12
click at [113, 355] on input "checkbox" at bounding box center [111, 353] width 12 height 12
click at [108, 327] on input "checkbox" at bounding box center [111, 328] width 12 height 12
click at [113, 303] on input "checkbox" at bounding box center [111, 303] width 12 height 12
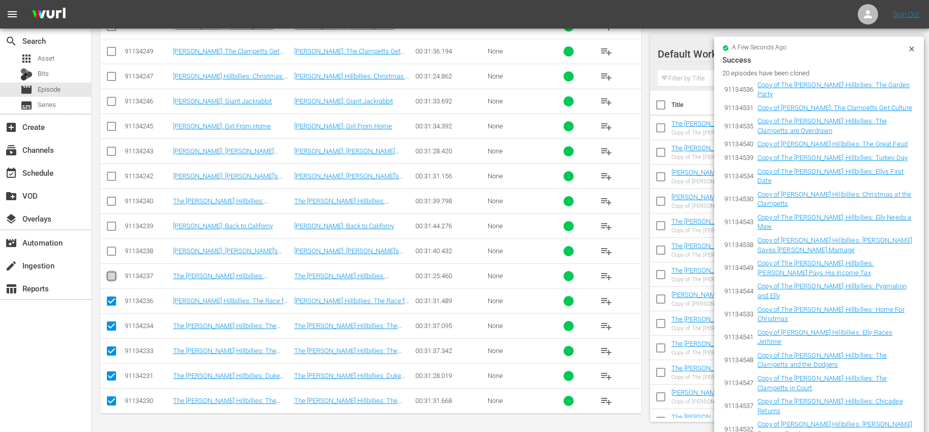
click at [113, 279] on input "checkbox" at bounding box center [111, 278] width 12 height 12
click at [115, 254] on input "checkbox" at bounding box center [111, 253] width 12 height 12
click at [110, 228] on input "checkbox" at bounding box center [111, 228] width 12 height 12
click at [112, 203] on input "checkbox" at bounding box center [111, 203] width 12 height 12
click at [112, 171] on icon at bounding box center [111, 175] width 9 height 9
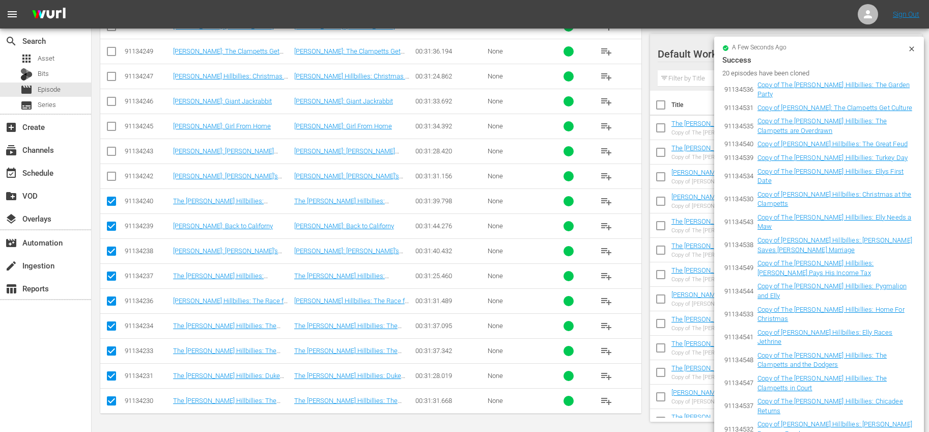
click at [109, 149] on input "checkbox" at bounding box center [111, 153] width 12 height 12
click at [106, 177] on input "checkbox" at bounding box center [111, 178] width 12 height 12
click at [117, 123] on input "checkbox" at bounding box center [111, 128] width 12 height 12
click at [112, 103] on input "checkbox" at bounding box center [111, 103] width 12 height 12
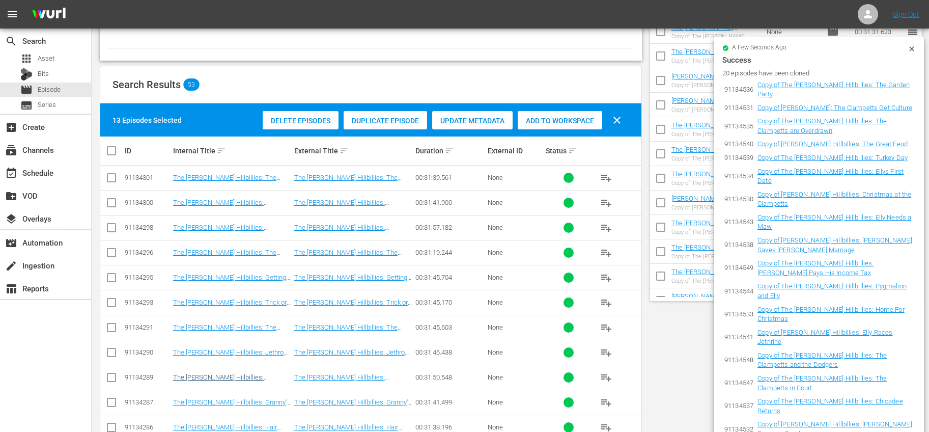
scroll to position [0, 0]
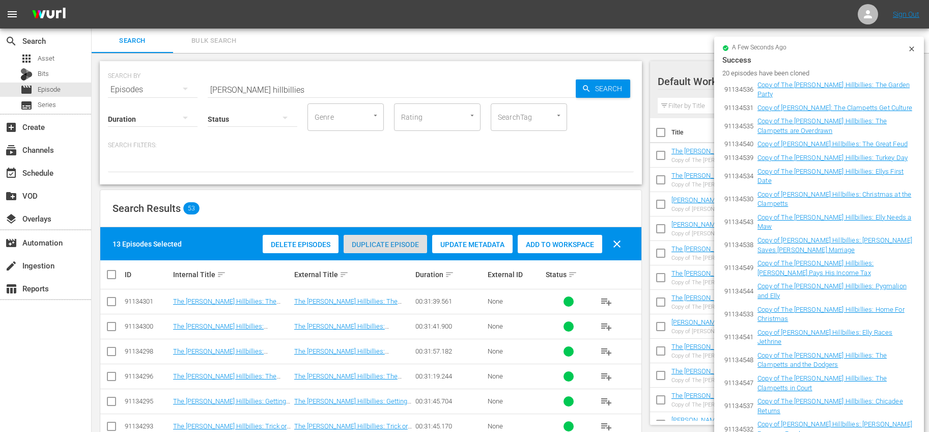
click at [400, 243] on span "Duplicate Episode" at bounding box center [385, 244] width 83 height 8
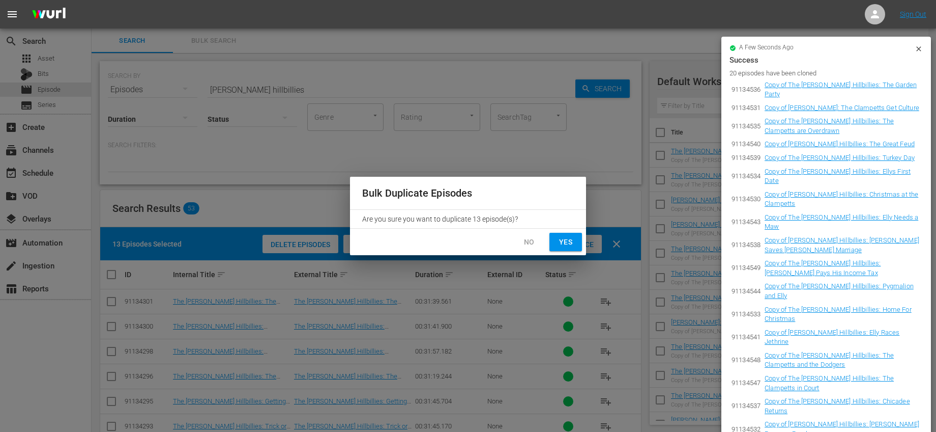
click at [575, 245] on button "Yes" at bounding box center [566, 242] width 33 height 19
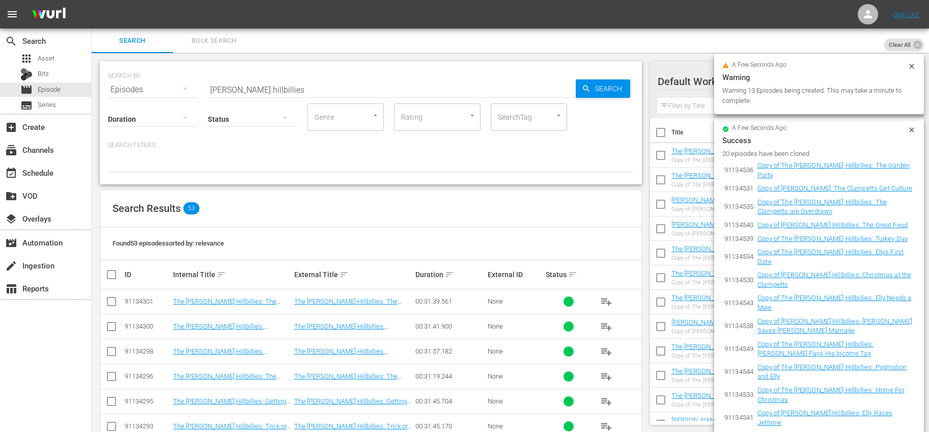
click at [909, 129] on icon at bounding box center [911, 130] width 8 height 8
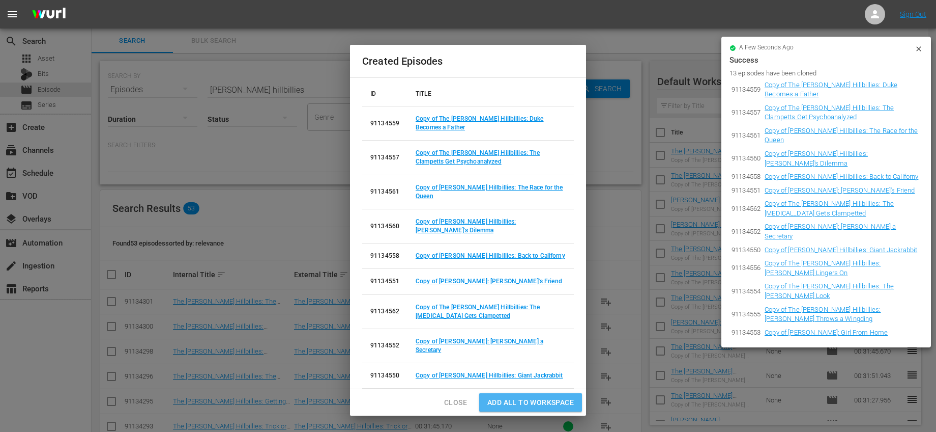
click at [530, 397] on span "Add all to Workspace" at bounding box center [531, 402] width 87 height 13
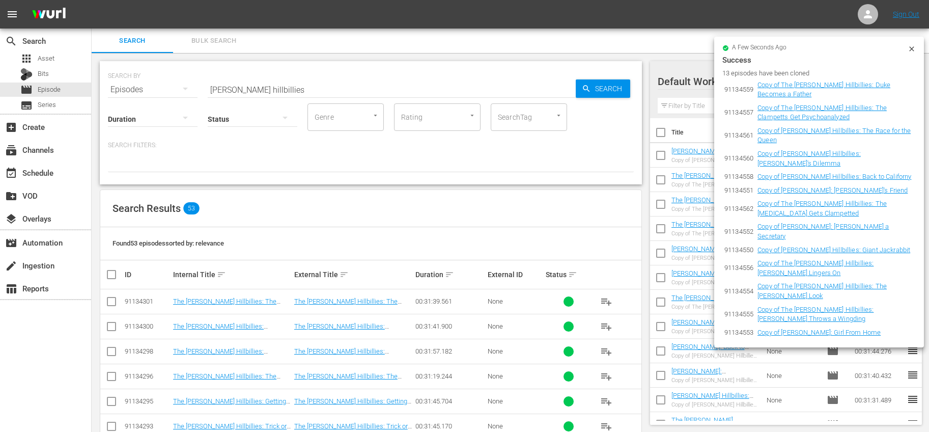
click at [910, 49] on icon at bounding box center [911, 49] width 8 height 8
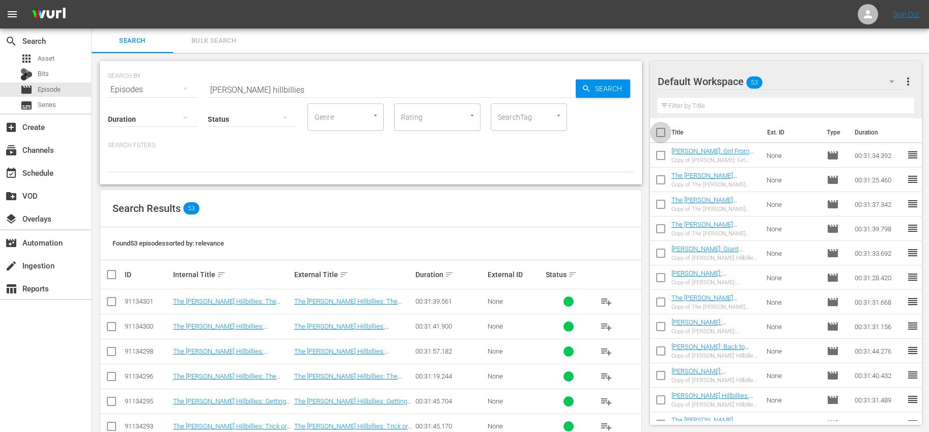
click at [661, 134] on input "checkbox" at bounding box center [660, 134] width 21 height 21
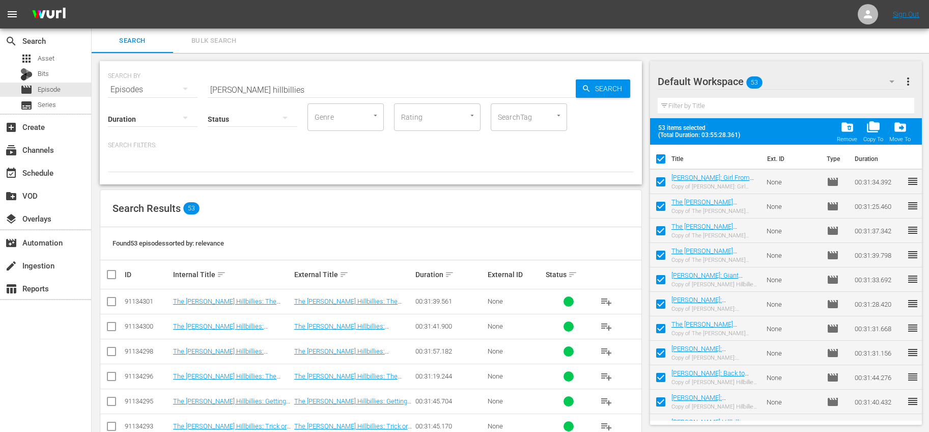
click at [663, 160] on input "checkbox" at bounding box center [660, 160] width 21 height 21
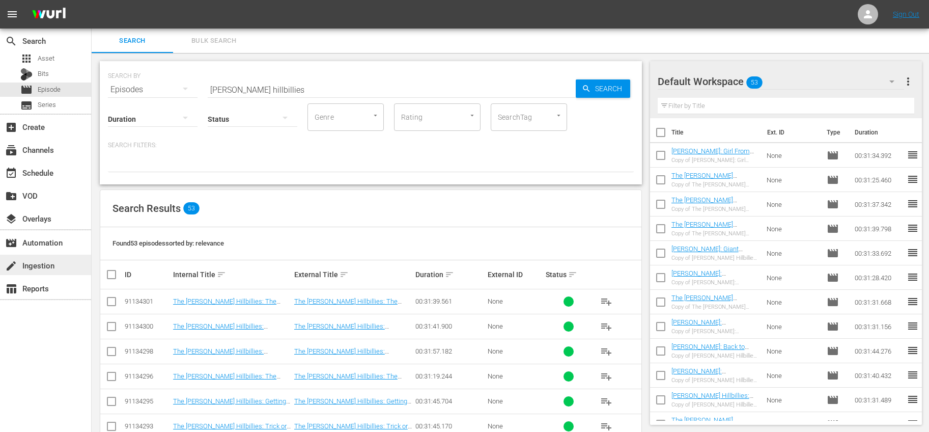
click at [59, 258] on div "create Ingestion" at bounding box center [45, 264] width 91 height 20
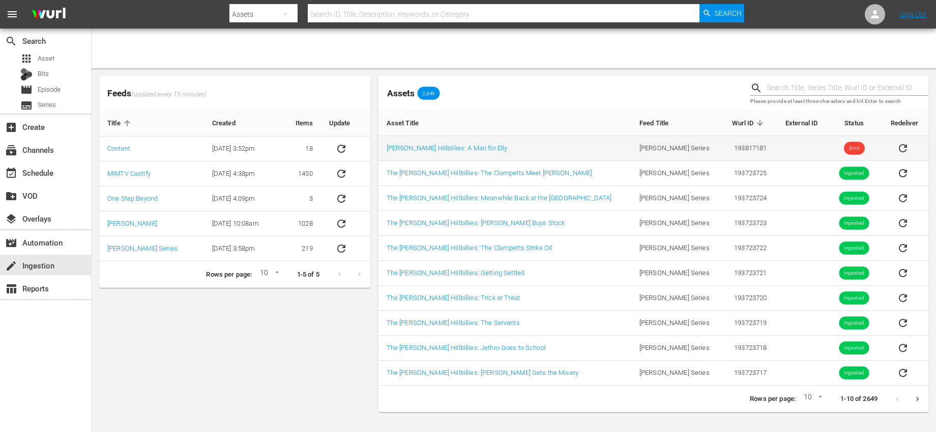
click at [897, 148] on icon "sticky table" at bounding box center [903, 148] width 12 height 12
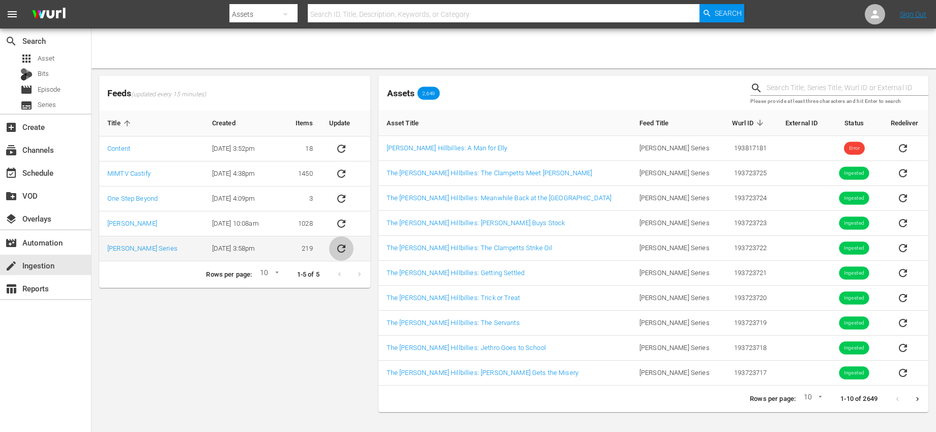
click at [342, 246] on icon "sticky table" at bounding box center [341, 248] width 8 height 8
click at [600, 67] on div at bounding box center [514, 48] width 845 height 40
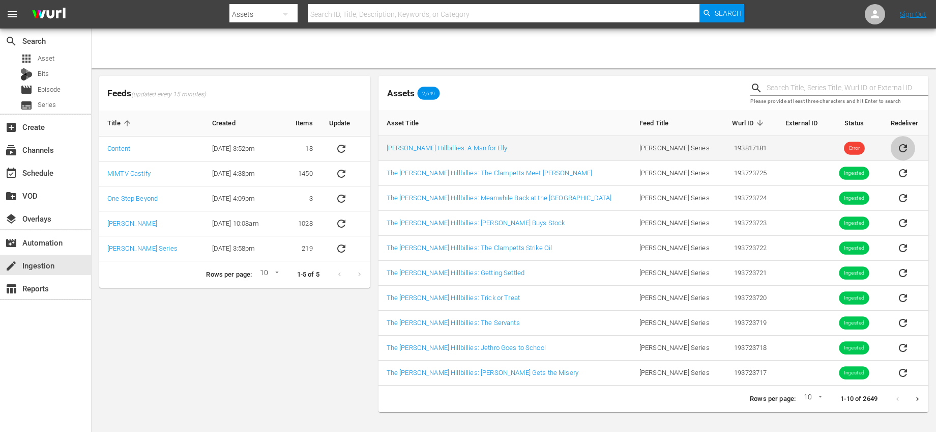
click at [897, 144] on icon "sticky table" at bounding box center [903, 148] width 12 height 12
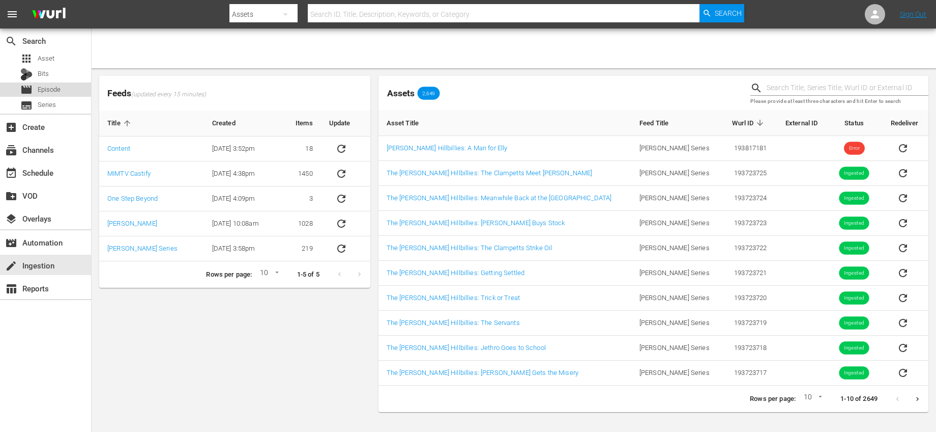
click at [53, 92] on span "Episode" at bounding box center [49, 89] width 23 height 10
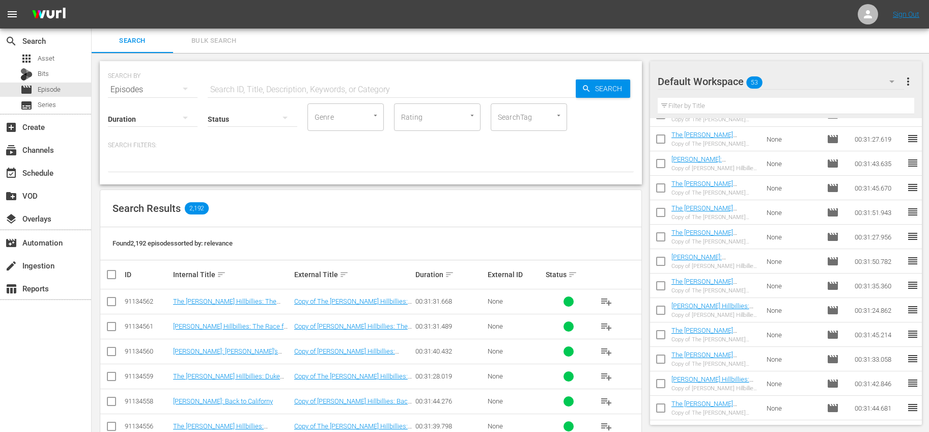
scroll to position [1017, 0]
click at [62, 260] on div "create Ingestion" at bounding box center [45, 264] width 91 height 20
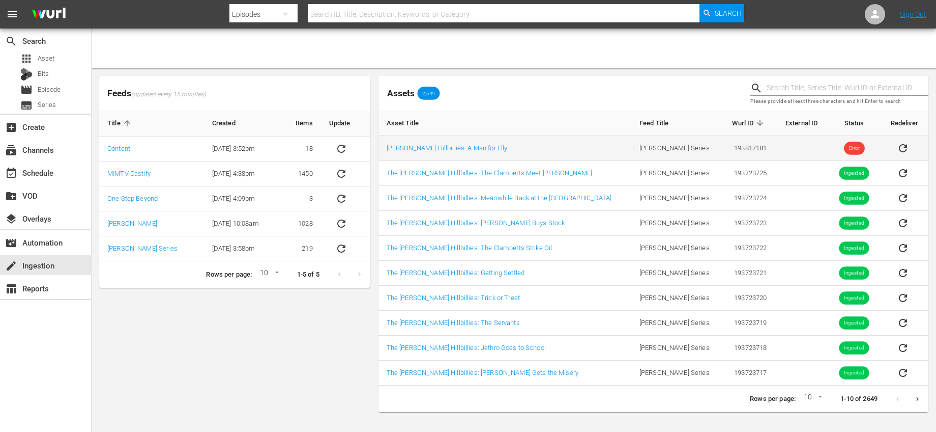
click at [897, 146] on icon "sticky table" at bounding box center [903, 148] width 12 height 12
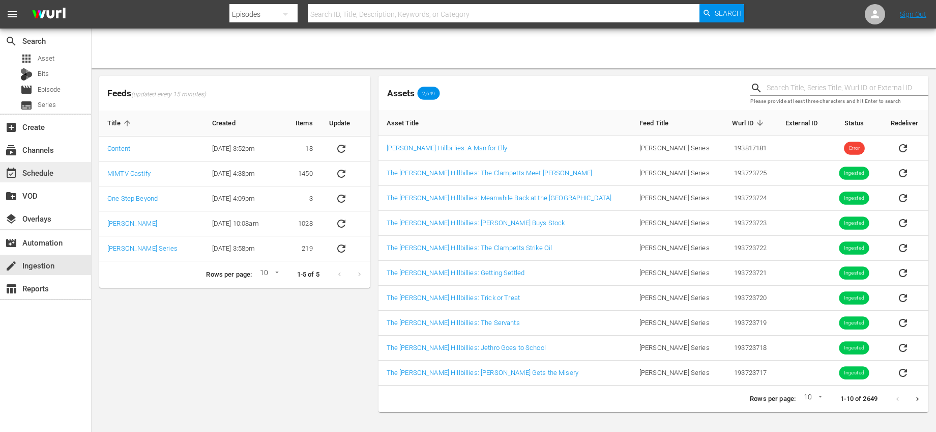
click at [64, 167] on div "event_available Schedule" at bounding box center [45, 172] width 91 height 20
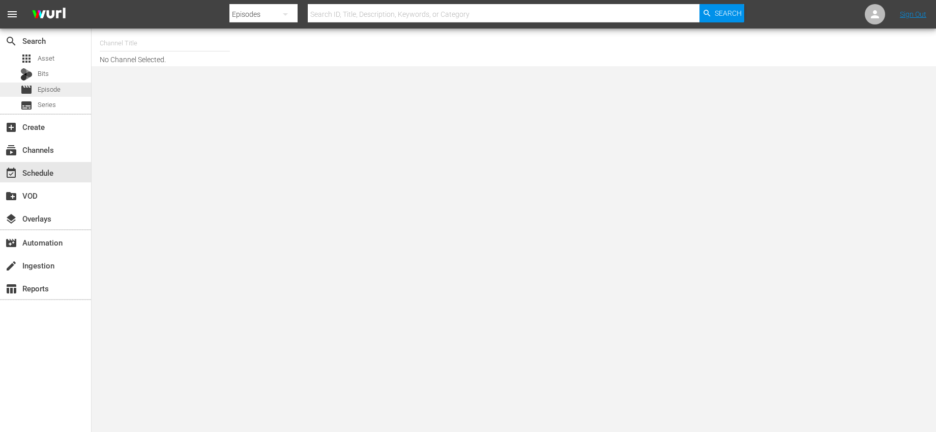
click at [60, 90] on span "Episode" at bounding box center [49, 89] width 23 height 10
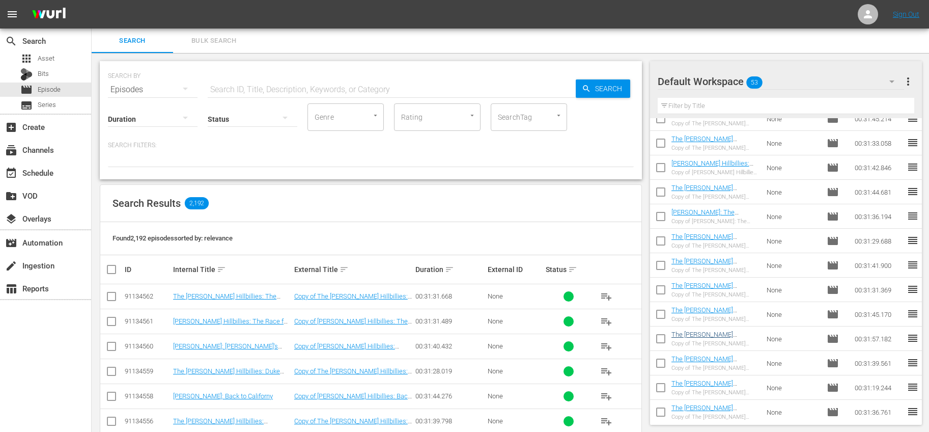
scroll to position [762, 0]
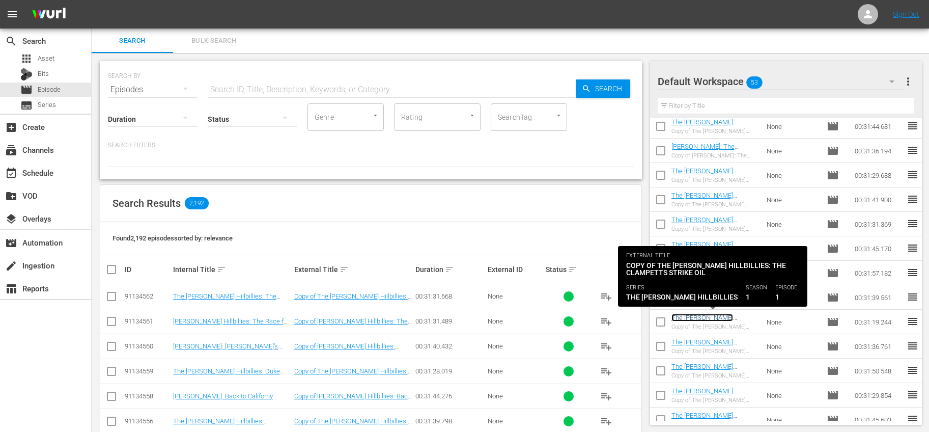
click at [726, 317] on link "The [PERSON_NAME] Hillbillies: The Clampetts Strike Oil" at bounding box center [707, 324] width 72 height 23
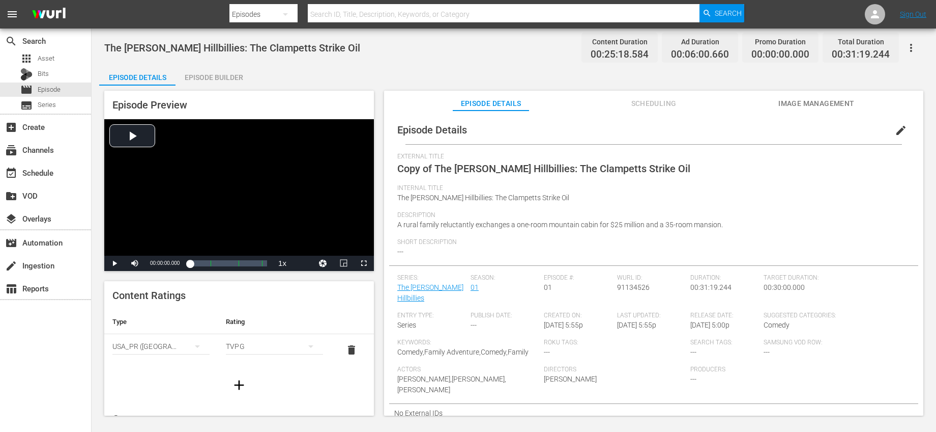
click at [895, 131] on span "edit" at bounding box center [901, 130] width 12 height 12
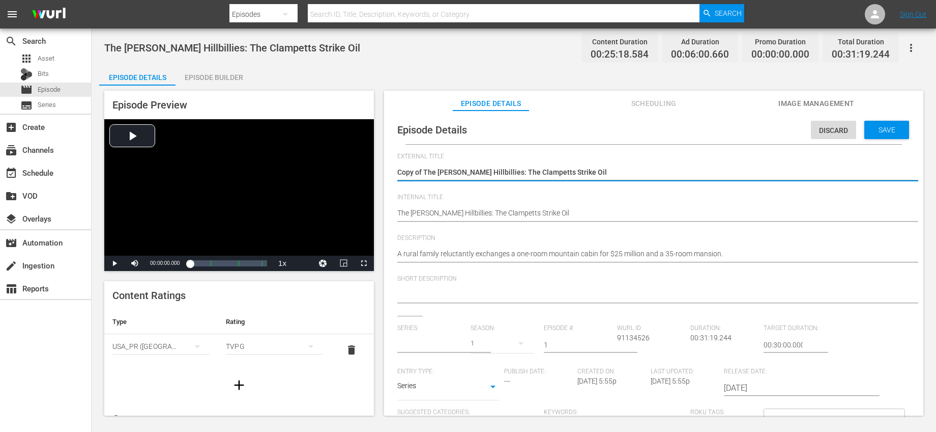
type input "The [PERSON_NAME] Hillbillies"
click at [425, 171] on textarea "Copy of The [PERSON_NAME] Hillbillies: The Clampetts Strike Oil" at bounding box center [651, 173] width 508 height 12
drag, startPoint x: 424, startPoint y: 171, endPoint x: 356, endPoint y: 173, distance: 68.2
click at [365, 171] on div "Episode Preview Video Player is loading. Play Video Play Mute Current Time 00:0…" at bounding box center [514, 254] width 830 height 338
type textarea "The [PERSON_NAME] Hillbillies: The Clampetts Strike Oil"
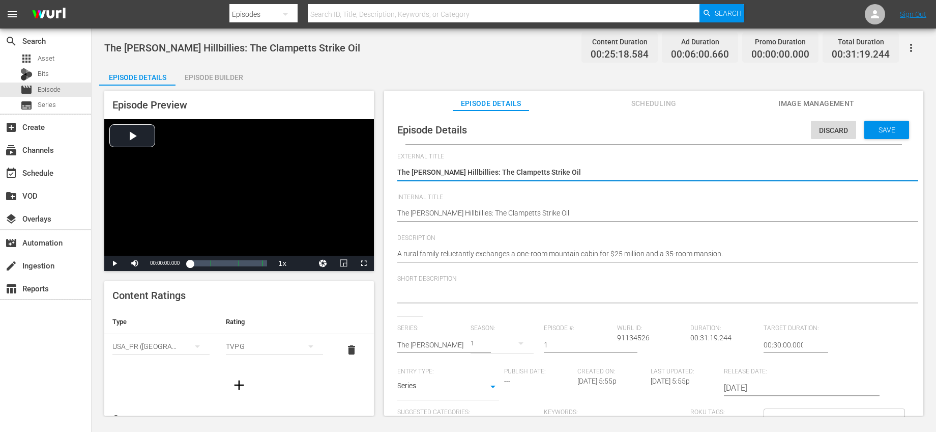
type textarea "The [PERSON_NAME] Hillbillies: The Clampetts Strike Oil"
click at [453, 352] on hr at bounding box center [444, 352] width 94 height 1
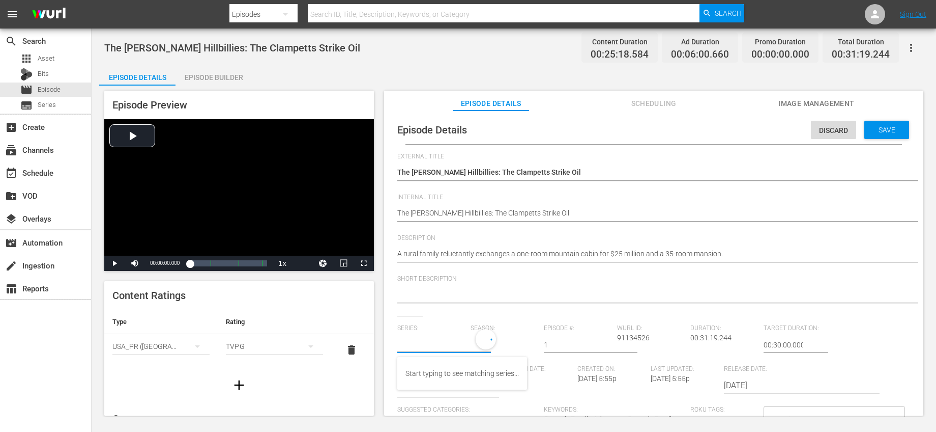
click at [452, 347] on input "text" at bounding box center [431, 344] width 68 height 24
click at [438, 394] on div "Bonanza-Billies TV" at bounding box center [435, 397] width 59 height 24
type input "Bonanza-Billies TV"
click at [567, 344] on input "1" at bounding box center [578, 344] width 68 height 24
click at [604, 342] on input "2" at bounding box center [578, 344] width 68 height 24
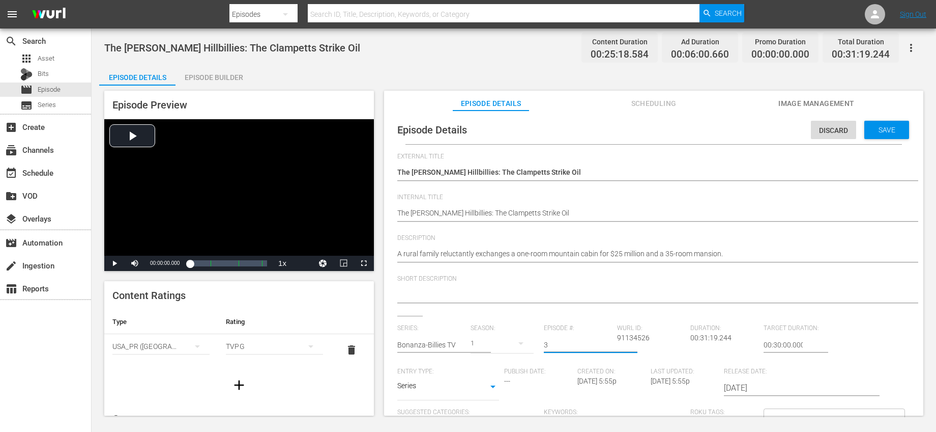
click at [604, 342] on input "3" at bounding box center [578, 344] width 68 height 24
type input "2"
click at [603, 346] on input "2" at bounding box center [578, 344] width 68 height 24
click at [871, 131] on span "Save" at bounding box center [887, 130] width 33 height 8
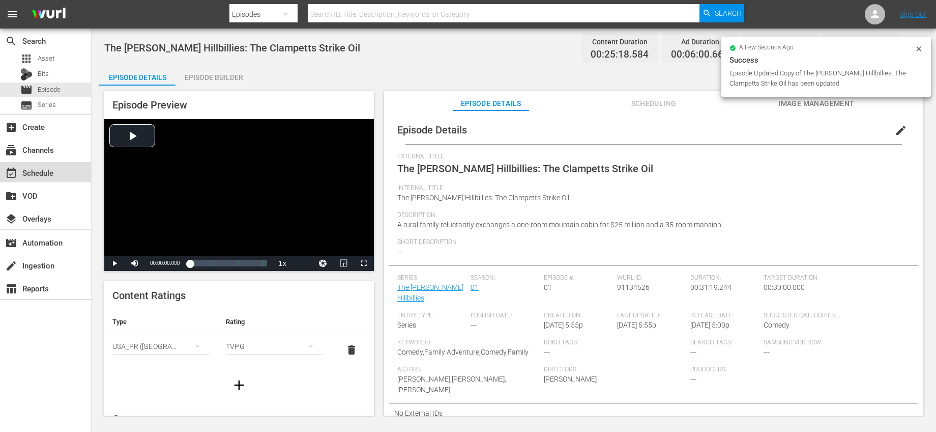
click at [59, 178] on div "event_available Schedule" at bounding box center [45, 172] width 91 height 20
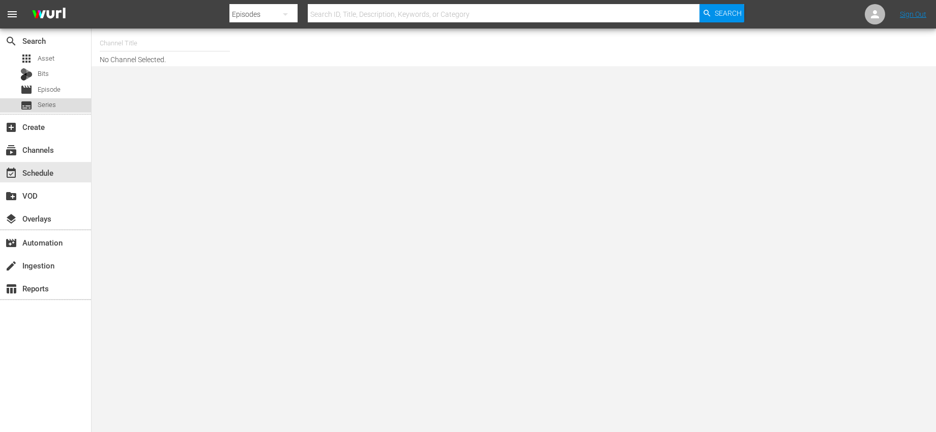
click at [53, 101] on span "Series" at bounding box center [47, 105] width 18 height 10
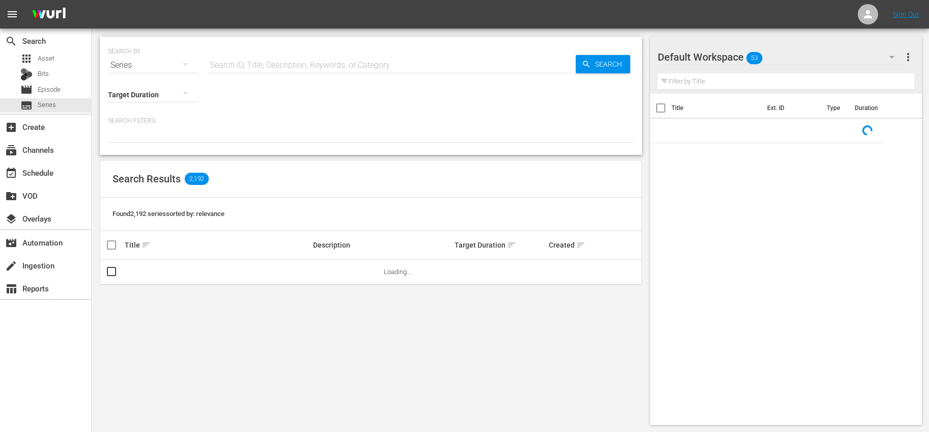
click at [326, 72] on div "Search ID, Title, Description, Keywords, or Category" at bounding box center [392, 65] width 368 height 24
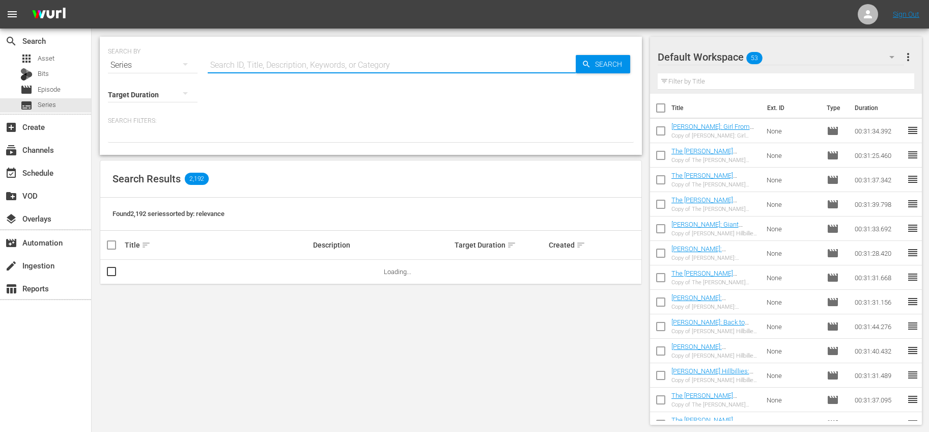
type input "bonanza"
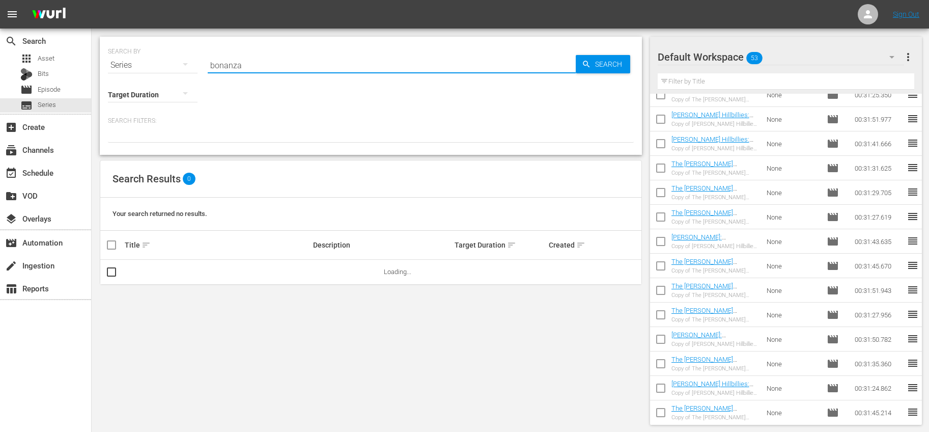
scroll to position [455, 0]
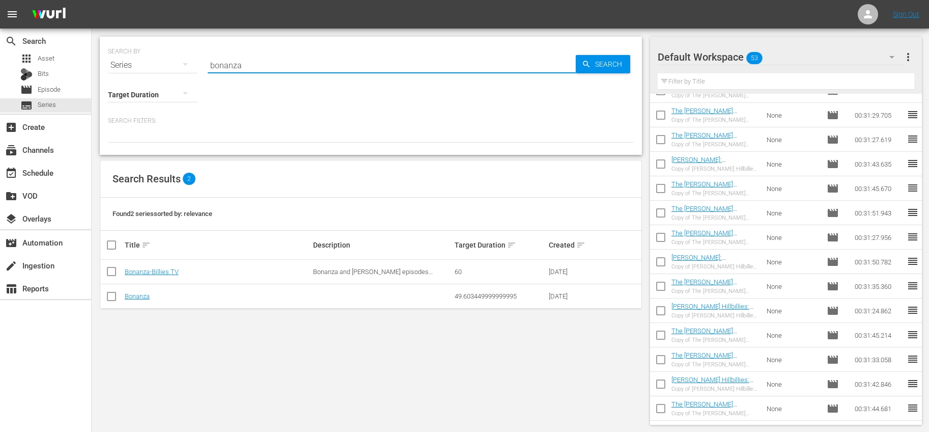
click at [201, 271] on div "Bonanza-Billies TV" at bounding box center [217, 272] width 185 height 8
click at [176, 272] on link "Bonanza-Billies TV" at bounding box center [152, 272] width 54 height 8
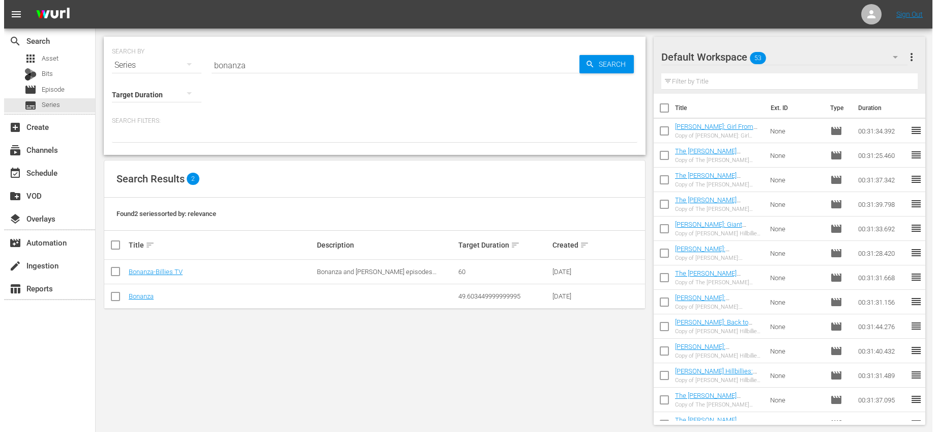
scroll to position [455, 0]
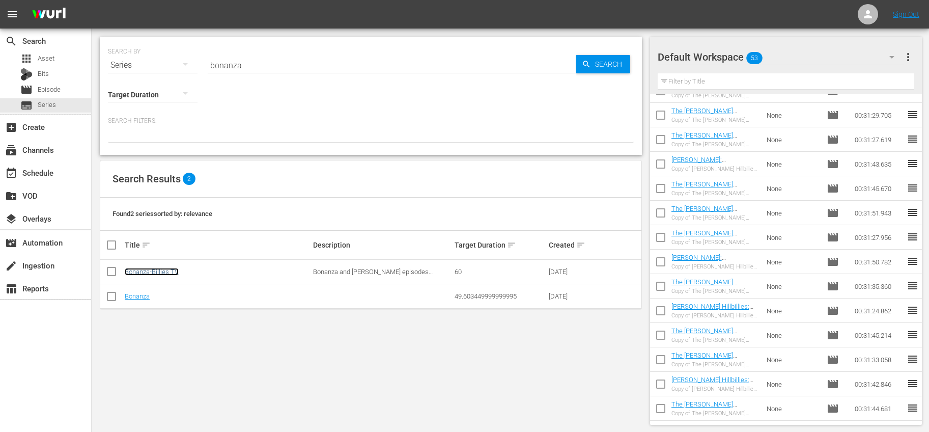
click at [152, 272] on link "Bonanza-Billies TV" at bounding box center [152, 272] width 54 height 8
